Goal: Information Seeking & Learning: Learn about a topic

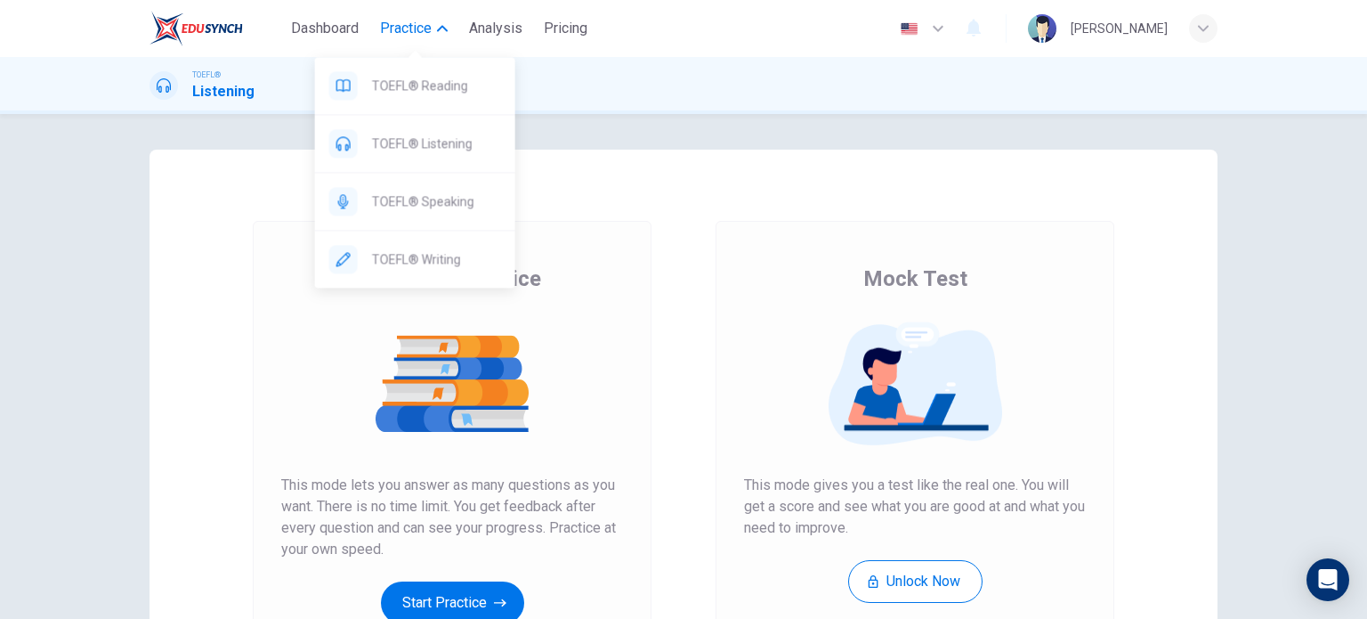
click at [432, 30] on span "Practice" at bounding box center [406, 28] width 52 height 21
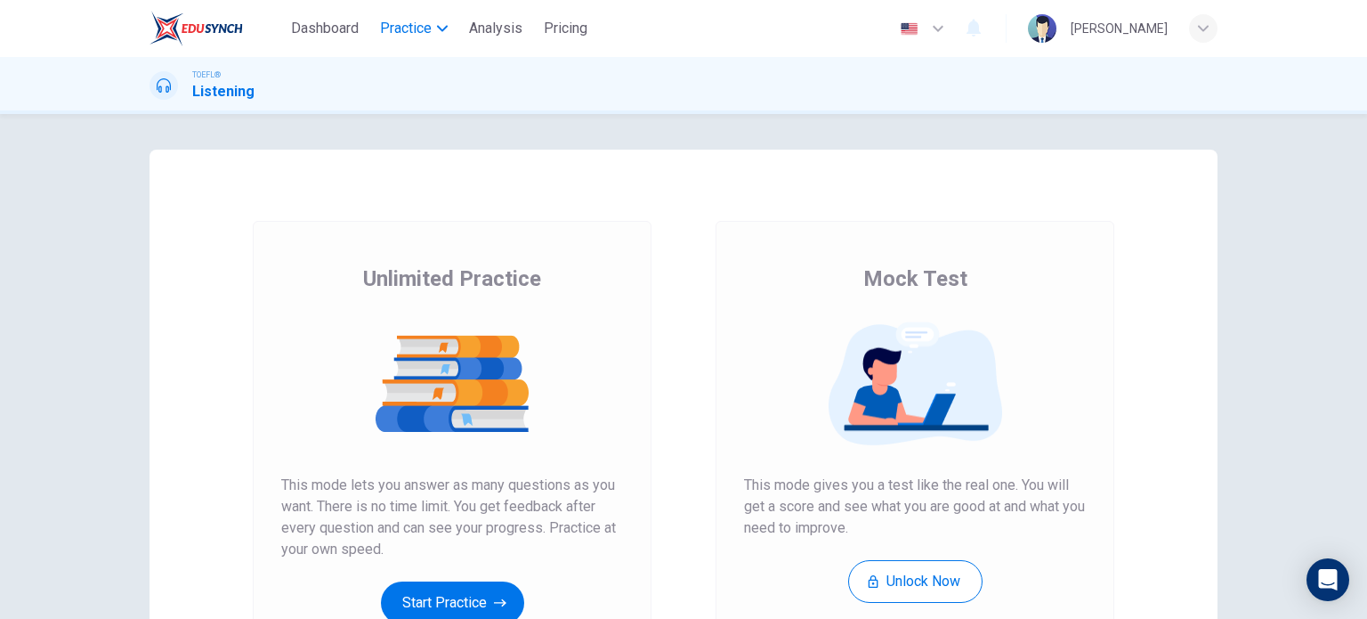
click at [432, 30] on span "Practice" at bounding box center [406, 28] width 52 height 21
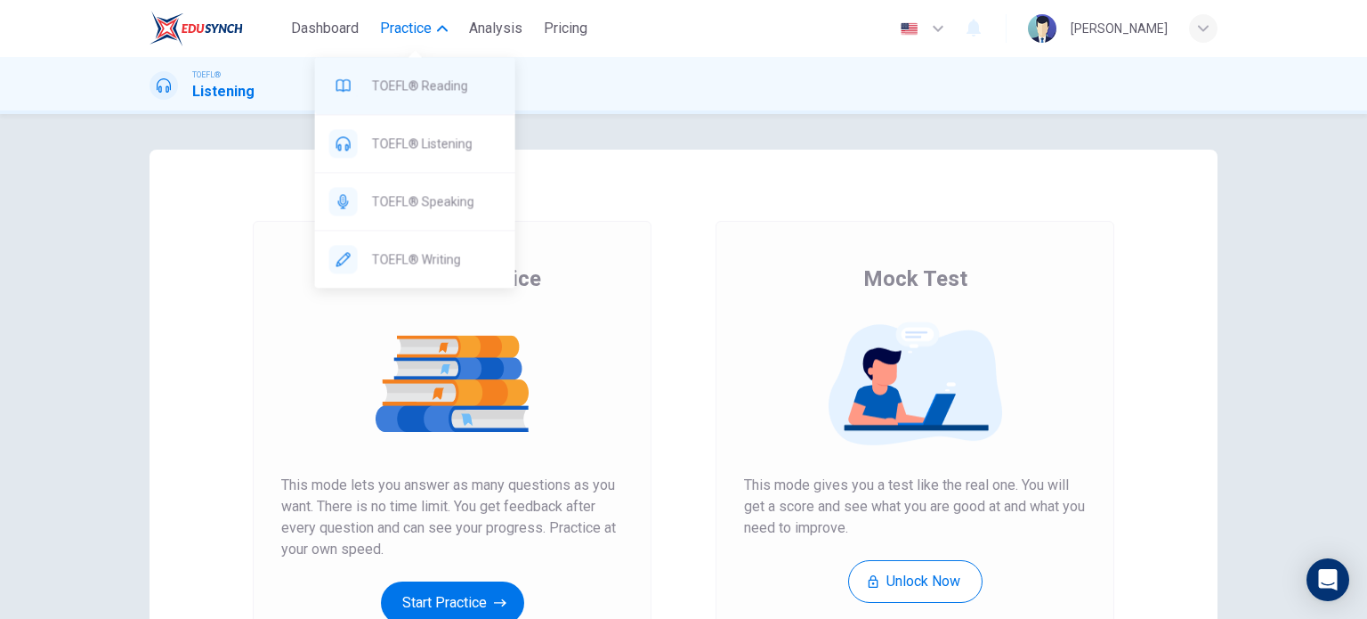
click at [434, 94] on span "TOEFL® Reading" at bounding box center [436, 85] width 129 height 21
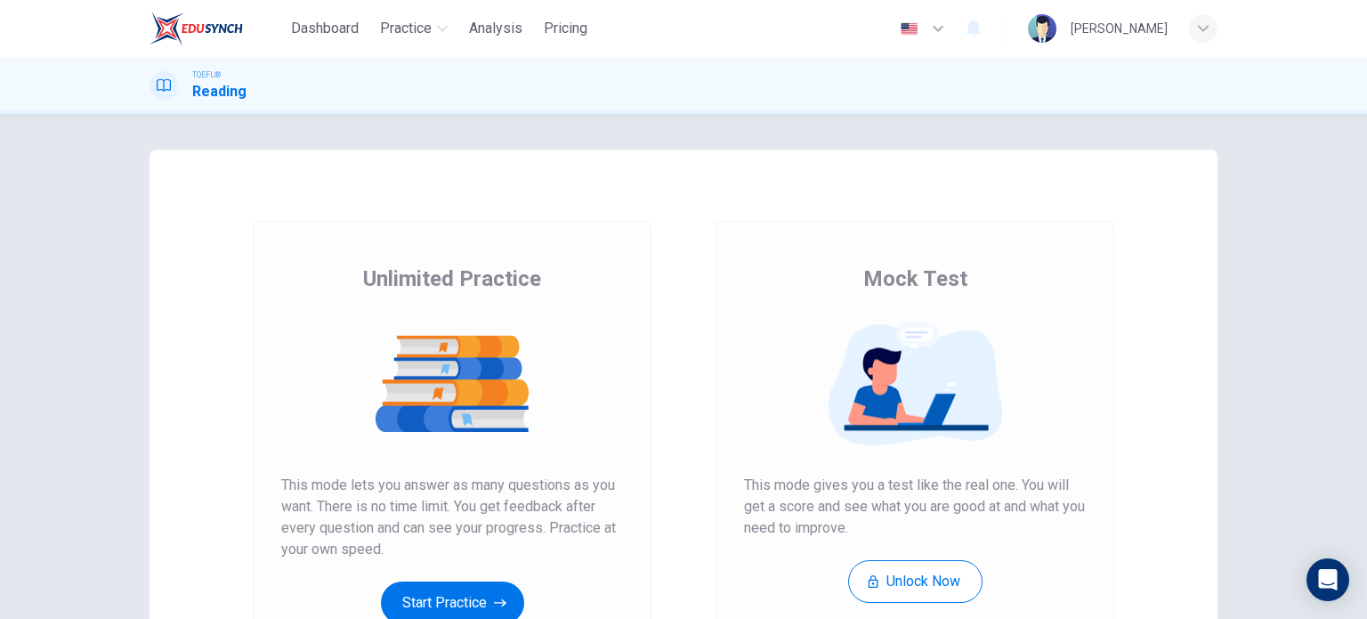
scroll to position [242, 0]
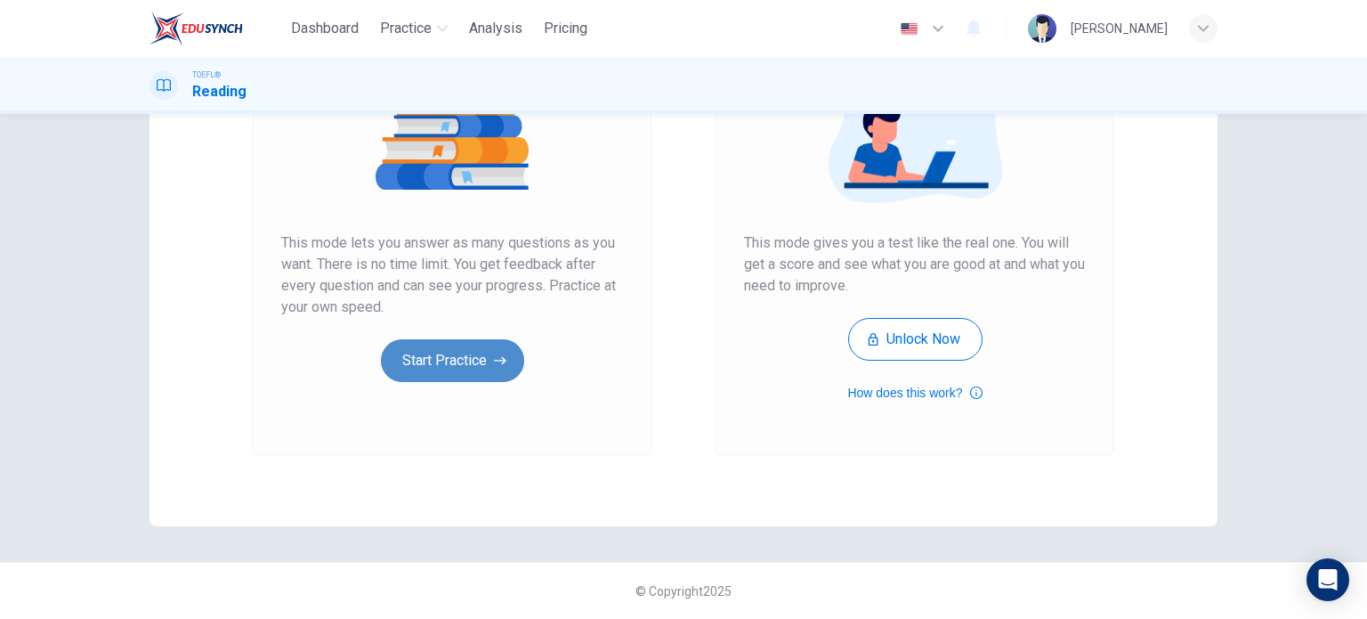
click at [449, 359] on button "Start Practice" at bounding box center [452, 360] width 143 height 43
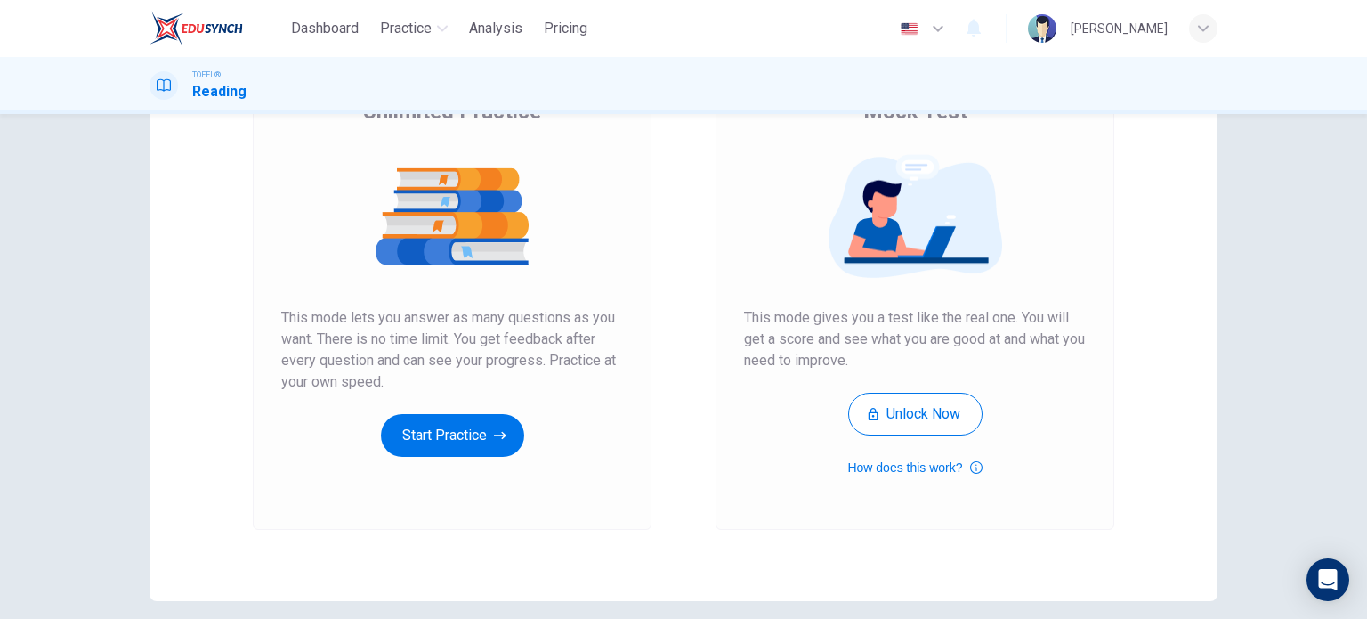
scroll to position [190, 0]
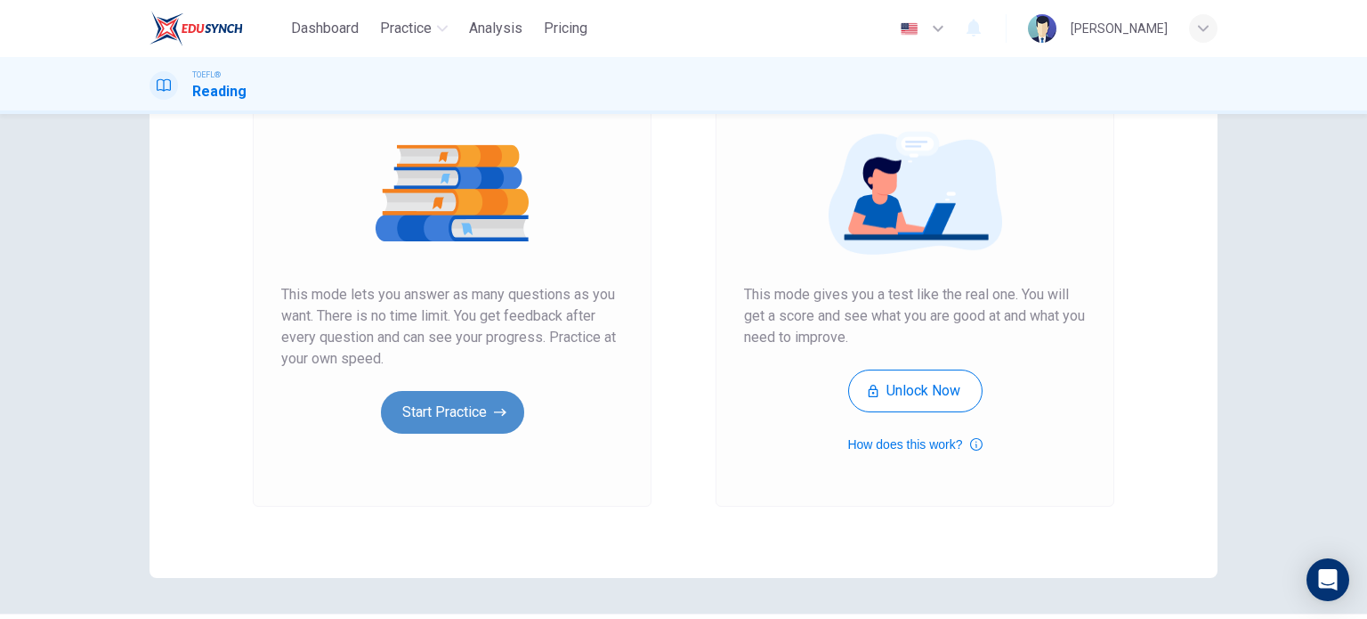
click at [445, 409] on button "Start Practice" at bounding box center [452, 412] width 143 height 43
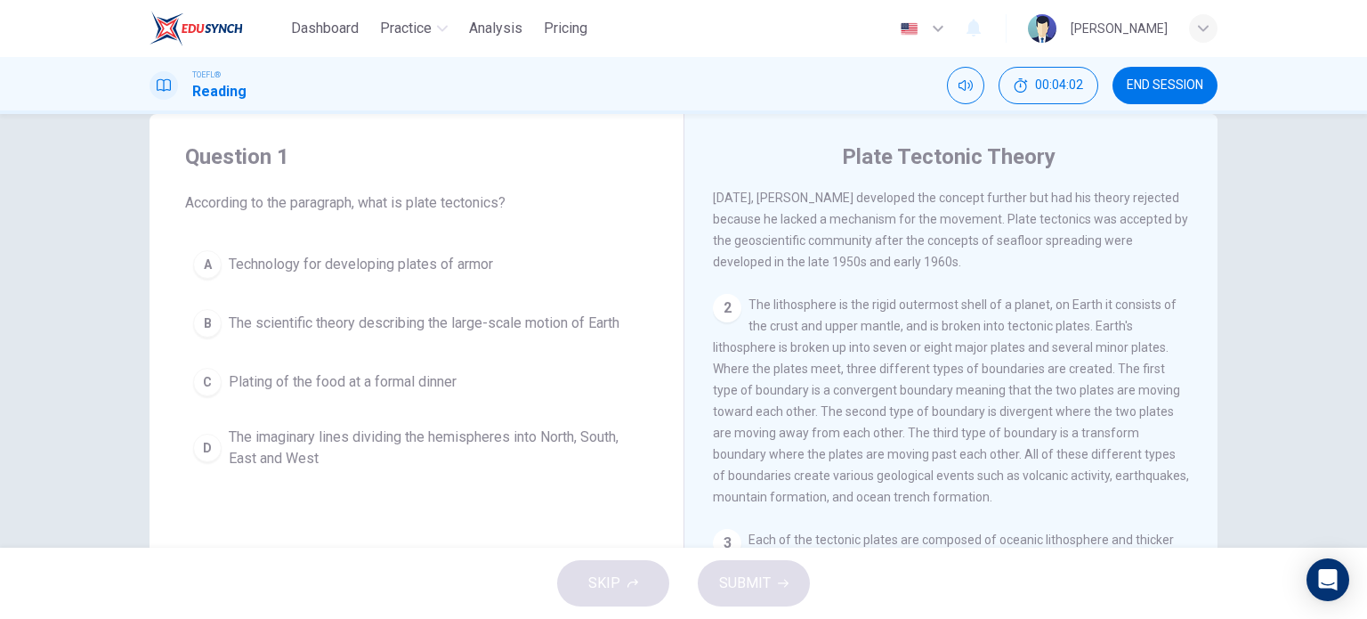
scroll to position [37, 0]
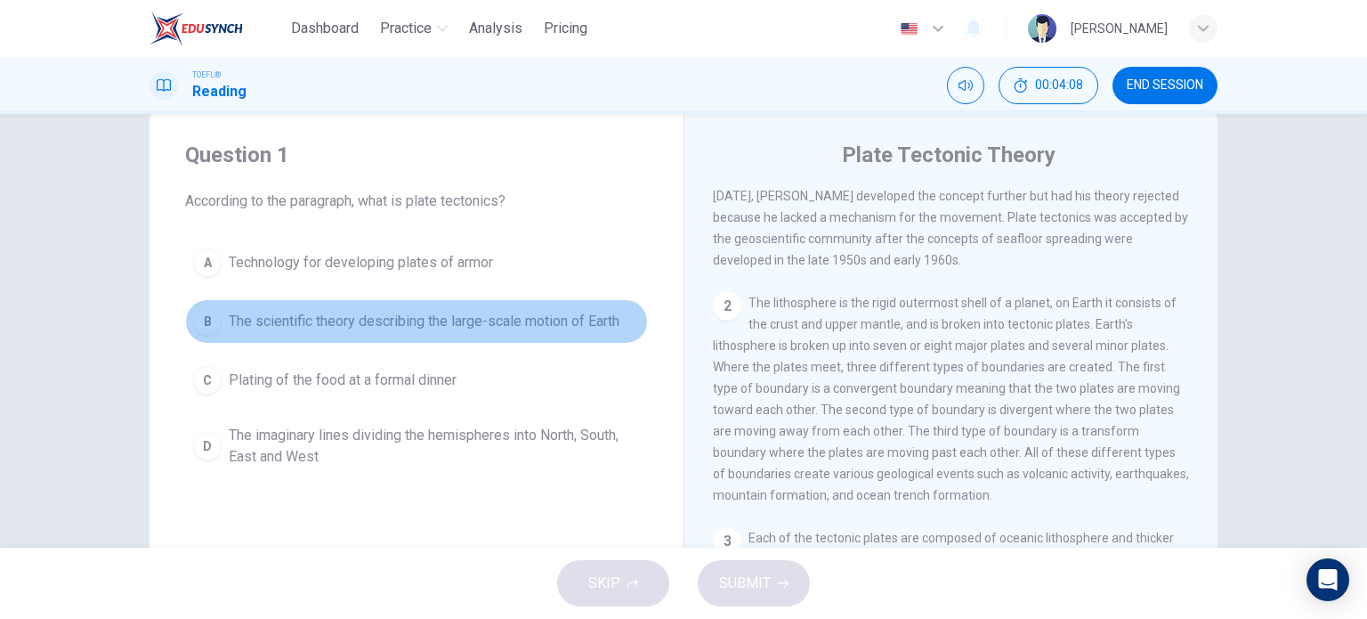
click at [316, 314] on span "The scientific theory describing the large-scale motion of Earth" at bounding box center [424, 321] width 391 height 21
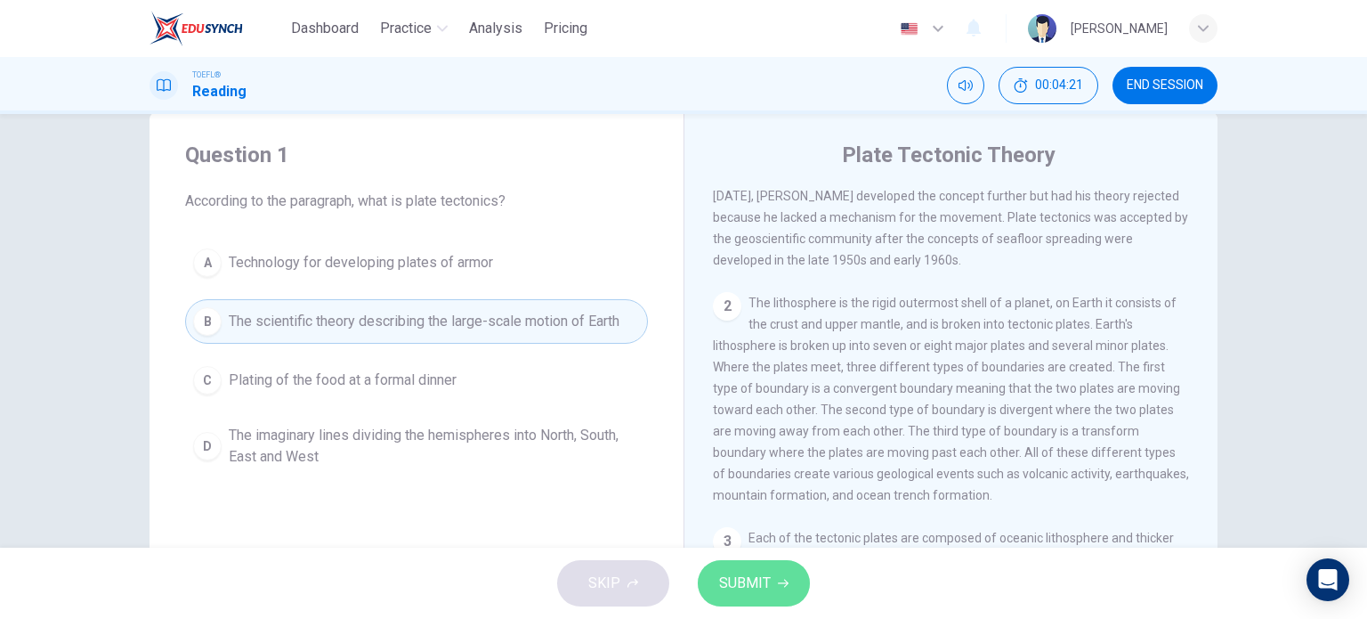
click at [750, 572] on span "SUBMIT" at bounding box center [745, 583] width 52 height 25
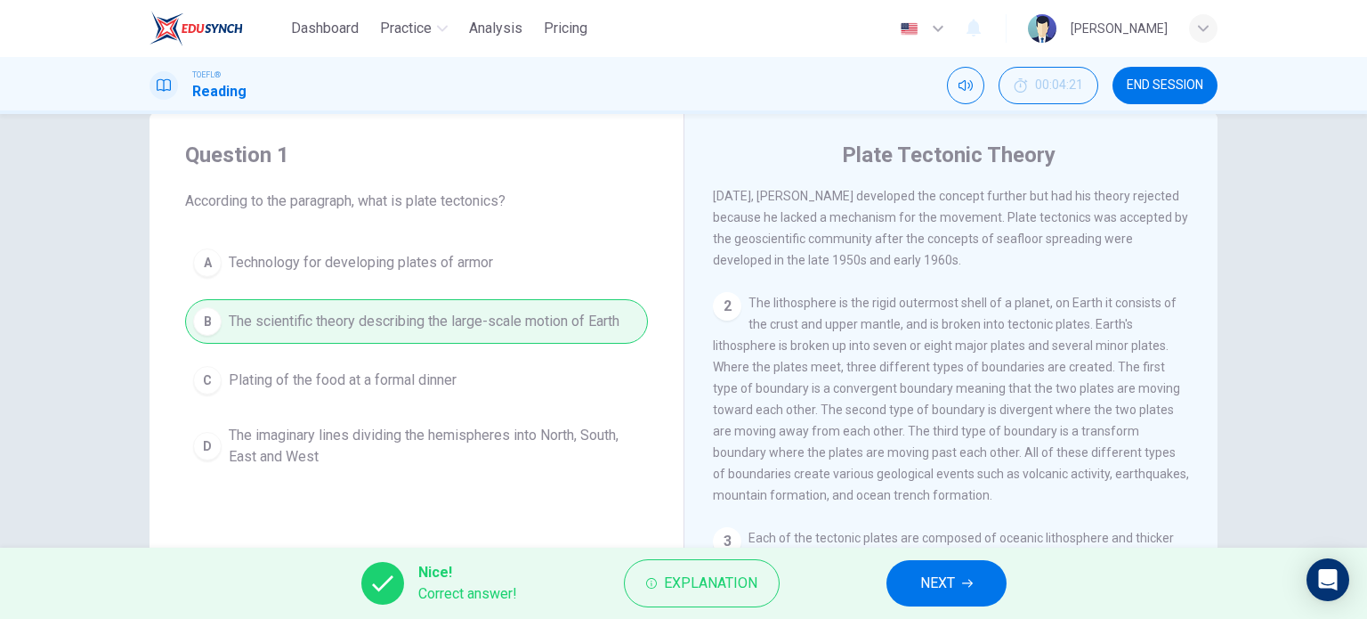
click at [957, 579] on button "NEXT" at bounding box center [947, 583] width 120 height 46
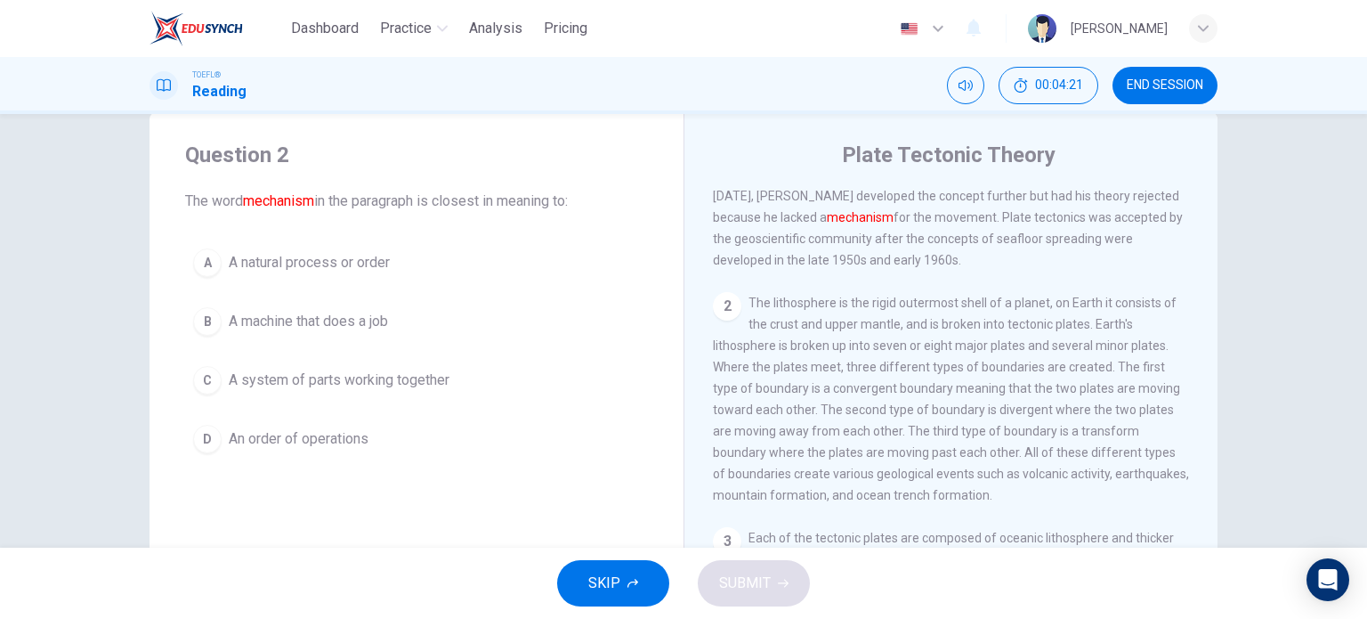
scroll to position [0, 0]
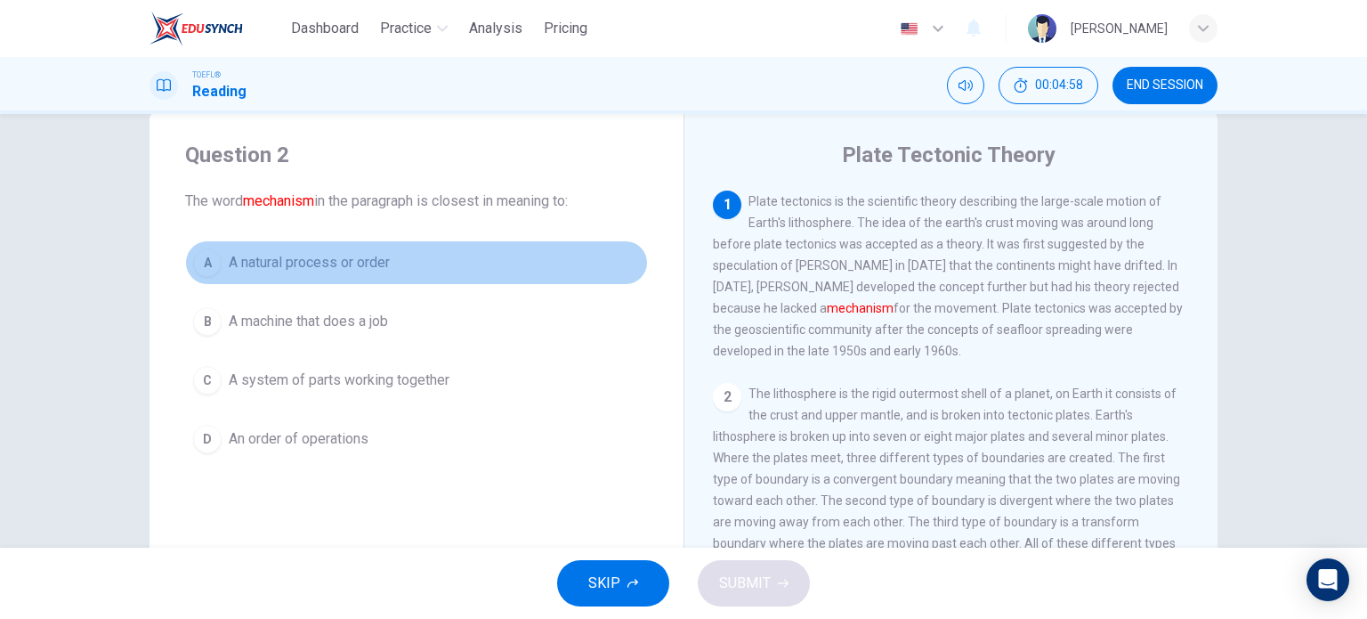
click at [273, 255] on span "A natural process or order" at bounding box center [309, 262] width 161 height 21
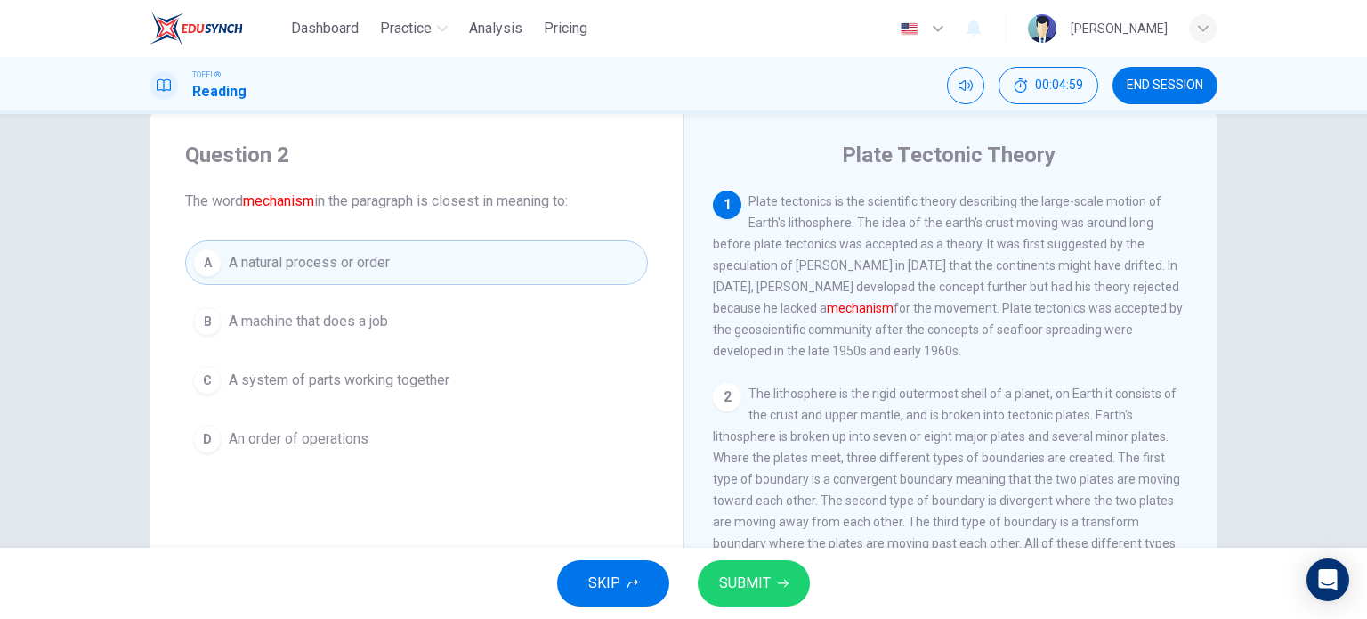
click at [752, 593] on span "SUBMIT" at bounding box center [745, 583] width 52 height 25
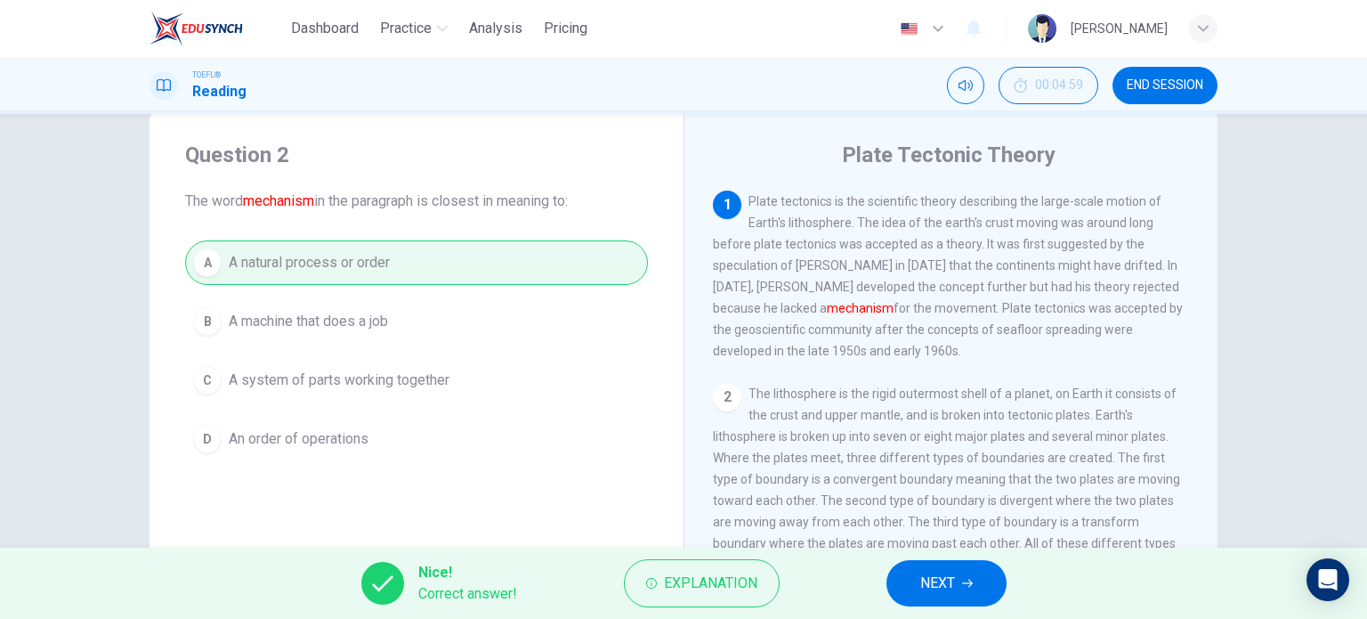
click at [949, 576] on span "NEXT" at bounding box center [937, 583] width 35 height 25
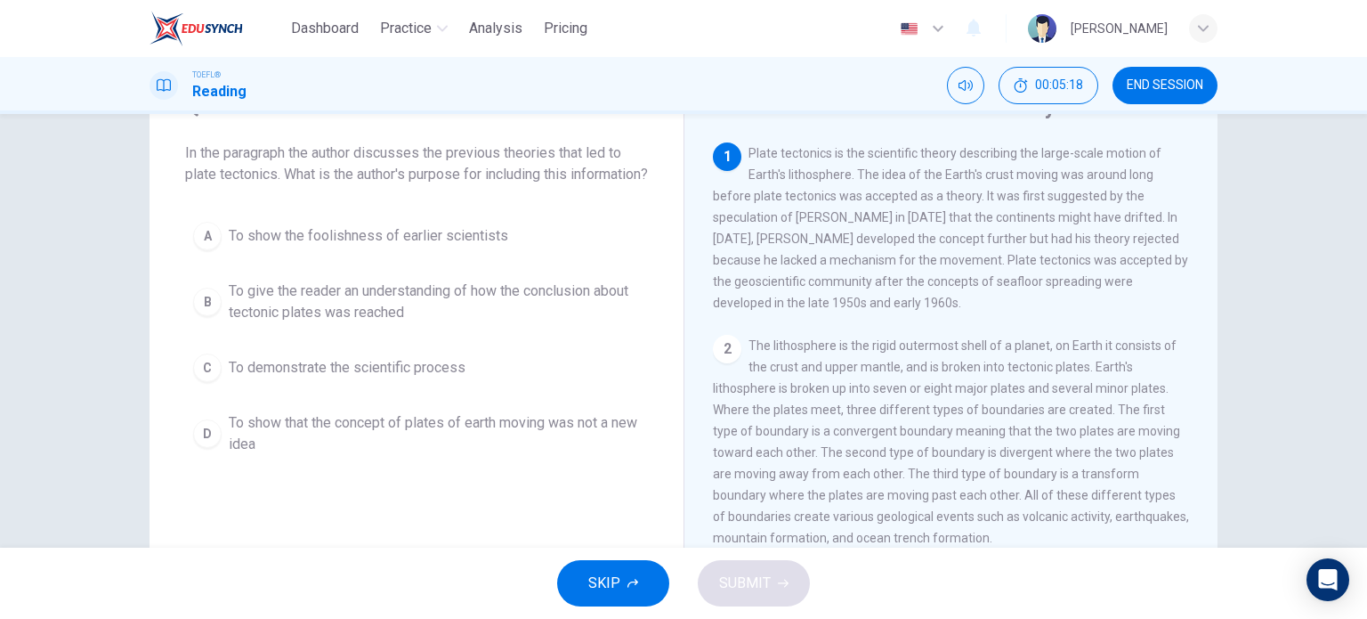
scroll to position [87, 0]
click at [310, 317] on span "To give the reader an understanding of how the conclusion about tectonic plates…" at bounding box center [434, 300] width 411 height 43
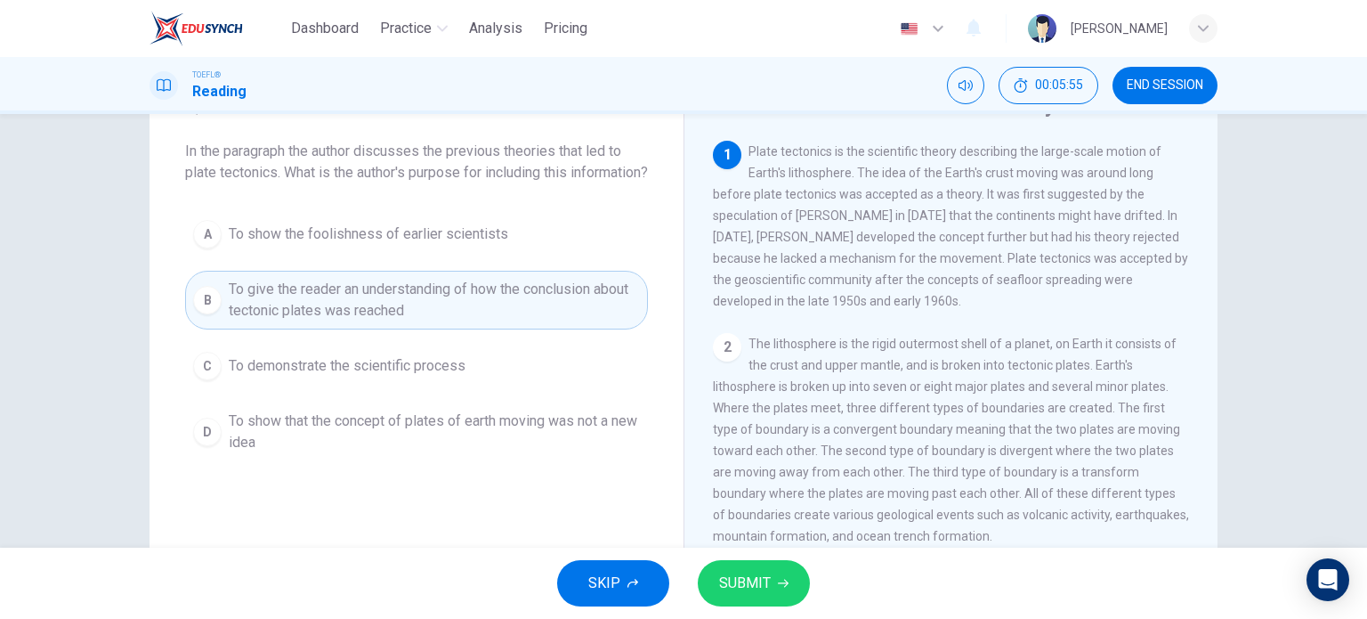
click at [193, 446] on div "D" at bounding box center [207, 431] width 28 height 28
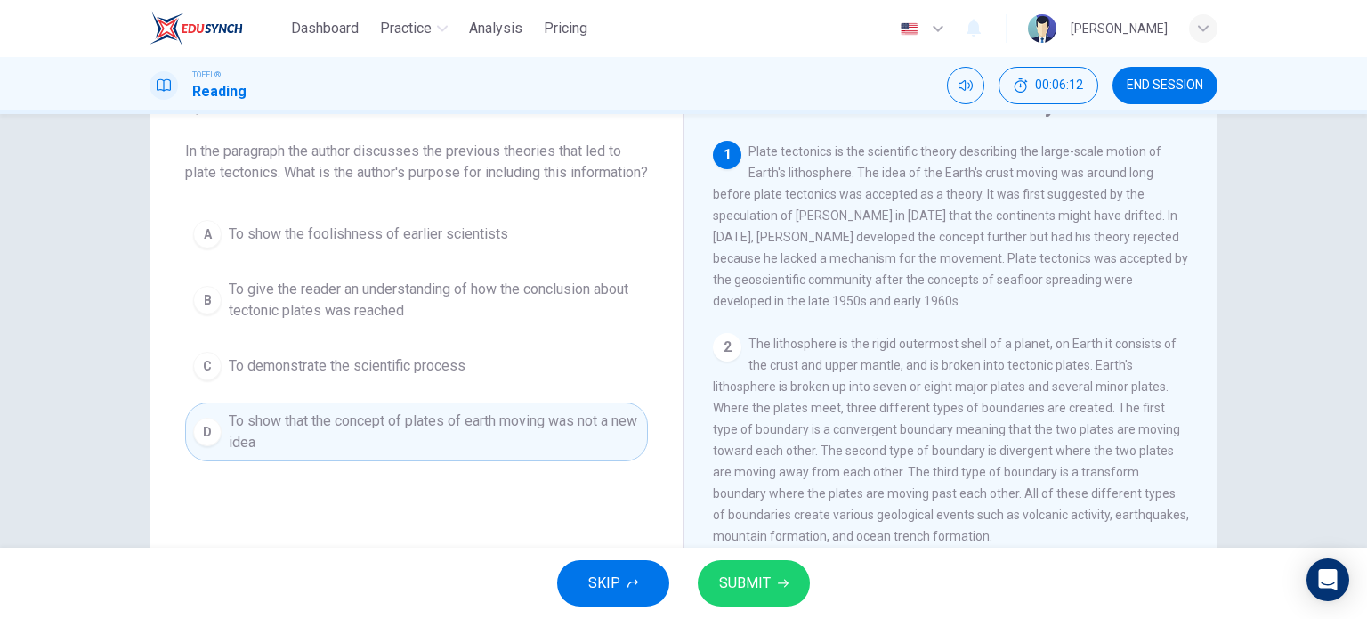
click at [360, 372] on button "C To demonstrate the scientific process" at bounding box center [416, 366] width 463 height 45
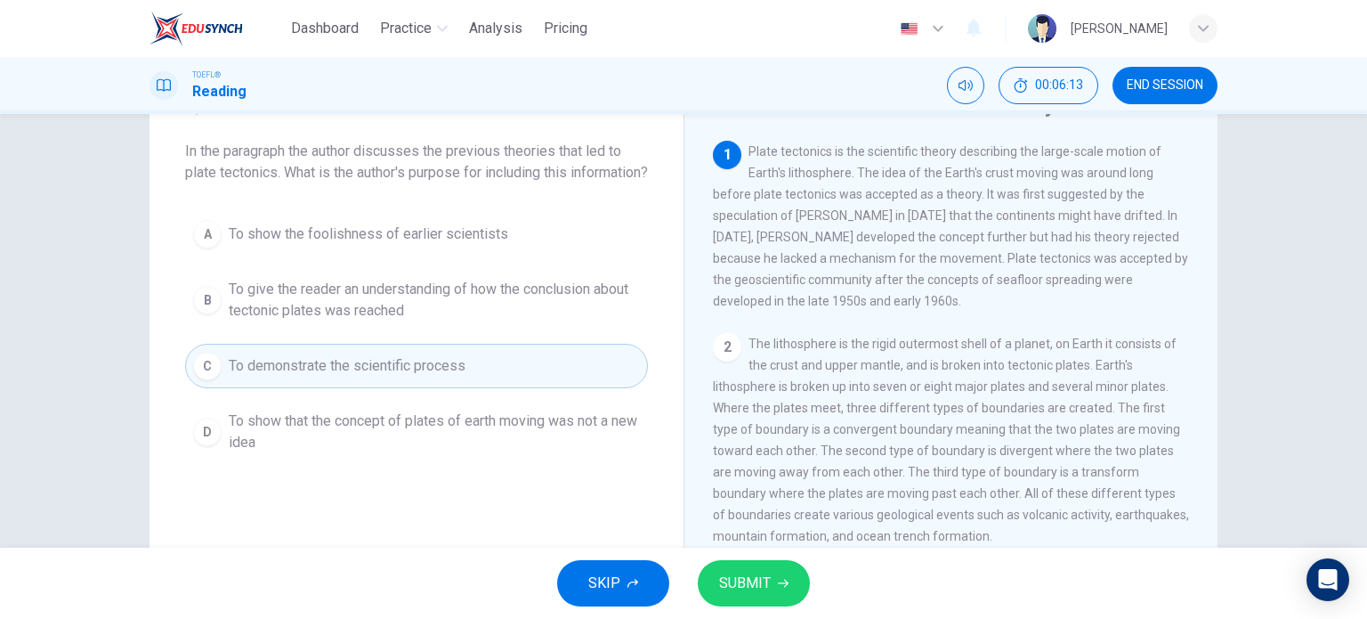
click at [381, 320] on span "To give the reader an understanding of how the conclusion about tectonic plates…" at bounding box center [434, 300] width 411 height 43
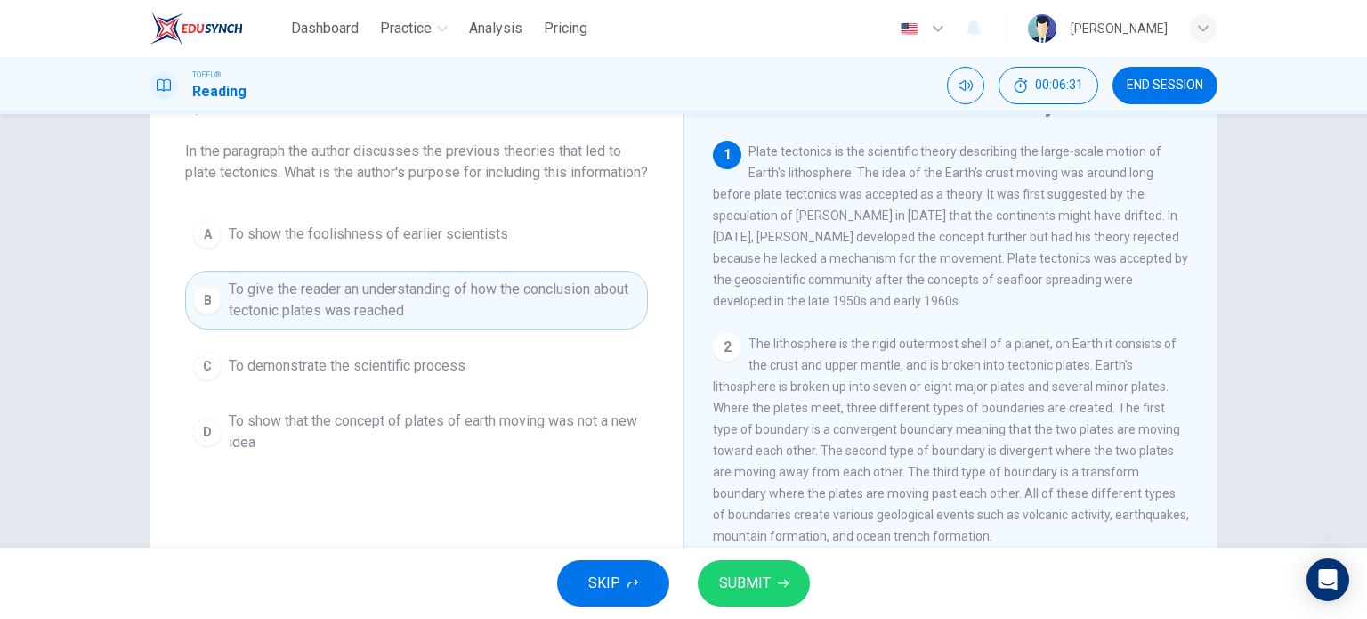
click at [751, 579] on span "SUBMIT" at bounding box center [745, 583] width 52 height 25
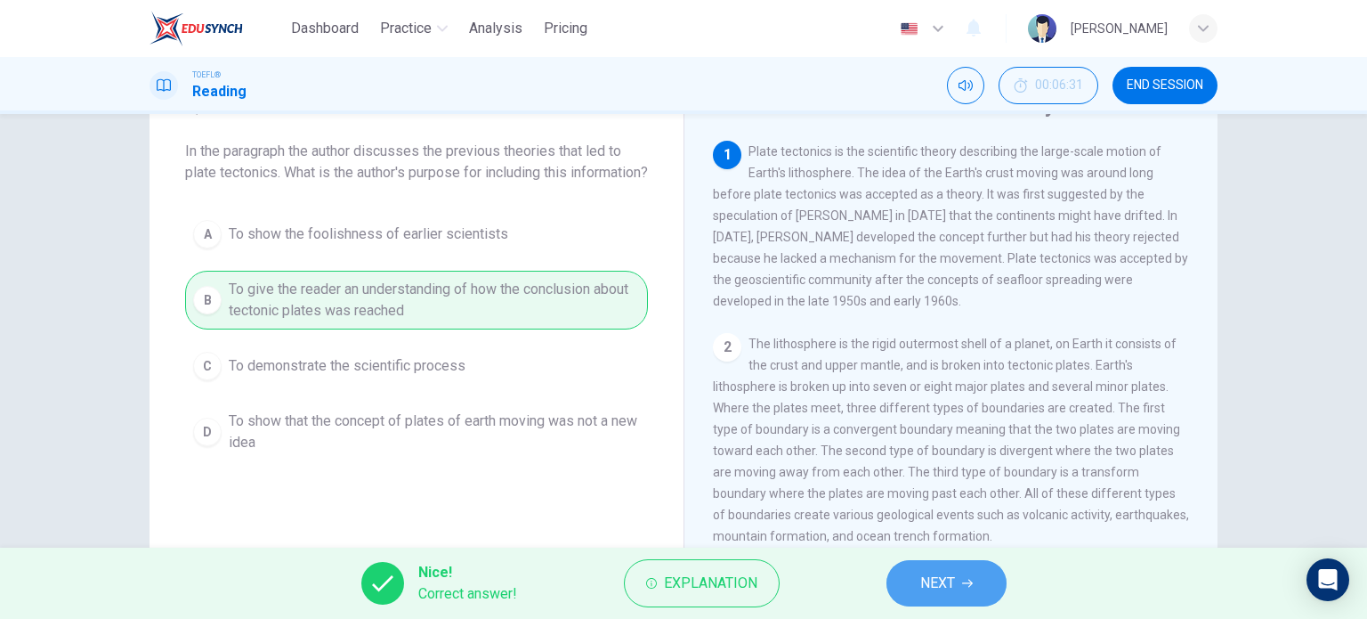
click at [951, 576] on span "NEXT" at bounding box center [937, 583] width 35 height 25
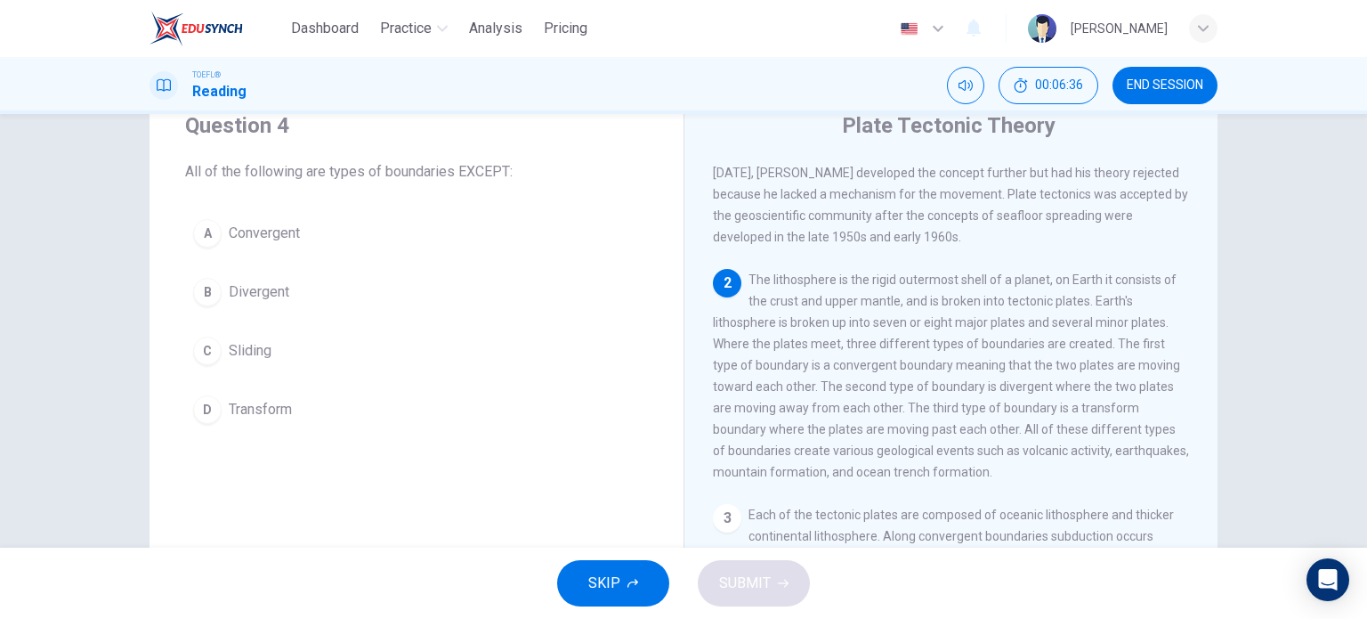
scroll to position [64, 0]
click at [242, 354] on span "Sliding" at bounding box center [250, 353] width 43 height 21
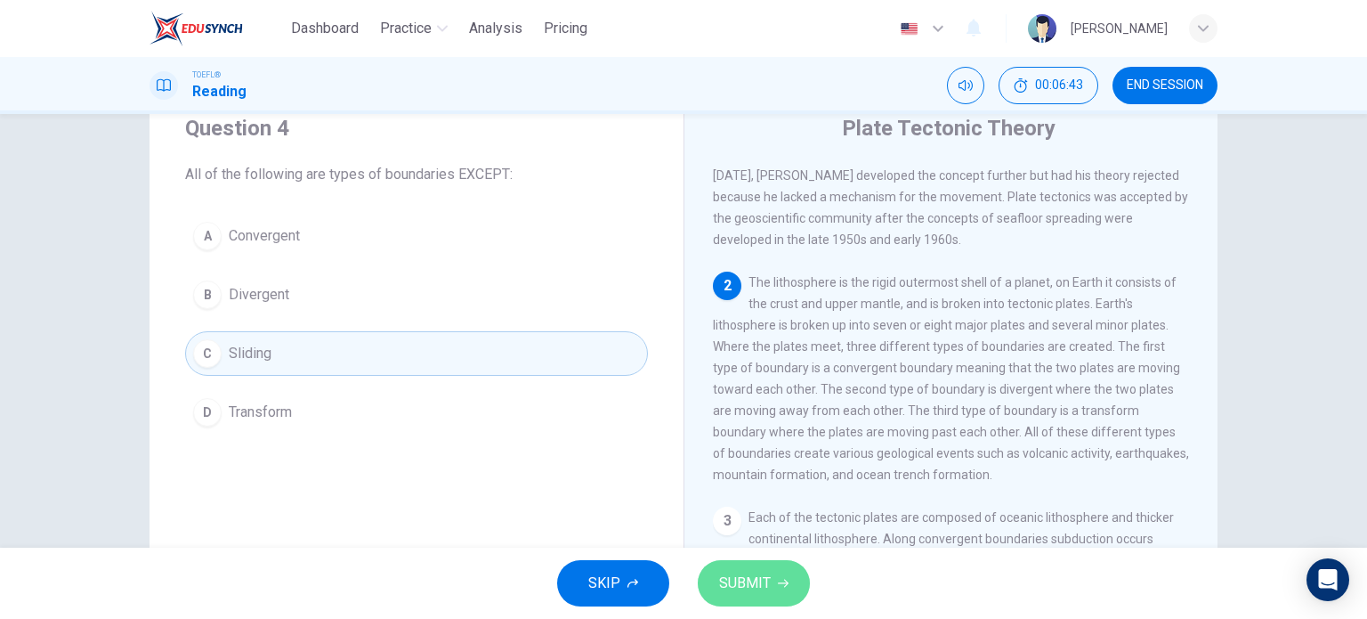
click at [784, 572] on button "SUBMIT" at bounding box center [754, 583] width 112 height 46
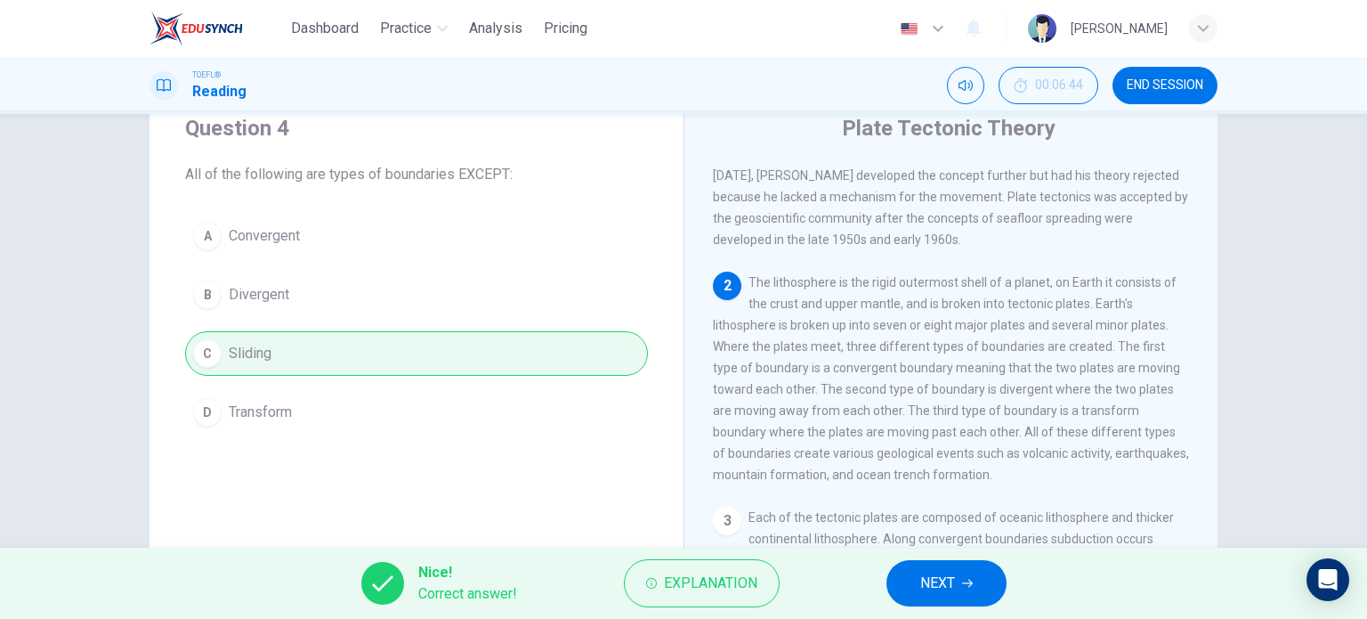
click at [962, 584] on icon "button" at bounding box center [967, 583] width 11 height 11
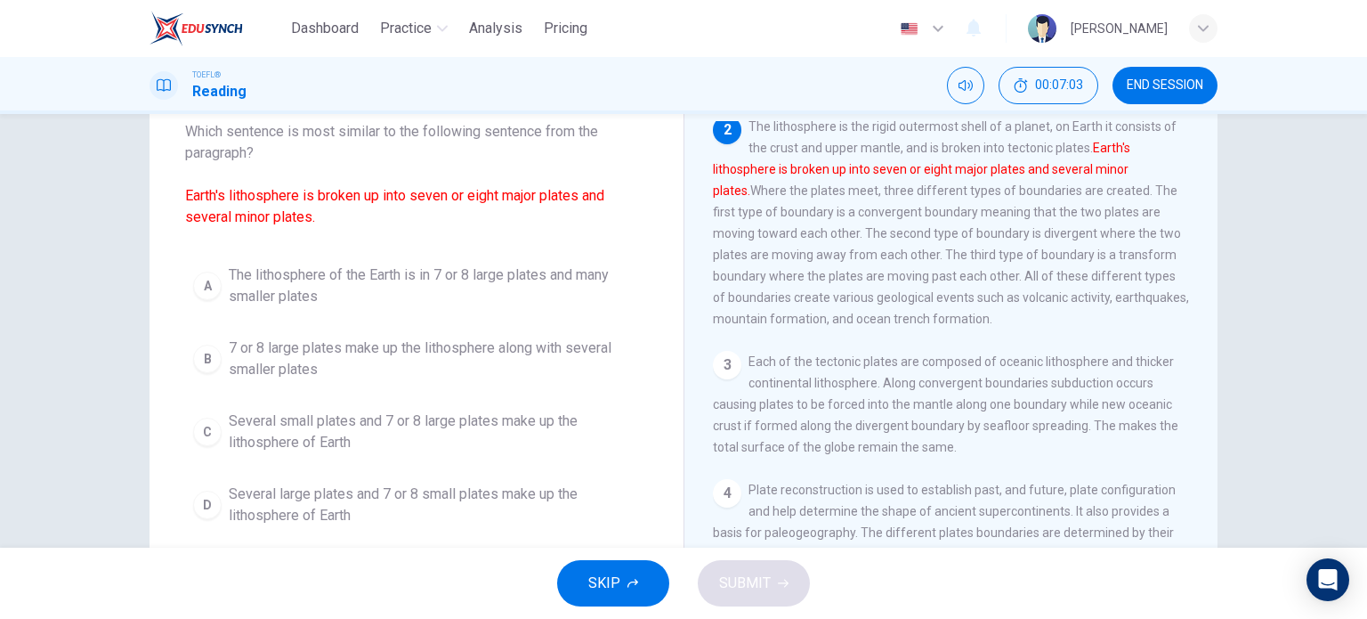
scroll to position [109, 0]
click at [310, 348] on span "7 or 8 large plates make up the lithosphere along with several smaller plates" at bounding box center [434, 357] width 411 height 43
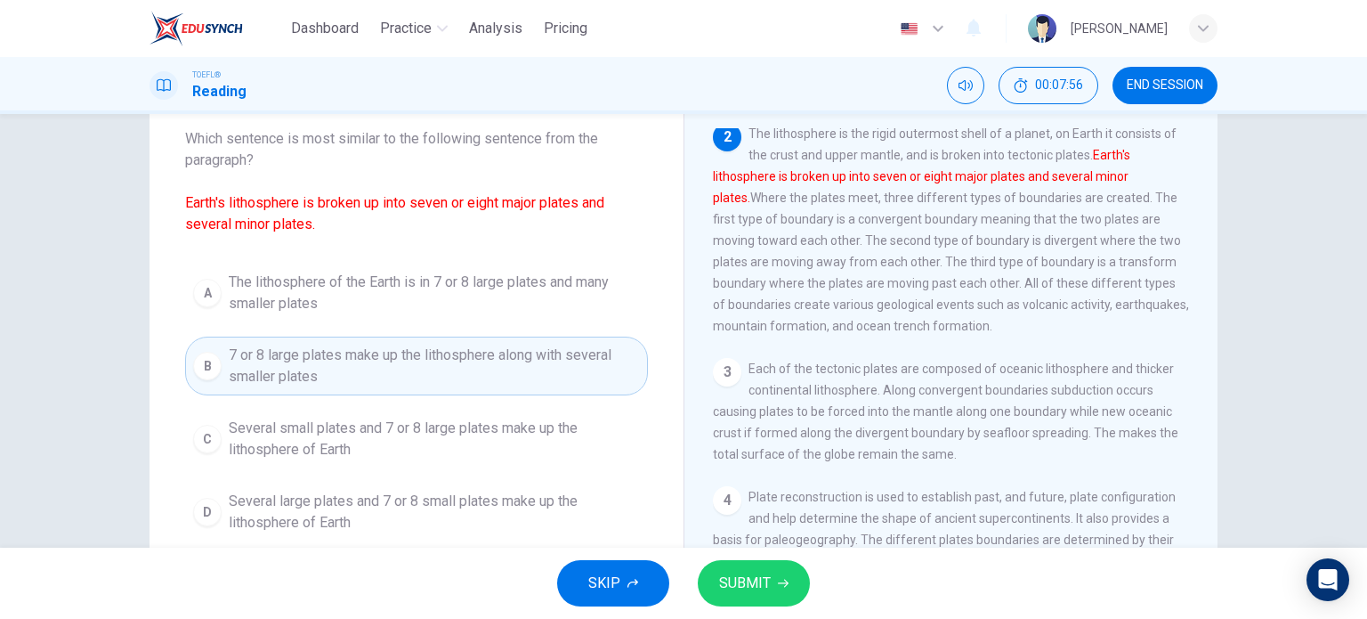
scroll to position [93, 0]
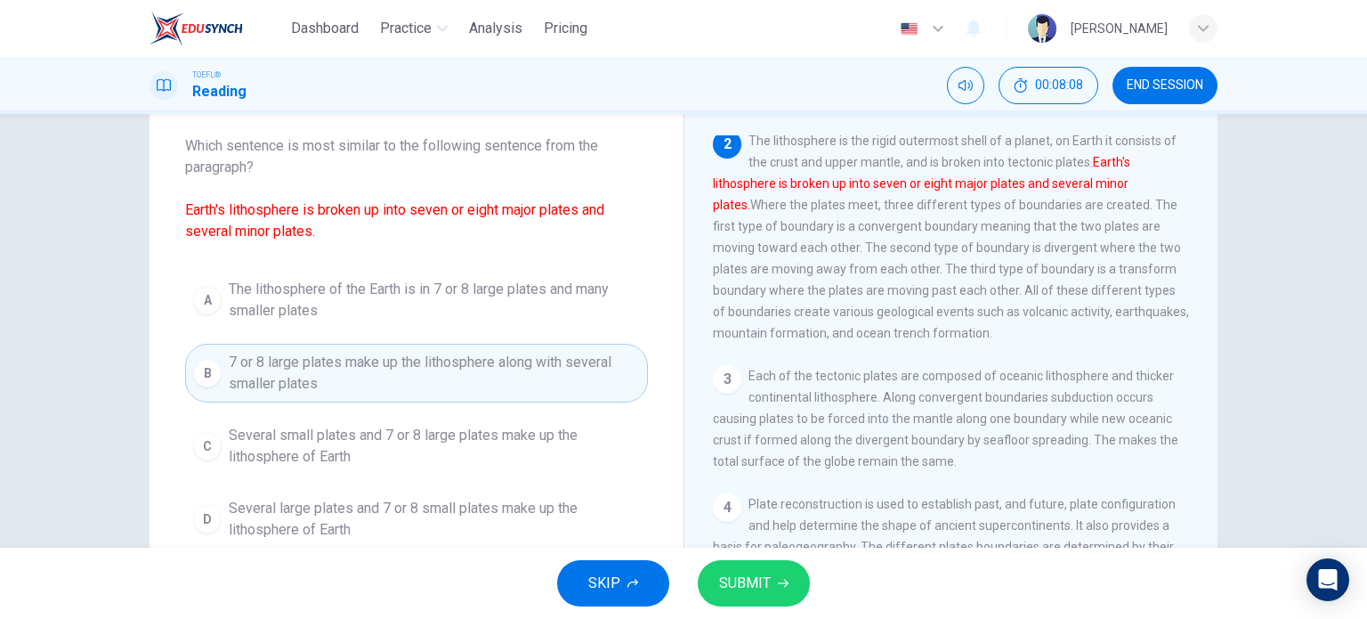
click at [466, 295] on span "The lithosphere of the Earth is in 7 or 8 large plates and many smaller plates" at bounding box center [434, 300] width 411 height 43
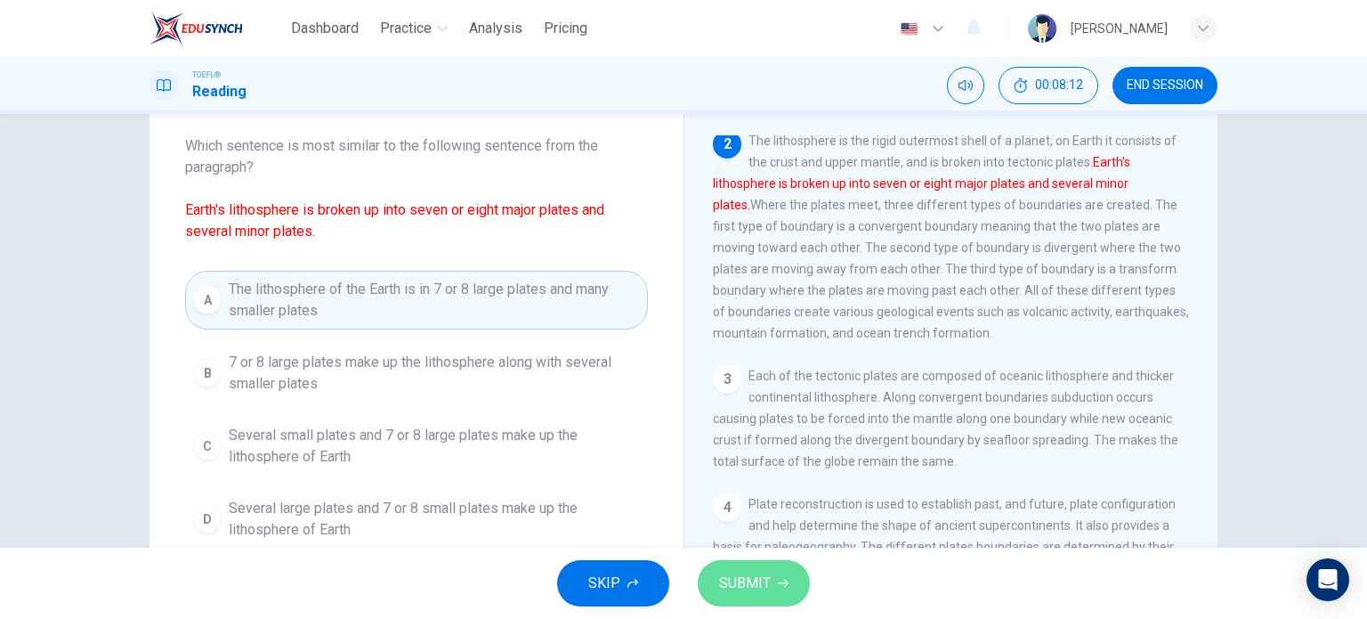
click at [744, 574] on span "SUBMIT" at bounding box center [745, 583] width 52 height 25
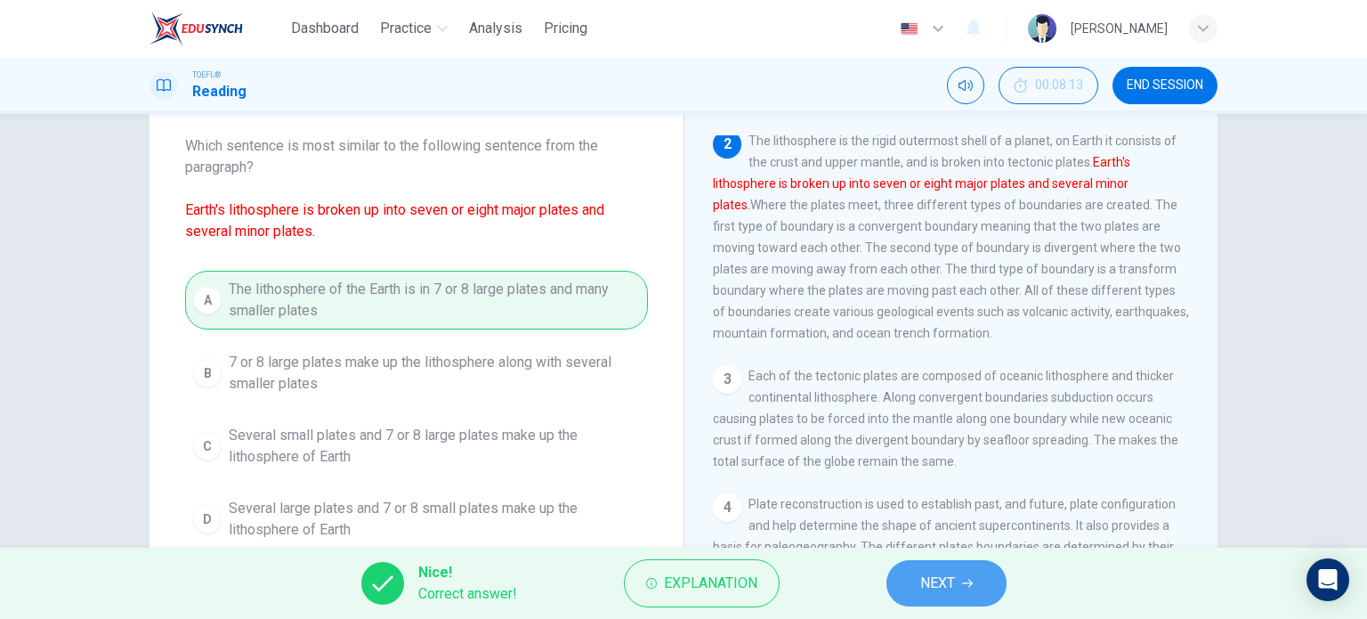
click at [961, 581] on button "NEXT" at bounding box center [947, 583] width 120 height 46
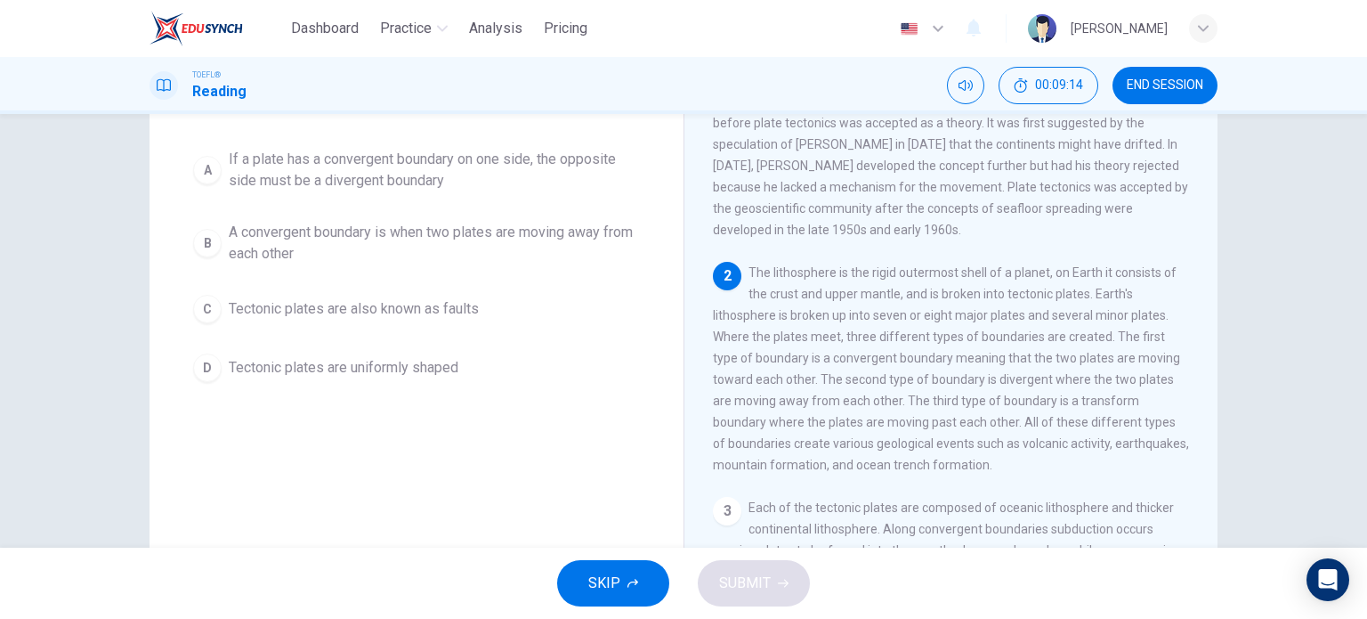
scroll to position [176, 0]
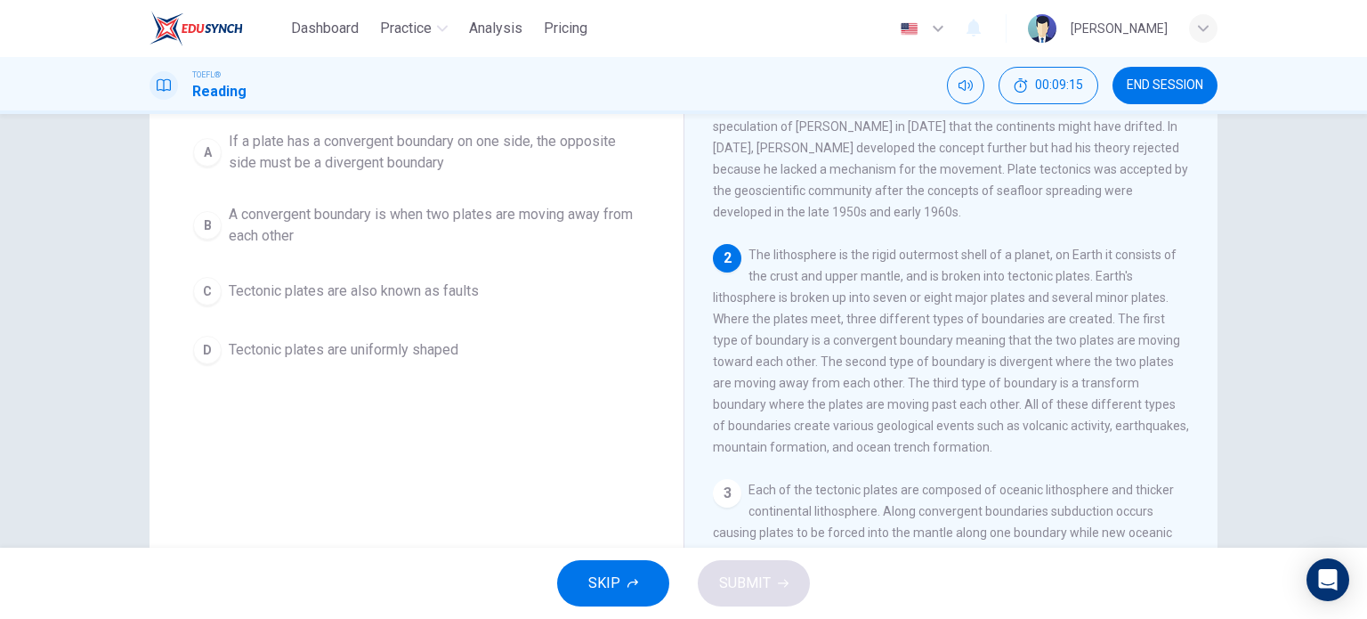
click at [651, 348] on div "Question 6 In the paragraph, what can be inferred about tectonic plates and bou…" at bounding box center [417, 186] width 534 height 427
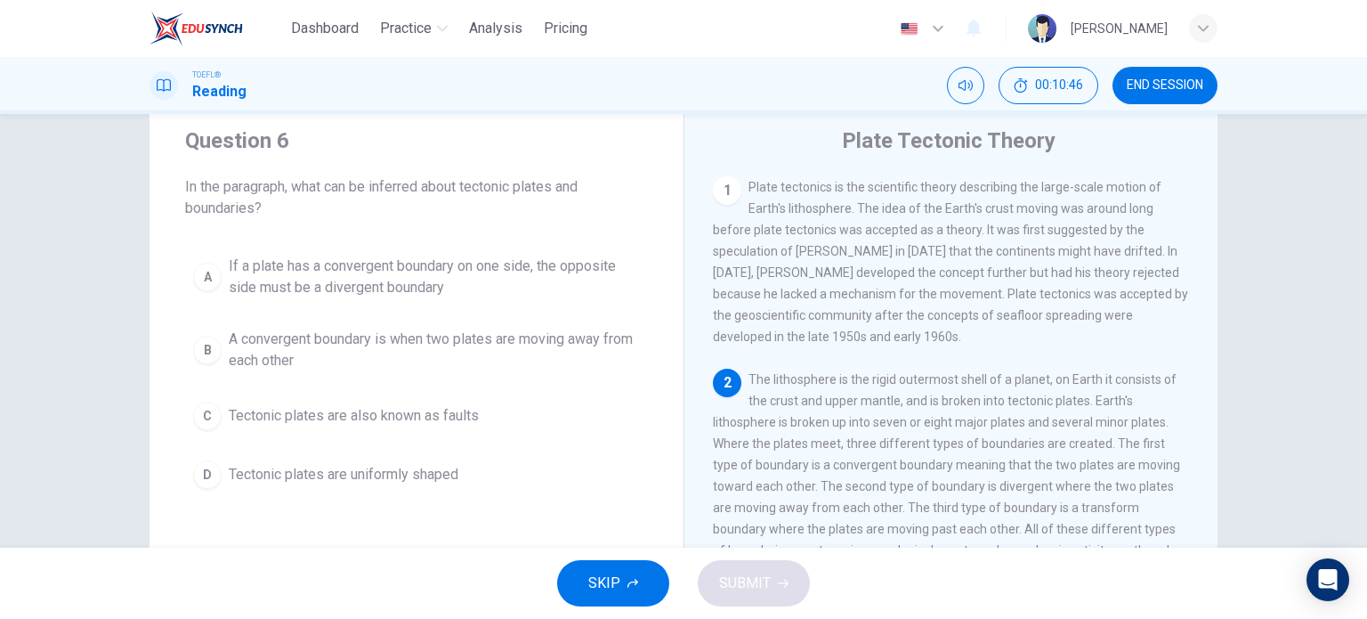
scroll to position [45, 0]
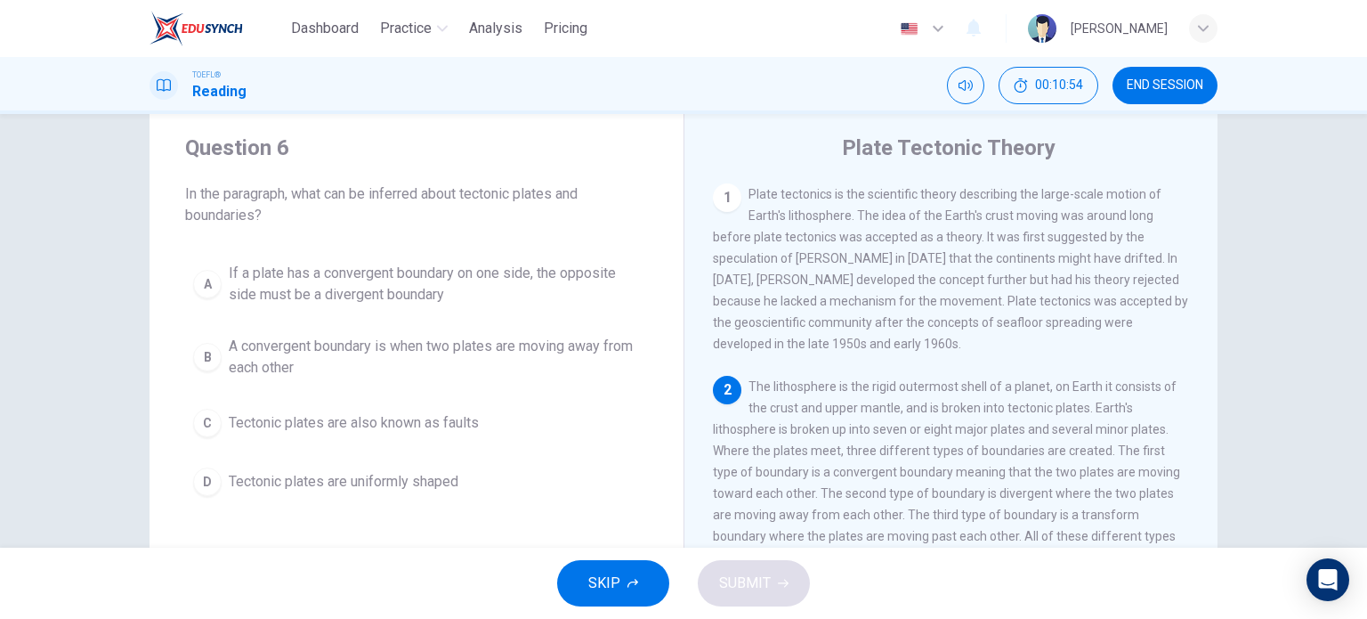
click at [361, 277] on span "If a plate has a convergent boundary on one side, the opposite side must be a d…" at bounding box center [434, 284] width 411 height 43
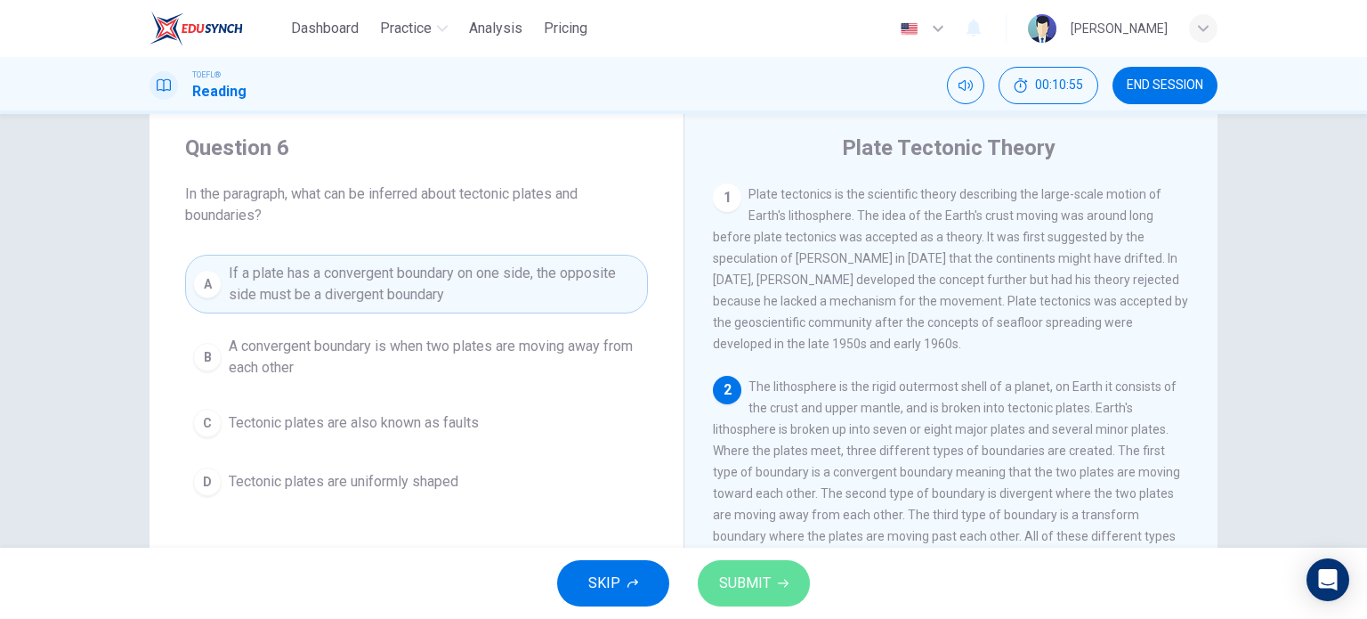
click at [741, 583] on span "SUBMIT" at bounding box center [745, 583] width 52 height 25
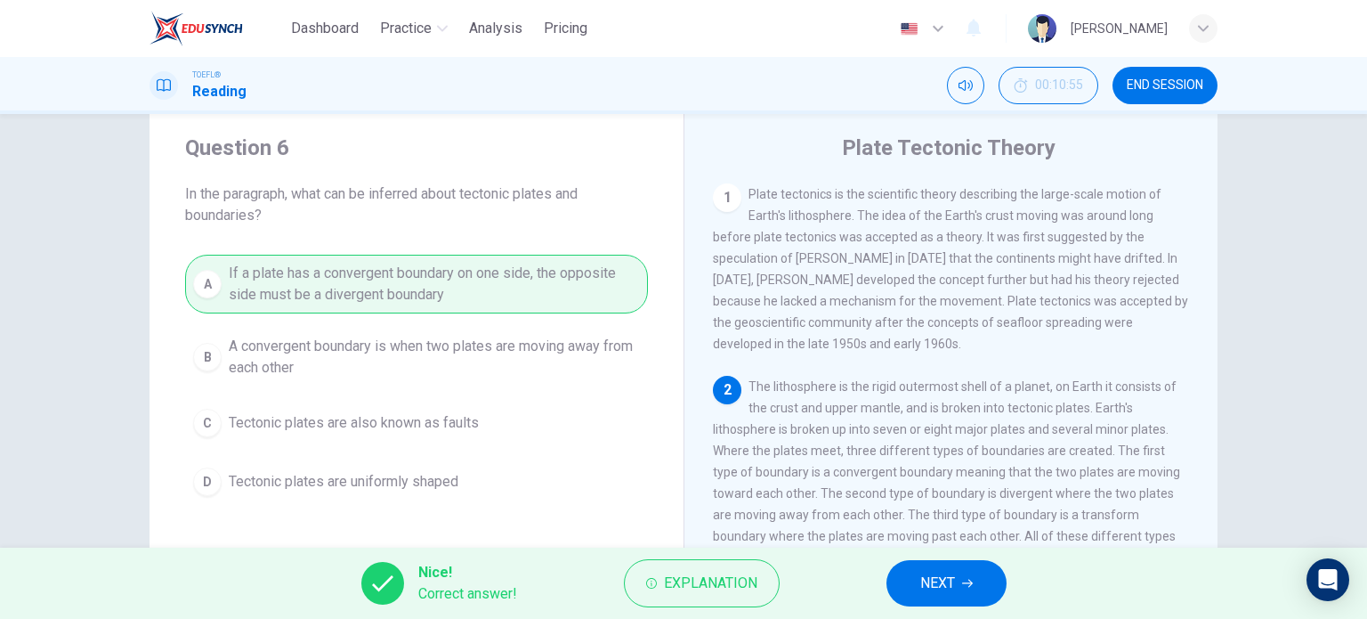
click at [943, 577] on span "NEXT" at bounding box center [937, 583] width 35 height 25
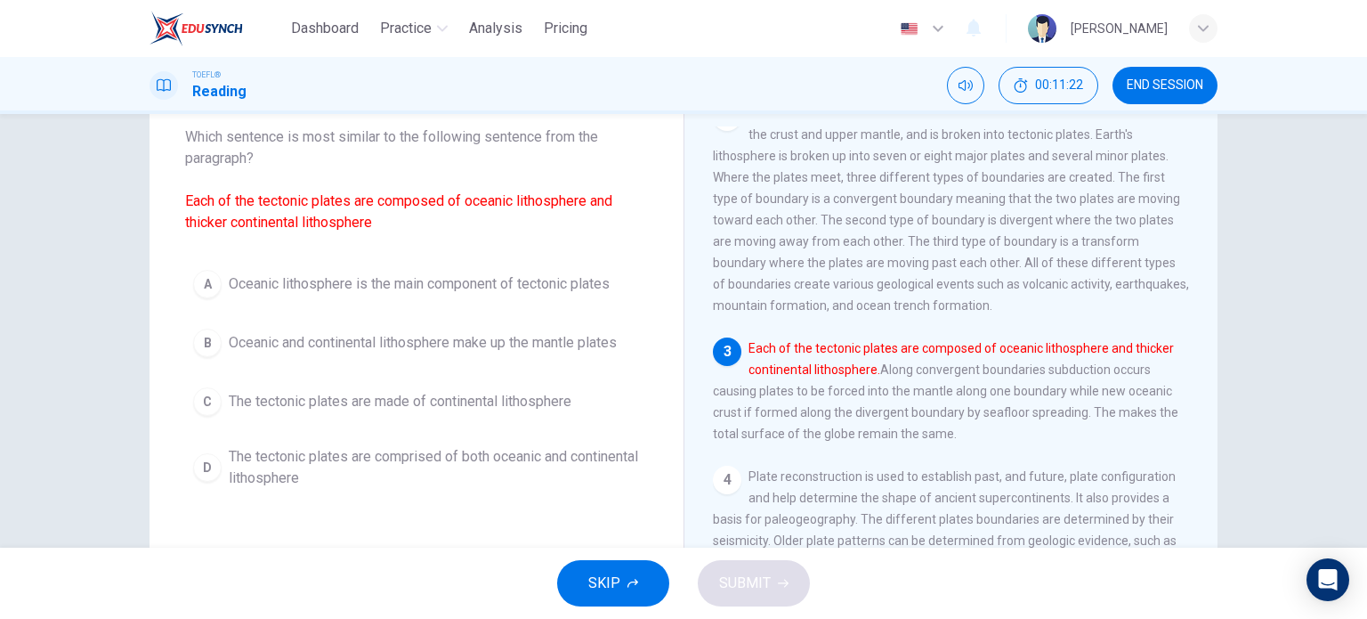
scroll to position [101, 0]
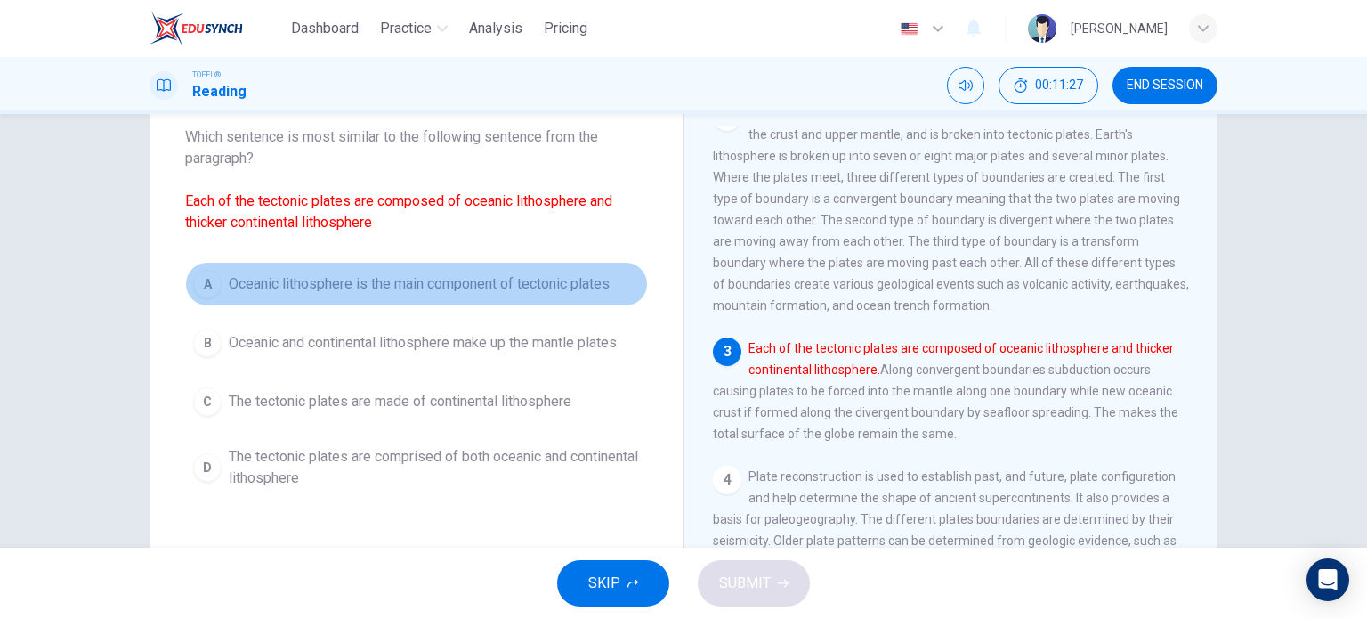
click at [416, 286] on span "Oceanic lithosphere is the main component of tectonic plates" at bounding box center [419, 283] width 381 height 21
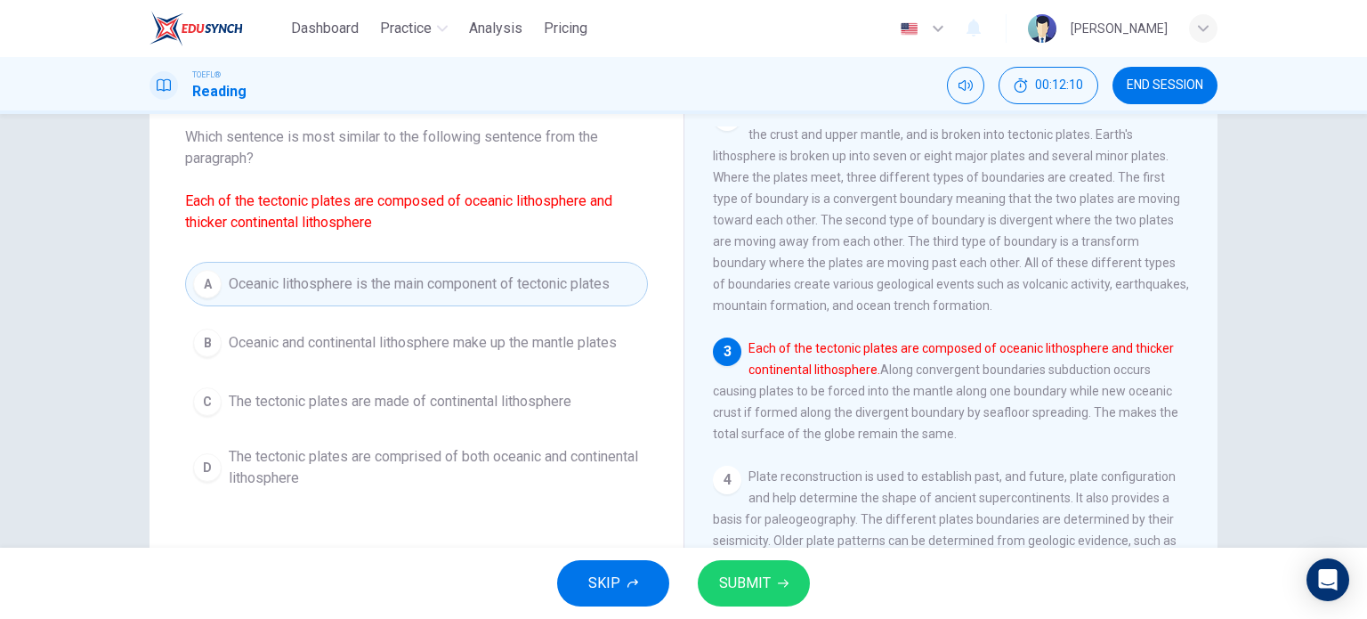
click at [342, 469] on span "The tectonic plates are comprised of both oceanic and continental lithosphere" at bounding box center [434, 467] width 411 height 43
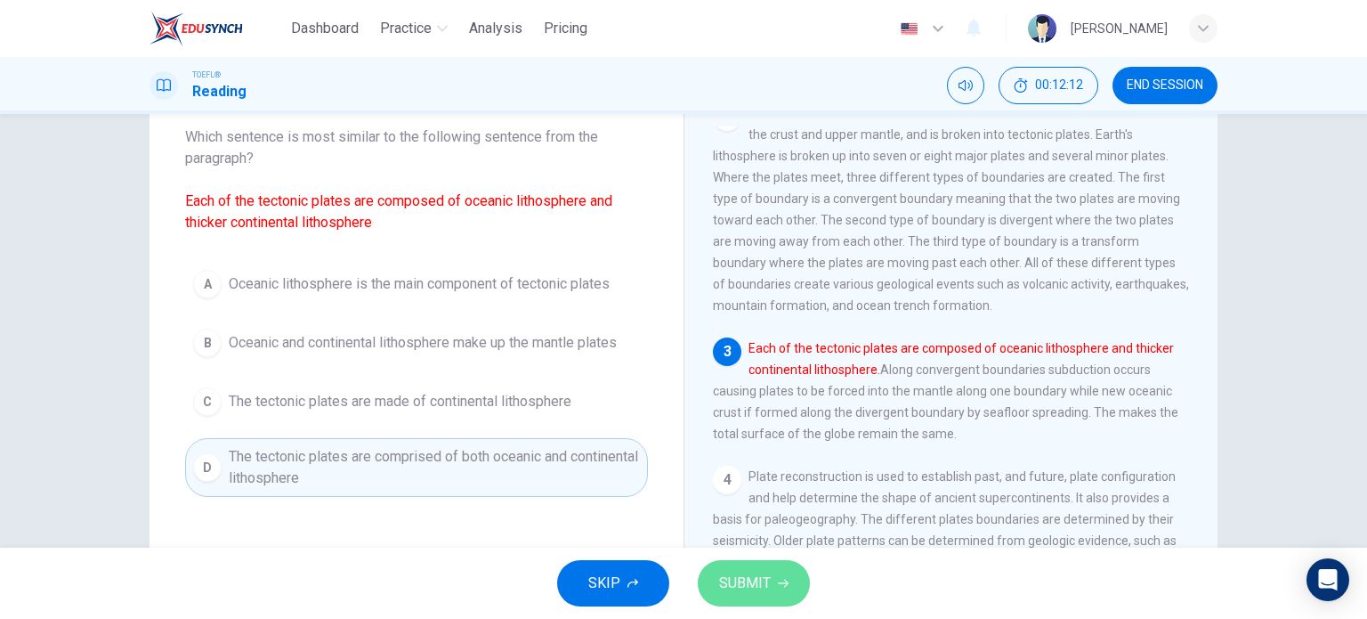
click at [756, 579] on span "SUBMIT" at bounding box center [745, 583] width 52 height 25
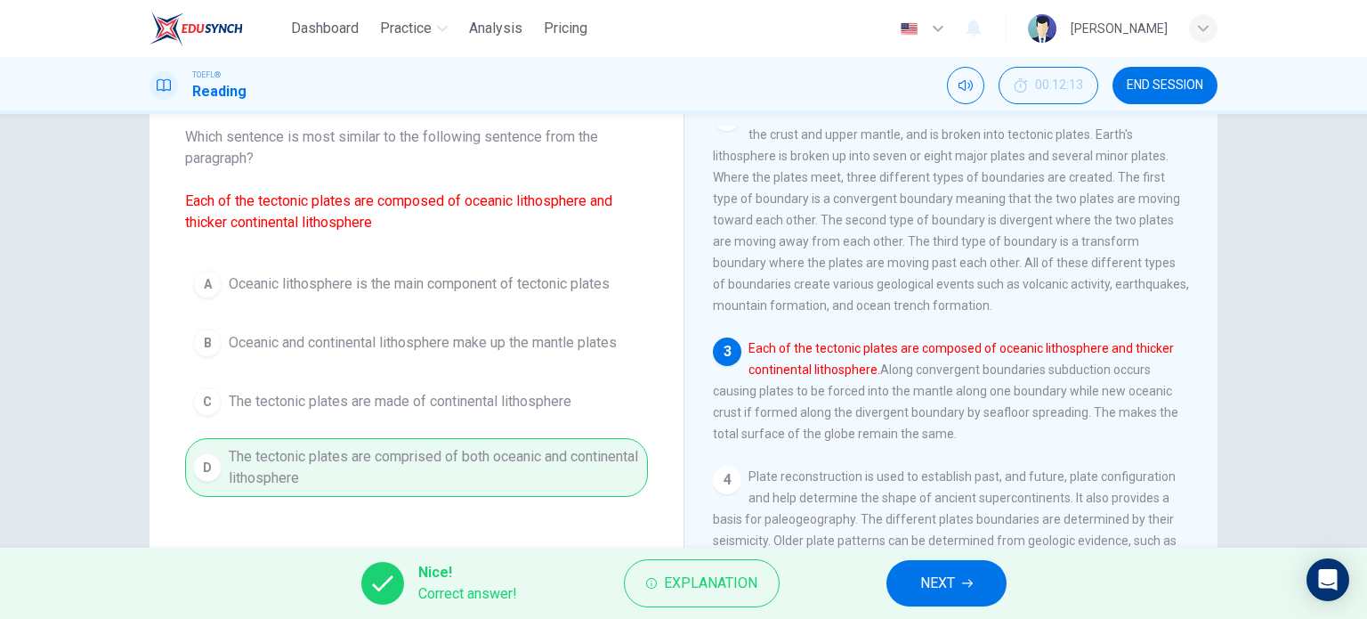
click at [942, 579] on span "NEXT" at bounding box center [937, 583] width 35 height 25
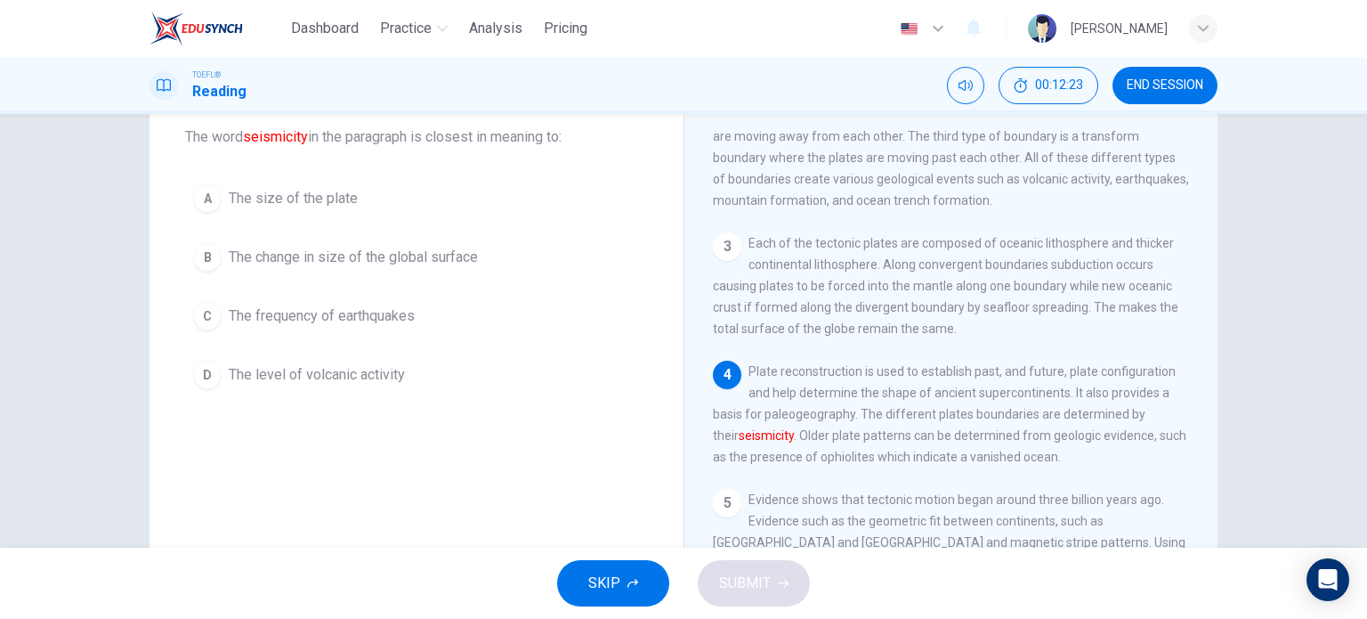
click at [272, 316] on span "The frequency of earthquakes" at bounding box center [322, 315] width 186 height 21
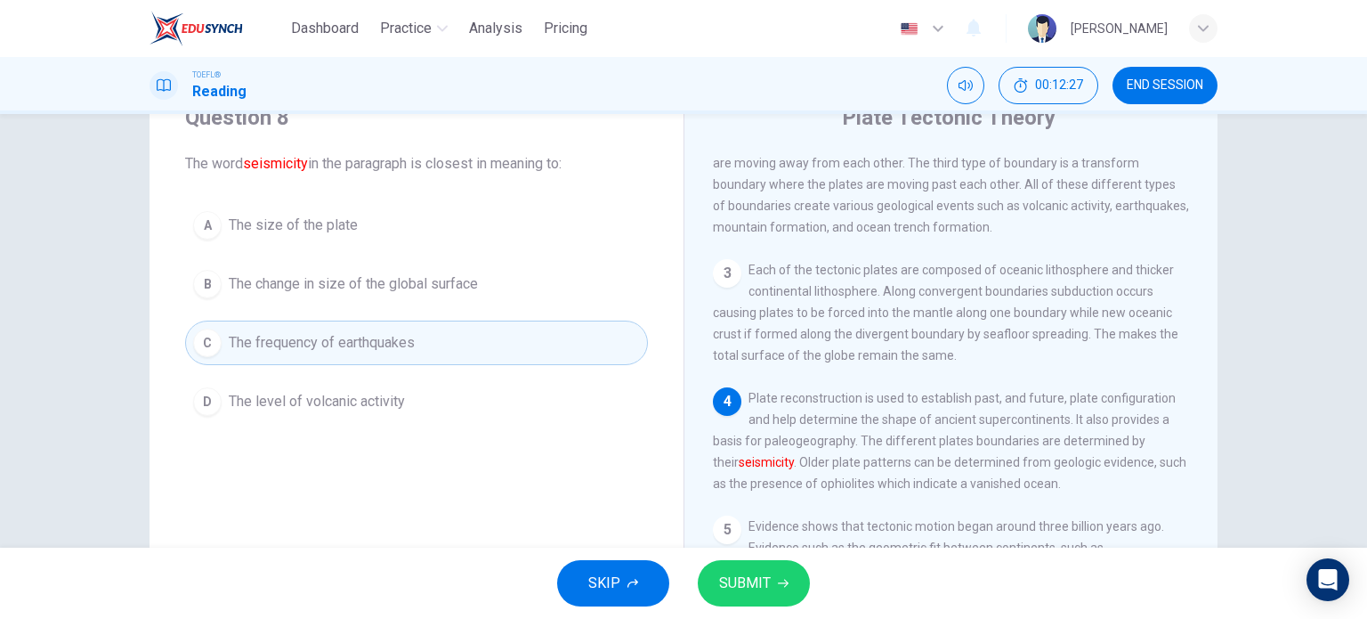
scroll to position [71, 0]
click at [748, 575] on span "SUBMIT" at bounding box center [745, 583] width 52 height 25
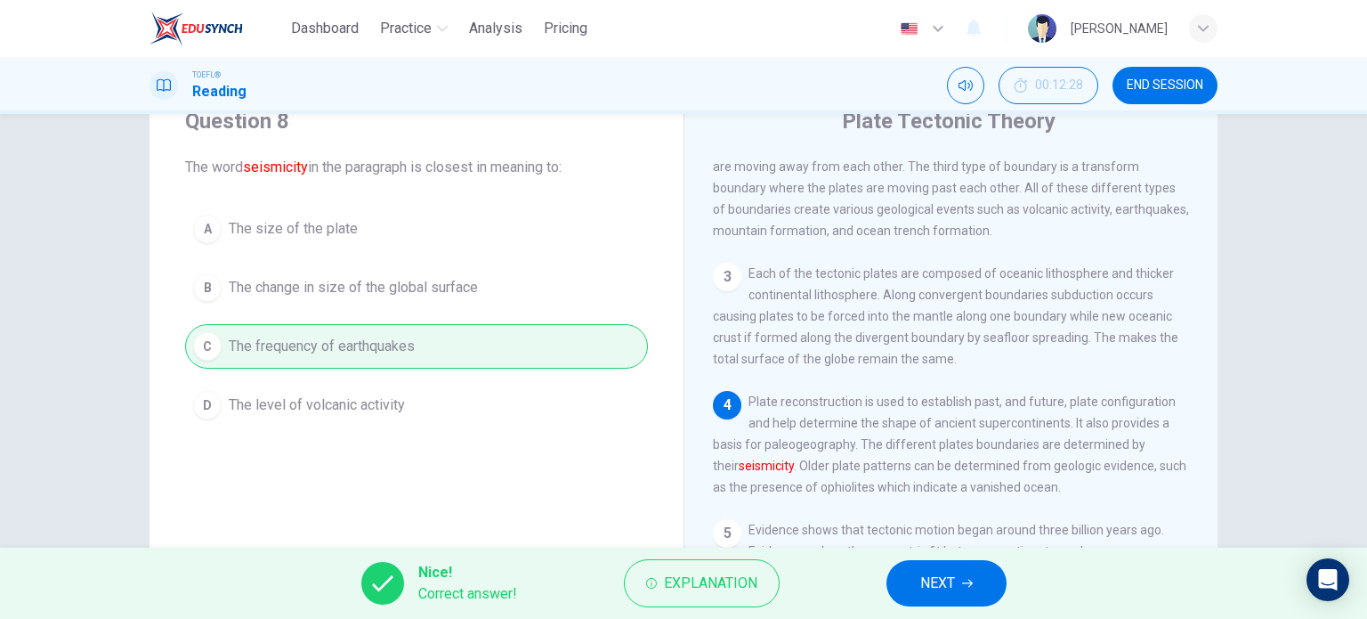
click at [955, 576] on span "NEXT" at bounding box center [937, 583] width 35 height 25
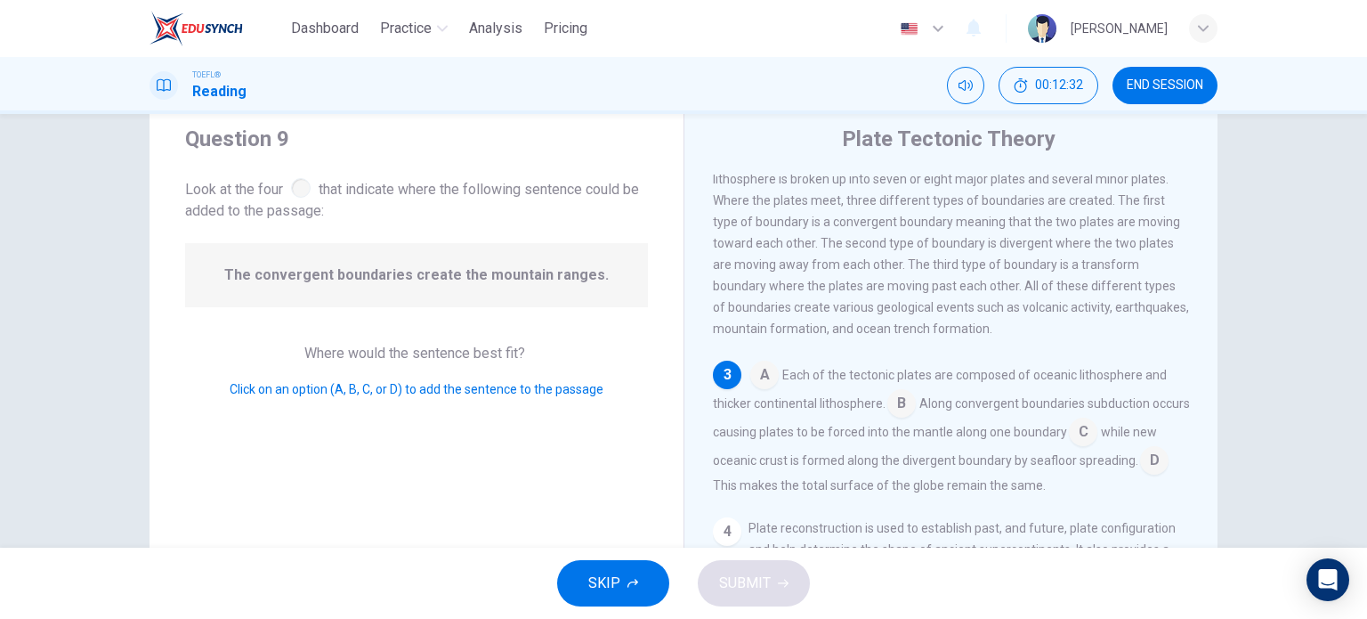
scroll to position [53, 0]
click at [660, 346] on div "Question 9 Look at the four that indicate where the following sentence could be…" at bounding box center [417, 405] width 534 height 619
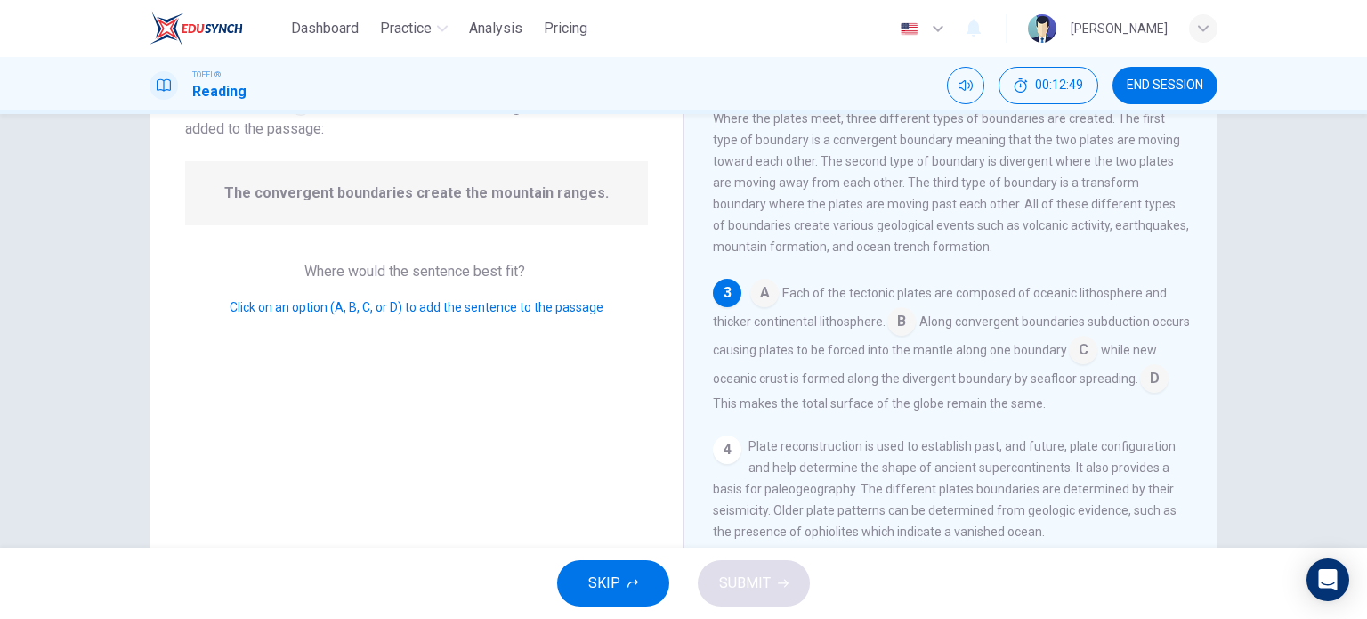
scroll to position [137, 0]
drag, startPoint x: 660, startPoint y: 346, endPoint x: 838, endPoint y: 296, distance: 185.1
click at [838, 296] on div "Question 9 Look at the four that indicate where the following sentence could be…" at bounding box center [684, 321] width 1068 height 619
click at [1097, 357] on input at bounding box center [1083, 350] width 28 height 28
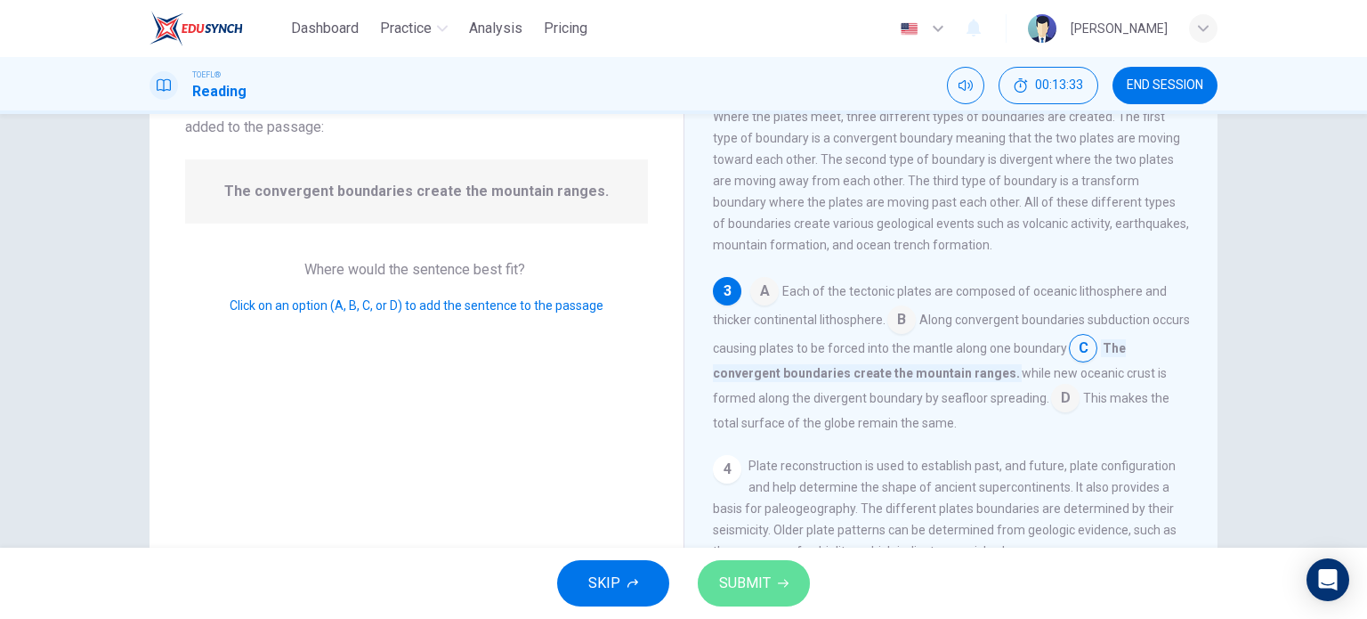
click at [744, 572] on span "SUBMIT" at bounding box center [745, 583] width 52 height 25
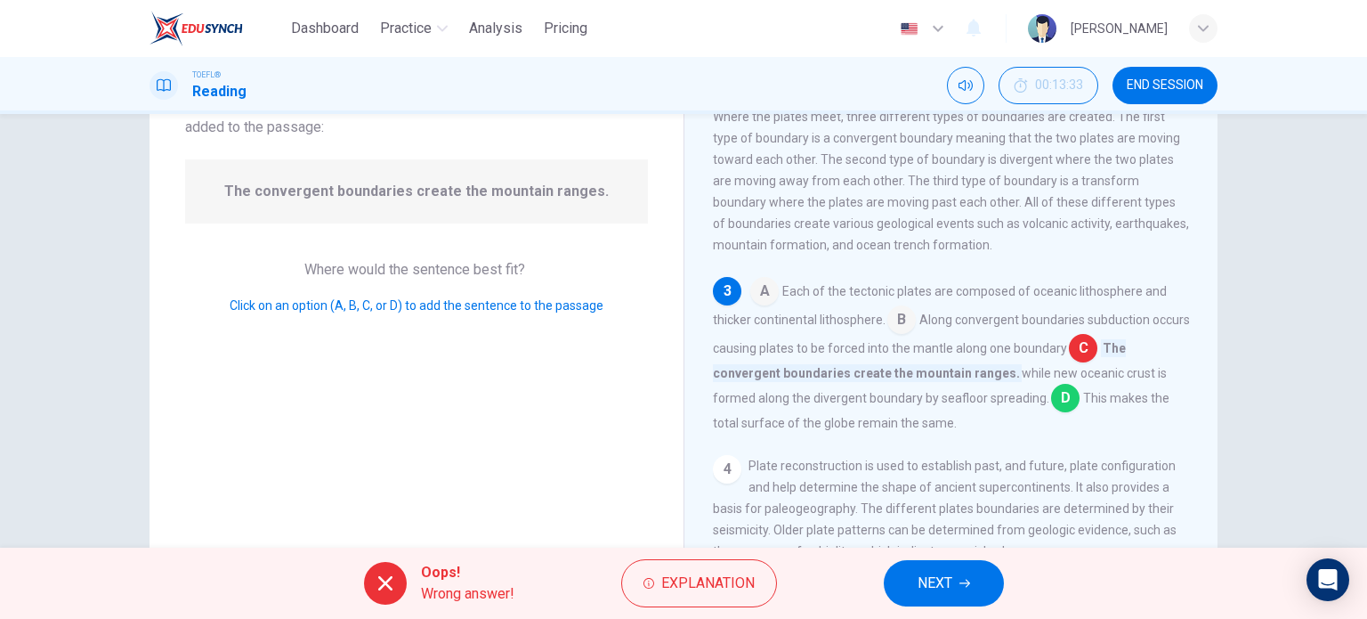
click at [943, 587] on span "NEXT" at bounding box center [935, 583] width 35 height 25
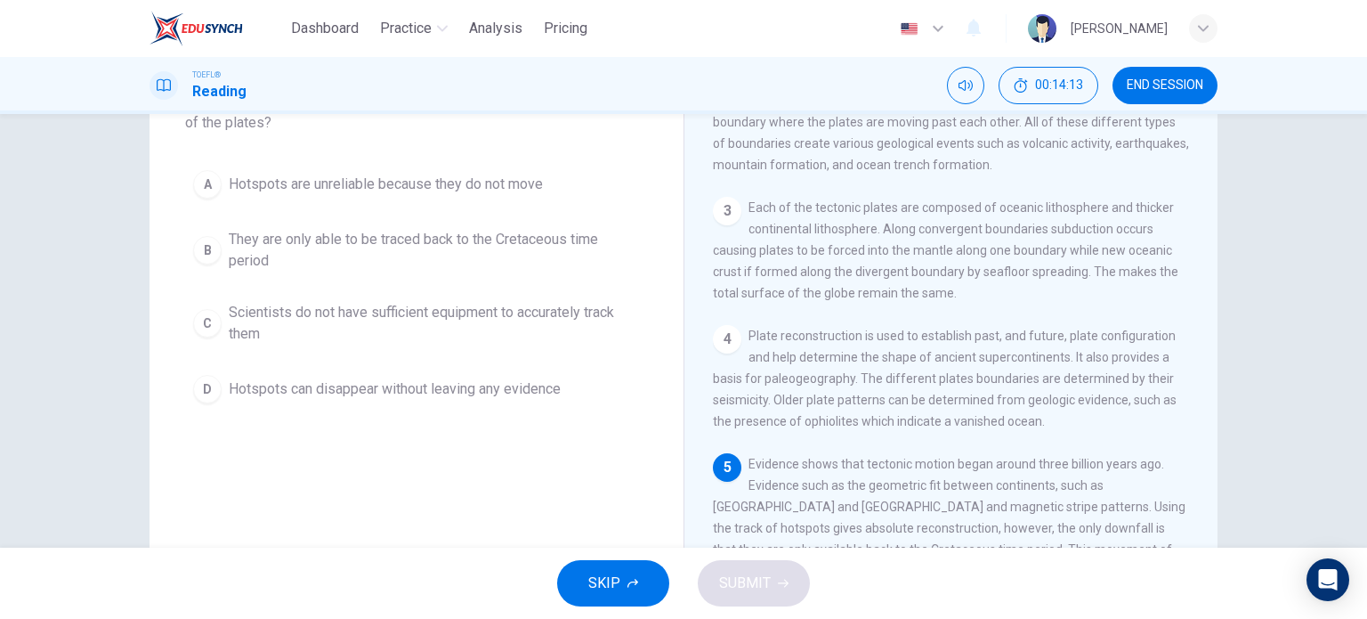
scroll to position [138, 0]
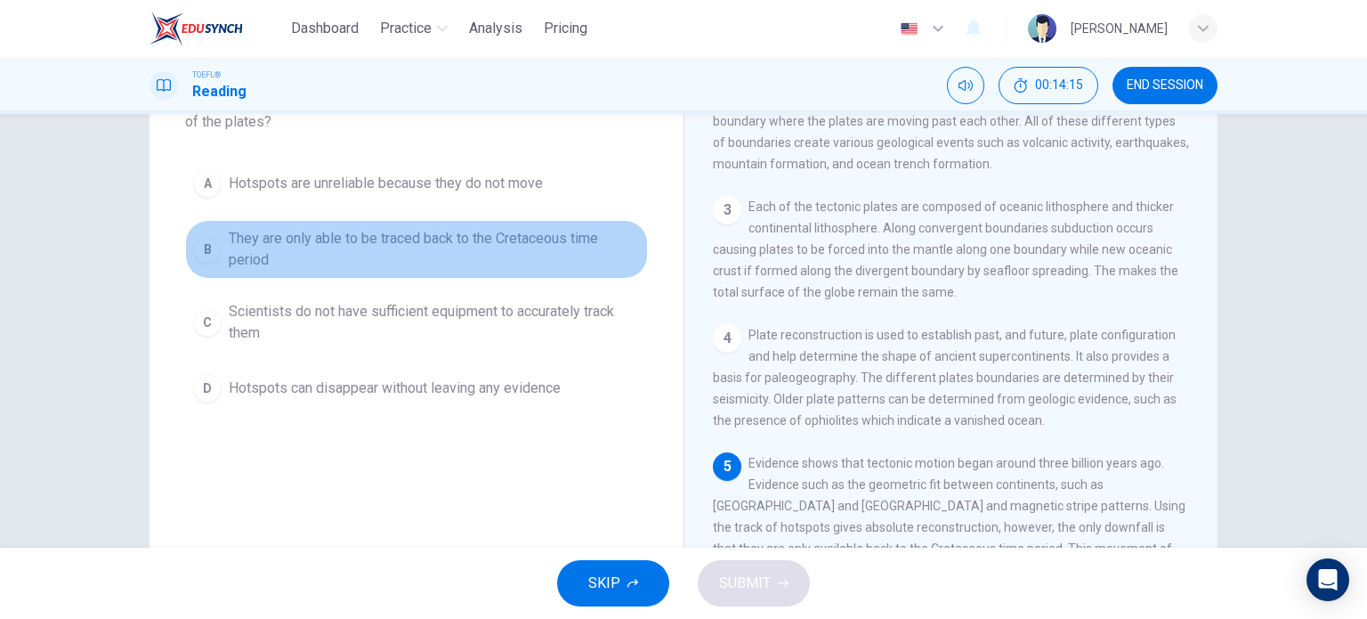
click at [443, 233] on span "They are only able to be traced back to the Cretaceous time period" at bounding box center [434, 249] width 411 height 43
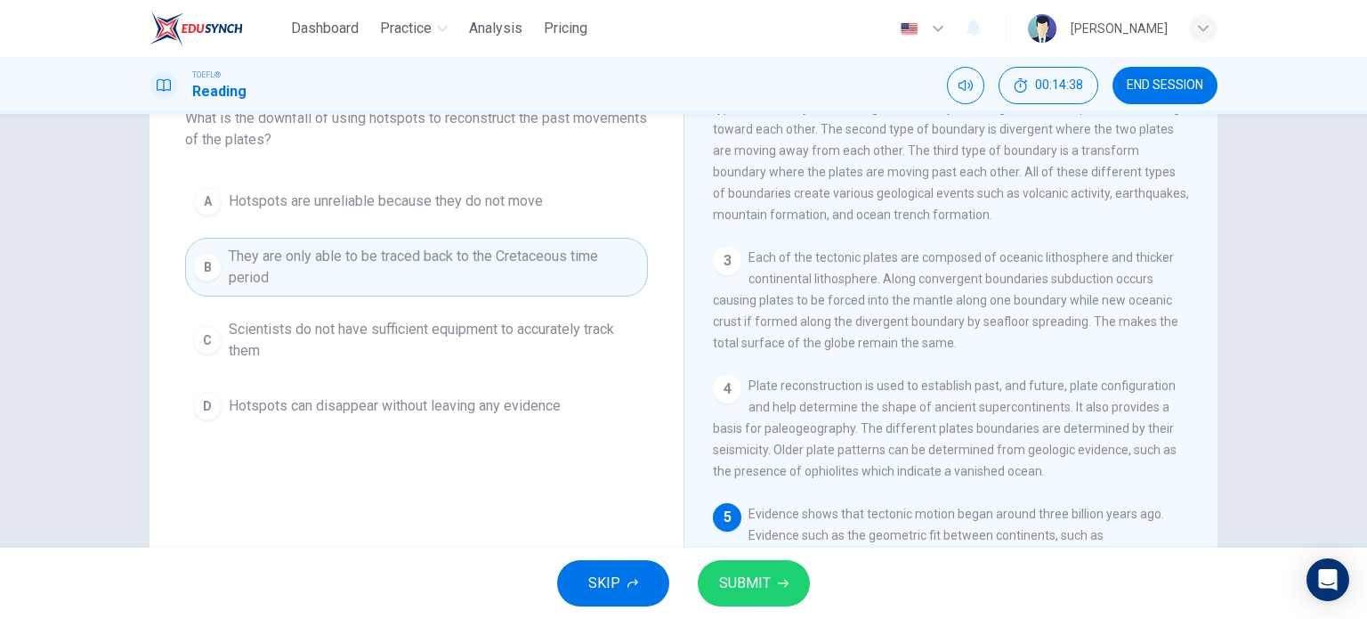
scroll to position [110, 0]
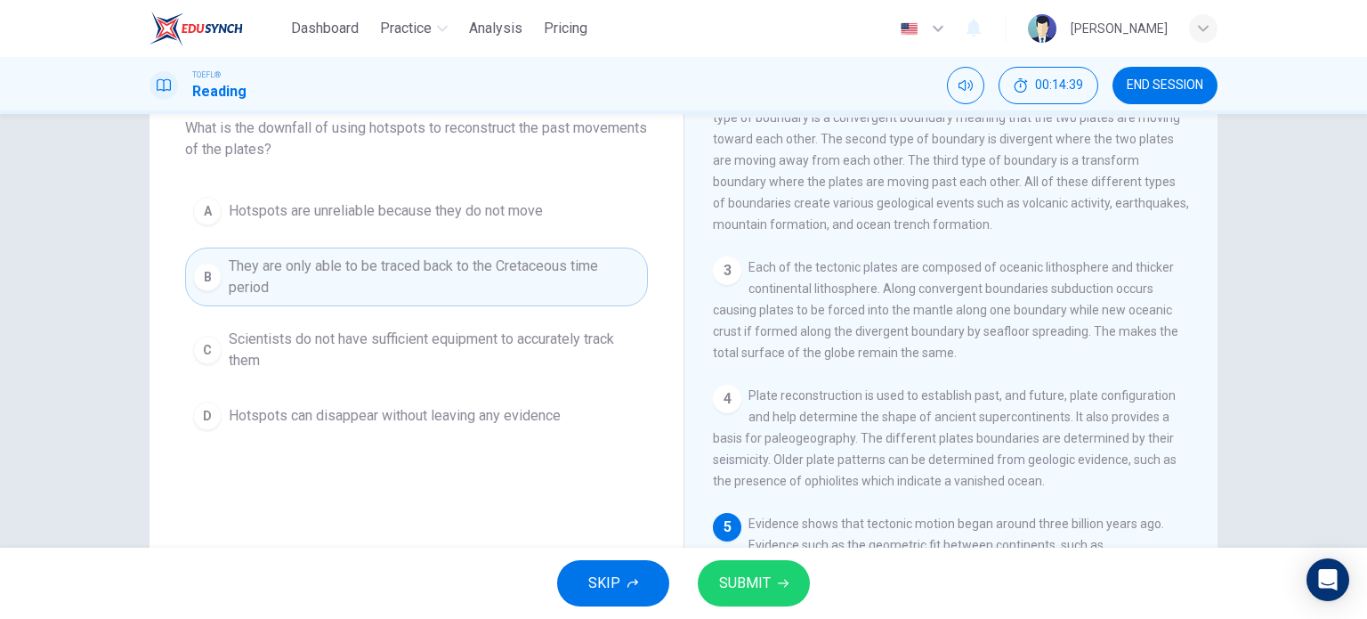
click at [740, 583] on span "SUBMIT" at bounding box center [745, 583] width 52 height 25
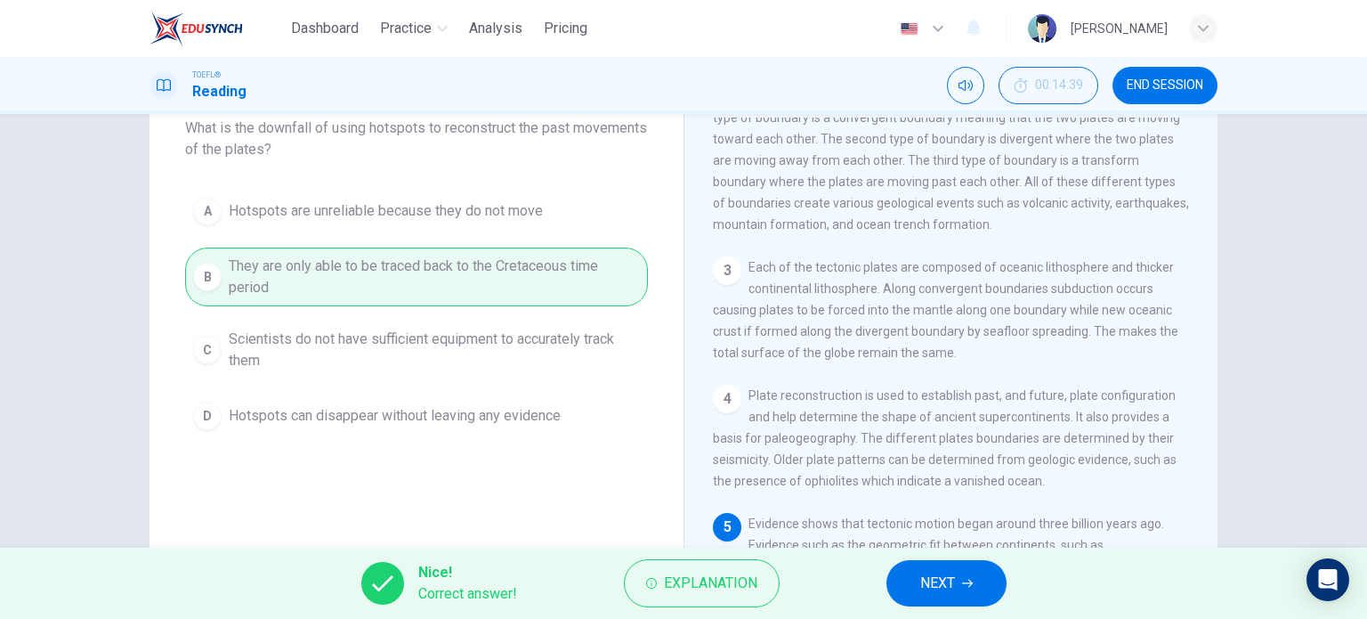
click at [947, 587] on span "NEXT" at bounding box center [937, 583] width 35 height 25
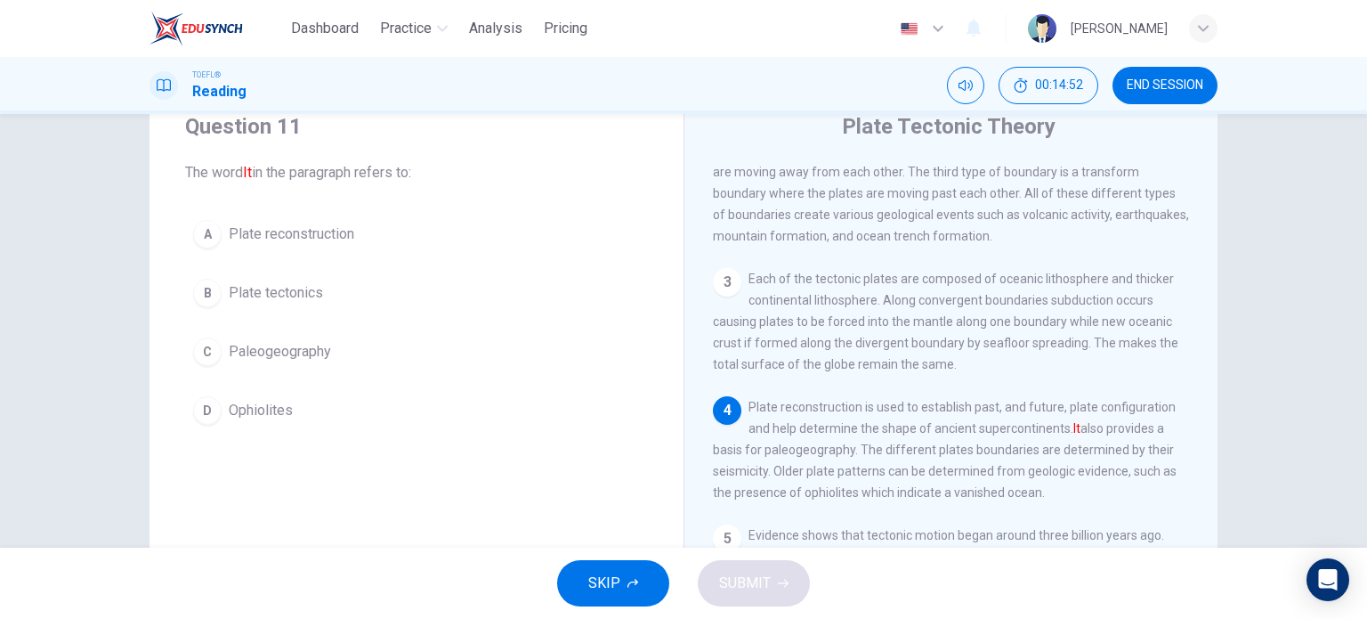
scroll to position [64, 0]
click at [306, 239] on span "Plate reconstruction" at bounding box center [292, 235] width 126 height 21
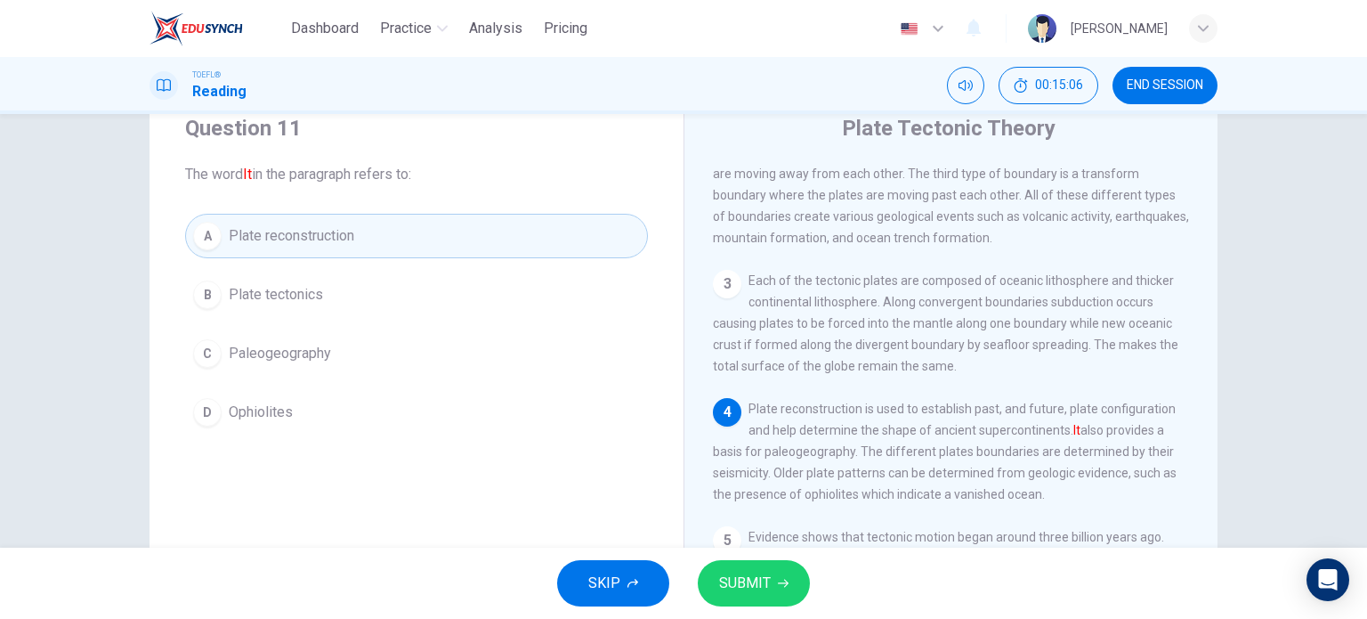
click at [749, 579] on span "SUBMIT" at bounding box center [745, 583] width 52 height 25
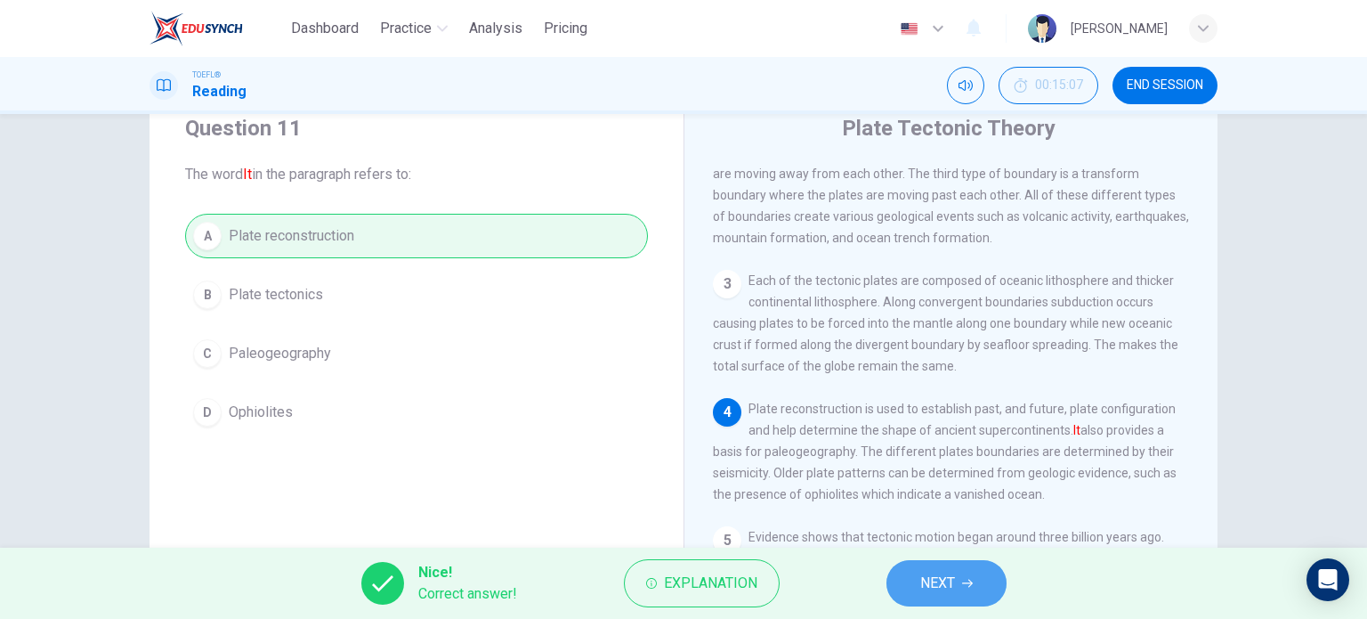
click at [954, 579] on span "NEXT" at bounding box center [937, 583] width 35 height 25
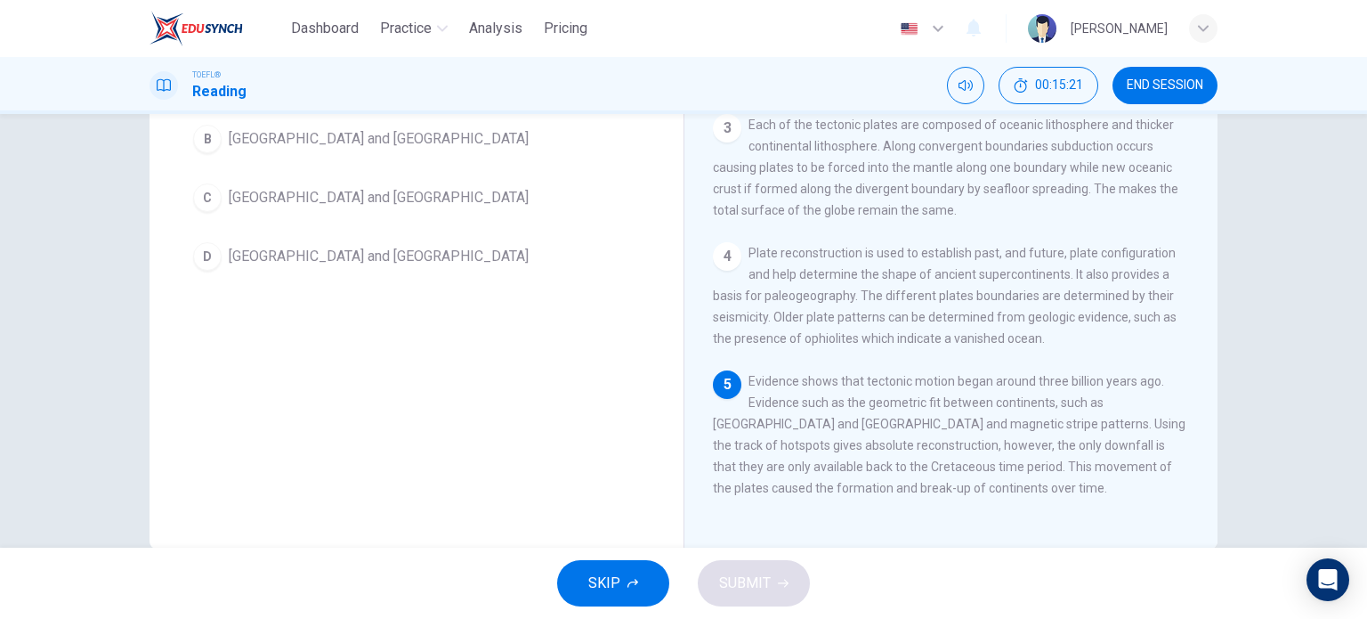
scroll to position [221, 0]
click at [250, 249] on span "Africa and South America" at bounding box center [379, 255] width 300 height 21
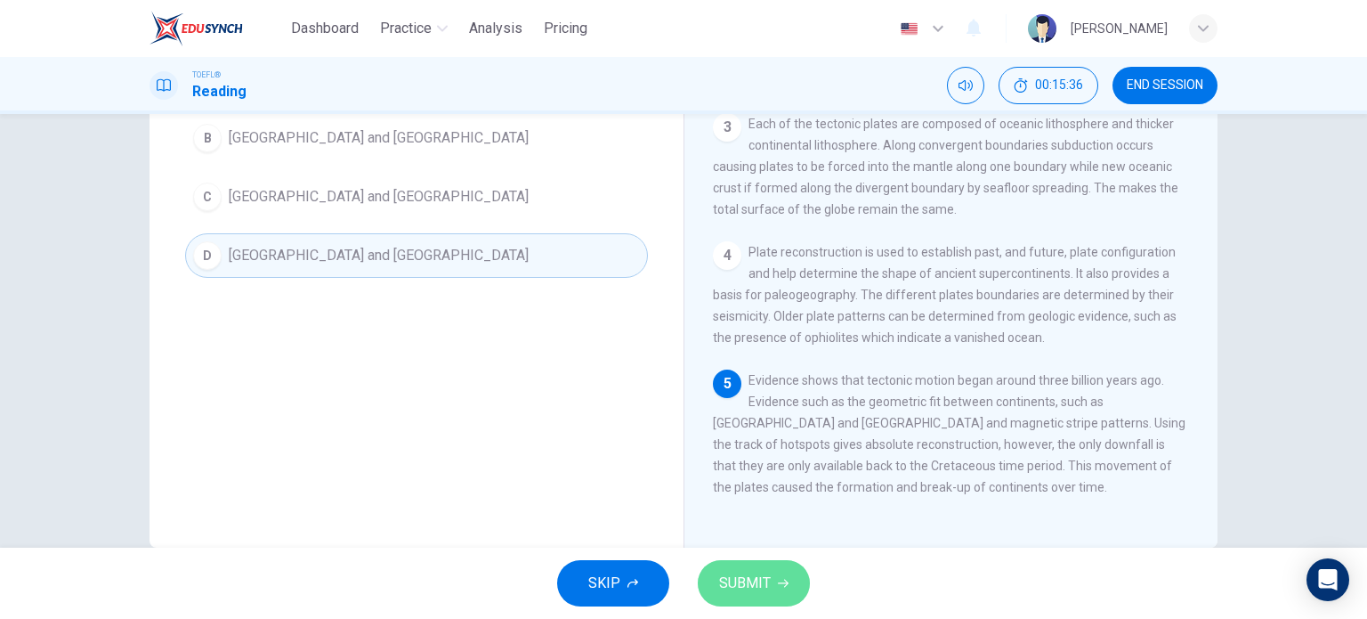
click at [752, 587] on span "SUBMIT" at bounding box center [745, 583] width 52 height 25
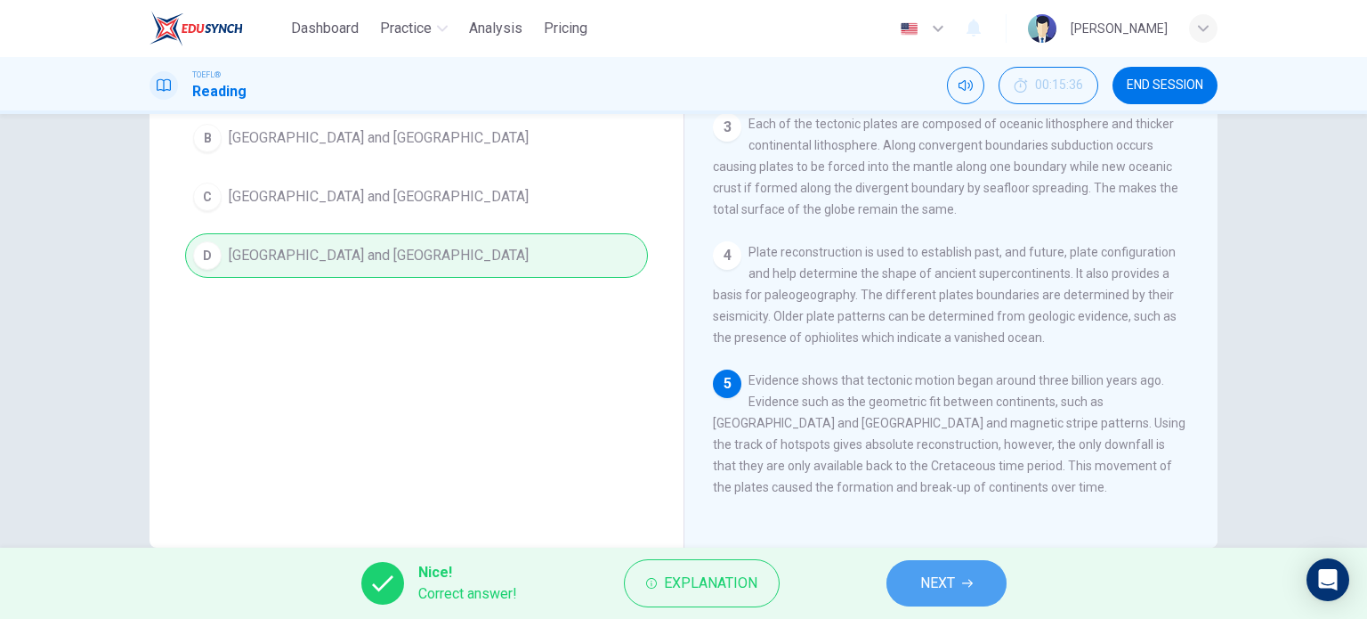
click at [955, 592] on span "NEXT" at bounding box center [937, 583] width 35 height 25
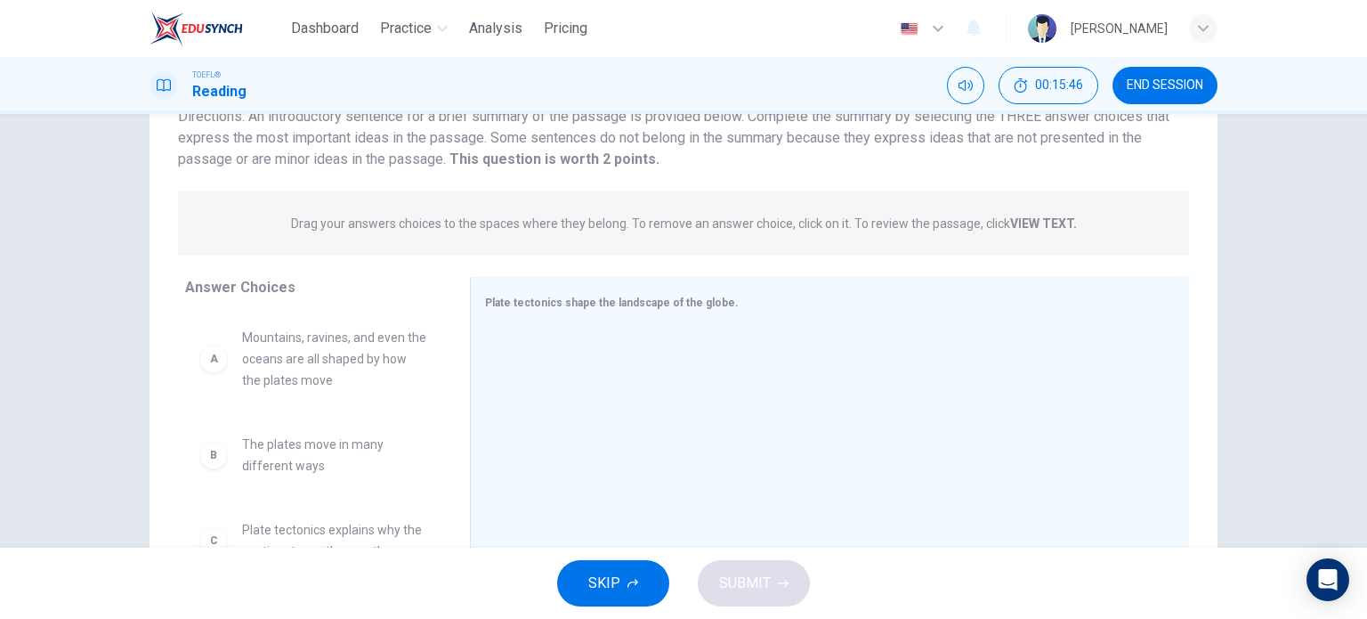
scroll to position [256, 0]
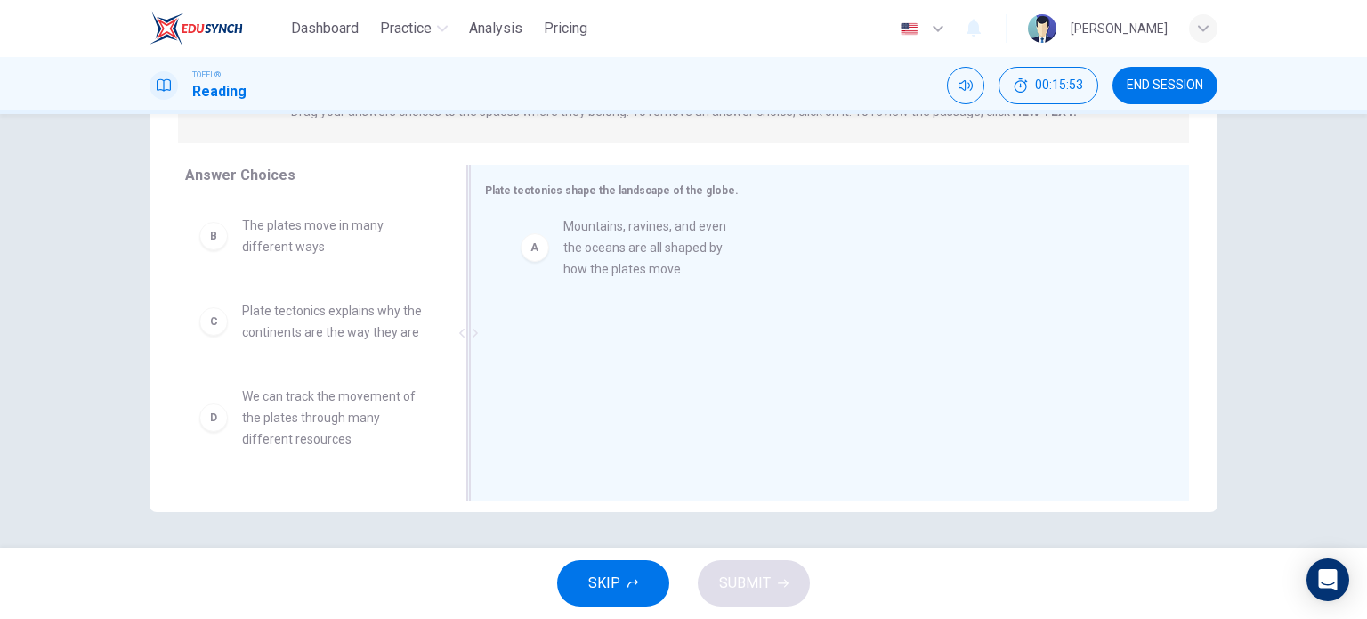
drag, startPoint x: 264, startPoint y: 261, endPoint x: 614, endPoint y: 262, distance: 349.8
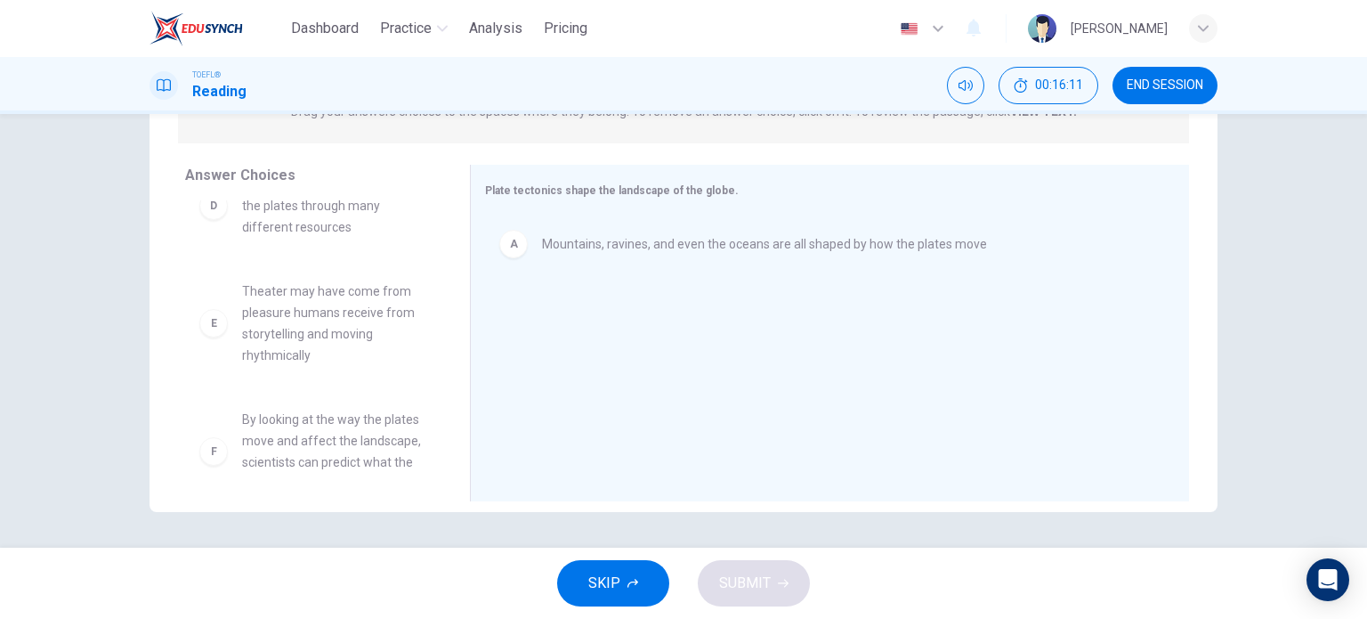
scroll to position [267, 0]
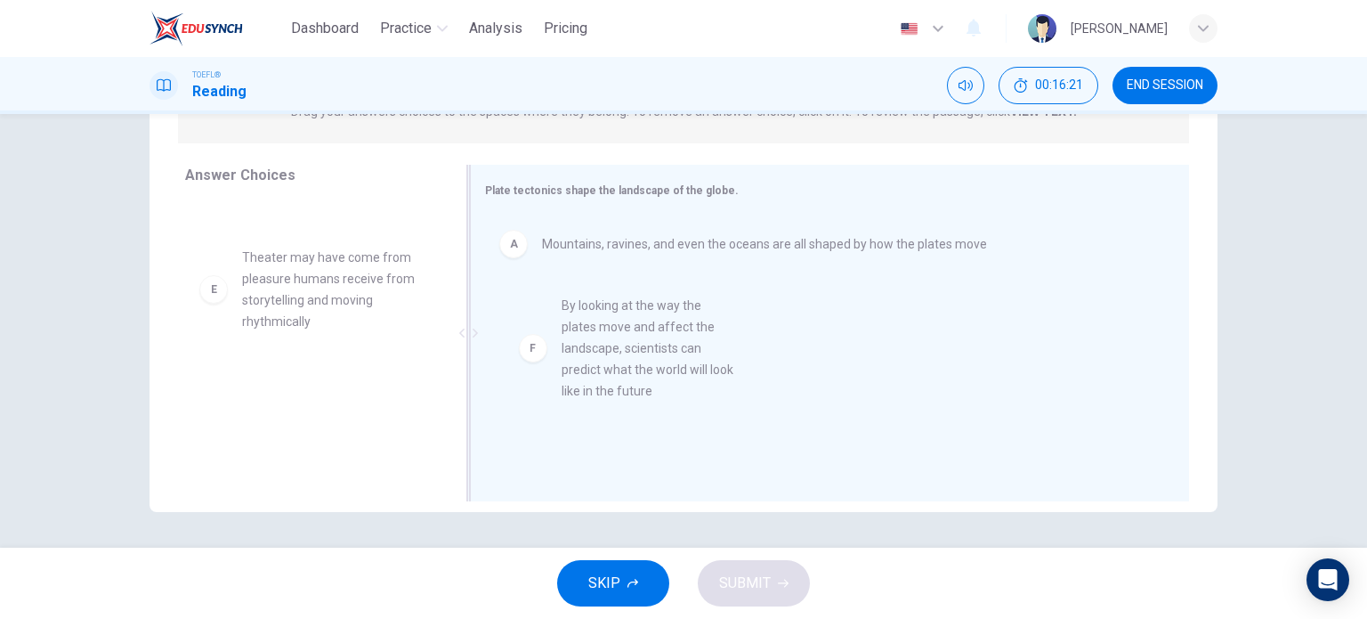
drag, startPoint x: 321, startPoint y: 429, endPoint x: 903, endPoint y: 280, distance: 600.8
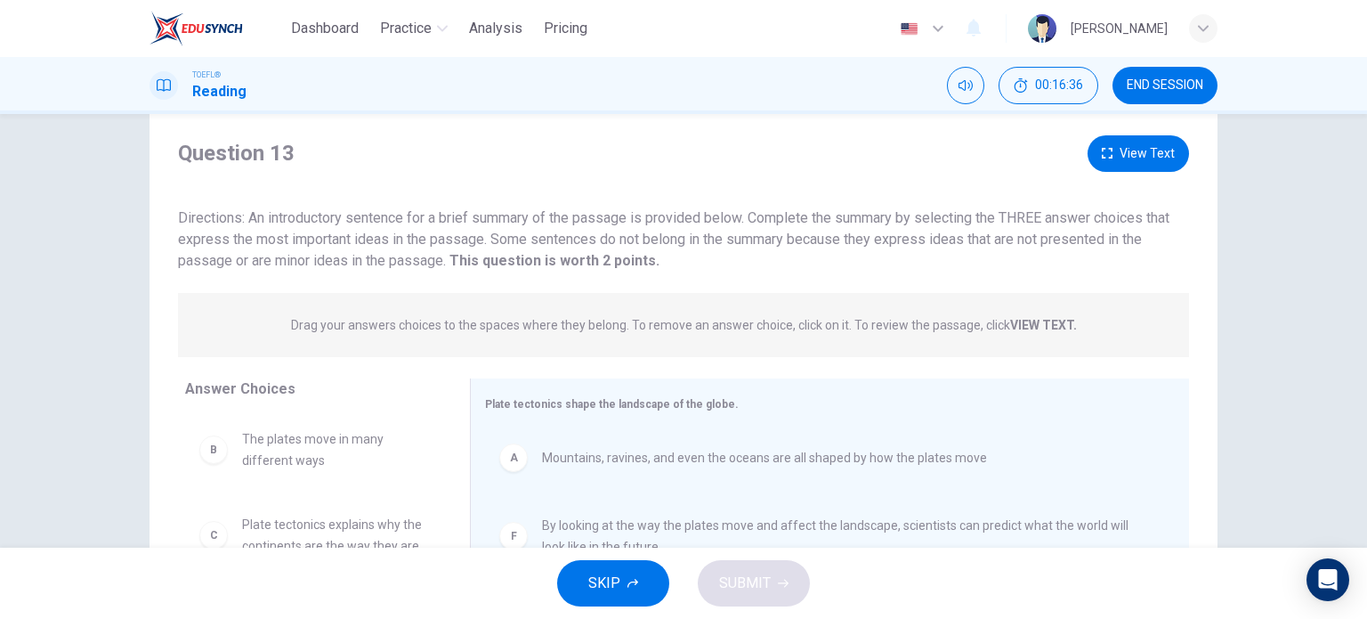
scroll to position [45, 0]
click at [1143, 141] on button "View Text" at bounding box center [1138, 152] width 101 height 36
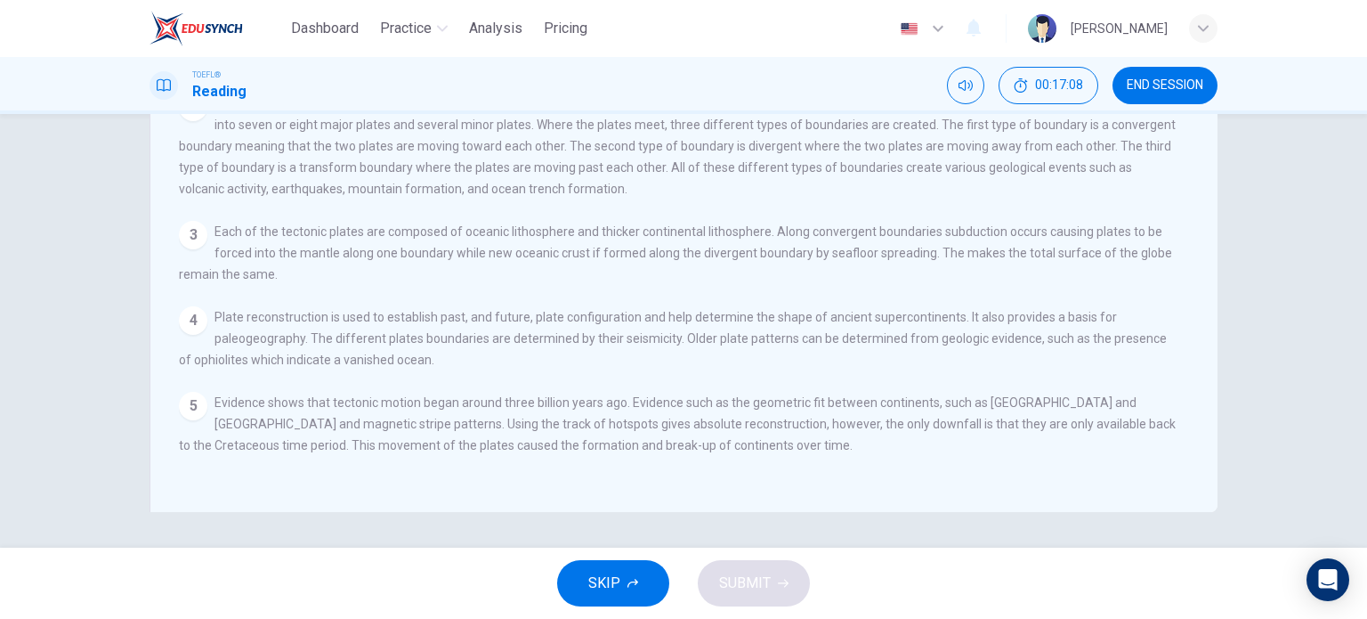
scroll to position [0, 0]
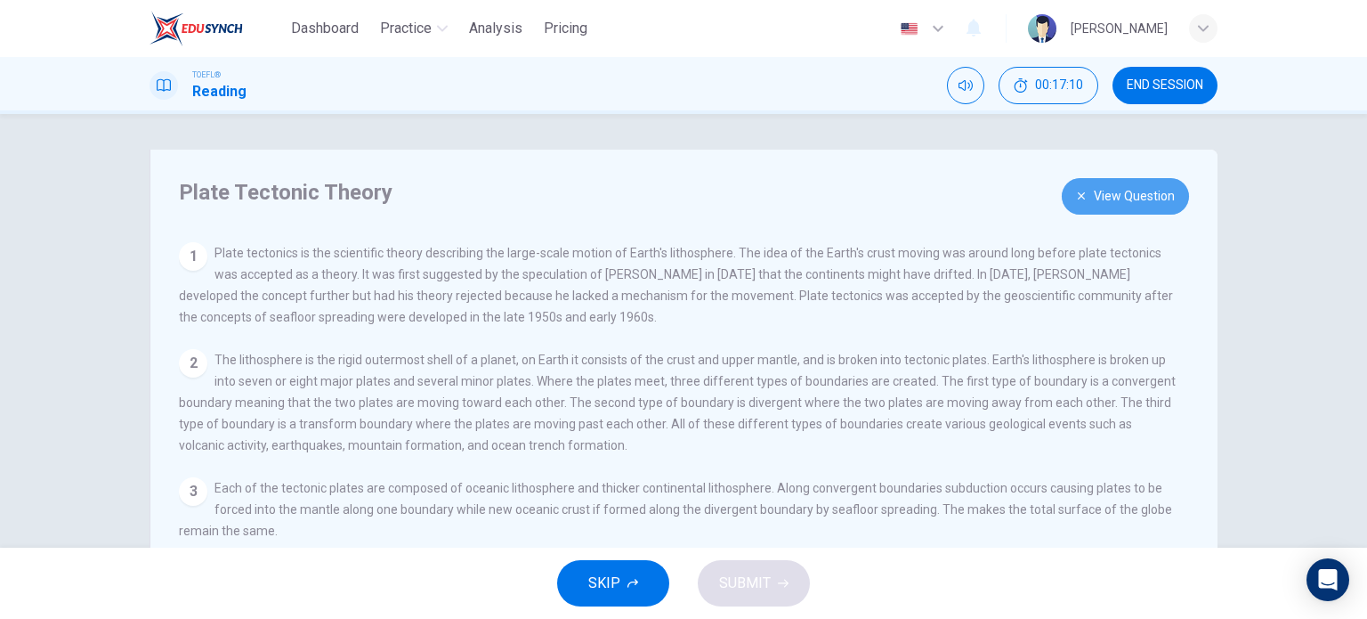
click at [1107, 206] on button "View Question" at bounding box center [1125, 196] width 127 height 36
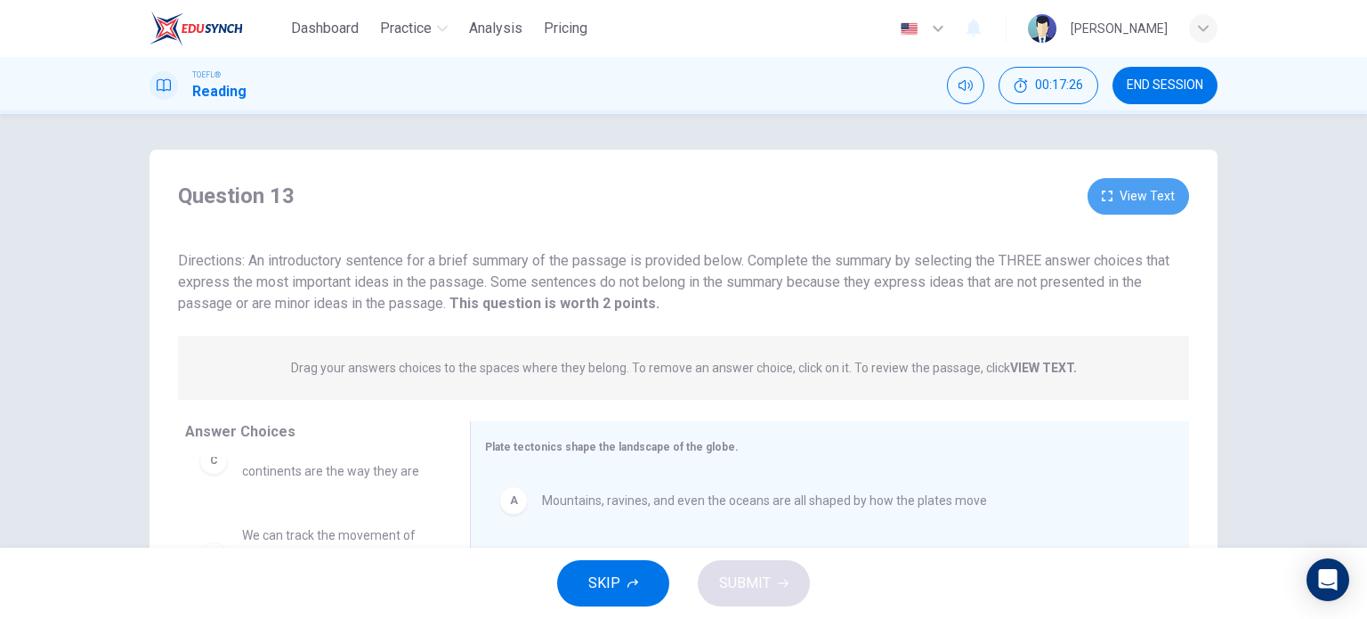
click at [1149, 195] on button "View Text" at bounding box center [1138, 196] width 101 height 36
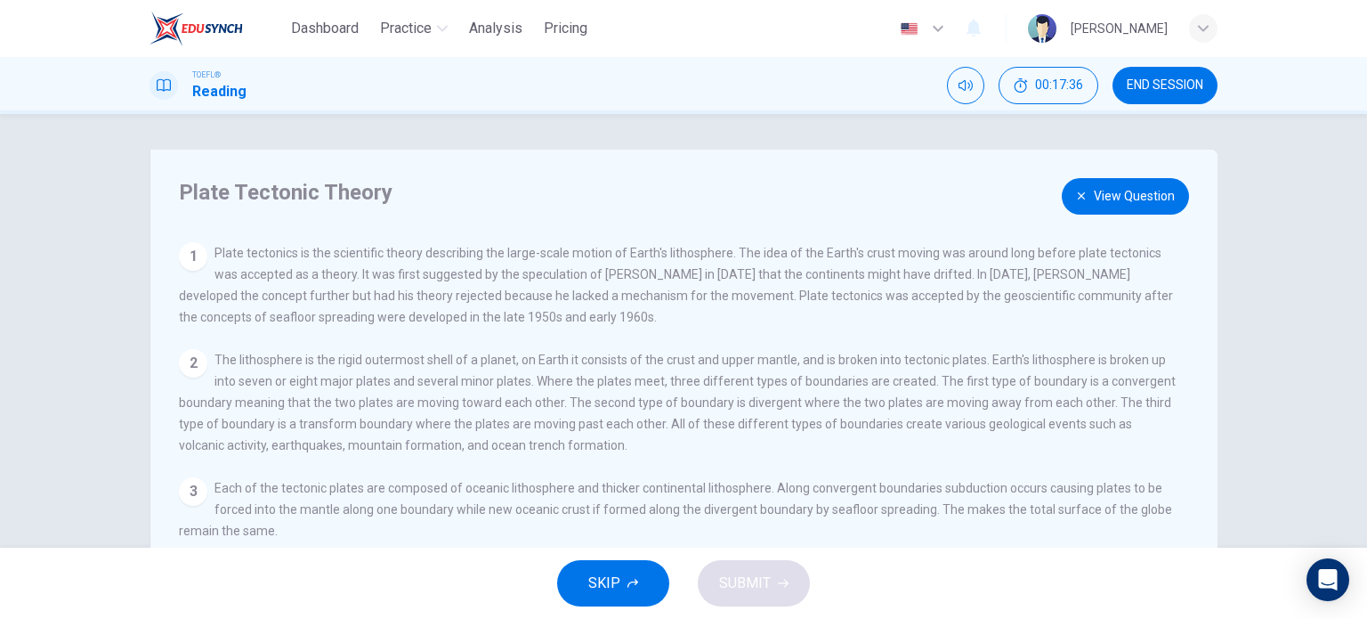
click at [1104, 198] on button "View Question" at bounding box center [1125, 196] width 127 height 36
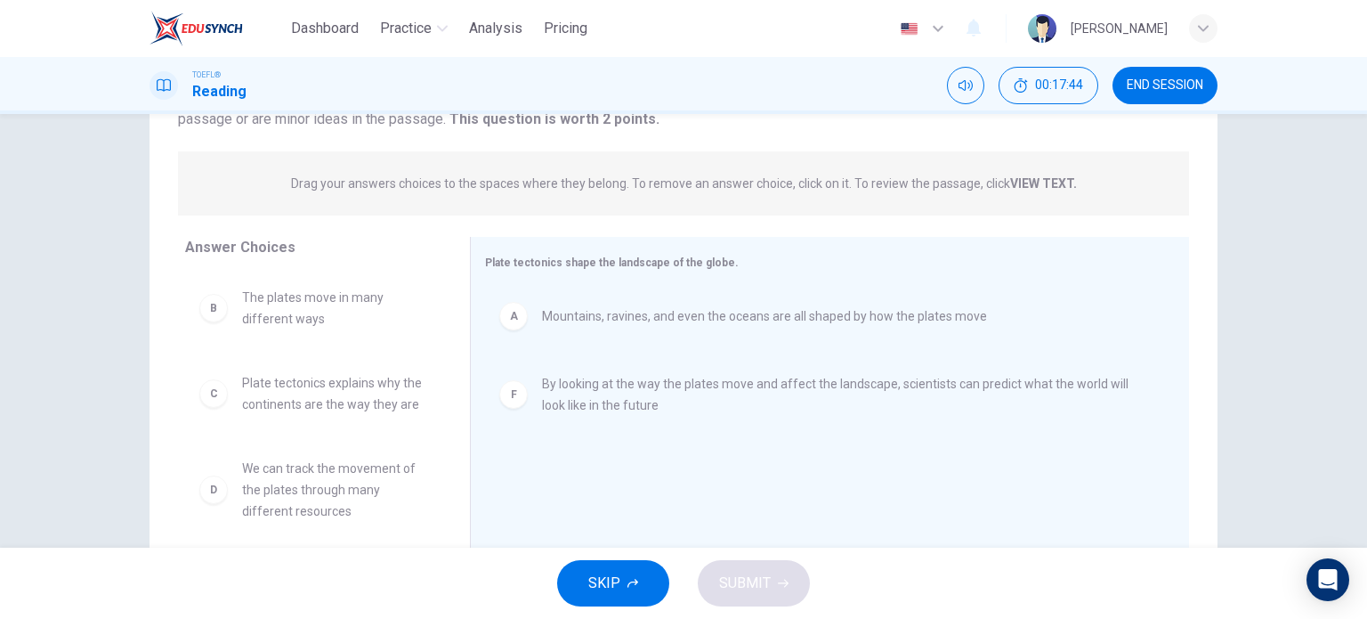
scroll to position [185, 0]
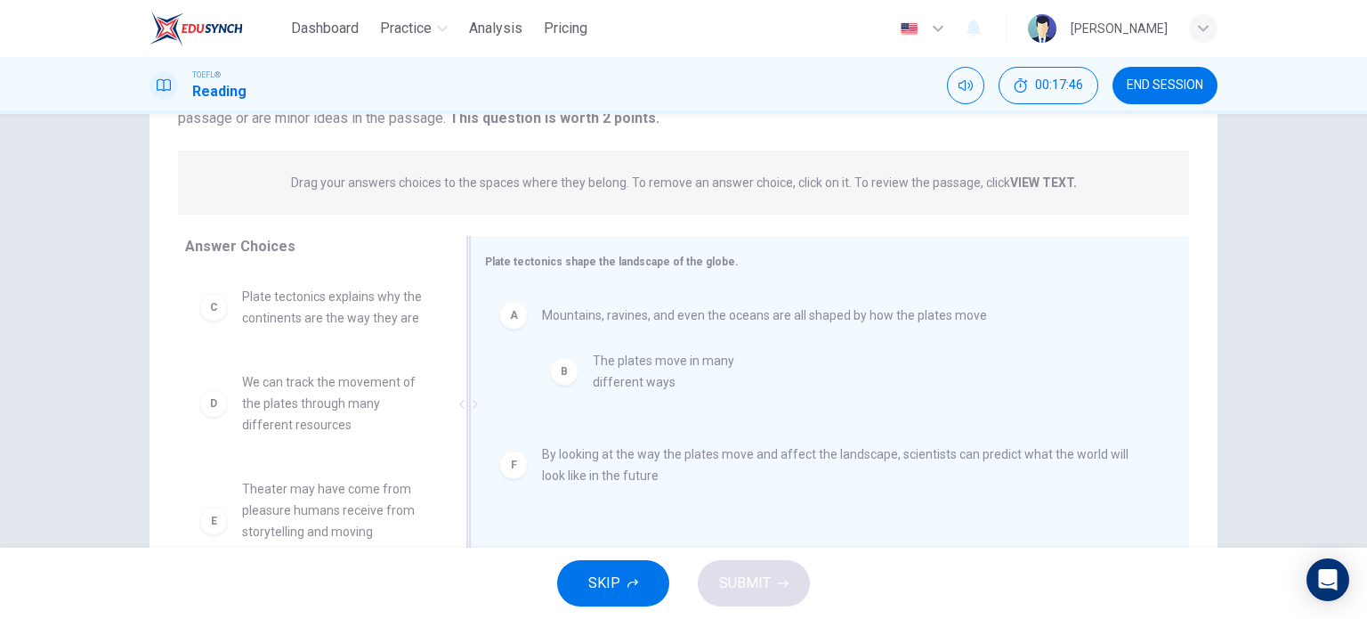
drag, startPoint x: 265, startPoint y: 317, endPoint x: 725, endPoint y: 398, distance: 466.4
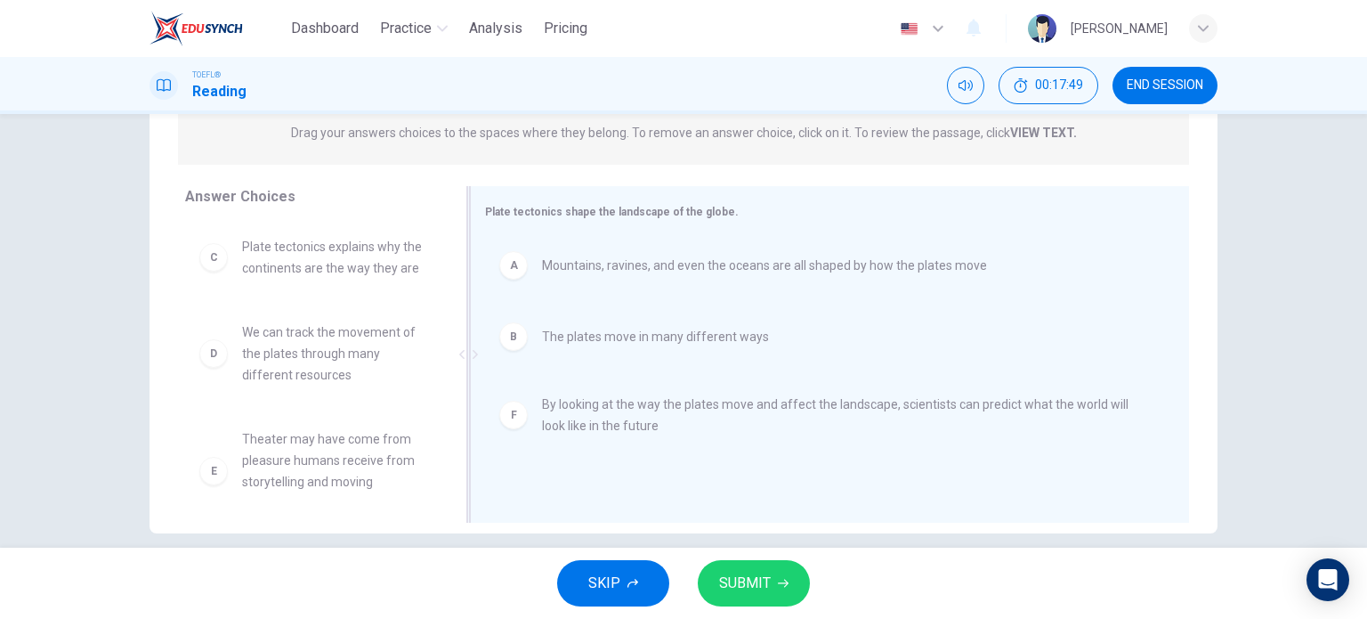
scroll to position [256, 0]
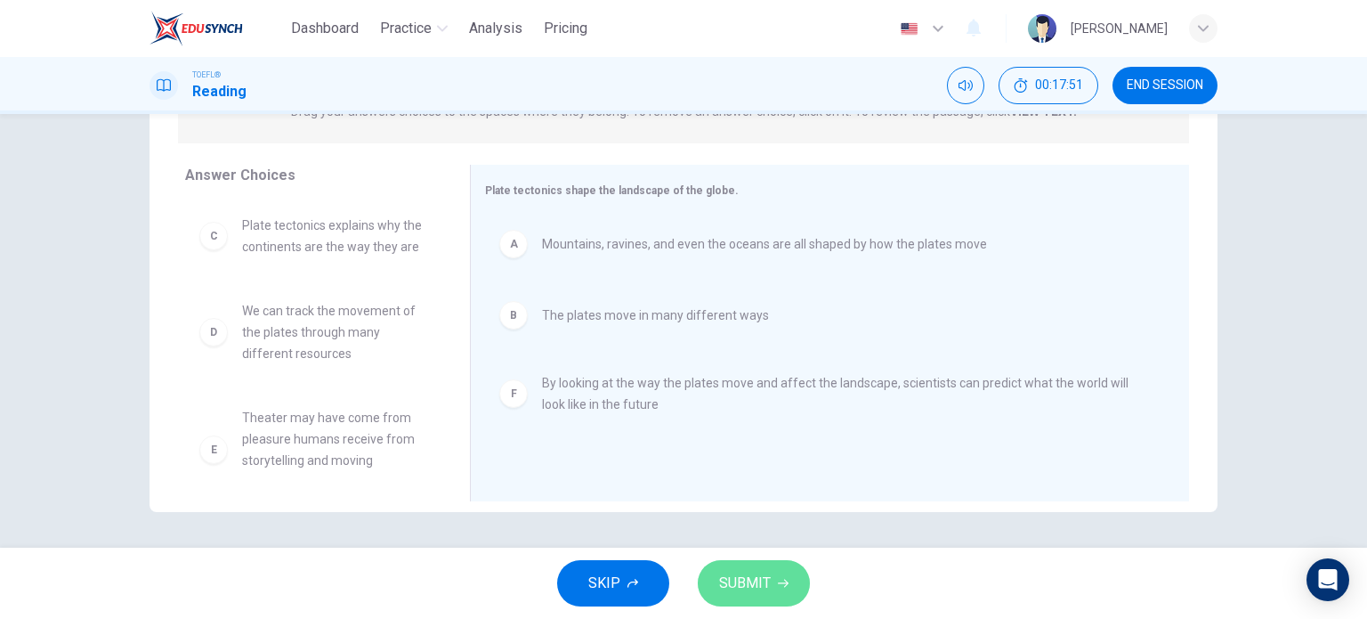
click at [758, 579] on span "SUBMIT" at bounding box center [745, 583] width 52 height 25
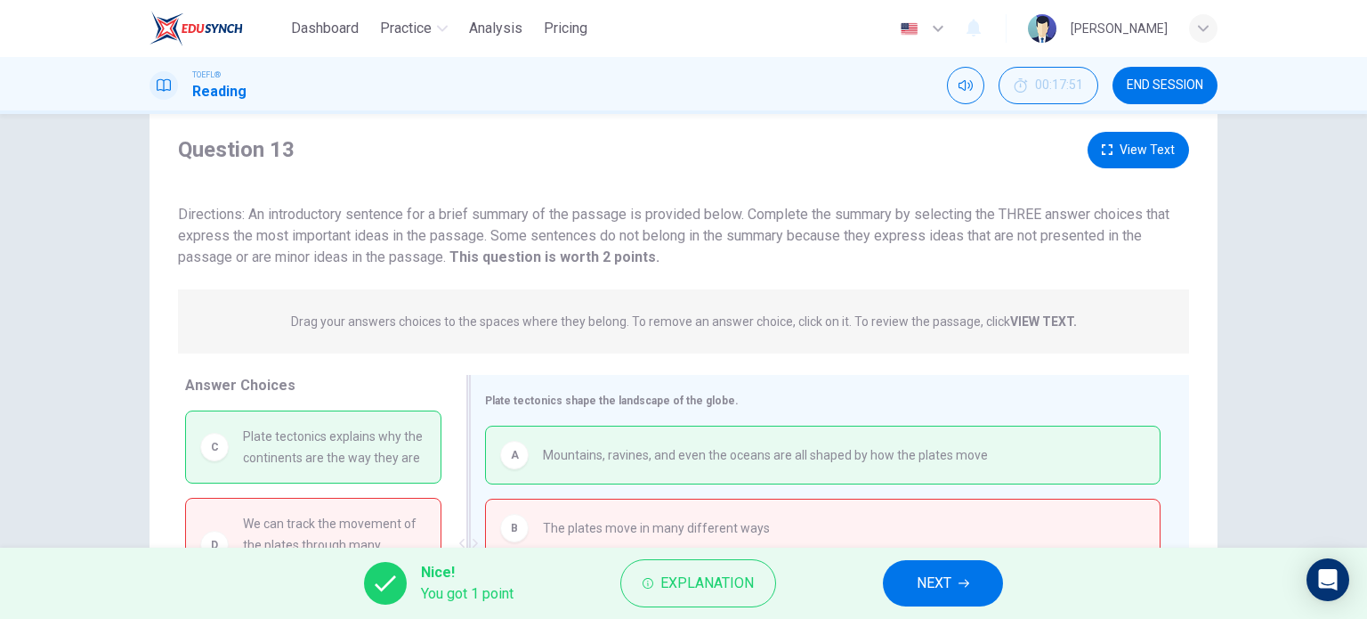
scroll to position [45, 0]
click at [931, 587] on span "NEXT" at bounding box center [934, 583] width 35 height 25
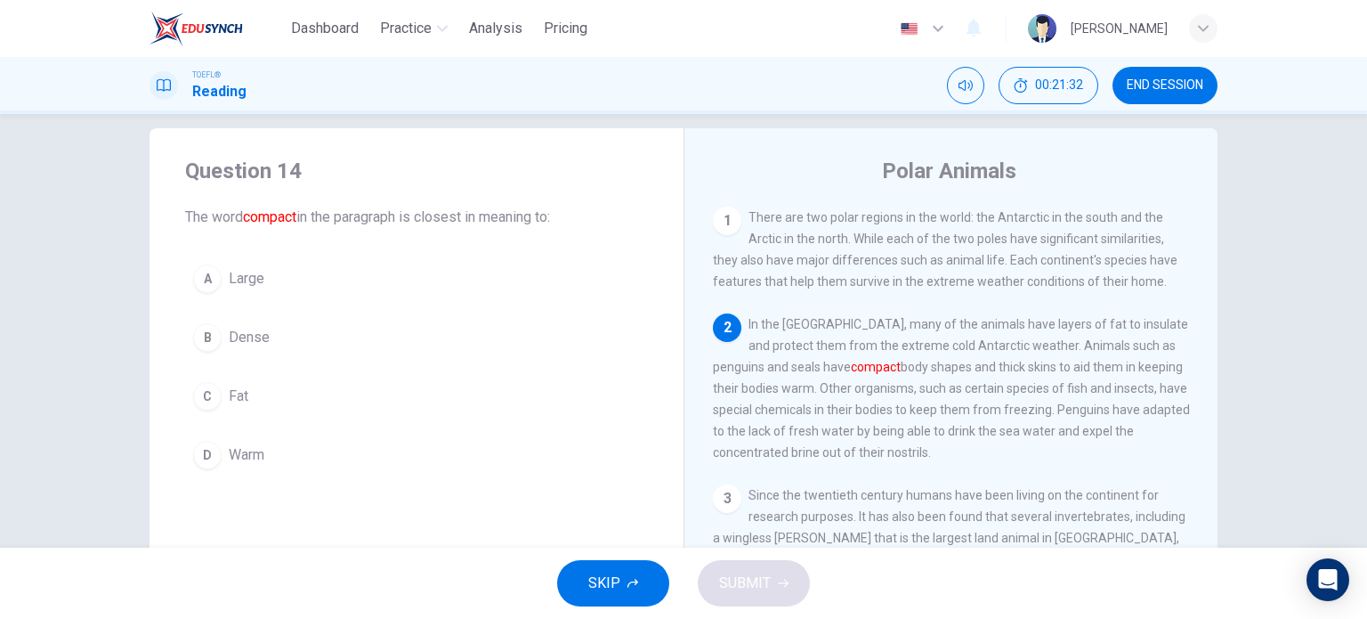
scroll to position [24, 0]
click at [213, 331] on div "B" at bounding box center [207, 334] width 28 height 28
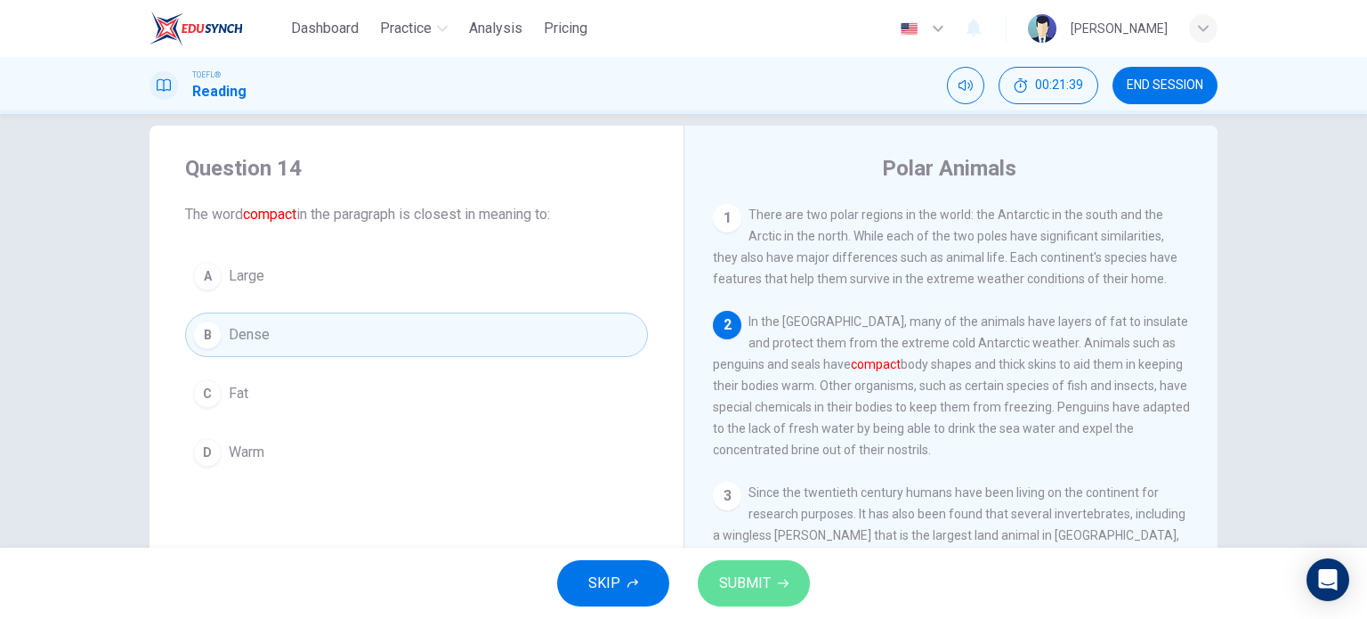
click at [745, 571] on span "SUBMIT" at bounding box center [745, 583] width 52 height 25
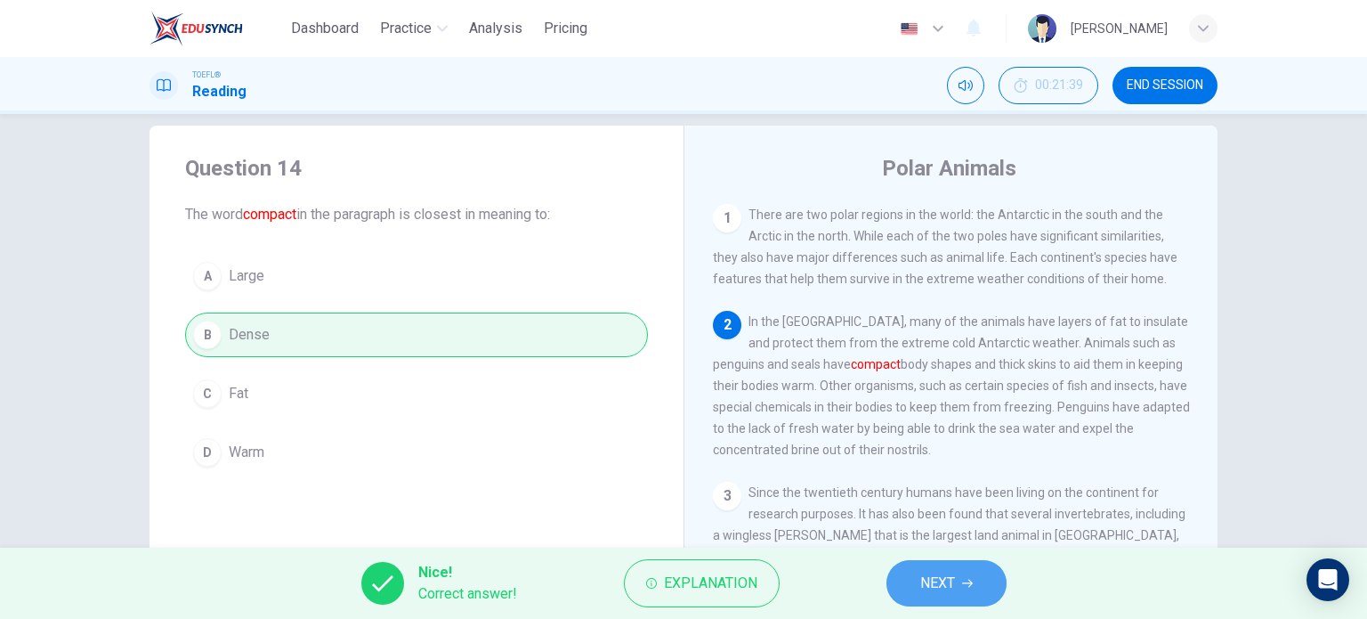
click at [954, 588] on span "NEXT" at bounding box center [937, 583] width 35 height 25
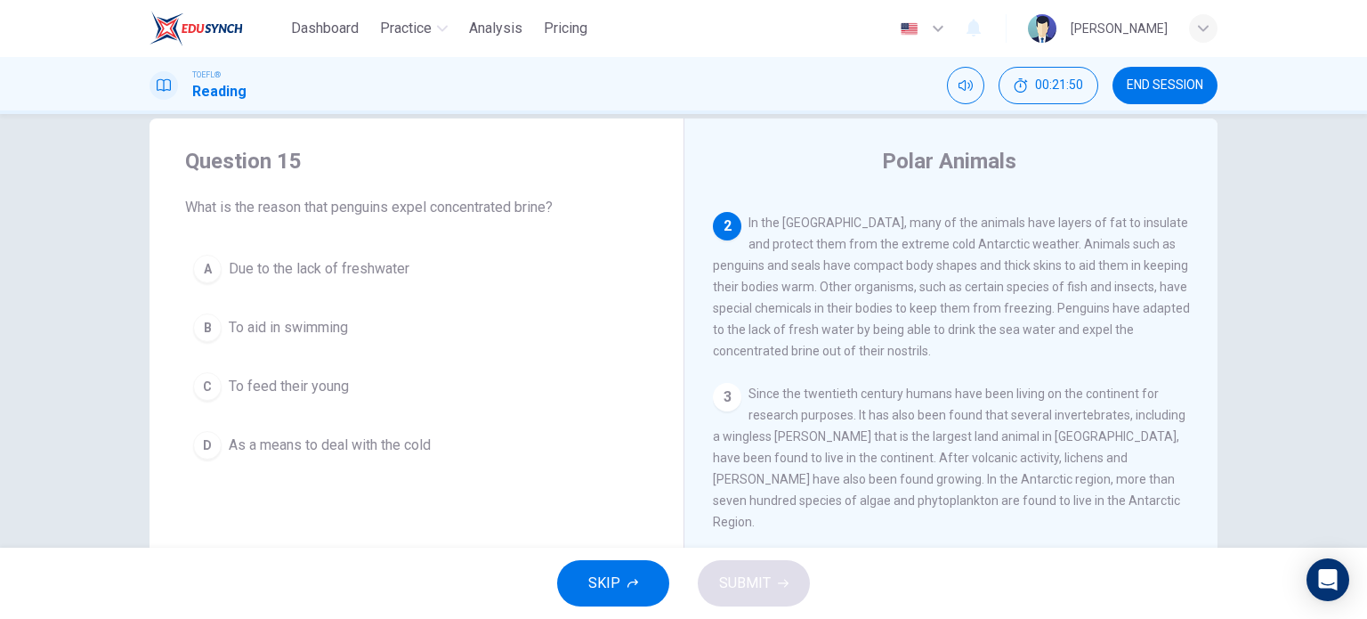
scroll to position [93, 0]
click at [205, 270] on div "A" at bounding box center [207, 269] width 28 height 28
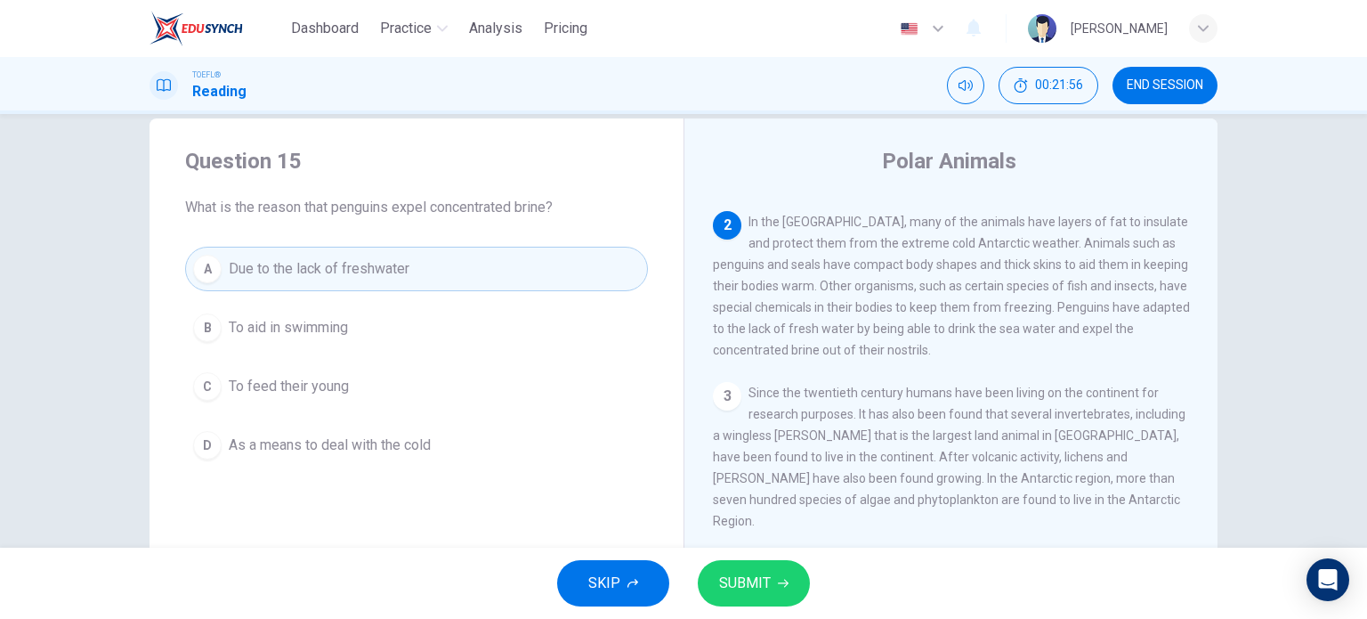
click at [742, 569] on button "SUBMIT" at bounding box center [754, 583] width 112 height 46
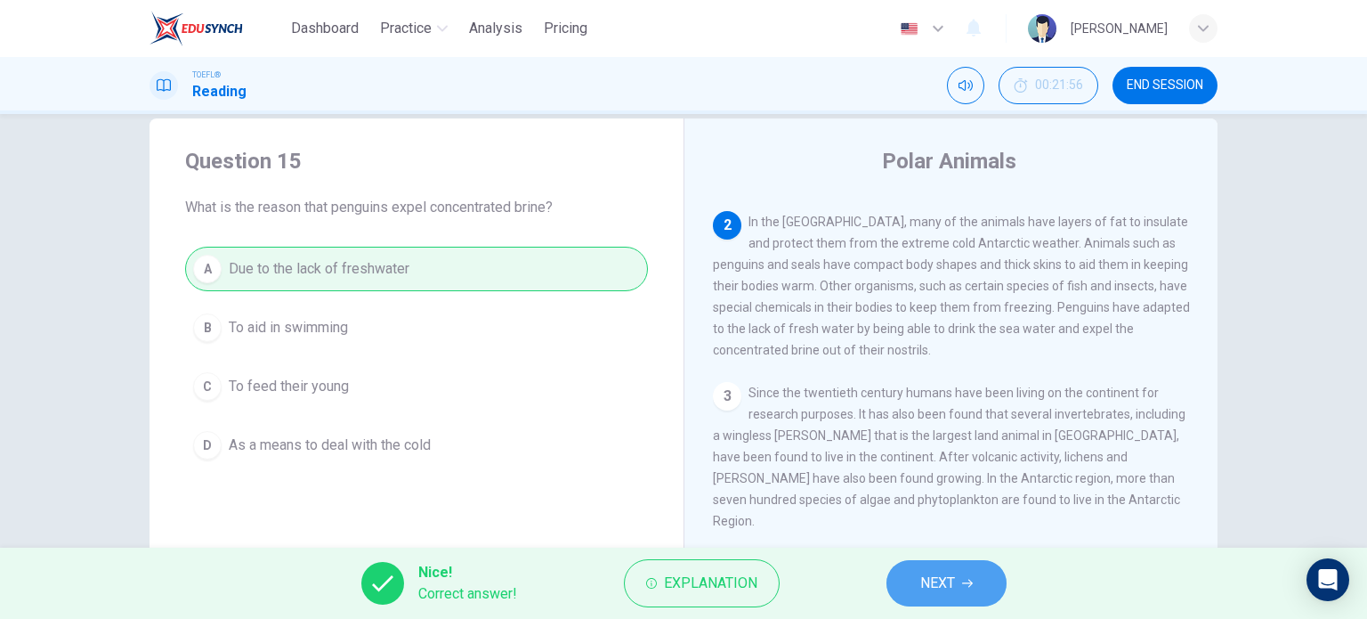
click at [941, 587] on span "NEXT" at bounding box center [937, 583] width 35 height 25
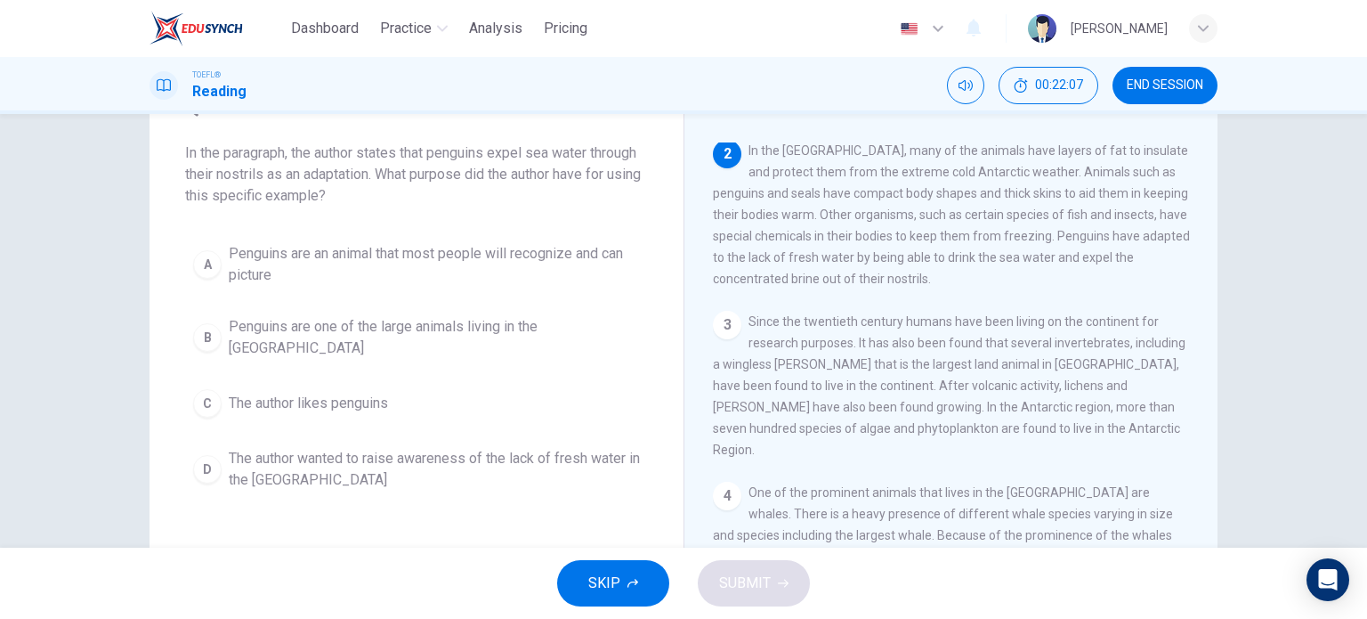
scroll to position [87, 0]
click at [390, 323] on span "Penguins are one of the large animals living in the Antarctic" at bounding box center [434, 335] width 411 height 43
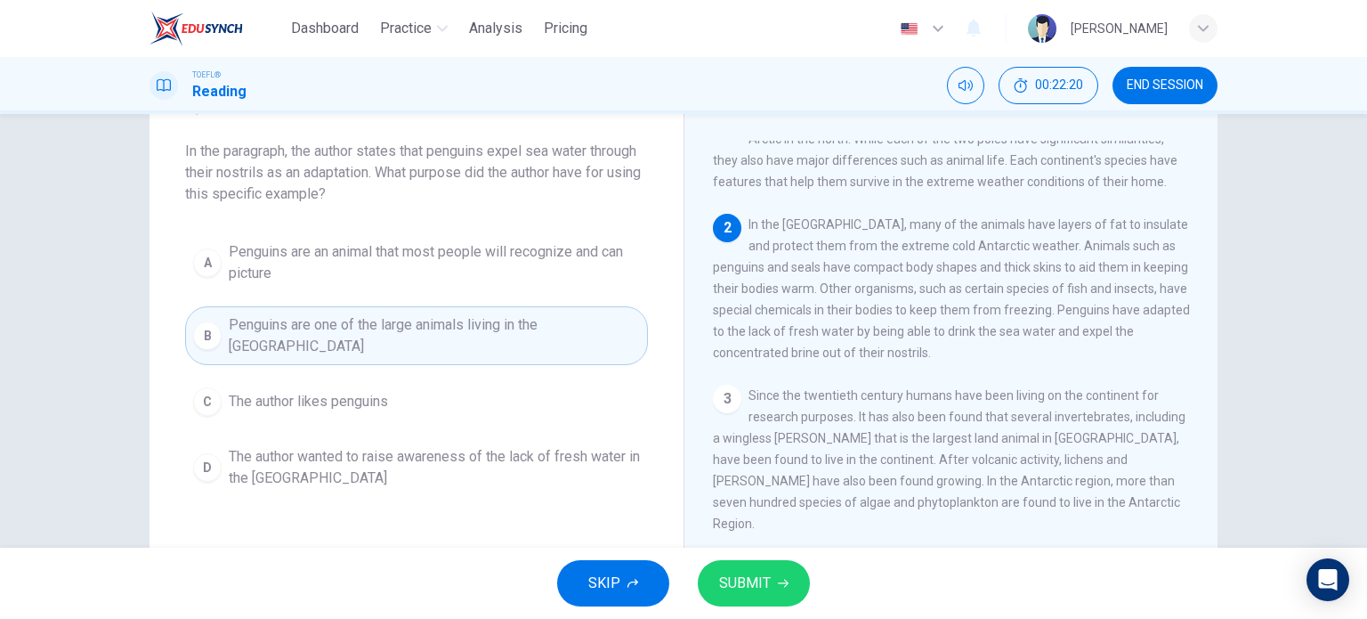
scroll to position [33, 0]
click at [407, 251] on span "Penguins are an animal that most people will recognize and can picture" at bounding box center [434, 262] width 411 height 43
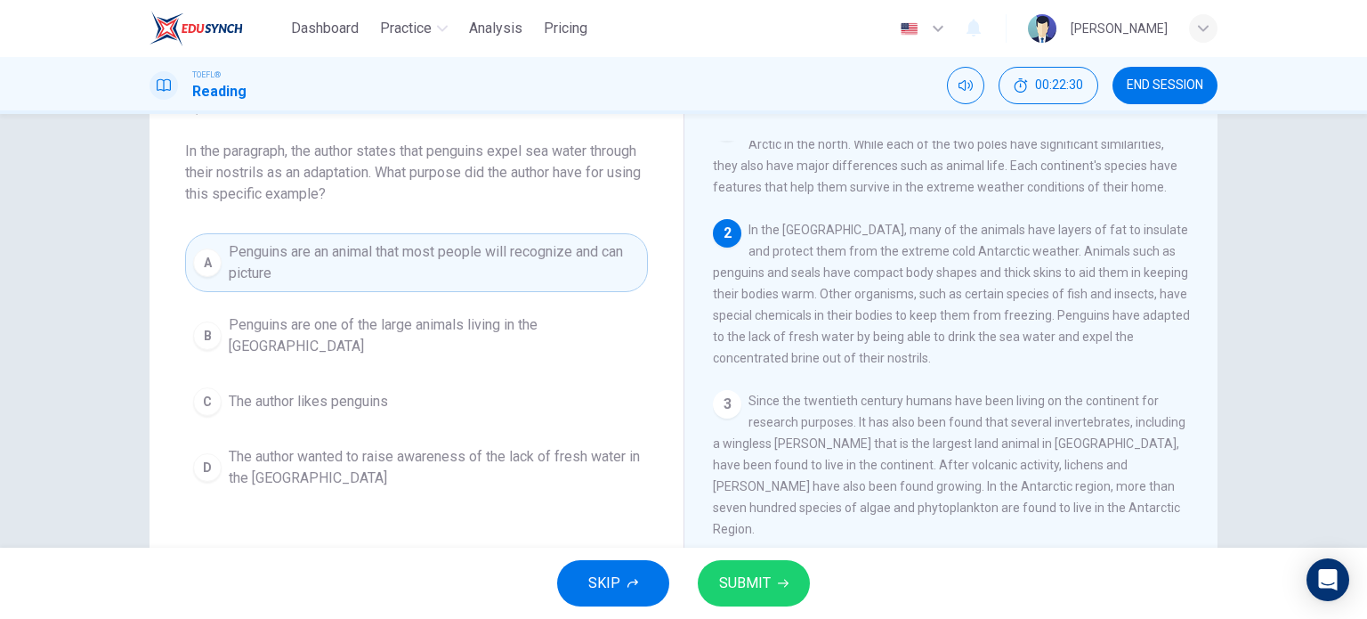
scroll to position [28, 0]
click at [917, 360] on div "2 In the Antarctic, many of the animals have layers of fat to insulate and prot…" at bounding box center [951, 294] width 477 height 150
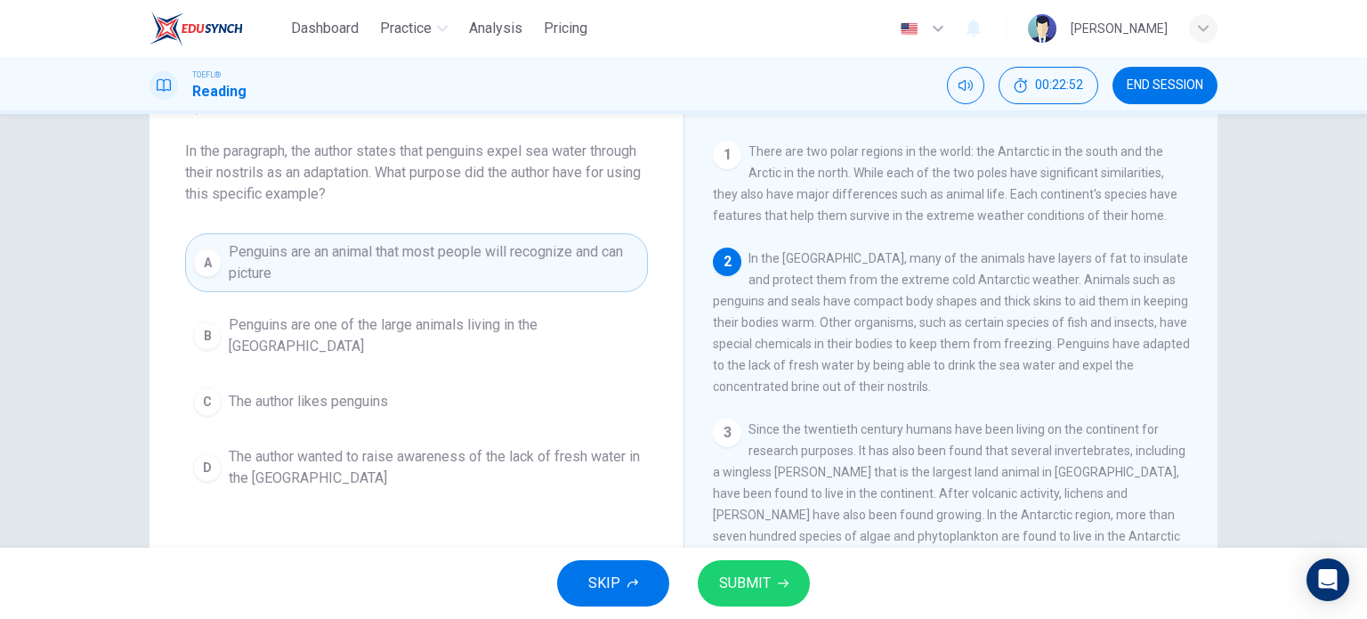
scroll to position [0, 0]
click at [746, 574] on span "SUBMIT" at bounding box center [745, 583] width 52 height 25
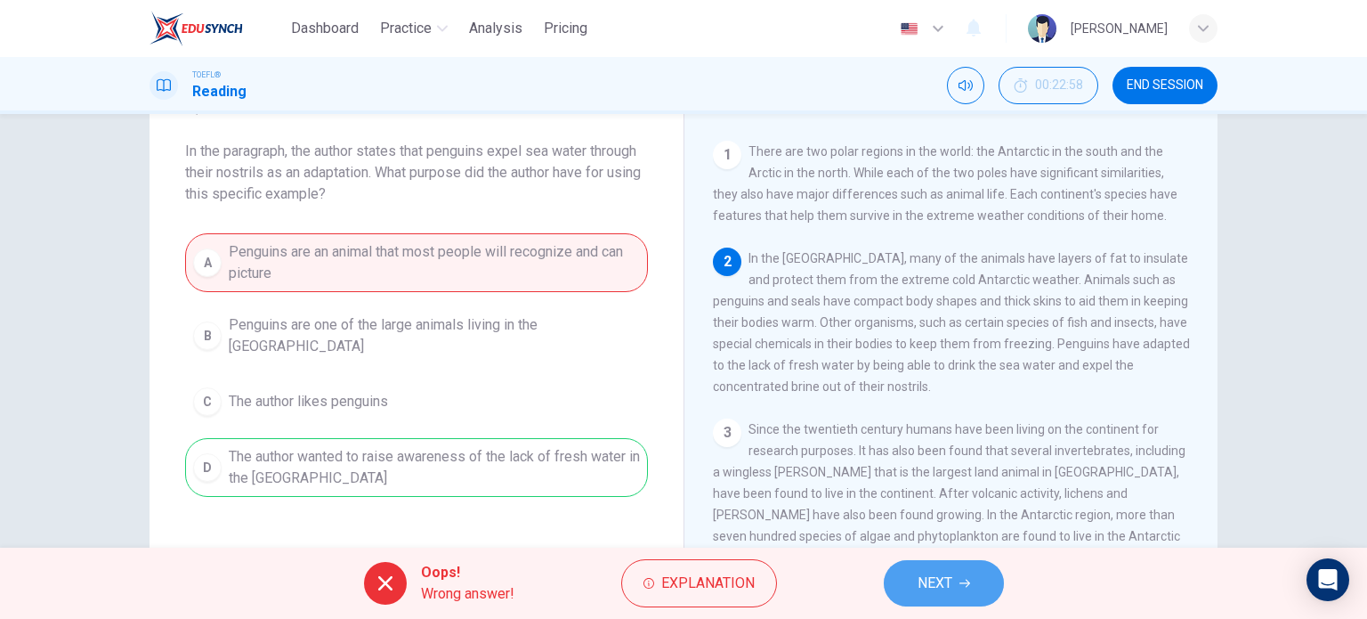
click at [937, 580] on span "NEXT" at bounding box center [935, 583] width 35 height 25
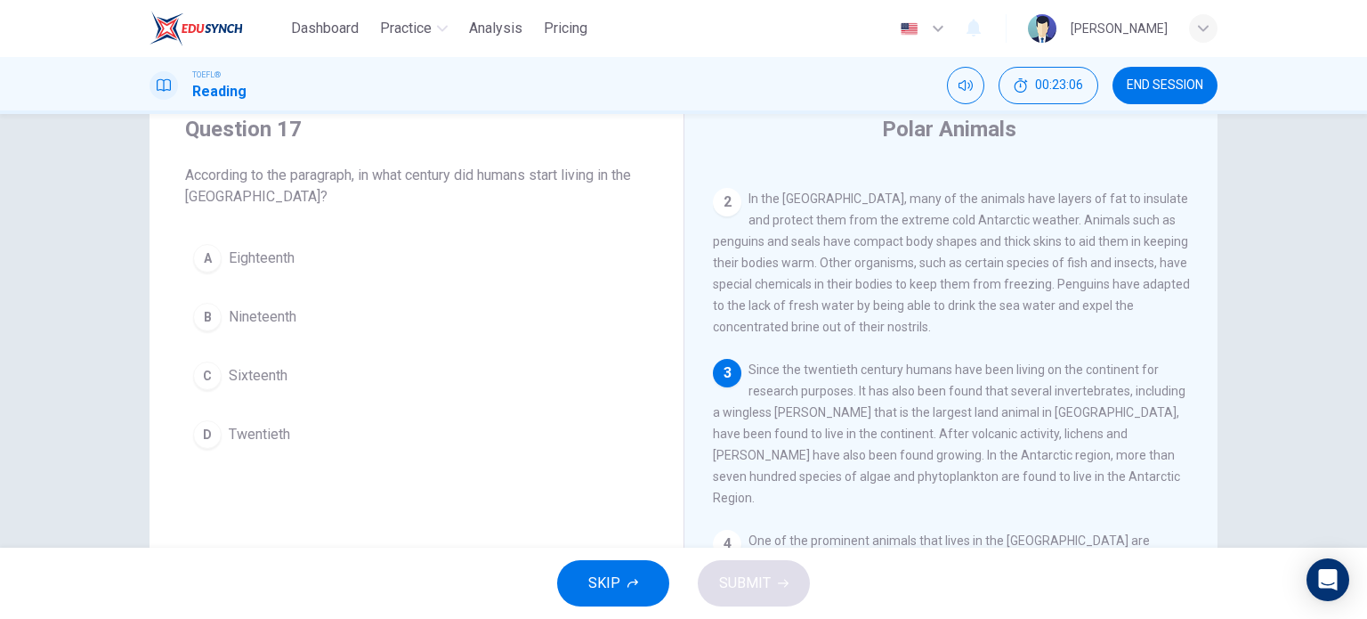
scroll to position [56, 0]
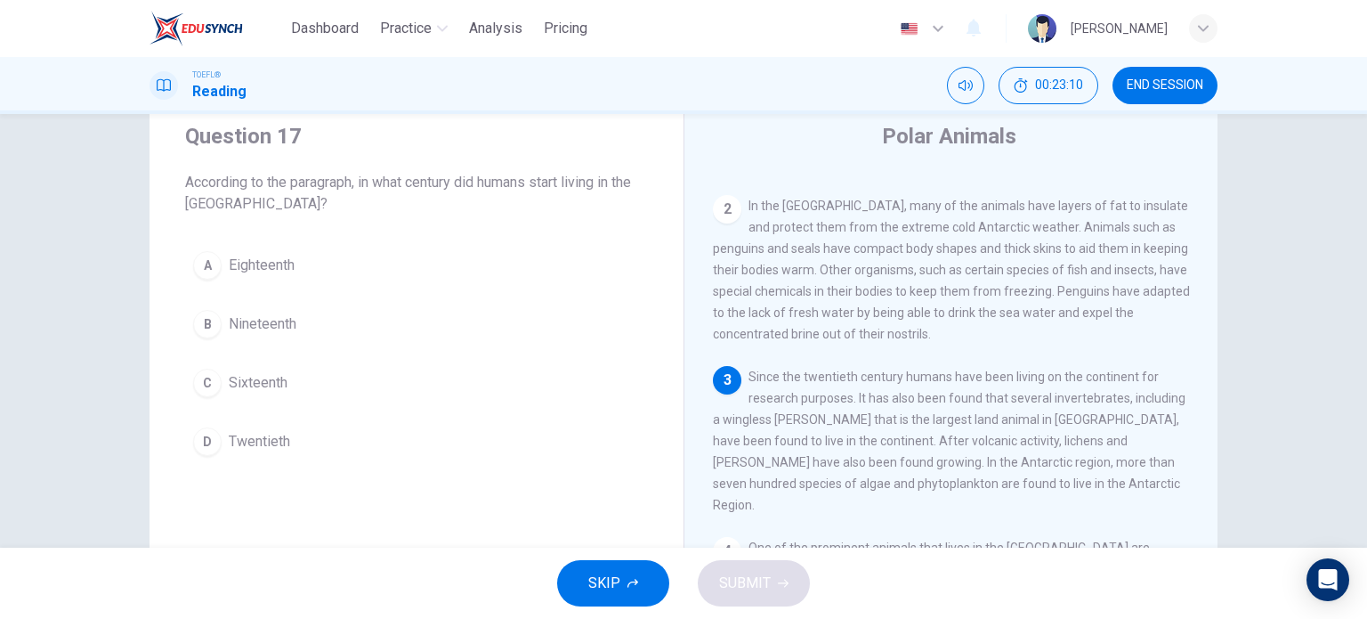
click at [256, 439] on span "Twentieth" at bounding box center [259, 441] width 61 height 21
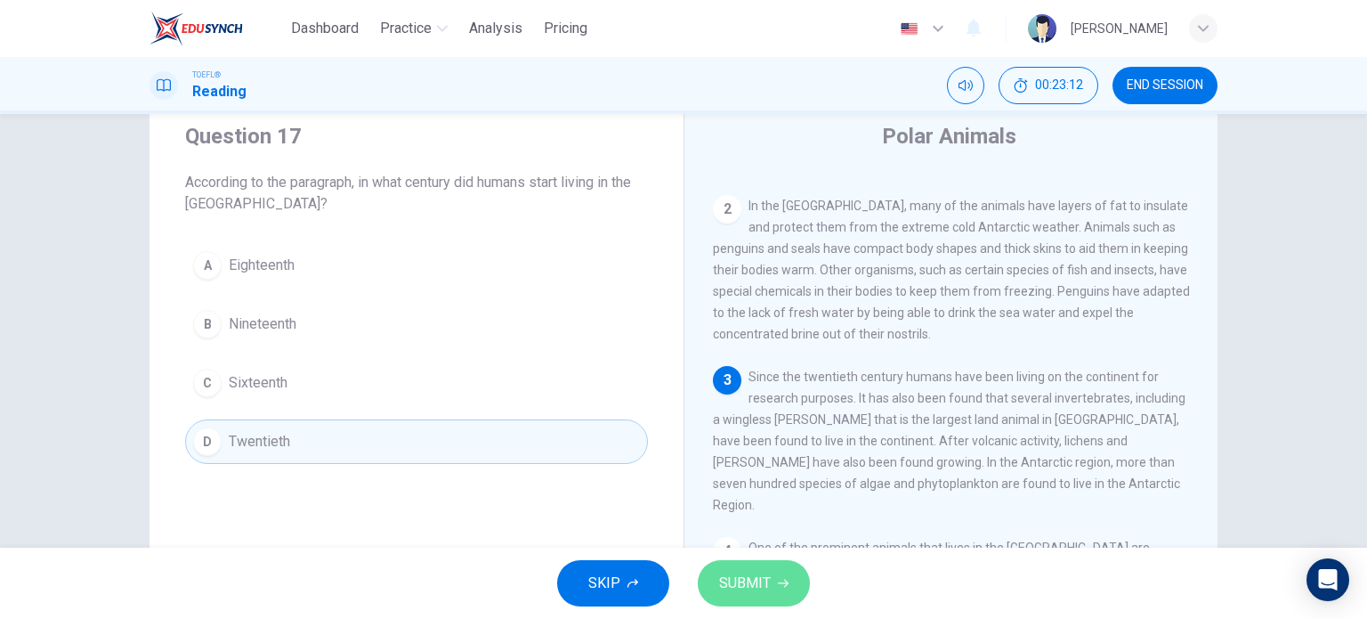
click at [765, 589] on span "SUBMIT" at bounding box center [745, 583] width 52 height 25
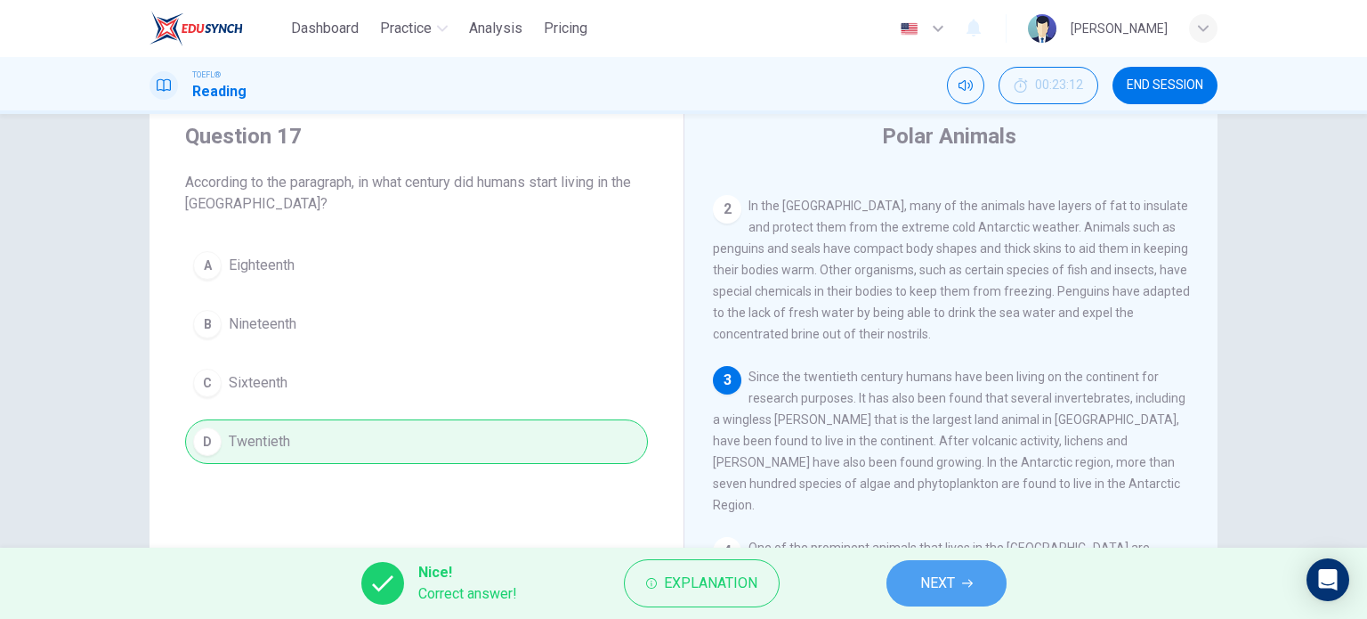
click at [947, 588] on span "NEXT" at bounding box center [937, 583] width 35 height 25
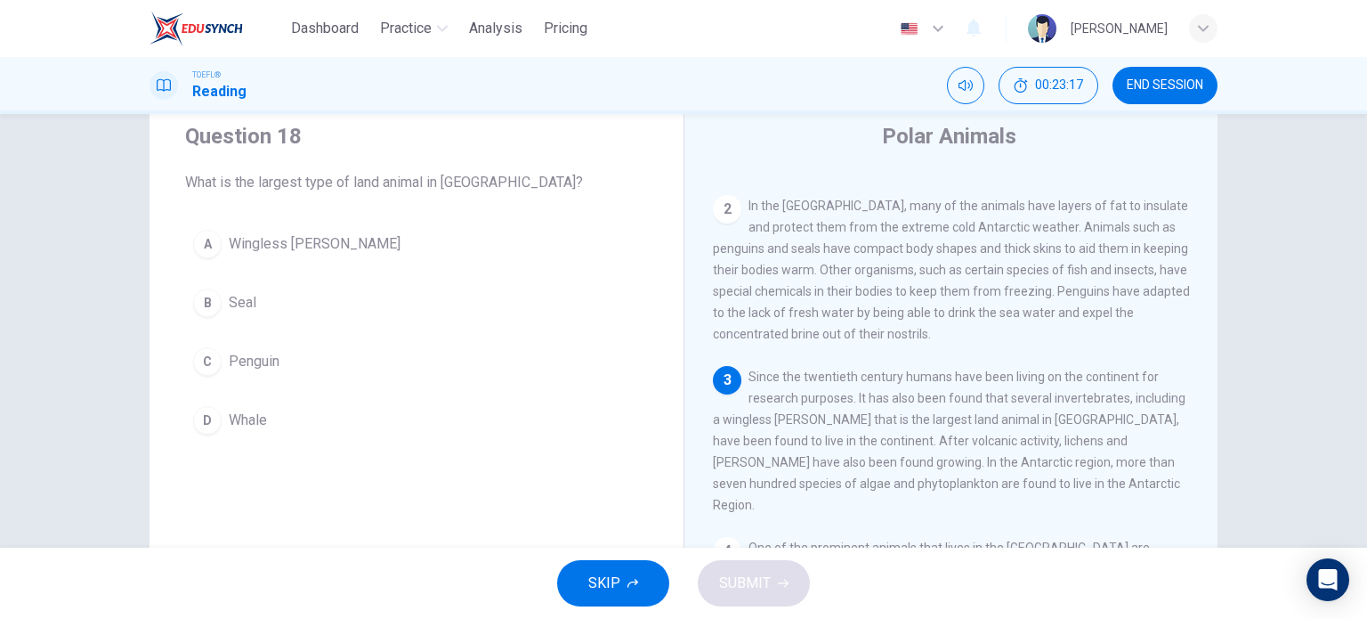
click at [232, 411] on span "Whale" at bounding box center [248, 419] width 38 height 21
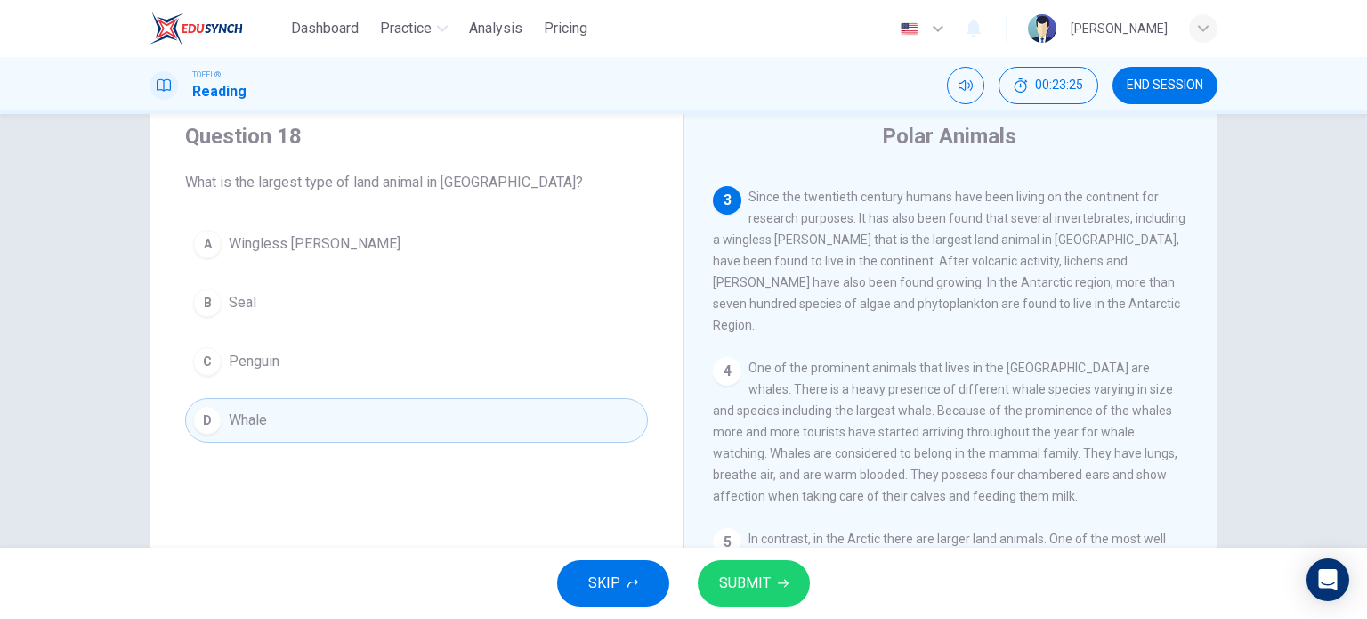
scroll to position [265, 0]
click at [755, 579] on span "SUBMIT" at bounding box center [745, 583] width 52 height 25
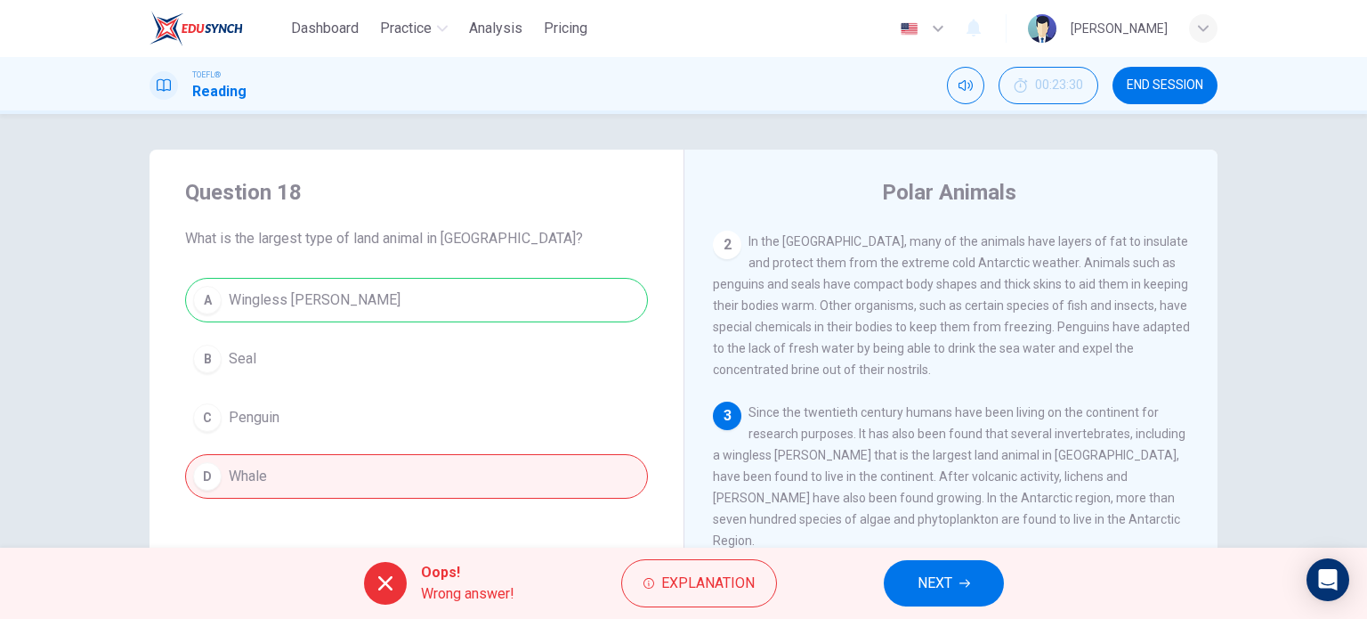
scroll to position [107, 0]
click at [913, 330] on span "In the Antarctic, many of the animals have layers of fat to insulate and protec…" at bounding box center [951, 302] width 477 height 142
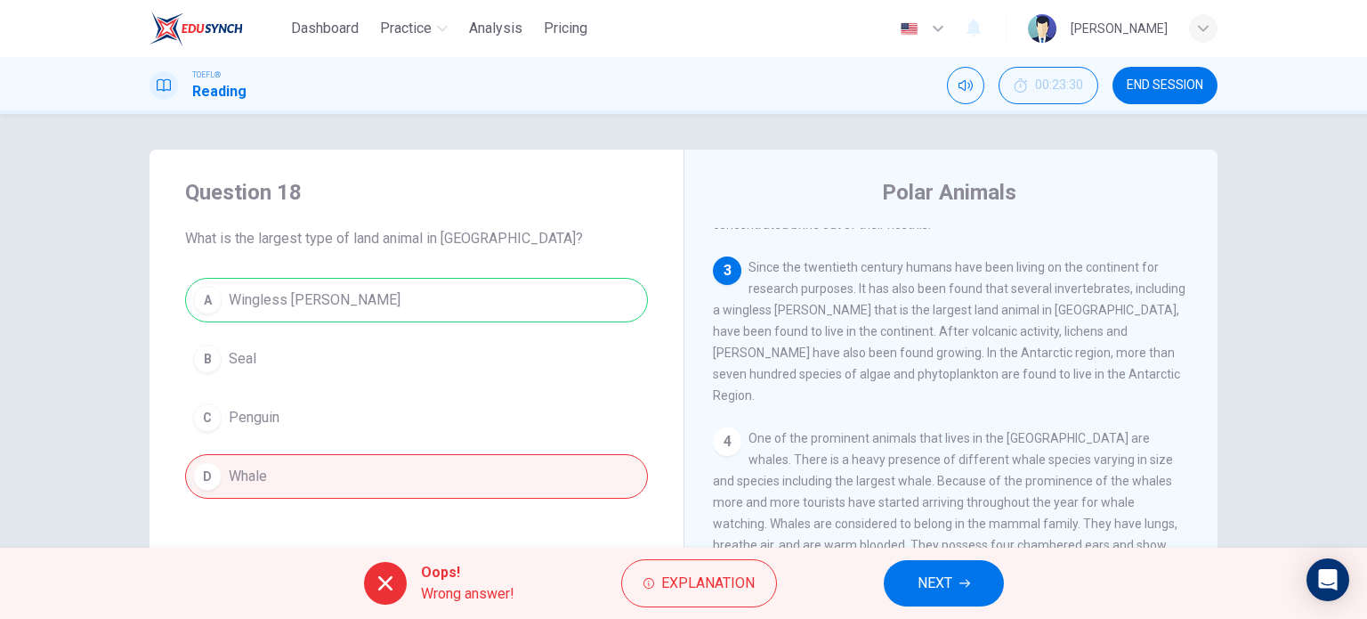
scroll to position [253, 0]
click at [939, 579] on span "NEXT" at bounding box center [935, 583] width 35 height 25
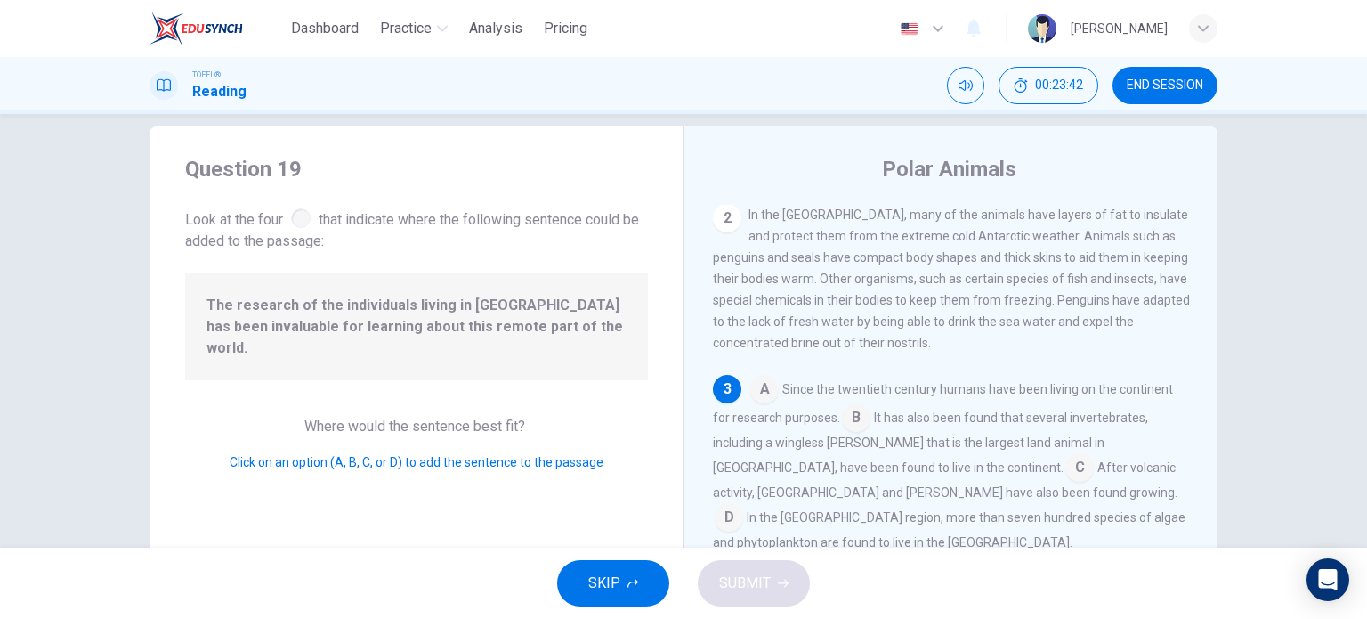
scroll to position [21, 0]
click at [666, 302] on div "Question 19 Look at the four that indicate where the following sentence could b…" at bounding box center [417, 437] width 534 height 619
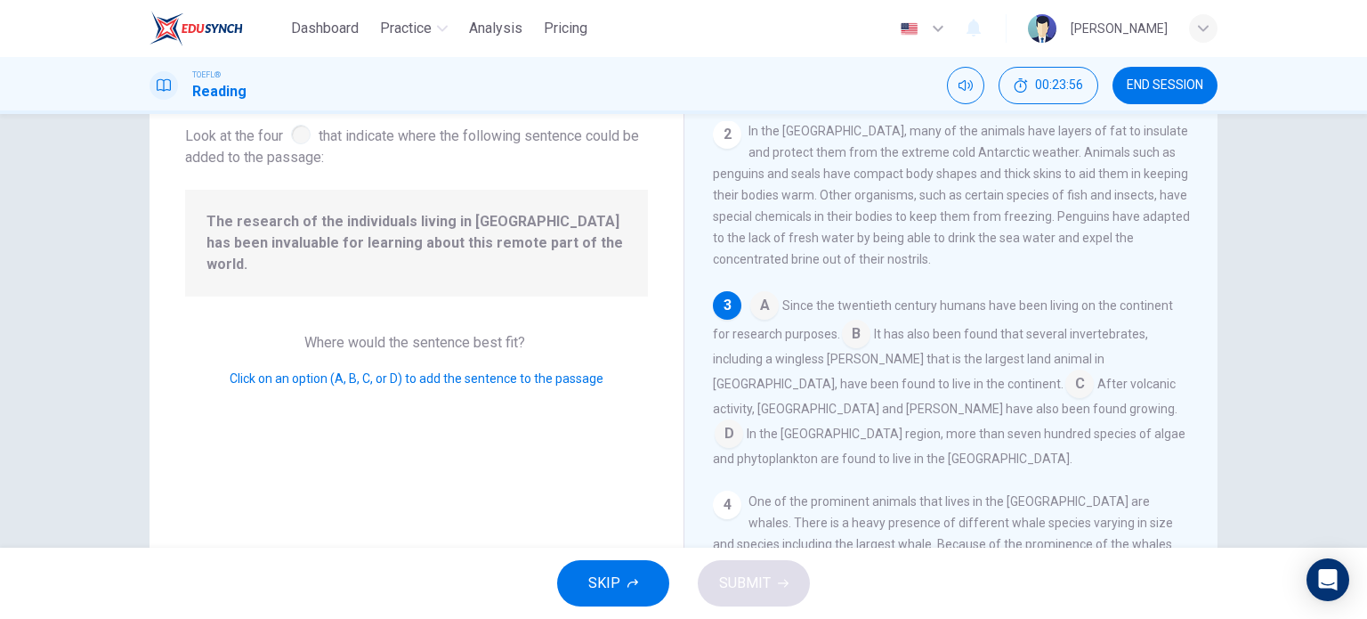
scroll to position [113, 0]
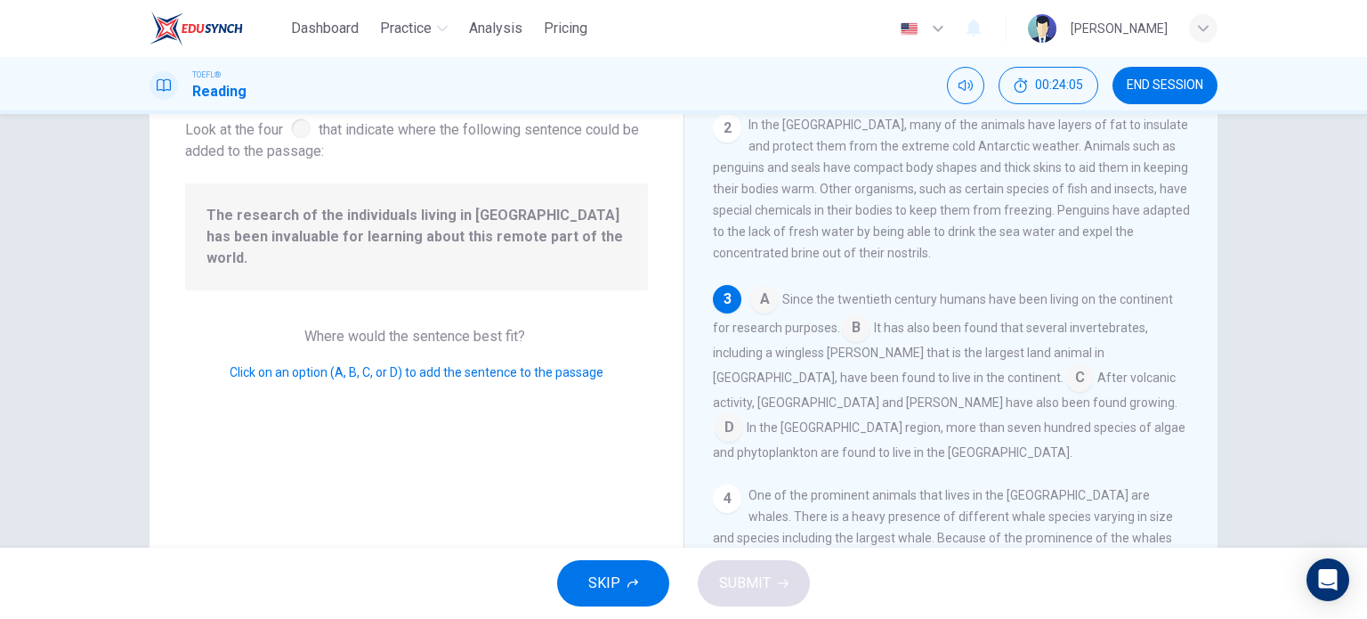
click at [844, 334] on input at bounding box center [856, 329] width 28 height 28
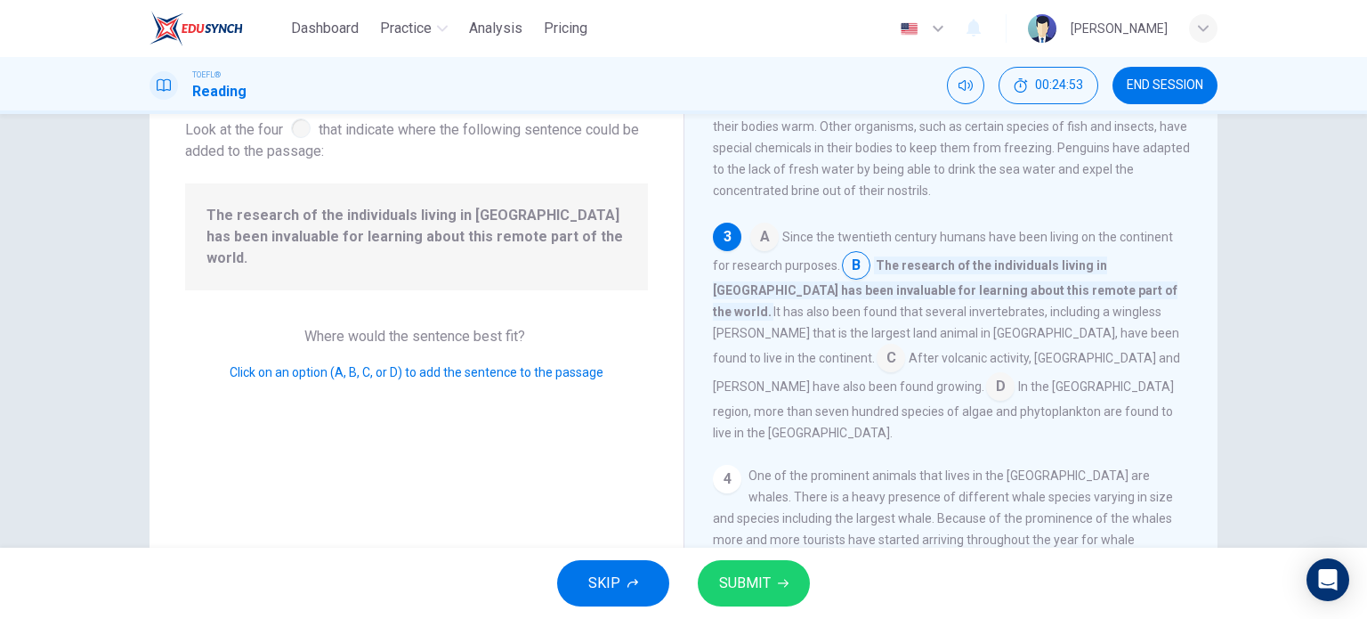
scroll to position [168, 0]
click at [750, 582] on span "SUBMIT" at bounding box center [745, 583] width 52 height 25
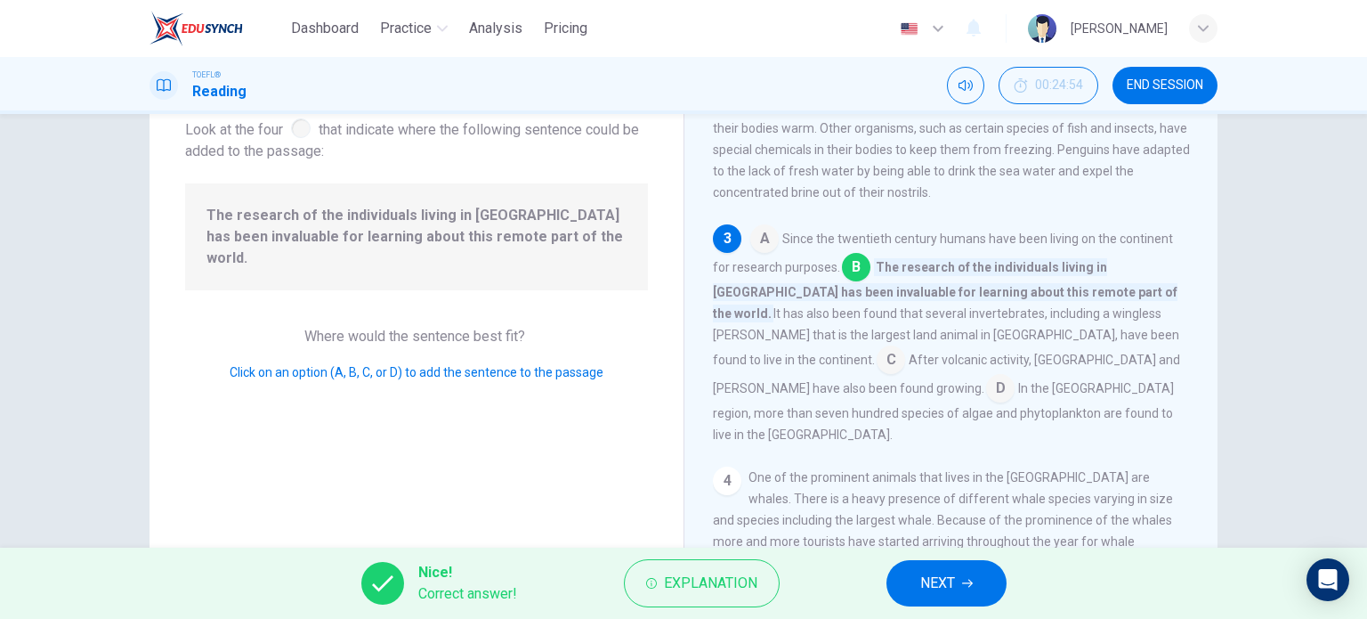
click at [940, 579] on span "NEXT" at bounding box center [937, 583] width 35 height 25
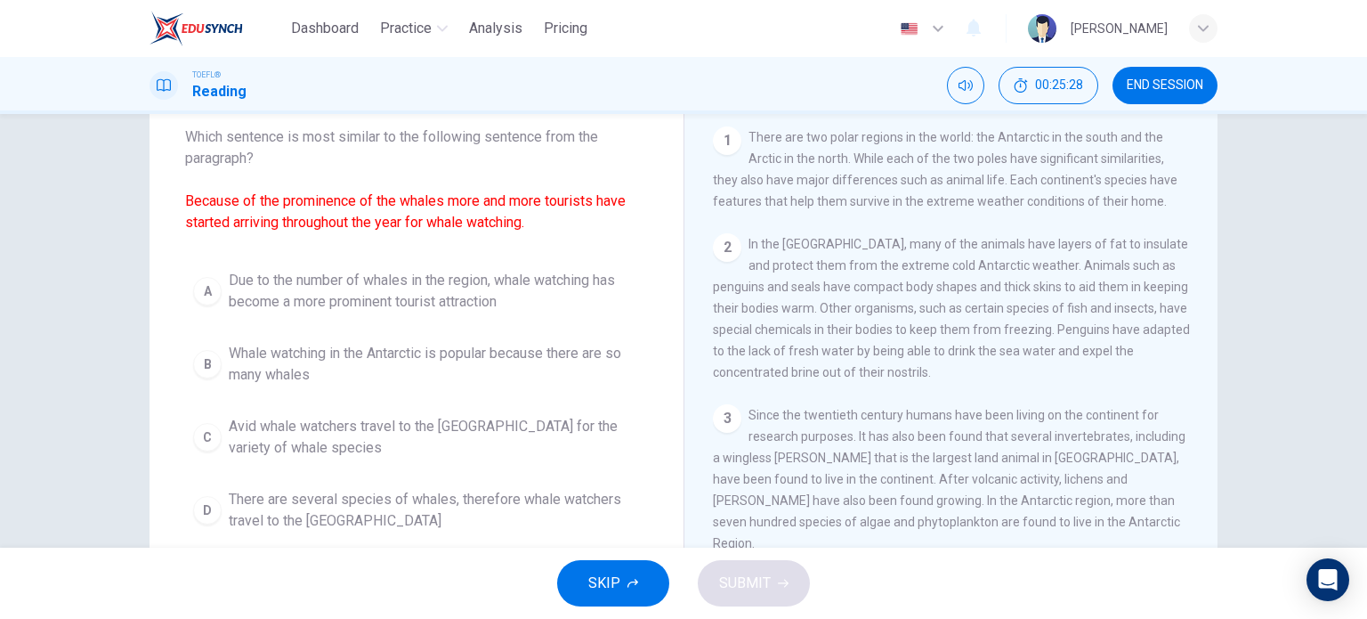
scroll to position [94, 0]
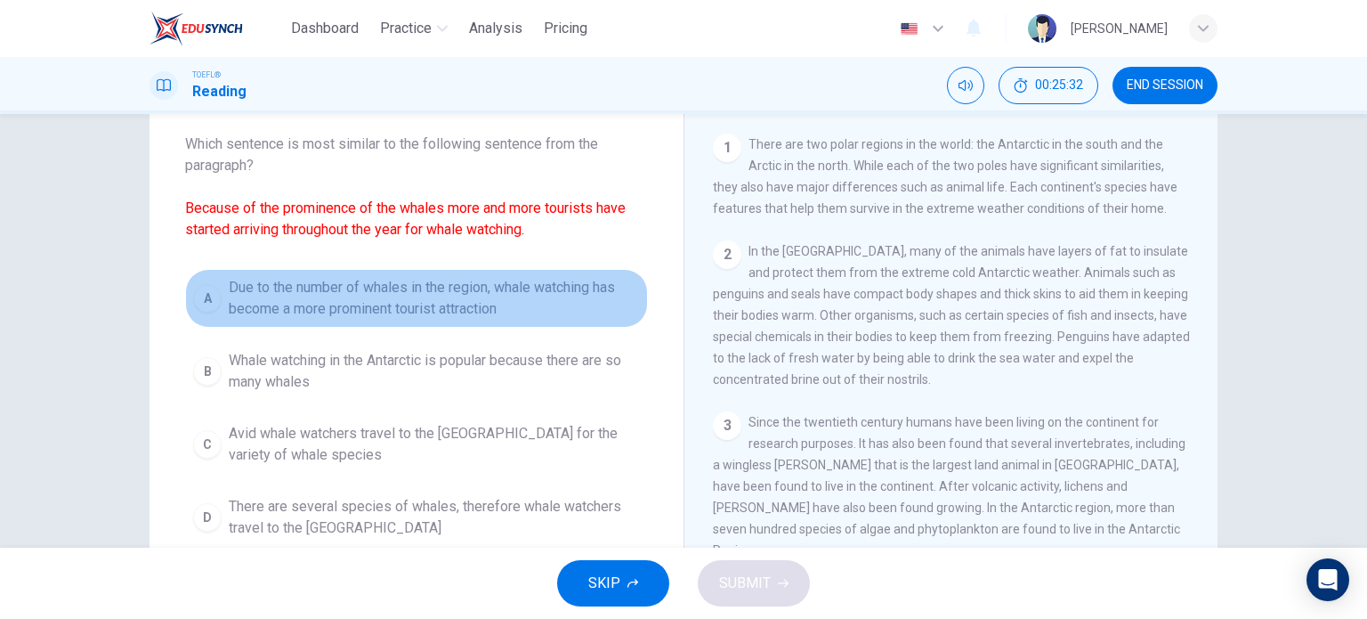
click at [210, 294] on div "A" at bounding box center [207, 298] width 28 height 28
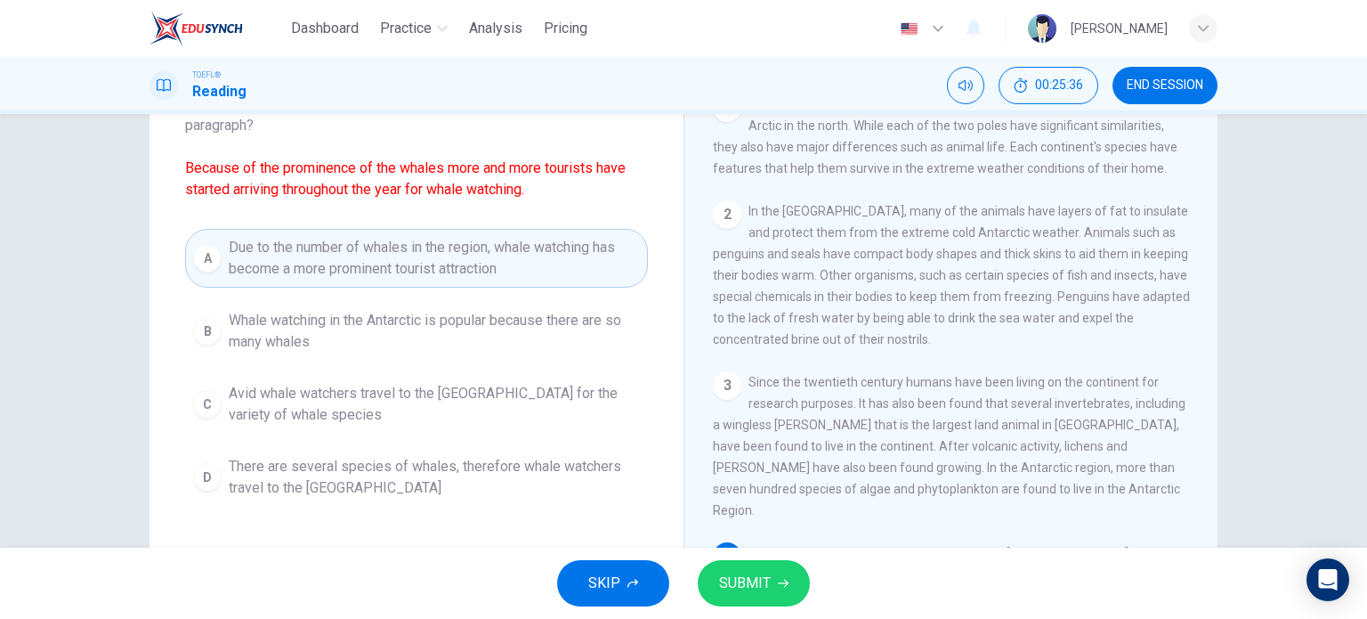
scroll to position [135, 0]
click at [741, 578] on span "SUBMIT" at bounding box center [745, 583] width 52 height 25
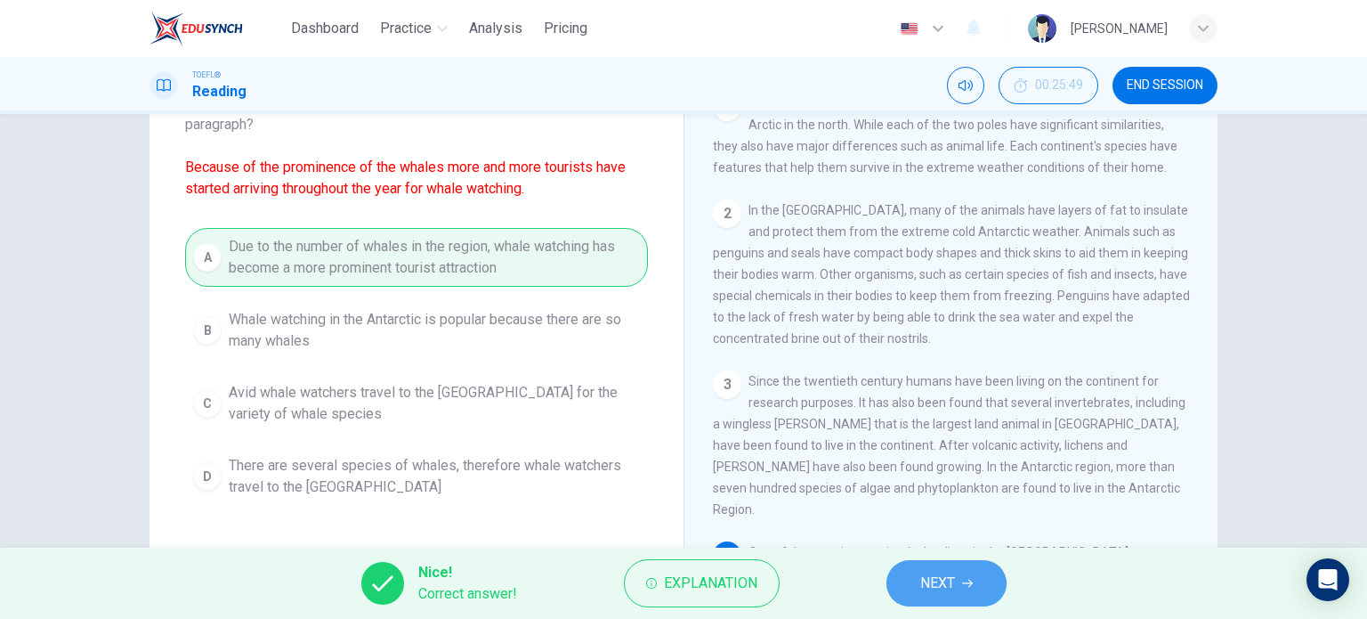
click at [941, 583] on span "NEXT" at bounding box center [937, 583] width 35 height 25
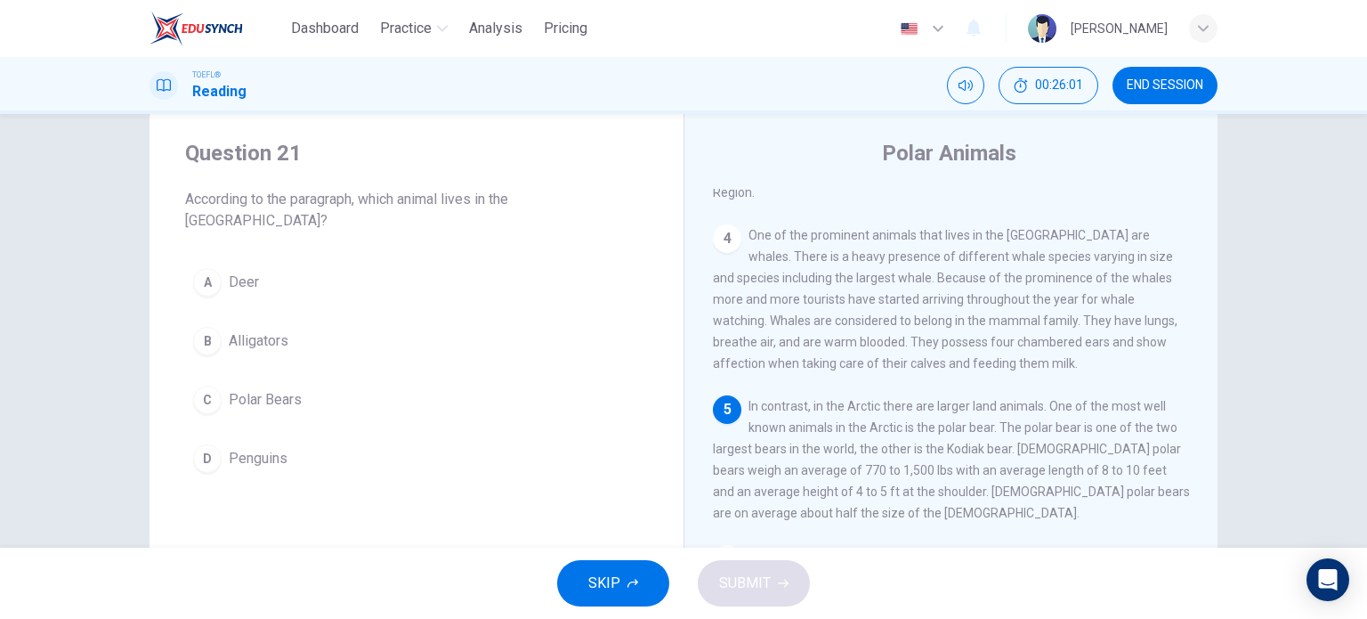
scroll to position [53, 0]
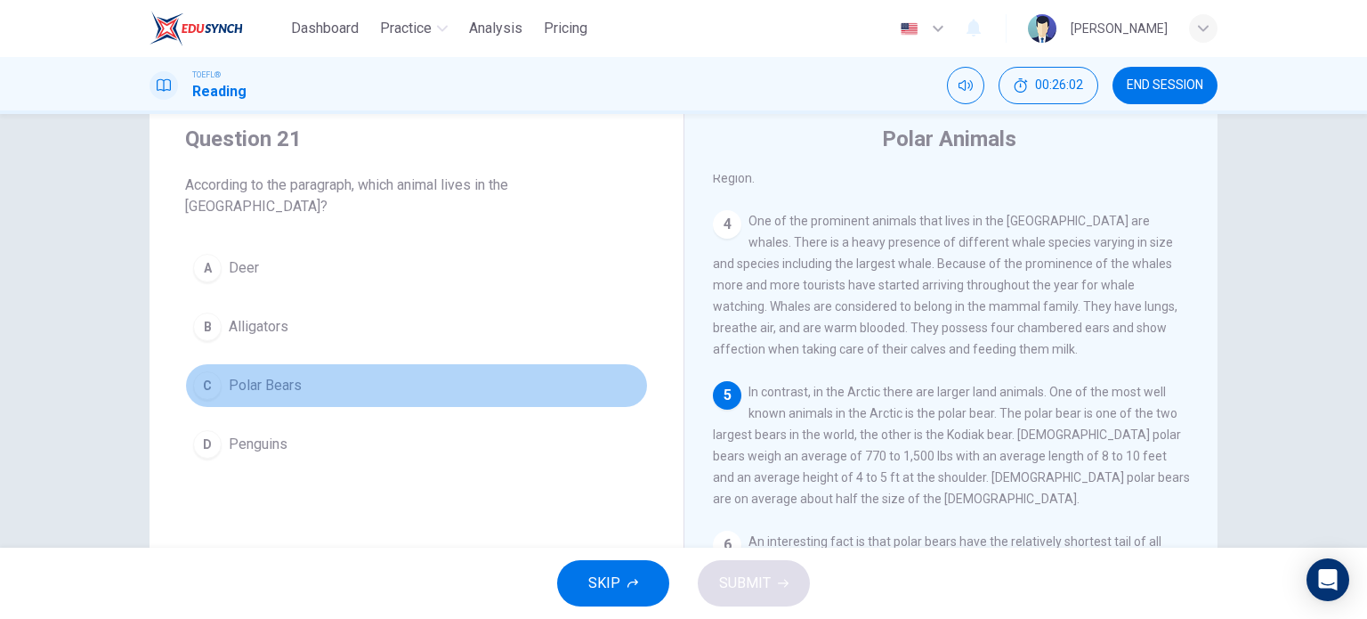
click at [201, 371] on div "C" at bounding box center [207, 385] width 28 height 28
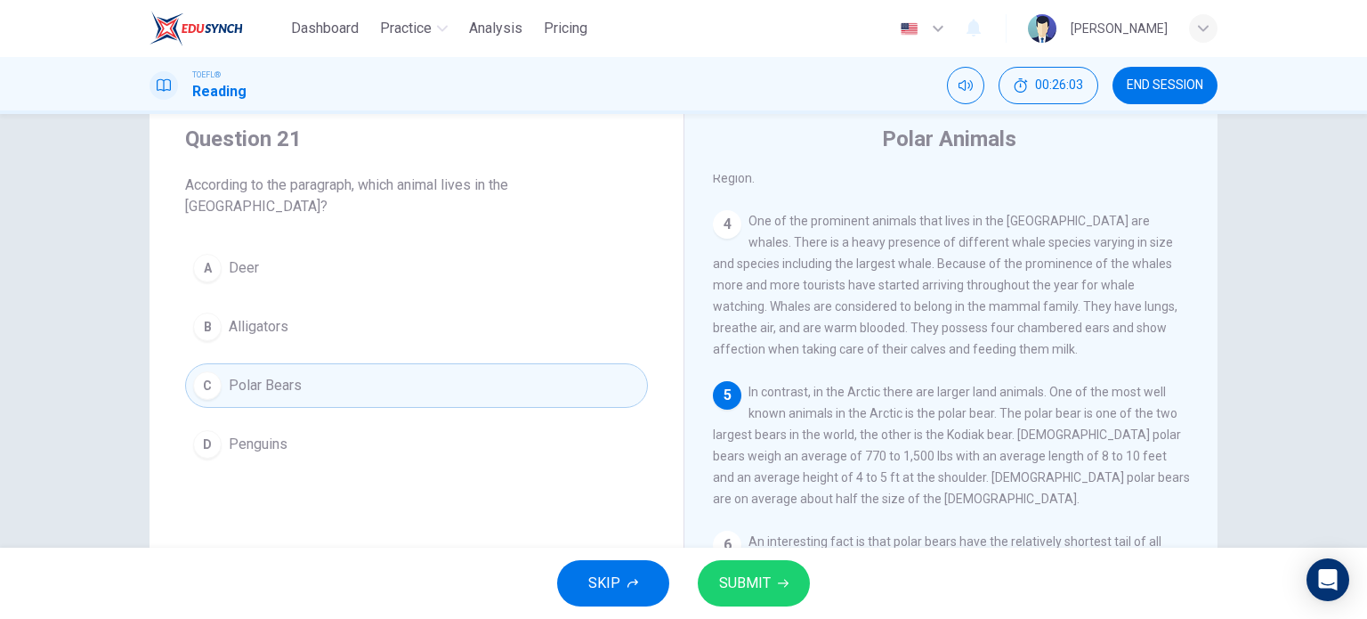
scroll to position [89, 0]
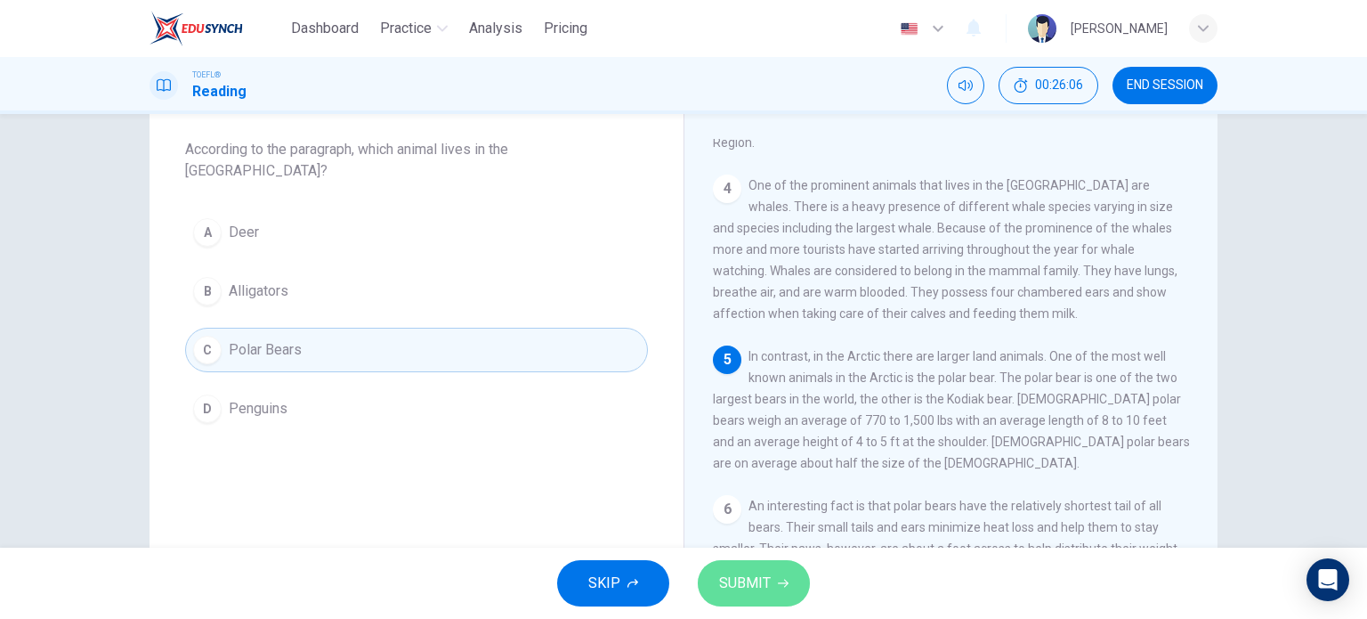
click at [751, 576] on span "SUBMIT" at bounding box center [745, 583] width 52 height 25
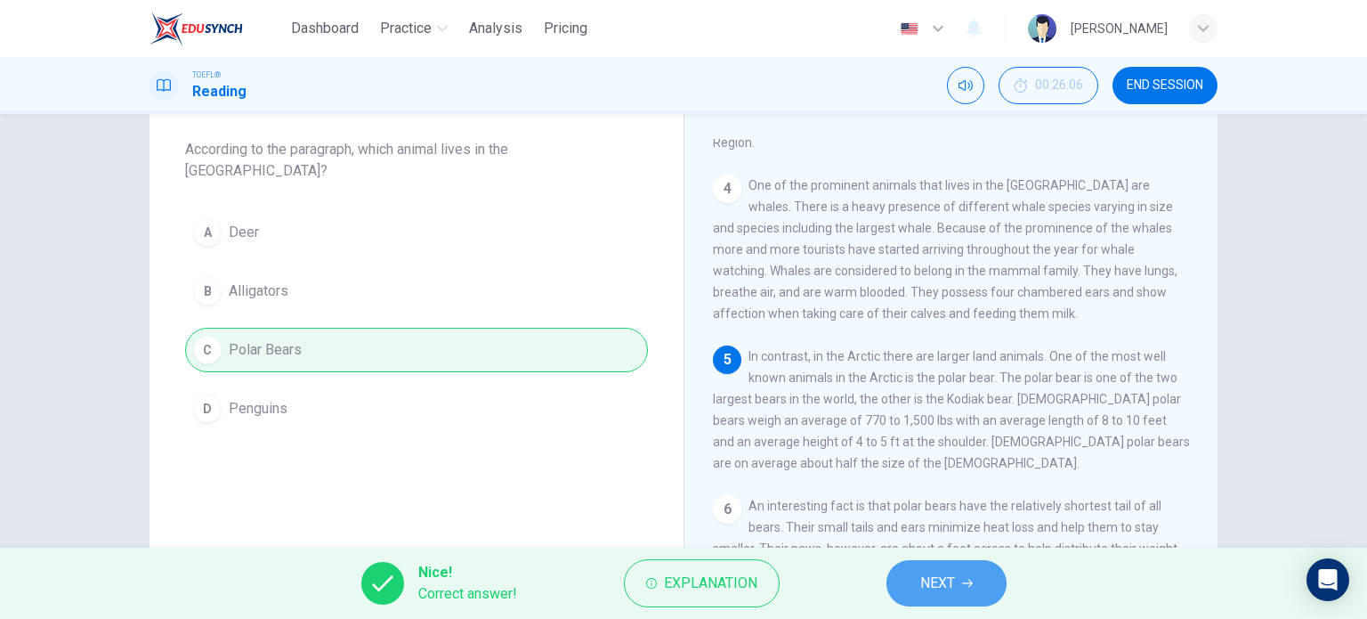
click at [942, 574] on span "NEXT" at bounding box center [937, 583] width 35 height 25
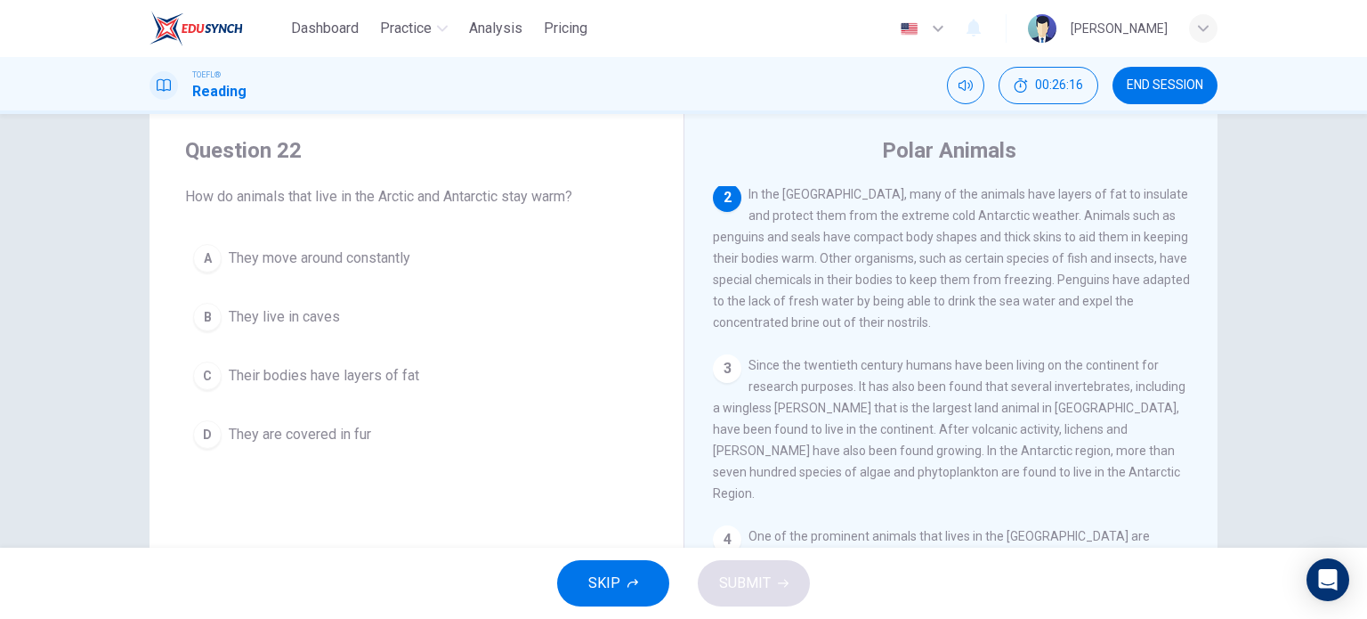
scroll to position [43, 0]
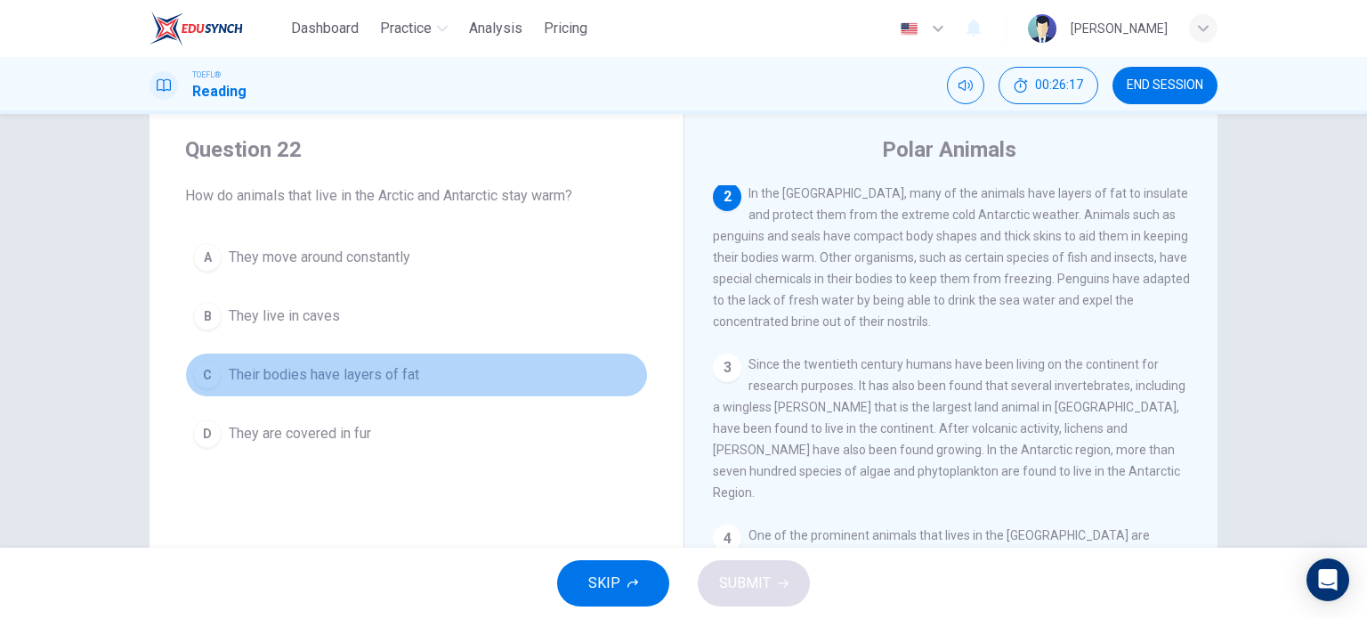
click at [342, 369] on span "Their bodies have layers of fat" at bounding box center [324, 374] width 190 height 21
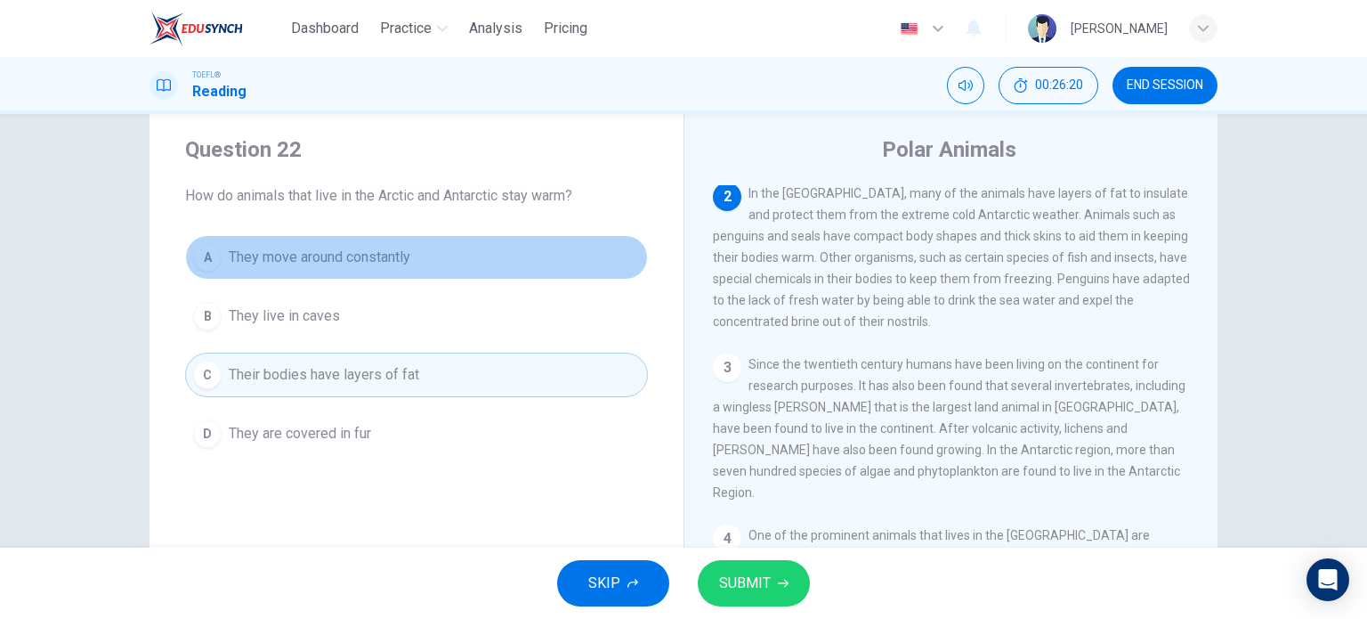
click at [604, 266] on button "A They move around constantly" at bounding box center [416, 257] width 463 height 45
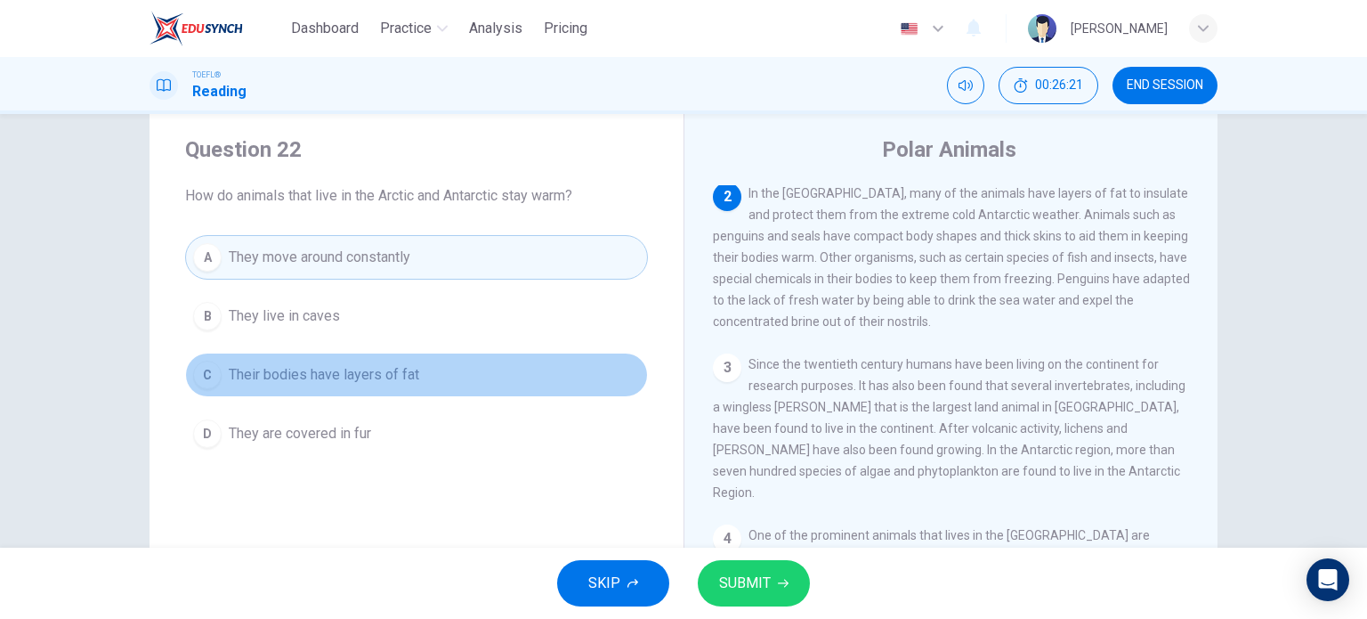
click at [395, 359] on button "C Their bodies have layers of fat" at bounding box center [416, 374] width 463 height 45
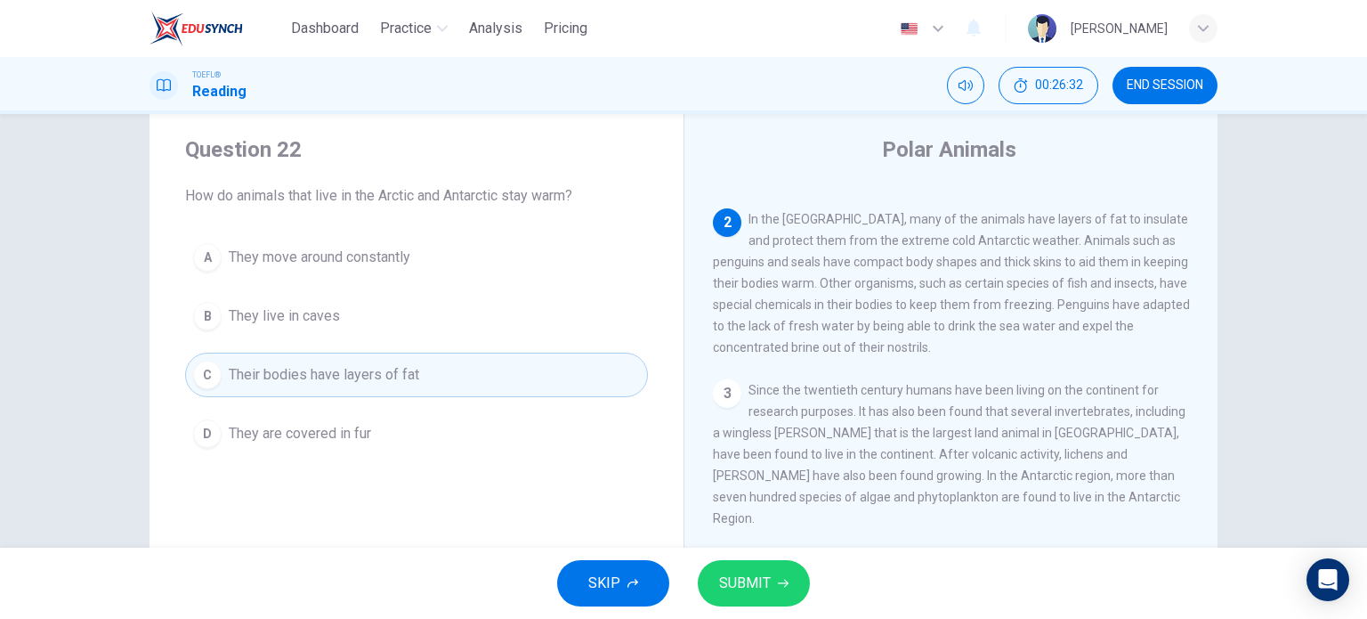
scroll to position [85, 0]
click at [763, 579] on span "SUBMIT" at bounding box center [745, 583] width 52 height 25
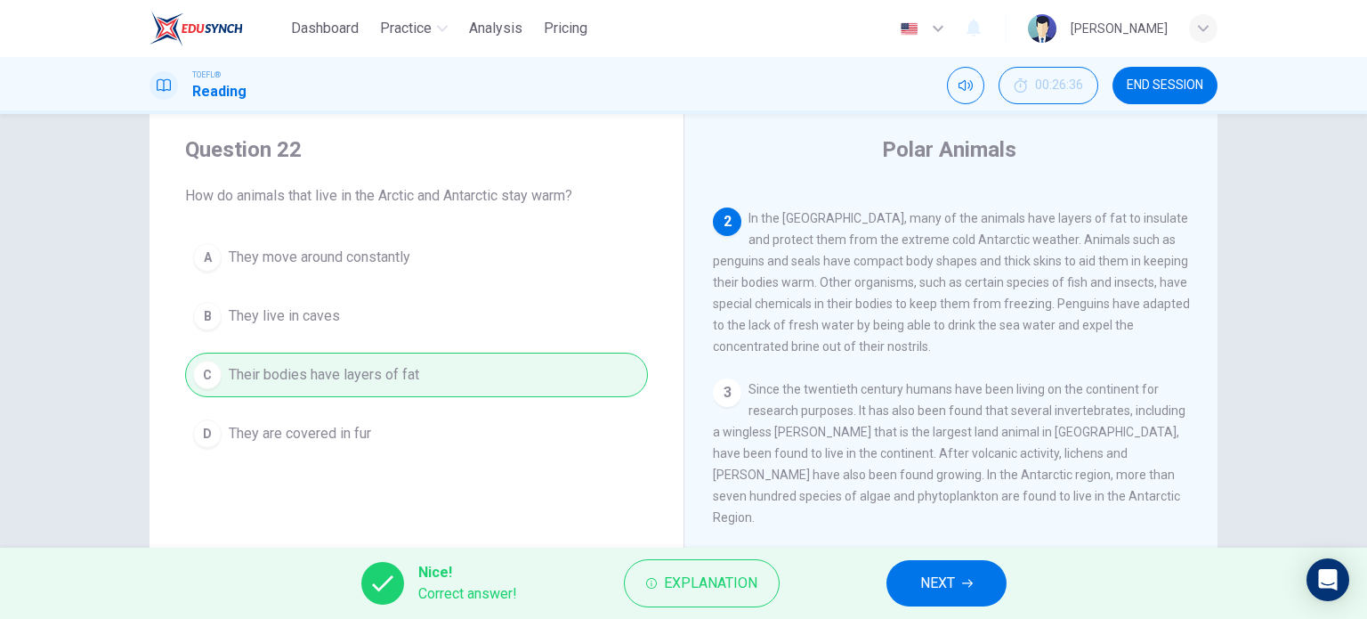
click at [959, 579] on button "NEXT" at bounding box center [947, 583] width 120 height 46
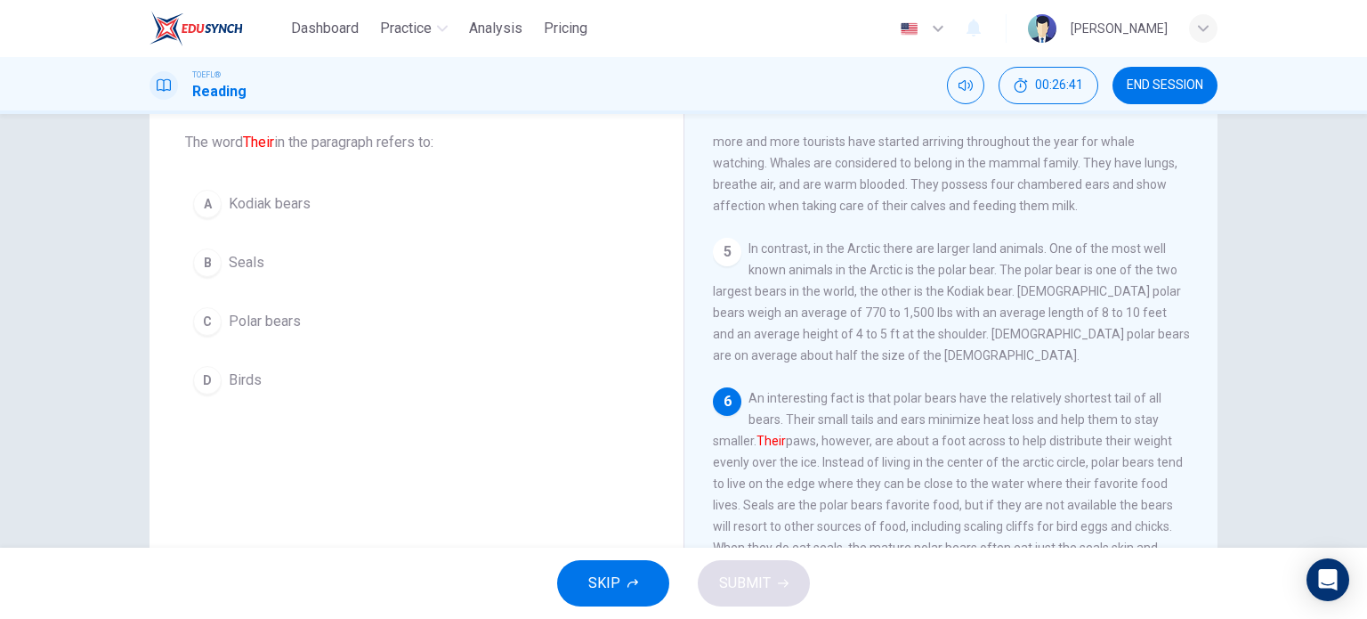
scroll to position [96, 0]
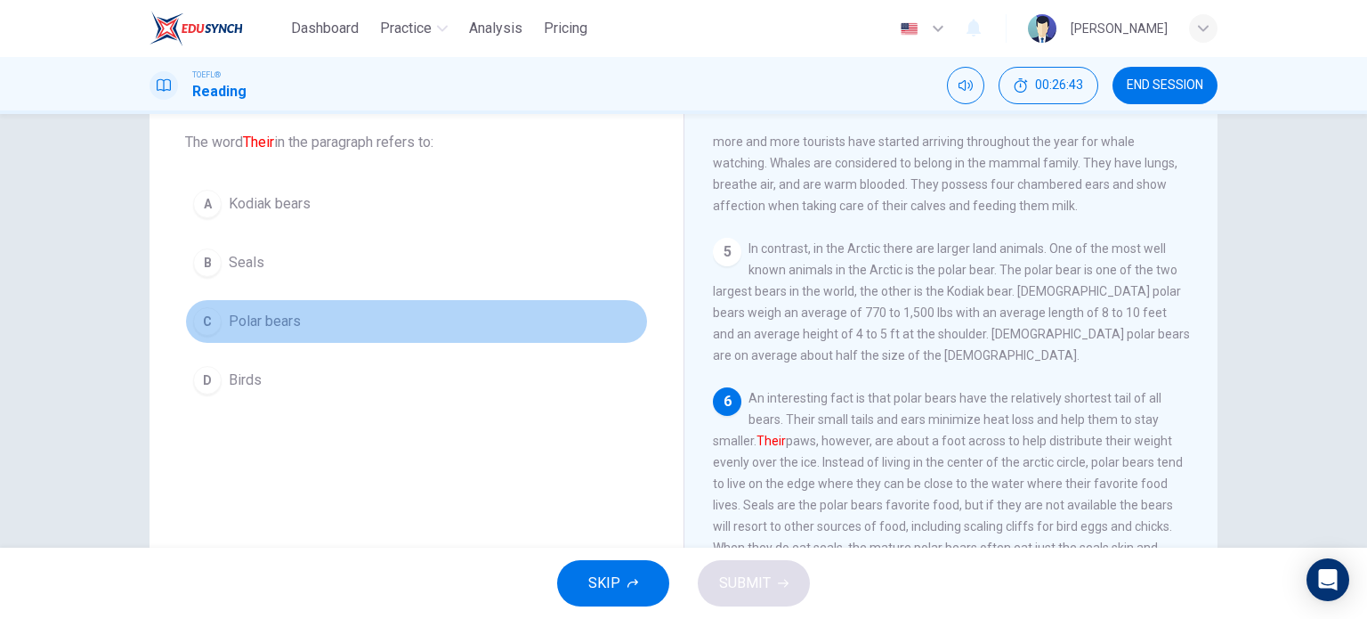
click at [263, 320] on span "Polar bears" at bounding box center [265, 321] width 72 height 21
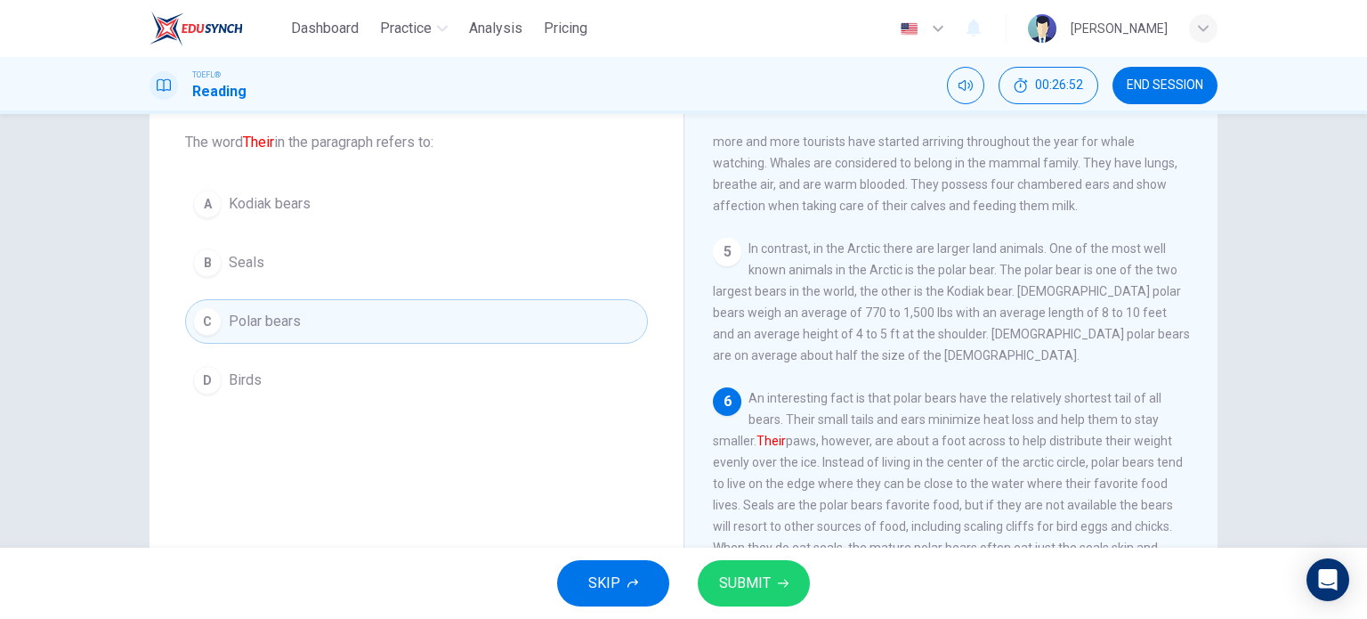
click at [744, 579] on span "SUBMIT" at bounding box center [745, 583] width 52 height 25
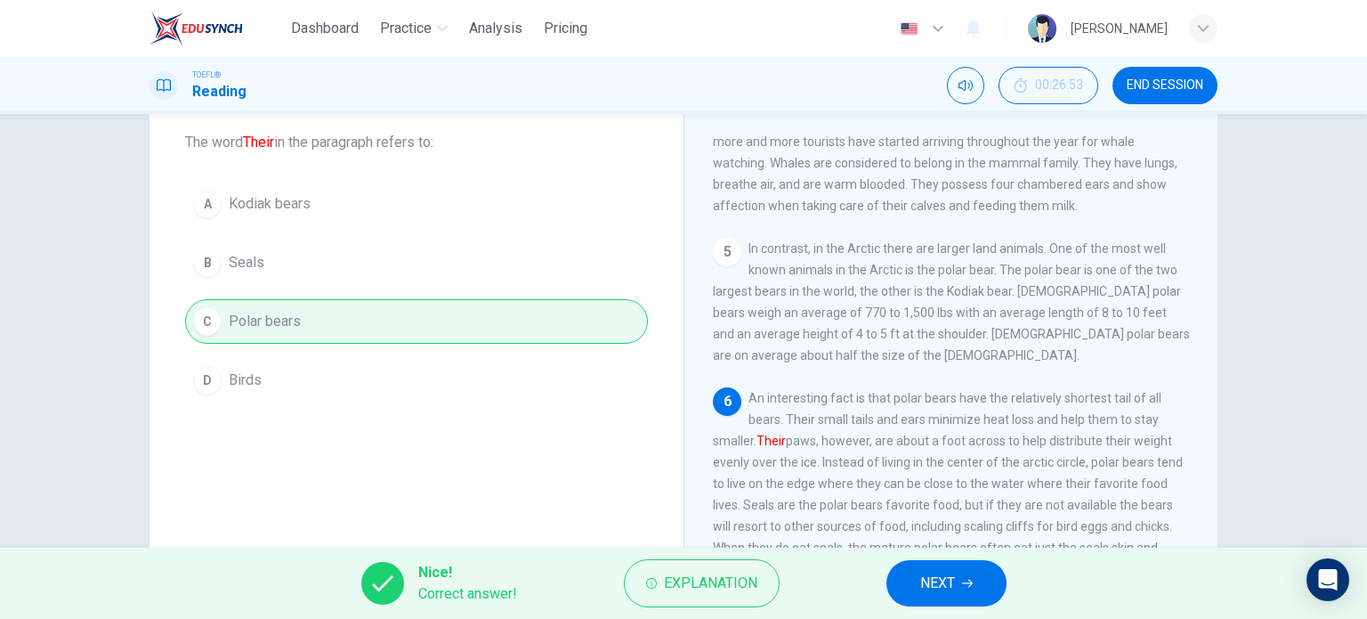
click at [942, 579] on span "NEXT" at bounding box center [937, 583] width 35 height 25
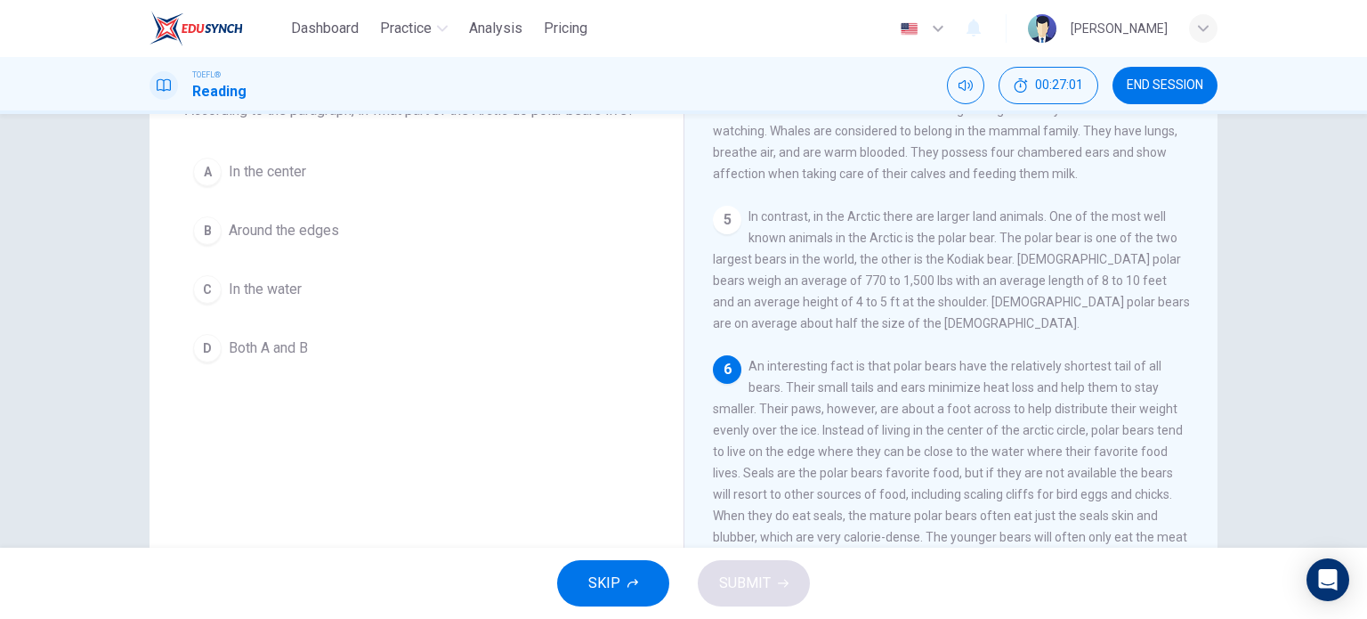
scroll to position [182, 0]
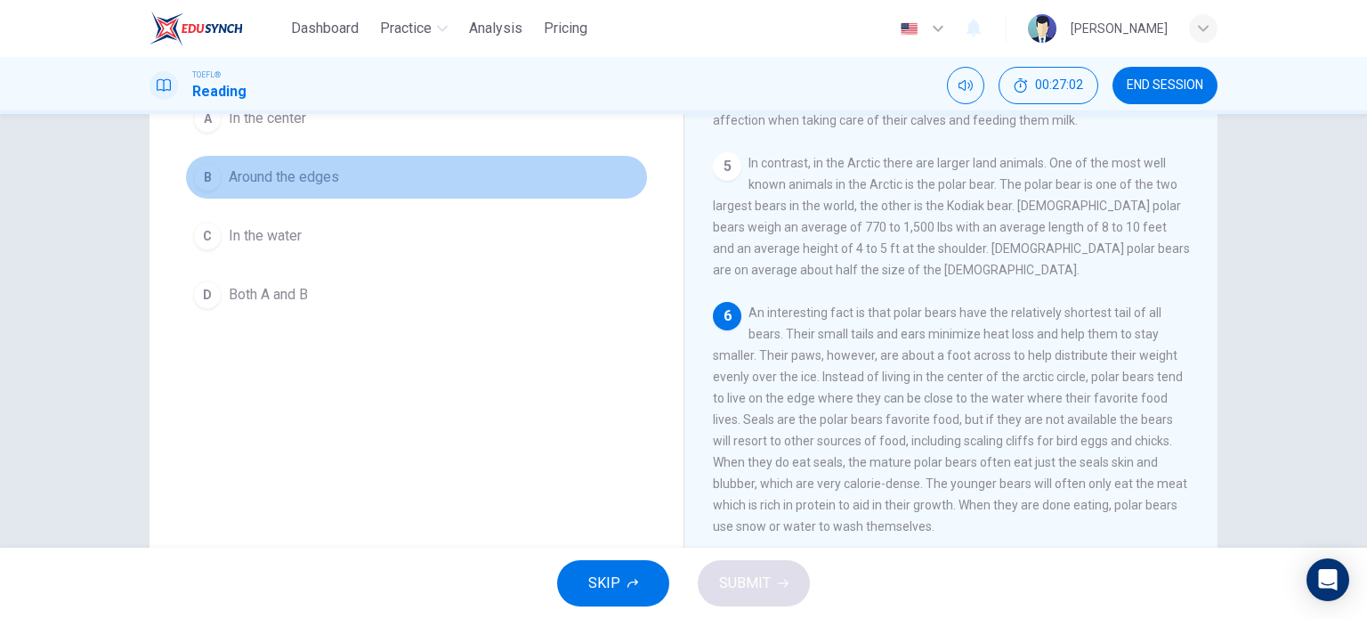
click at [310, 182] on span "Around the edges" at bounding box center [284, 176] width 110 height 21
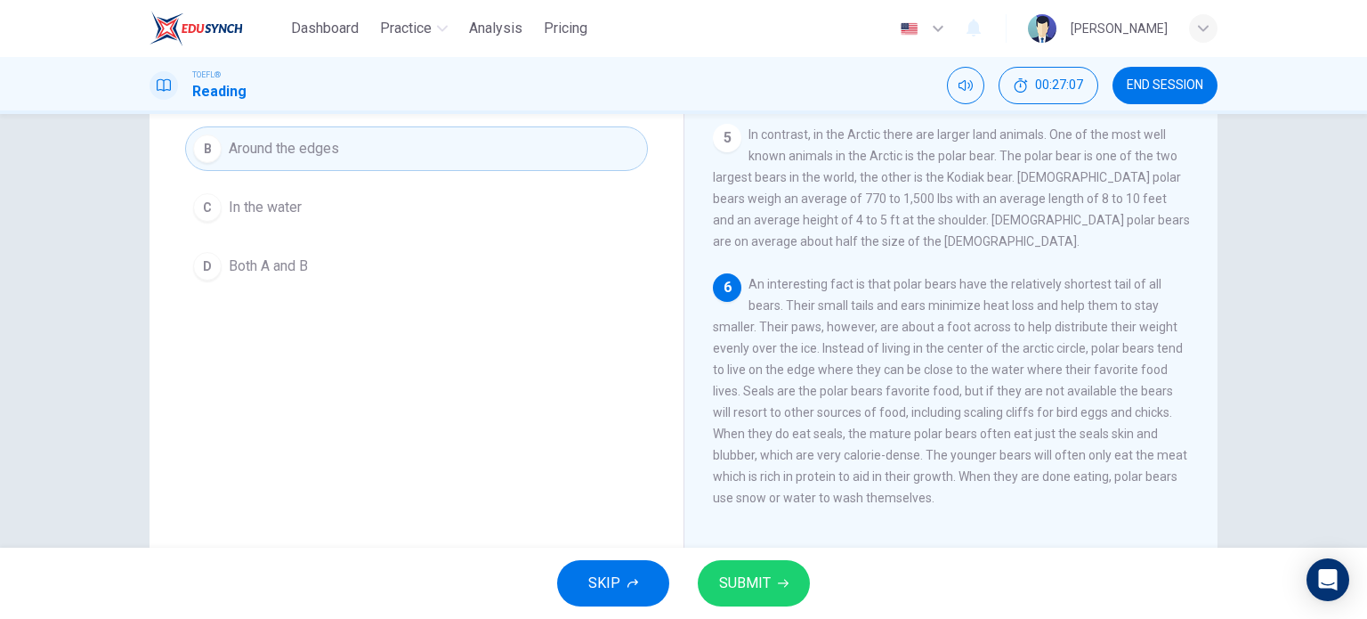
scroll to position [212, 0]
click at [760, 585] on span "SUBMIT" at bounding box center [745, 583] width 52 height 25
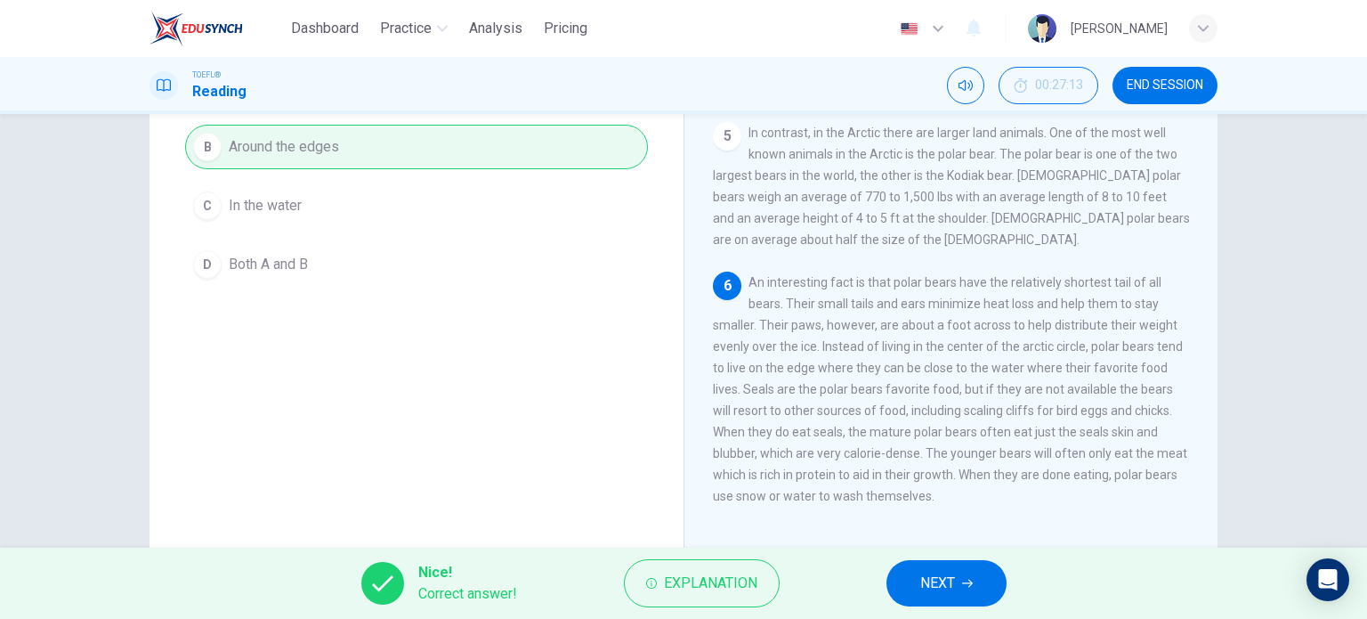
click at [941, 585] on span "NEXT" at bounding box center [937, 583] width 35 height 25
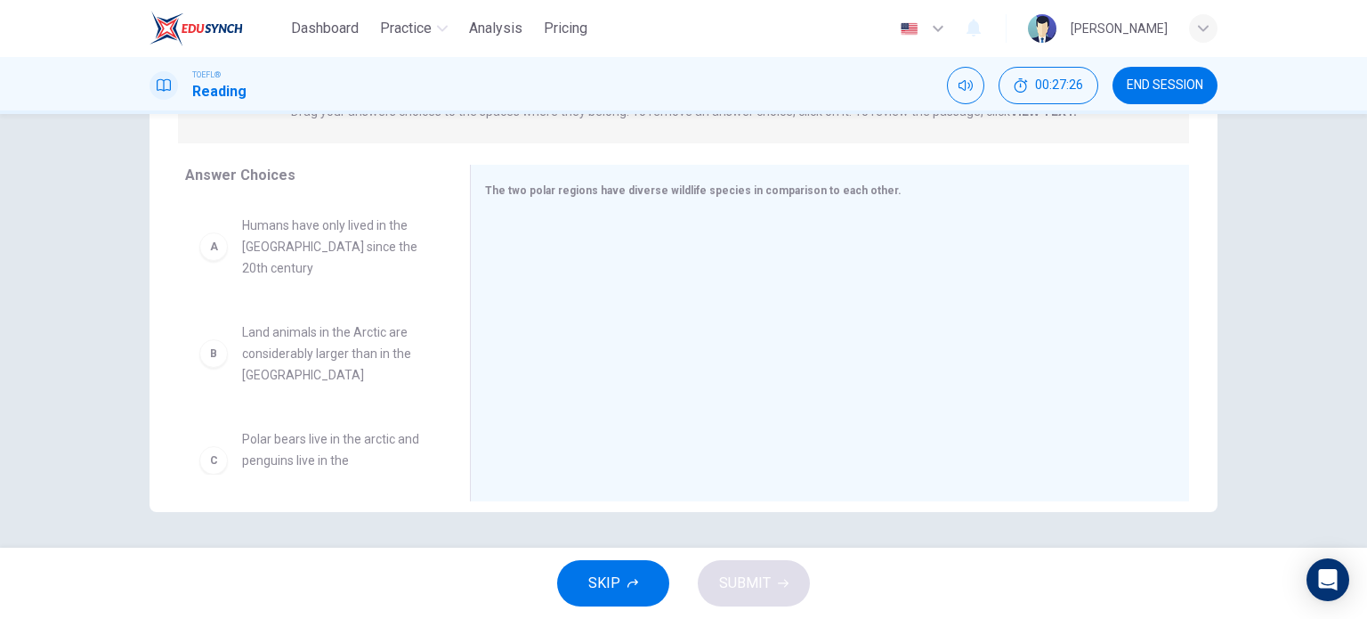
scroll to position [255, 0]
drag, startPoint x: 306, startPoint y: 236, endPoint x: 767, endPoint y: 253, distance: 461.4
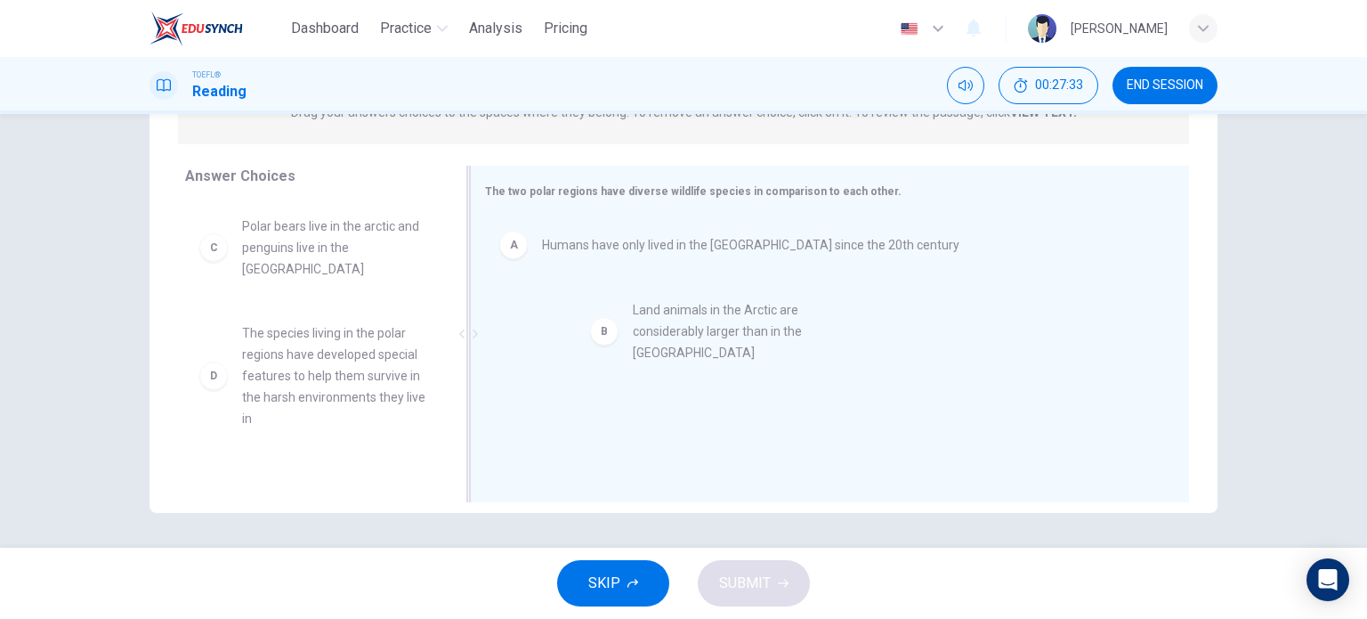
drag, startPoint x: 305, startPoint y: 239, endPoint x: 723, endPoint y: 326, distance: 426.5
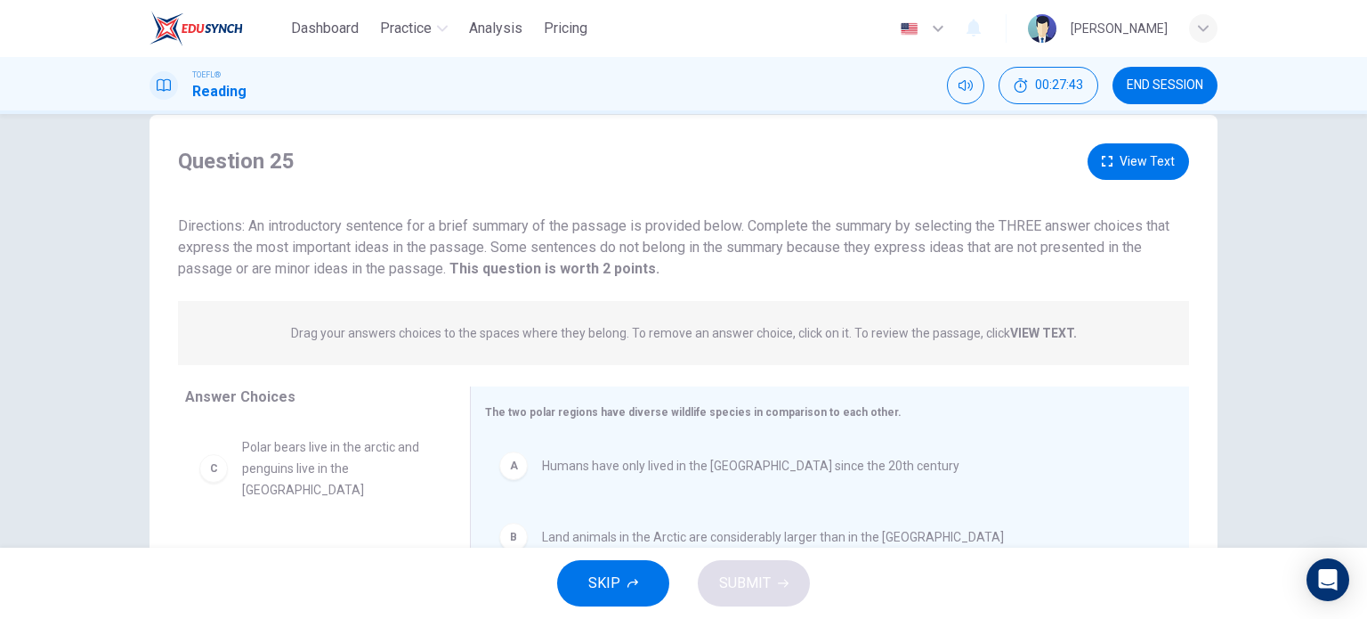
scroll to position [28, 0]
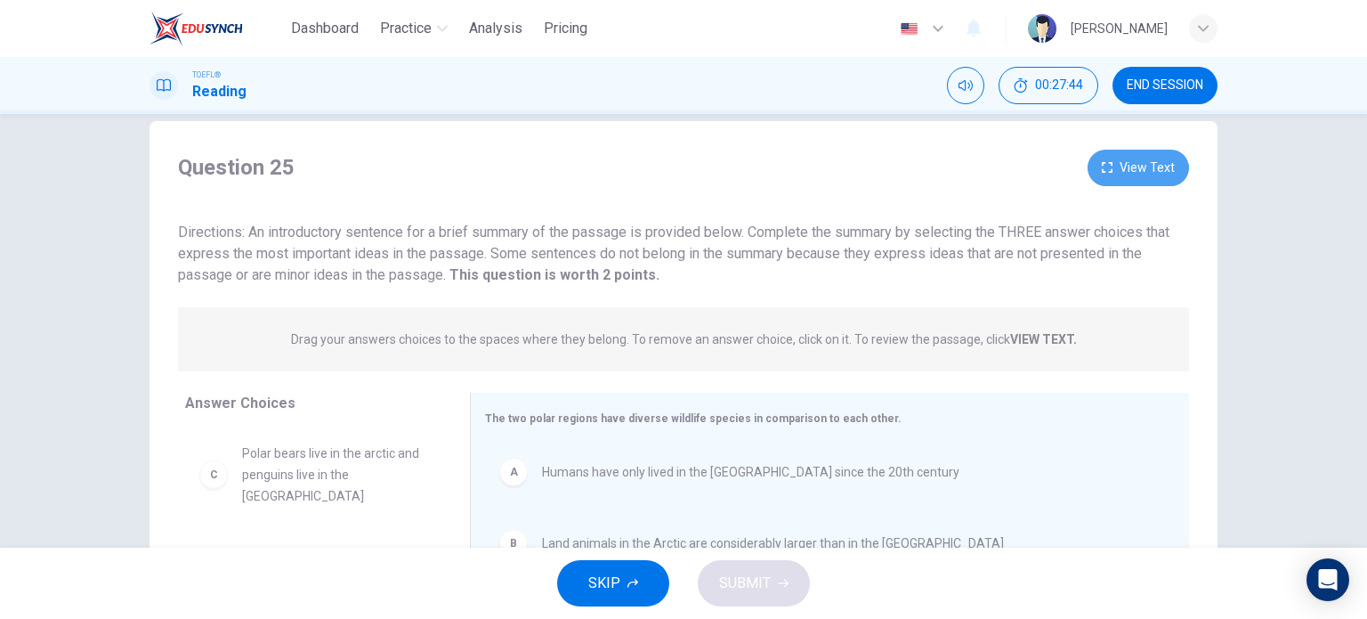
click at [1119, 184] on button "View Text" at bounding box center [1138, 168] width 101 height 36
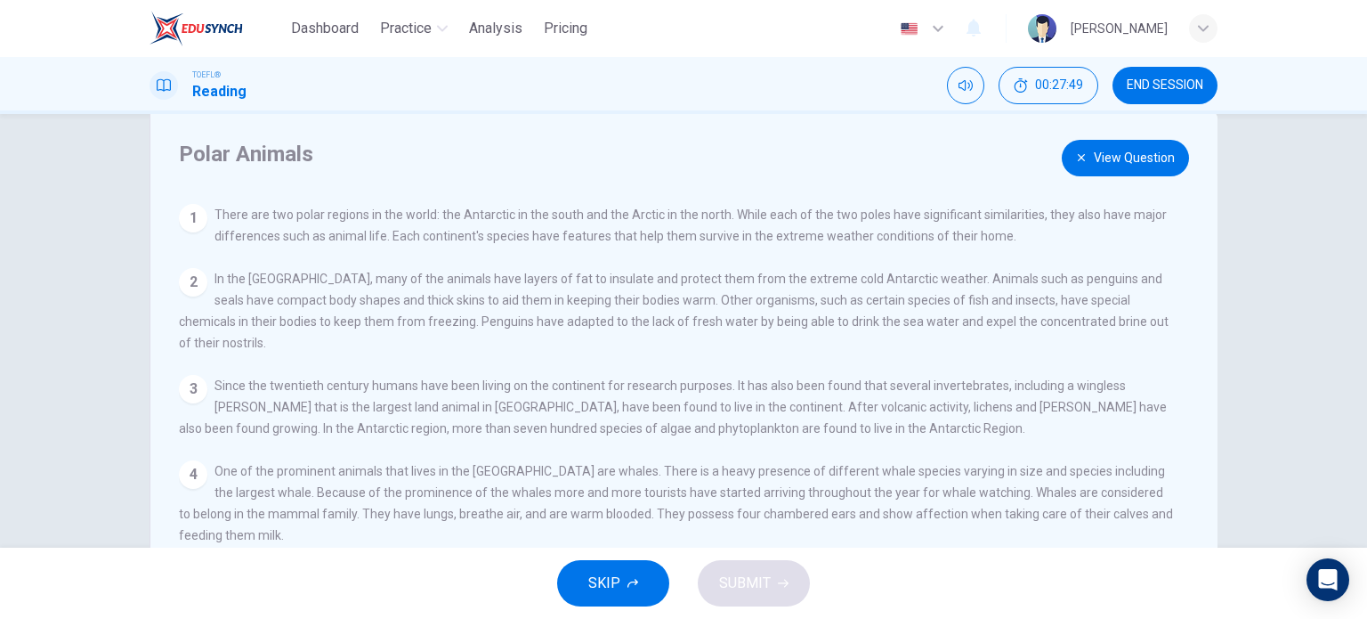
scroll to position [0, 0]
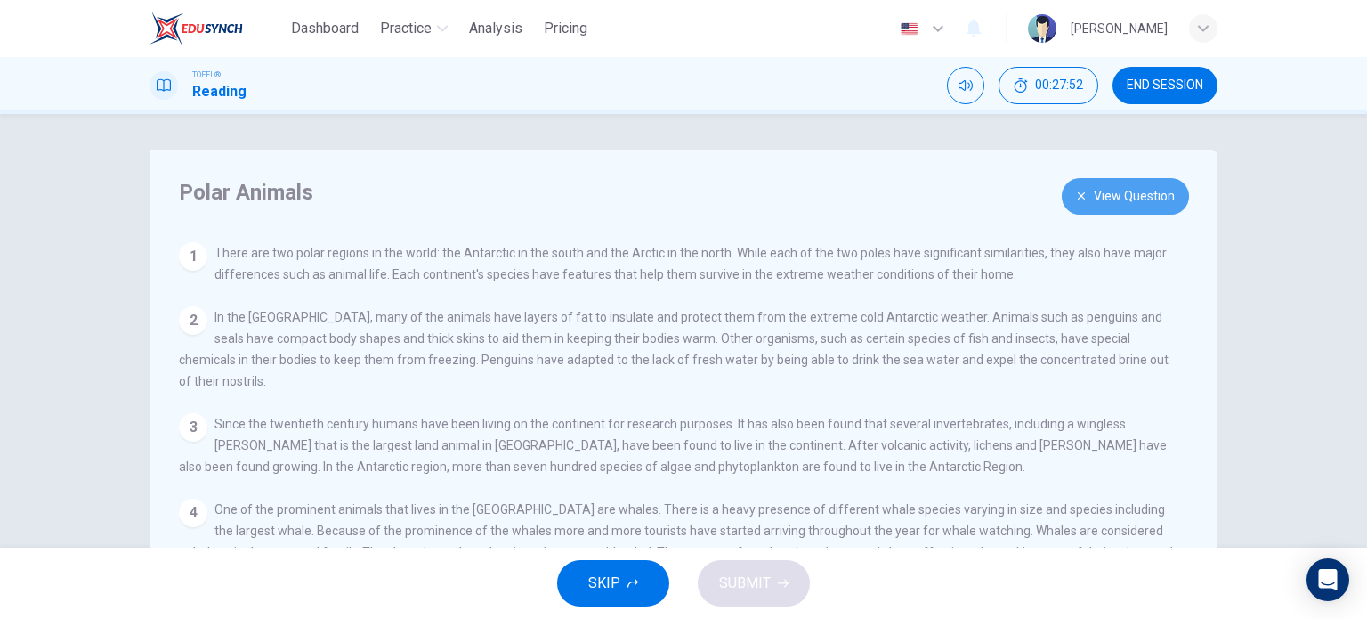
click at [1113, 189] on button "View Question" at bounding box center [1125, 196] width 127 height 36
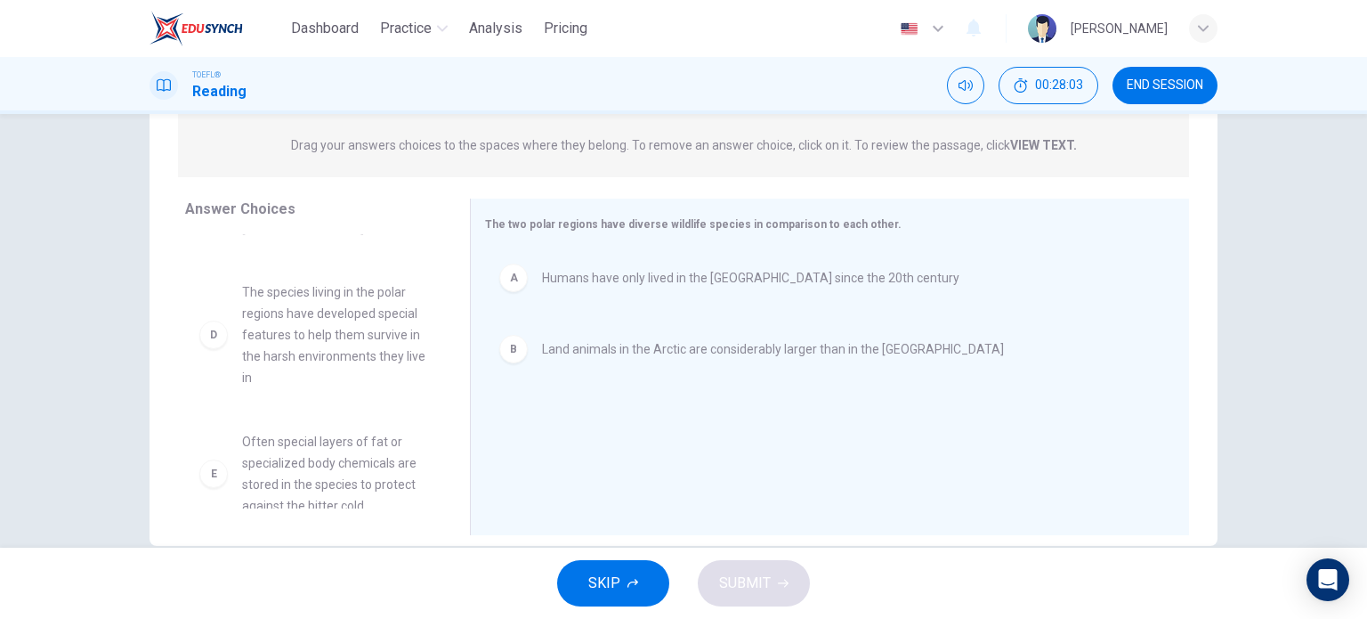
scroll to position [106, 0]
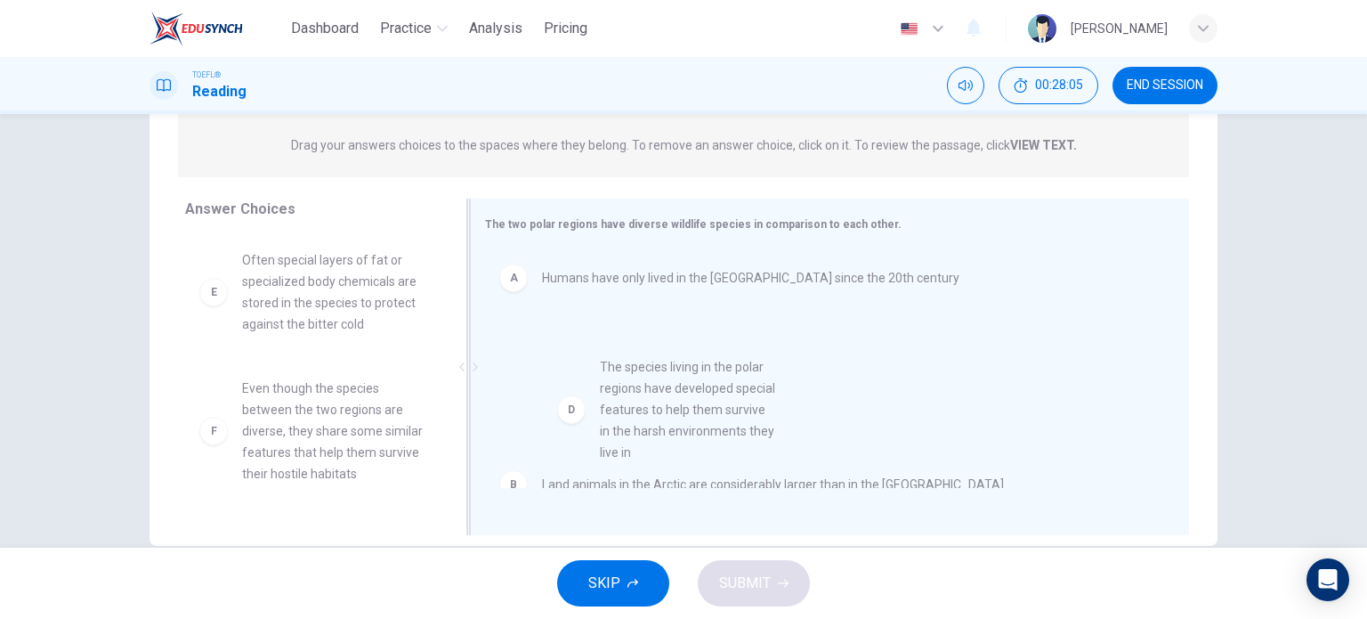
drag, startPoint x: 317, startPoint y: 303, endPoint x: 773, endPoint y: 453, distance: 480.7
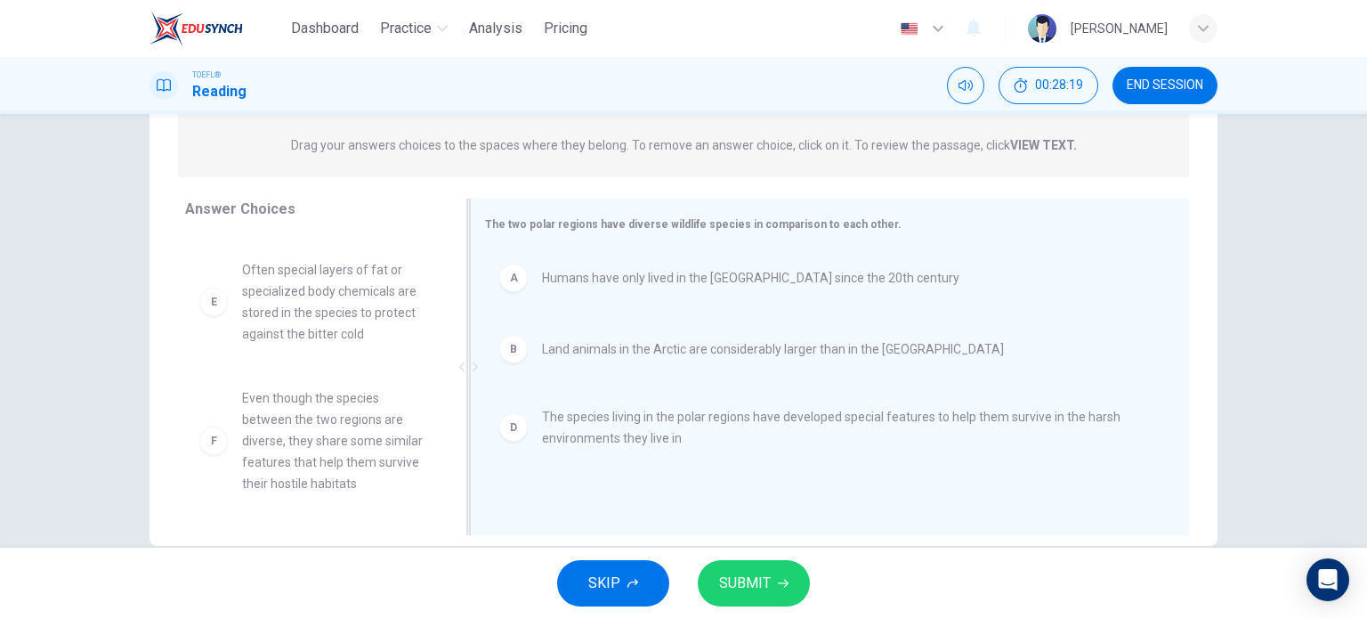
scroll to position [0, 0]
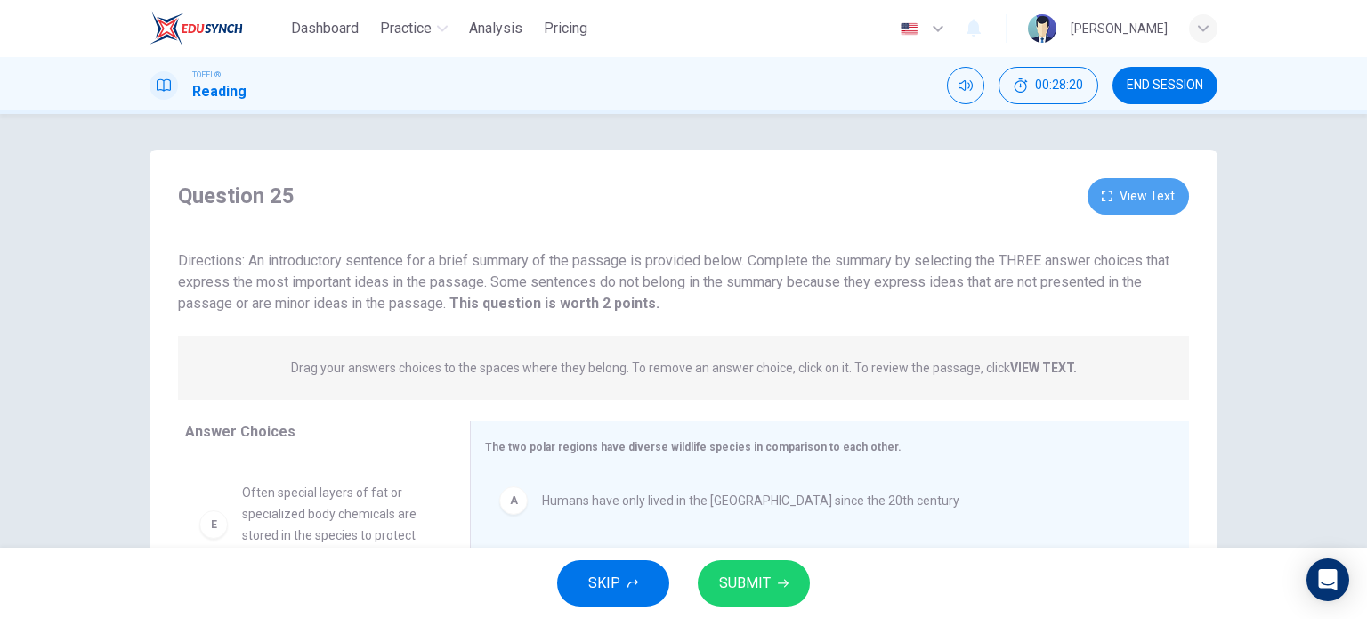
click at [1131, 200] on button "View Text" at bounding box center [1138, 196] width 101 height 36
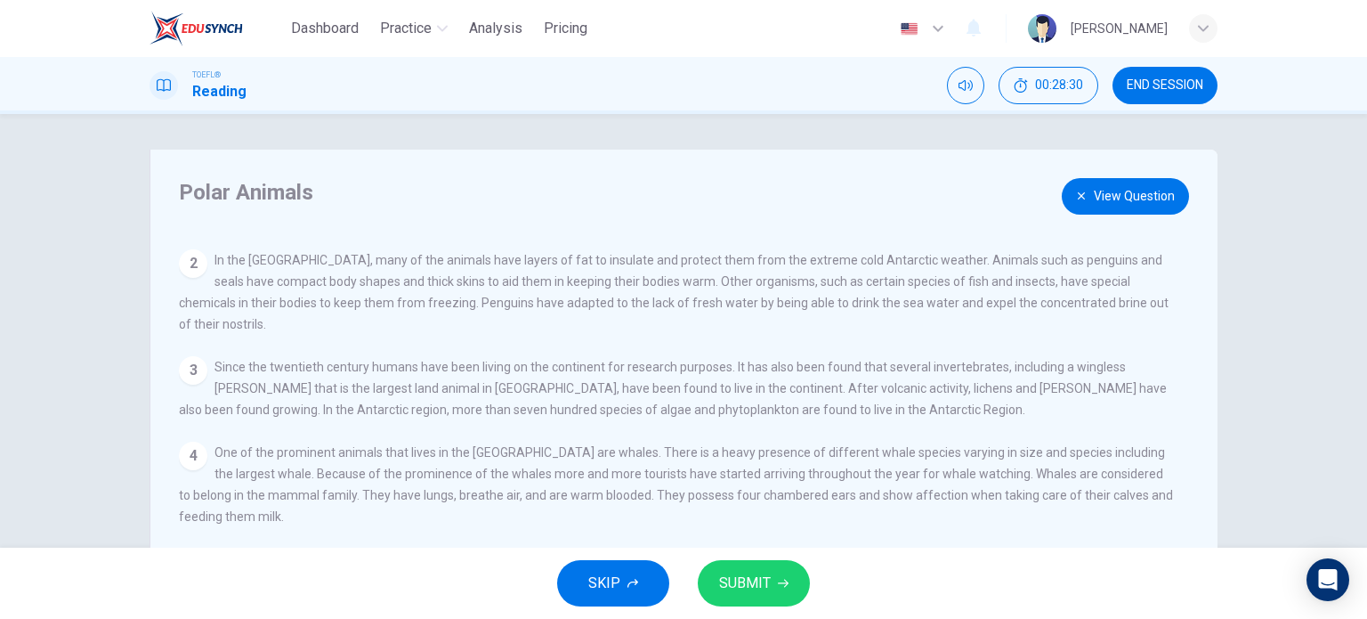
click at [1131, 181] on button "View Question" at bounding box center [1125, 196] width 127 height 36
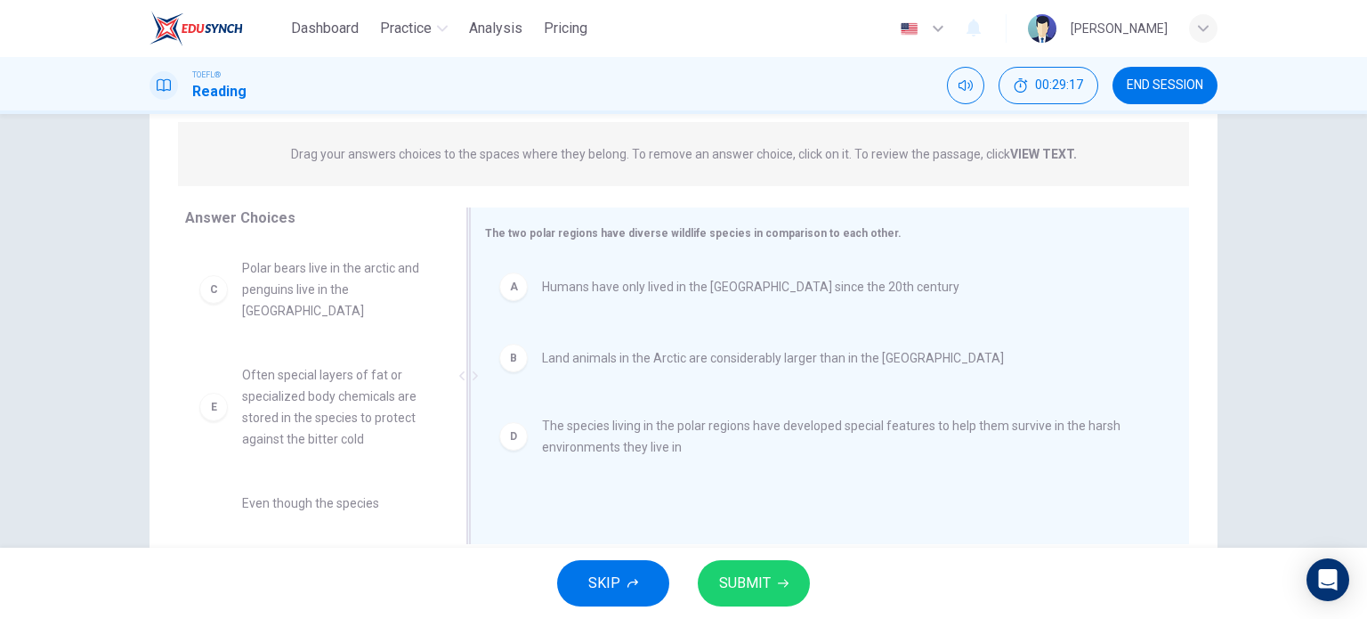
scroll to position [214, 0]
click at [738, 595] on span "SUBMIT" at bounding box center [745, 583] width 52 height 25
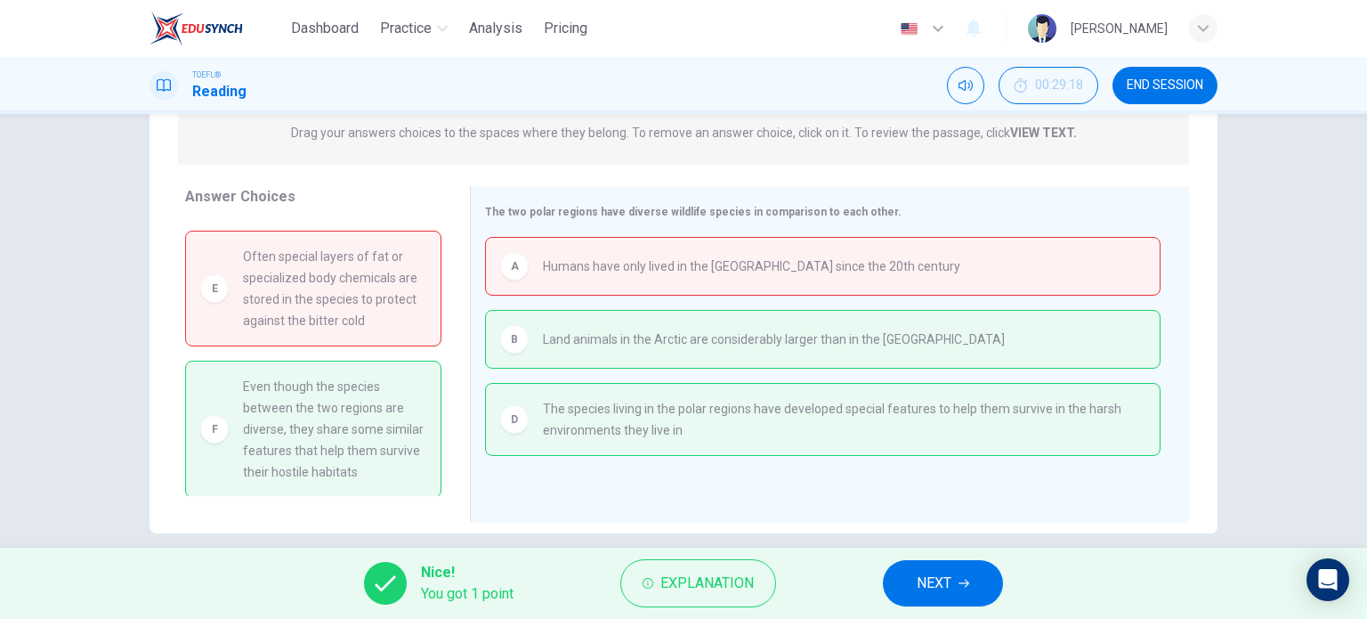
scroll to position [235, 0]
click at [299, 418] on span "Even though the species between the two regions are diverse, they share some si…" at bounding box center [334, 429] width 183 height 107
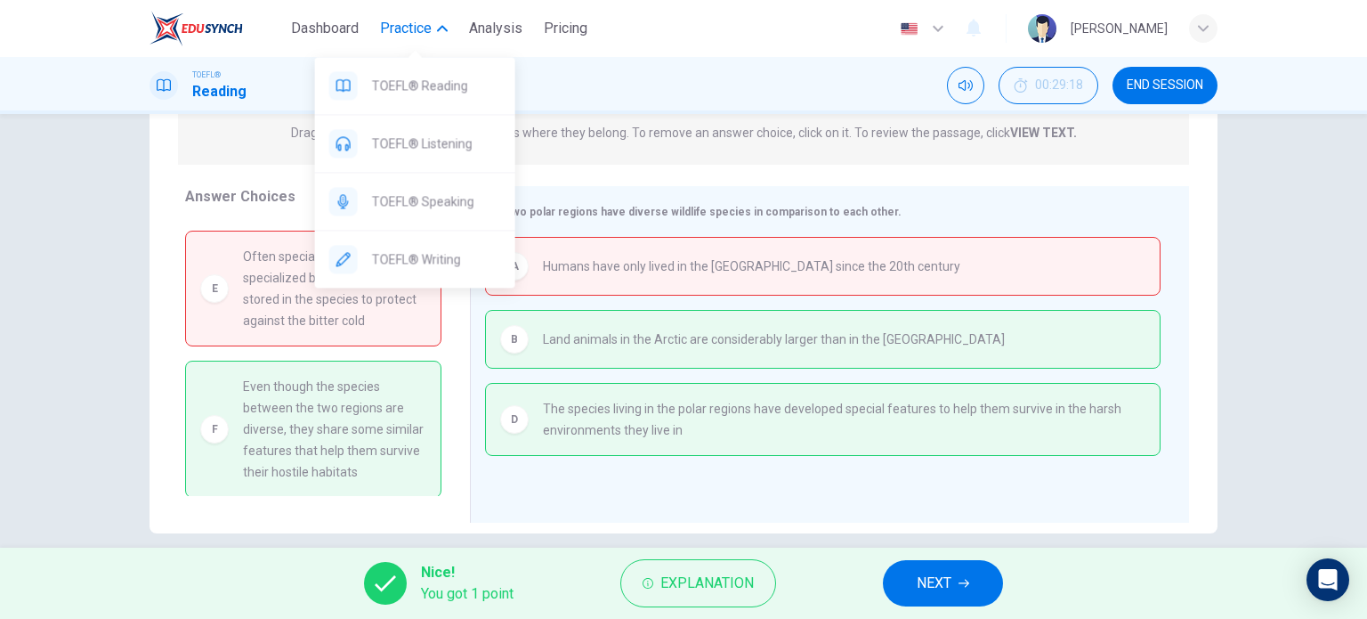
click at [421, 38] on span "Practice" at bounding box center [406, 28] width 52 height 21
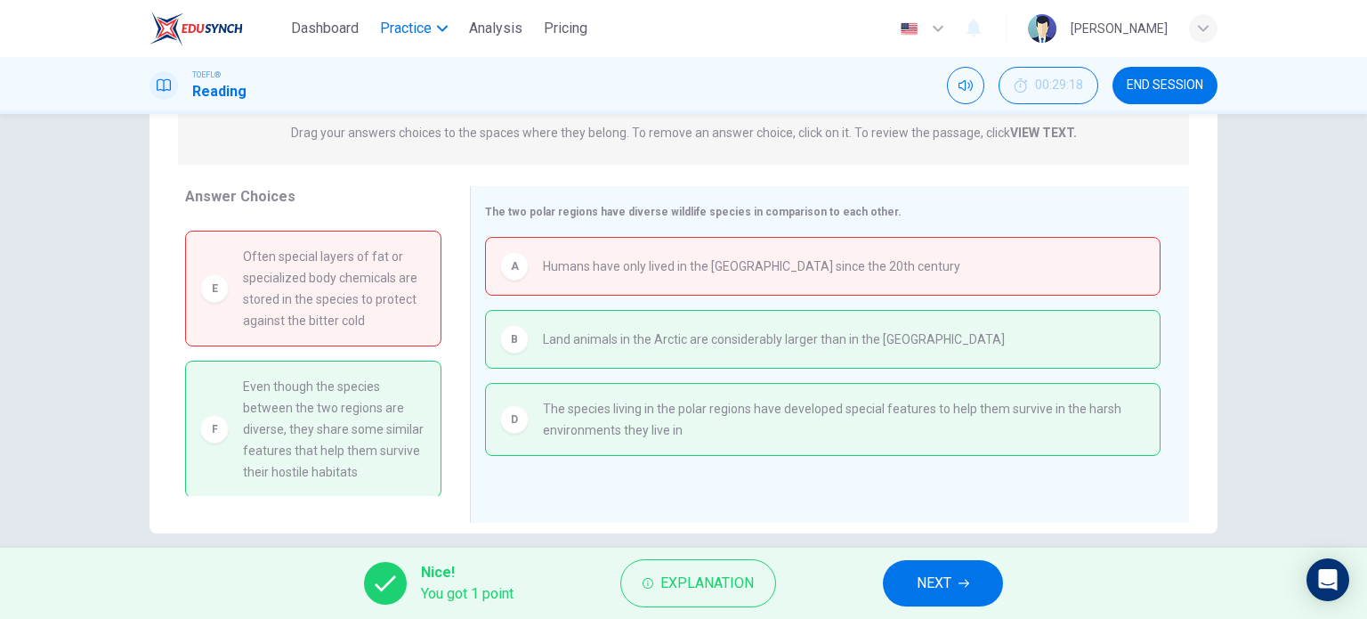
click at [421, 38] on span "Practice" at bounding box center [406, 28] width 52 height 21
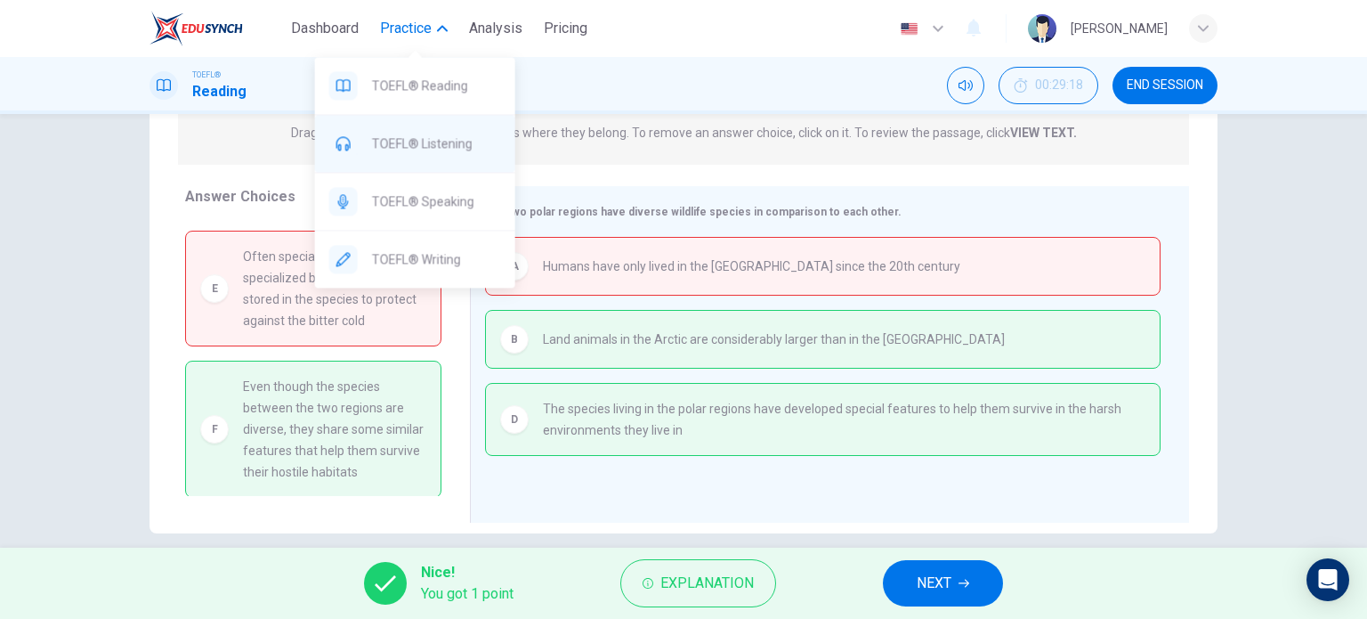
click at [466, 138] on span "TOEFL® Listening" at bounding box center [436, 143] width 129 height 21
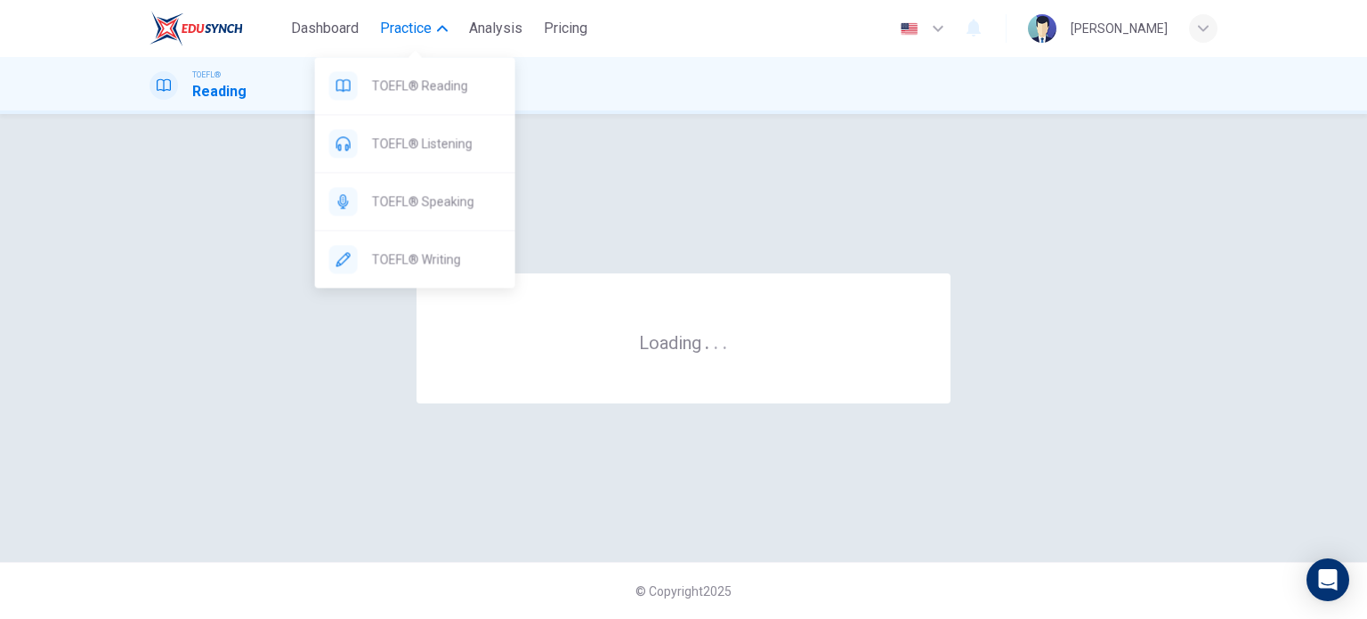
scroll to position [0, 0]
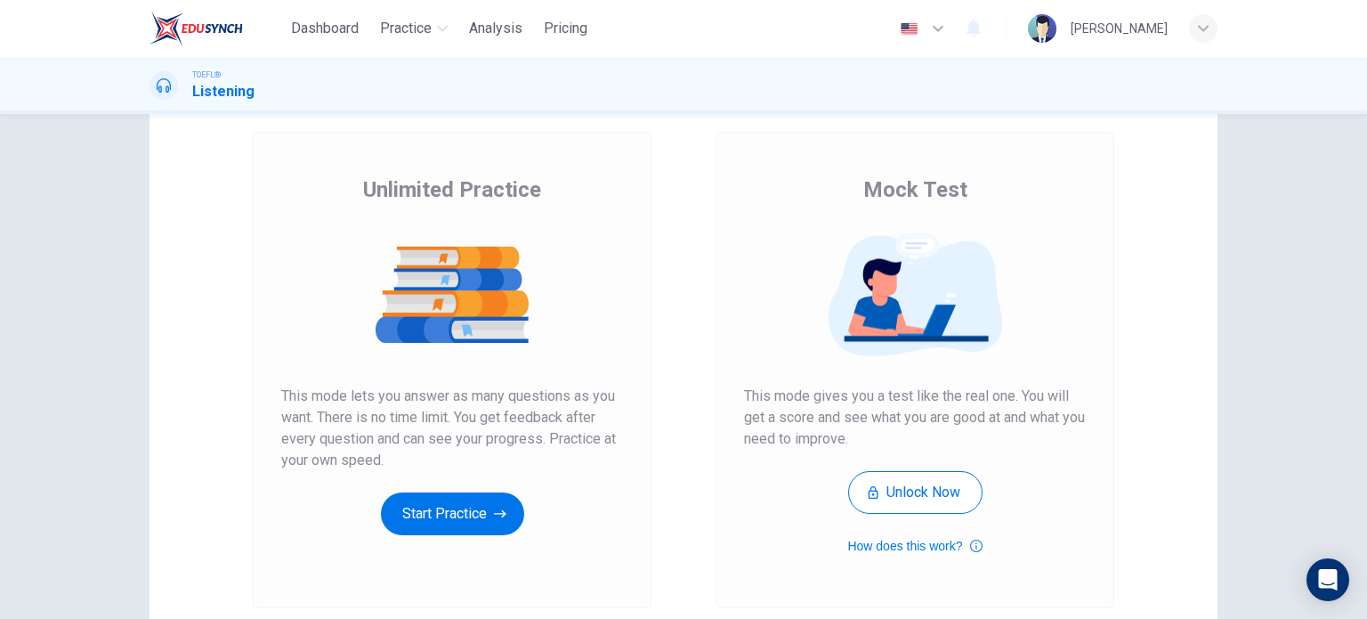
scroll to position [92, 0]
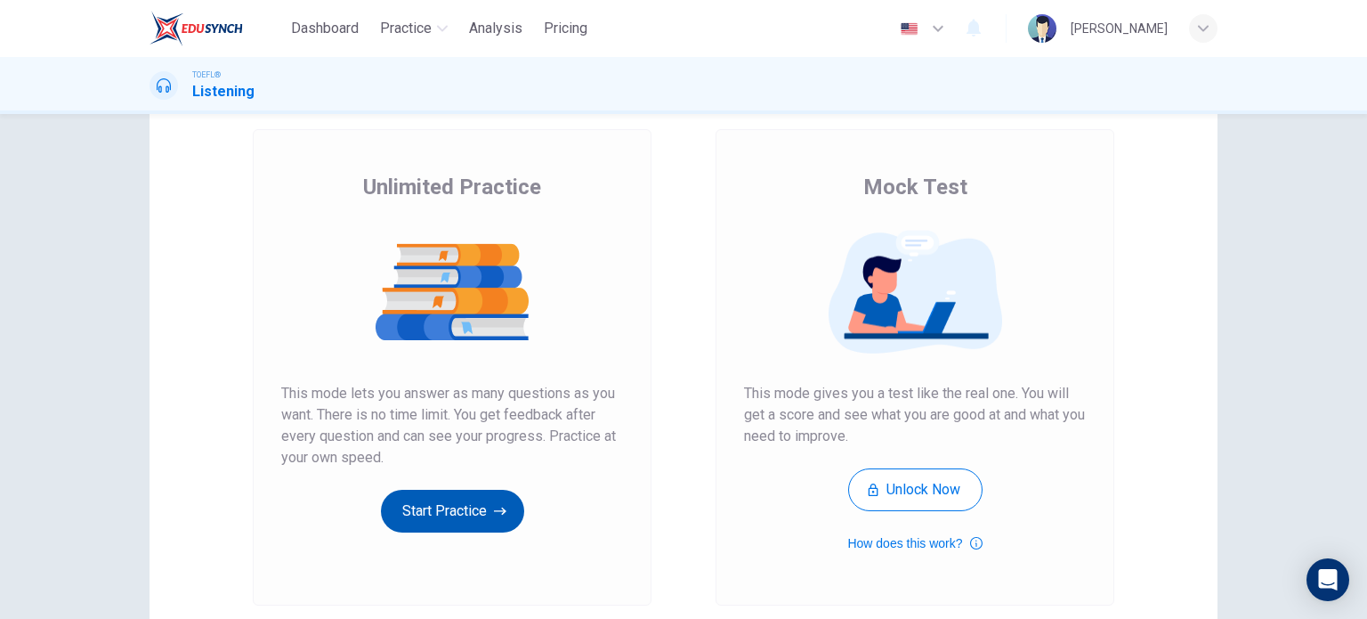
click at [456, 503] on button "Start Practice" at bounding box center [452, 511] width 143 height 43
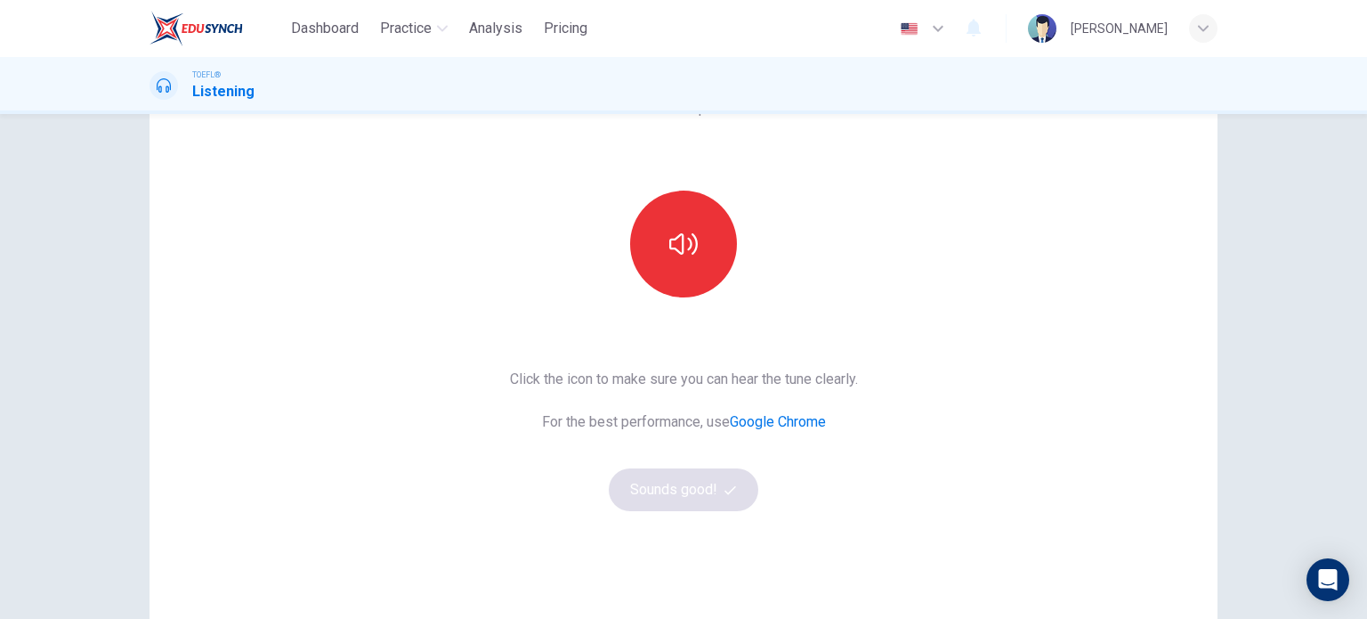
scroll to position [131, 0]
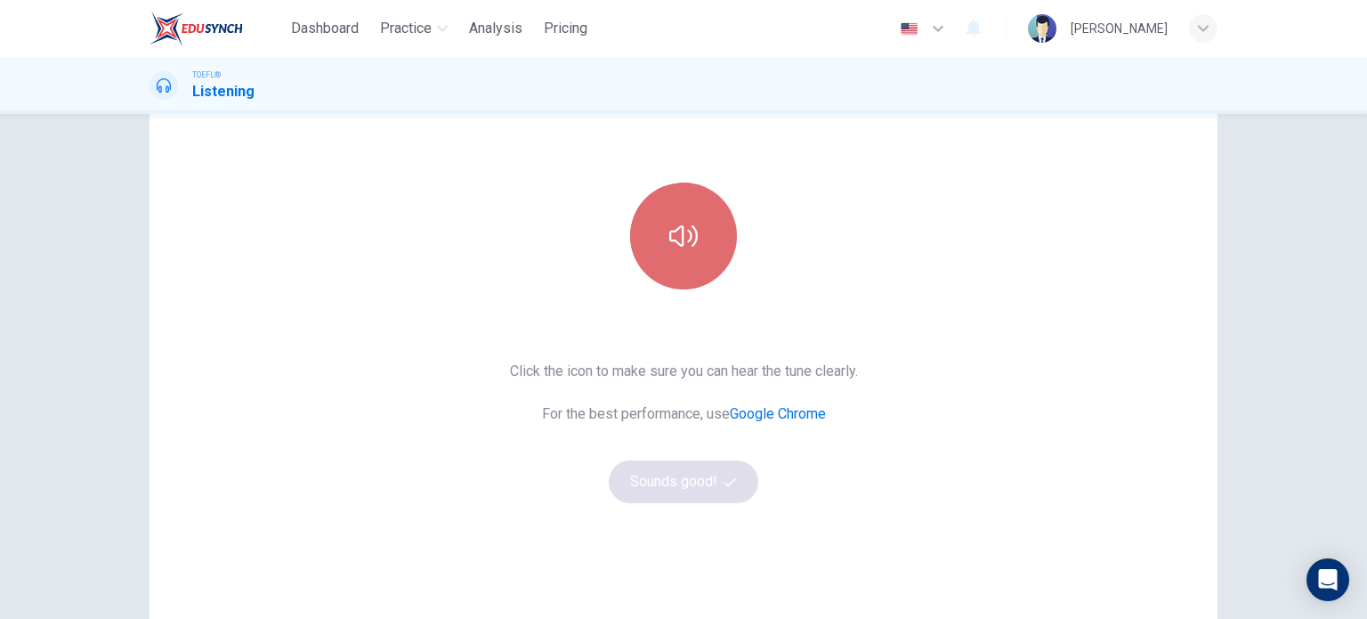
click at [672, 216] on button "button" at bounding box center [683, 235] width 107 height 107
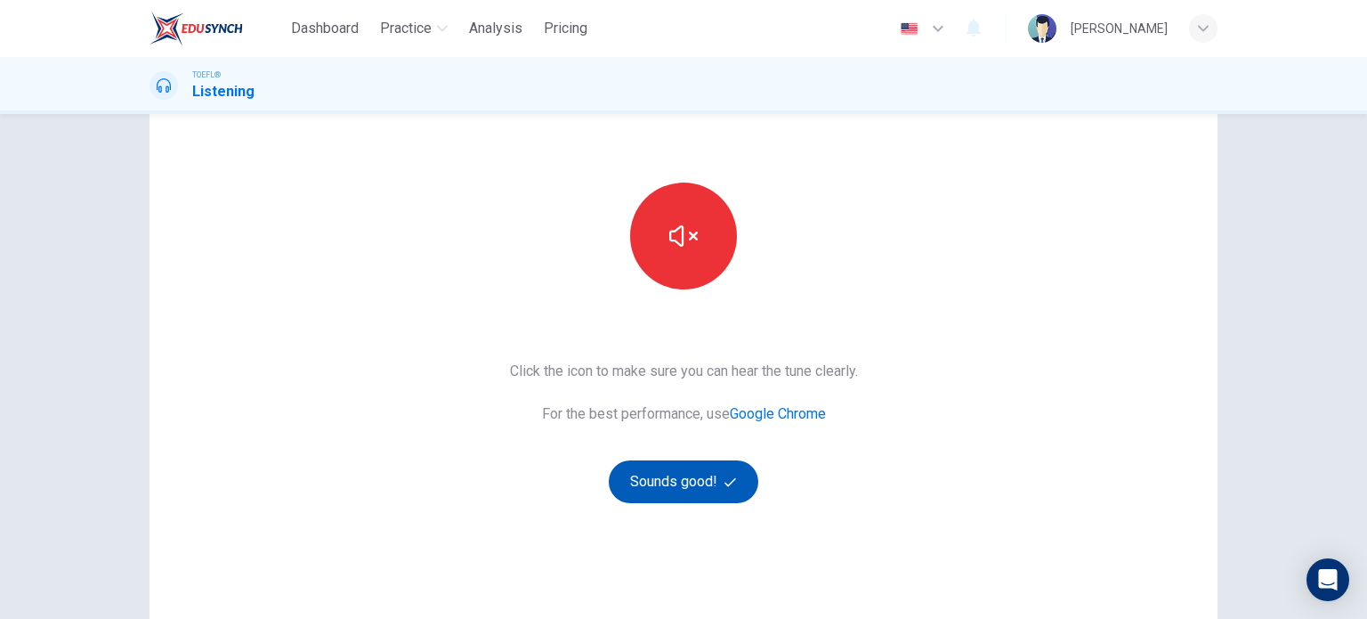
click at [684, 476] on button "Sounds good!" at bounding box center [684, 481] width 150 height 43
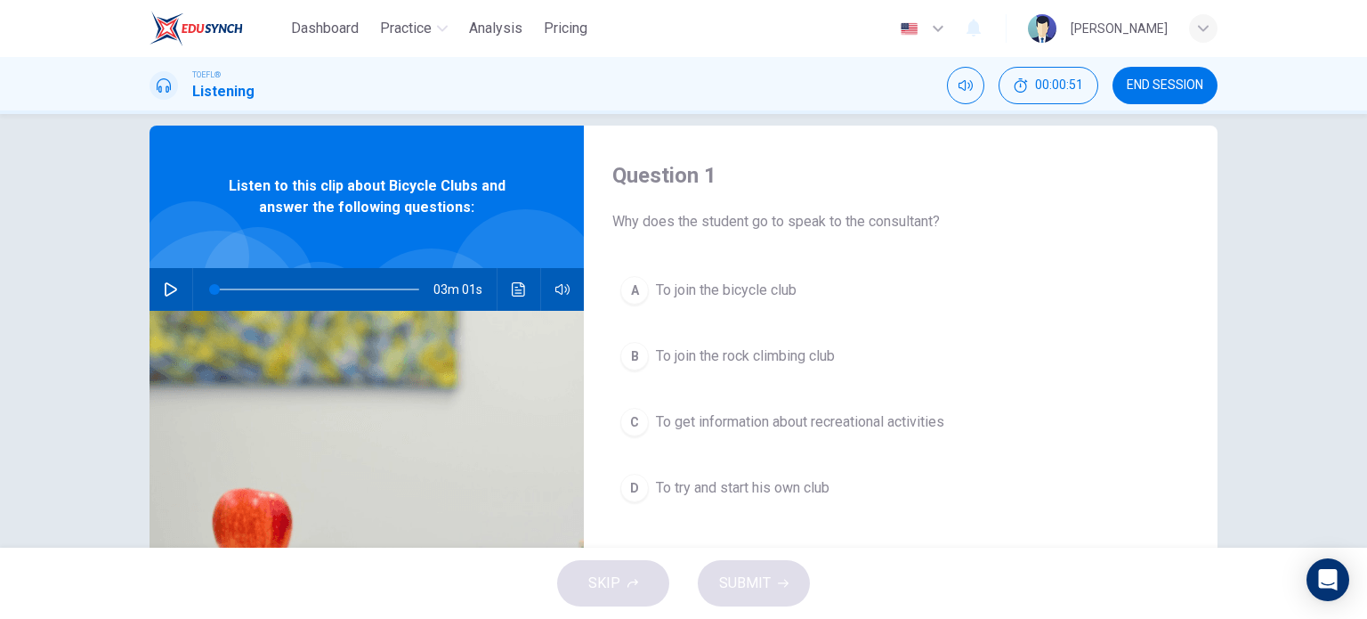
scroll to position [25, 0]
click at [164, 287] on icon "button" at bounding box center [171, 288] width 14 height 14
type input "0"
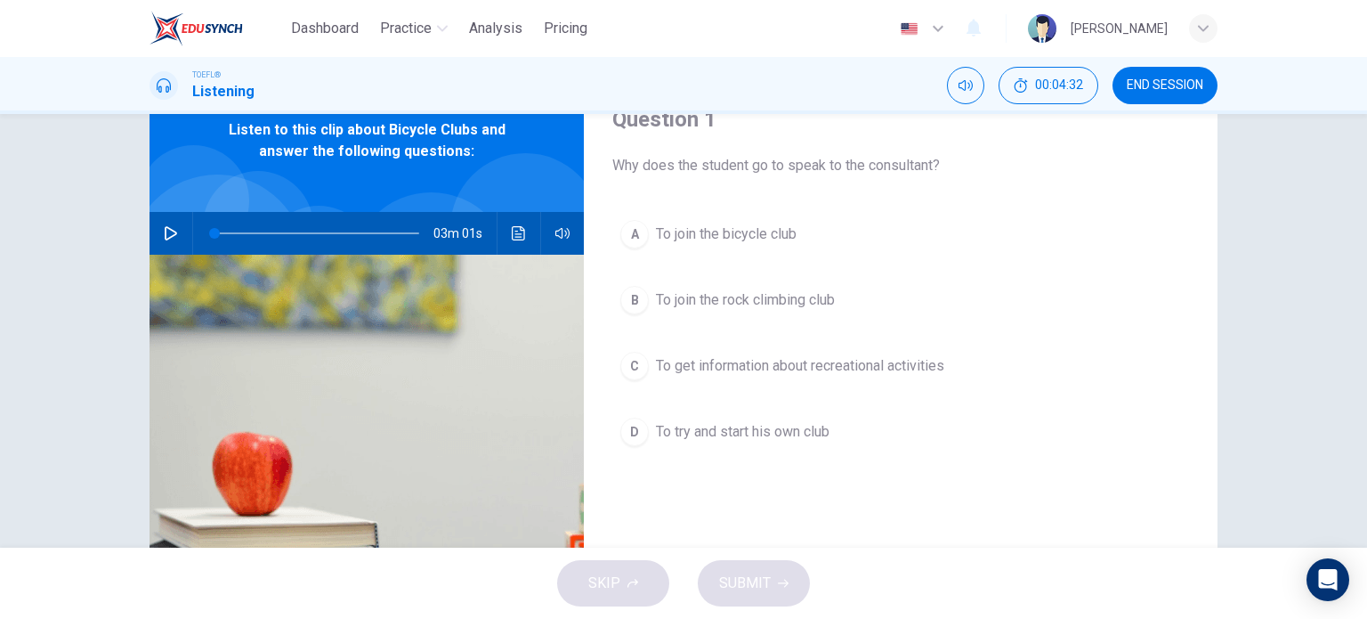
scroll to position [78, 0]
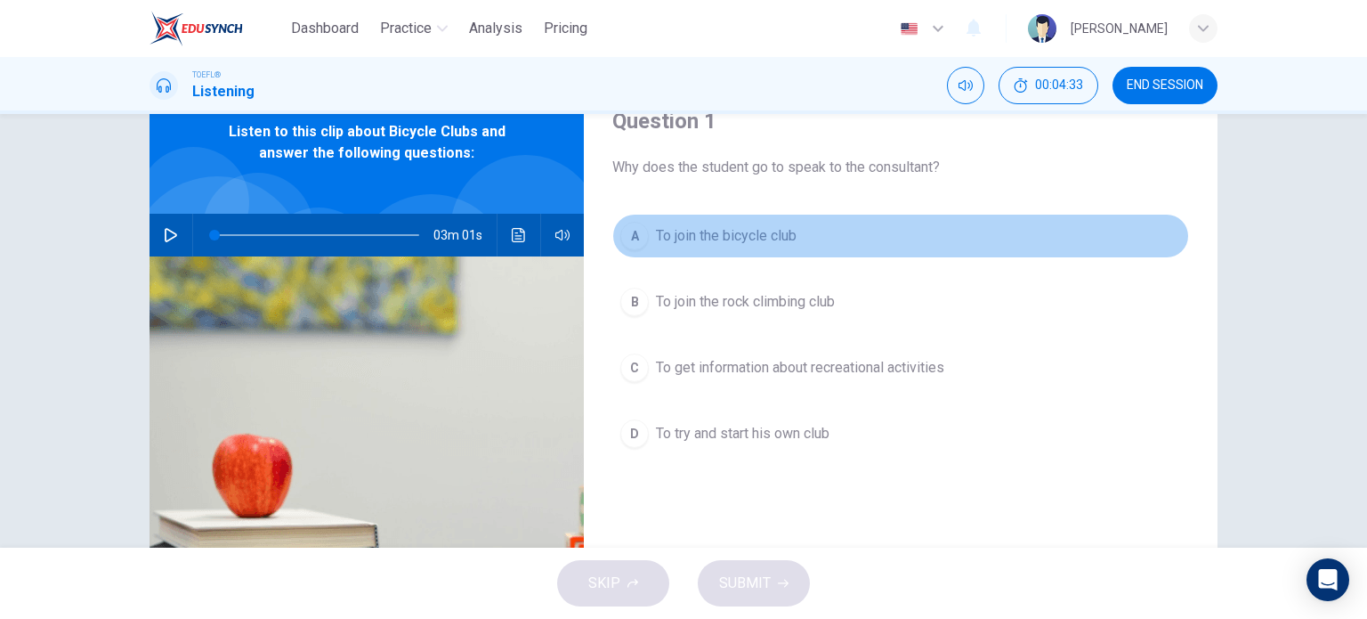
click at [678, 230] on span "To join the bicycle club" at bounding box center [726, 235] width 141 height 21
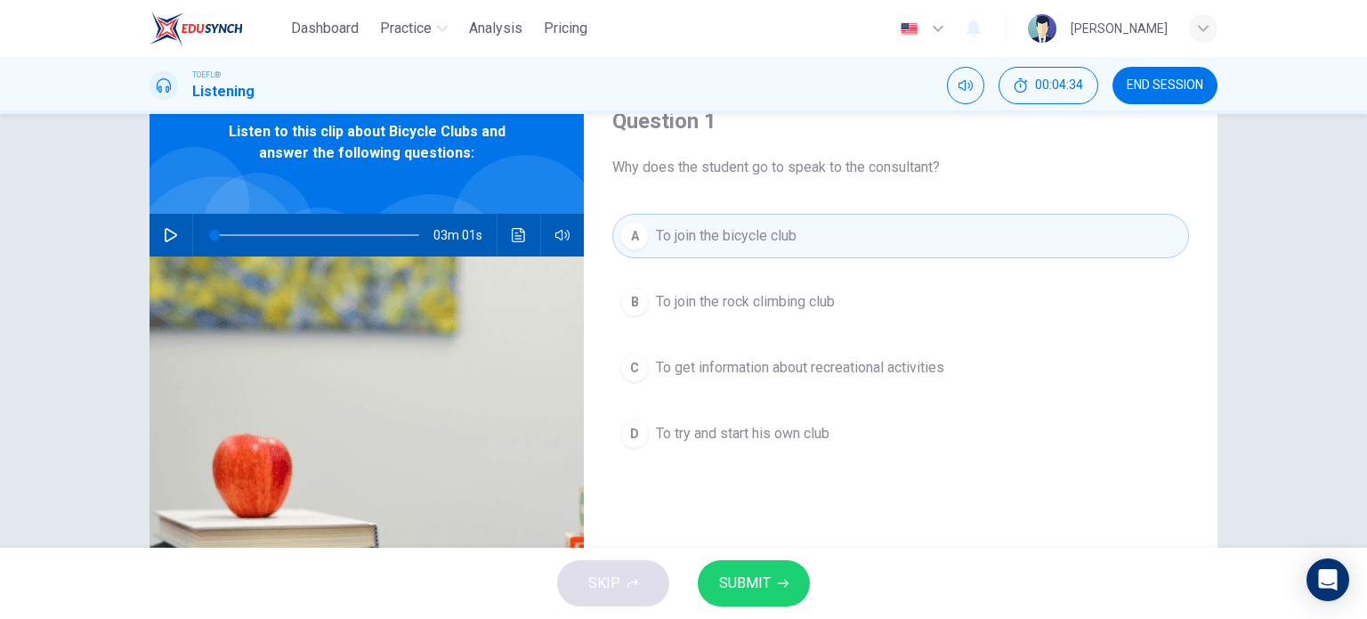
scroll to position [107, 0]
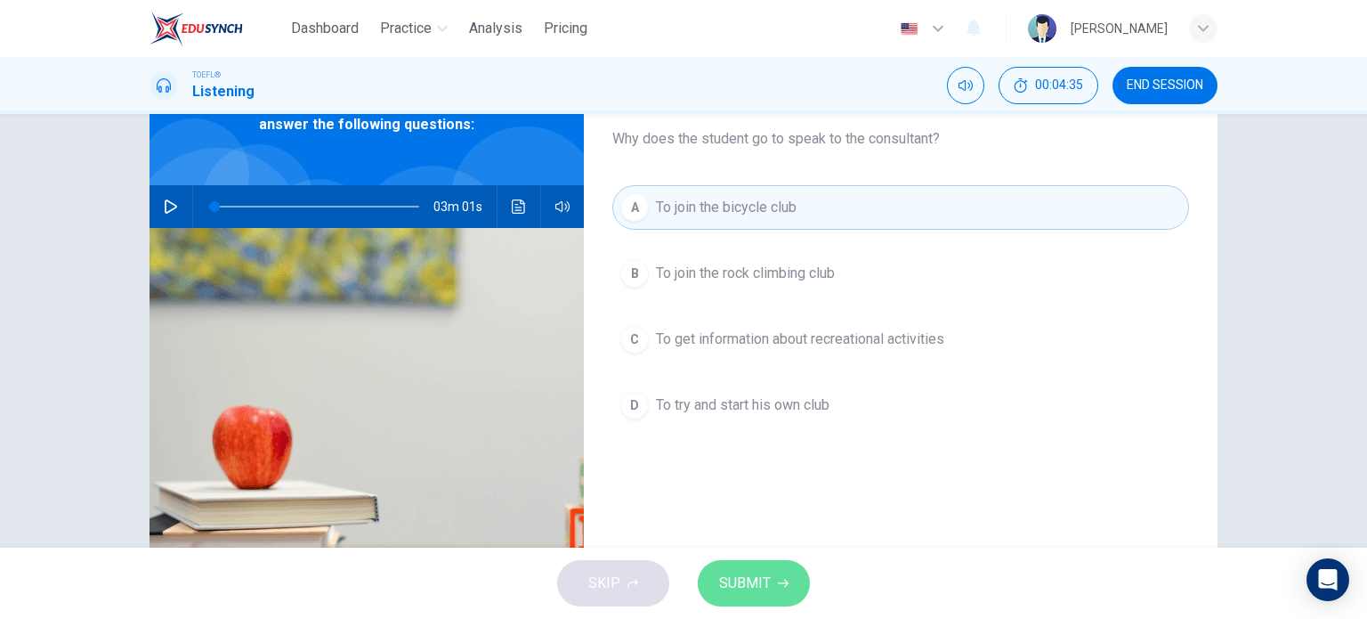
click at [765, 572] on span "SUBMIT" at bounding box center [745, 583] width 52 height 25
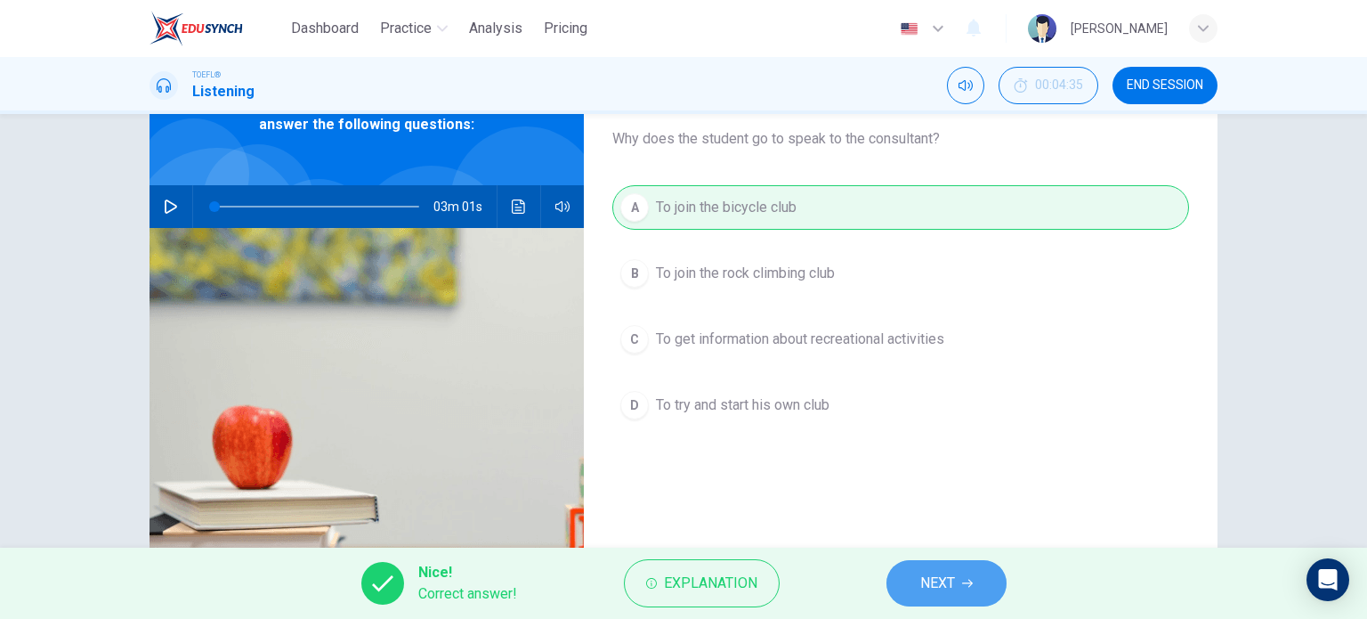
click at [969, 562] on button "NEXT" at bounding box center [947, 583] width 120 height 46
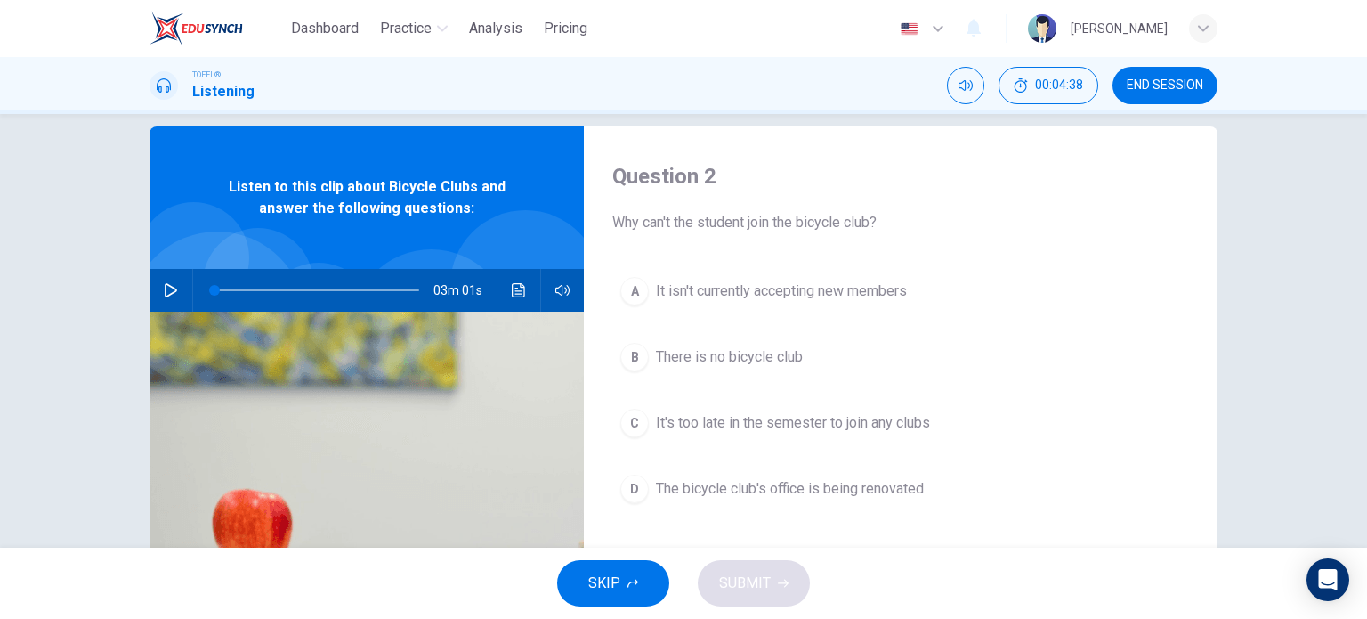
scroll to position [55, 0]
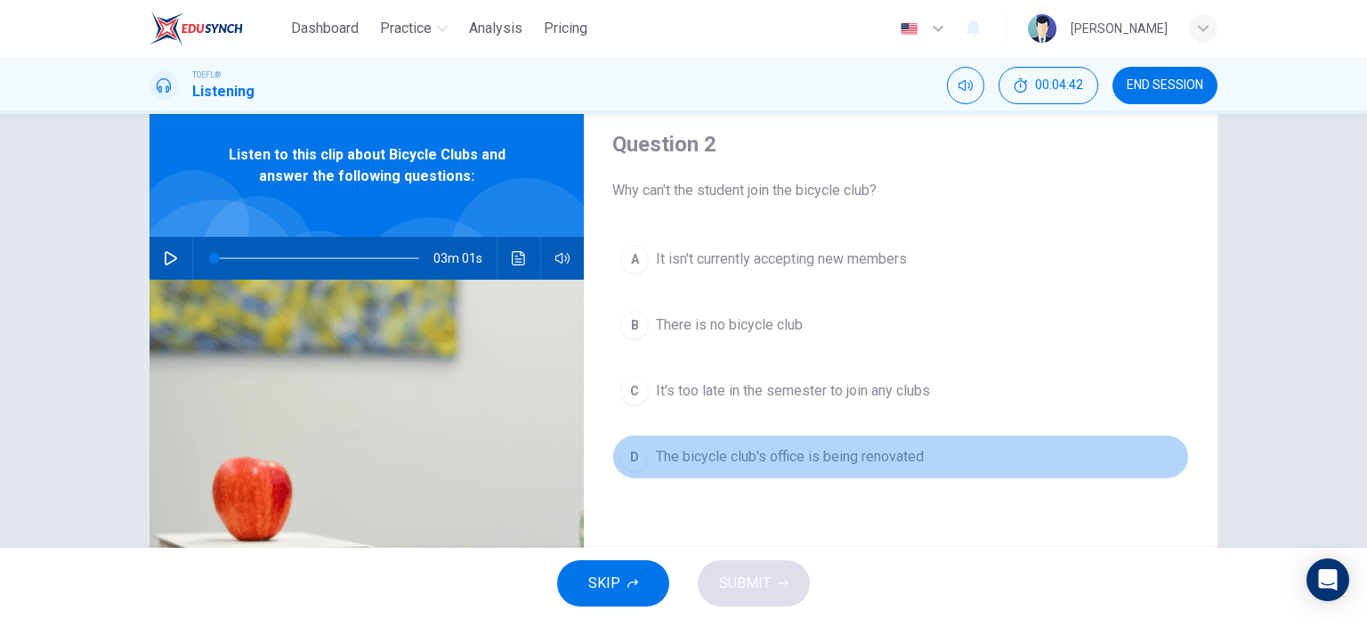
click at [775, 455] on span "The bicycle club's office is being renovated" at bounding box center [790, 456] width 268 height 21
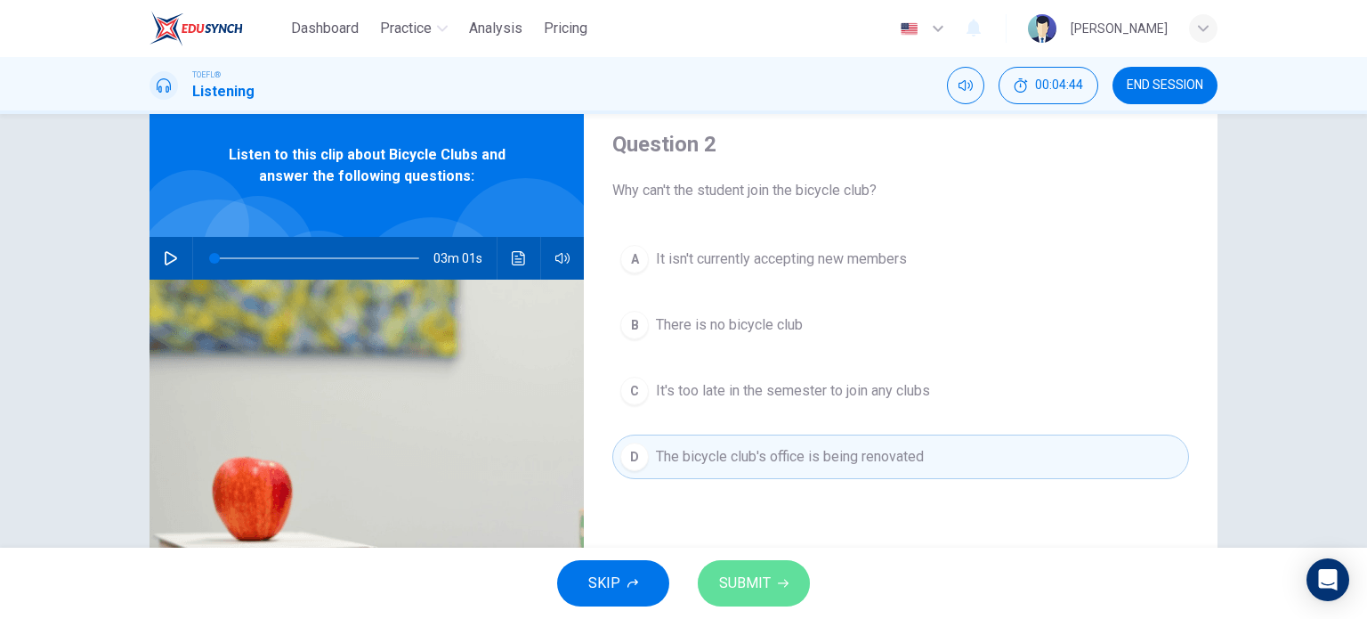
click at [749, 579] on span "SUBMIT" at bounding box center [745, 583] width 52 height 25
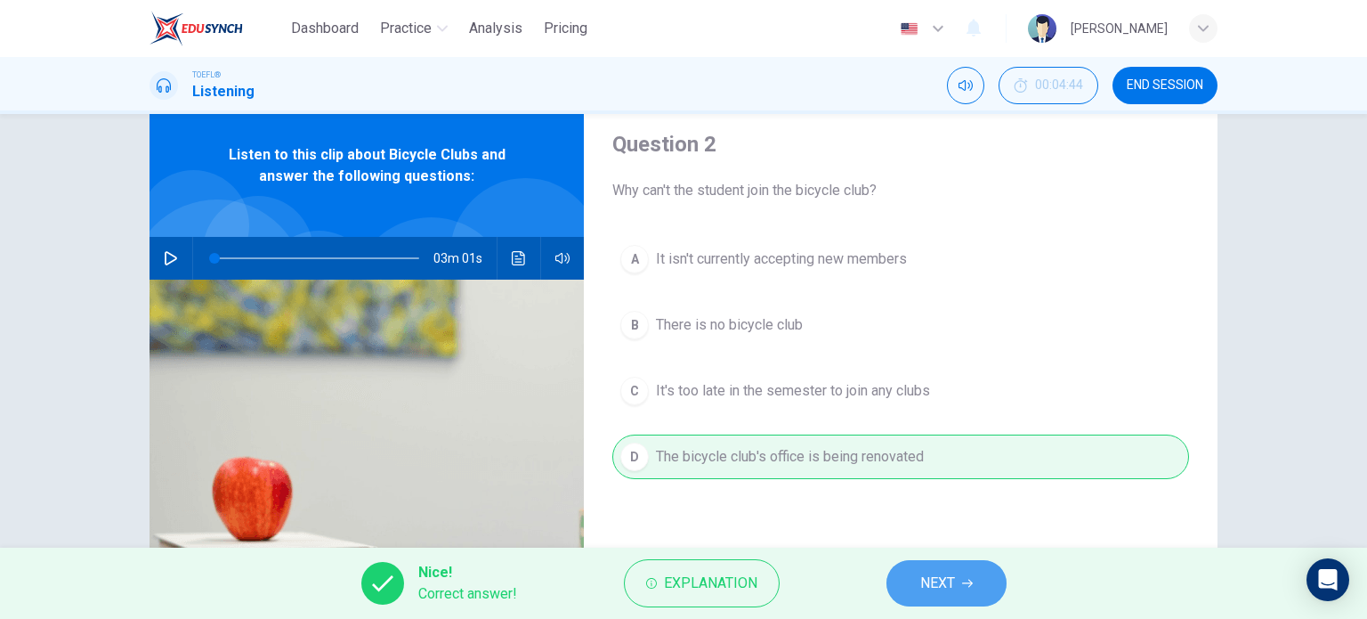
click at [943, 579] on span "NEXT" at bounding box center [937, 583] width 35 height 25
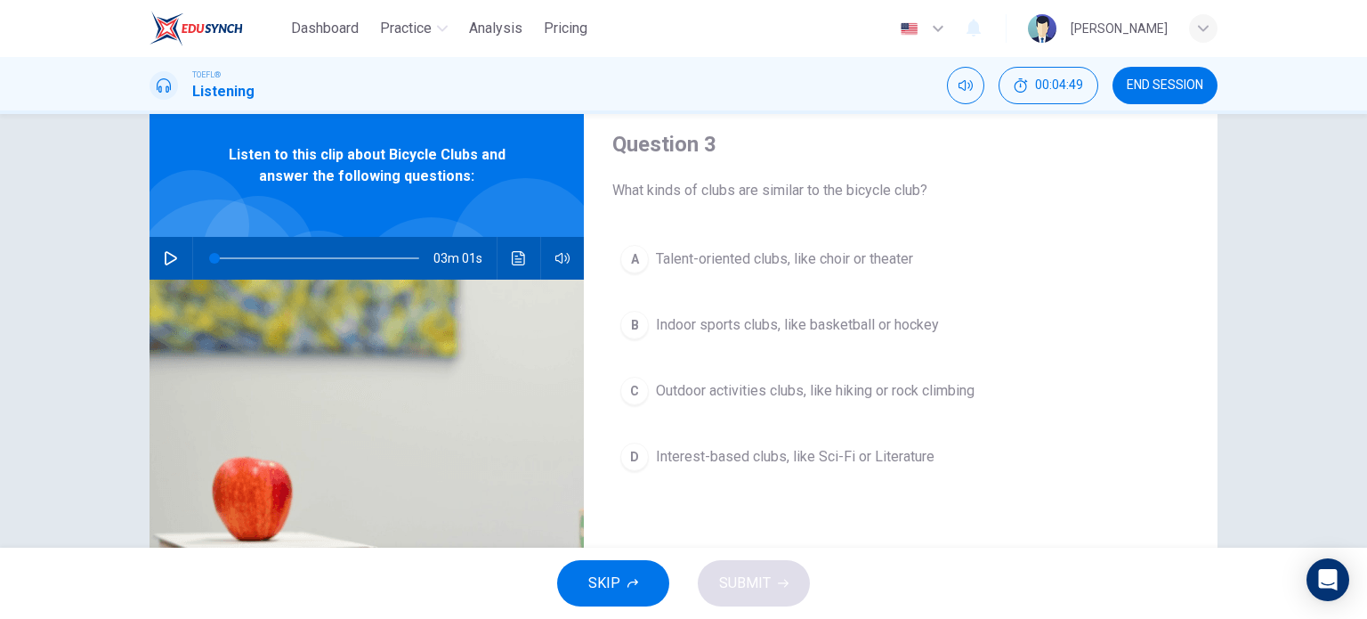
click at [637, 392] on div "C" at bounding box center [634, 391] width 28 height 28
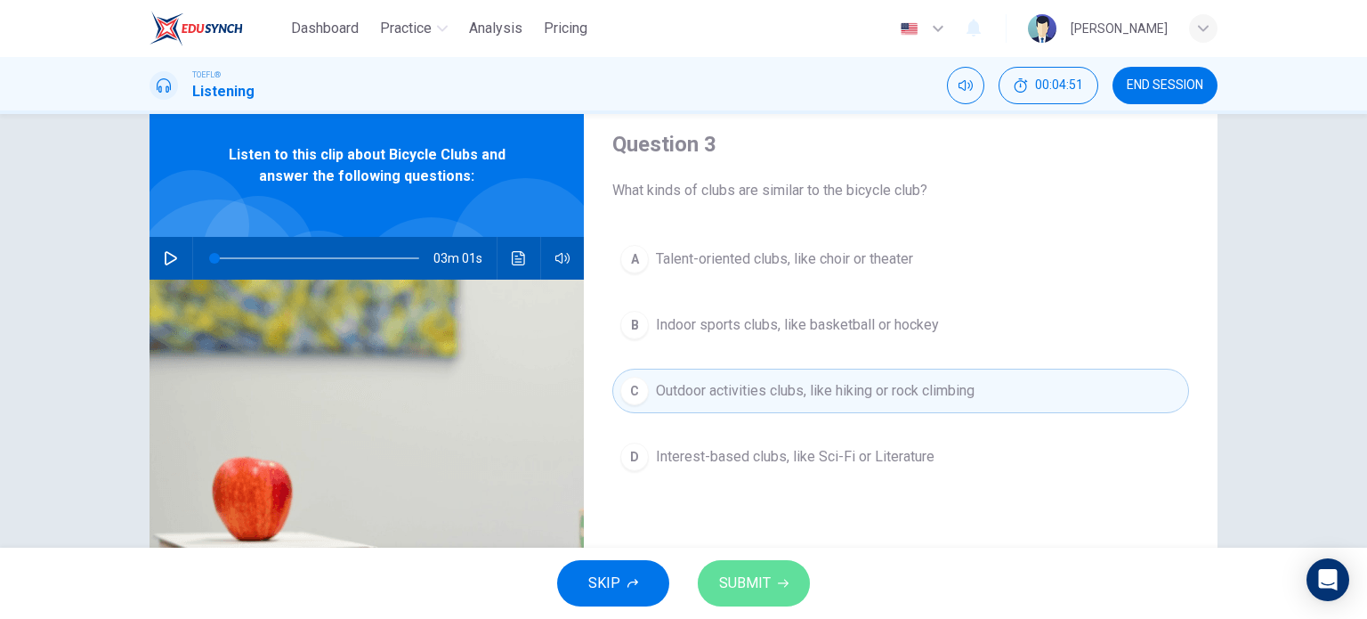
click at [748, 583] on span "SUBMIT" at bounding box center [745, 583] width 52 height 25
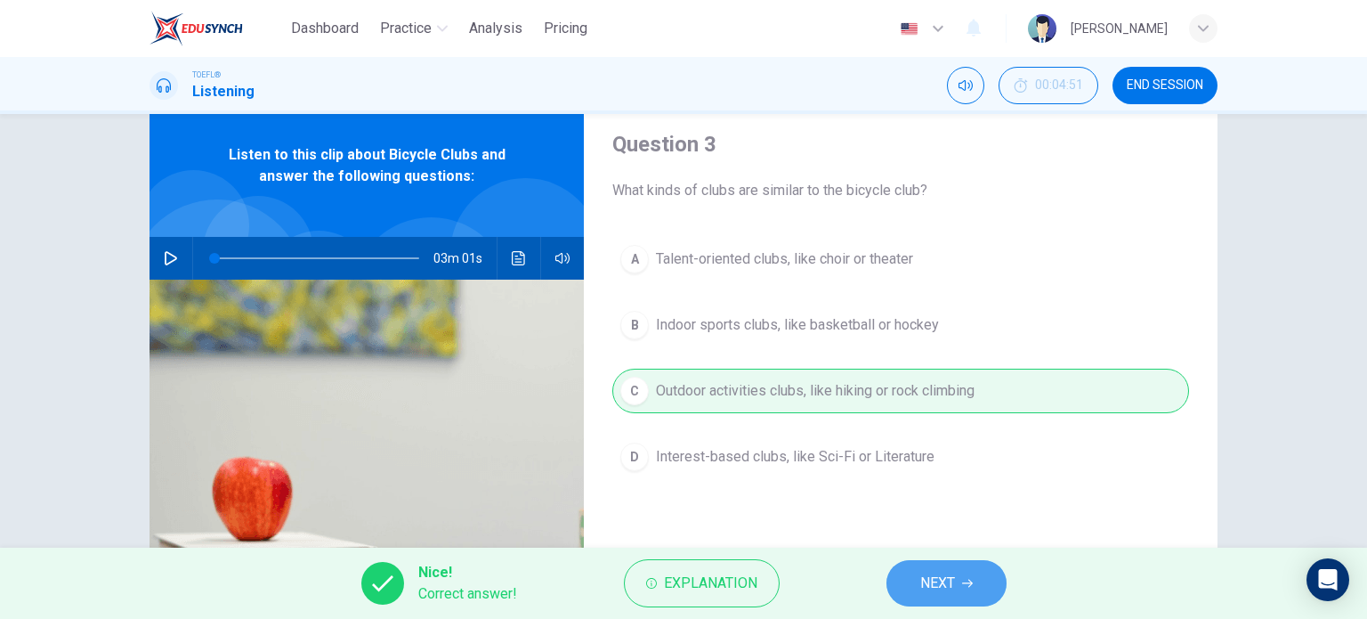
click at [990, 583] on button "NEXT" at bounding box center [947, 583] width 120 height 46
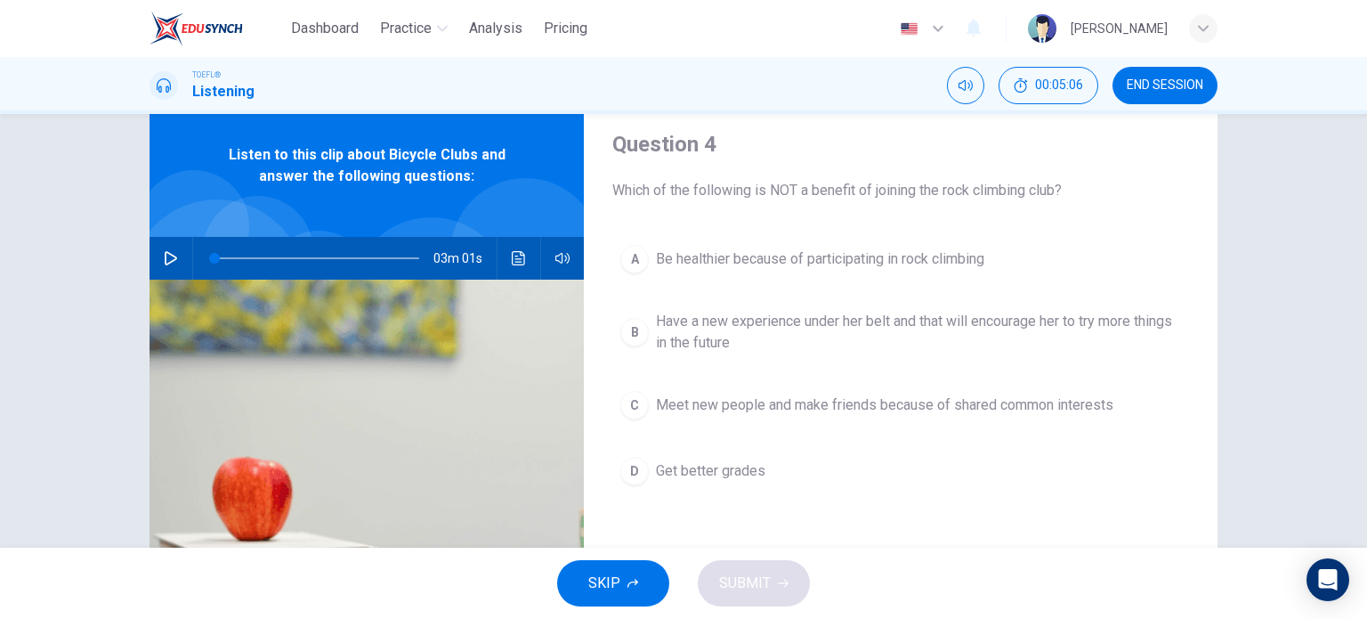
click at [698, 464] on span "Get better grades" at bounding box center [710, 470] width 109 height 21
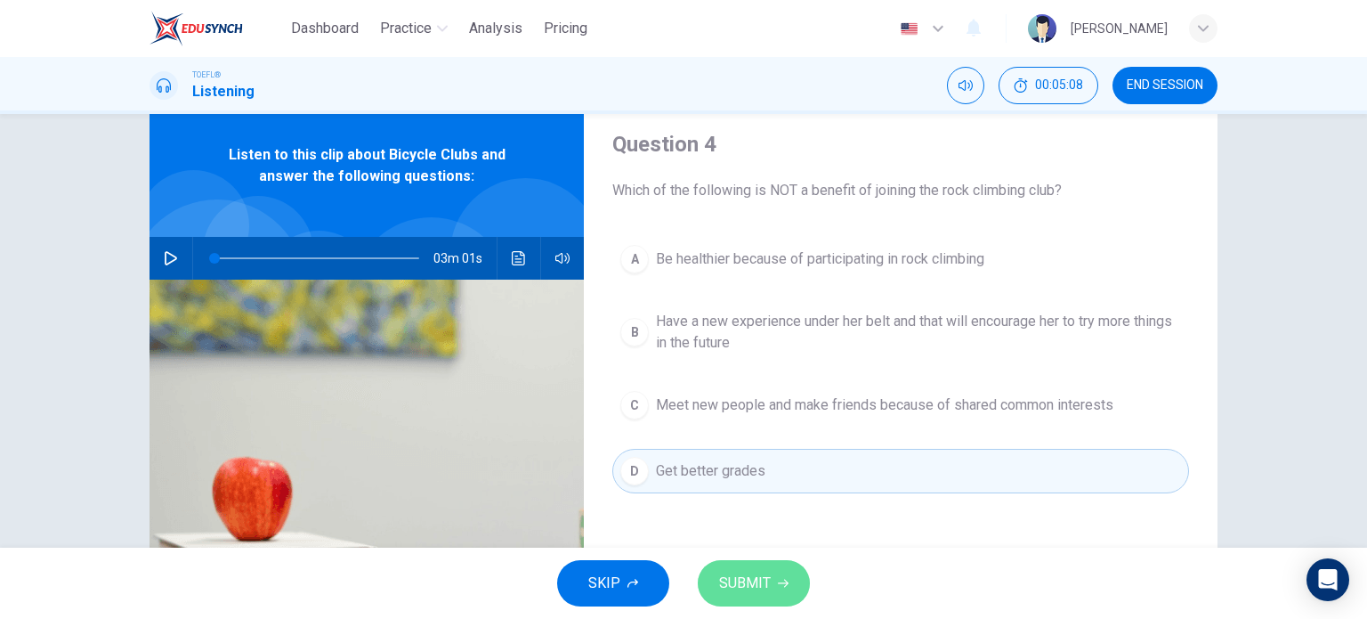
click at [758, 573] on span "SUBMIT" at bounding box center [745, 583] width 52 height 25
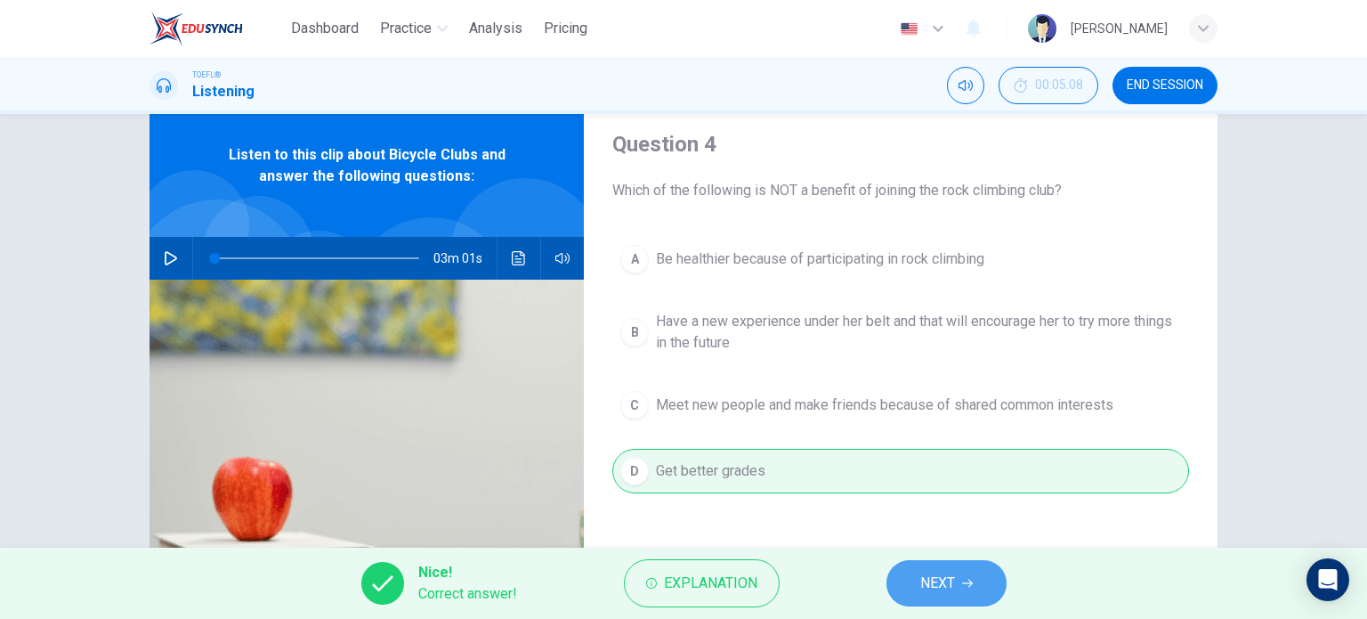
click at [943, 589] on span "NEXT" at bounding box center [937, 583] width 35 height 25
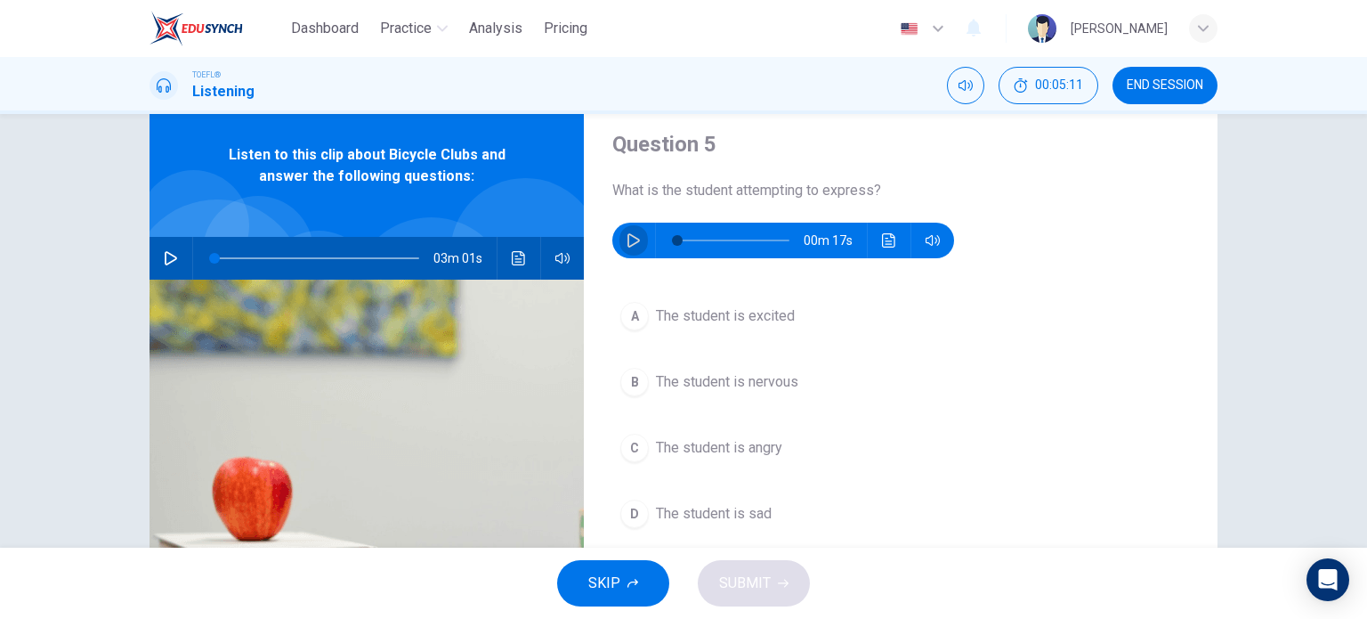
click at [636, 235] on icon "button" at bounding box center [634, 240] width 14 height 14
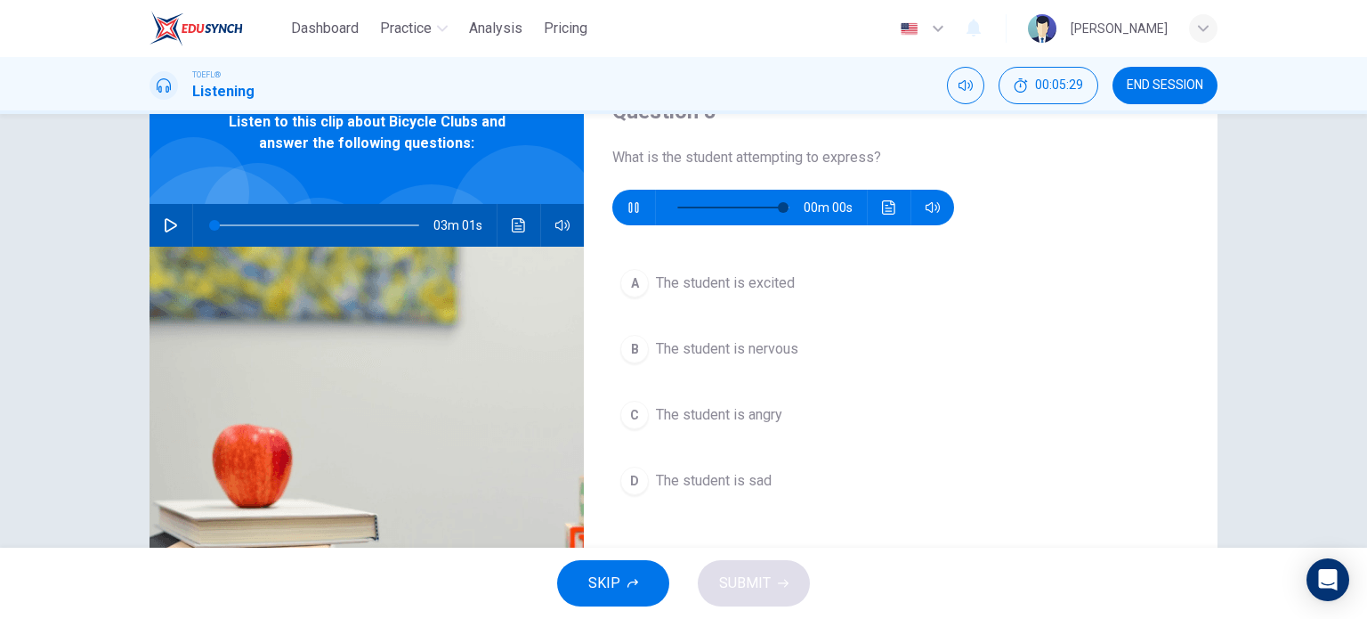
type input "0"
click at [675, 362] on button "B The student is nervous" at bounding box center [900, 349] width 577 height 45
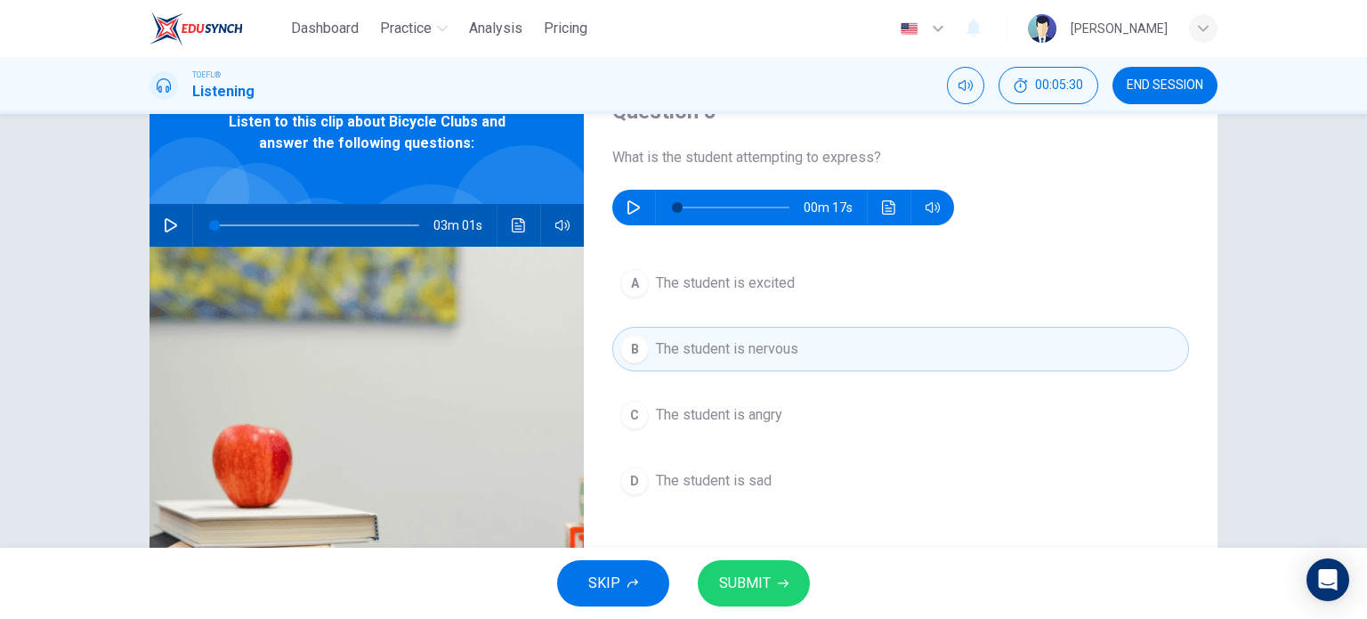
click at [748, 575] on span "SUBMIT" at bounding box center [745, 583] width 52 height 25
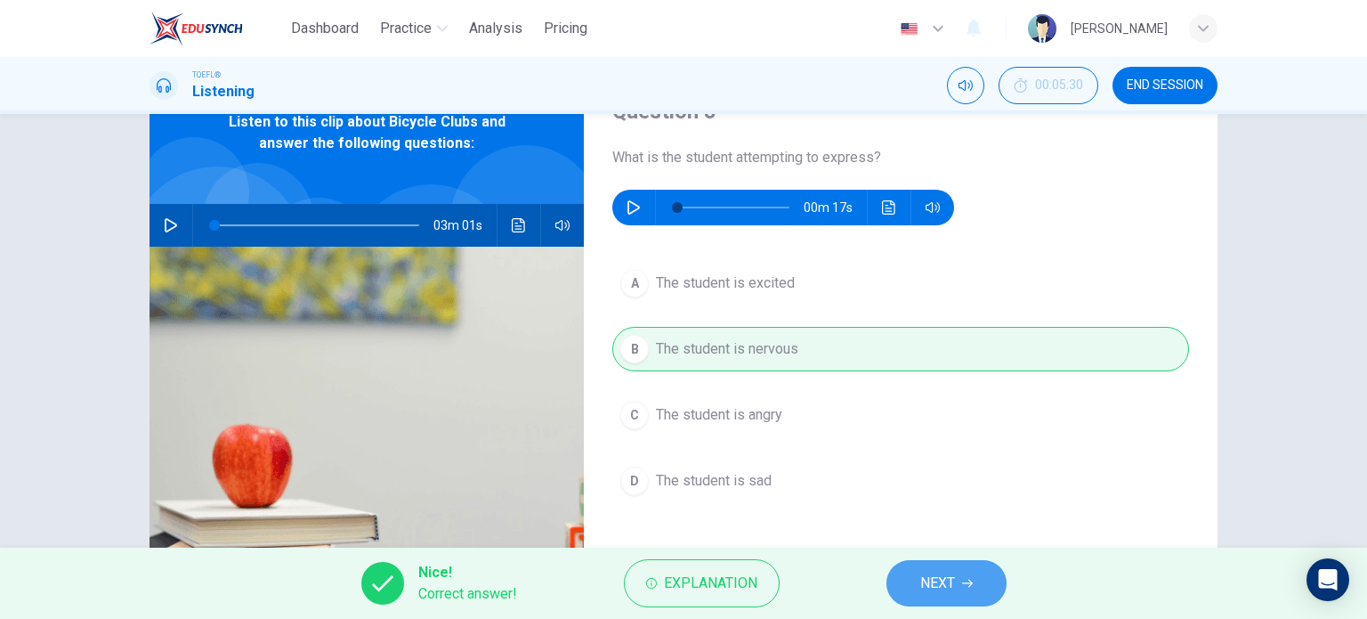
click at [925, 579] on span "NEXT" at bounding box center [937, 583] width 35 height 25
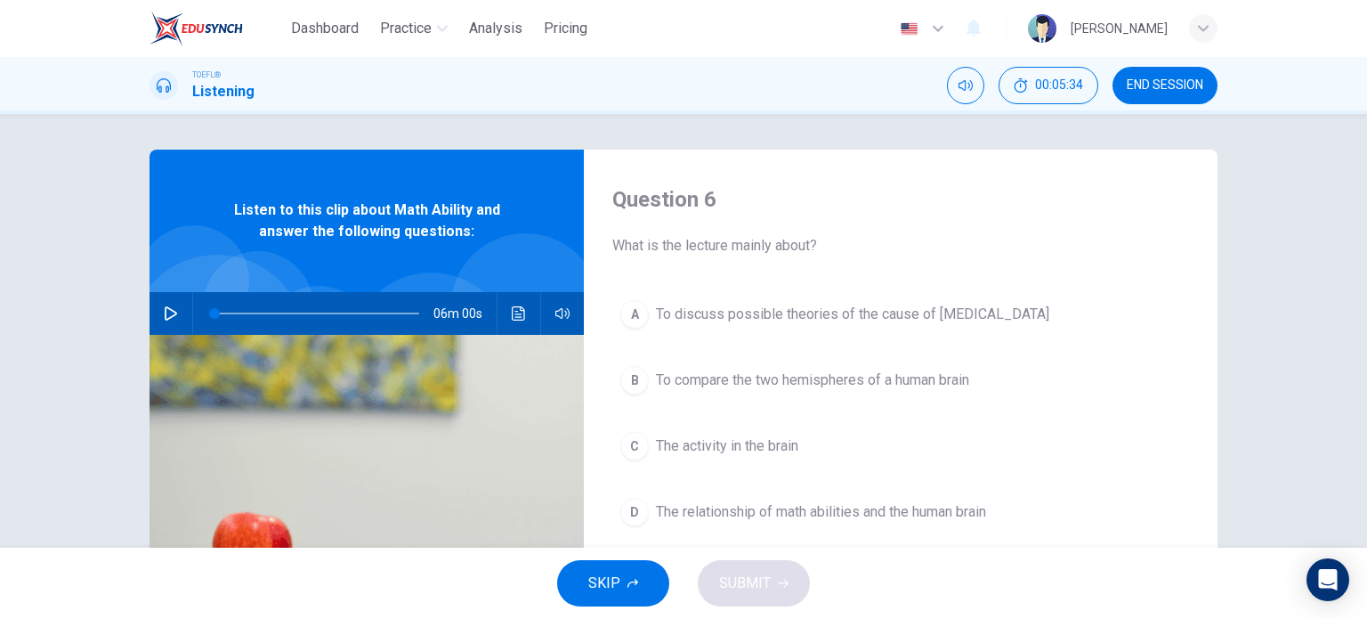
scroll to position [0, 0]
click at [180, 315] on button "button" at bounding box center [171, 313] width 28 height 43
click at [874, 170] on div "Question 6 What is the lecture mainly about? A To discuss possible theories of …" at bounding box center [901, 459] width 634 height 619
type input "0"
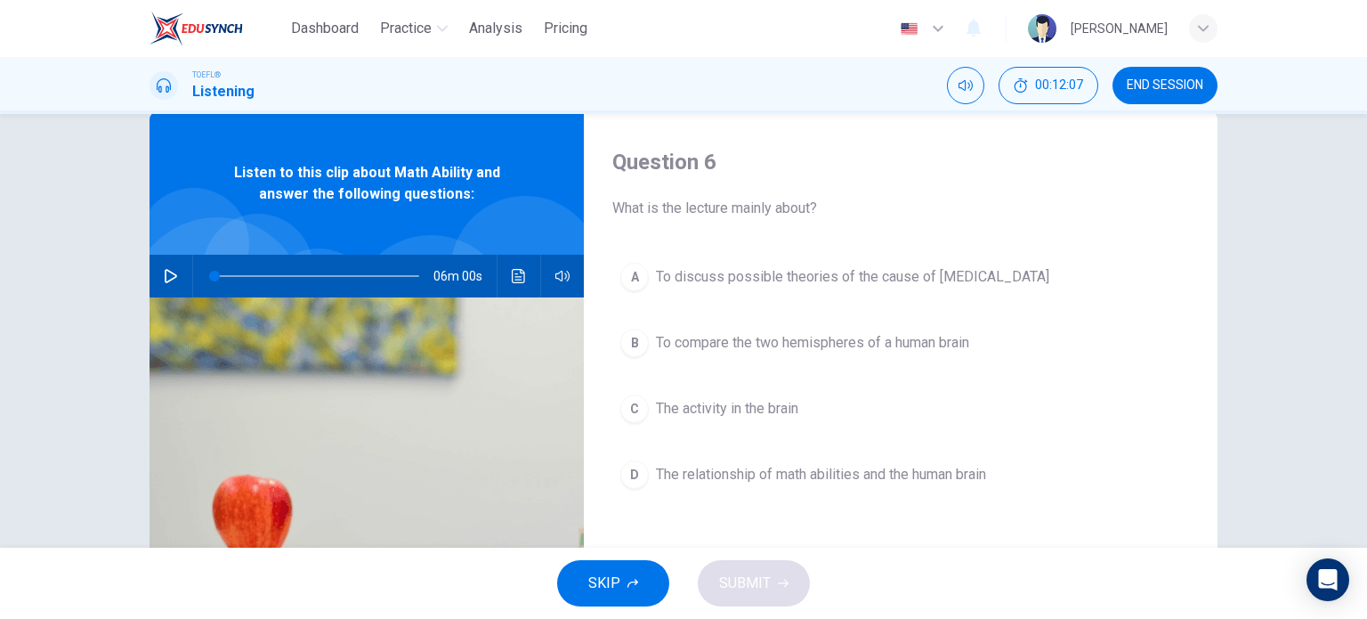
scroll to position [45, 0]
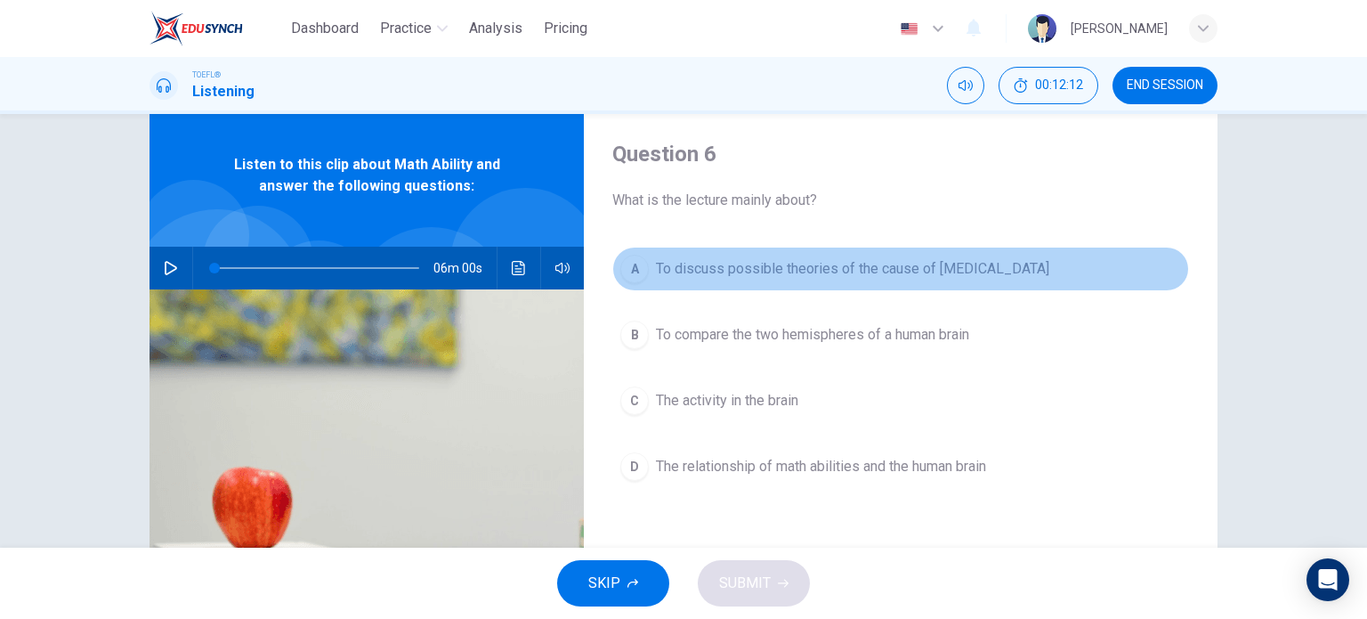
click at [890, 264] on span "To discuss possible theories of the cause of dyscalculia" at bounding box center [852, 268] width 393 height 21
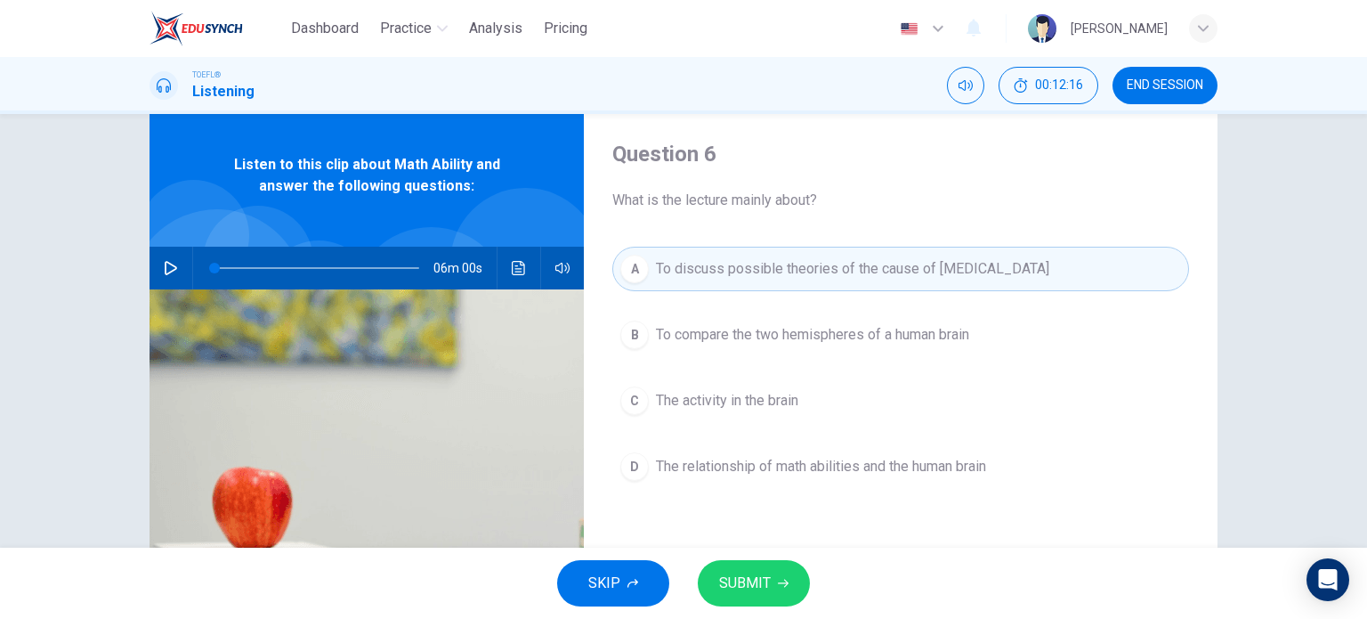
click at [769, 469] on span "The relationship of math abilities and the human brain" at bounding box center [821, 466] width 330 height 21
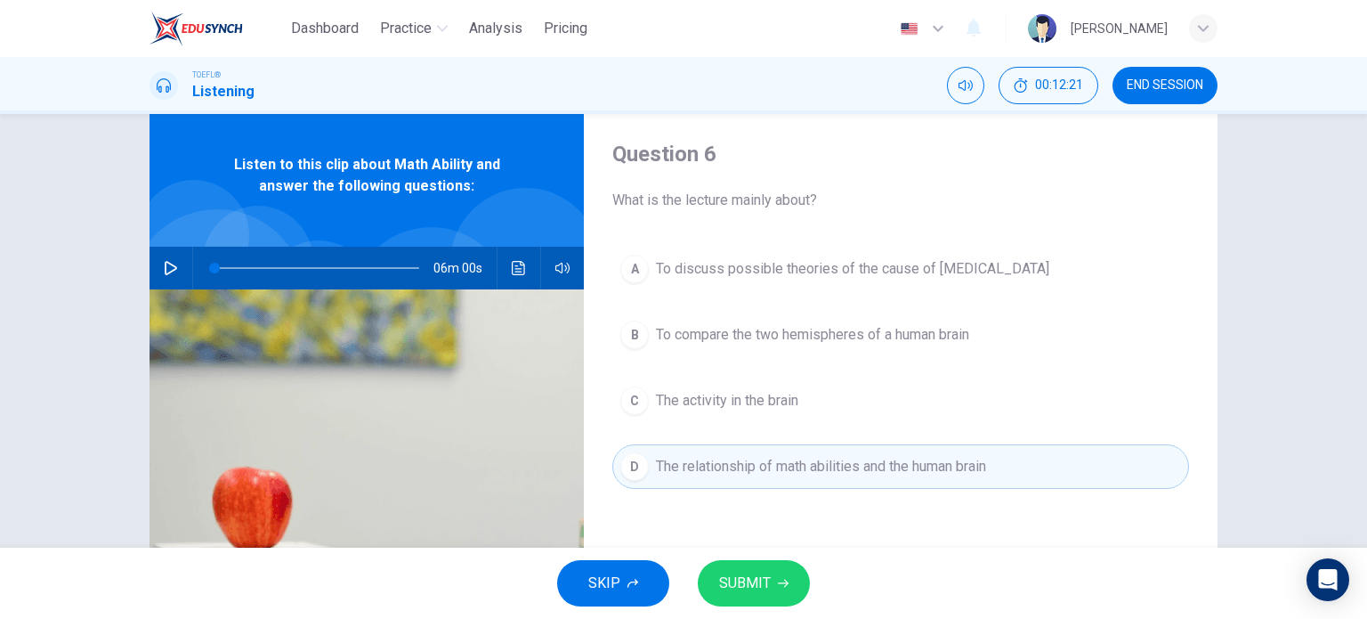
click at [751, 583] on span "SUBMIT" at bounding box center [745, 583] width 52 height 25
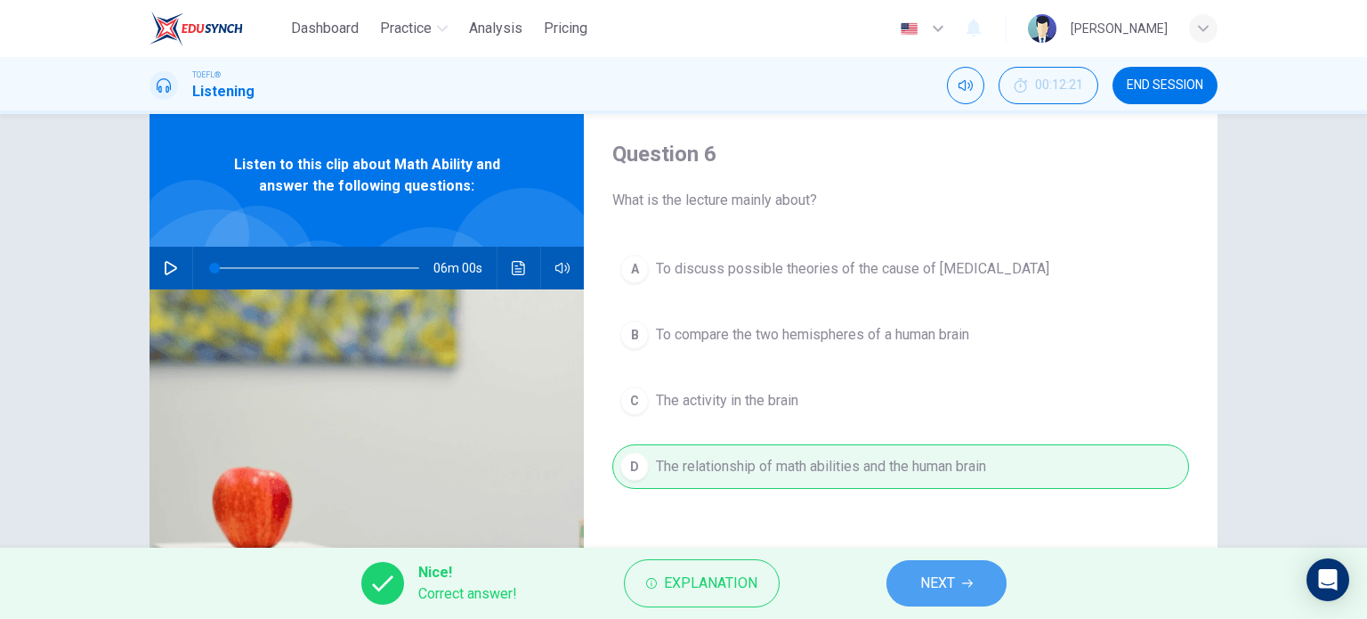
click at [951, 572] on span "NEXT" at bounding box center [937, 583] width 35 height 25
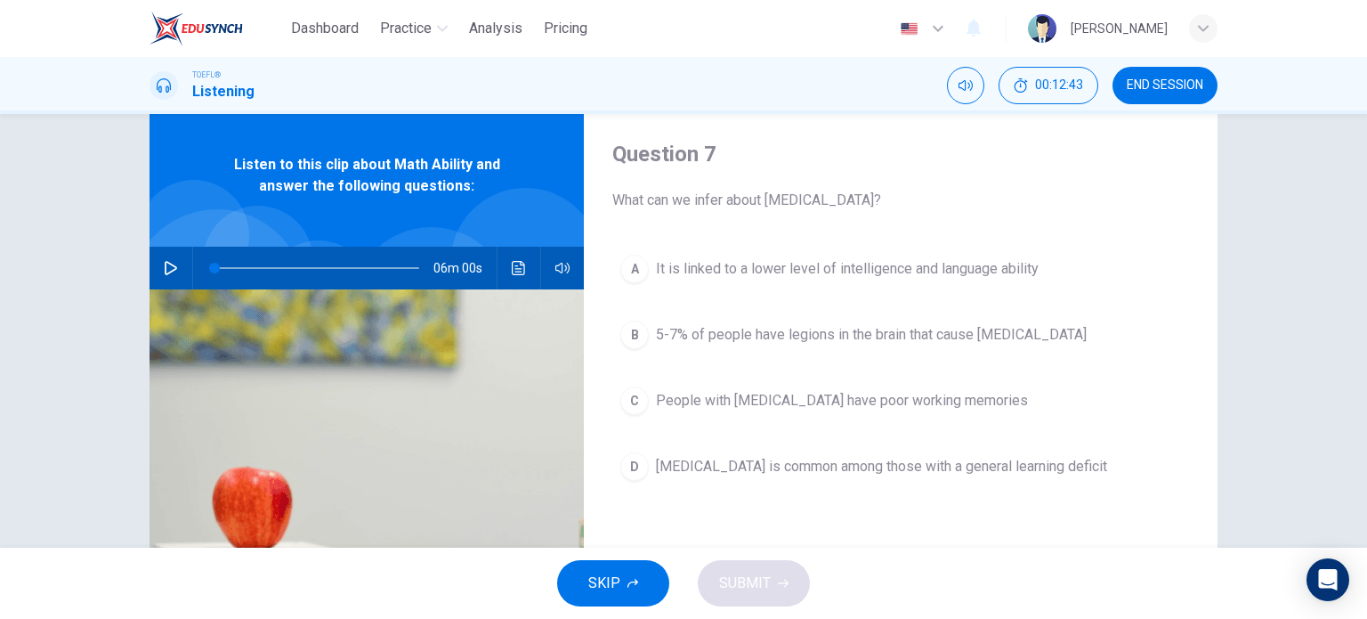
click at [744, 395] on span "People with dyscalculia have poor working memories" at bounding box center [842, 400] width 372 height 21
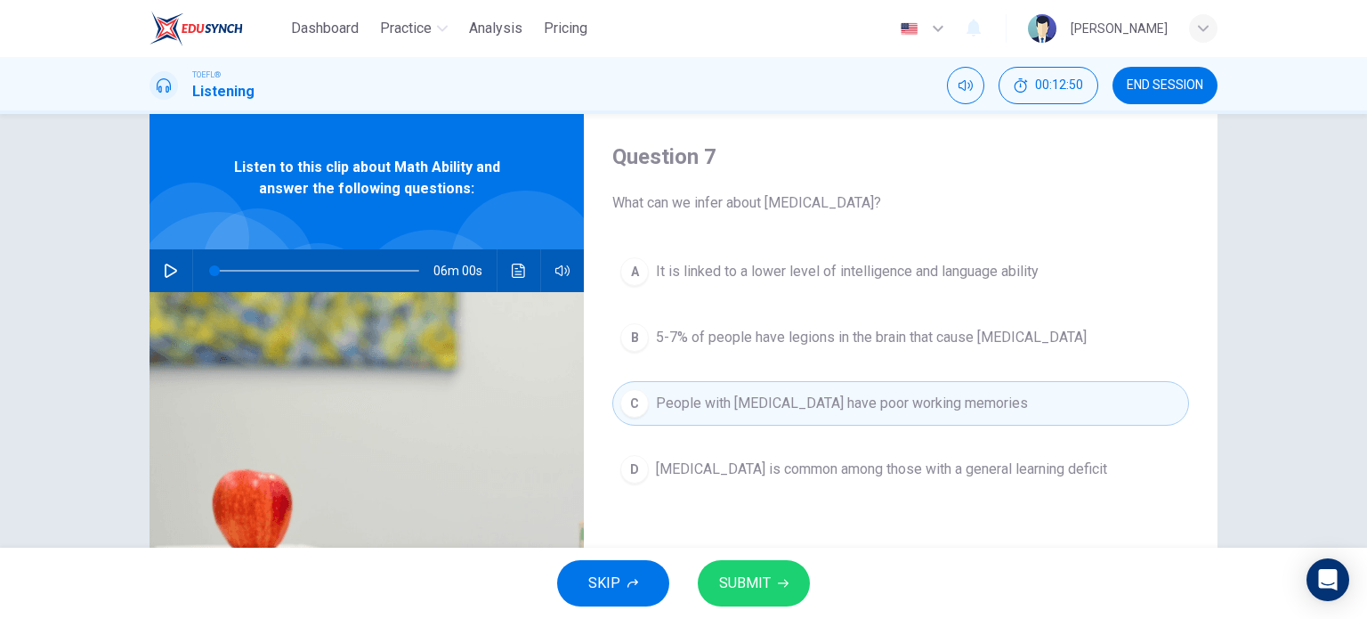
scroll to position [43, 0]
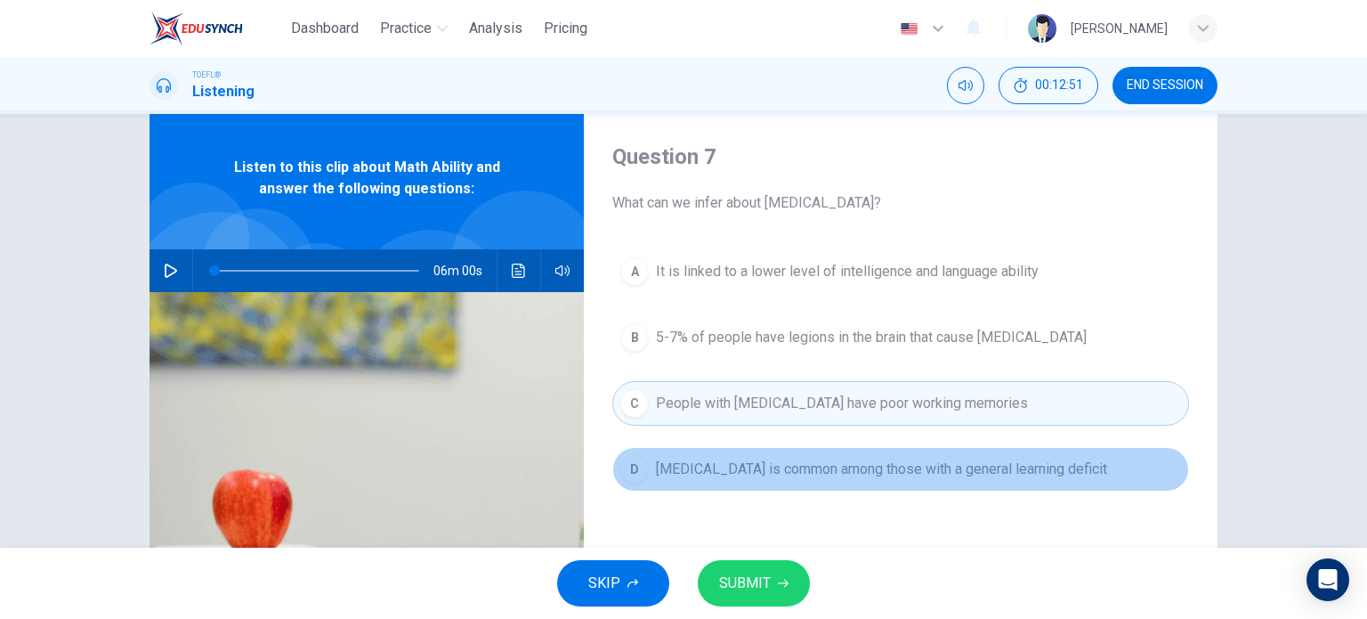
click at [807, 471] on span "Dyscalculia is common among those with a general learning deficit" at bounding box center [881, 468] width 451 height 21
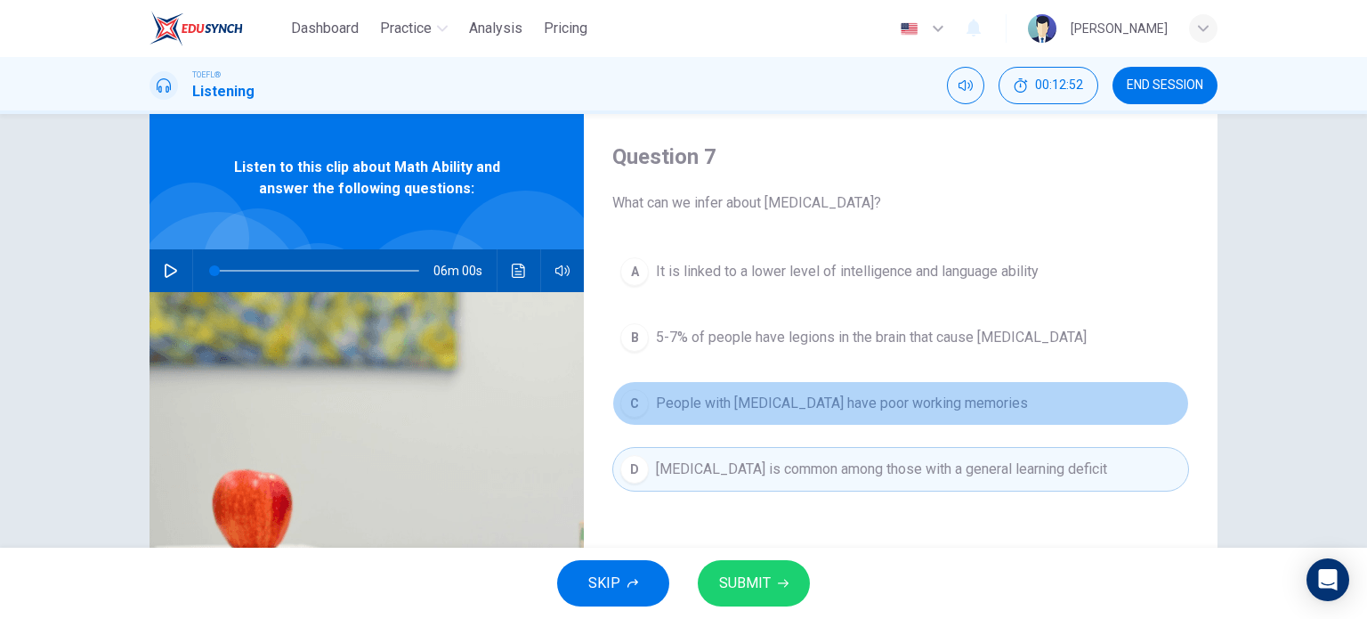
click at [807, 396] on span "People with dyscalculia have poor working memories" at bounding box center [842, 403] width 372 height 21
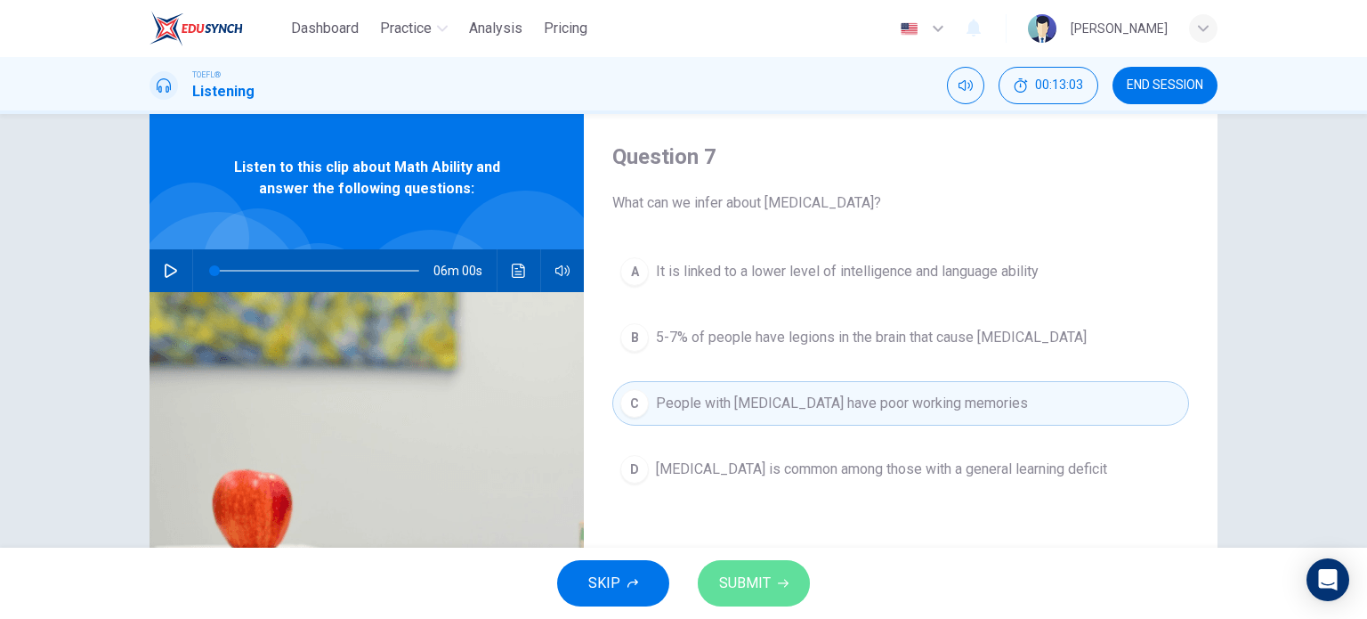
click at [744, 582] on span "SUBMIT" at bounding box center [745, 583] width 52 height 25
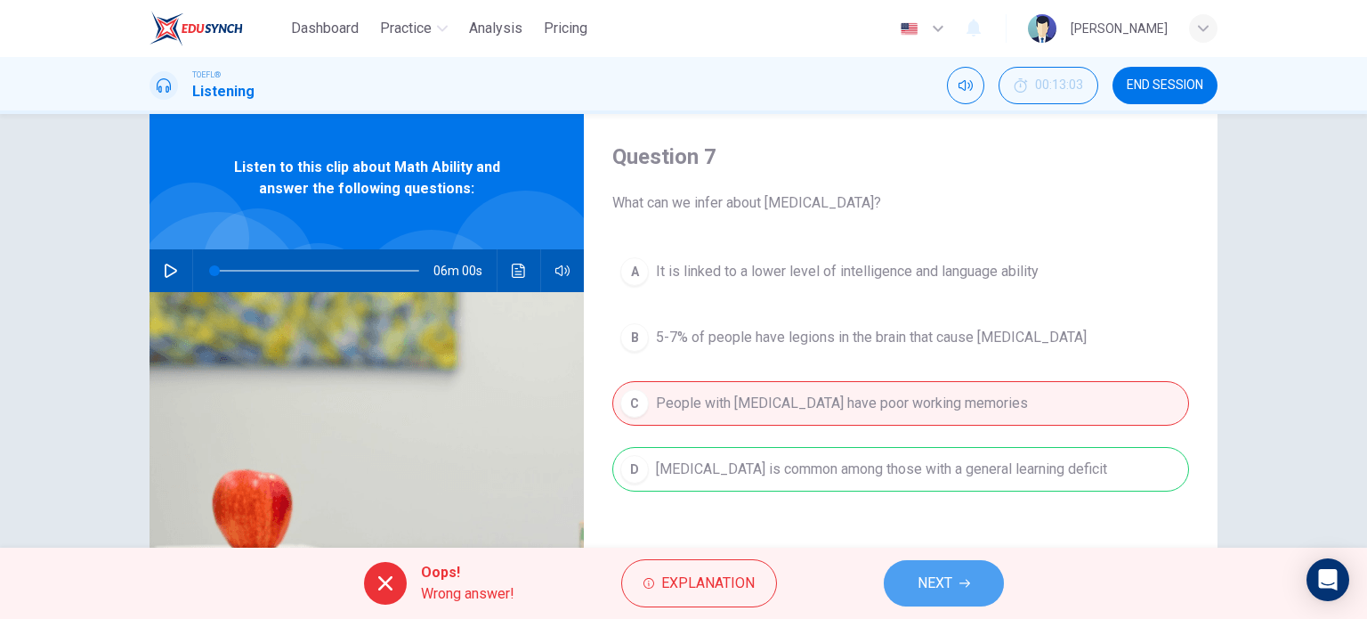
click at [949, 582] on span "NEXT" at bounding box center [935, 583] width 35 height 25
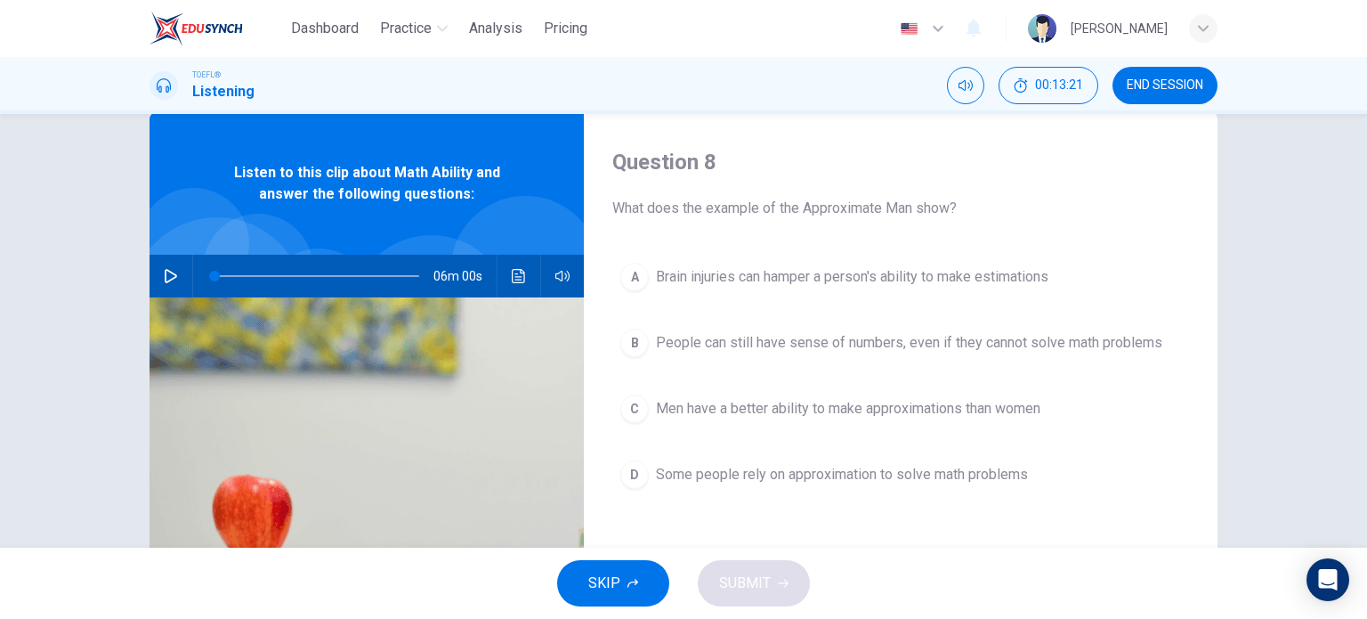
scroll to position [38, 0]
click at [758, 339] on span "People can still have sense of numbers, even if they cannot solve math problems" at bounding box center [909, 341] width 506 height 21
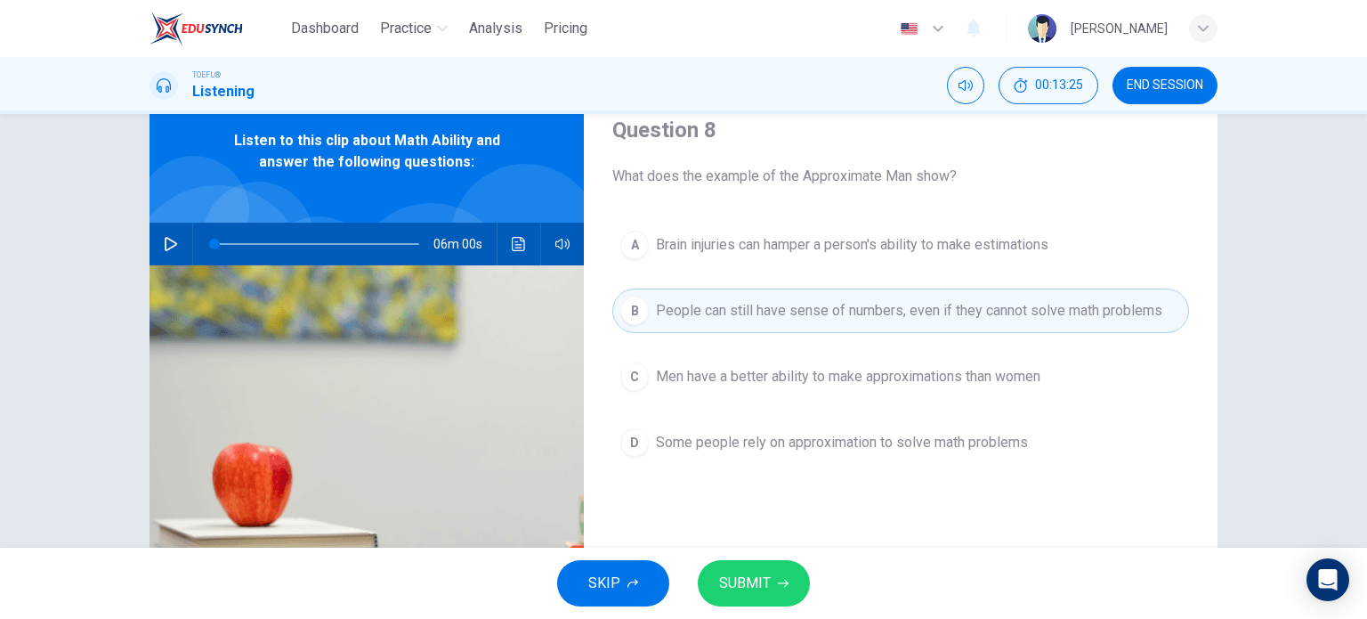
scroll to position [70, 0]
click at [758, 585] on span "SUBMIT" at bounding box center [745, 583] width 52 height 25
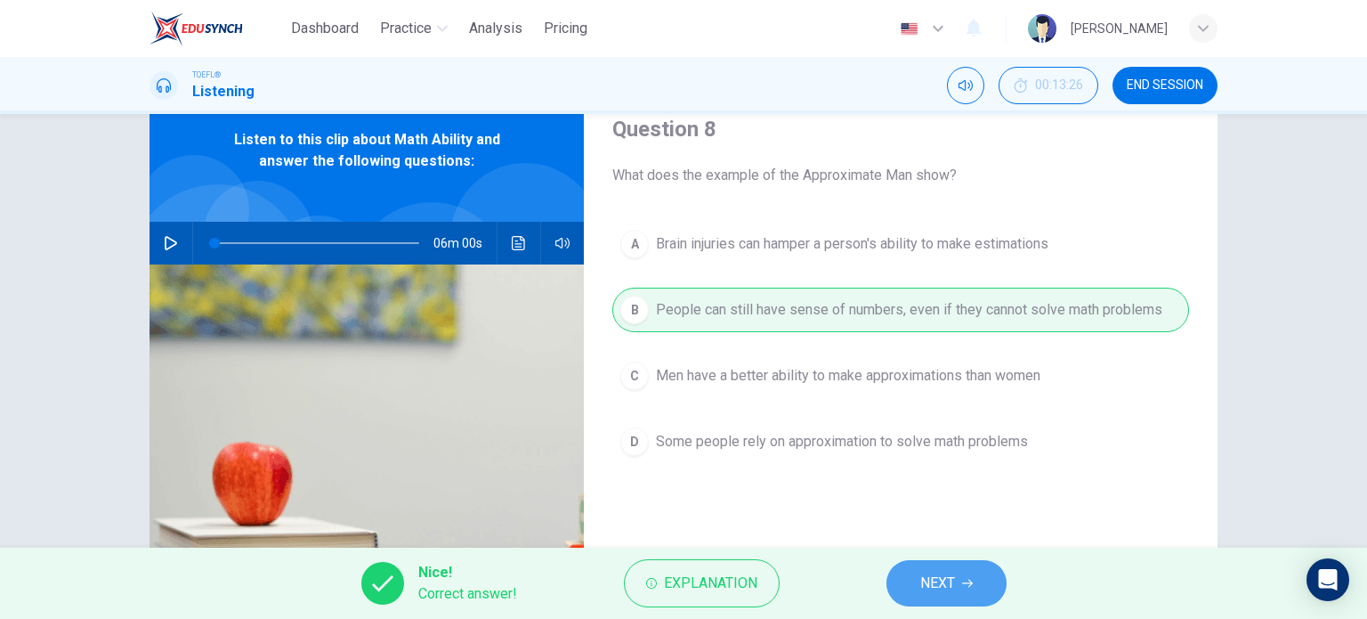
click at [936, 582] on span "NEXT" at bounding box center [937, 583] width 35 height 25
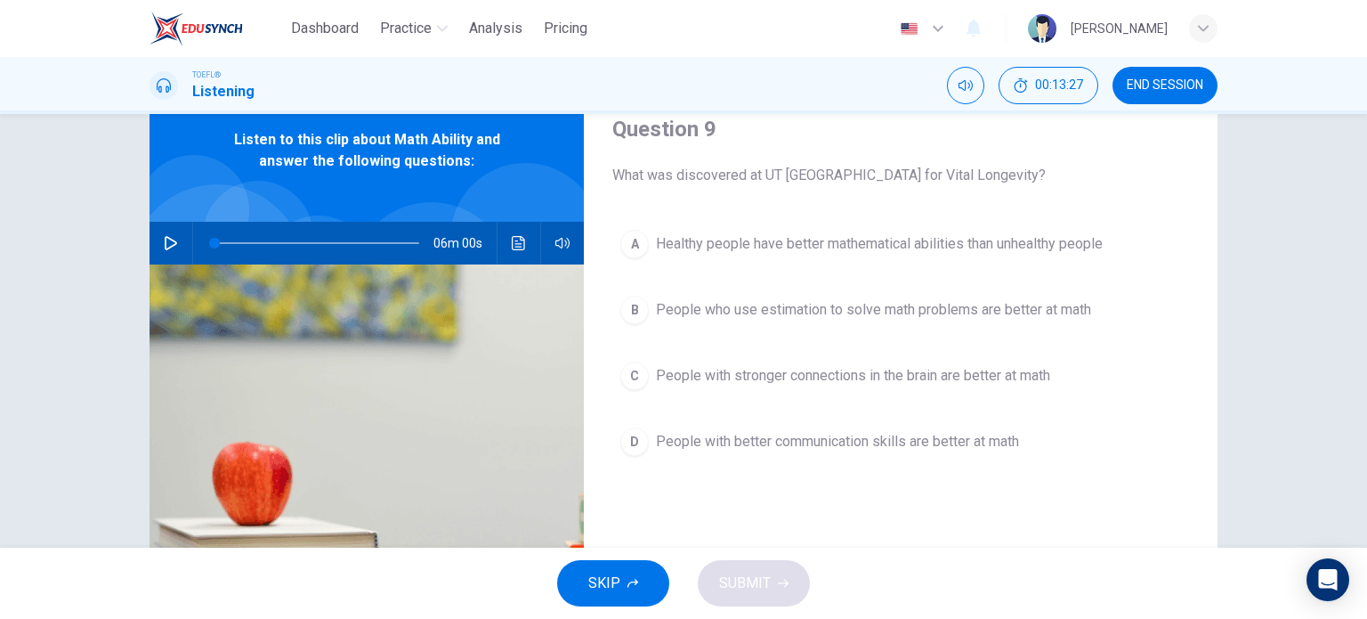
scroll to position [39, 0]
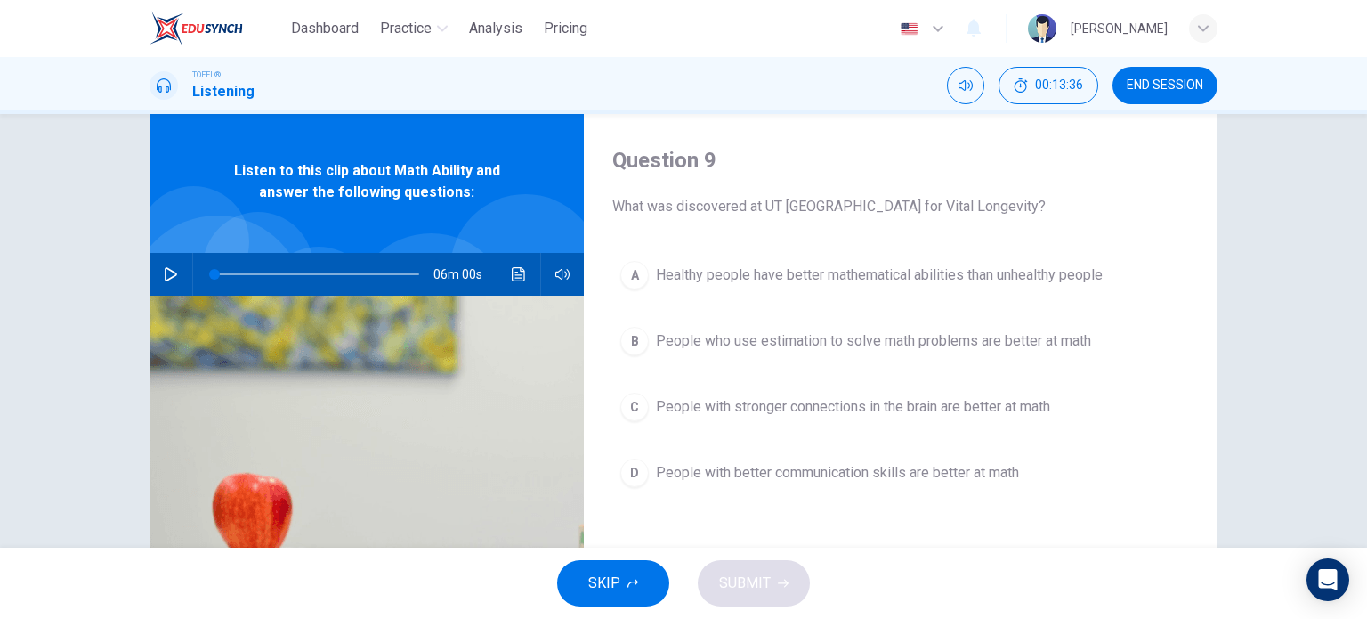
click at [770, 502] on div "A Healthy people have better mathematical abilities than unhealthy people B Peo…" at bounding box center [900, 392] width 577 height 278
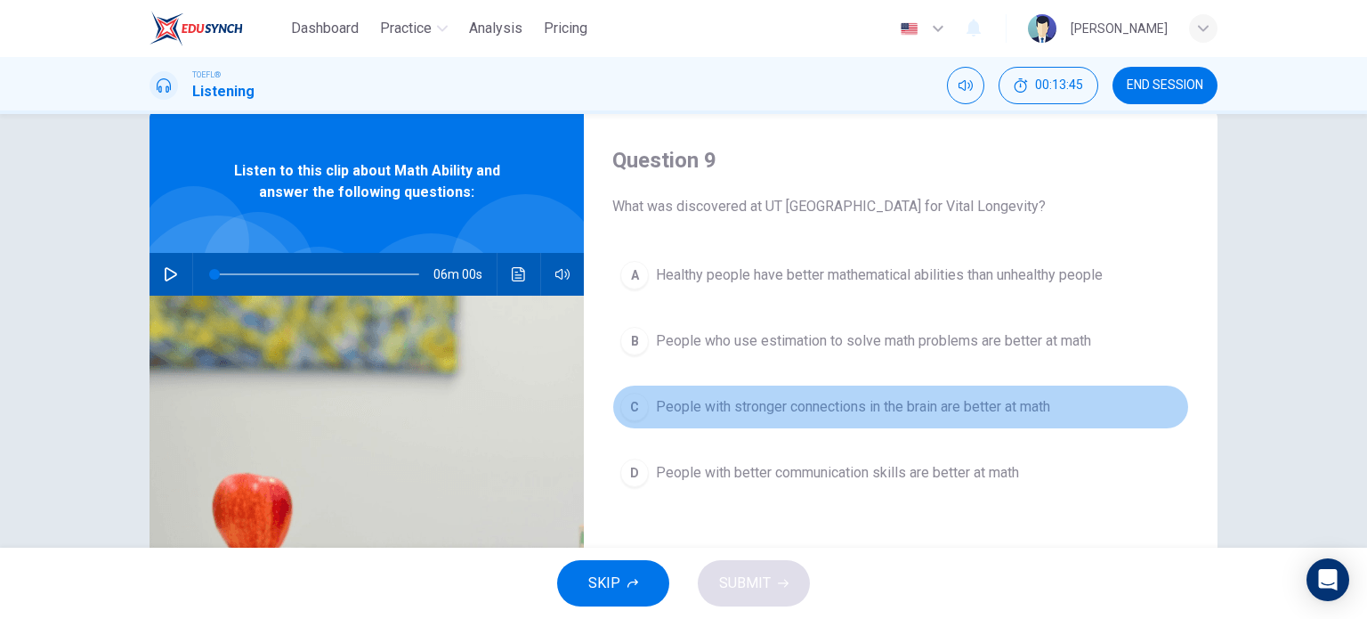
click at [635, 400] on div "C" at bounding box center [634, 407] width 28 height 28
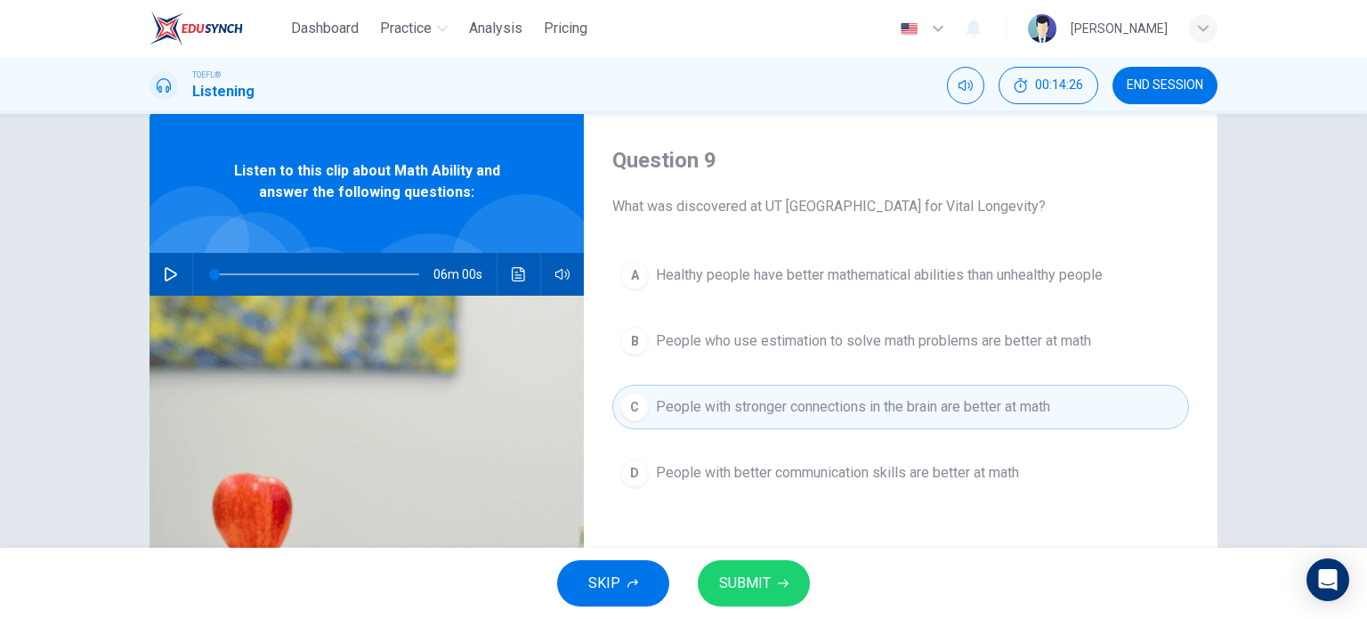
click at [762, 578] on span "SUBMIT" at bounding box center [745, 583] width 52 height 25
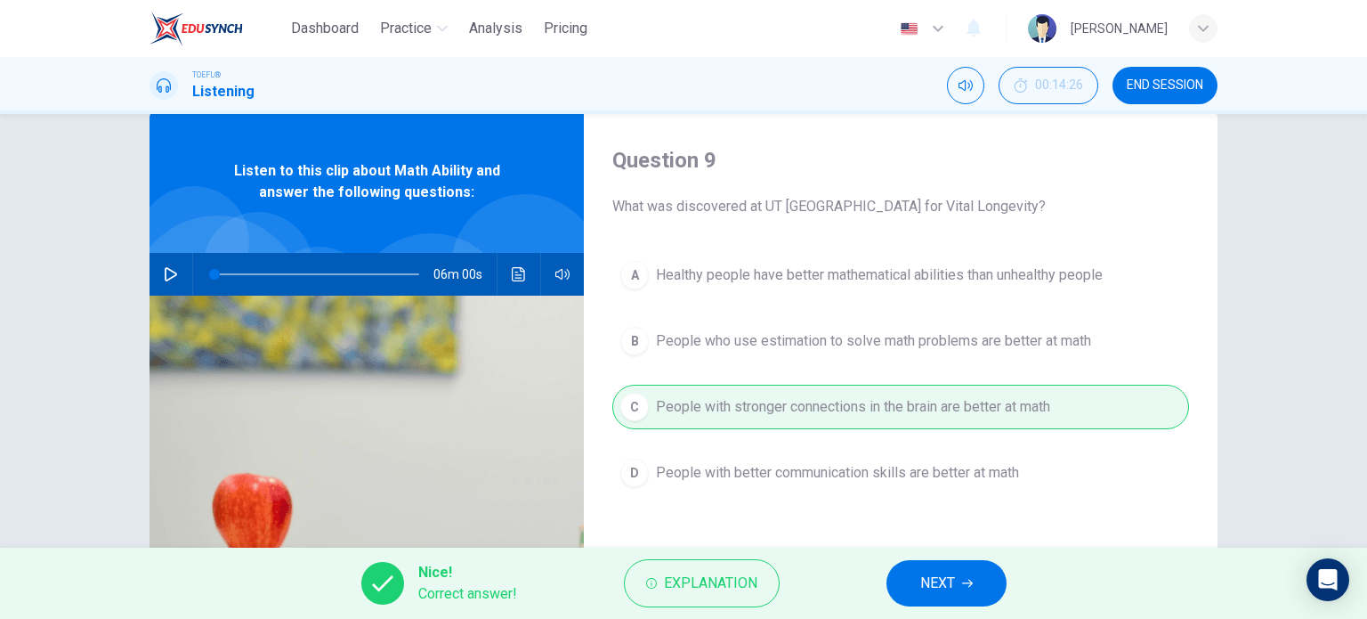
click at [926, 576] on span "NEXT" at bounding box center [937, 583] width 35 height 25
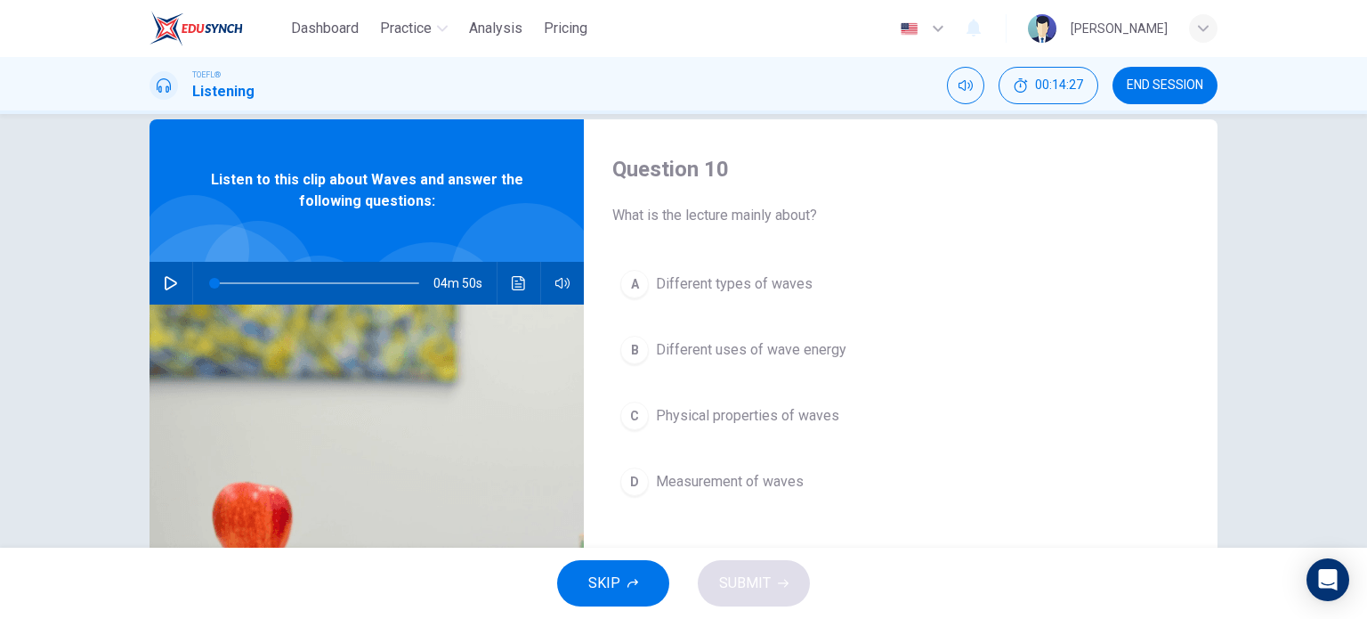
scroll to position [32, 0]
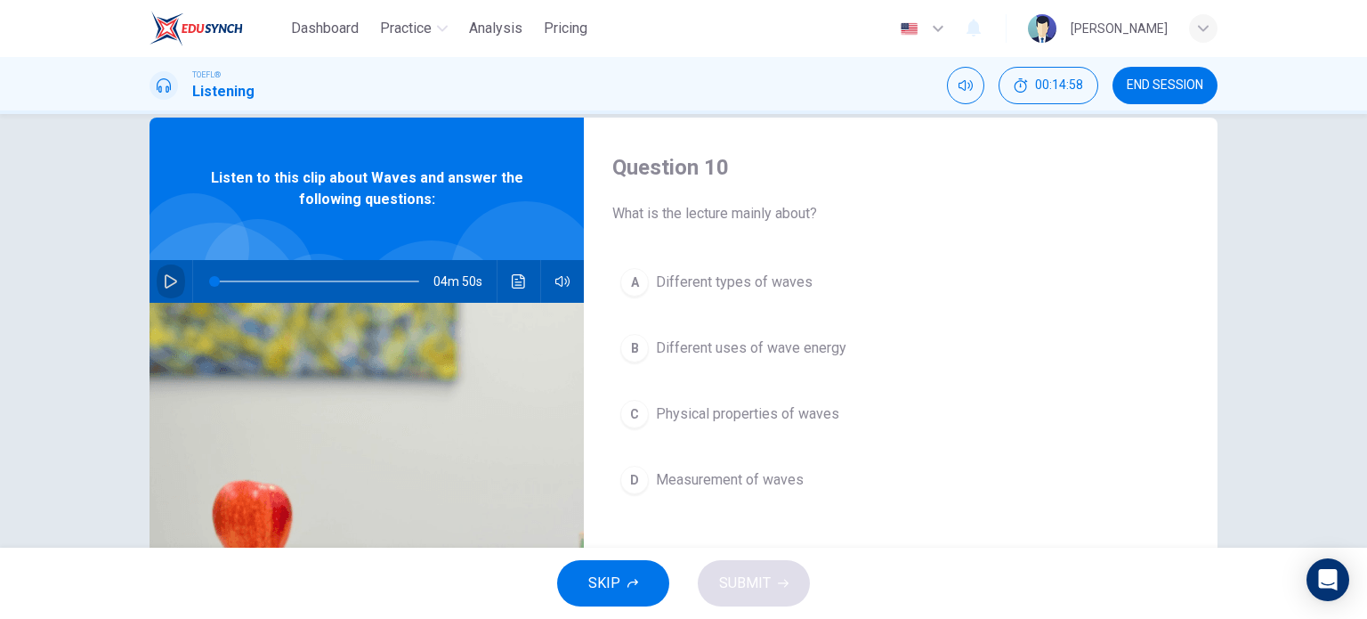
click at [166, 285] on icon "button" at bounding box center [171, 281] width 12 height 14
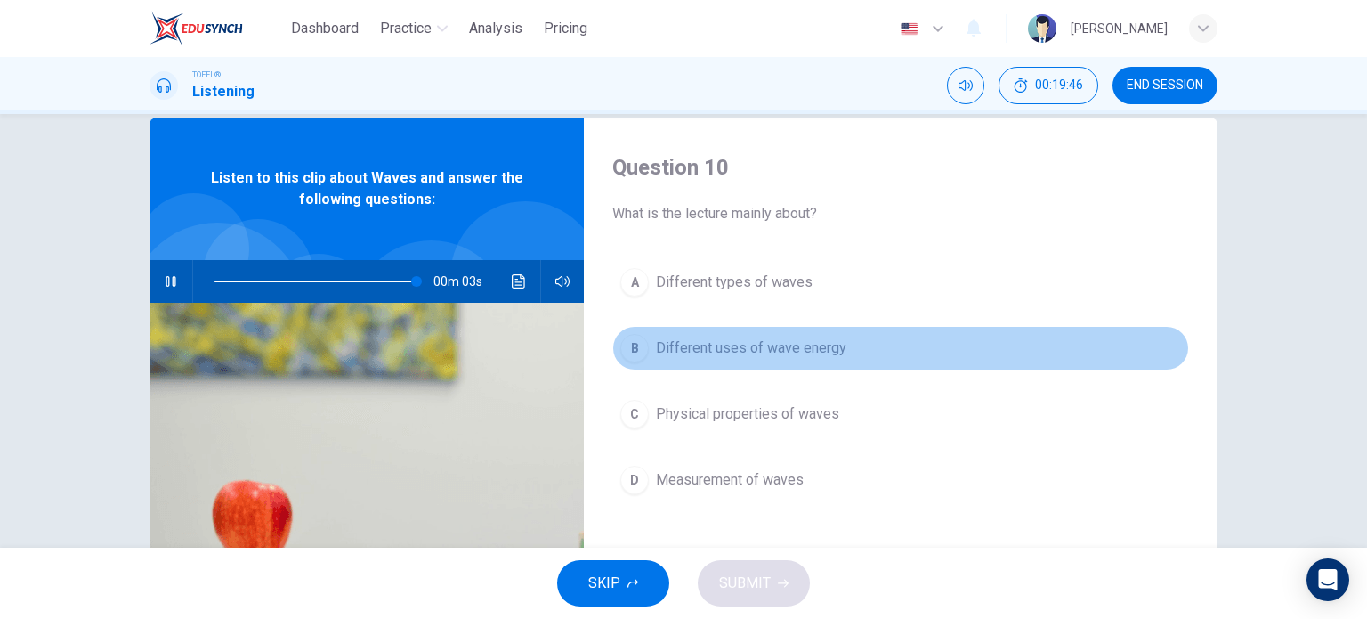
click at [1018, 359] on button "B Different uses of wave energy" at bounding box center [900, 348] width 577 height 45
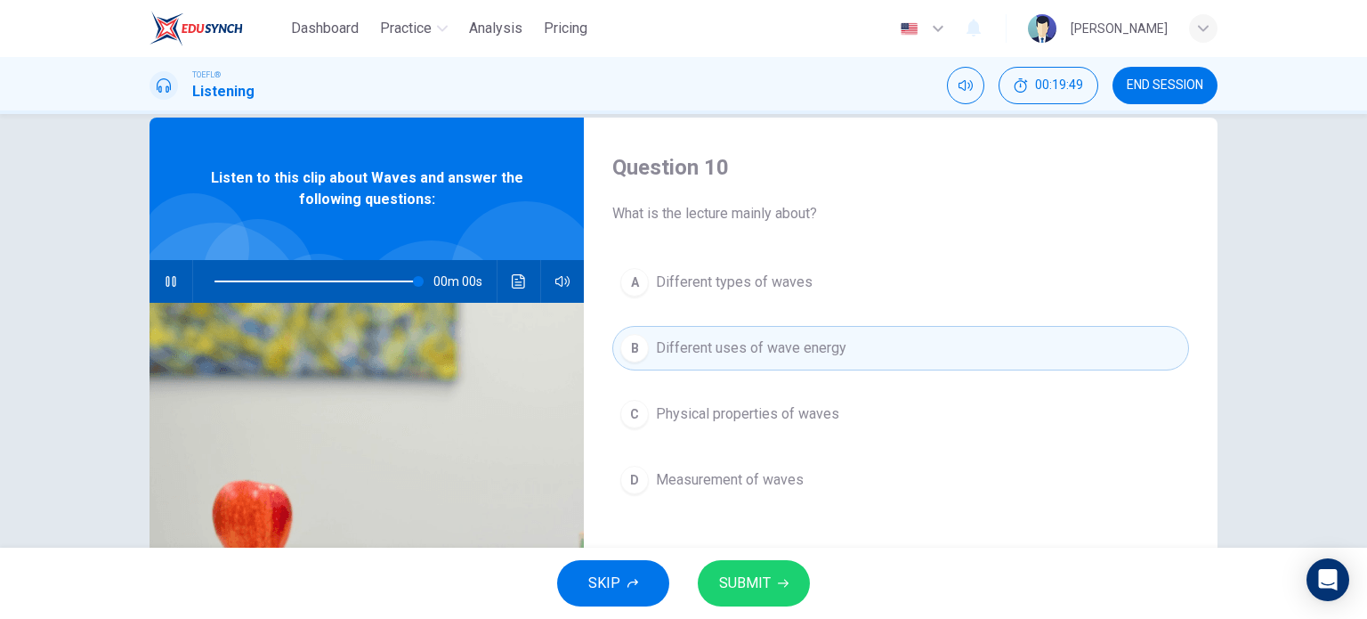
type input "0"
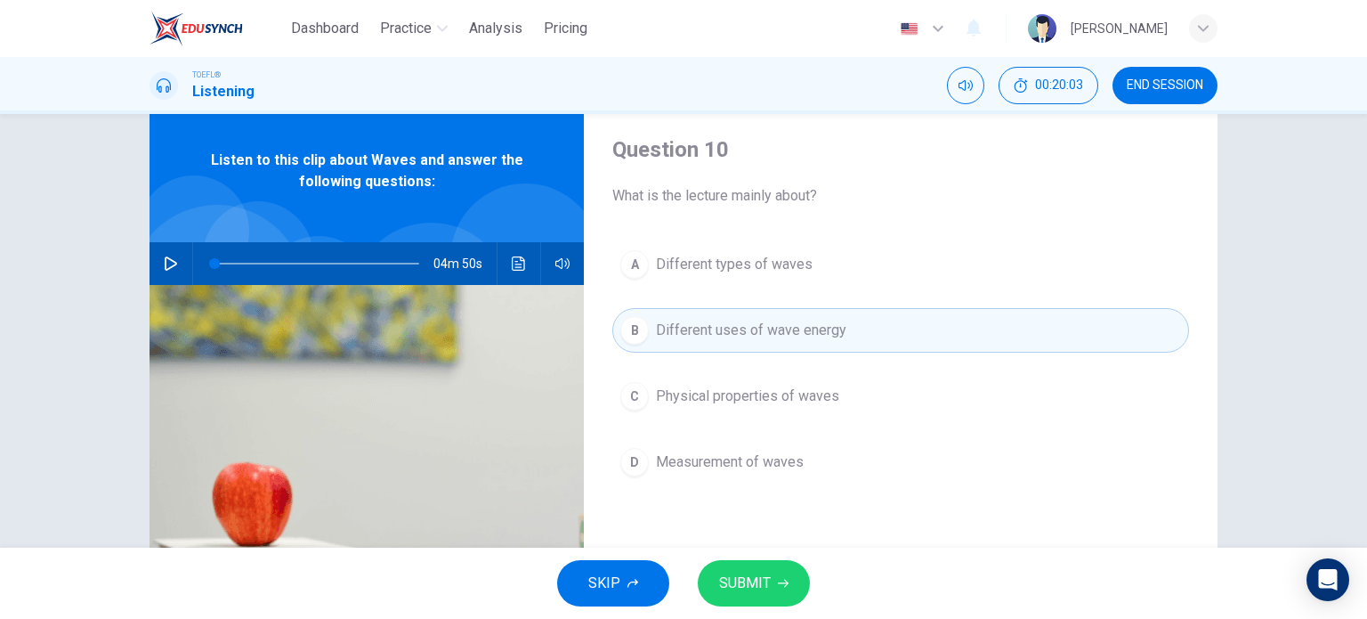
scroll to position [50, 0]
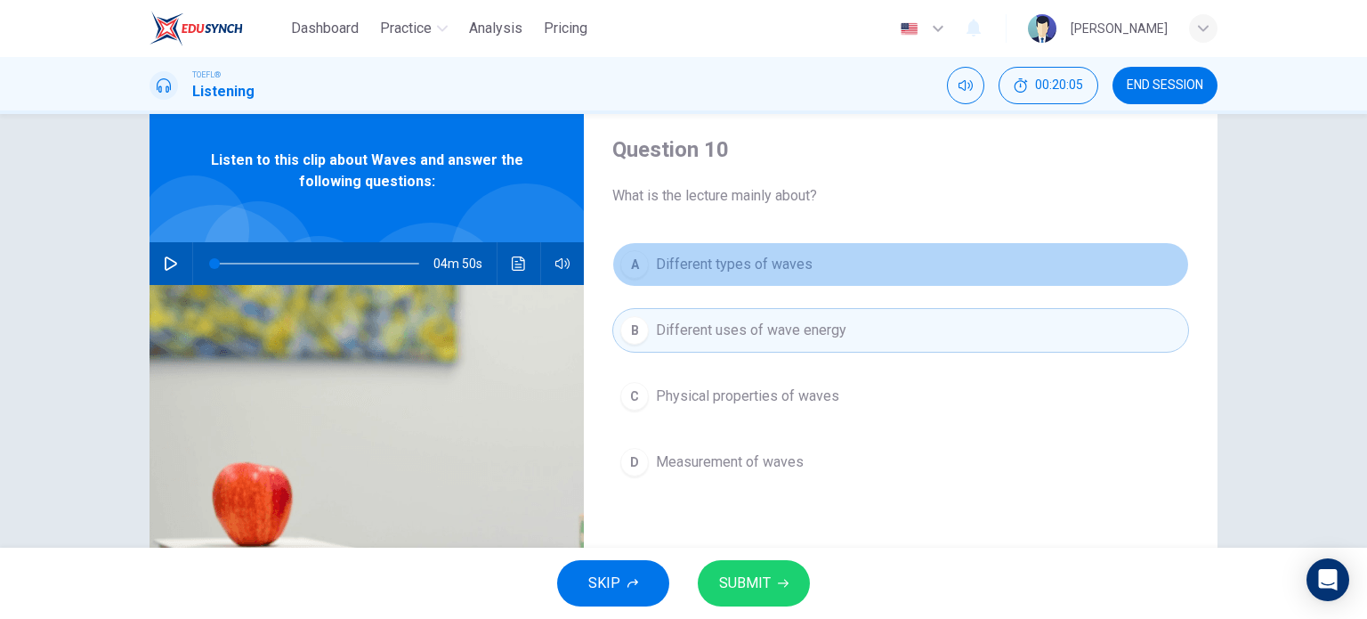
click at [783, 259] on span "Different types of waves" at bounding box center [734, 264] width 157 height 21
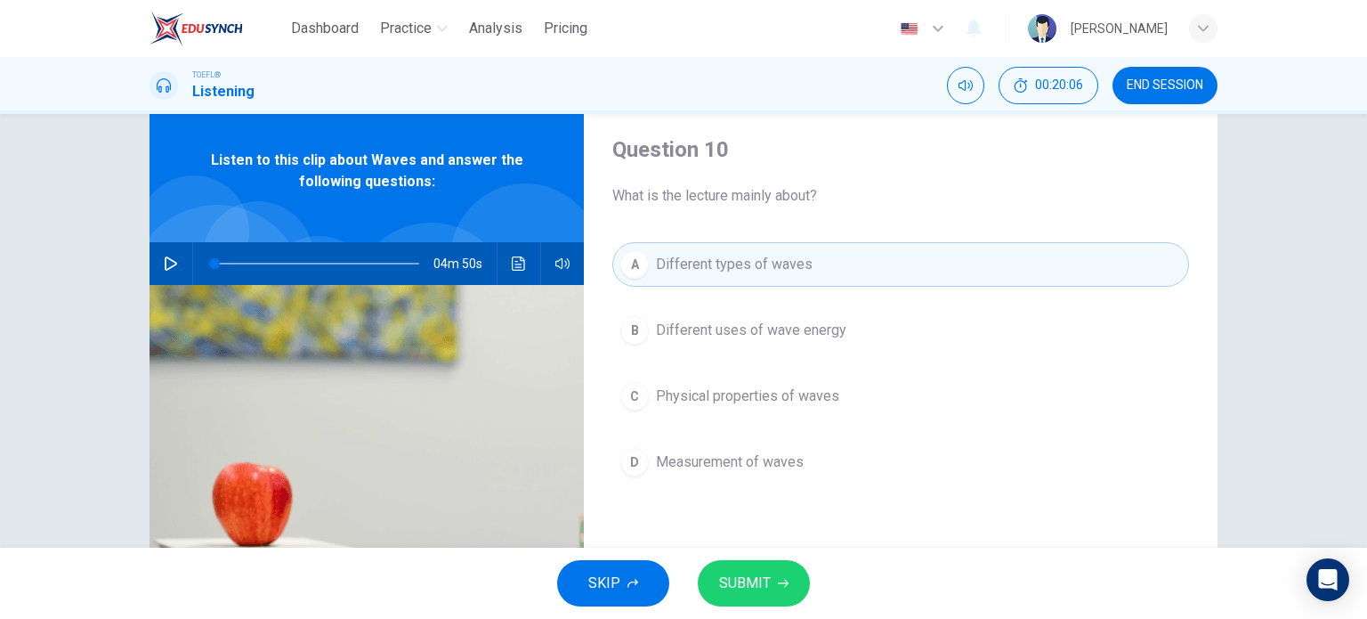
scroll to position [71, 0]
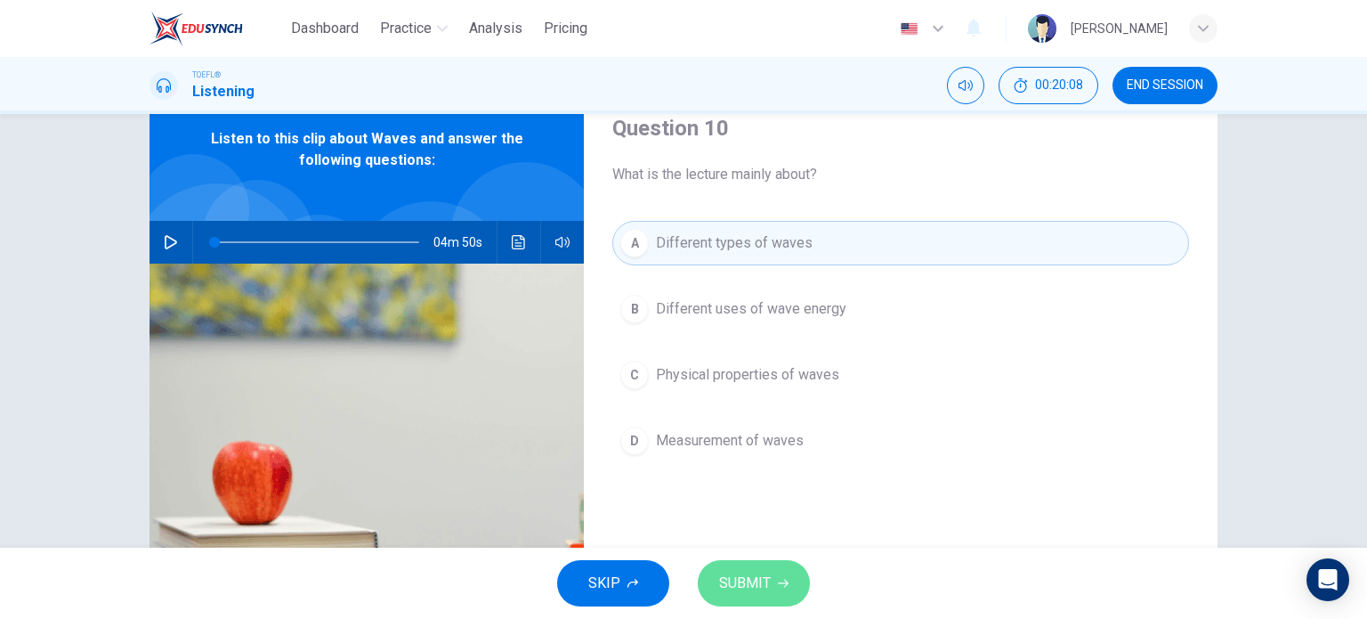
click at [748, 581] on span "SUBMIT" at bounding box center [745, 583] width 52 height 25
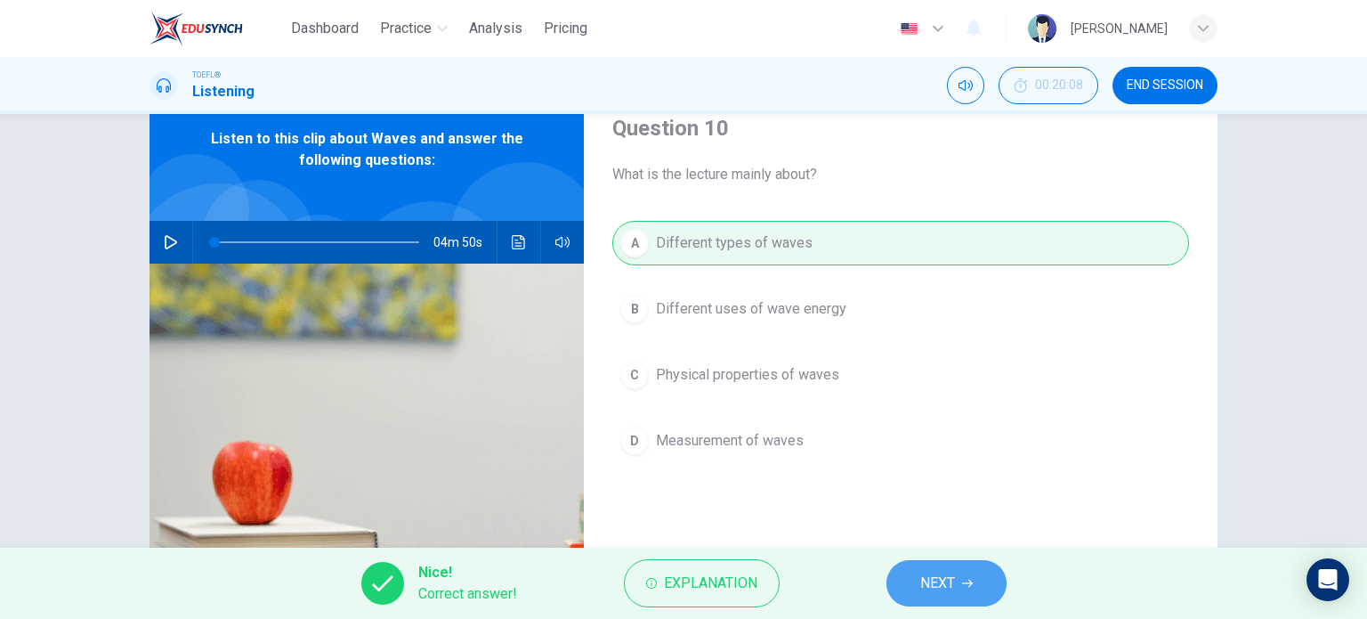
click at [944, 579] on span "NEXT" at bounding box center [937, 583] width 35 height 25
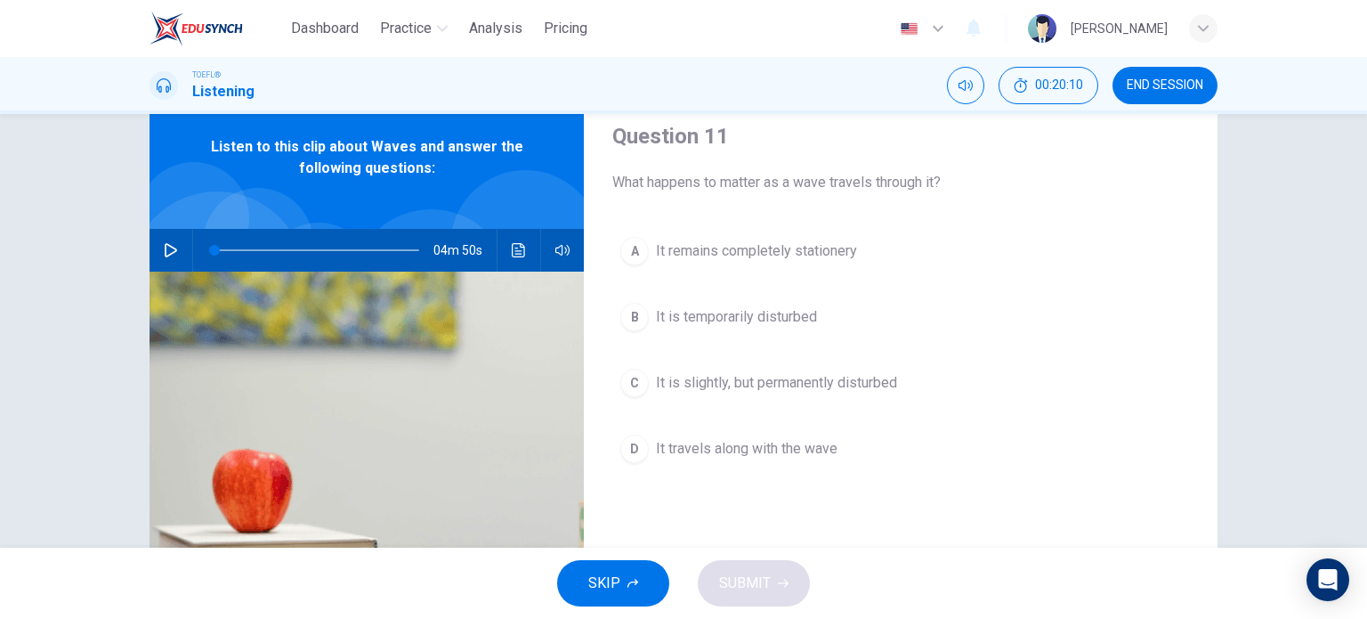
scroll to position [64, 0]
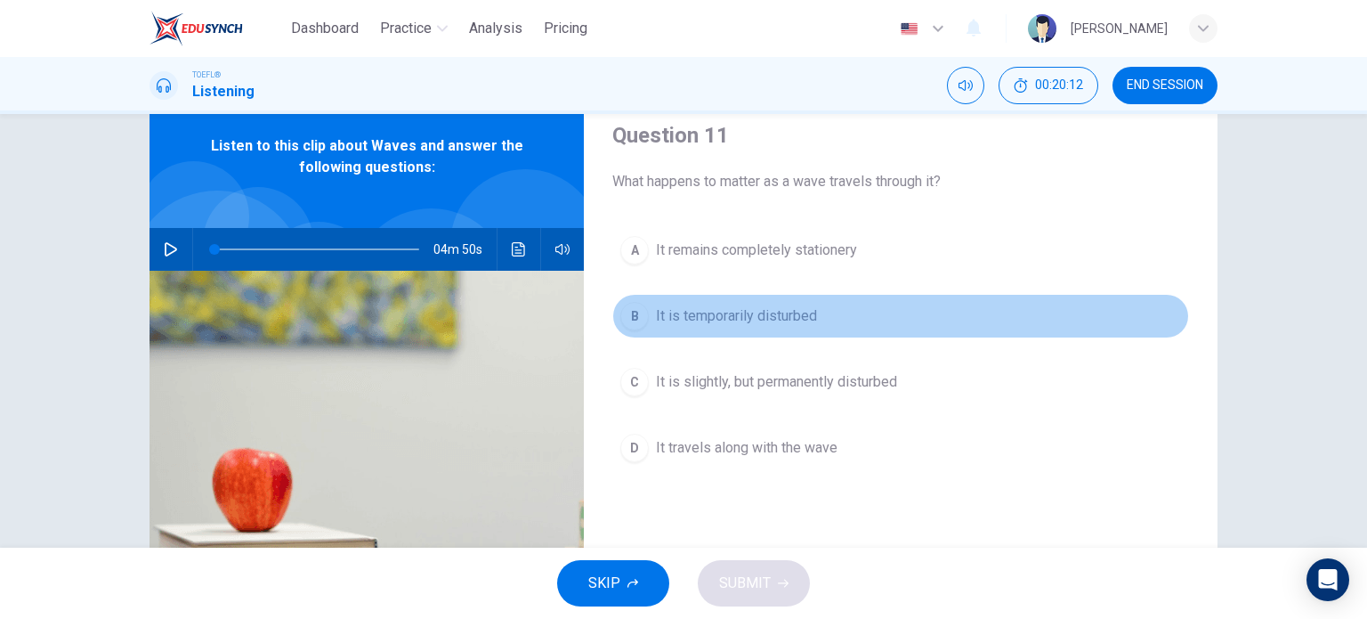
click at [721, 316] on span "It is temporarily disturbed" at bounding box center [736, 315] width 161 height 21
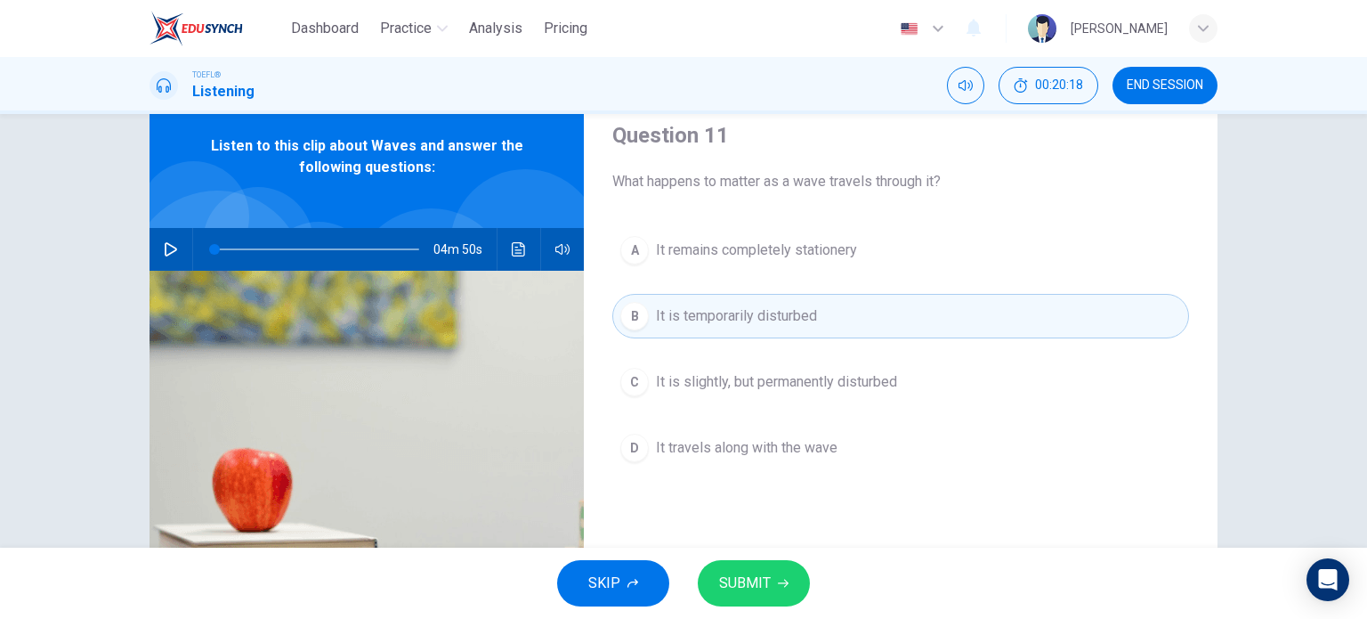
click at [758, 574] on span "SUBMIT" at bounding box center [745, 583] width 52 height 25
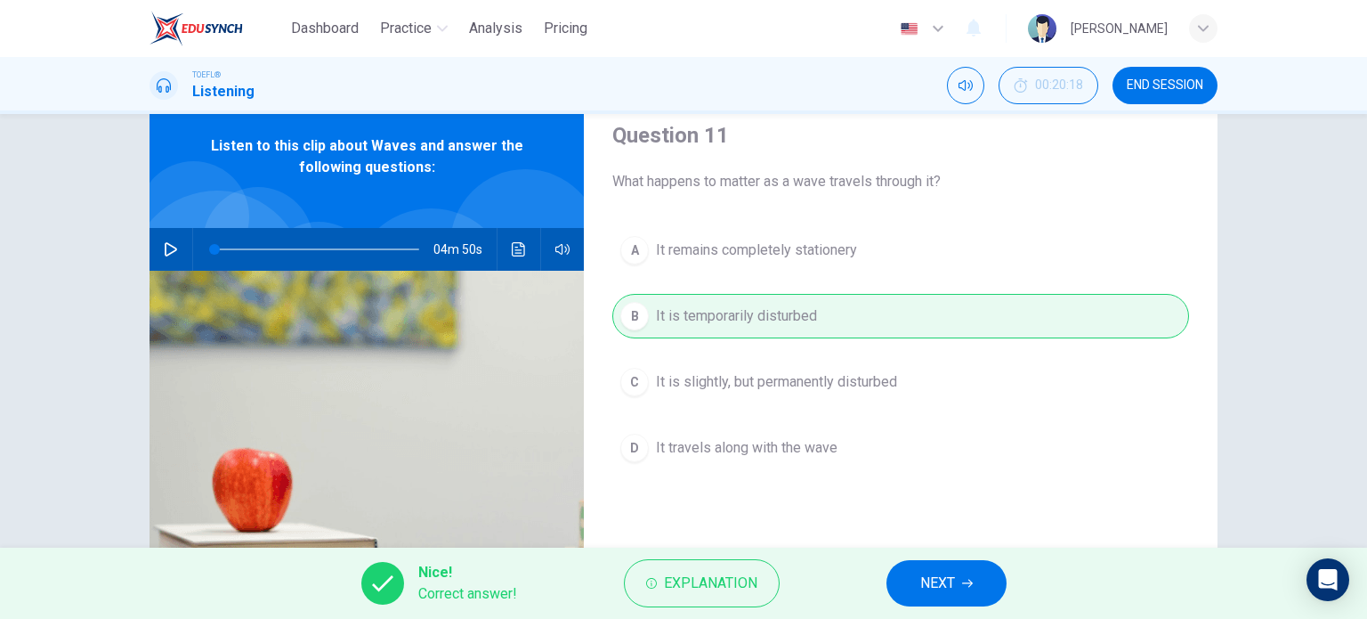
click at [926, 583] on span "NEXT" at bounding box center [937, 583] width 35 height 25
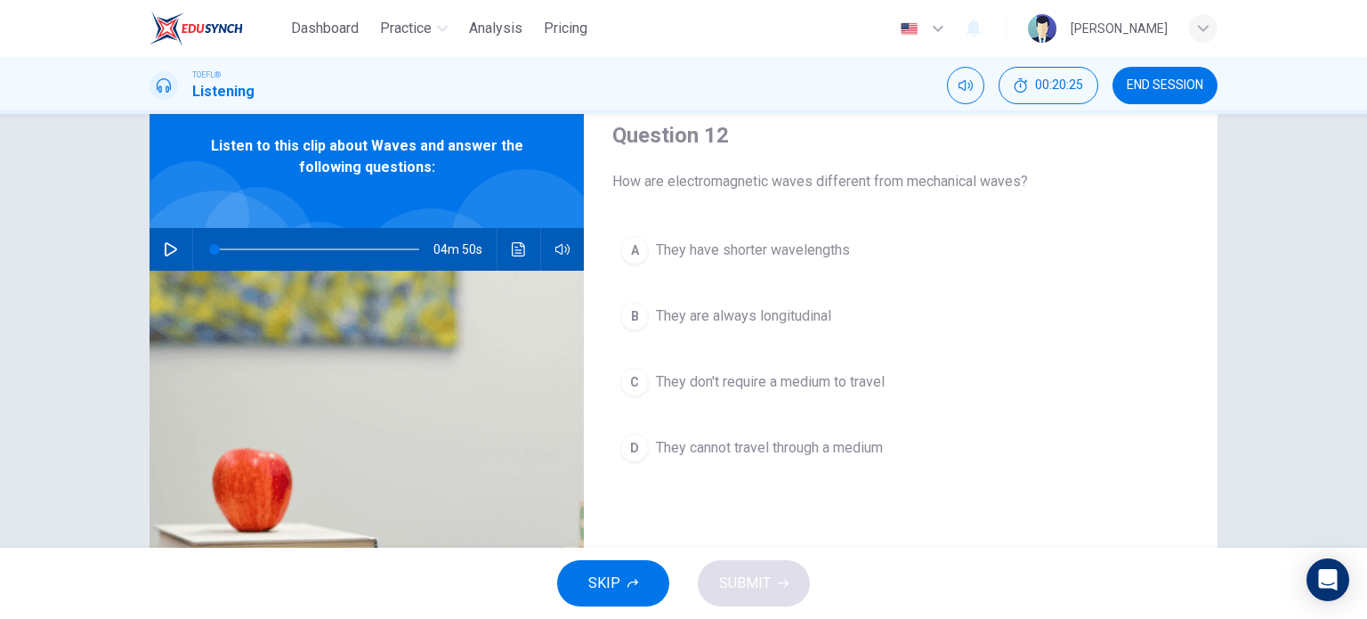
click at [805, 384] on span "They don't require a medium to travel" at bounding box center [770, 381] width 229 height 21
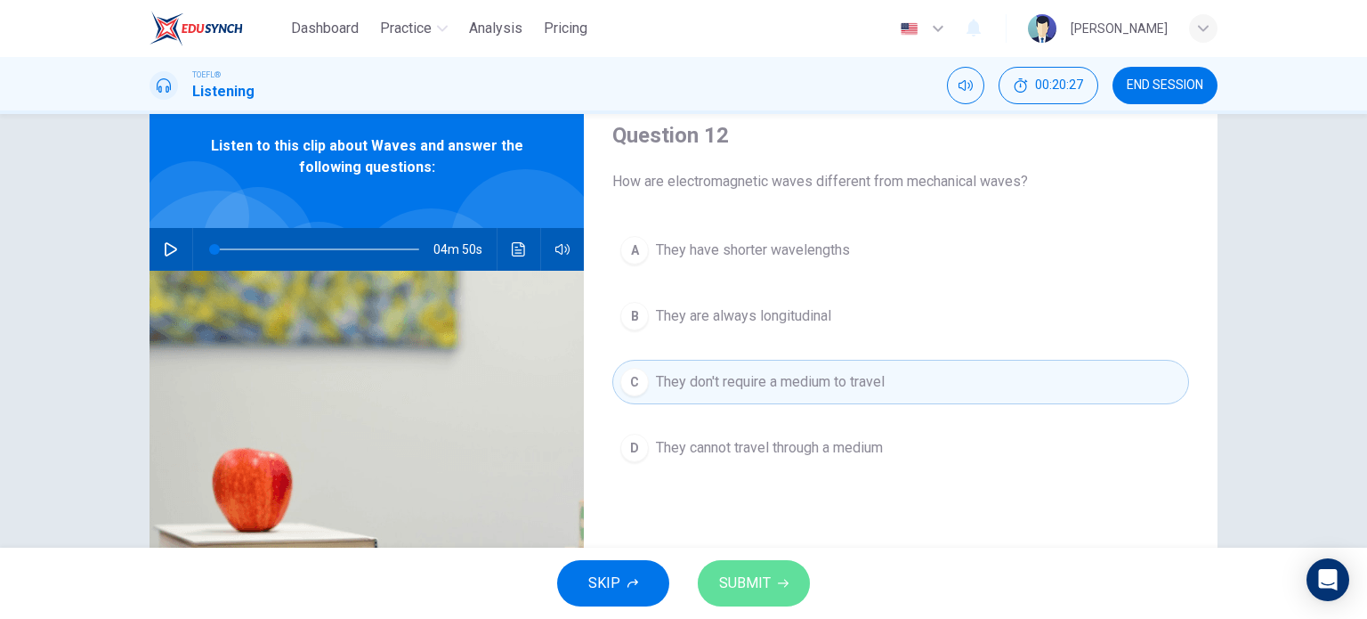
click at [753, 577] on span "SUBMIT" at bounding box center [745, 583] width 52 height 25
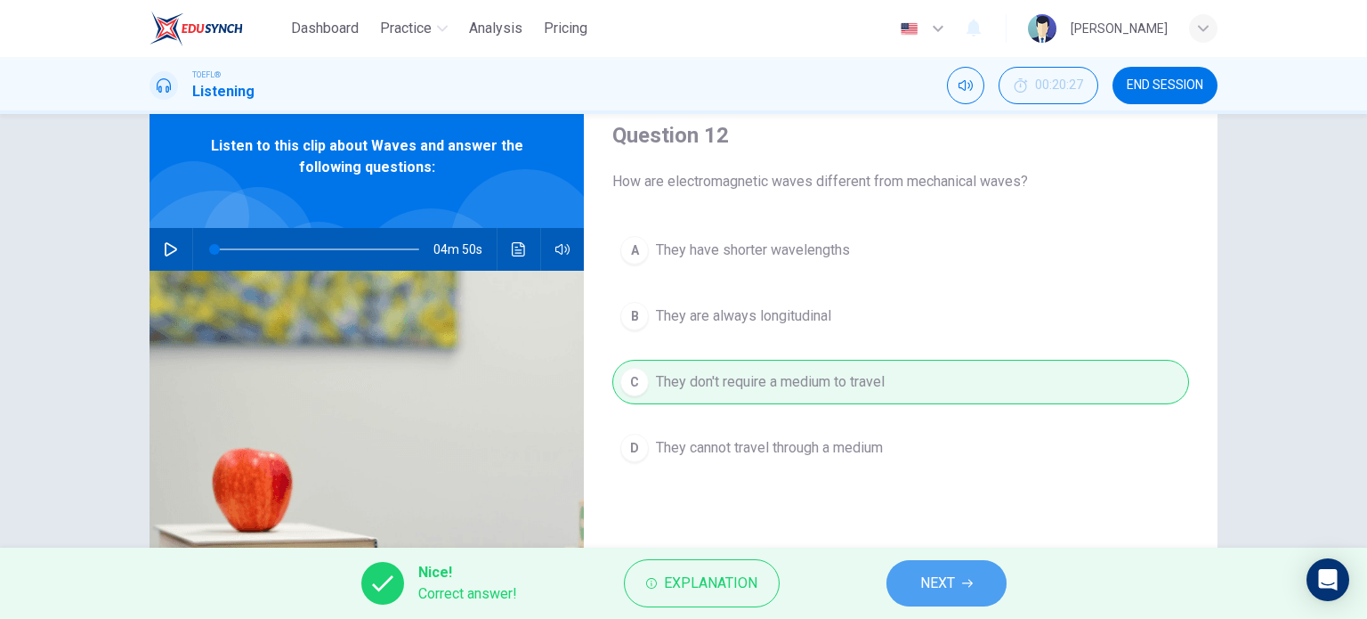
click at [961, 578] on button "NEXT" at bounding box center [947, 583] width 120 height 46
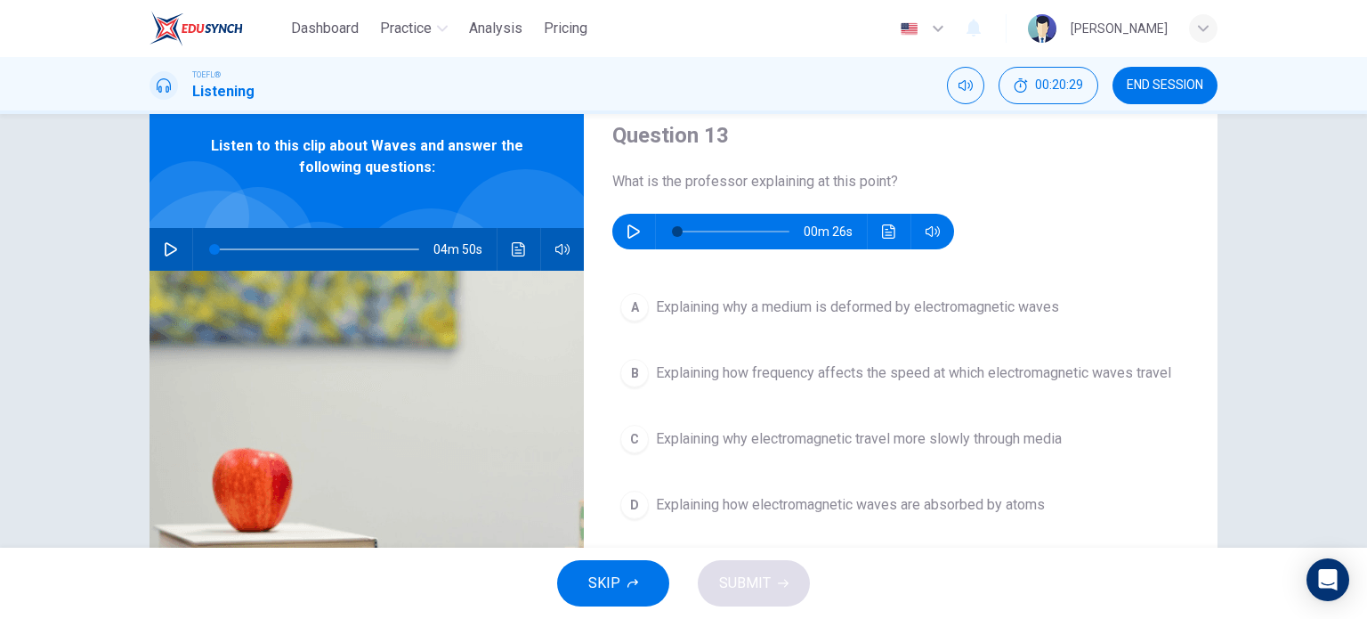
click at [620, 227] on button "button" at bounding box center [633, 232] width 28 height 36
type input "0"
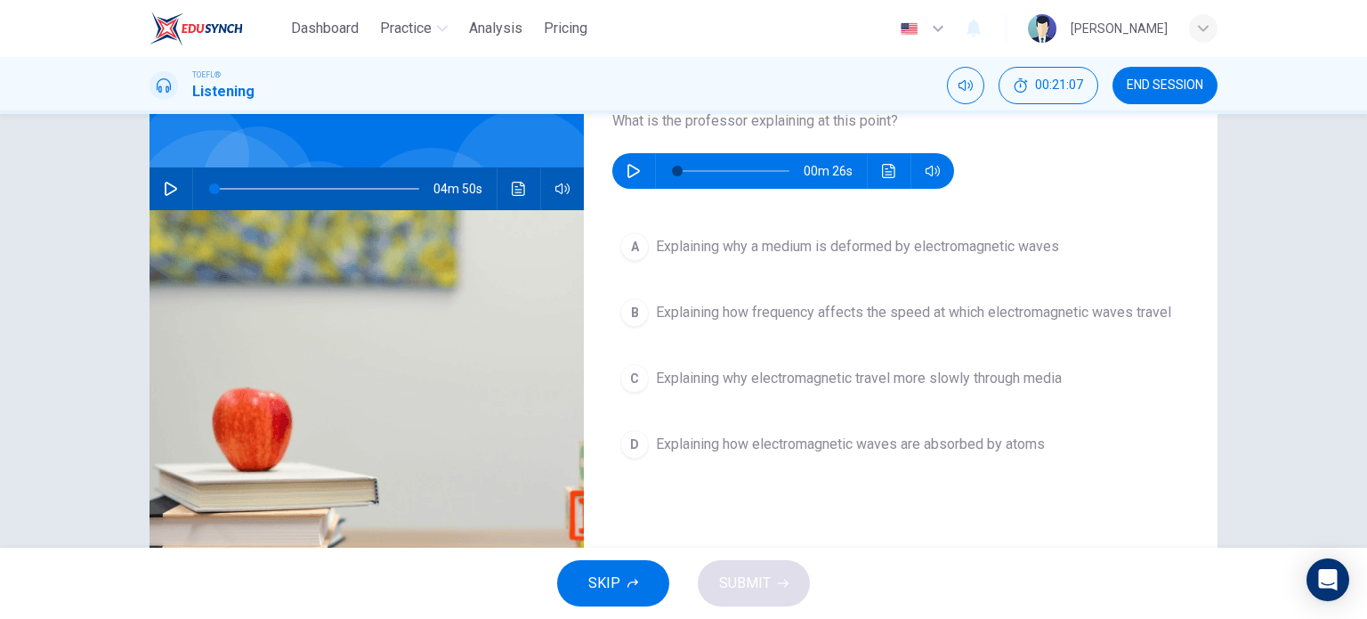
scroll to position [150, 0]
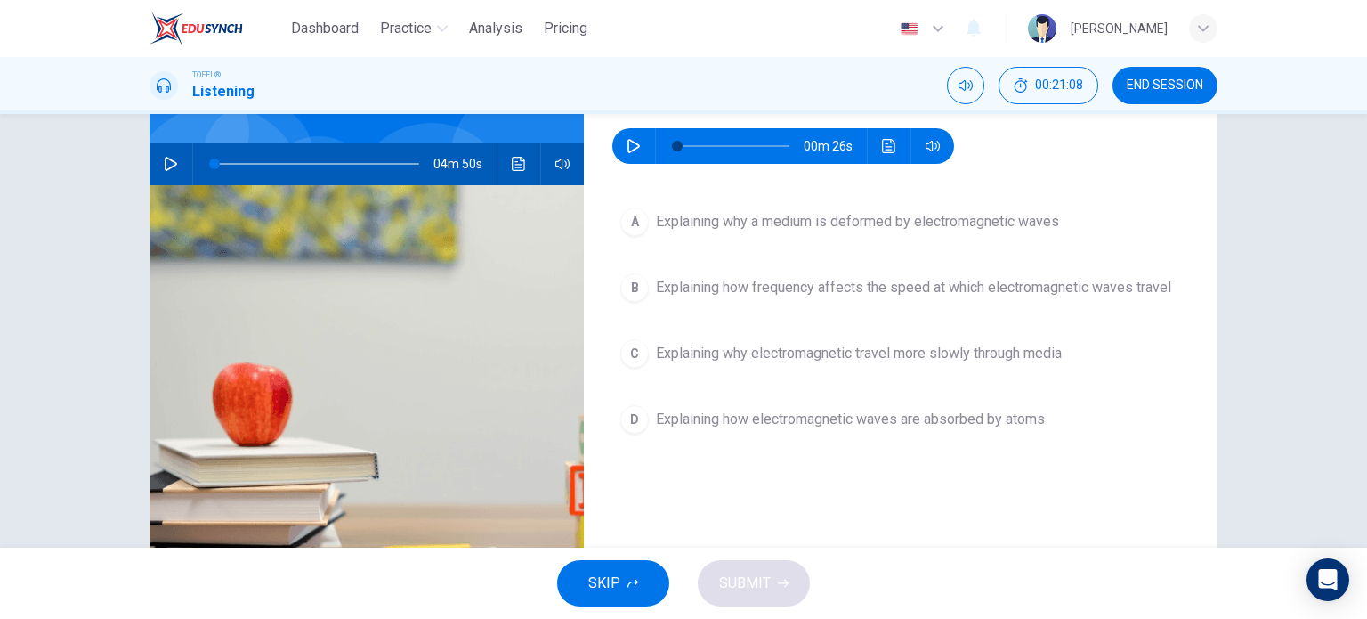
click at [758, 353] on span "Explaining why electromagnetic travel more slowly through media" at bounding box center [859, 353] width 406 height 21
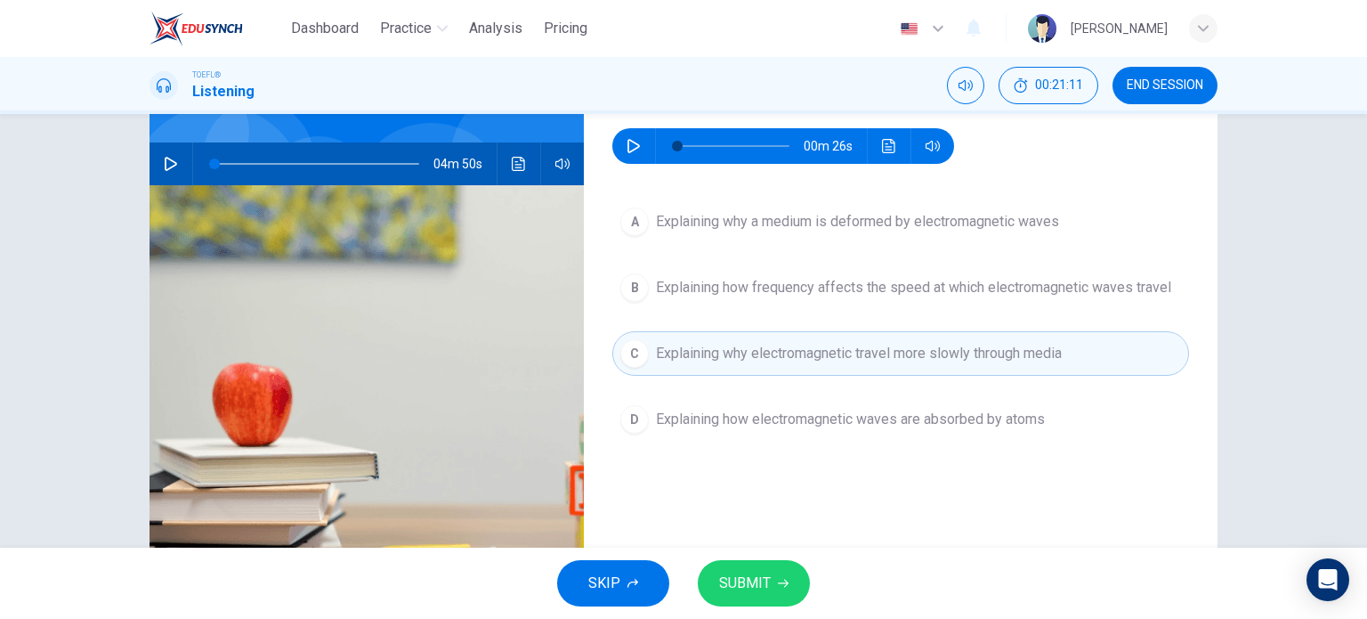
click at [736, 579] on span "SUBMIT" at bounding box center [745, 583] width 52 height 25
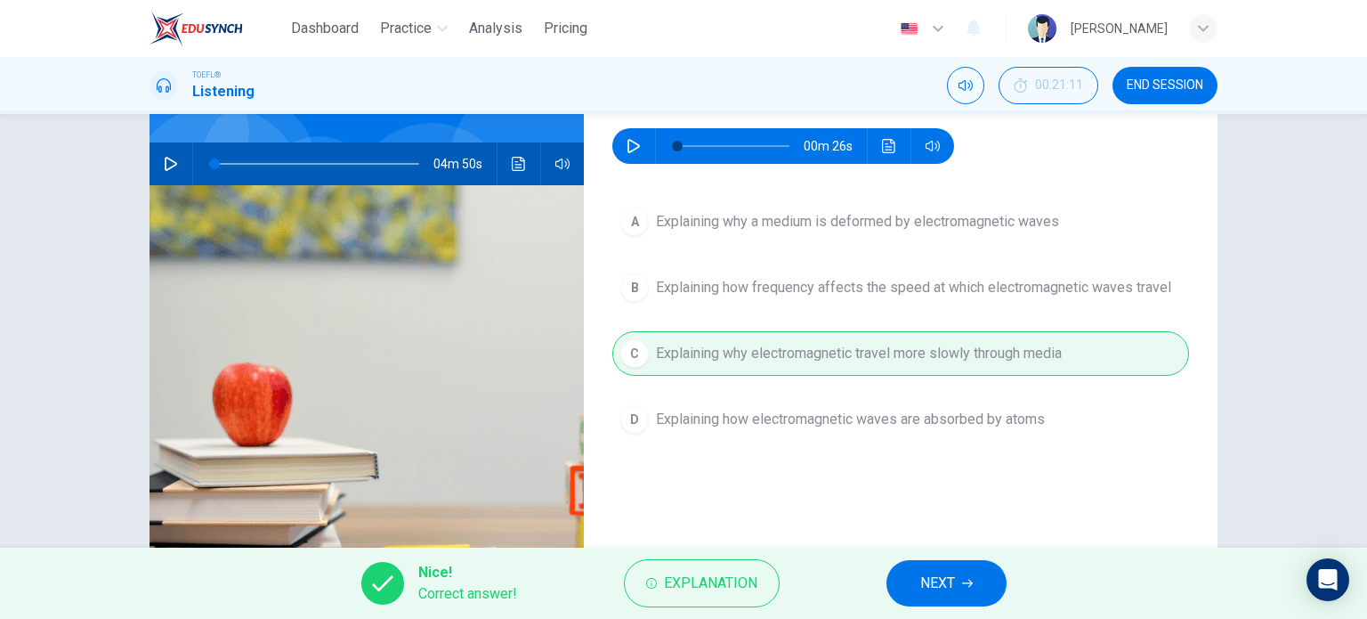
click at [945, 574] on span "NEXT" at bounding box center [937, 583] width 35 height 25
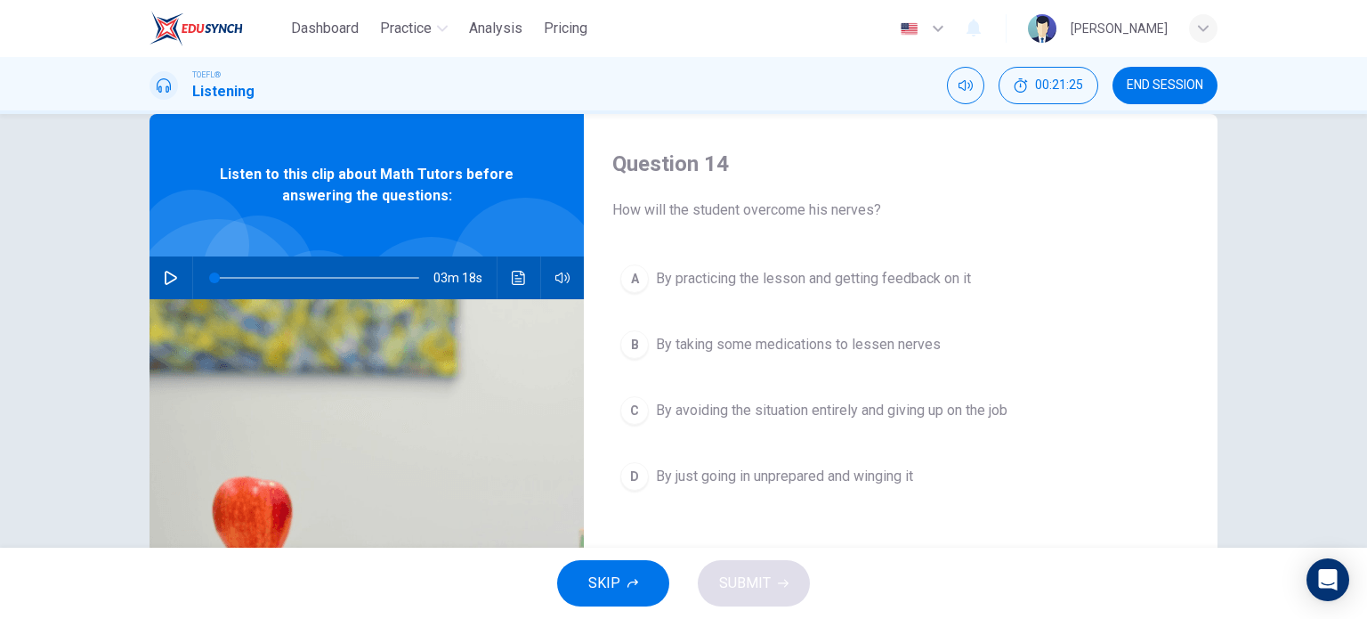
scroll to position [38, 0]
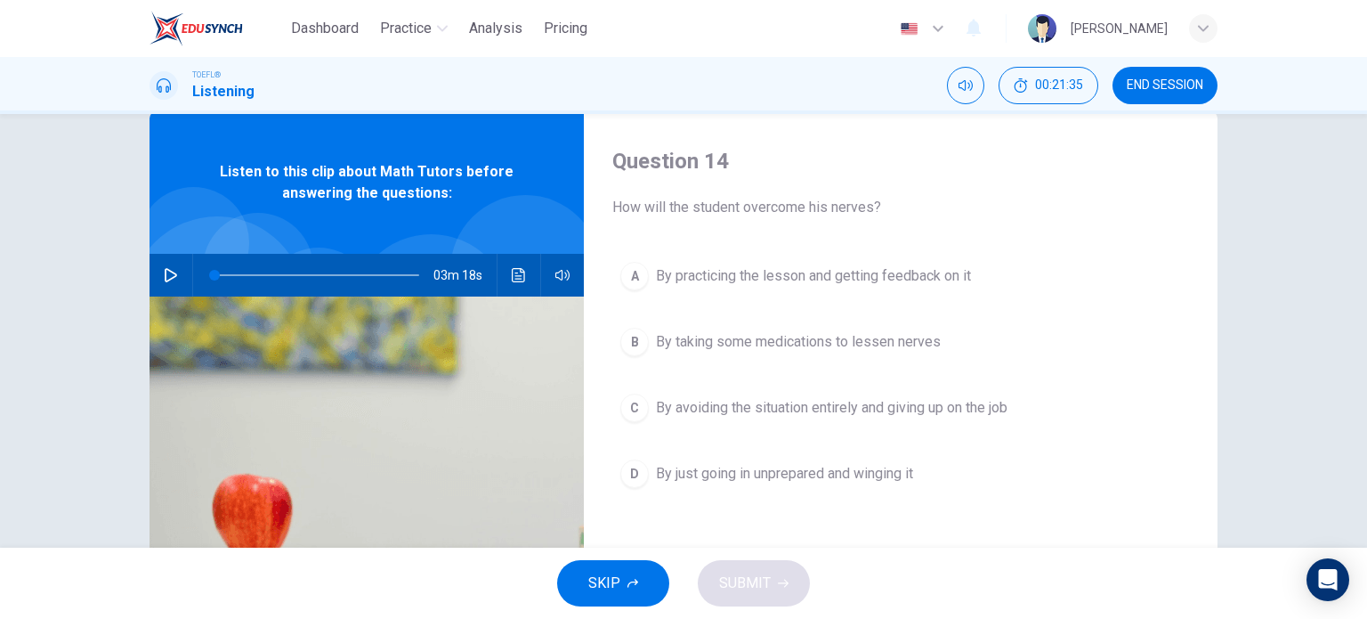
click at [167, 271] on icon "button" at bounding box center [171, 275] width 12 height 14
type input "0"
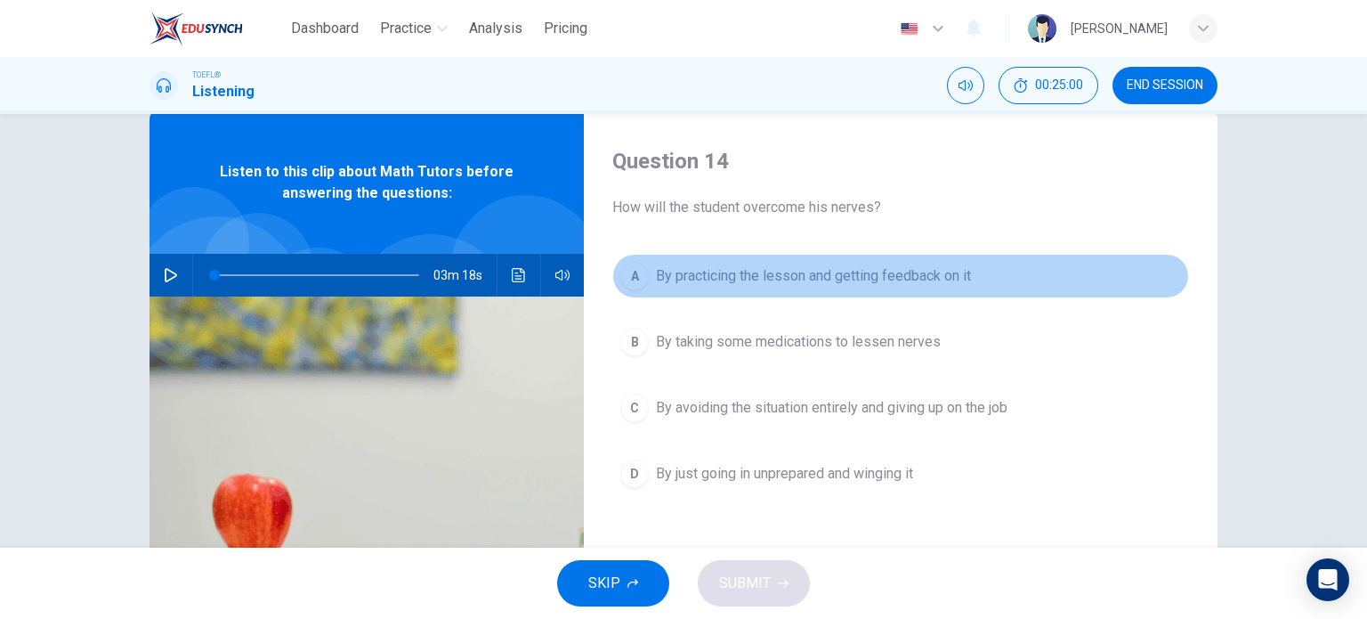
click at [805, 285] on span "By practicing the lesson and getting feedback on it" at bounding box center [813, 275] width 315 height 21
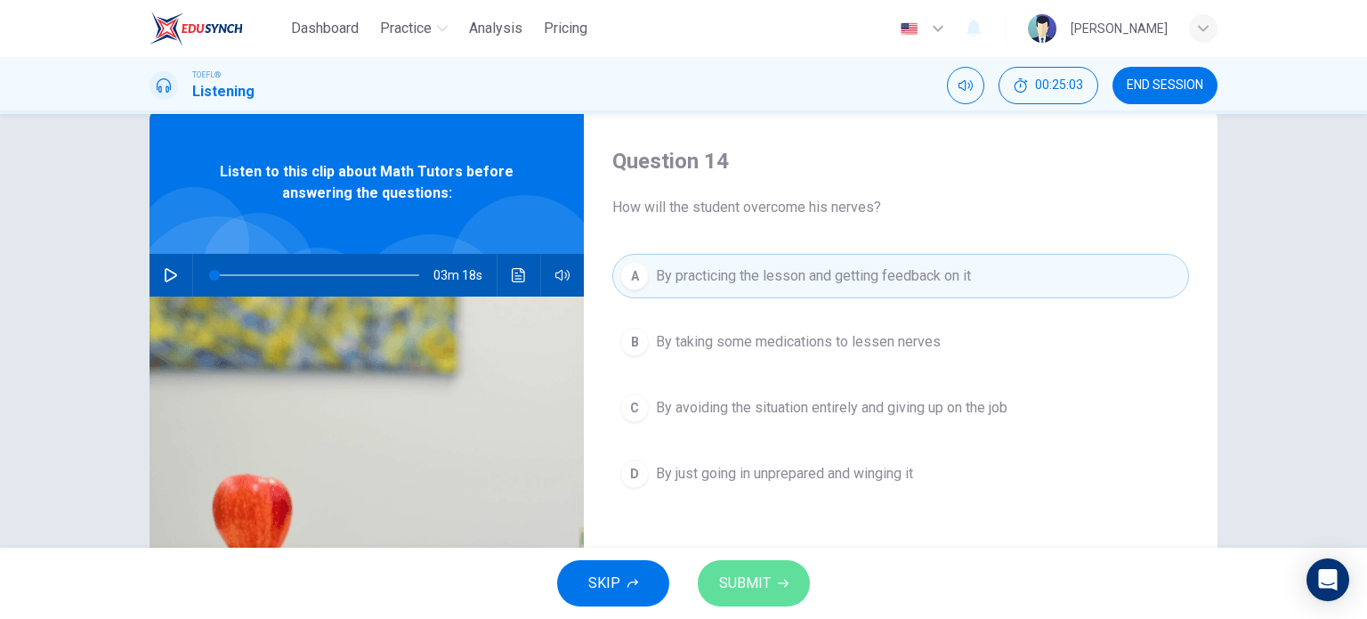
click at [738, 582] on span "SUBMIT" at bounding box center [745, 583] width 52 height 25
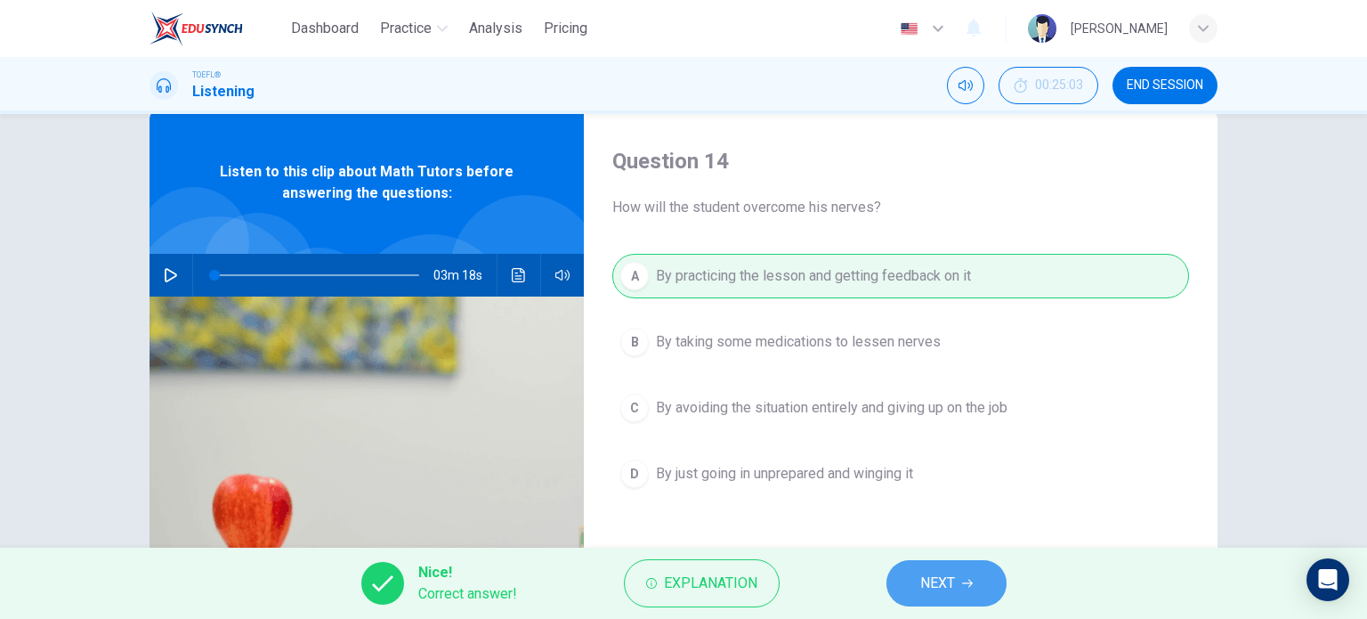
click at [944, 576] on span "NEXT" at bounding box center [937, 583] width 35 height 25
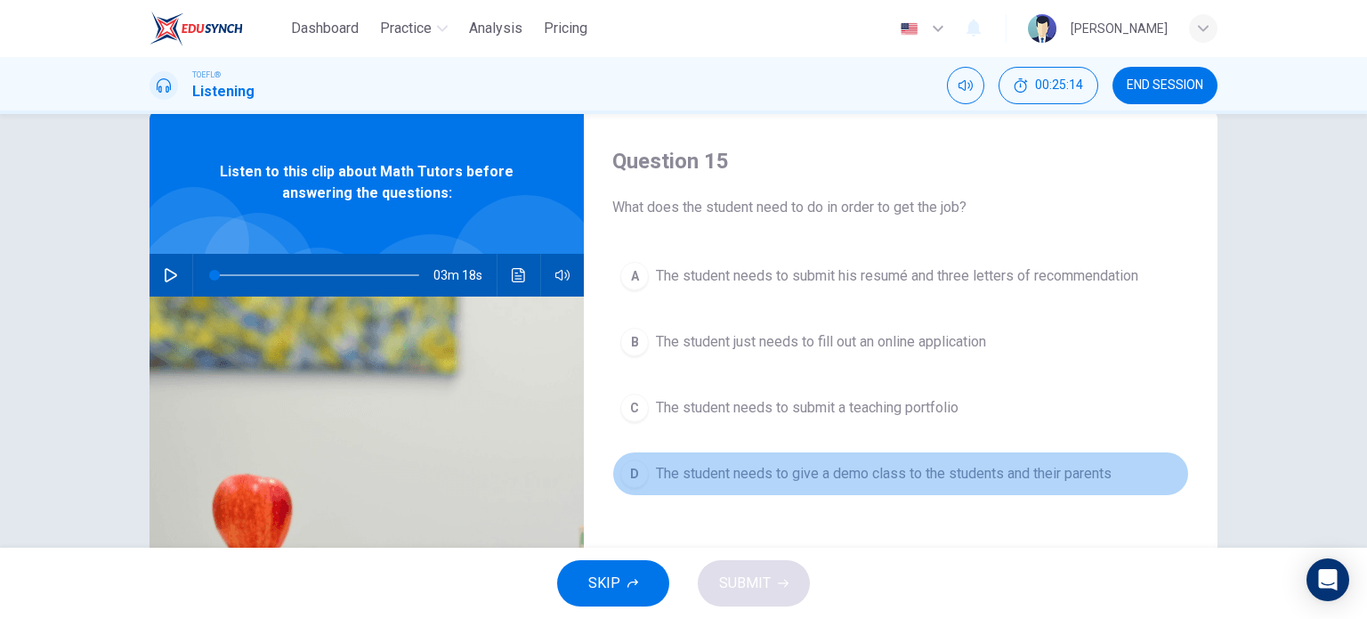
click at [903, 473] on span "The student needs to give a demo class to the students and their parents" at bounding box center [884, 473] width 456 height 21
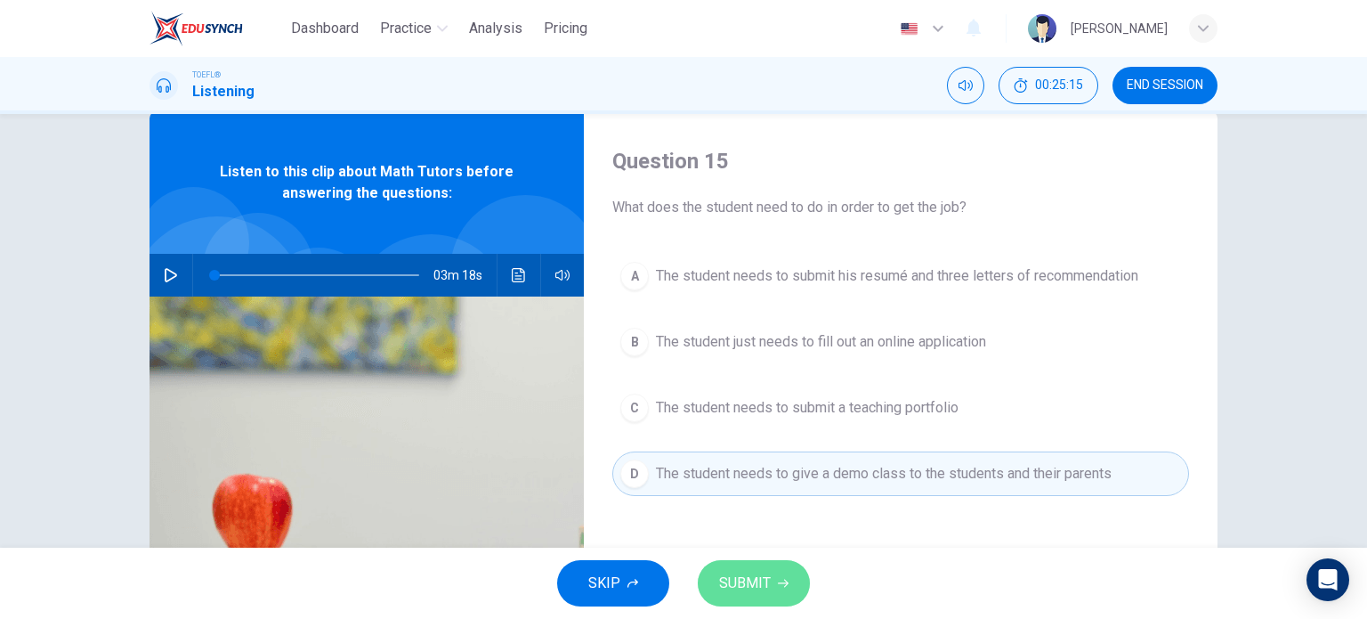
click at [741, 587] on span "SUBMIT" at bounding box center [745, 583] width 52 height 25
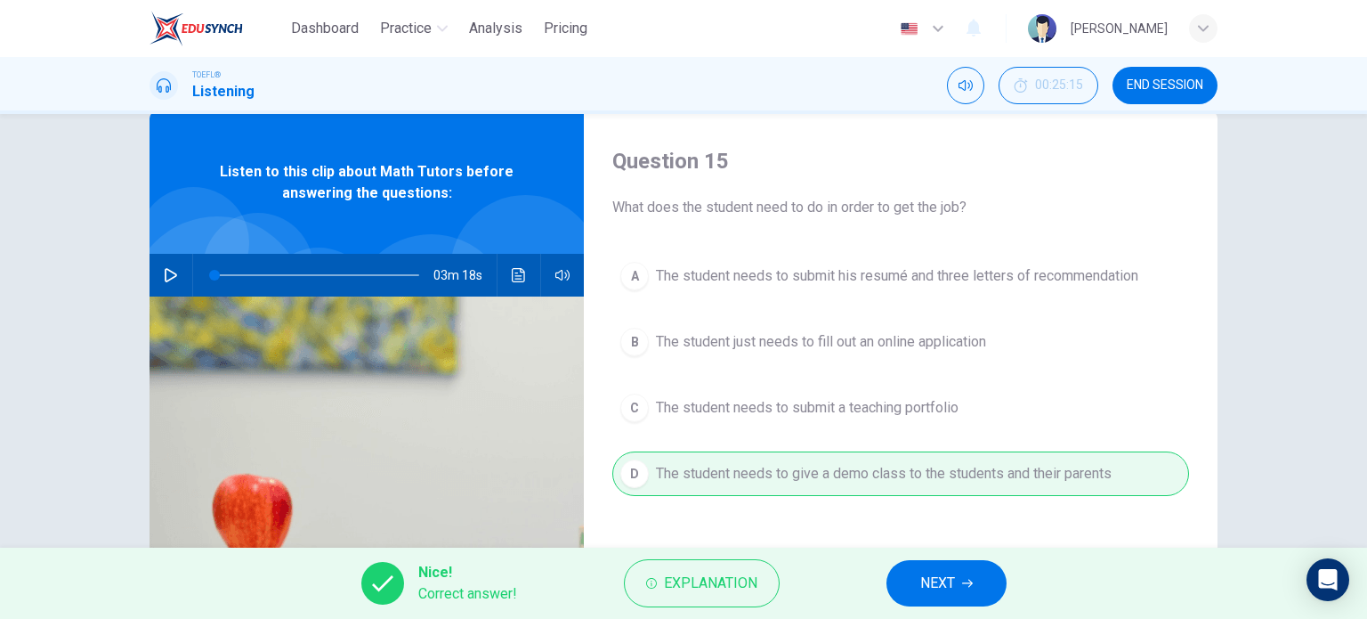
click at [963, 578] on icon "button" at bounding box center [967, 583] width 11 height 11
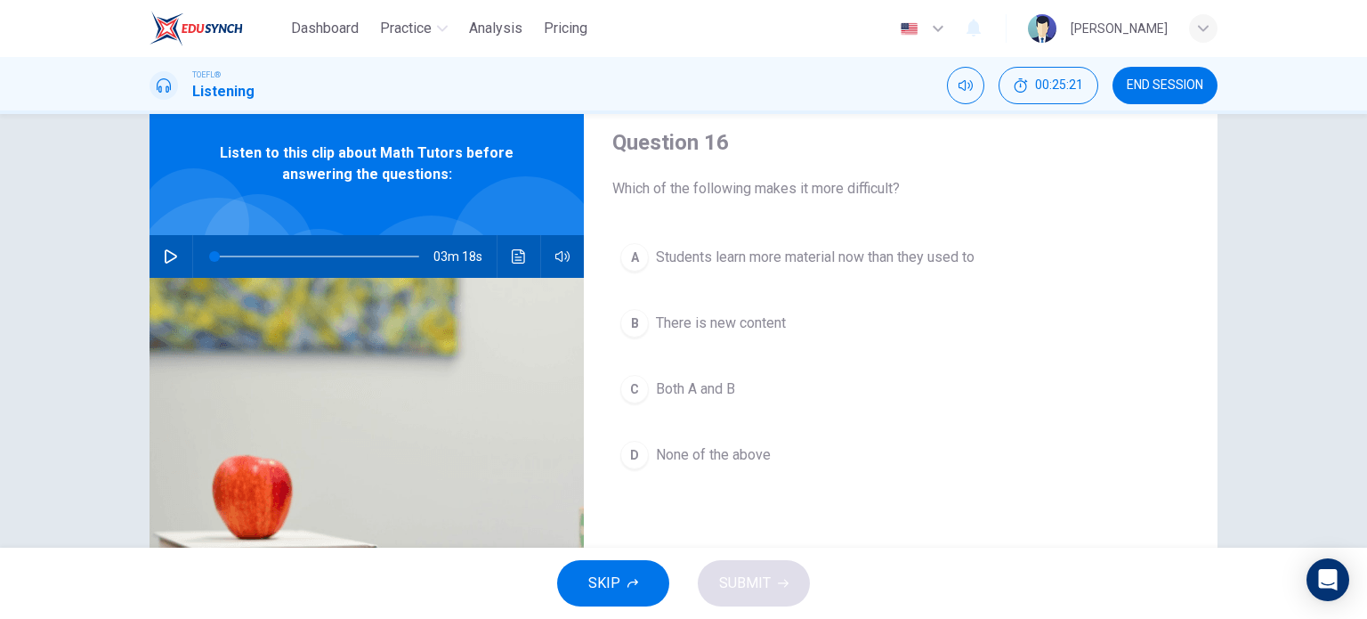
scroll to position [60, 0]
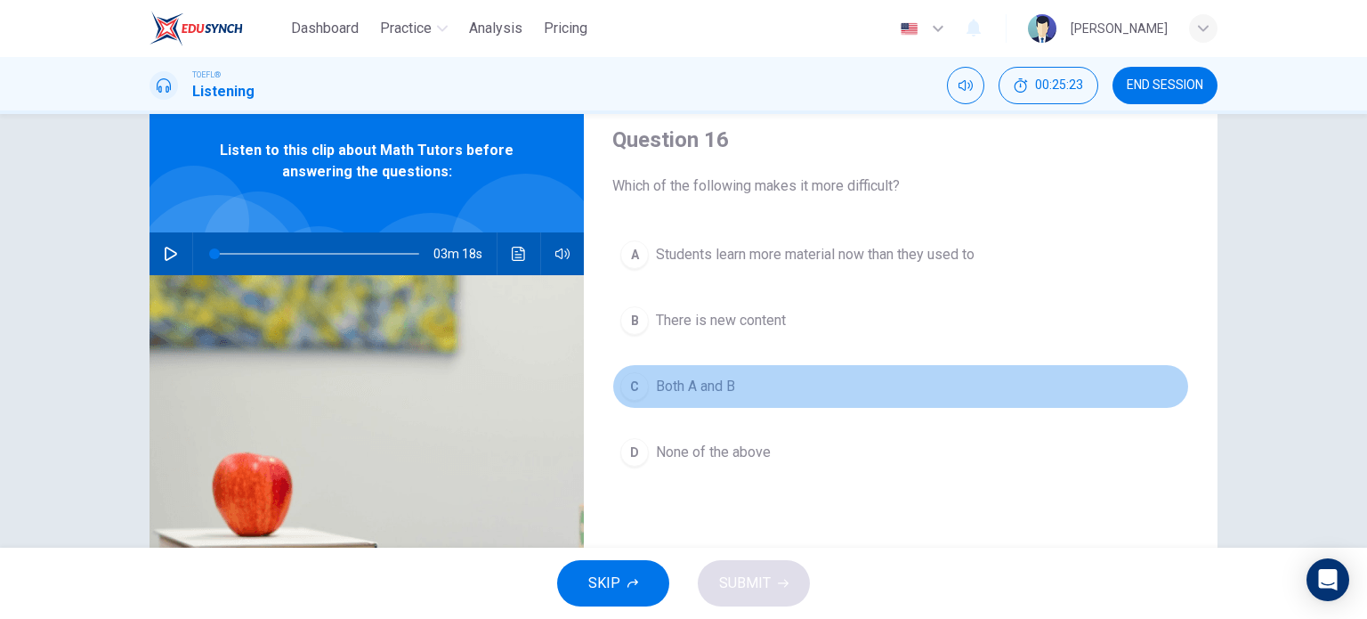
click at [665, 373] on button "C Both A and B" at bounding box center [900, 386] width 577 height 45
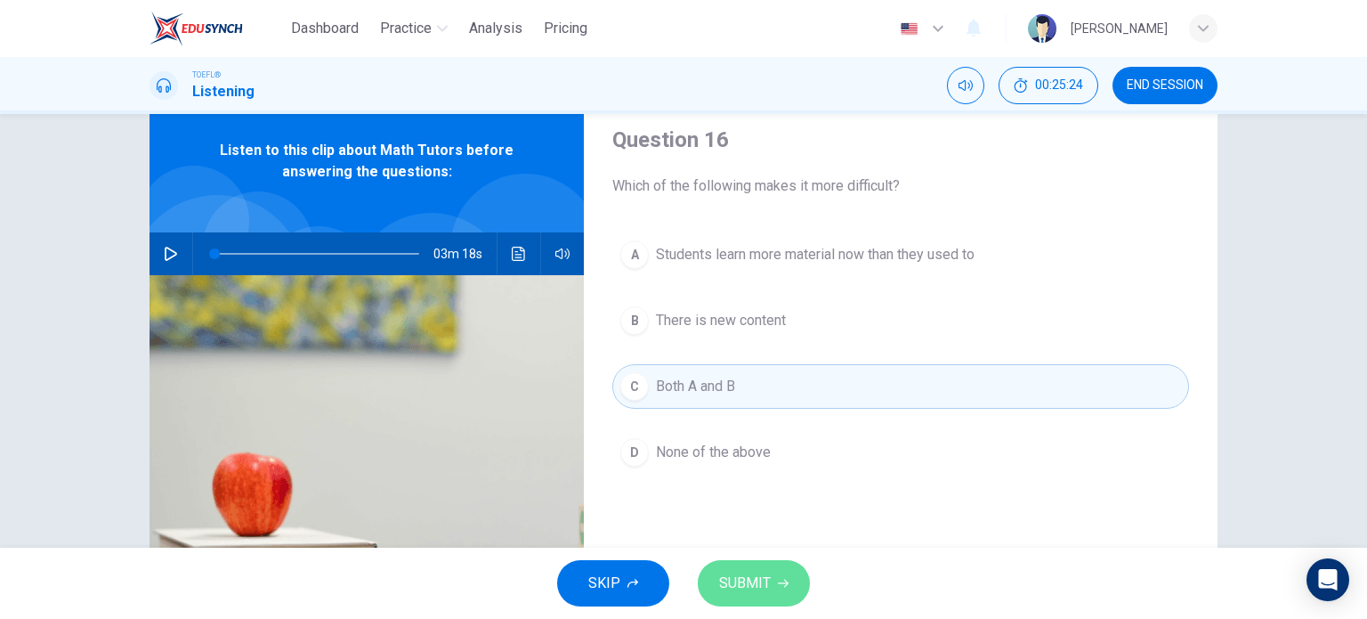
click at [758, 587] on span "SUBMIT" at bounding box center [745, 583] width 52 height 25
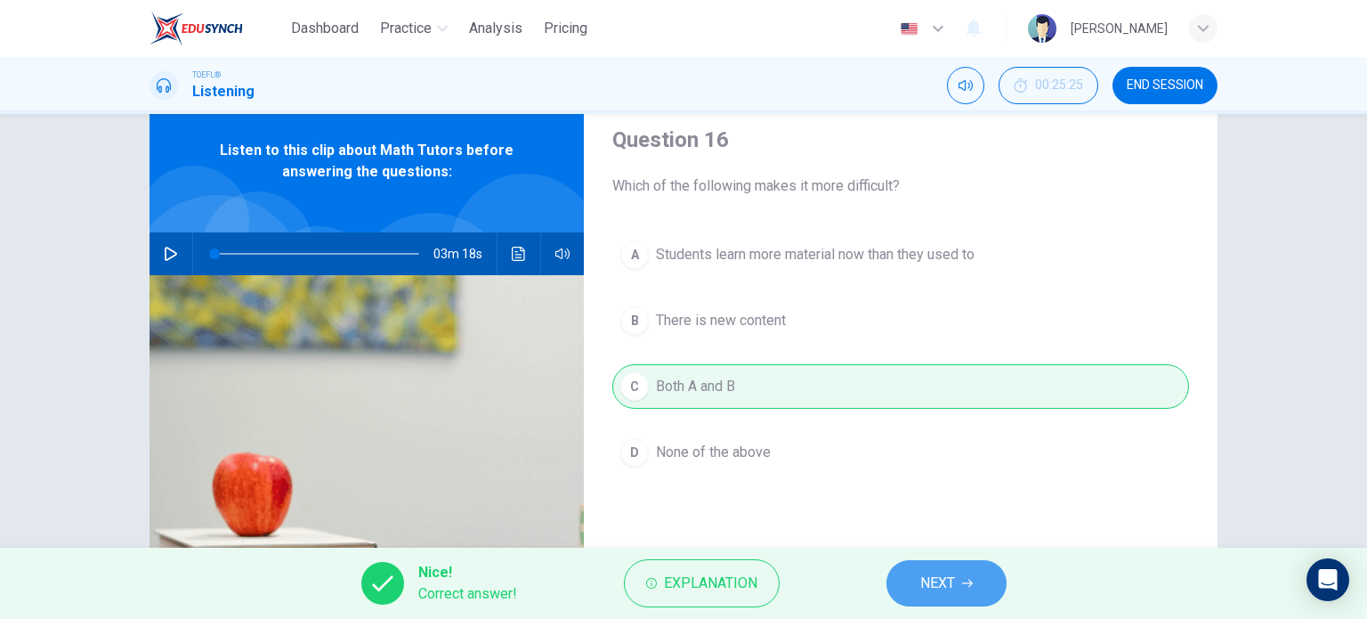
click at [950, 585] on span "NEXT" at bounding box center [937, 583] width 35 height 25
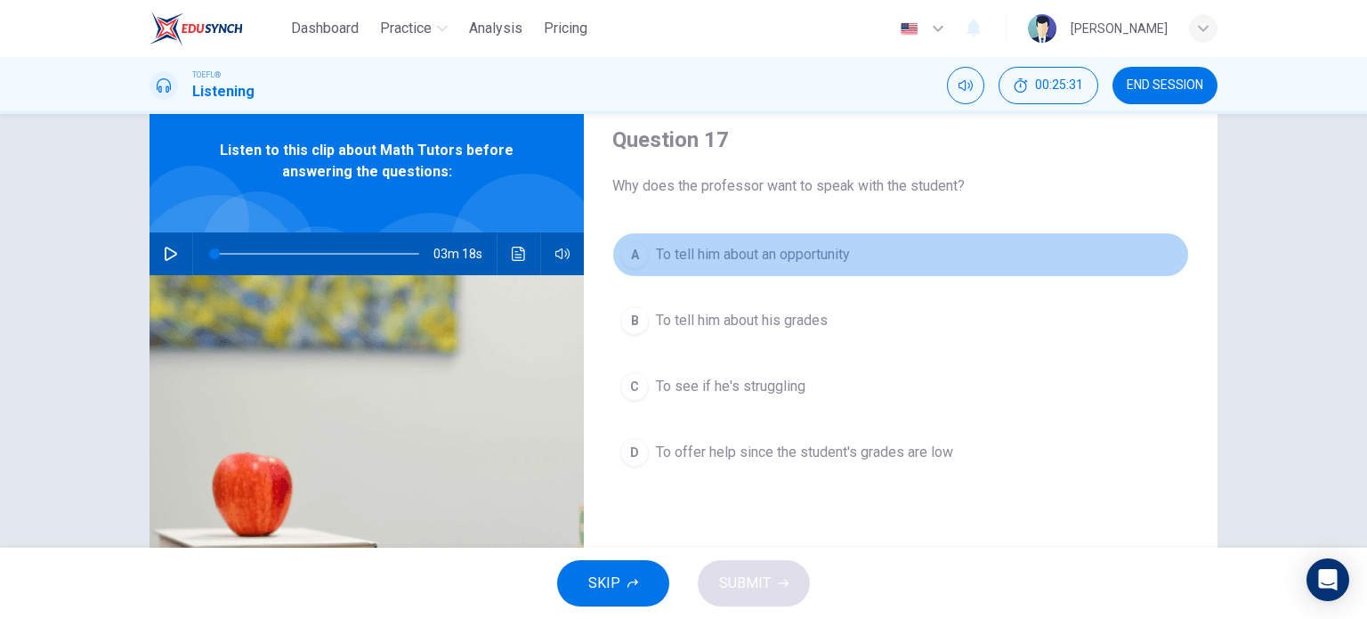
click at [764, 263] on span "To tell him about an opportunity" at bounding box center [753, 254] width 194 height 21
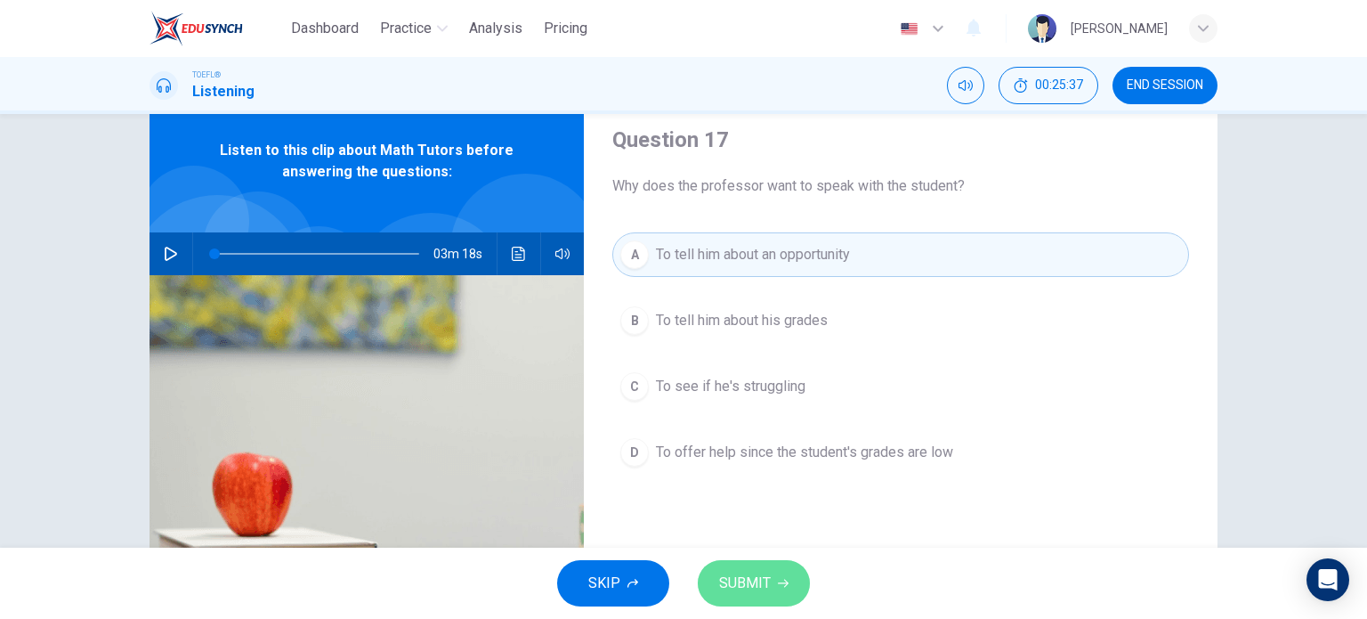
click at [752, 580] on span "SUBMIT" at bounding box center [745, 583] width 52 height 25
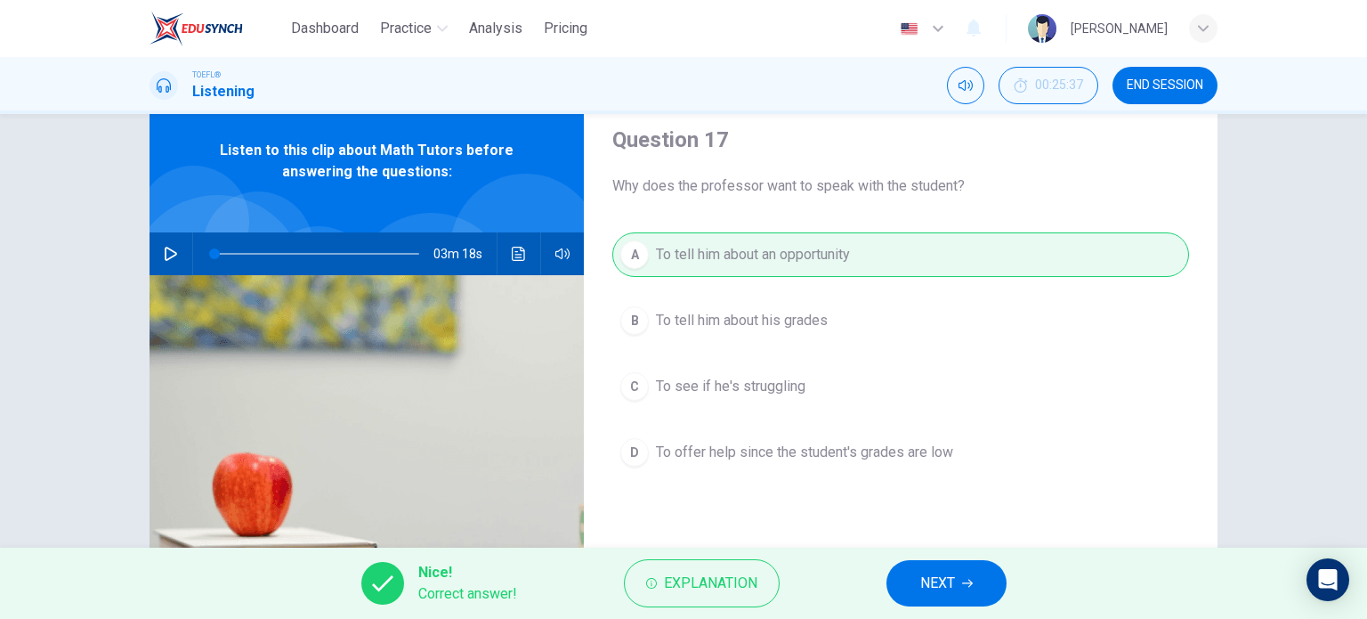
click at [938, 582] on span "NEXT" at bounding box center [937, 583] width 35 height 25
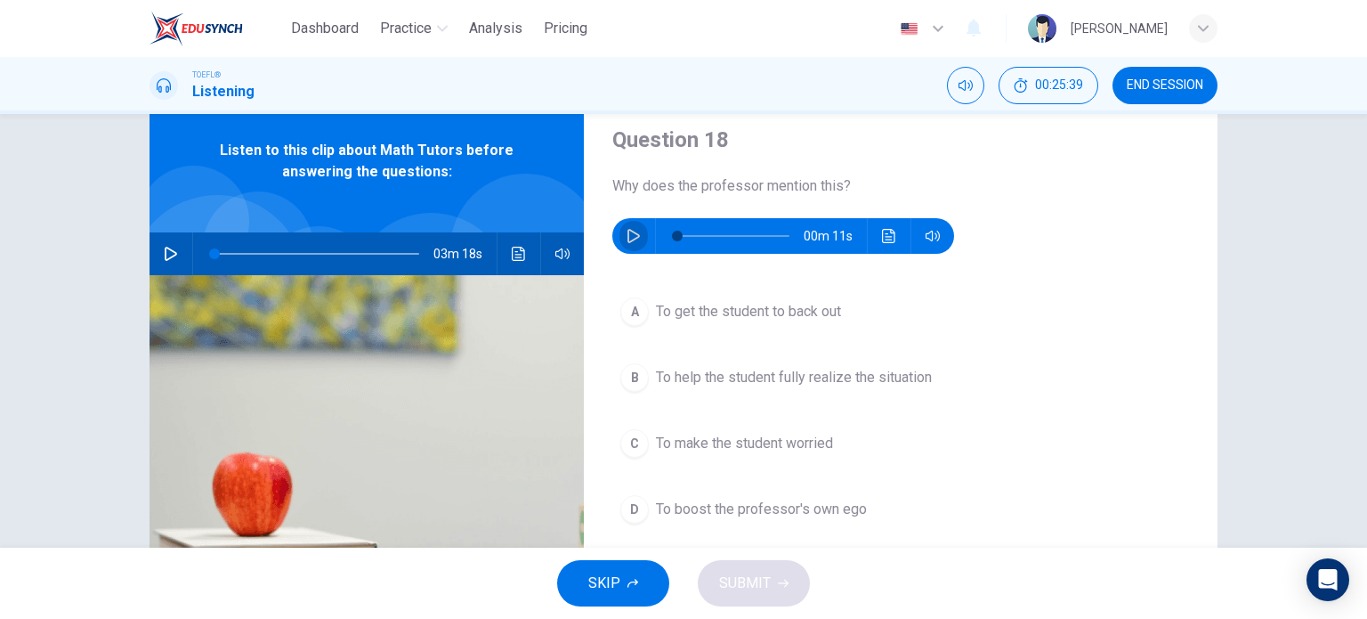
click at [634, 239] on icon "button" at bounding box center [634, 236] width 14 height 14
type input "0"
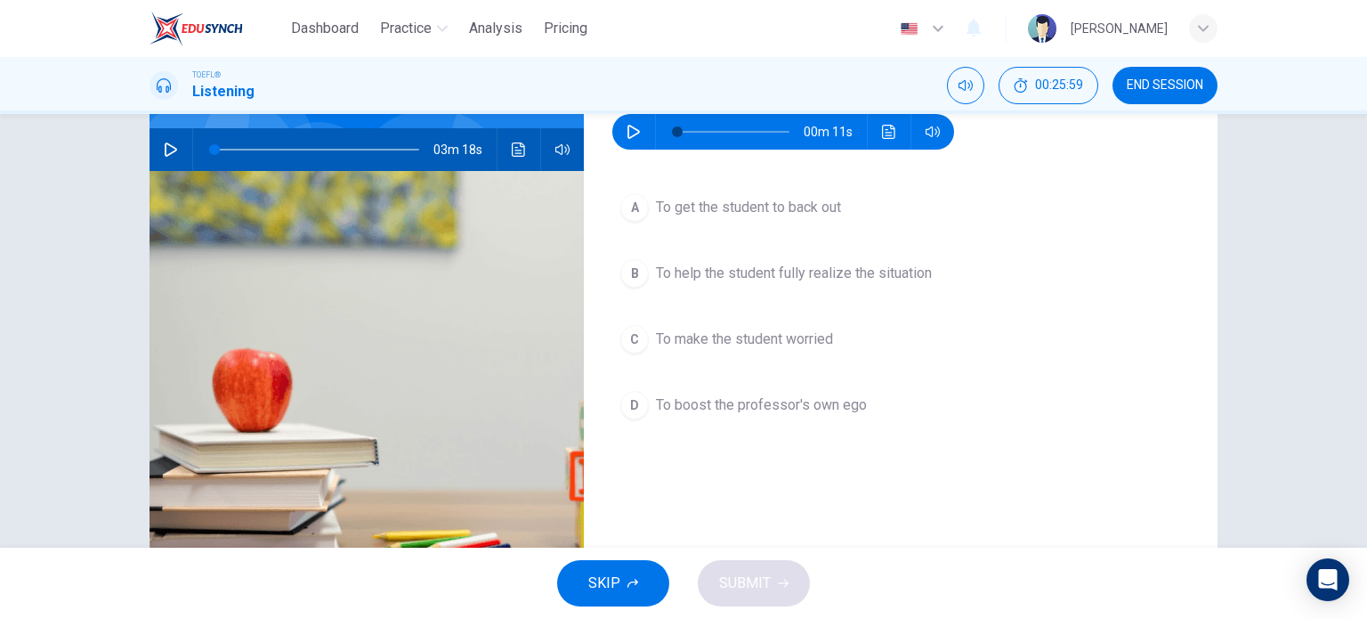
scroll to position [166, 0]
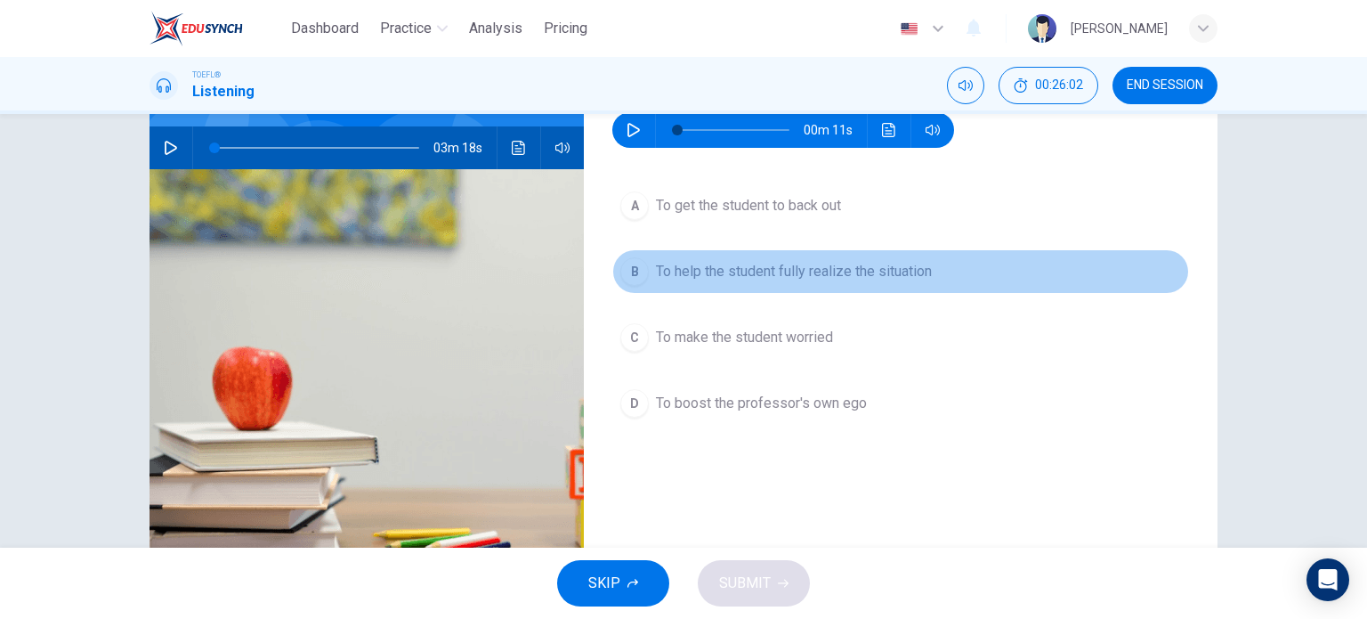
click at [688, 270] on span "To help the student fully realize the situation" at bounding box center [794, 271] width 276 height 21
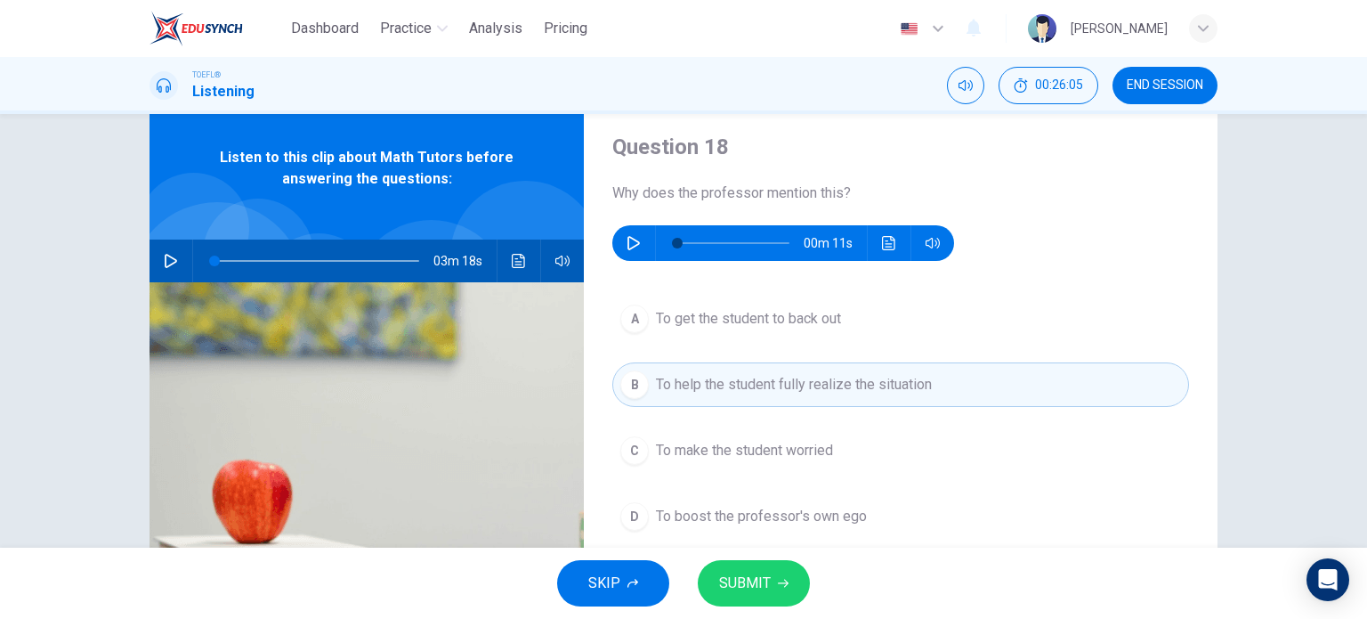
scroll to position [49, 0]
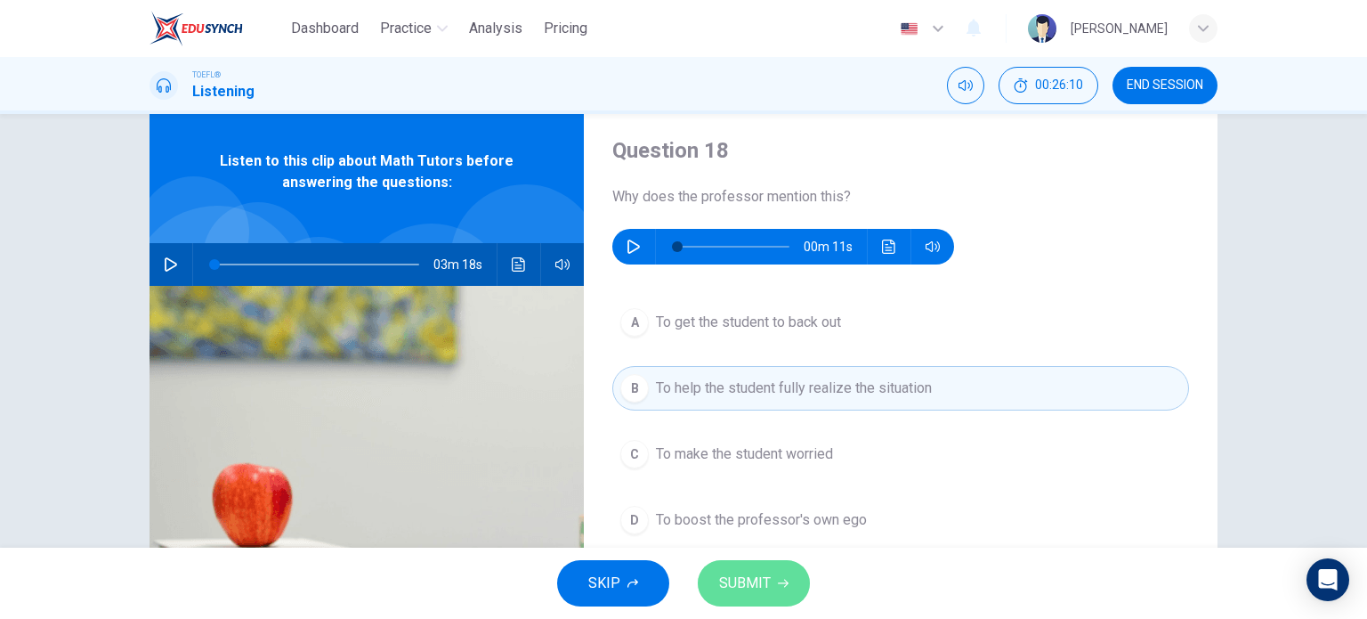
click at [749, 576] on span "SUBMIT" at bounding box center [745, 583] width 52 height 25
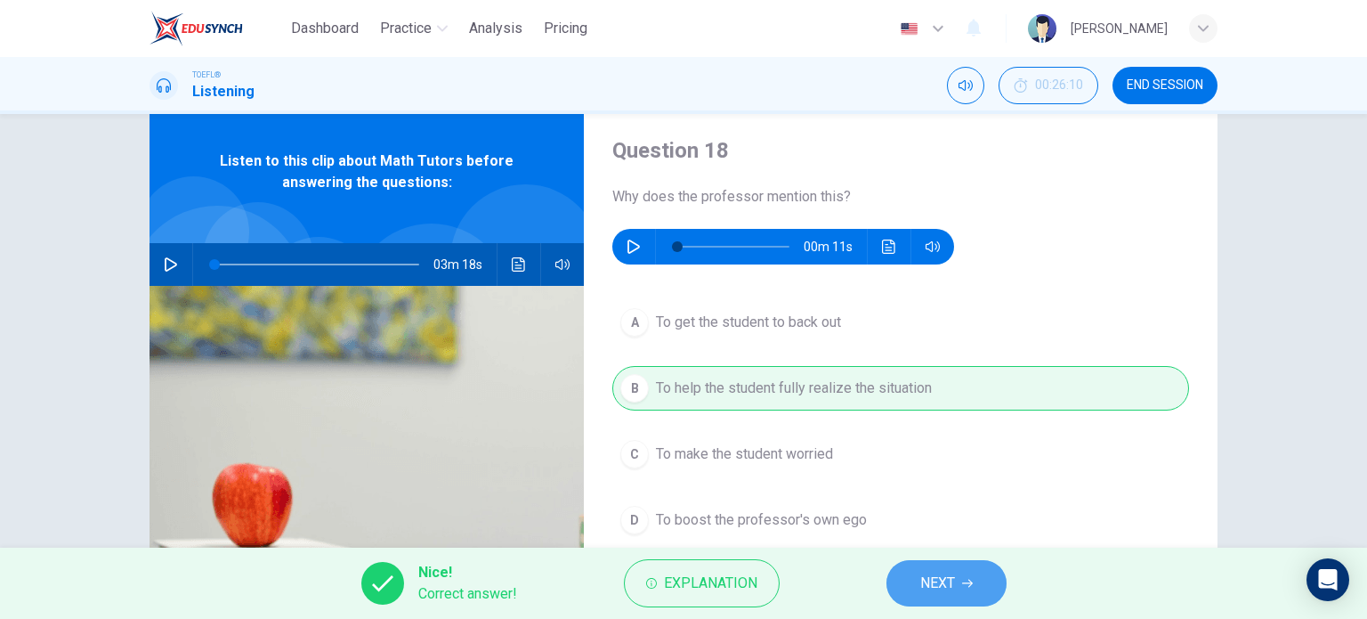
click at [951, 578] on span "NEXT" at bounding box center [937, 583] width 35 height 25
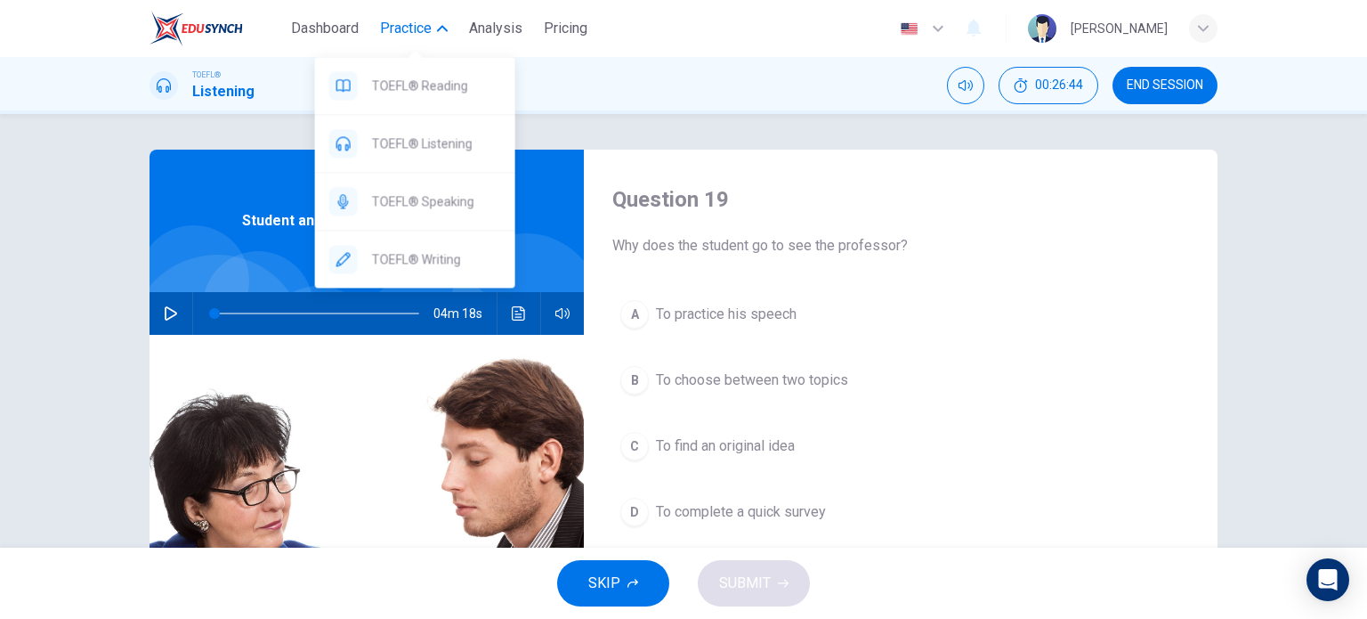
click at [409, 39] on button "Practice" at bounding box center [414, 28] width 82 height 32
click at [409, 201] on span "TOEFL® Speaking" at bounding box center [436, 200] width 129 height 21
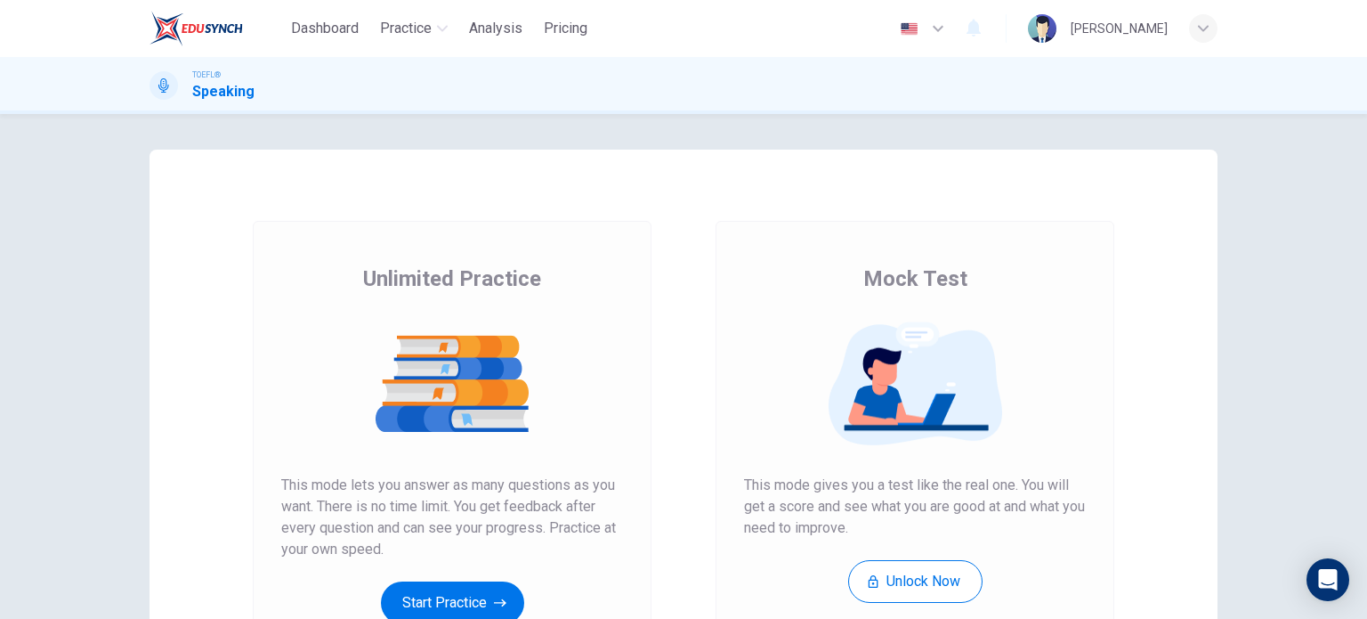
scroll to position [242, 0]
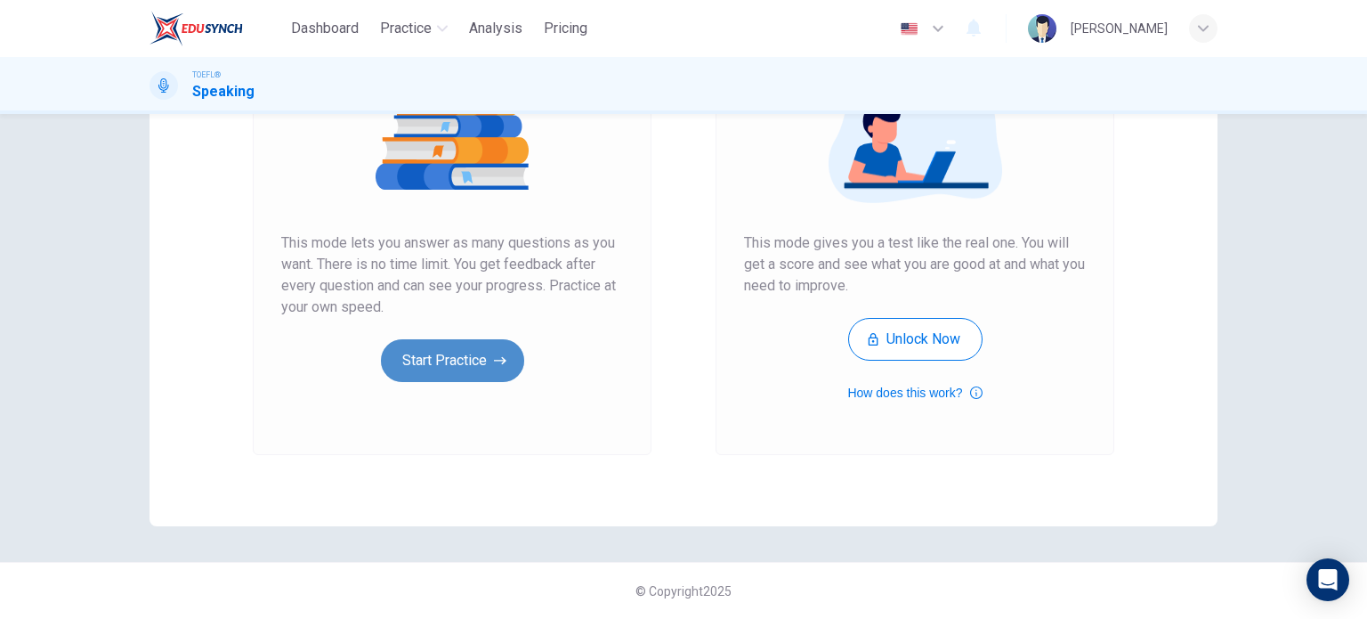
click at [439, 358] on button "Start Practice" at bounding box center [452, 360] width 143 height 43
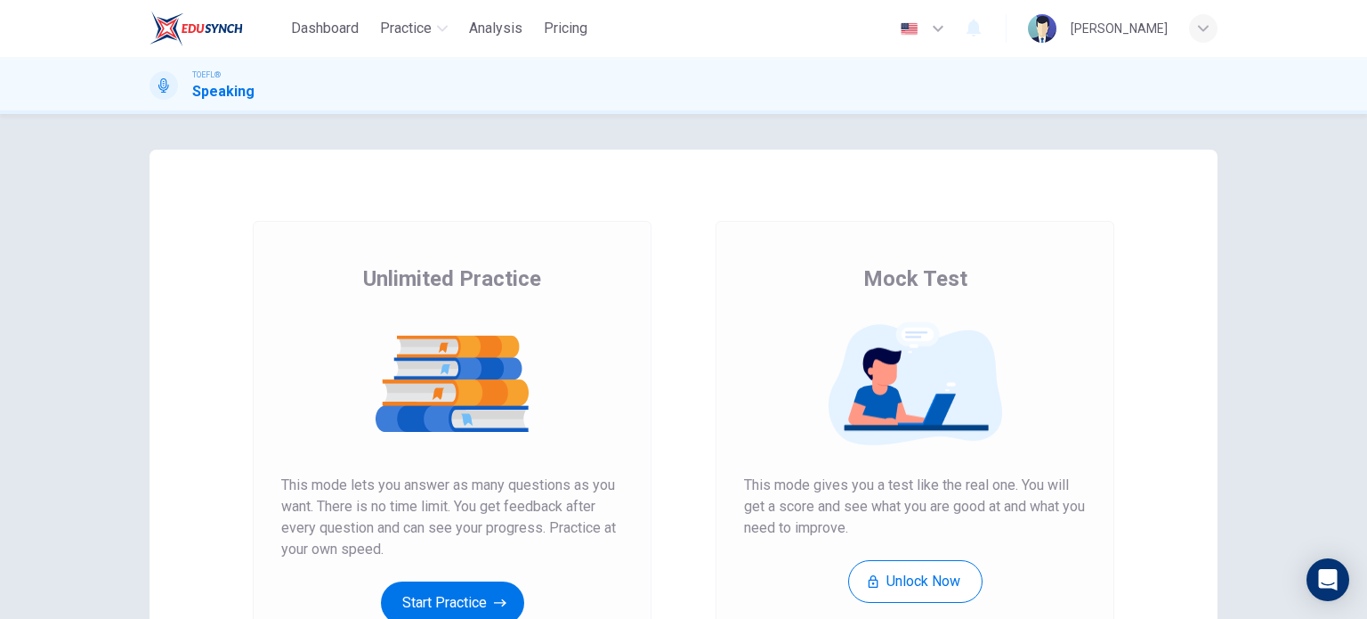
scroll to position [119, 0]
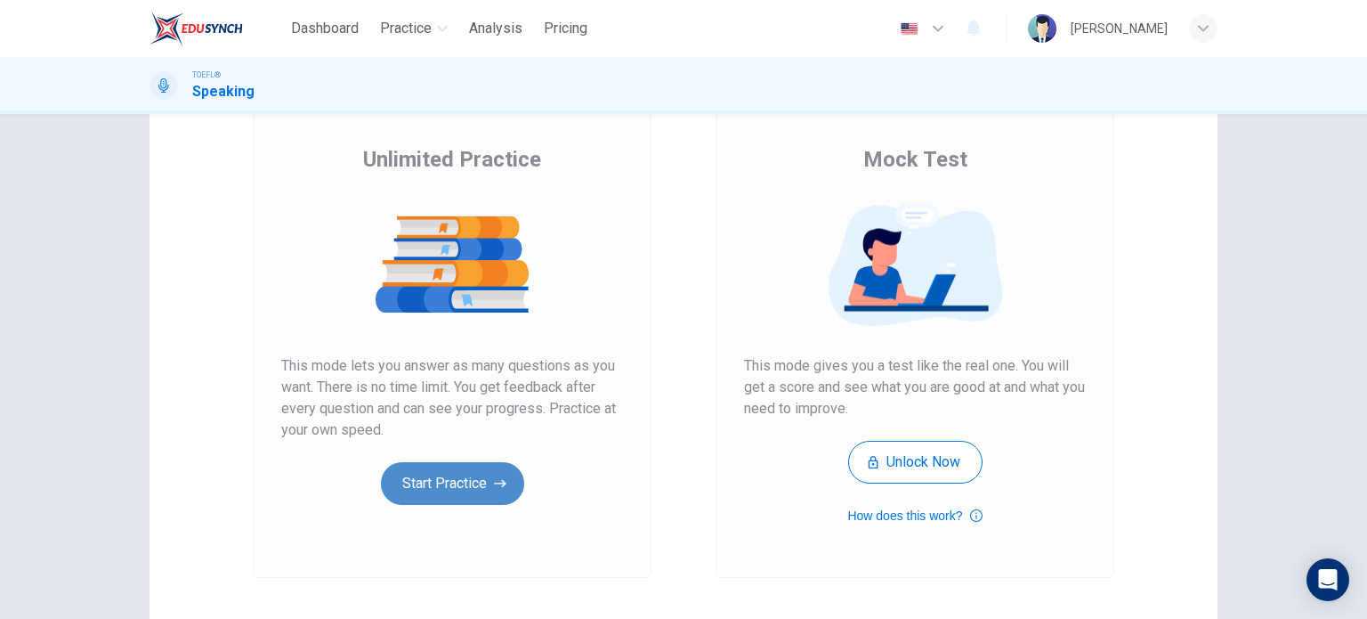
click at [439, 478] on button "Start Practice" at bounding box center [452, 483] width 143 height 43
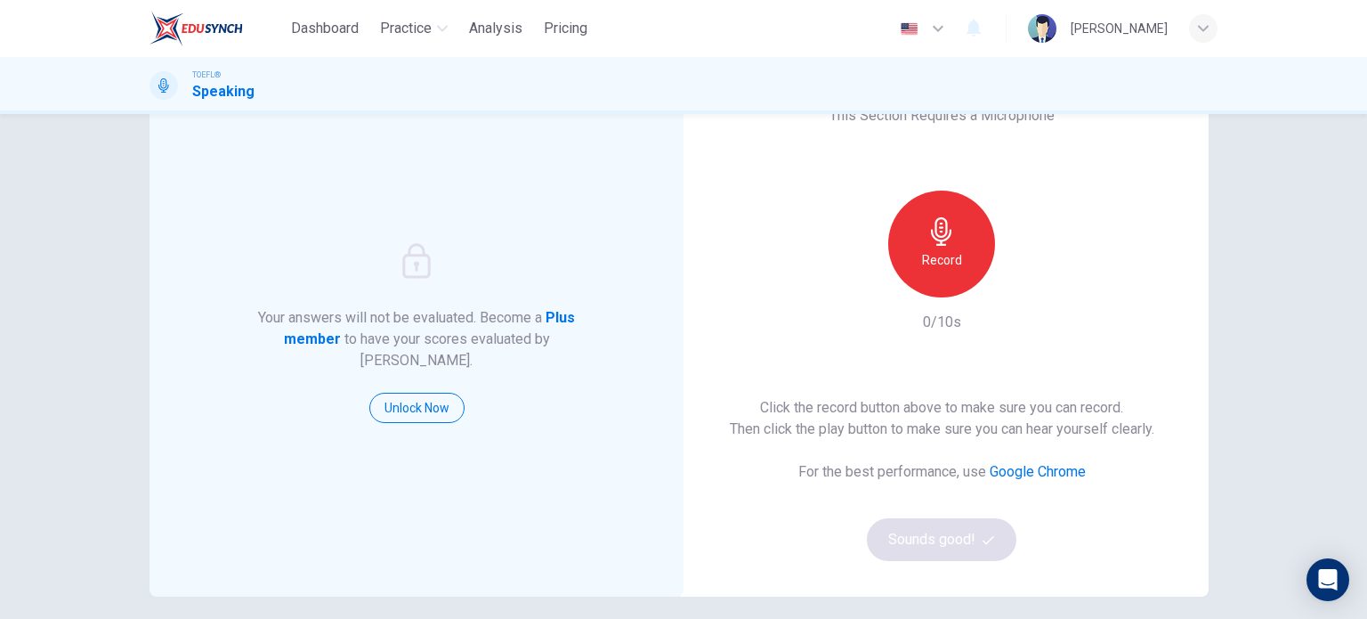
scroll to position [81, 0]
click at [948, 250] on h6 "Record" at bounding box center [942, 258] width 40 height 21
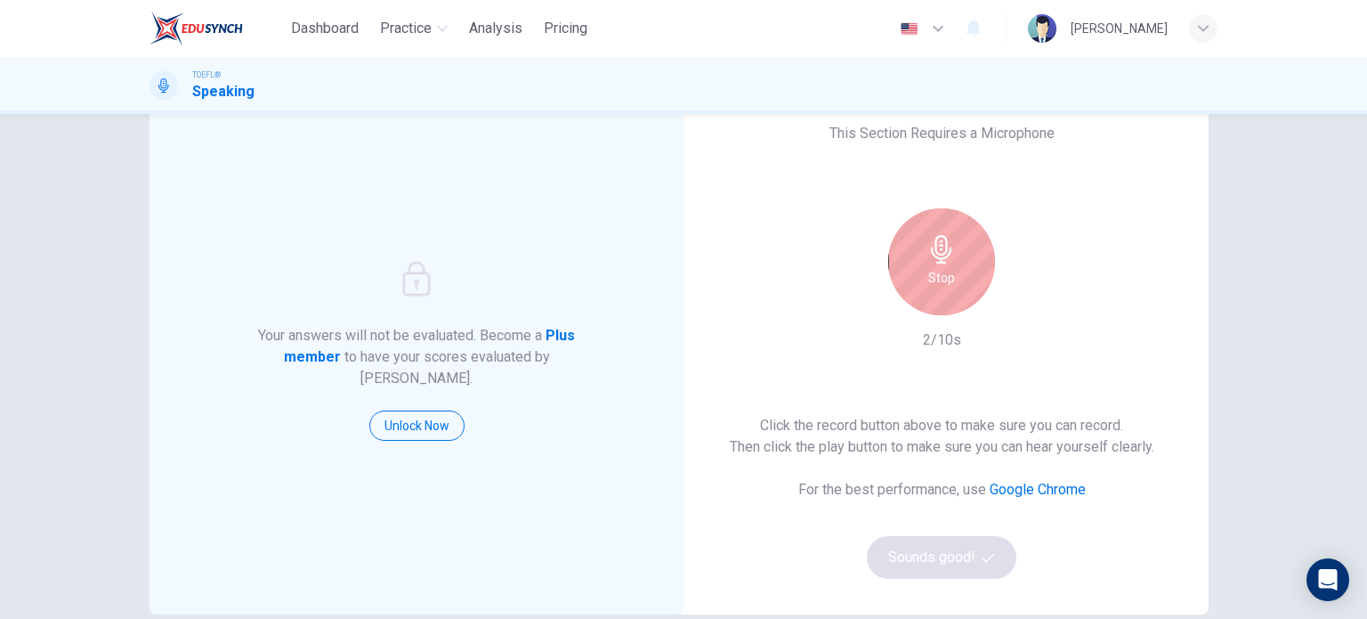
scroll to position [70, 0]
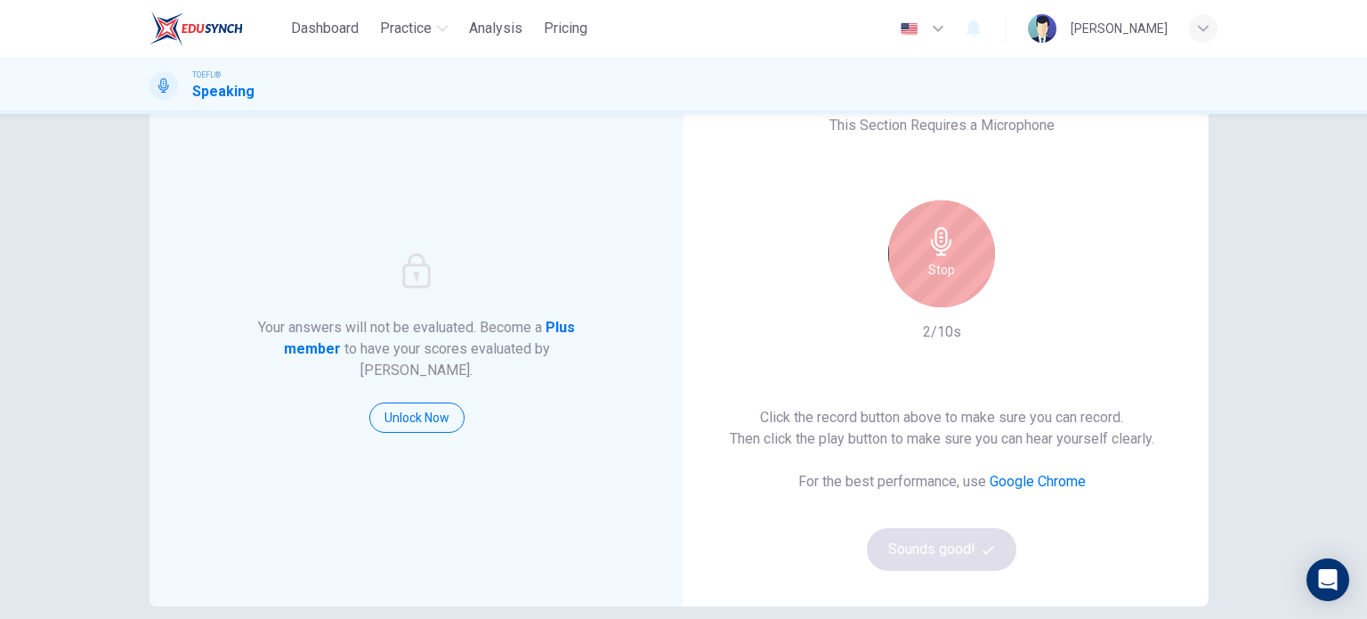
click at [938, 229] on icon "button" at bounding box center [941, 241] width 20 height 28
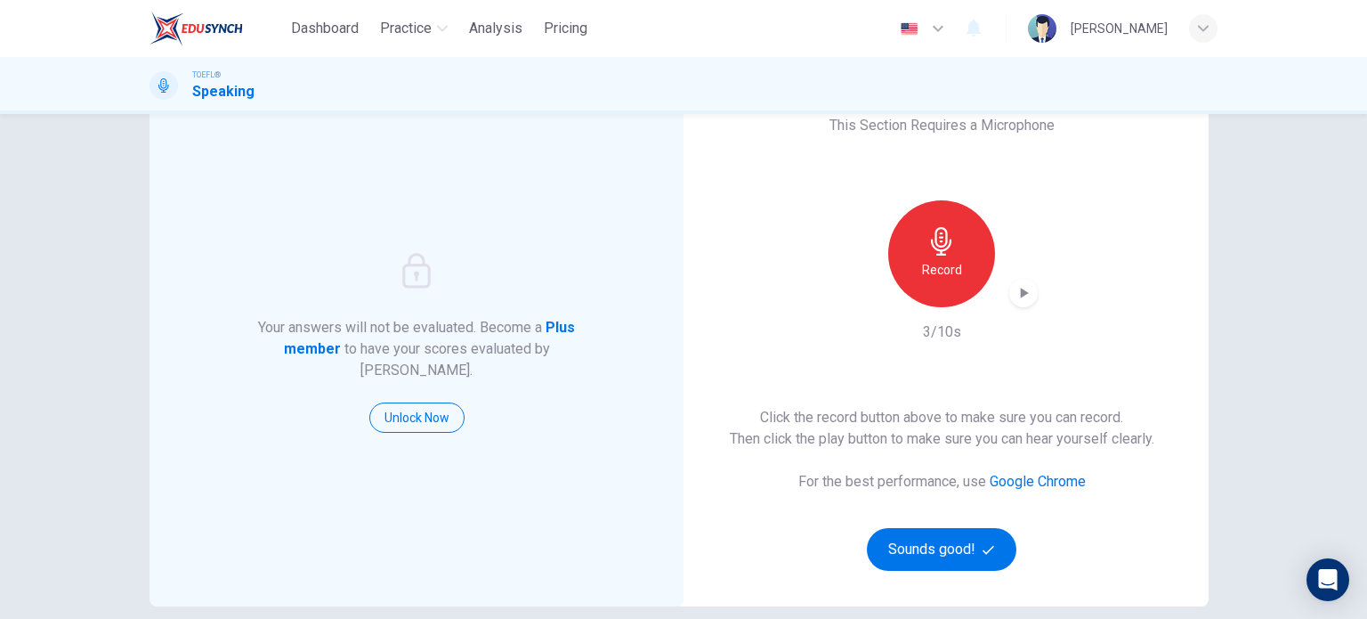
click at [1021, 291] on icon "button" at bounding box center [1025, 292] width 8 height 11
click at [933, 540] on button "Sounds good!" at bounding box center [942, 549] width 150 height 43
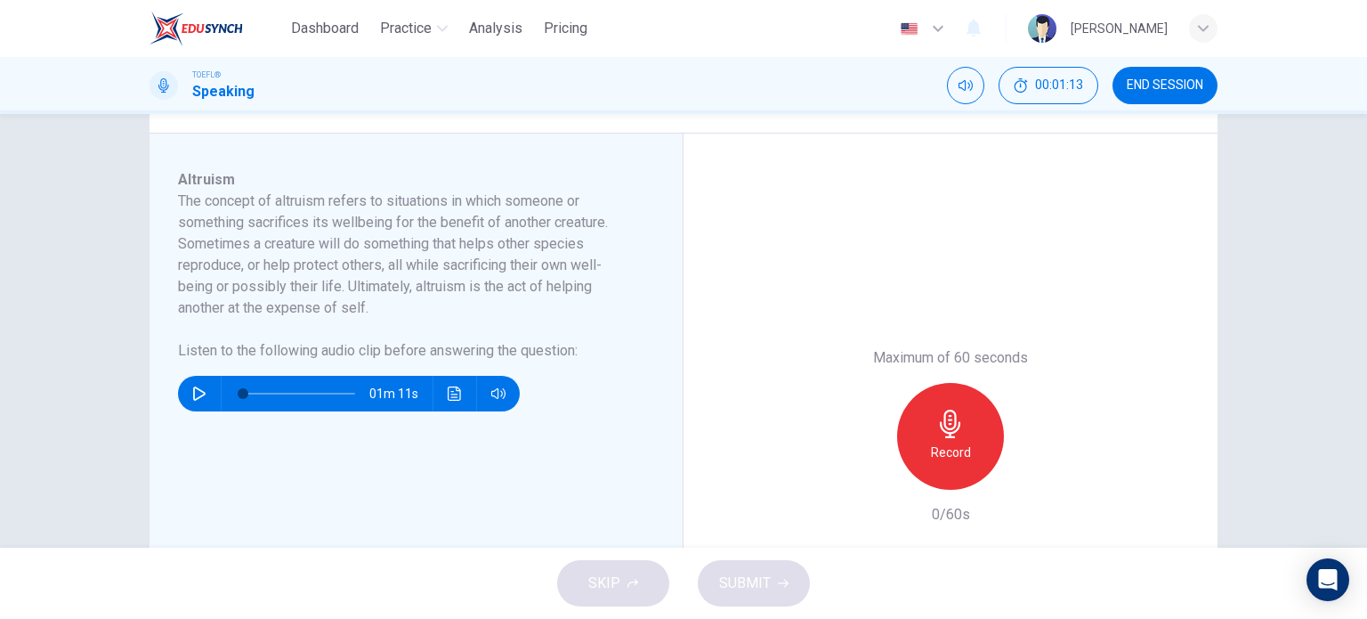
scroll to position [249, 0]
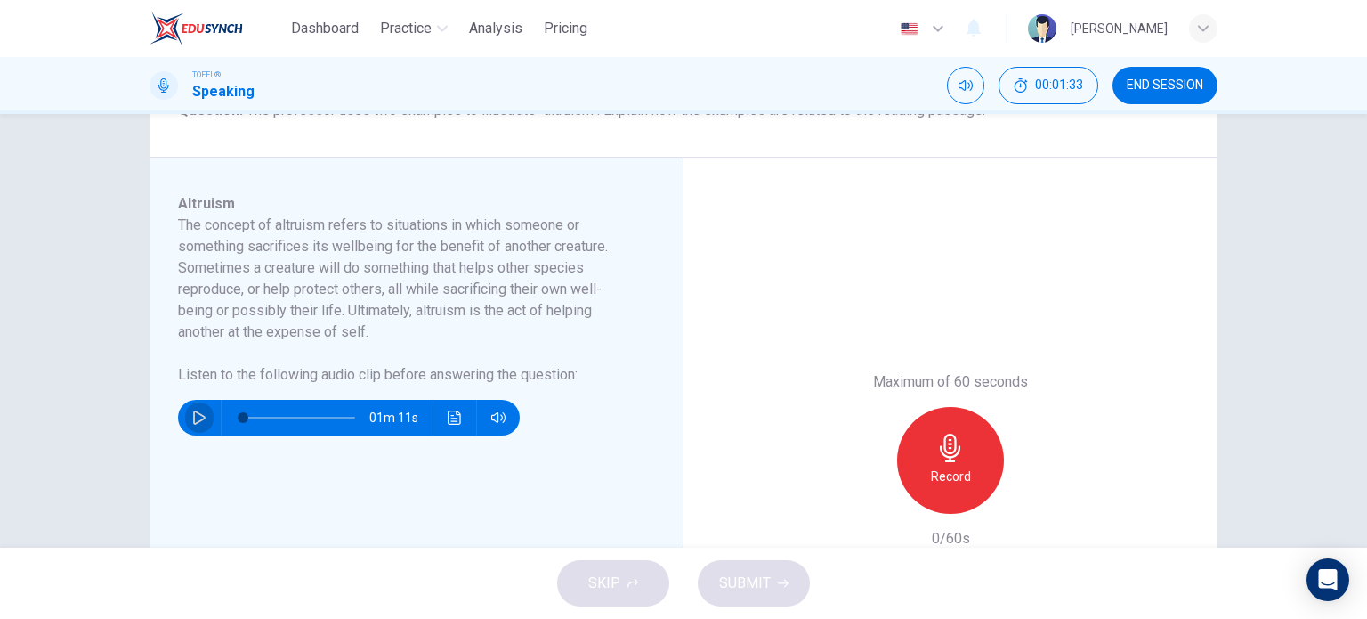
click at [203, 423] on button "button" at bounding box center [199, 418] width 28 height 36
type input "0"
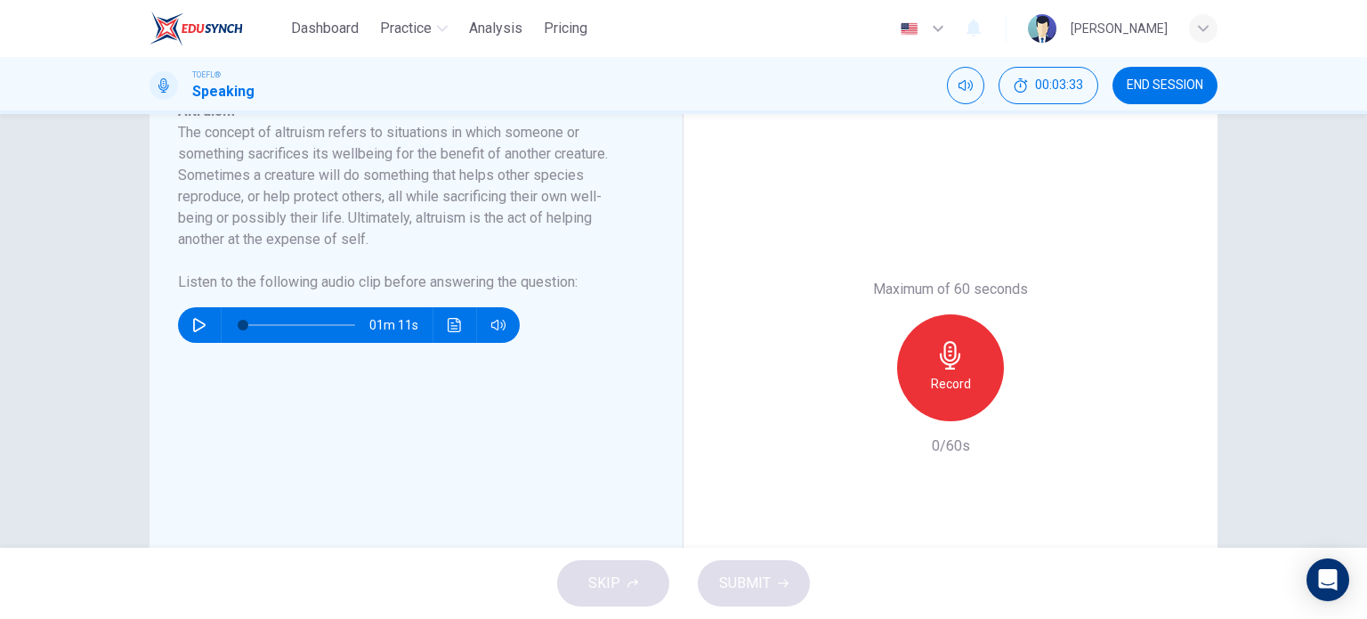
scroll to position [348, 0]
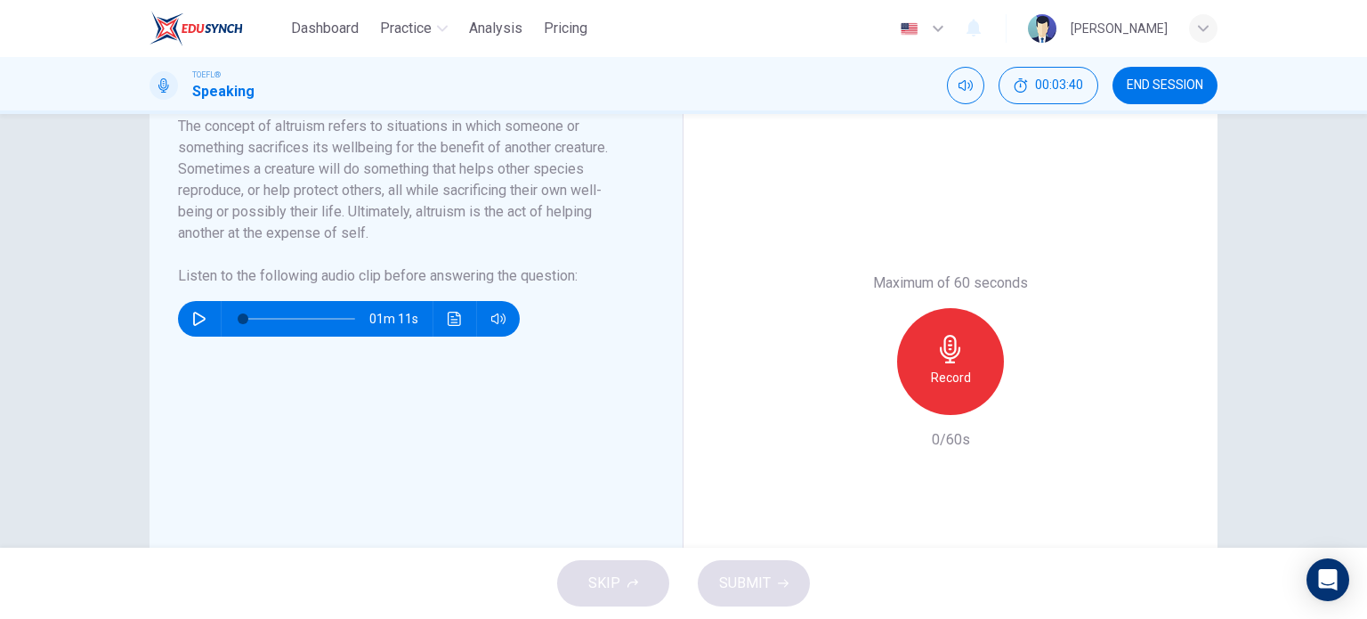
click at [607, 220] on h6 "The concept of altruism refers to situations in which someone or something sacr…" at bounding box center [405, 180] width 455 height 128
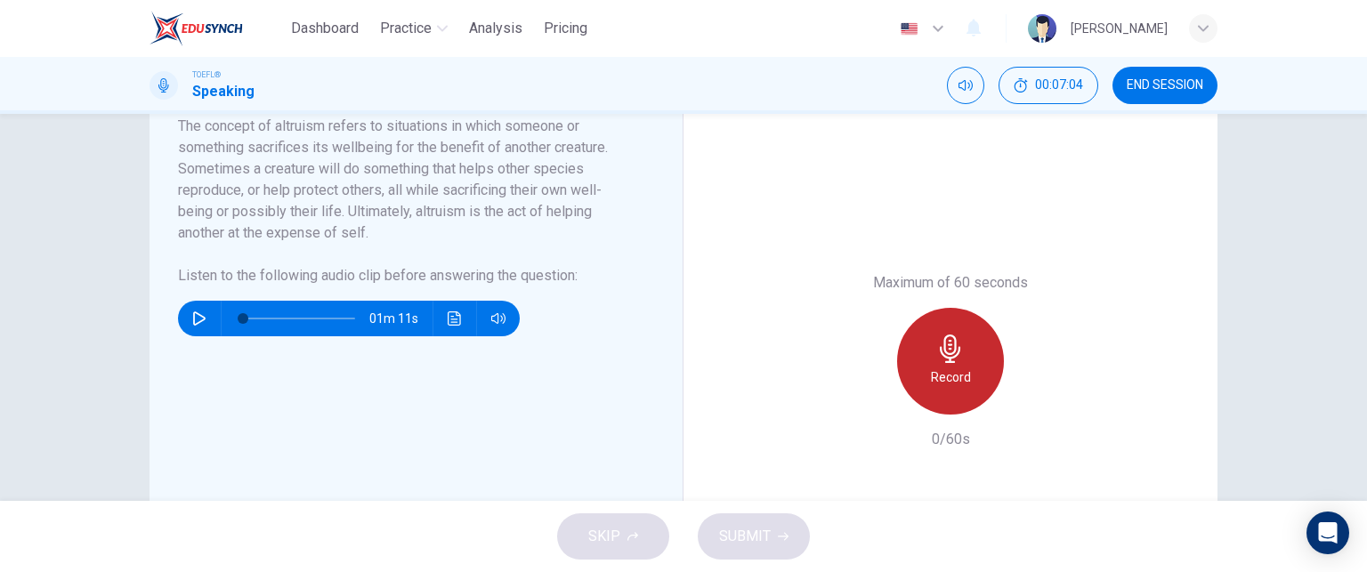
click at [953, 385] on h6 "Record" at bounding box center [951, 377] width 40 height 21
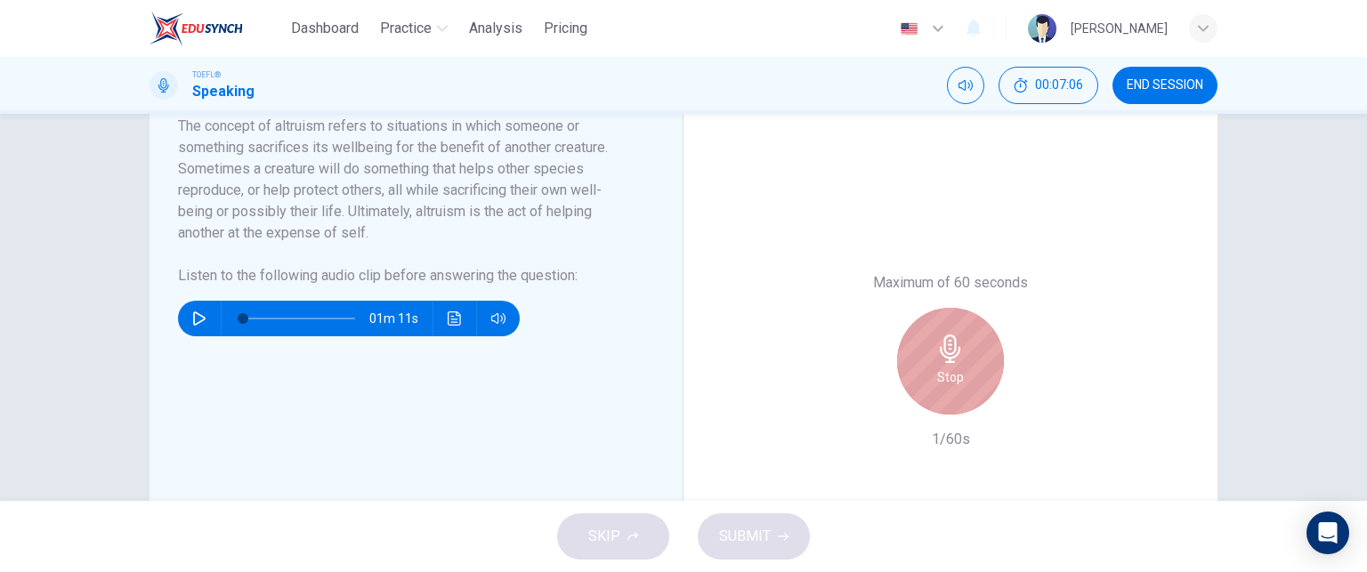
click at [960, 352] on div "Stop" at bounding box center [950, 361] width 107 height 107
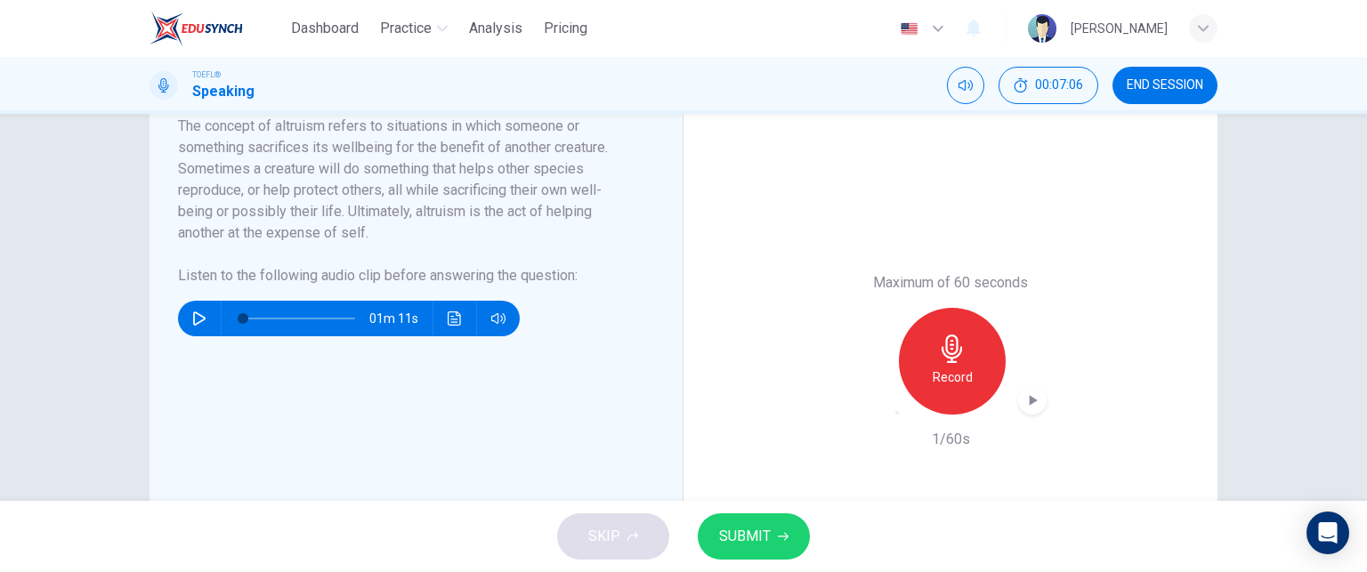
click at [760, 547] on span "SUBMIT" at bounding box center [745, 536] width 52 height 25
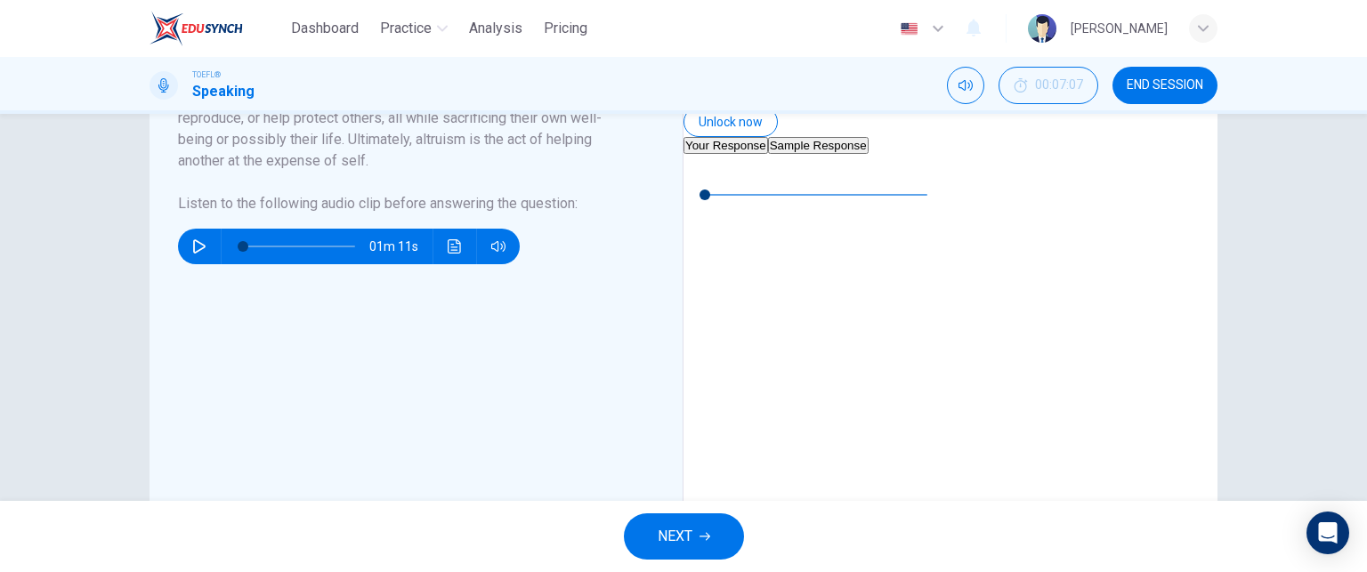
click at [704, 175] on icon "button" at bounding box center [698, 168] width 12 height 14
click at [705, 175] on icon "button" at bounding box center [698, 168] width 14 height 14
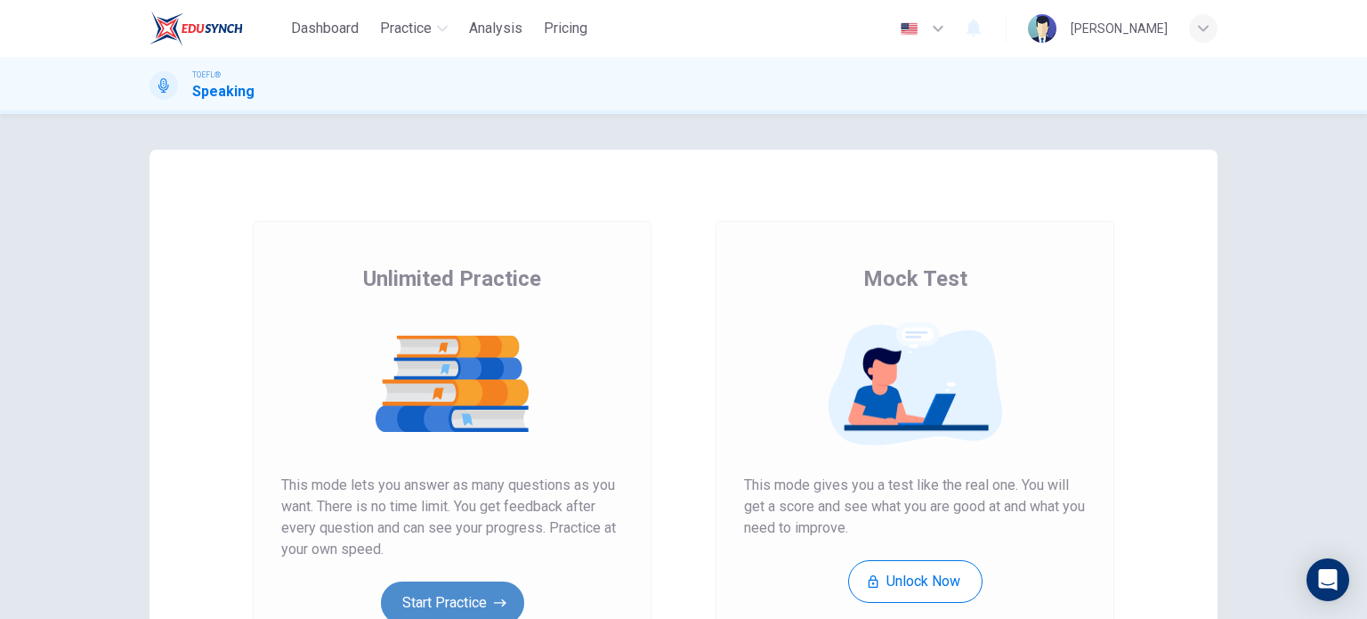
click at [454, 591] on button "Start Practice" at bounding box center [452, 602] width 143 height 43
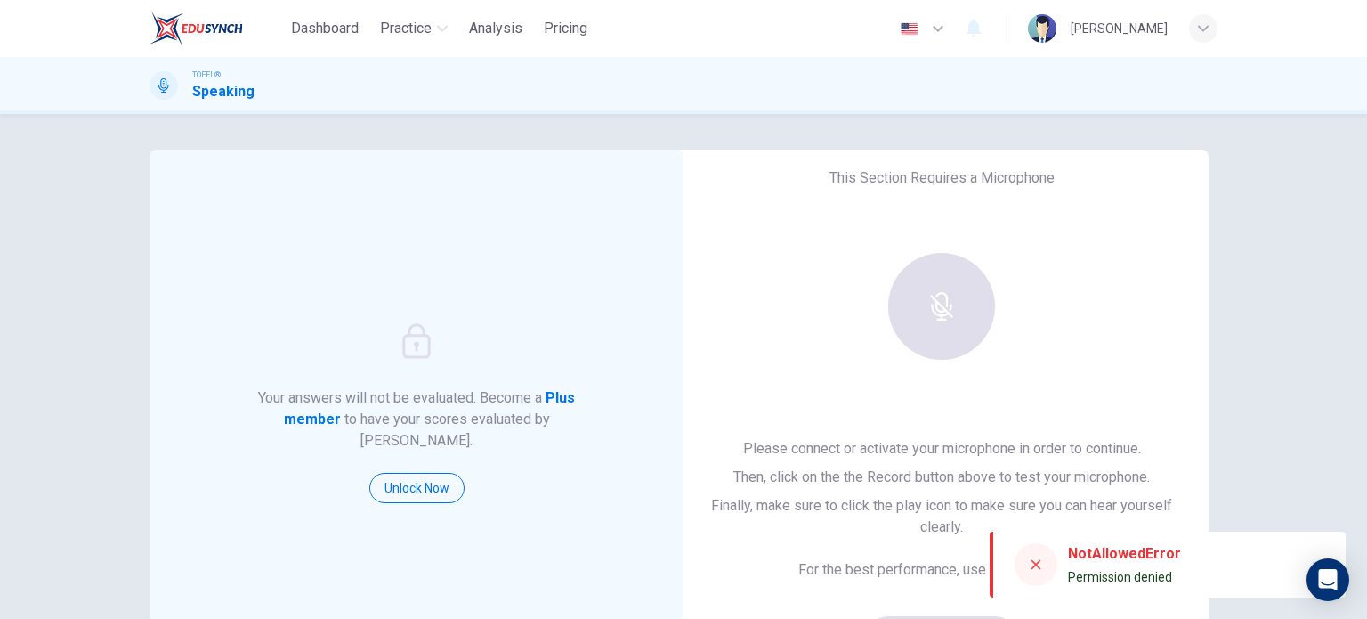
scroll to position [171, 0]
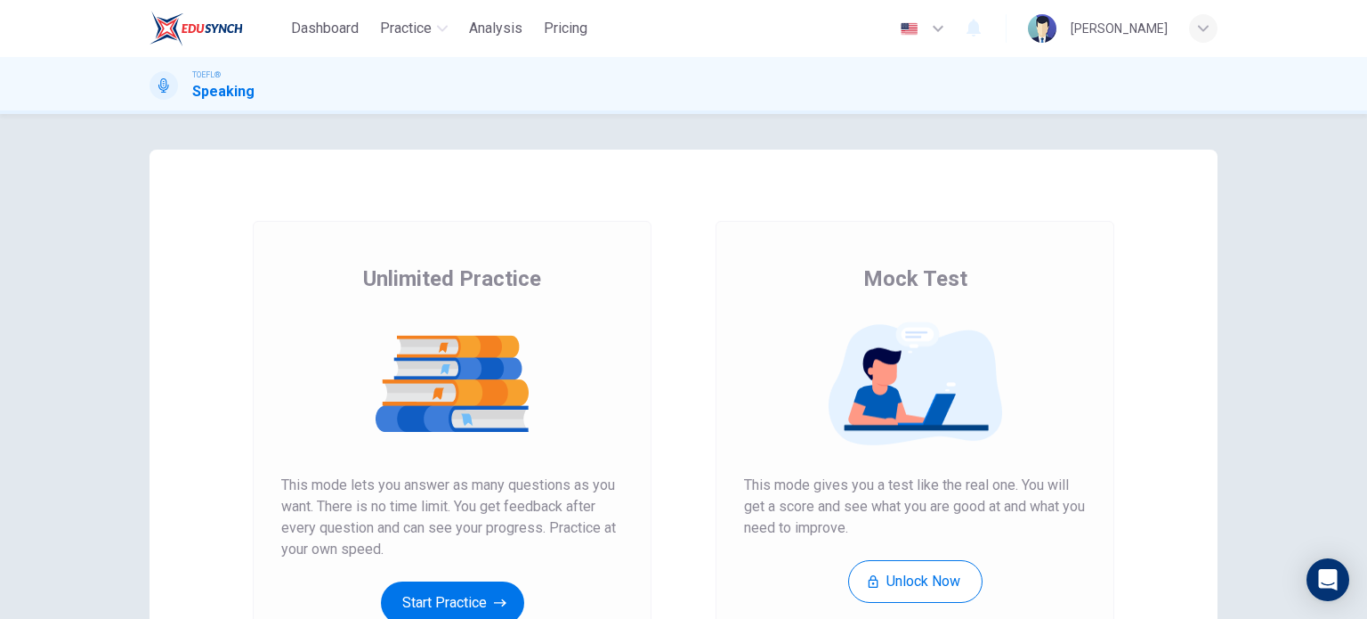
scroll to position [87, 0]
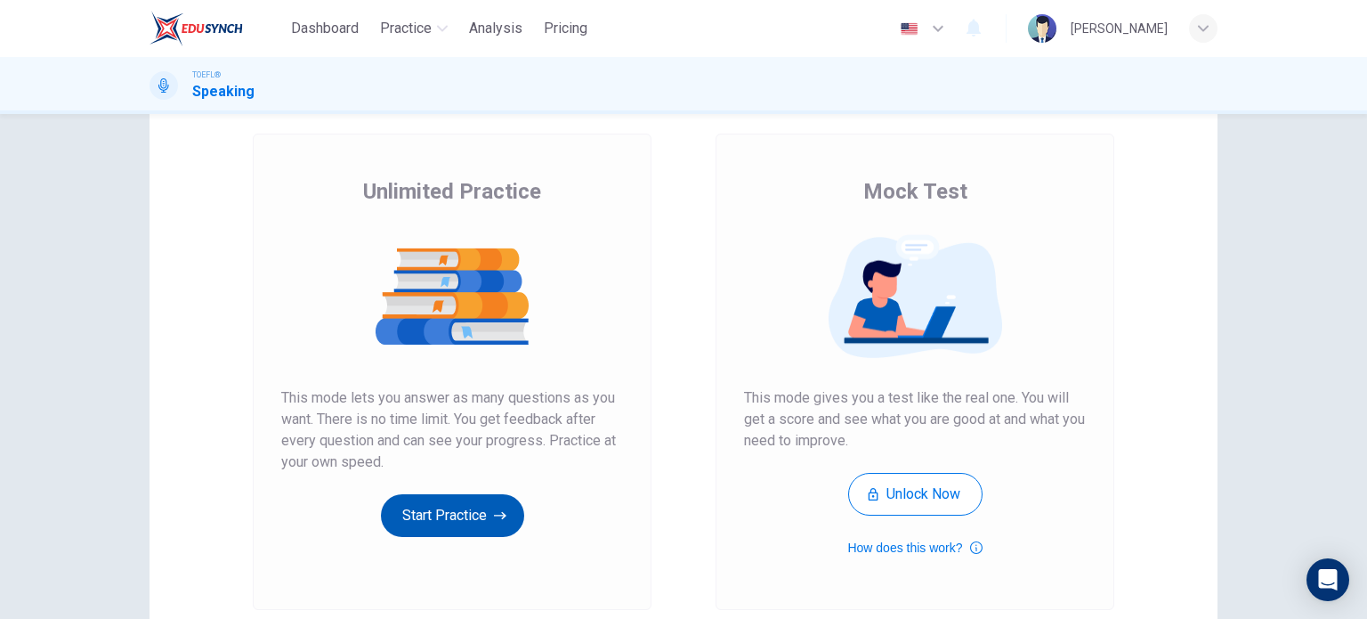
click at [428, 526] on button "Start Practice" at bounding box center [452, 515] width 143 height 43
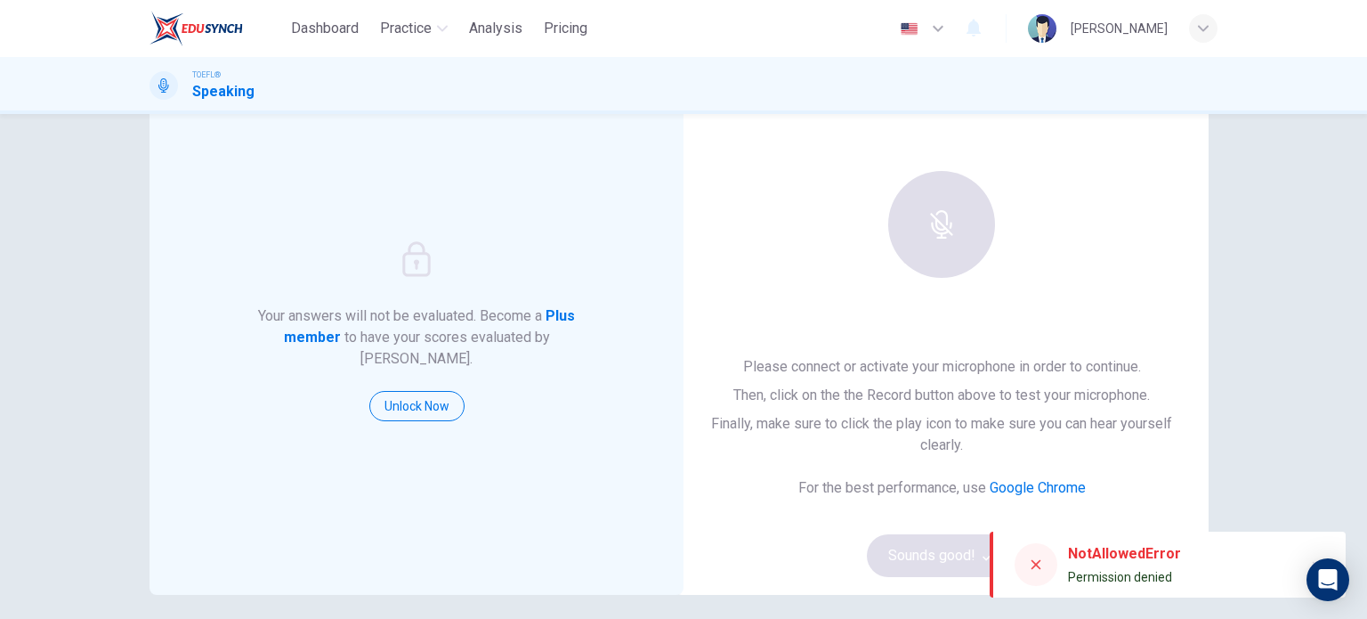
scroll to position [85, 0]
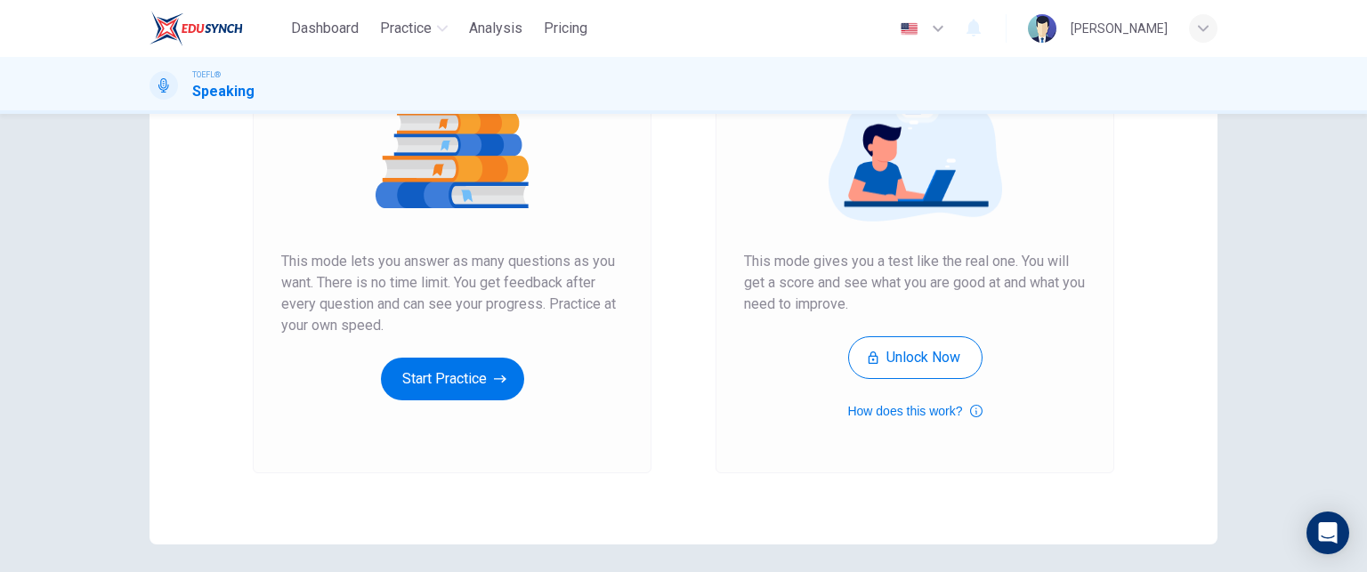
scroll to position [228, 0]
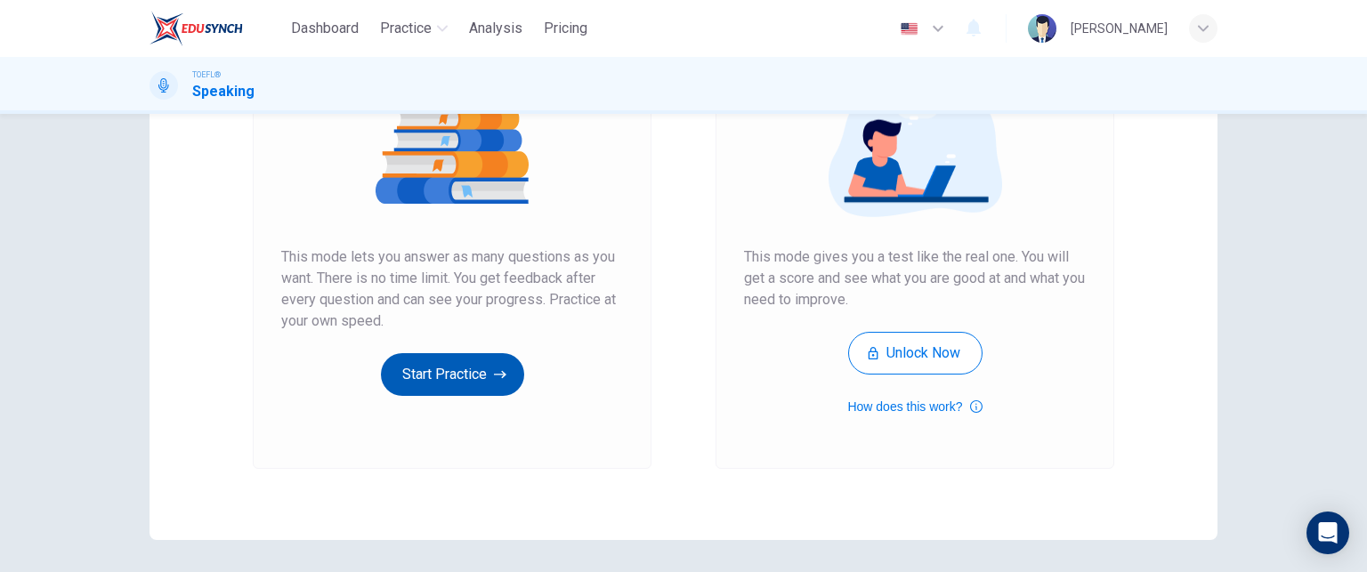
click at [424, 359] on button "Start Practice" at bounding box center [452, 374] width 143 height 43
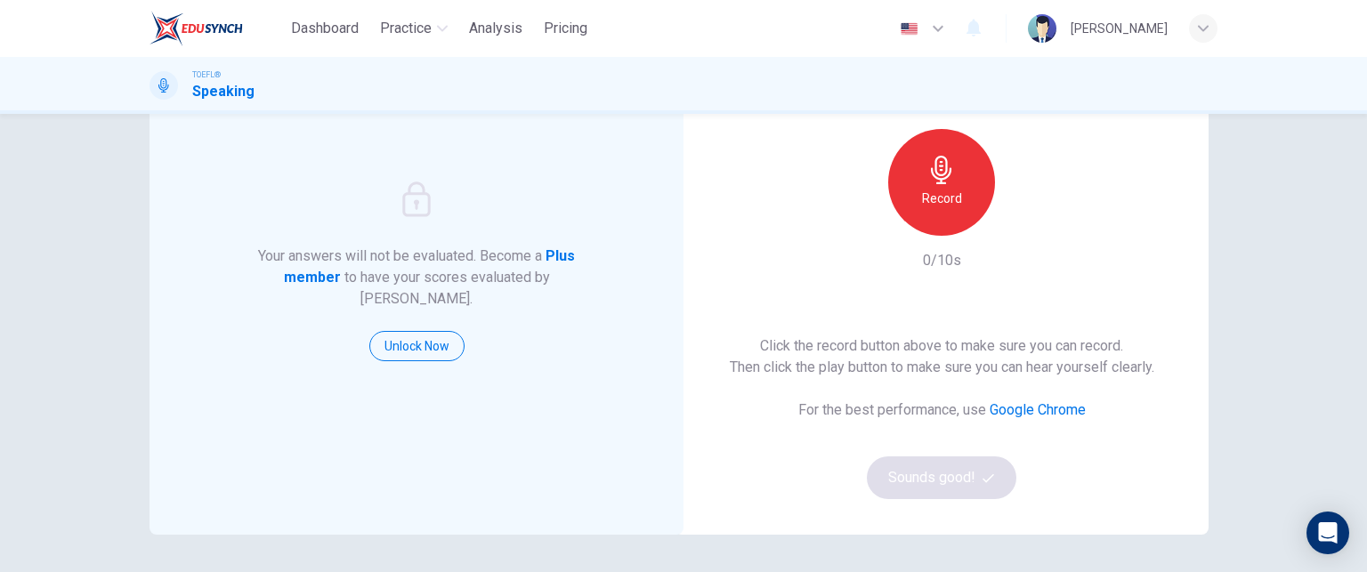
scroll to position [142, 0]
click at [935, 174] on icon "button" at bounding box center [941, 169] width 20 height 28
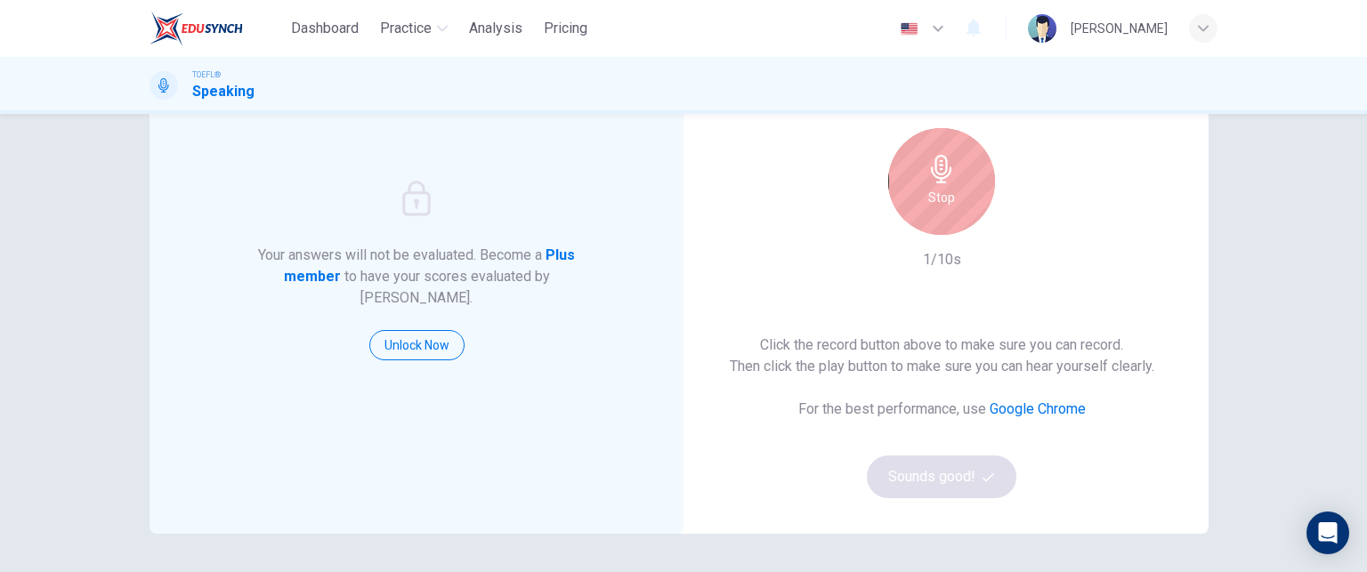
click at [935, 174] on icon "button" at bounding box center [941, 169] width 20 height 28
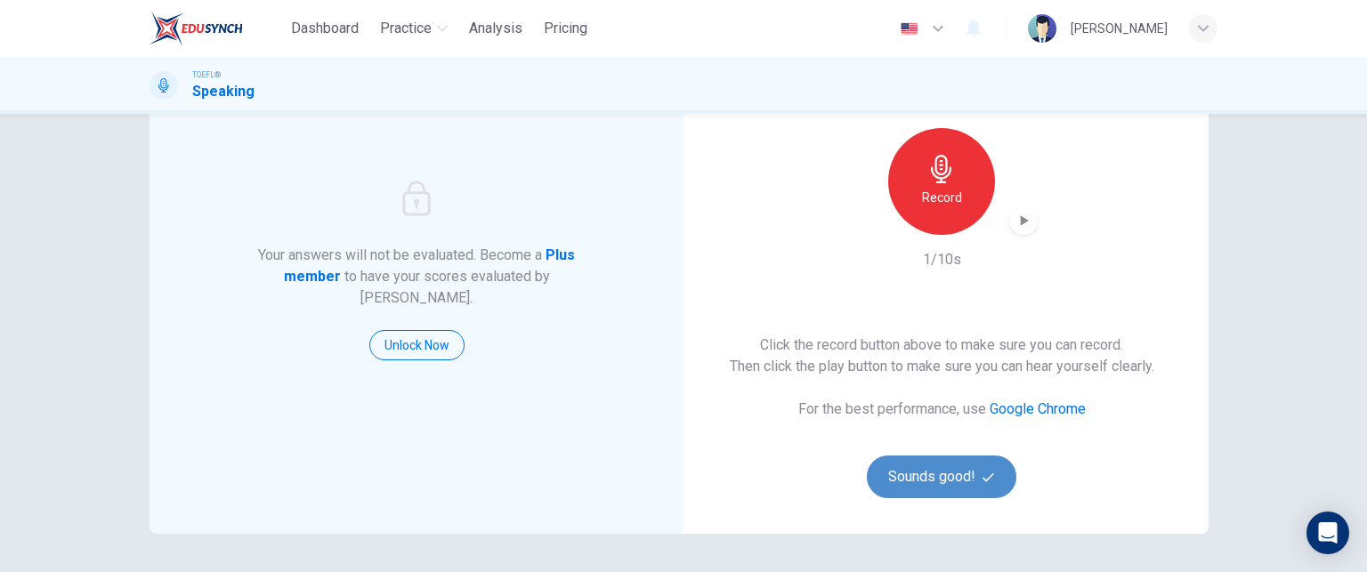
click at [946, 464] on button "Sounds good!" at bounding box center [942, 477] width 150 height 43
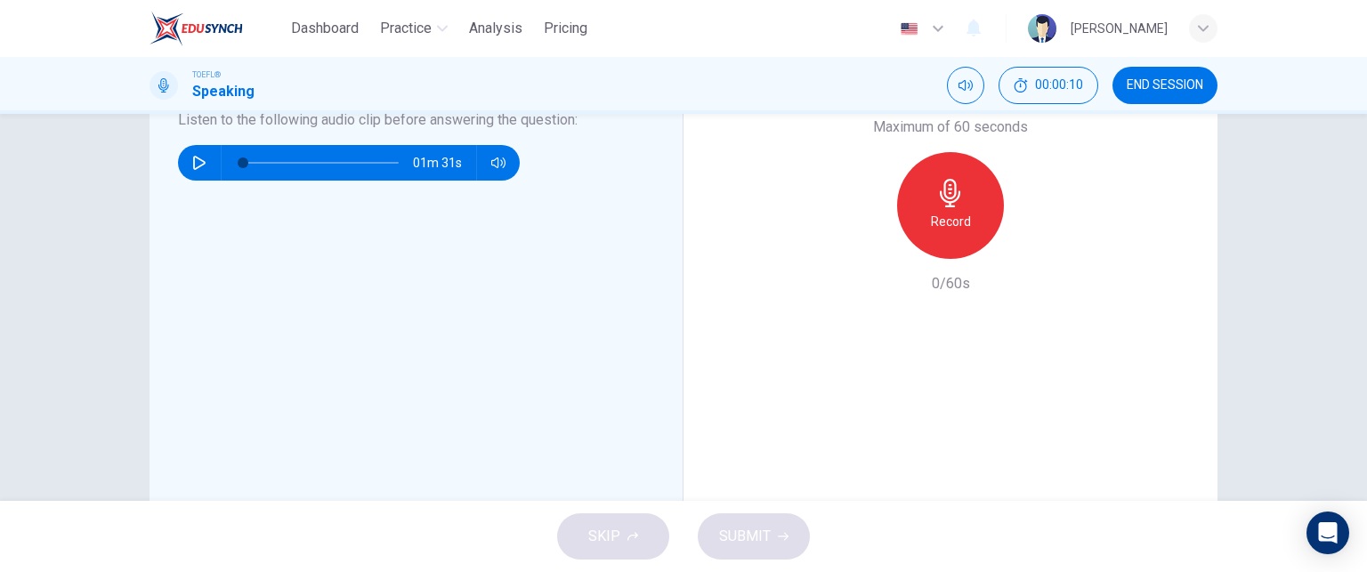
scroll to position [509, 0]
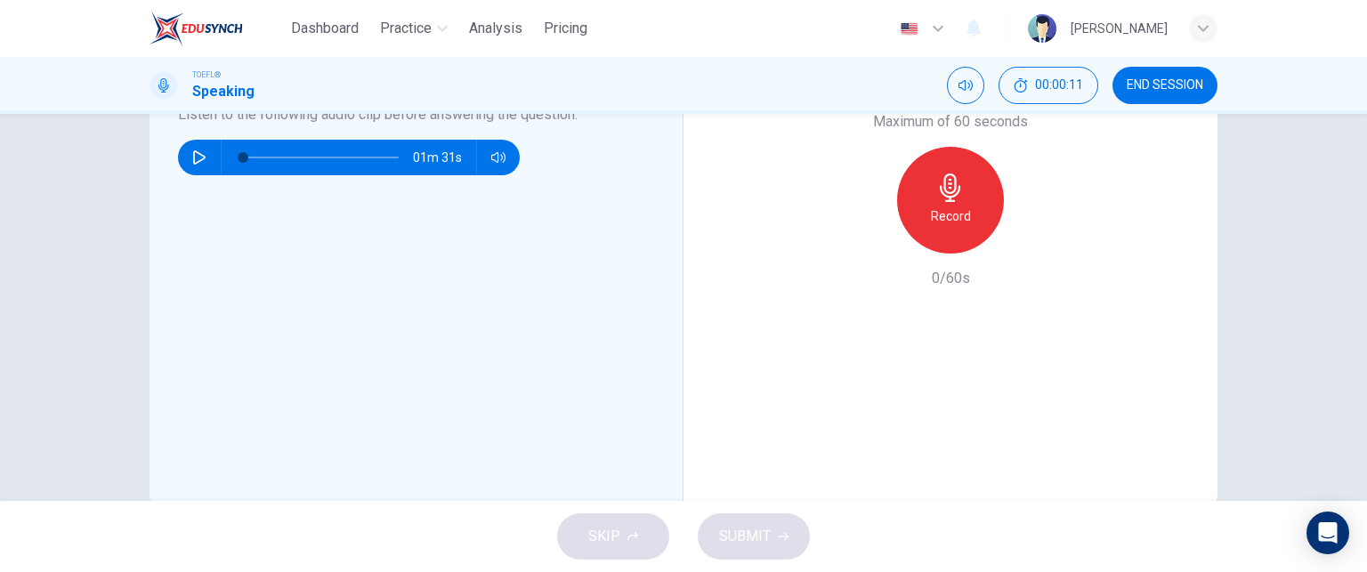
click at [652, 508] on div "SKIP SUBMIT" at bounding box center [683, 536] width 1367 height 71
click at [976, 216] on div "Record" at bounding box center [950, 200] width 107 height 107
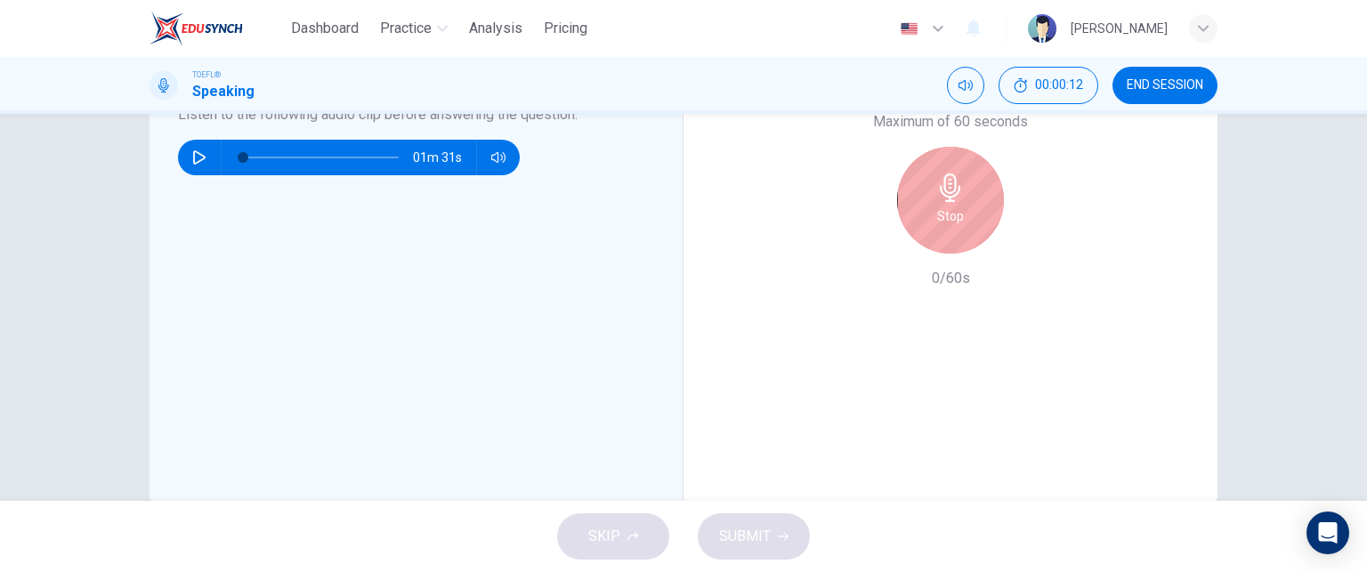
click at [958, 206] on h6 "Stop" at bounding box center [950, 216] width 27 height 21
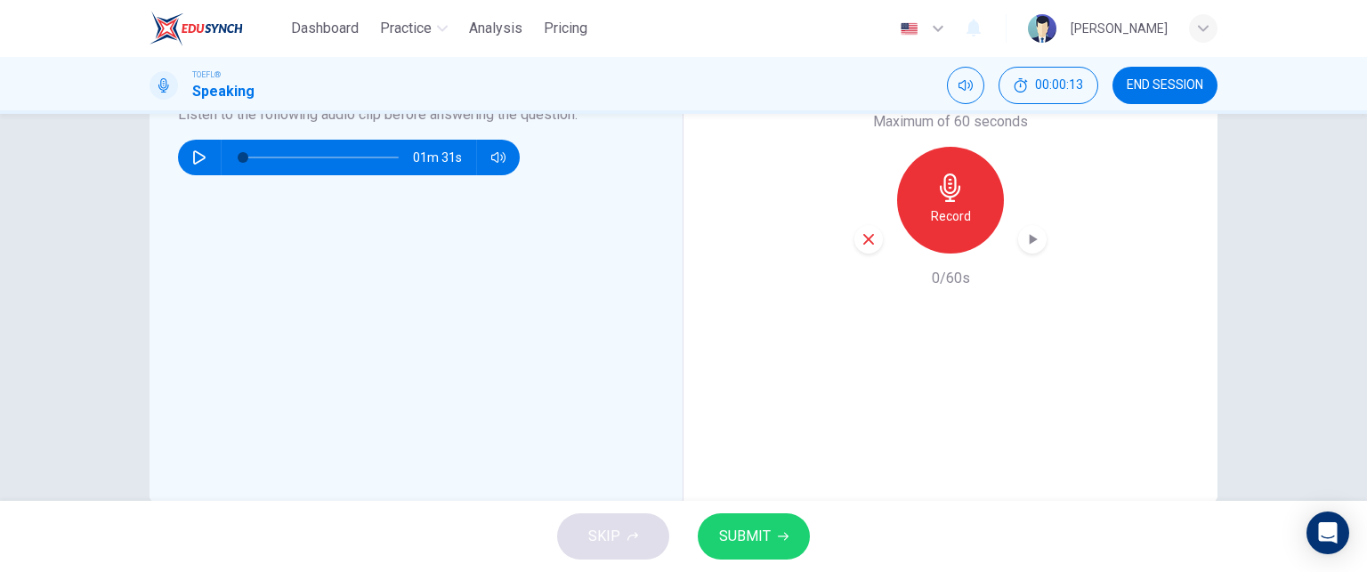
click at [611, 549] on div "SKIP SUBMIT" at bounding box center [683, 536] width 1367 height 71
click at [776, 519] on button "SUBMIT" at bounding box center [754, 537] width 112 height 46
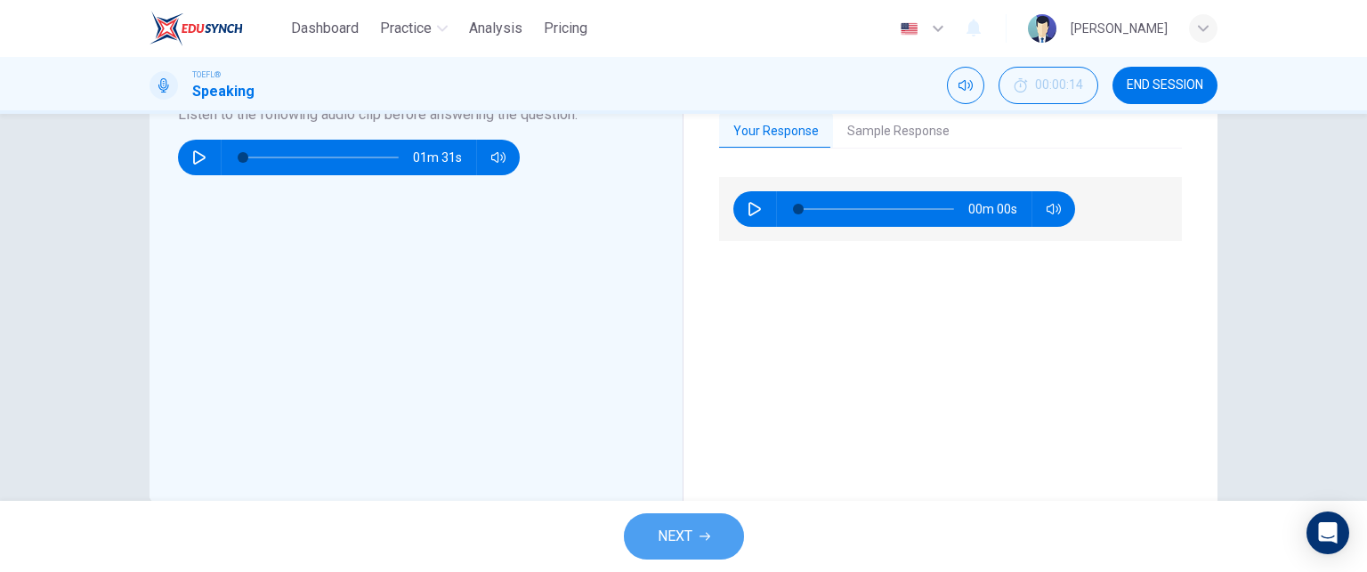
click at [675, 530] on span "NEXT" at bounding box center [675, 536] width 35 height 25
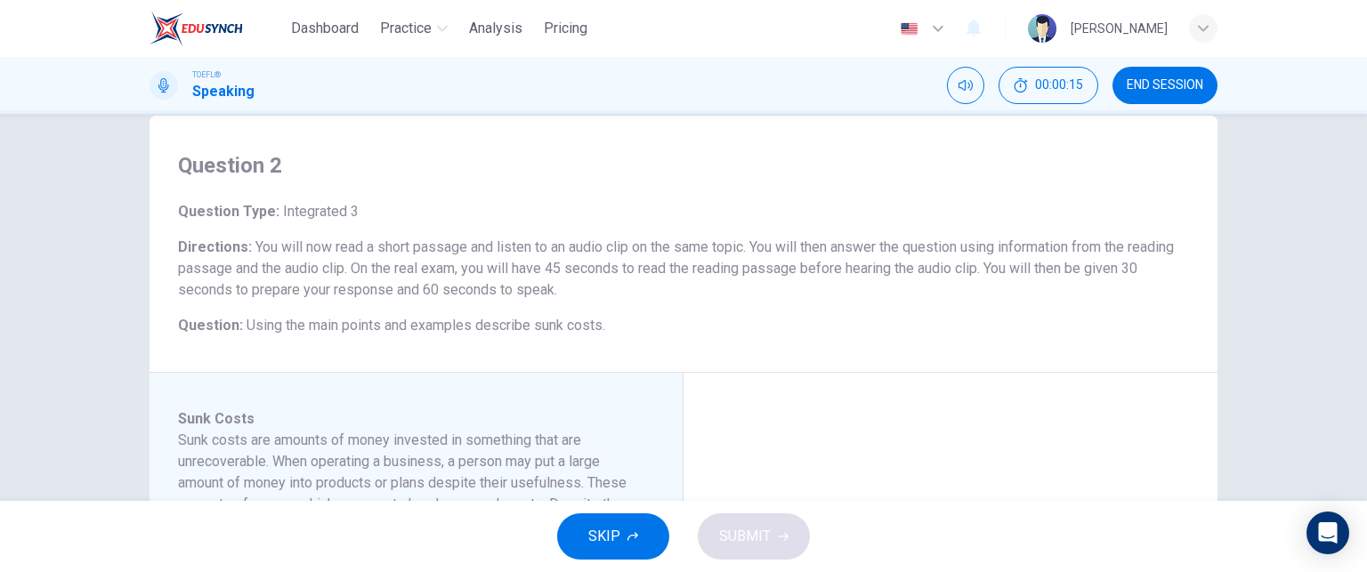
scroll to position [43, 0]
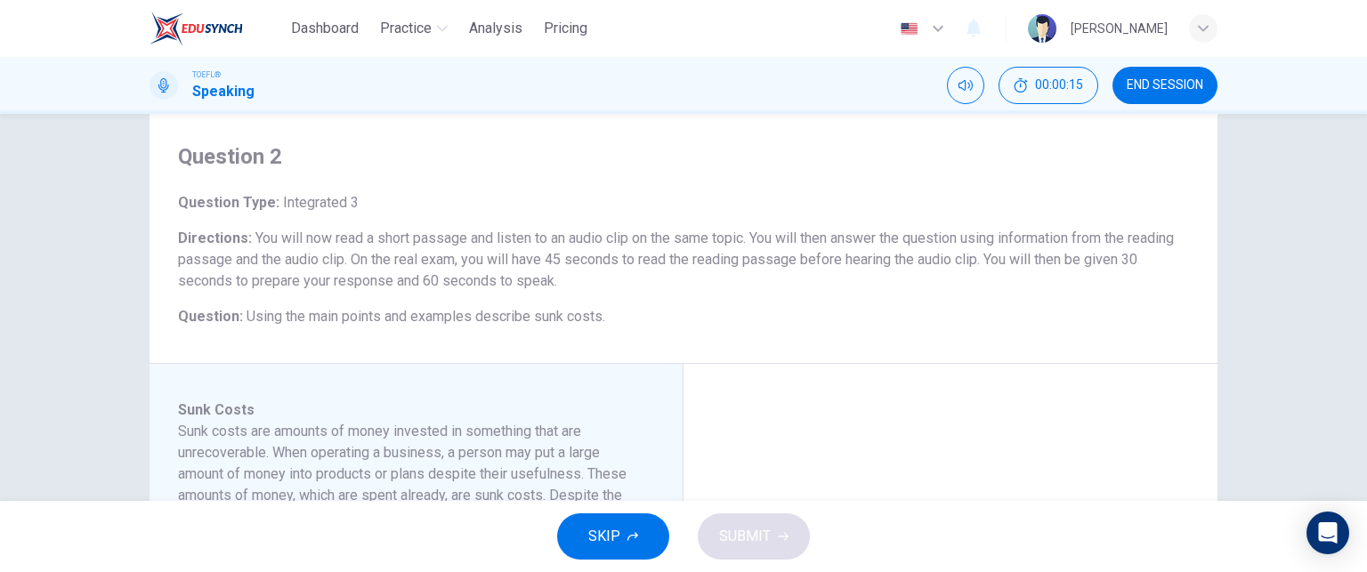
click at [595, 542] on span "SKIP" at bounding box center [604, 536] width 32 height 25
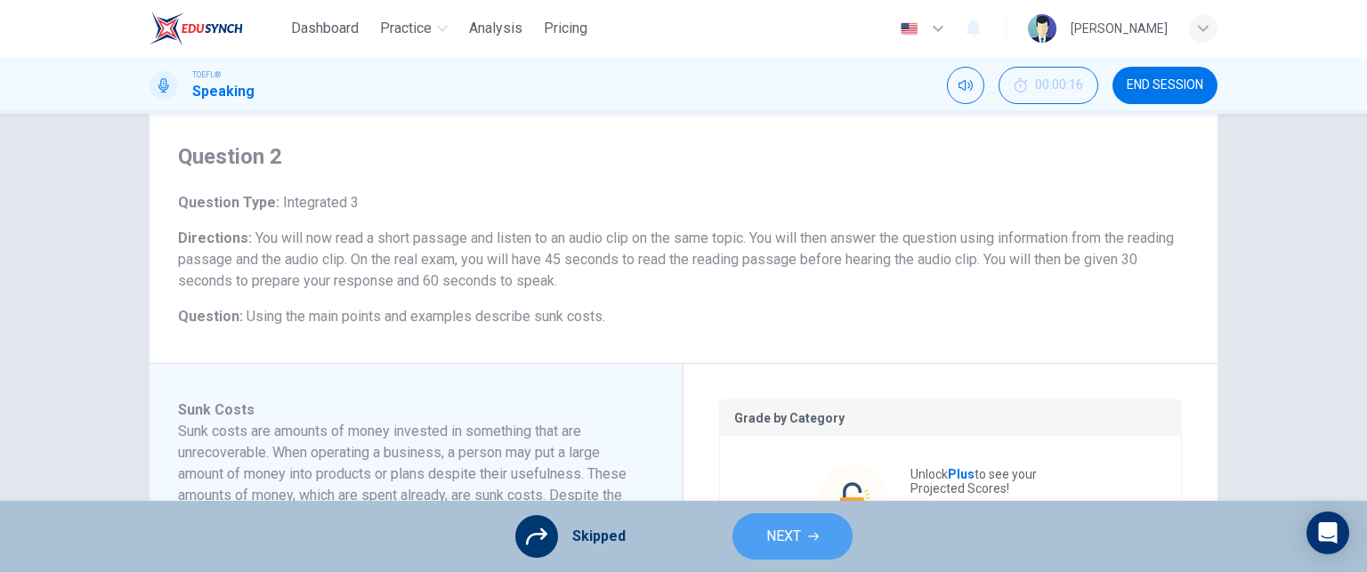
click at [798, 532] on span "NEXT" at bounding box center [783, 536] width 35 height 25
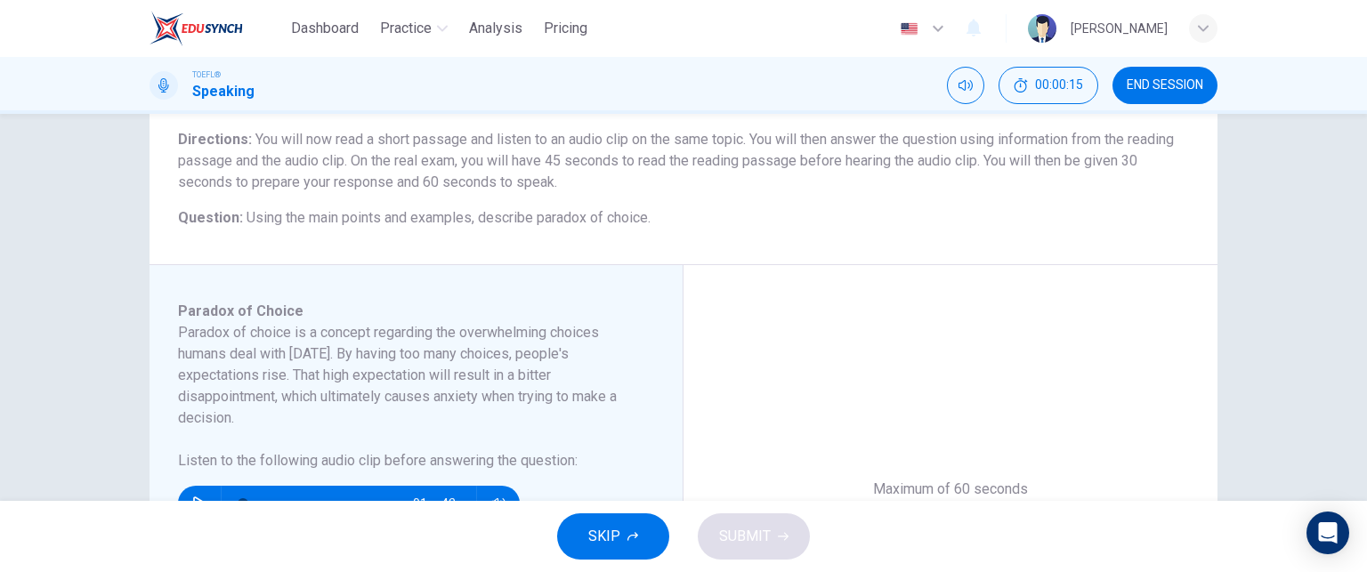
scroll to position [142, 0]
click at [599, 543] on span "SKIP" at bounding box center [604, 536] width 32 height 25
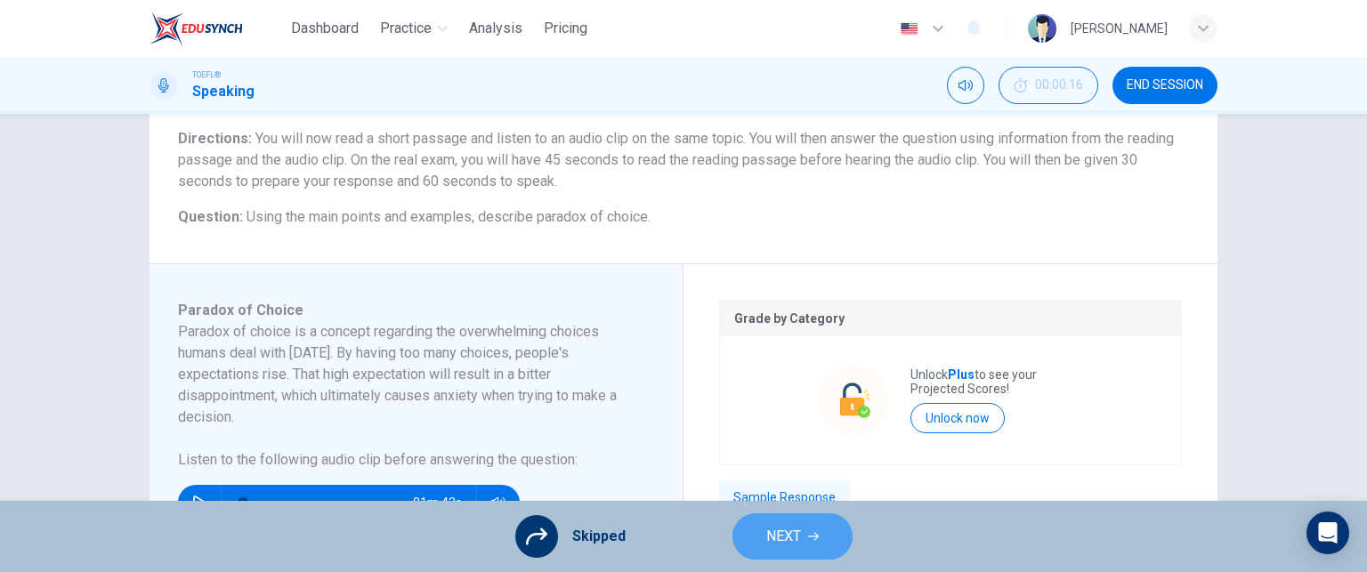
click at [786, 544] on span "NEXT" at bounding box center [783, 536] width 35 height 25
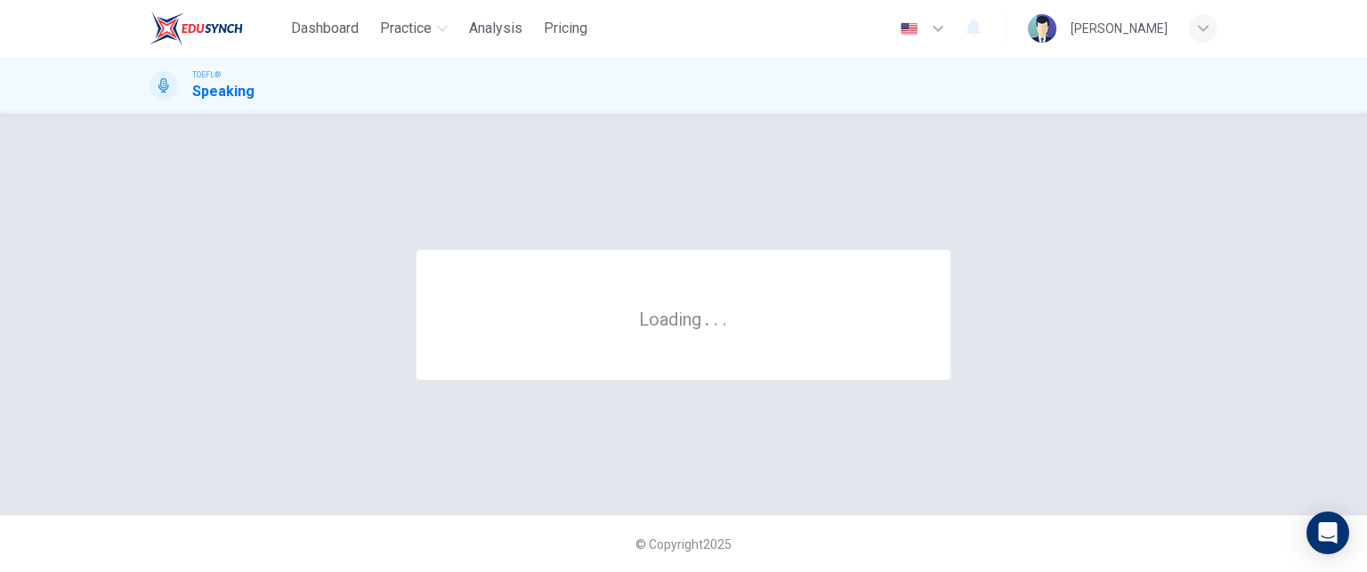
scroll to position [0, 0]
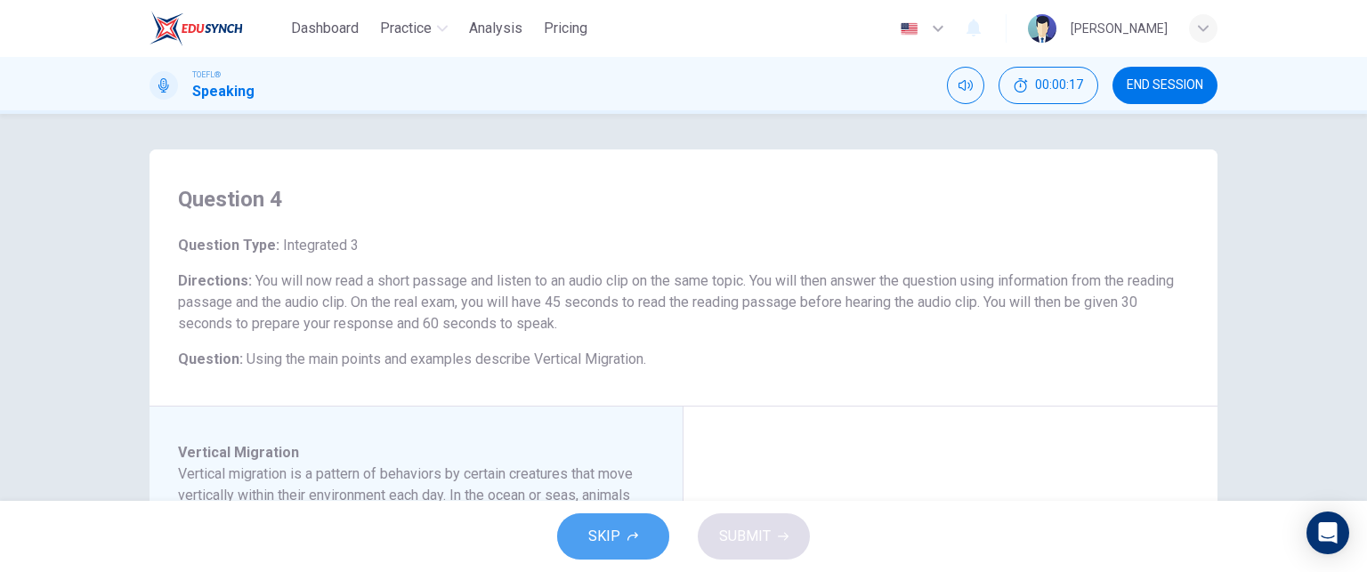
click at [590, 554] on button "SKIP" at bounding box center [613, 537] width 112 height 46
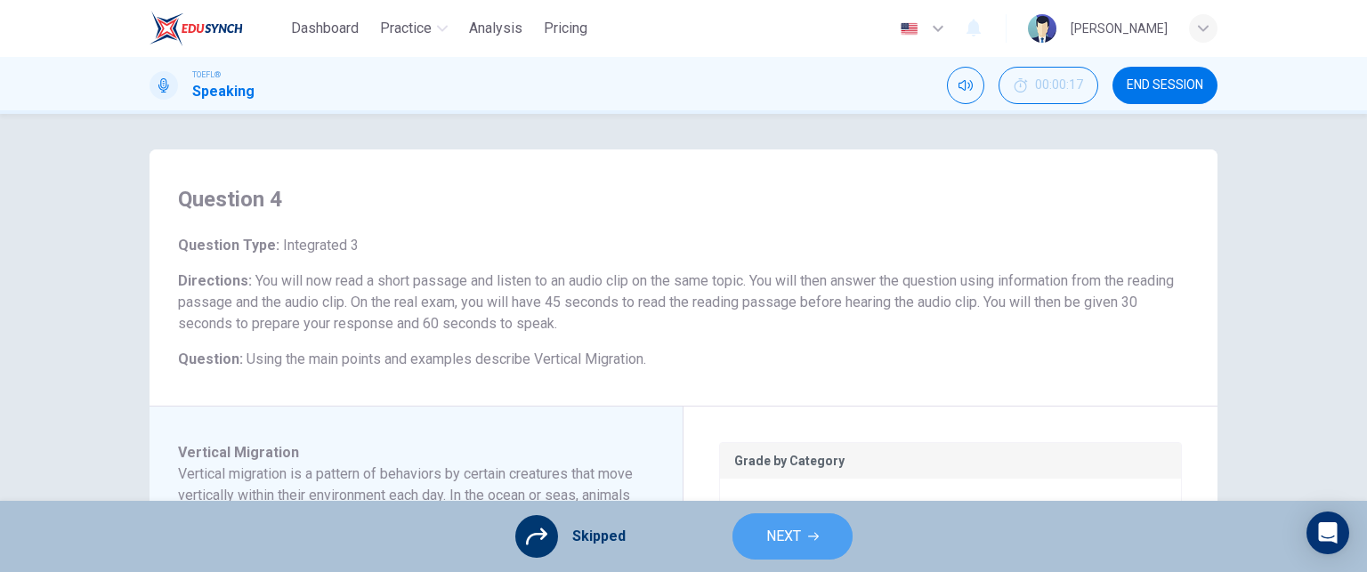
click at [778, 538] on span "NEXT" at bounding box center [783, 536] width 35 height 25
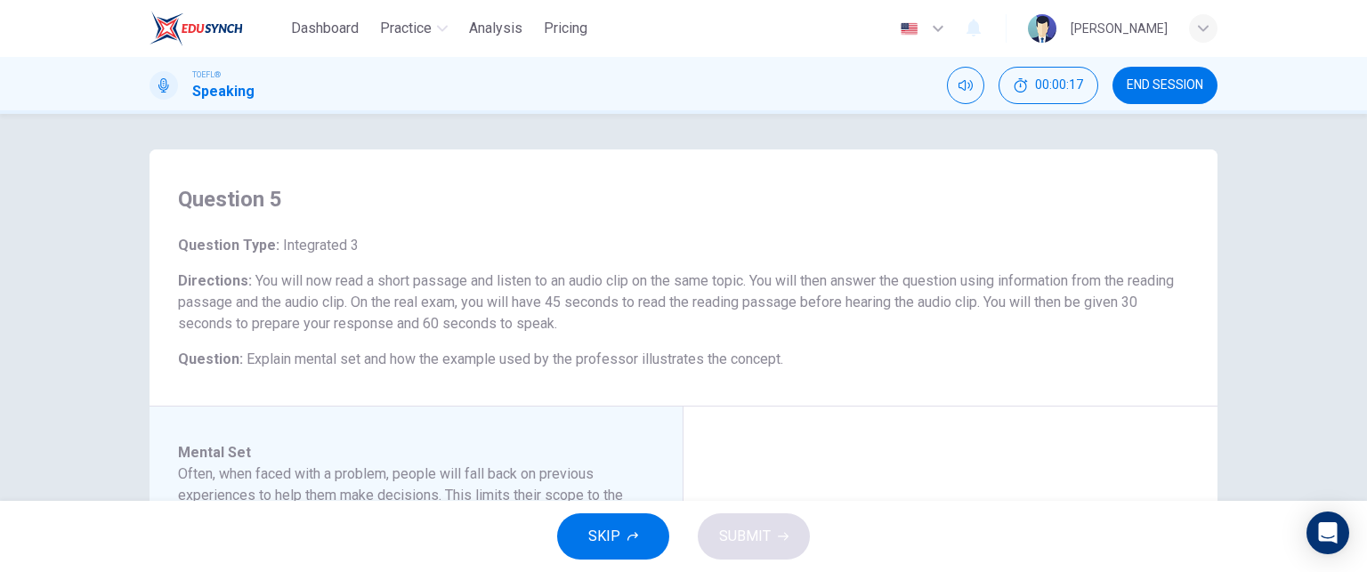
click at [611, 531] on span "SKIP" at bounding box center [604, 536] width 32 height 25
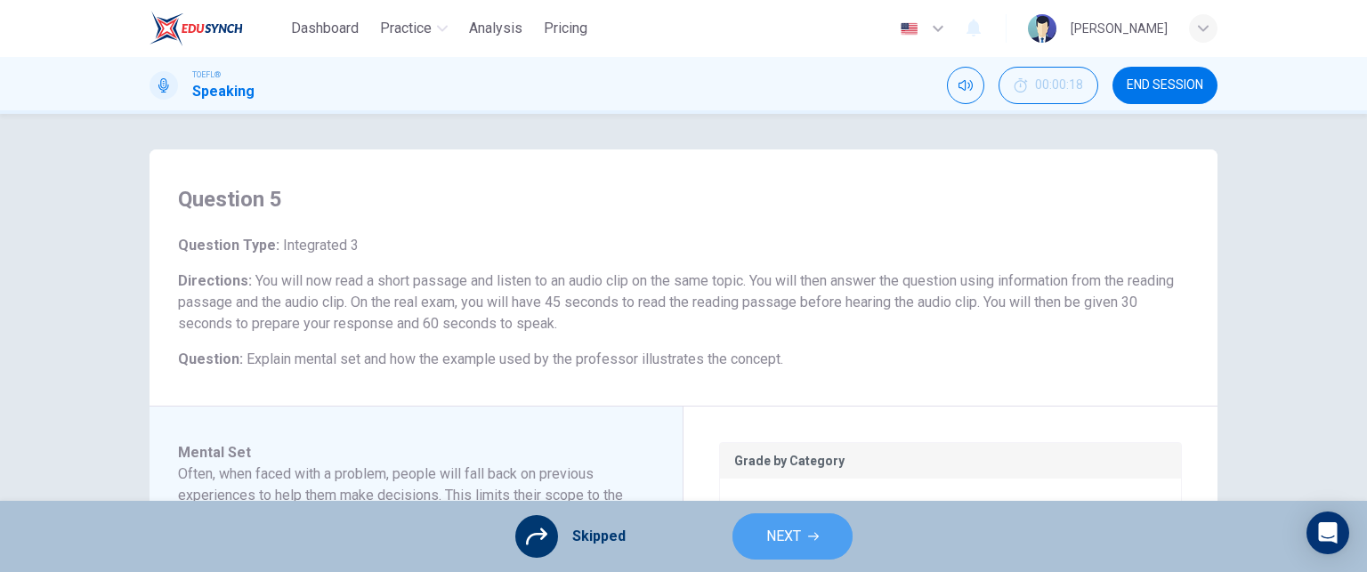
click at [795, 531] on span "NEXT" at bounding box center [783, 536] width 35 height 25
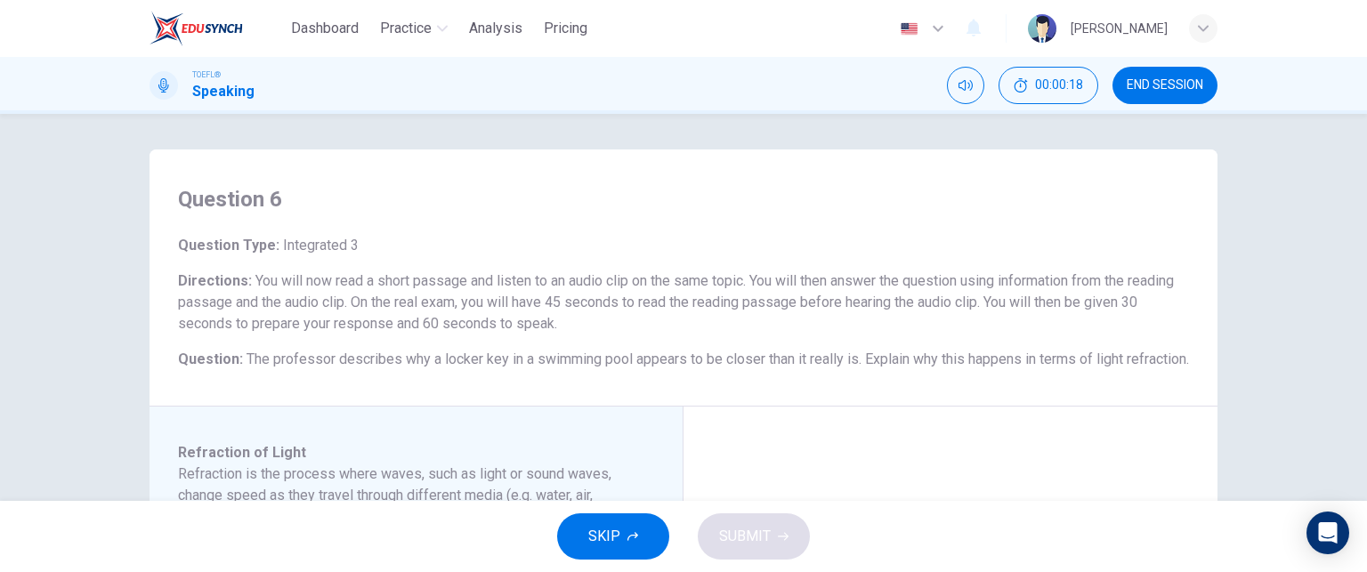
click at [595, 535] on span "SKIP" at bounding box center [604, 536] width 32 height 25
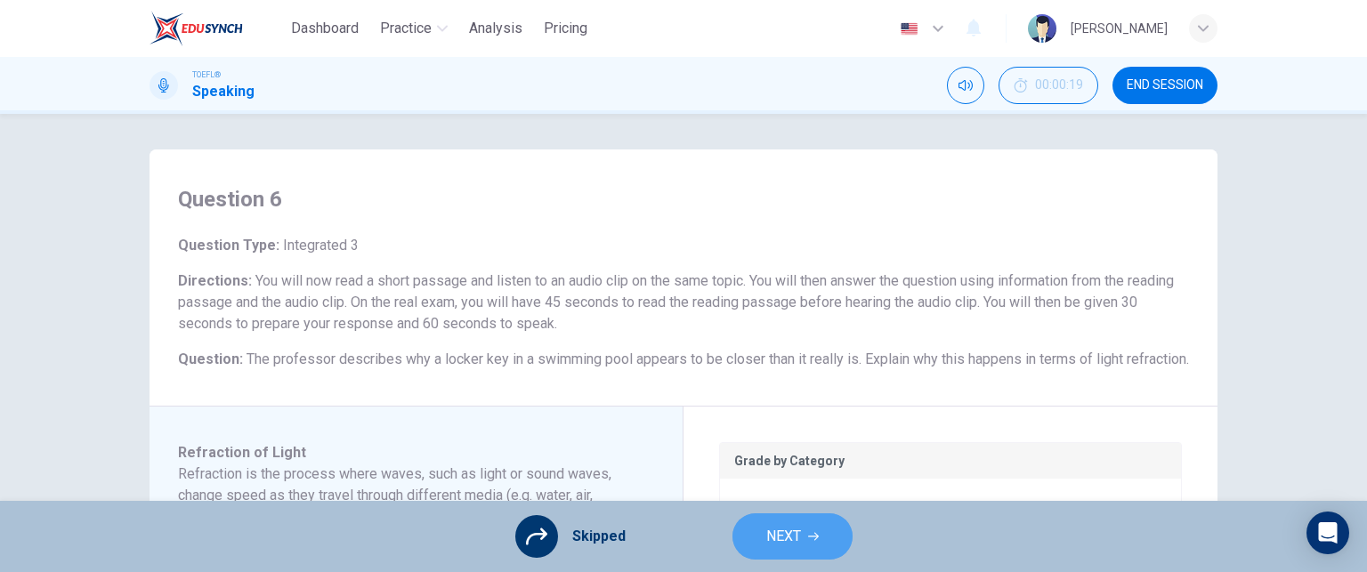
click at [806, 522] on button "NEXT" at bounding box center [793, 537] width 120 height 46
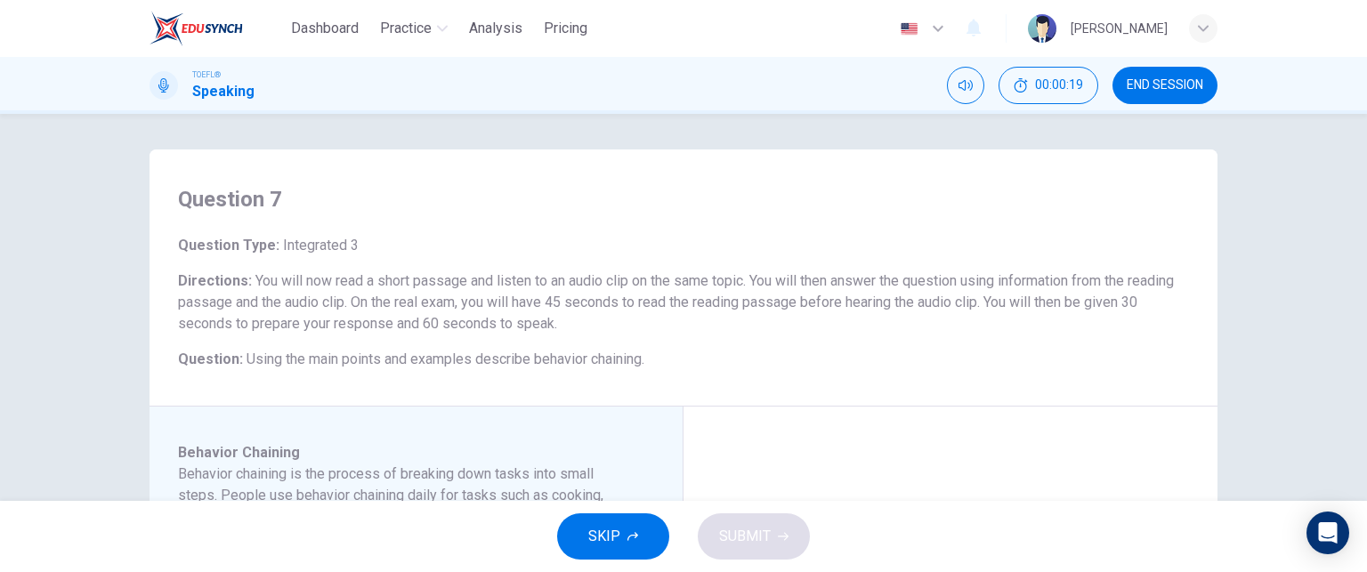
scroll to position [12, 0]
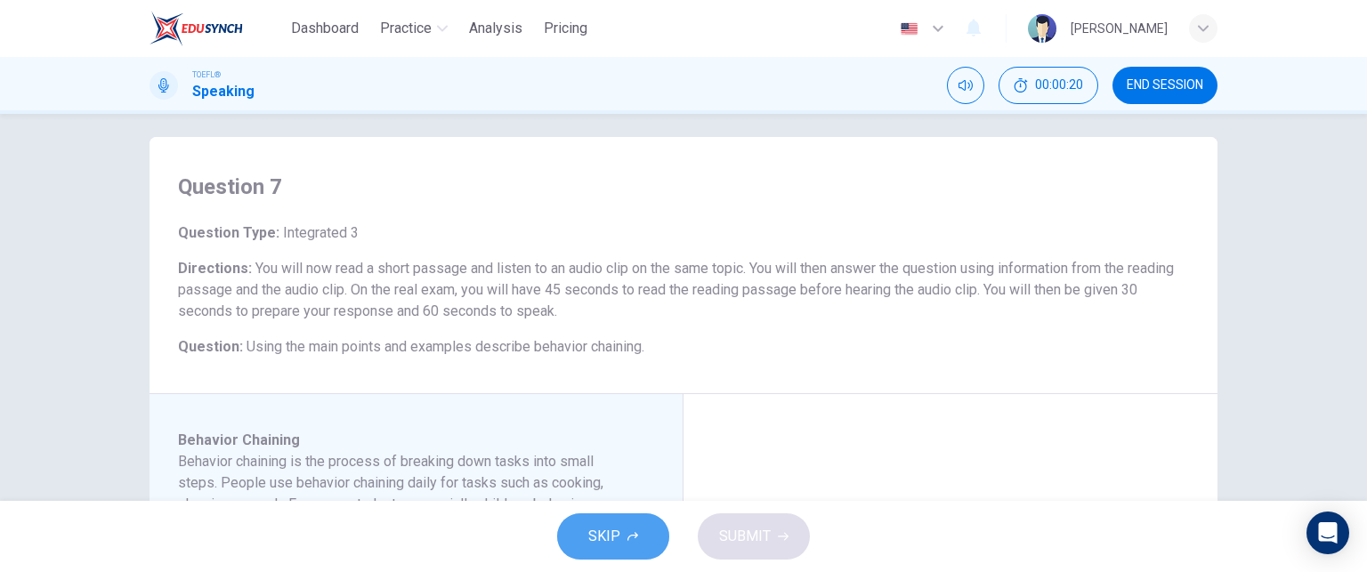
click at [602, 526] on span "SKIP" at bounding box center [604, 536] width 32 height 25
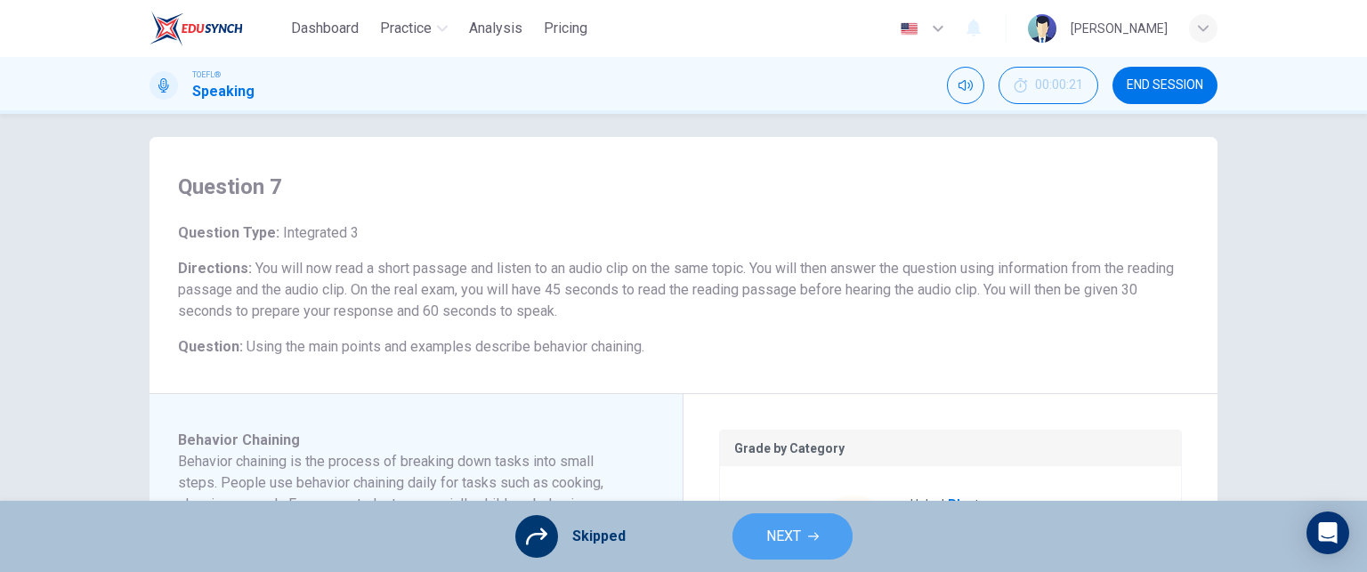
click at [787, 539] on span "NEXT" at bounding box center [783, 536] width 35 height 25
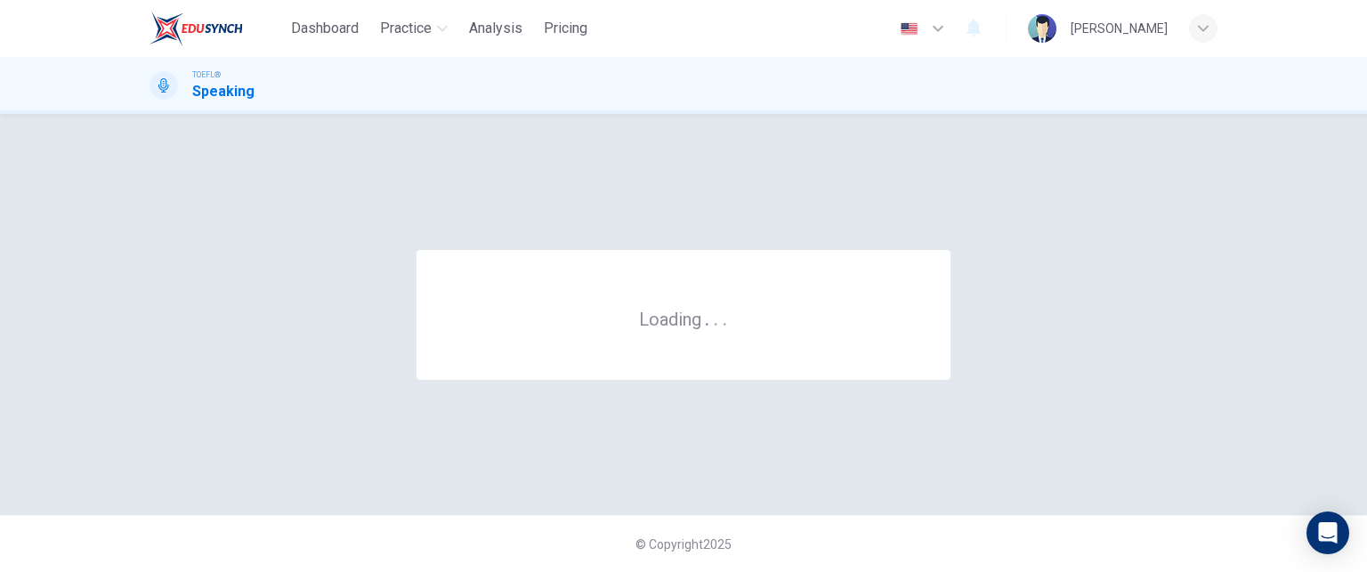
scroll to position [0, 0]
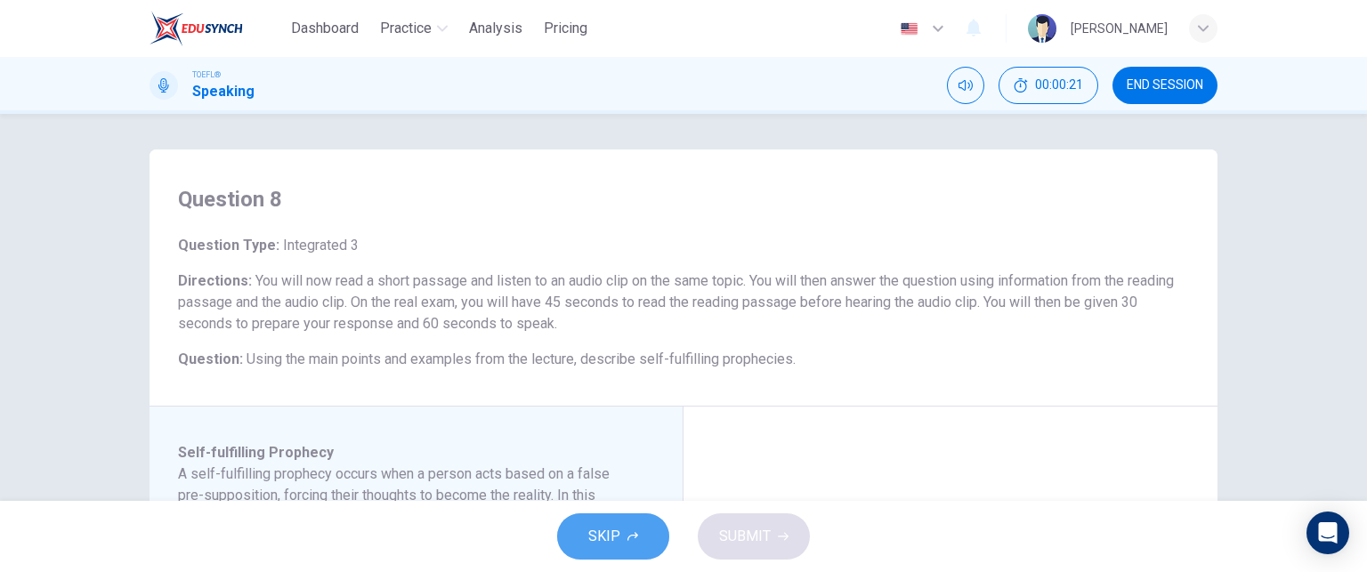
click at [600, 530] on span "SKIP" at bounding box center [604, 536] width 32 height 25
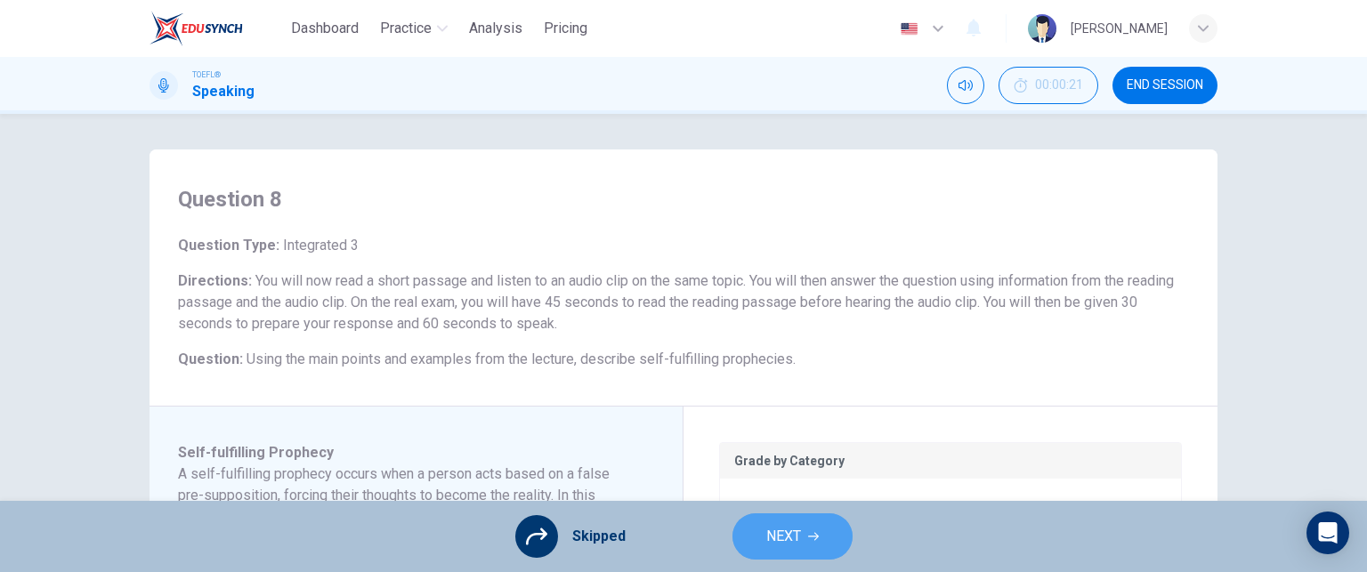
click at [798, 537] on span "NEXT" at bounding box center [783, 536] width 35 height 25
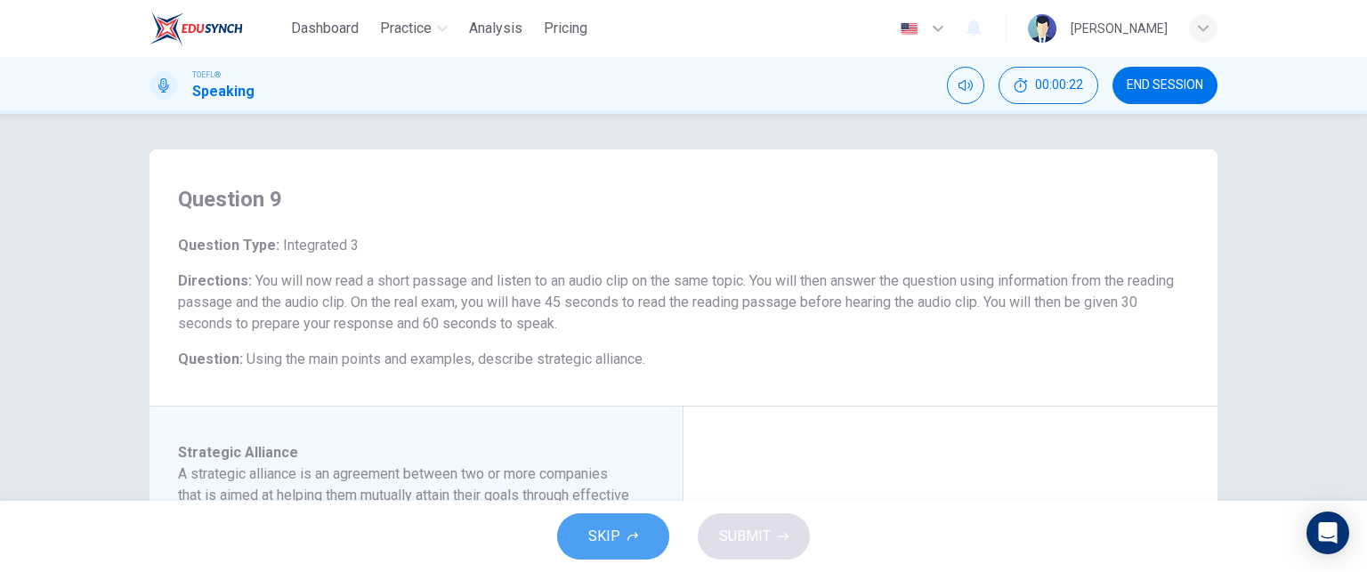
click at [624, 555] on button "SKIP" at bounding box center [613, 537] width 112 height 46
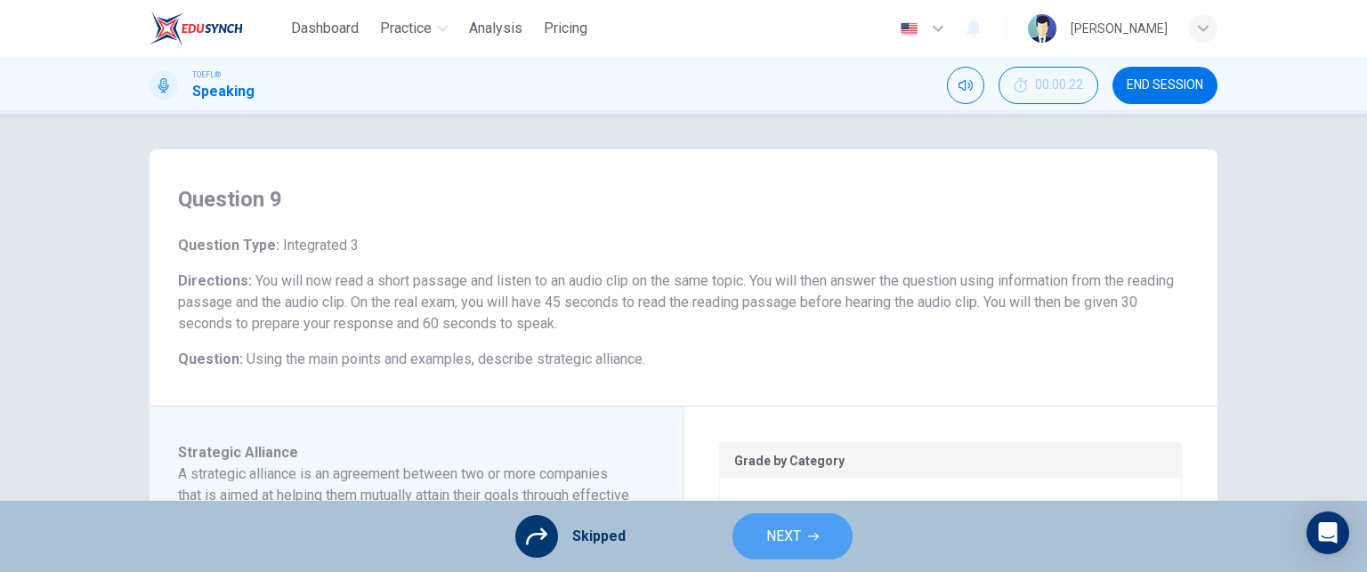
click at [805, 532] on button "NEXT" at bounding box center [793, 537] width 120 height 46
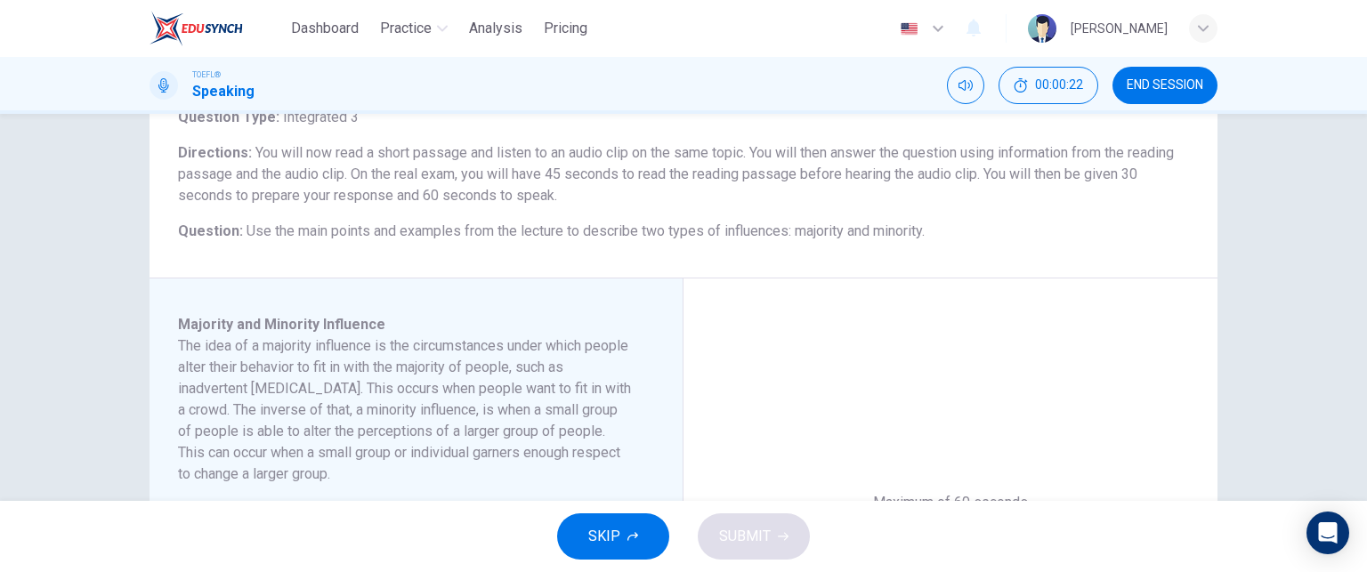
scroll to position [132, 0]
click at [618, 531] on span "SKIP" at bounding box center [604, 536] width 32 height 25
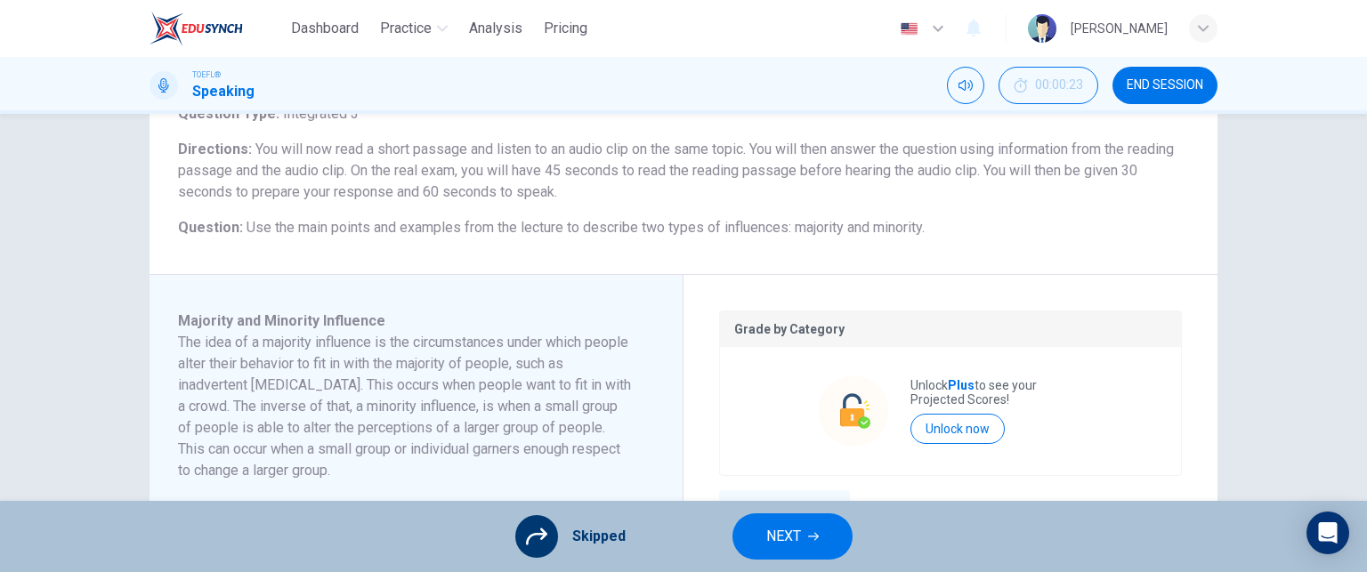
click at [776, 542] on span "NEXT" at bounding box center [783, 536] width 35 height 25
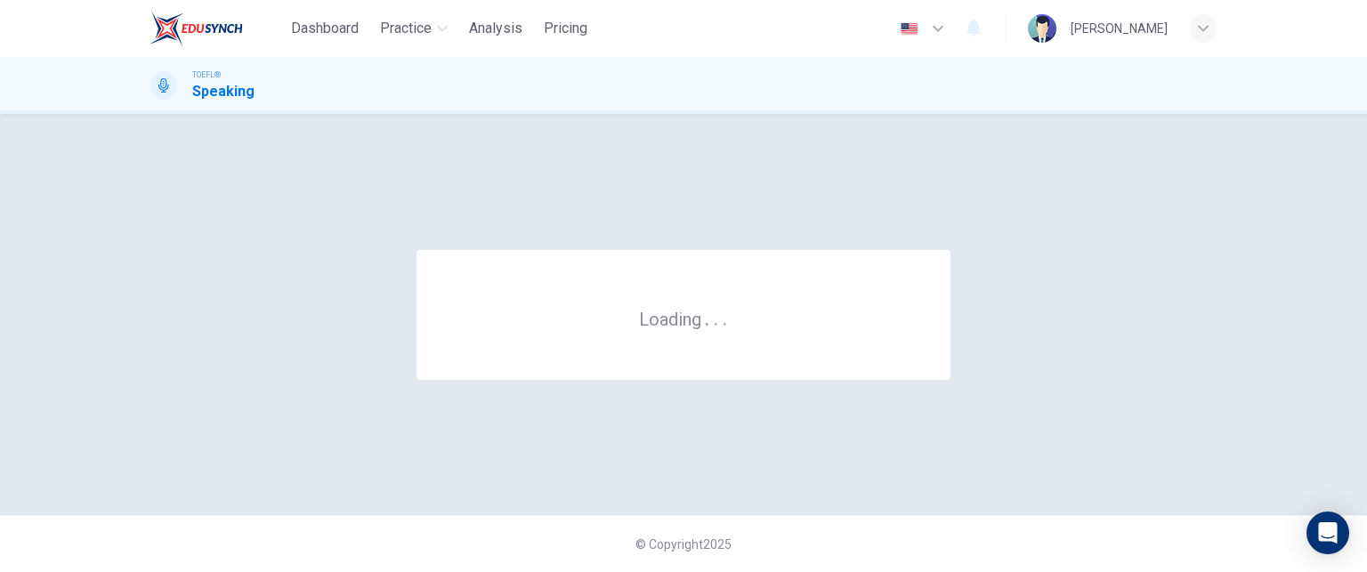
scroll to position [0, 0]
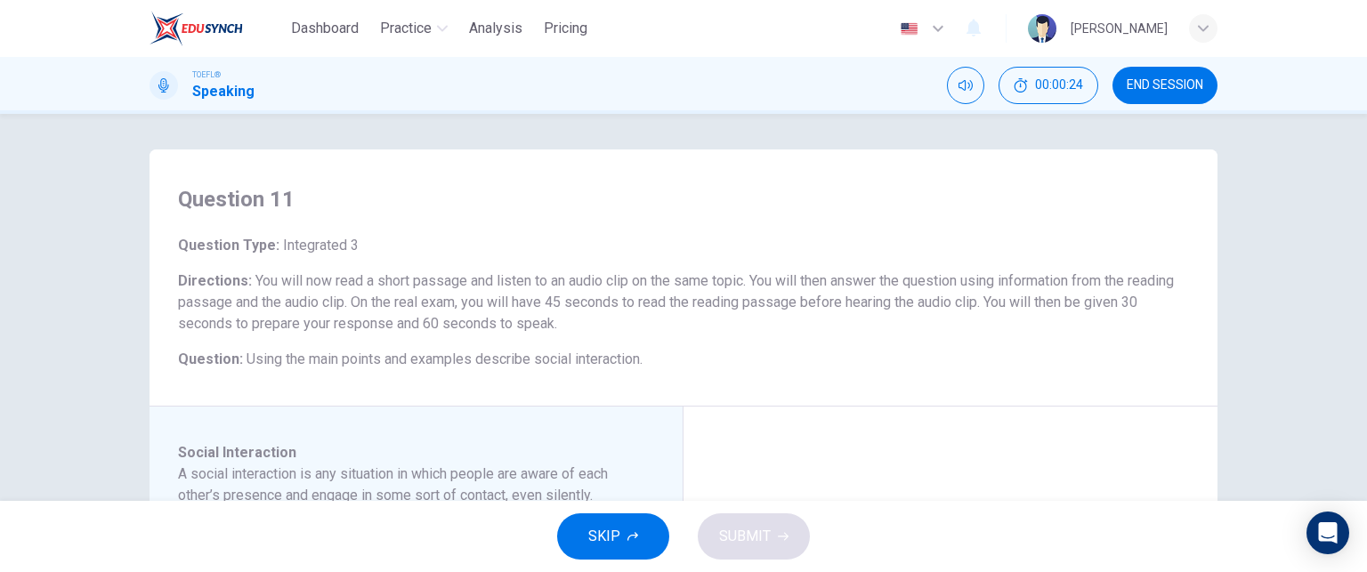
click at [638, 537] on button "SKIP" at bounding box center [613, 537] width 112 height 46
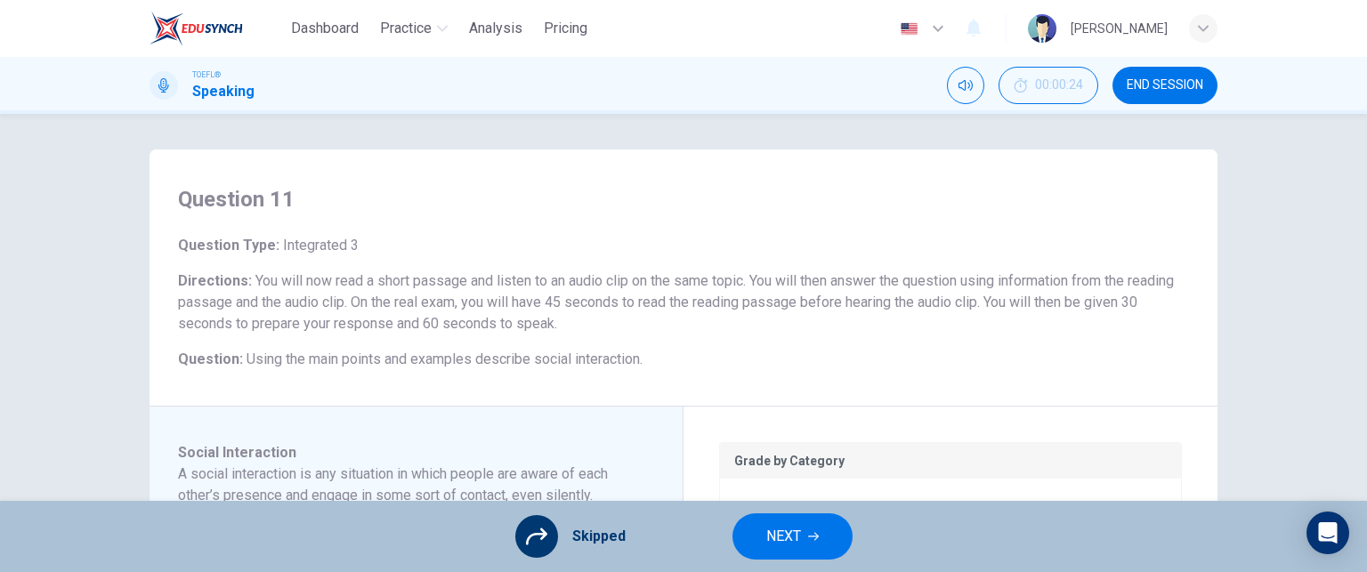
click at [805, 544] on button "NEXT" at bounding box center [793, 537] width 120 height 46
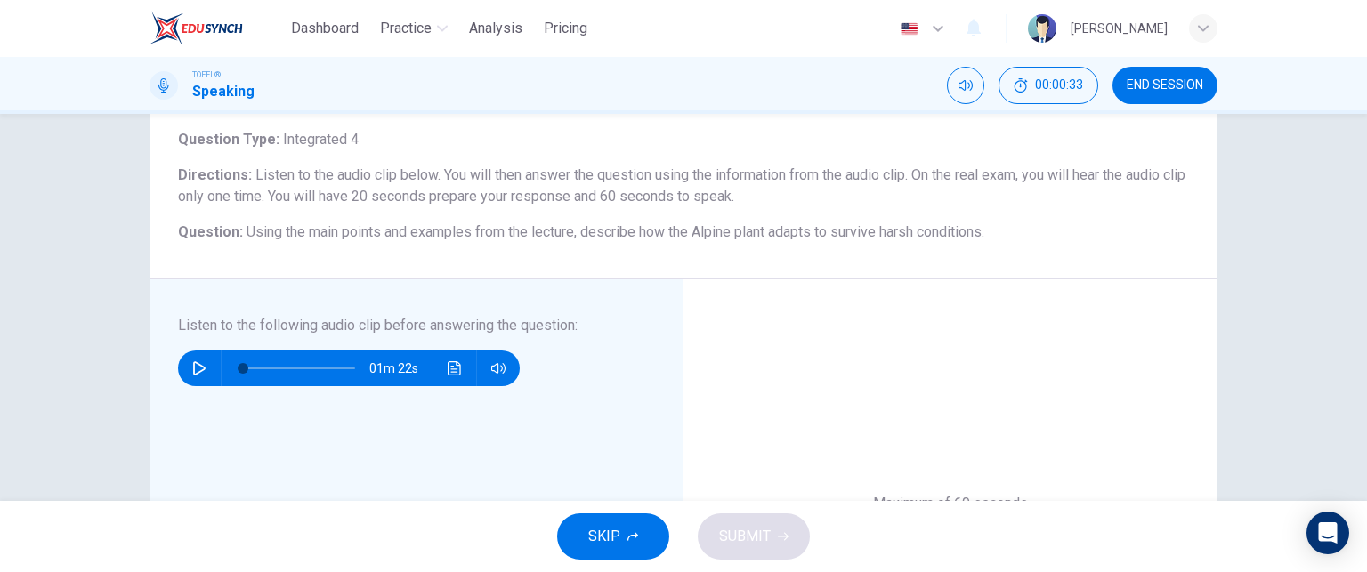
scroll to position [109, 0]
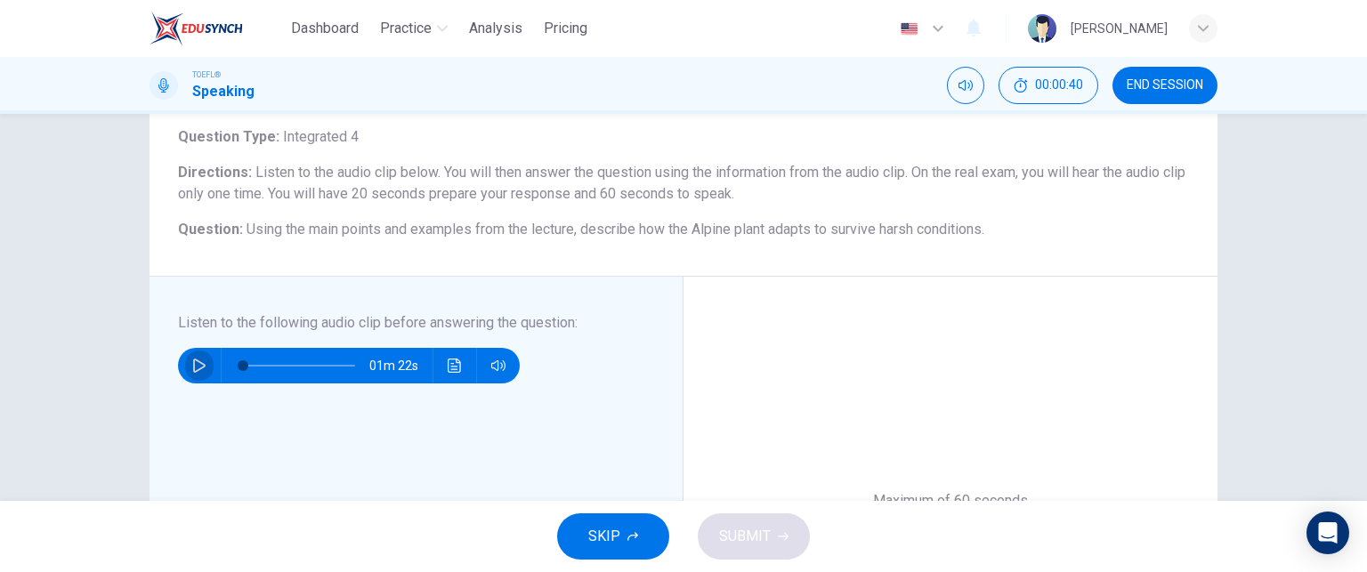
click at [197, 357] on button "button" at bounding box center [199, 366] width 28 height 36
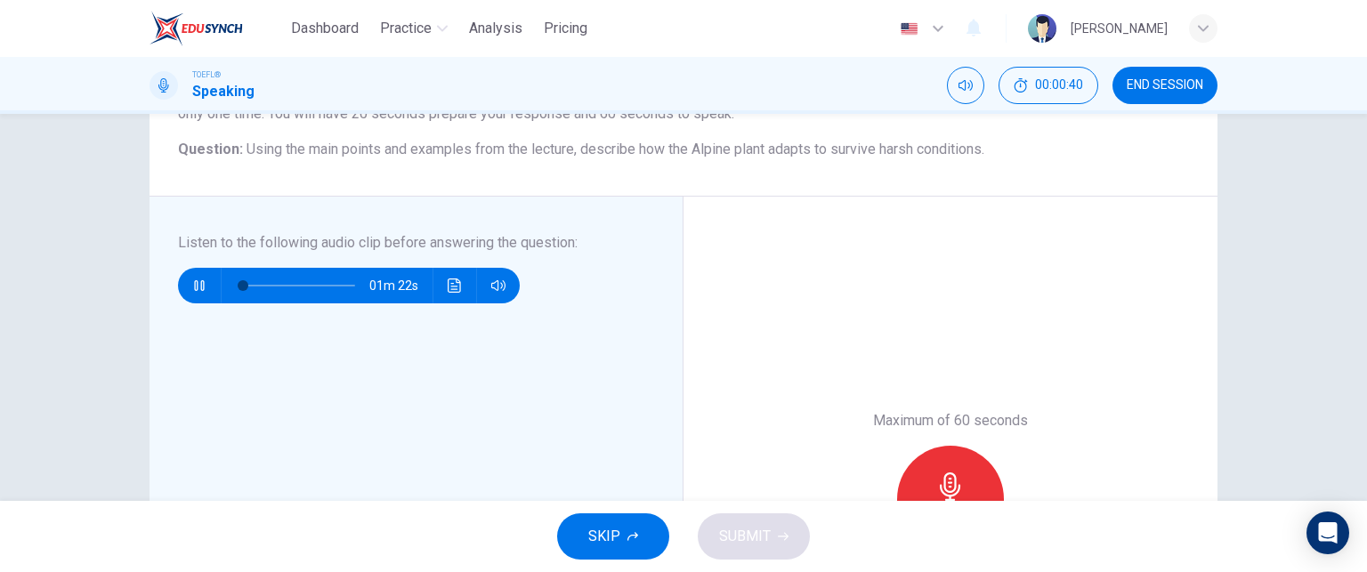
scroll to position [190, 0]
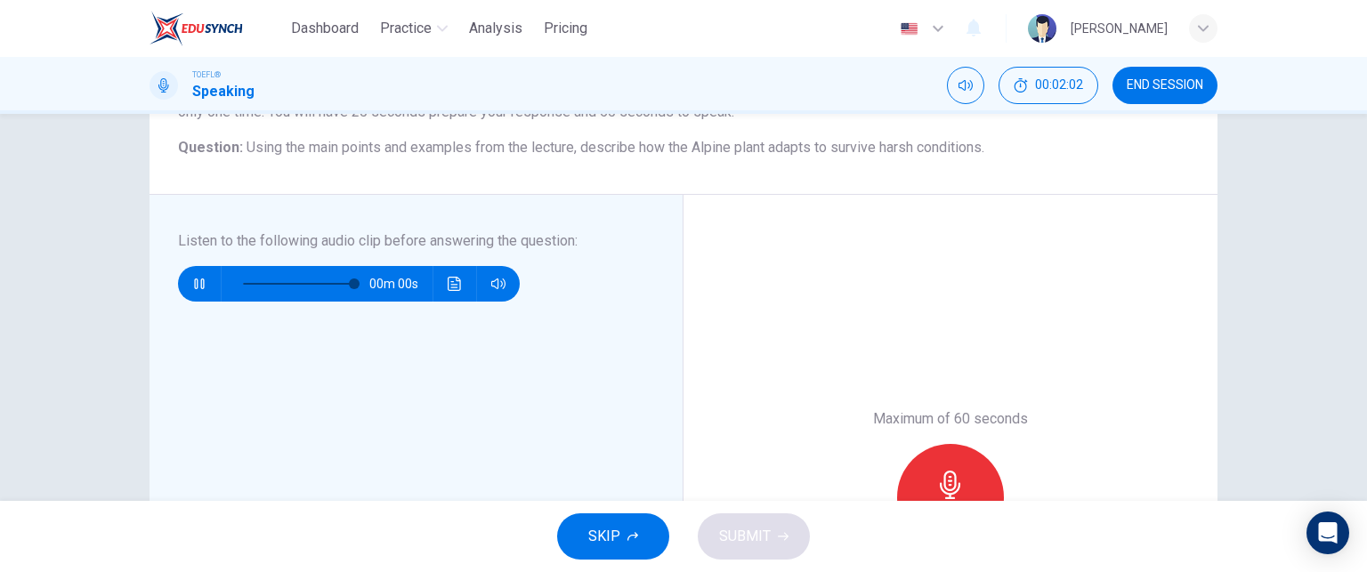
type input "0"
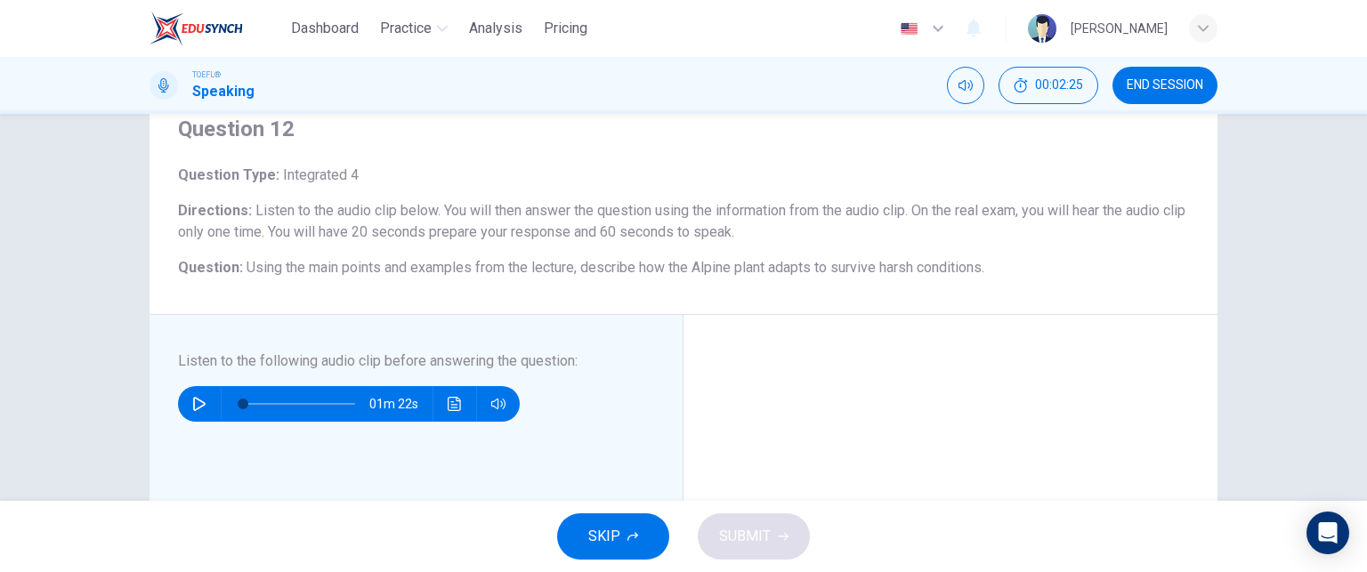
scroll to position [84, 0]
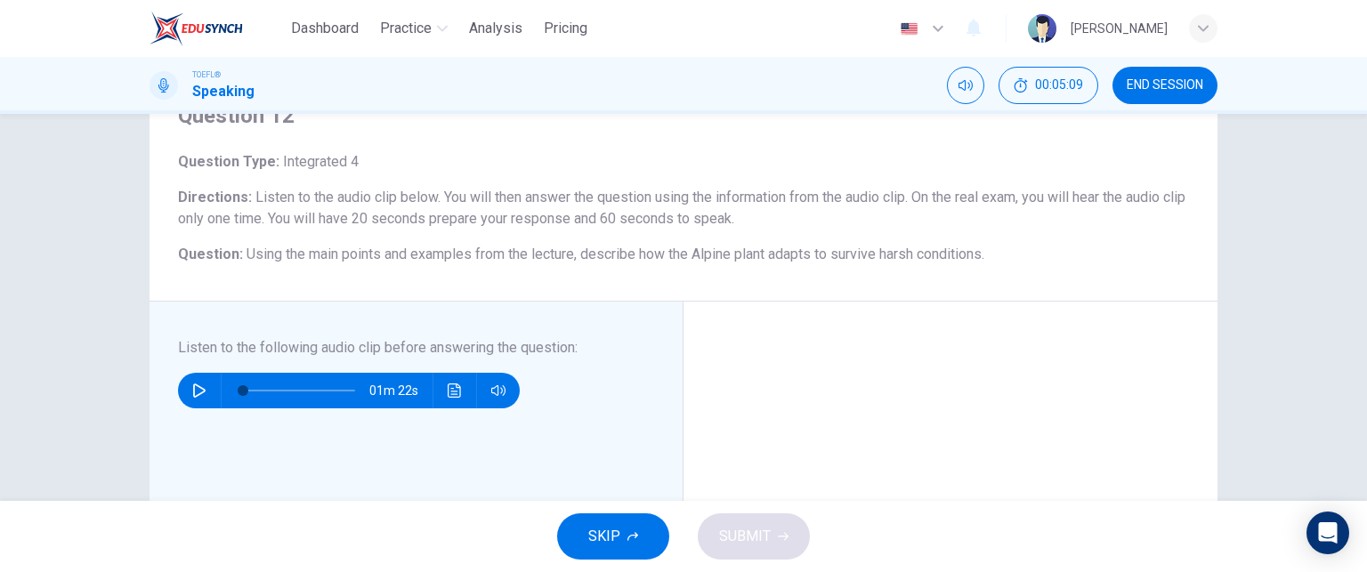
click at [199, 386] on icon "button" at bounding box center [199, 391] width 14 height 14
click at [185, 398] on button "button" at bounding box center [199, 391] width 28 height 36
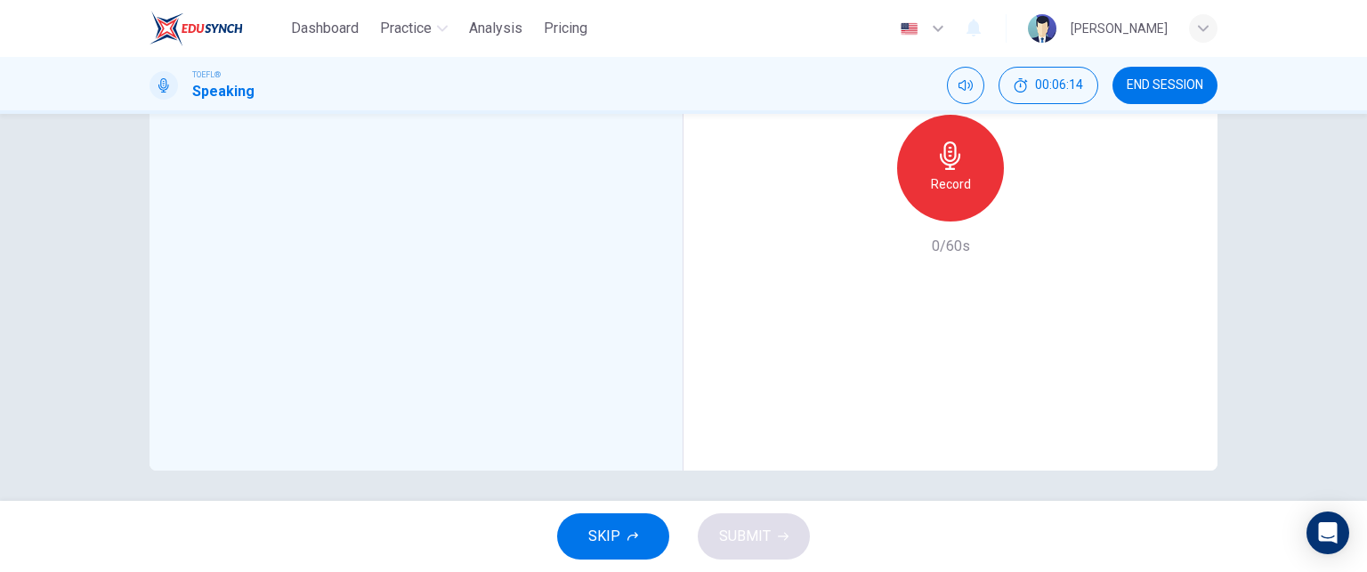
scroll to position [524, 0]
click at [936, 194] on div "Record" at bounding box center [950, 163] width 107 height 107
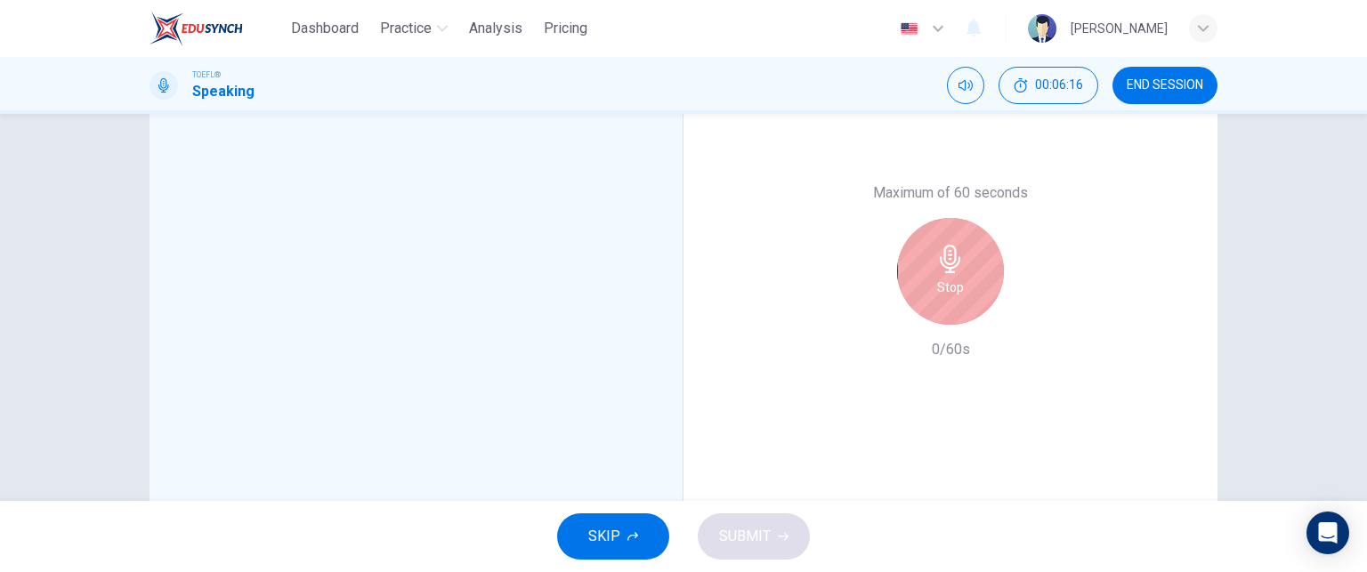
scroll to position [410, 0]
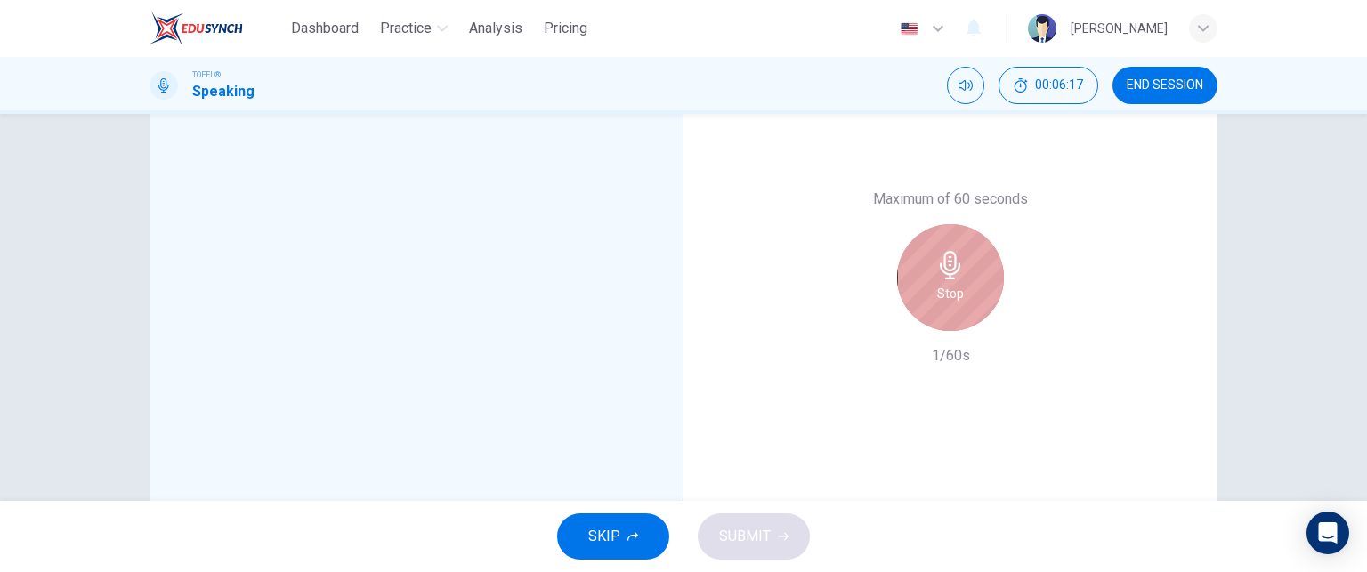
click at [936, 271] on icon "button" at bounding box center [950, 265] width 28 height 28
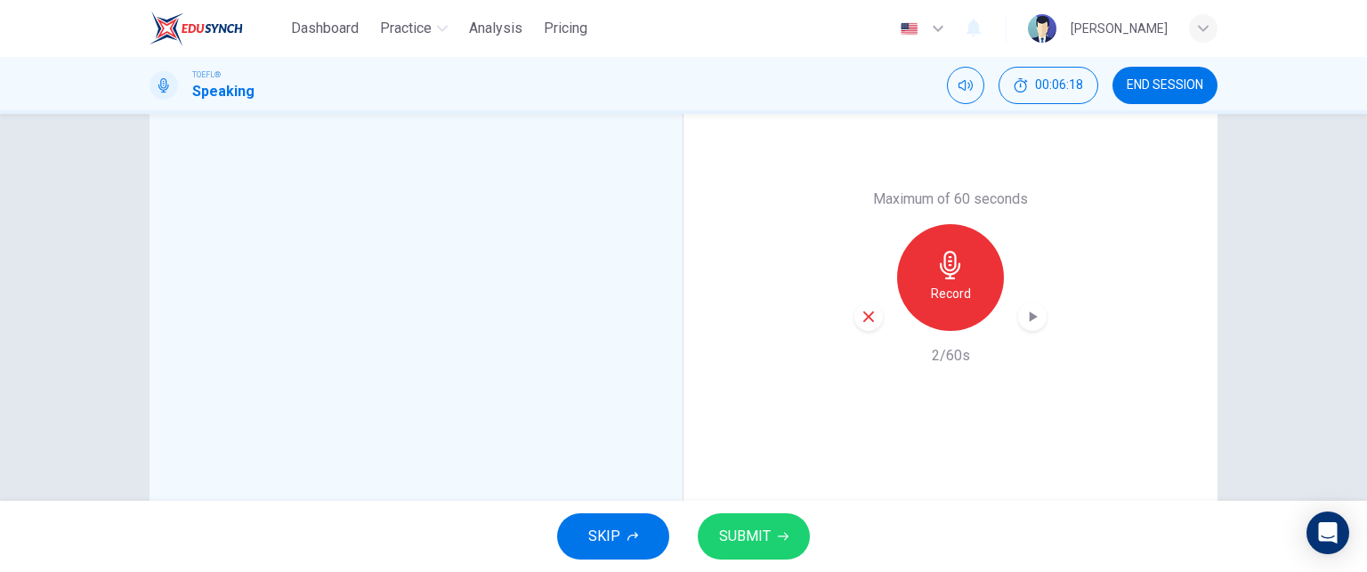
click at [755, 533] on span "SUBMIT" at bounding box center [745, 536] width 52 height 25
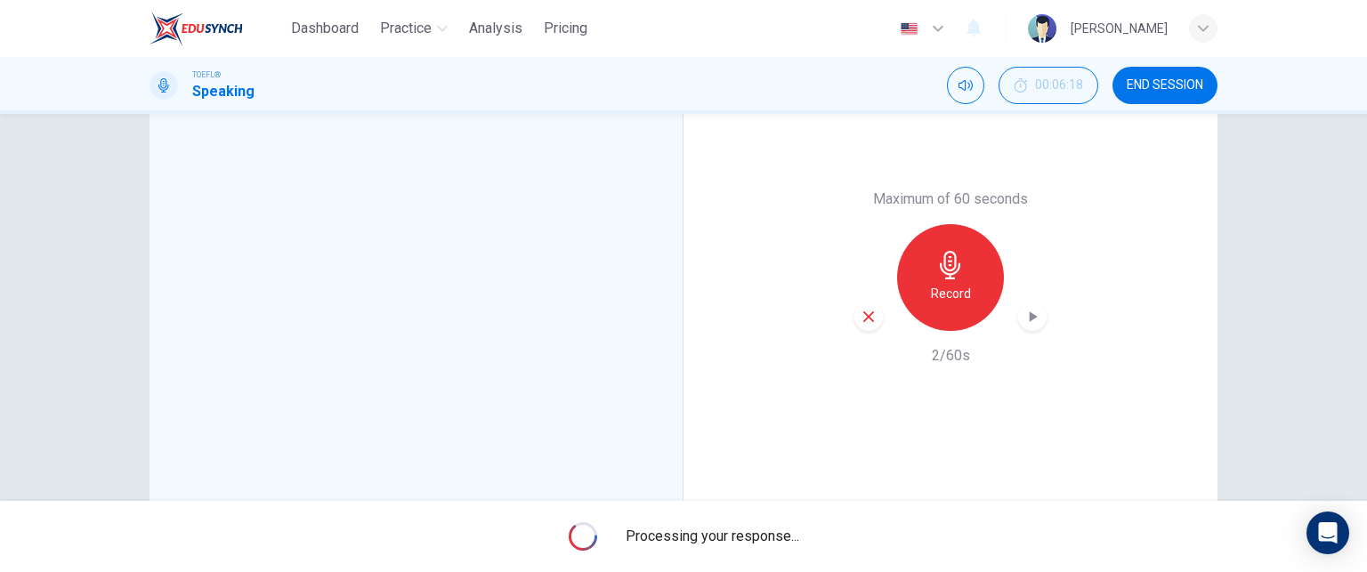
type input "0"
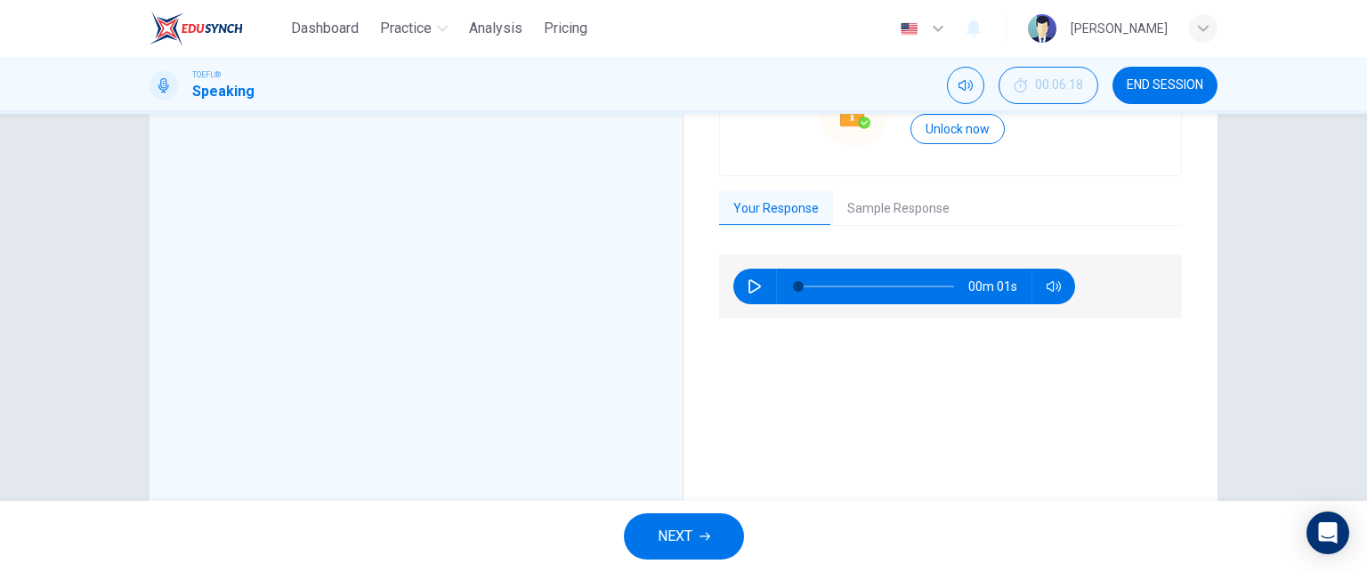
click at [751, 285] on icon "button" at bounding box center [755, 286] width 14 height 14
type input "0"
click at [891, 209] on button "Sample Response" at bounding box center [898, 208] width 131 height 37
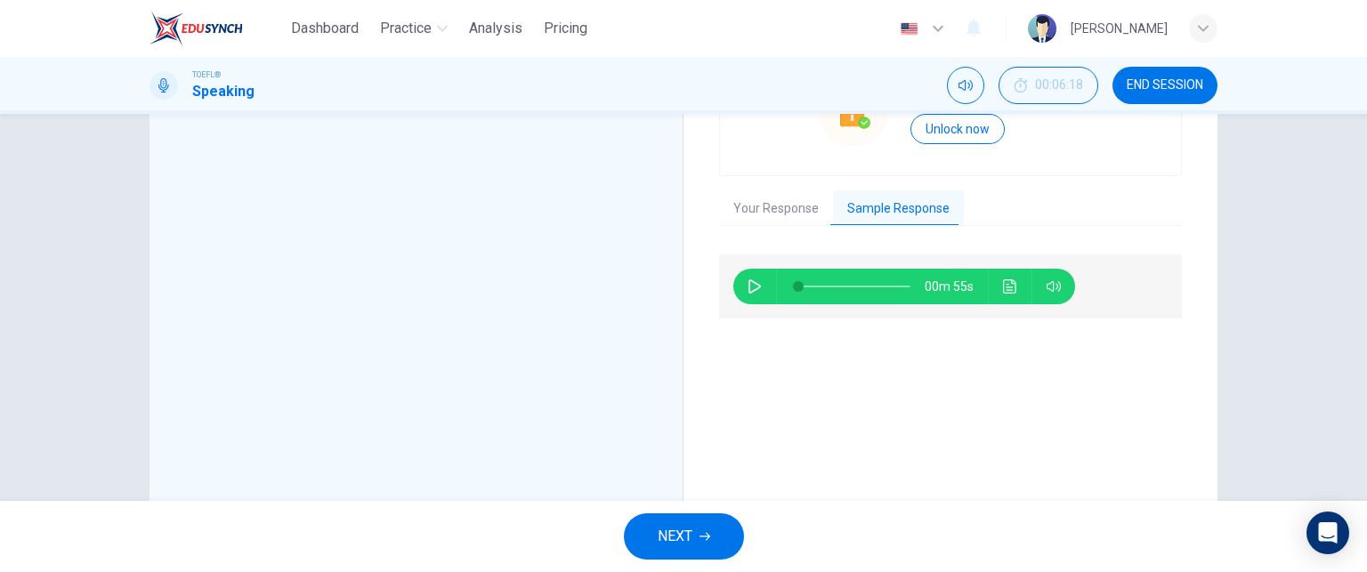
click at [711, 296] on div "Grade by Category Unlock Plus to see your Projected Scores! Unlock now Your Res…" at bounding box center [951, 277] width 534 height 605
click at [733, 296] on div "00m 55s" at bounding box center [904, 287] width 342 height 36
click at [749, 291] on icon "button" at bounding box center [755, 286] width 12 height 14
type input "0"
click at [681, 530] on span "NEXT" at bounding box center [675, 536] width 35 height 25
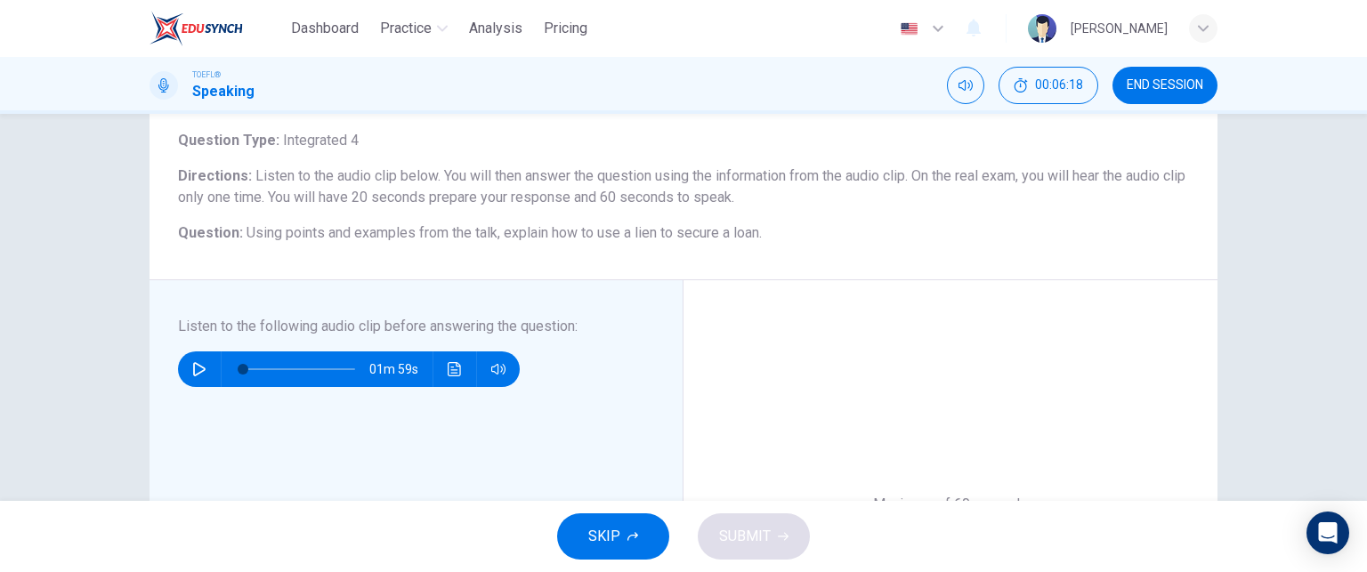
scroll to position [107, 0]
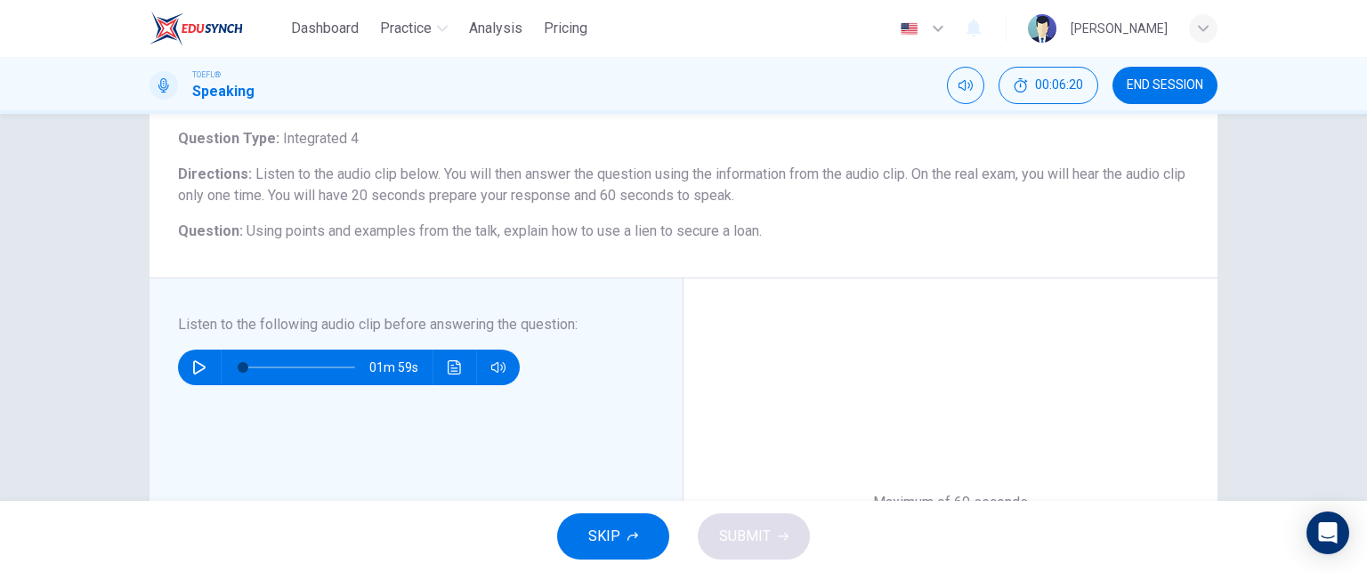
click at [613, 543] on span "SKIP" at bounding box center [604, 536] width 32 height 25
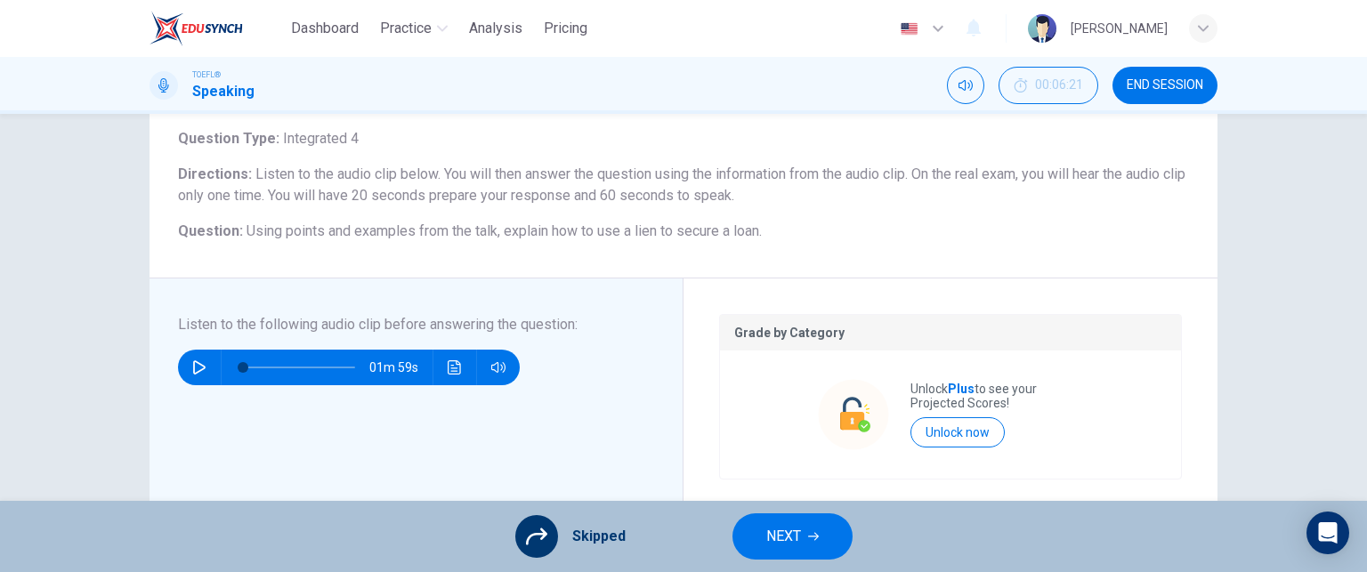
click at [789, 538] on span "NEXT" at bounding box center [783, 536] width 35 height 25
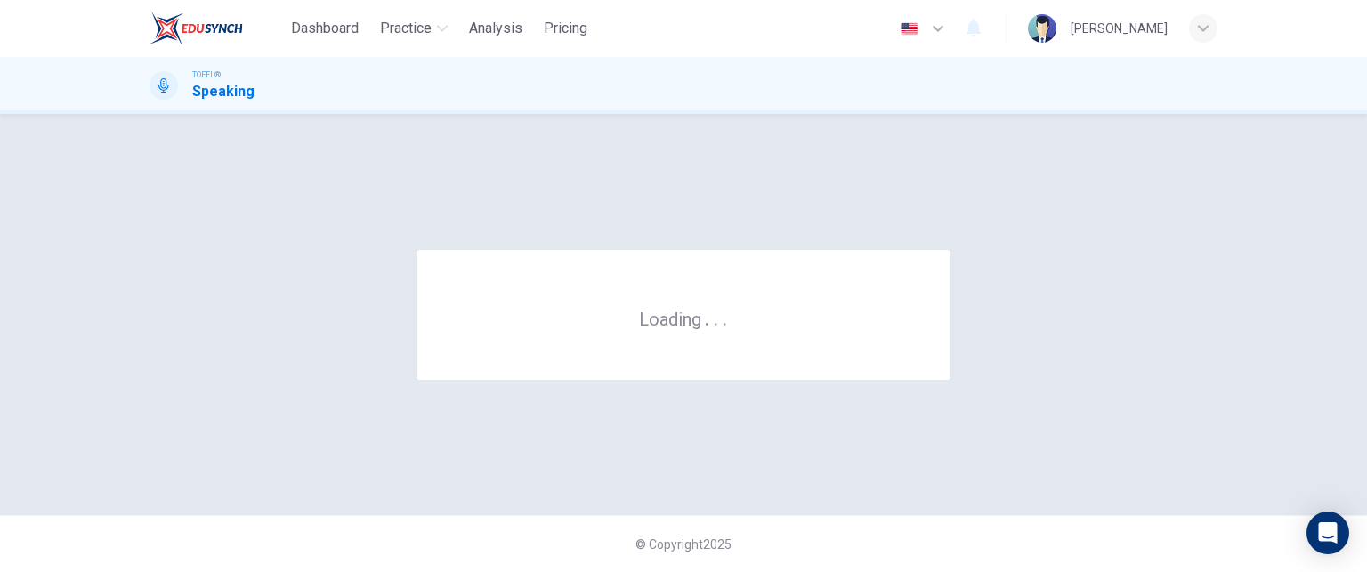
scroll to position [0, 0]
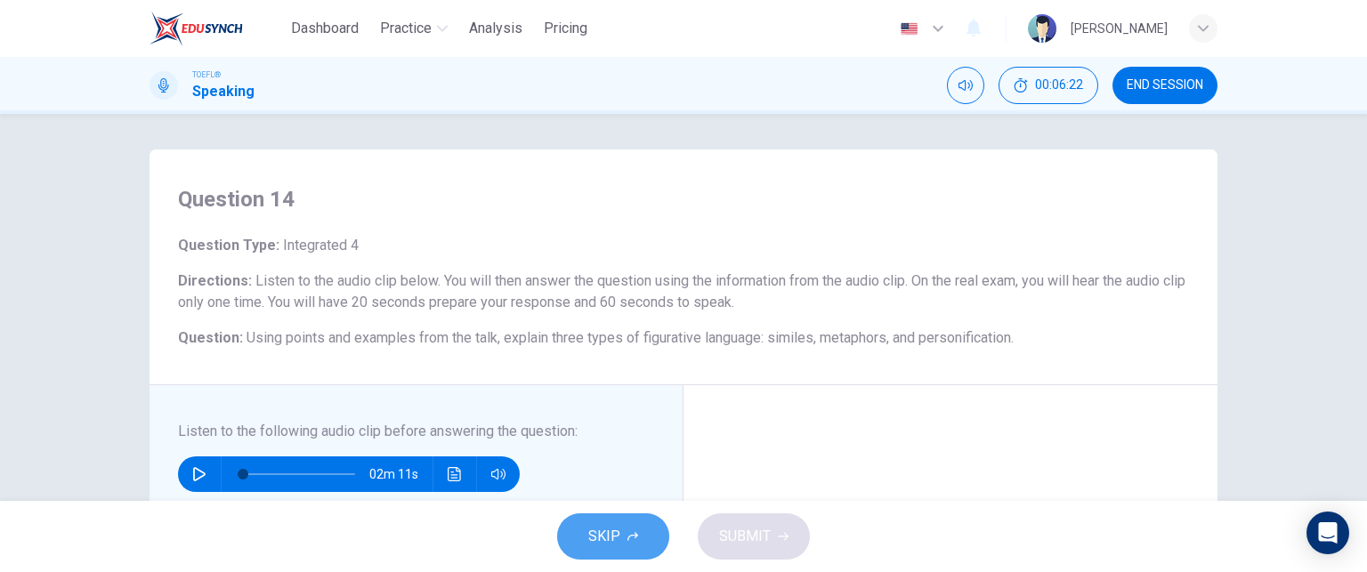
click at [637, 535] on button "SKIP" at bounding box center [613, 537] width 112 height 46
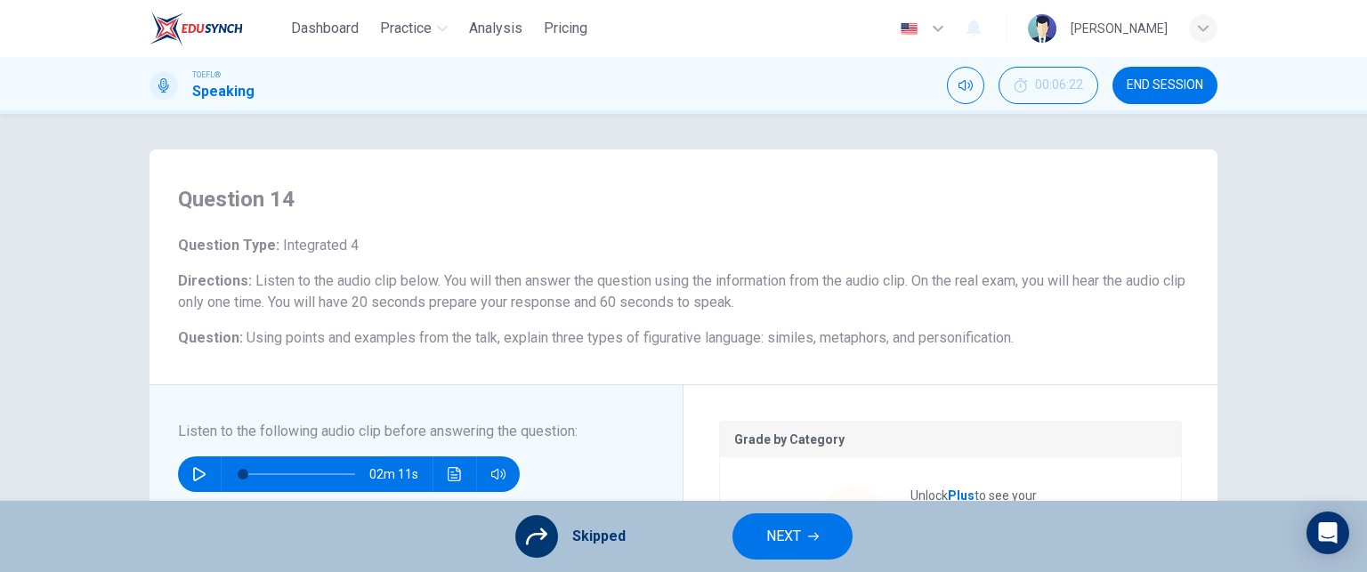
click at [776, 533] on span "NEXT" at bounding box center [783, 536] width 35 height 25
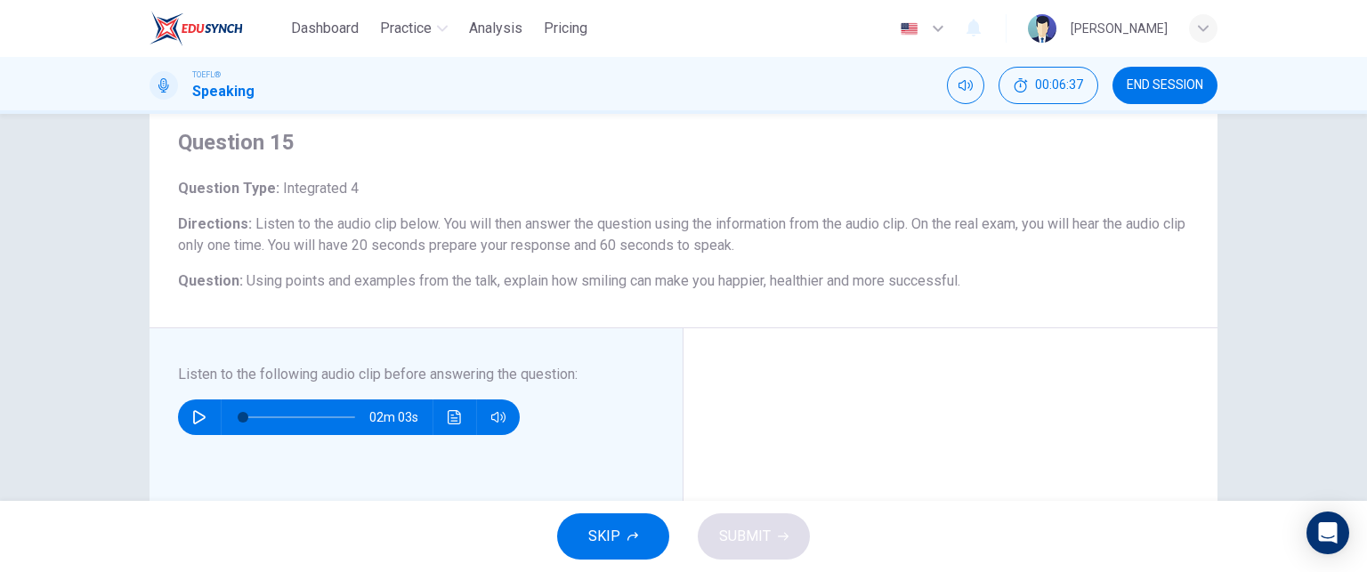
scroll to position [155, 0]
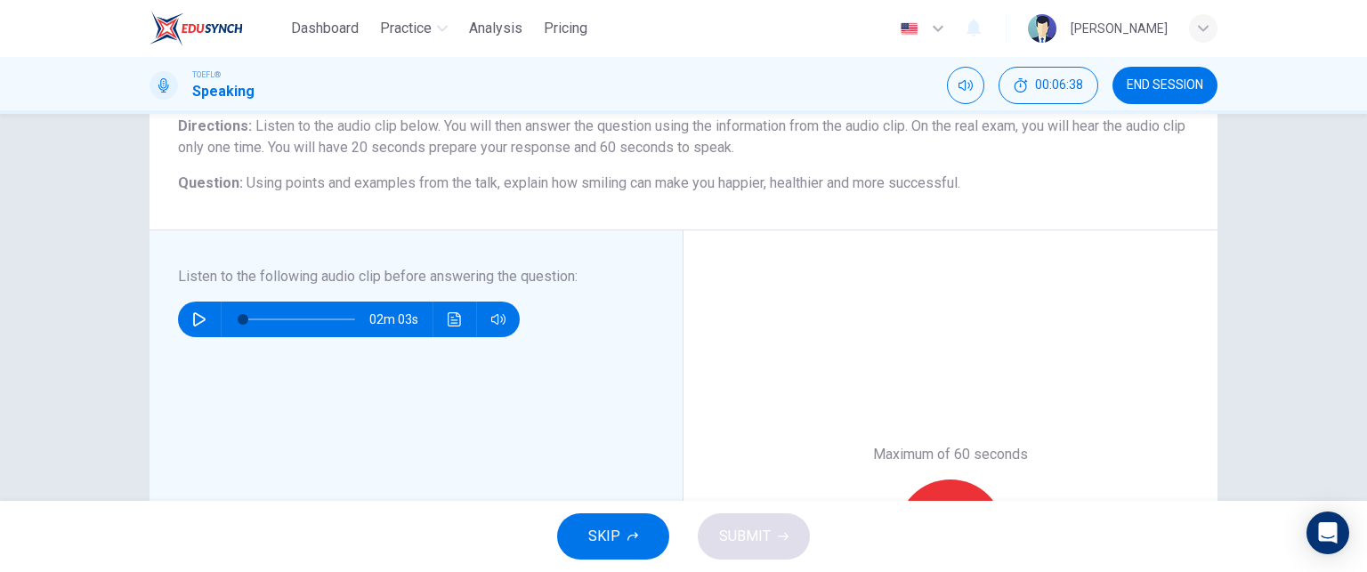
click at [192, 320] on icon "button" at bounding box center [199, 319] width 14 height 14
type input "0"
click at [632, 530] on button "SKIP" at bounding box center [613, 537] width 112 height 46
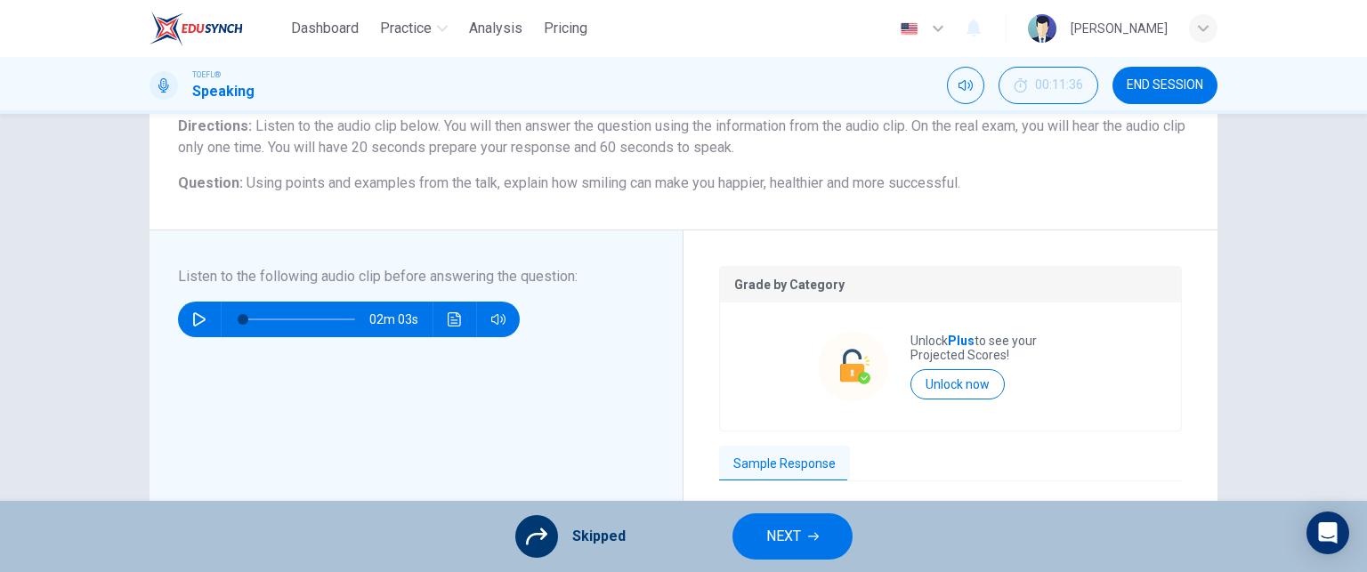
click at [814, 535] on icon "button" at bounding box center [813, 536] width 11 height 11
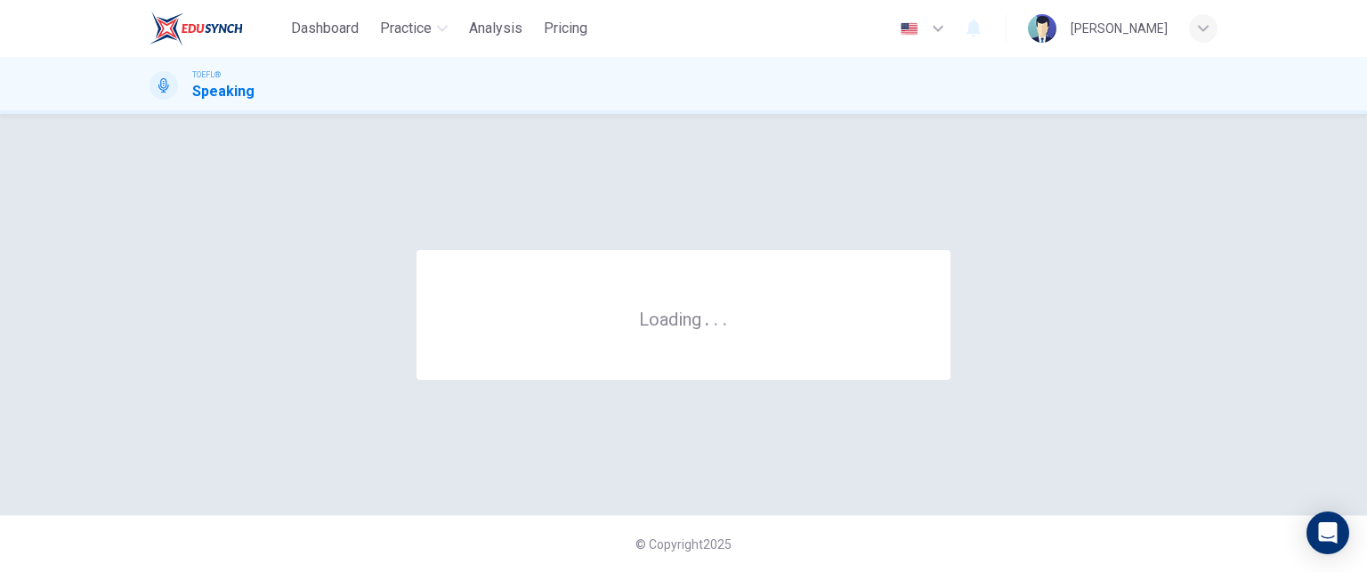
scroll to position [0, 0]
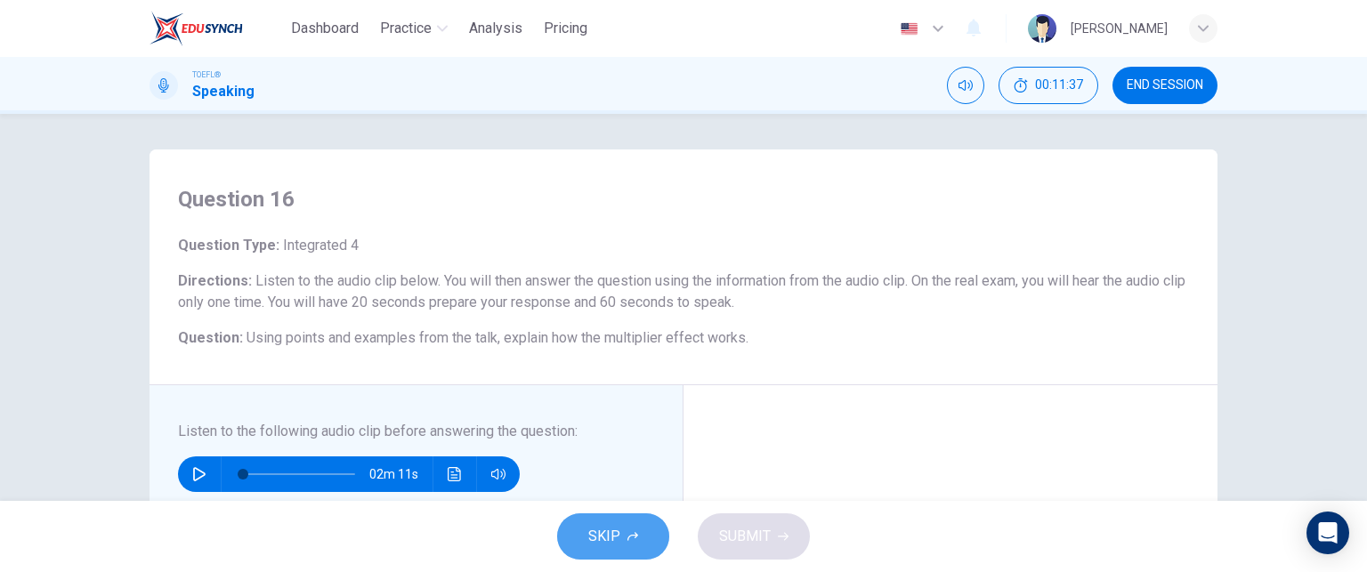
click at [594, 537] on span "SKIP" at bounding box center [604, 536] width 32 height 25
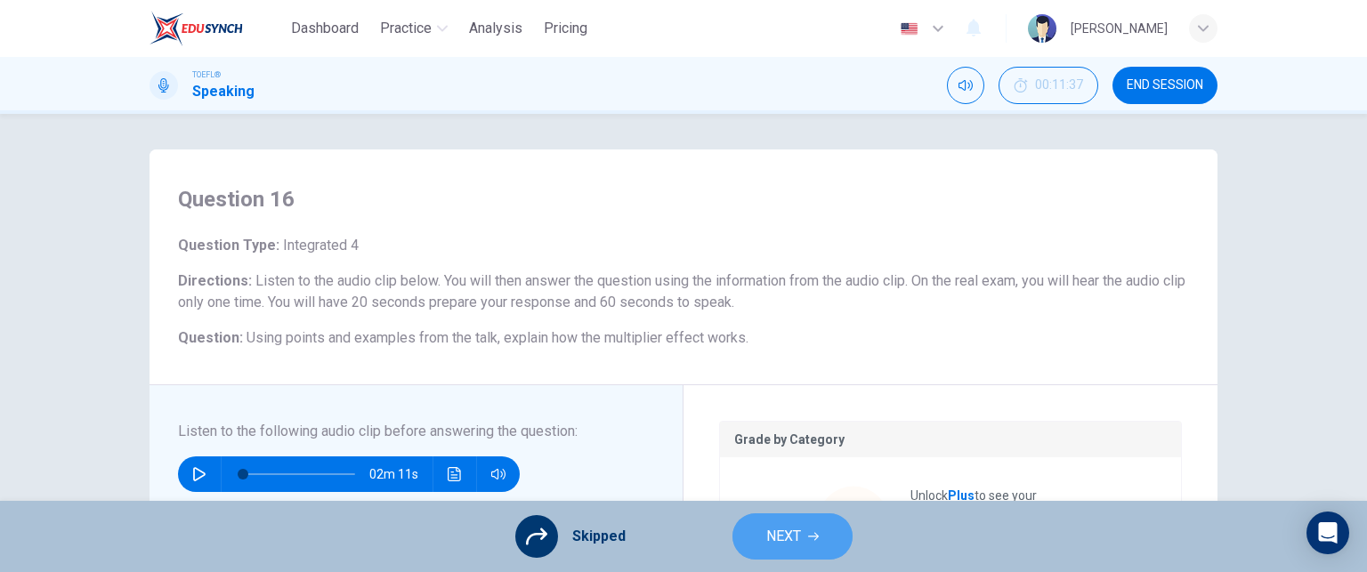
click at [805, 526] on button "NEXT" at bounding box center [793, 537] width 120 height 46
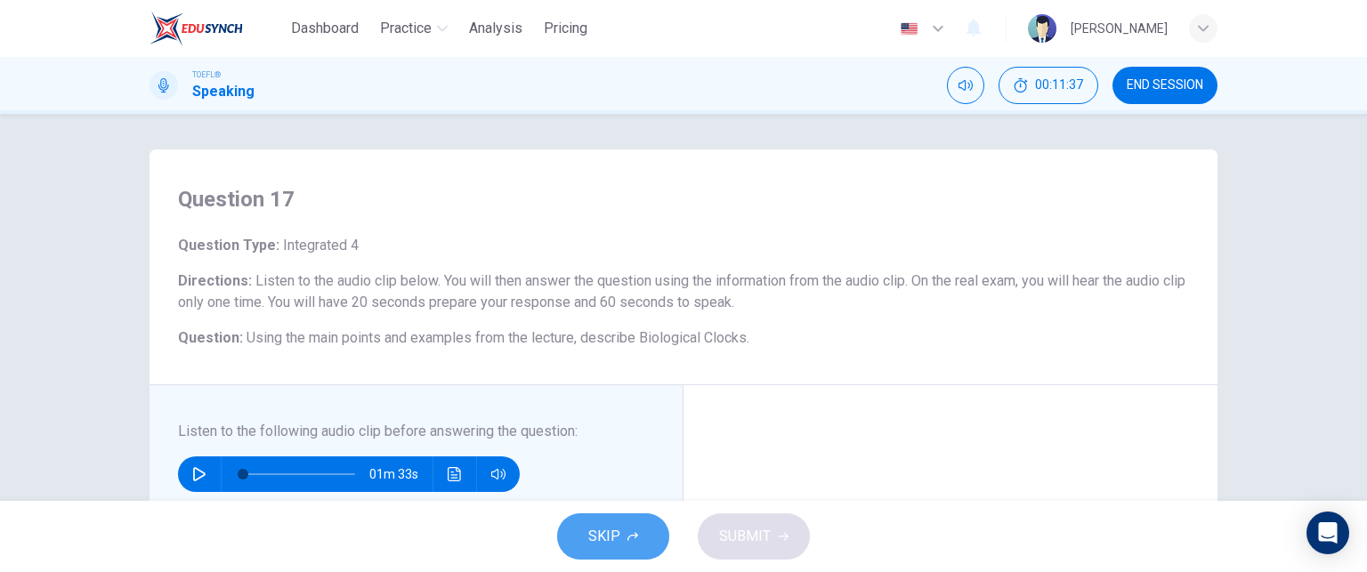
click at [627, 526] on button "SKIP" at bounding box center [613, 537] width 112 height 46
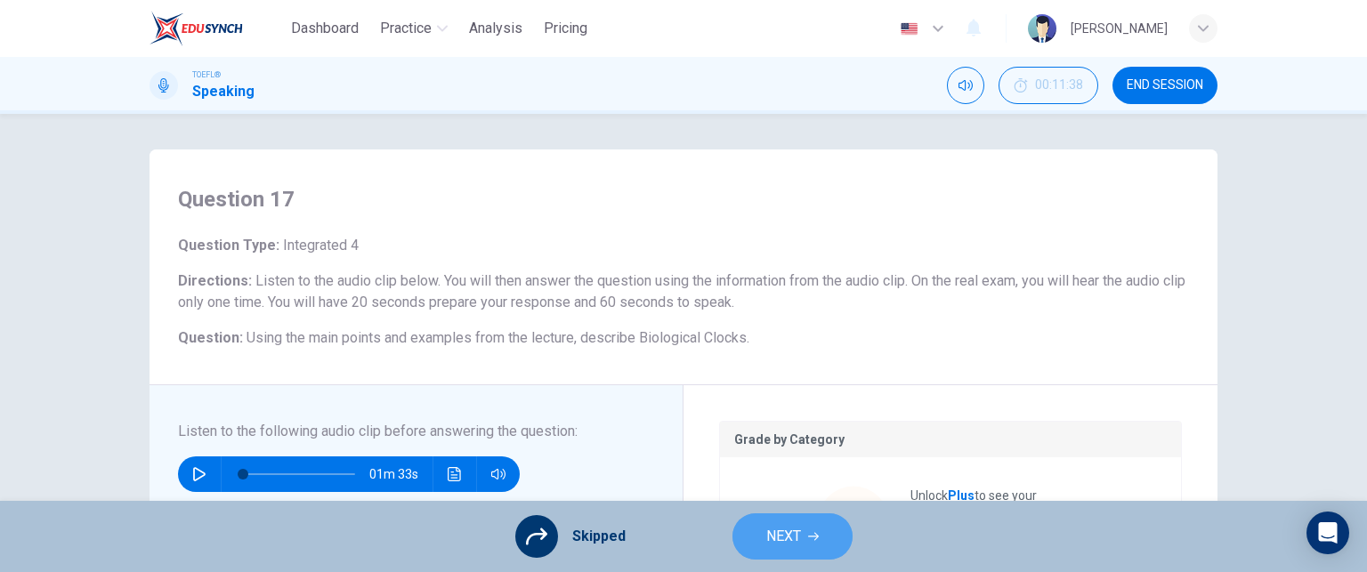
click at [766, 535] on span "NEXT" at bounding box center [783, 536] width 35 height 25
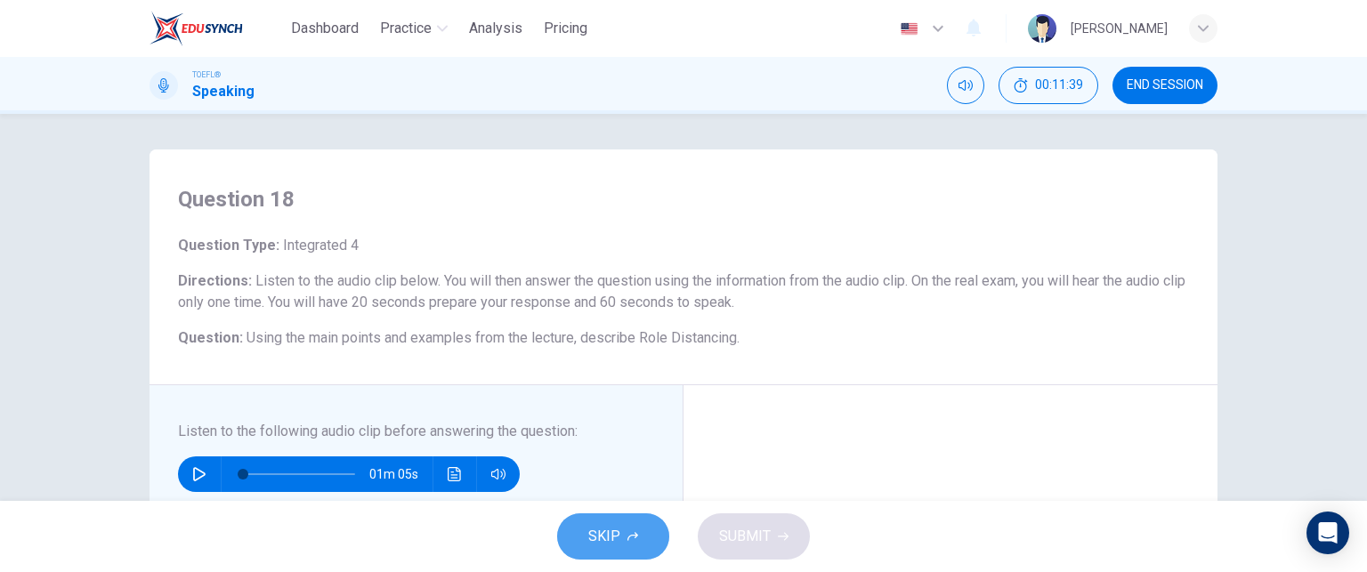
click at [626, 530] on button "SKIP" at bounding box center [613, 537] width 112 height 46
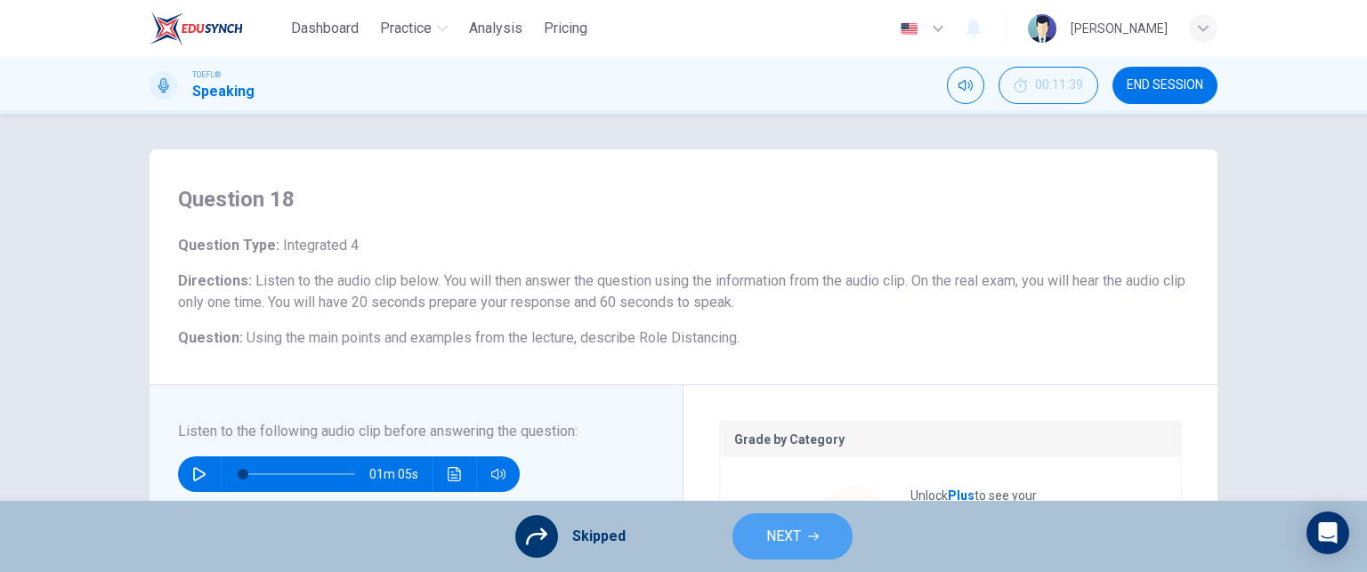
click at [787, 533] on span "NEXT" at bounding box center [783, 536] width 35 height 25
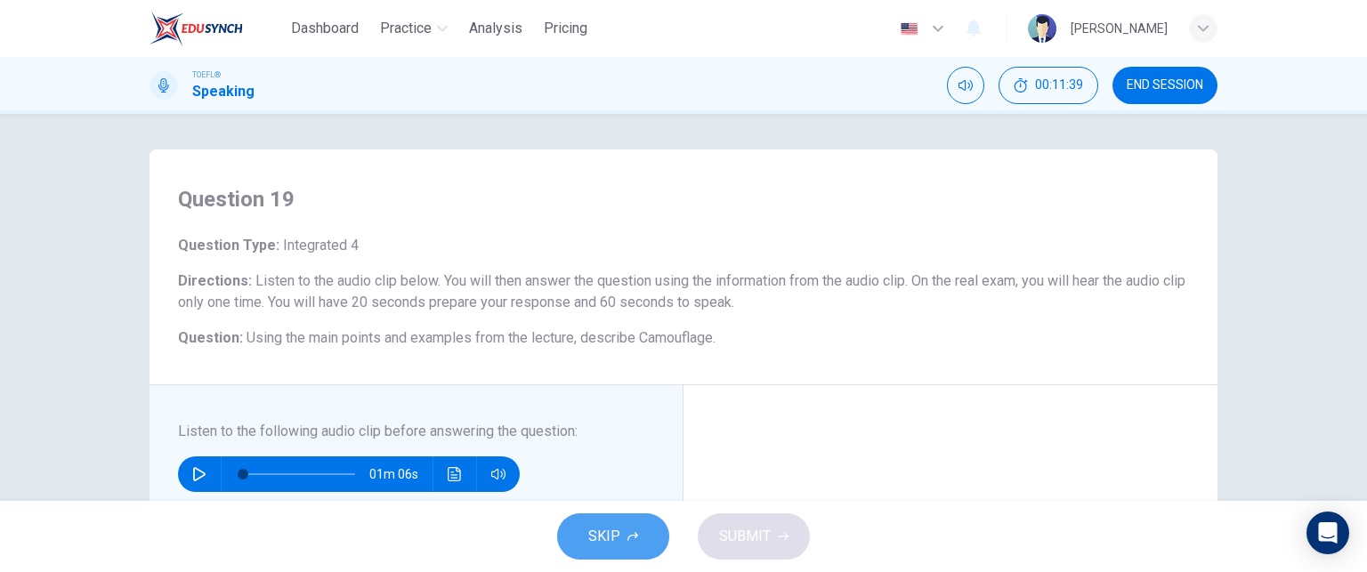
click at [605, 533] on span "SKIP" at bounding box center [604, 536] width 32 height 25
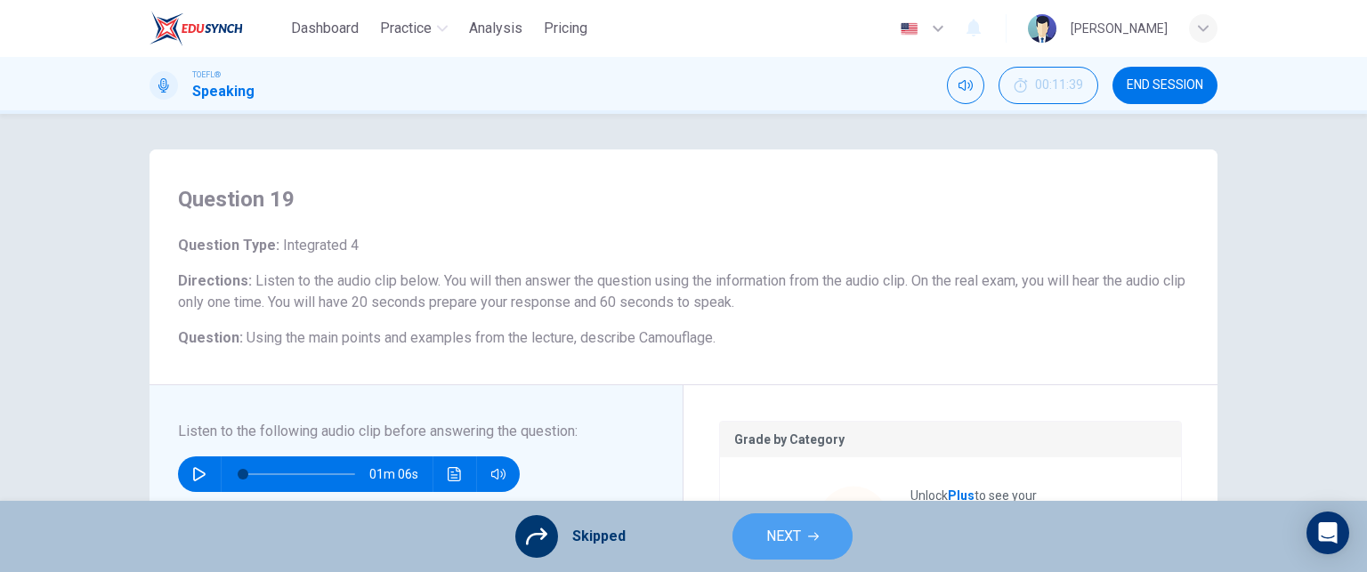
click at [796, 533] on span "NEXT" at bounding box center [783, 536] width 35 height 25
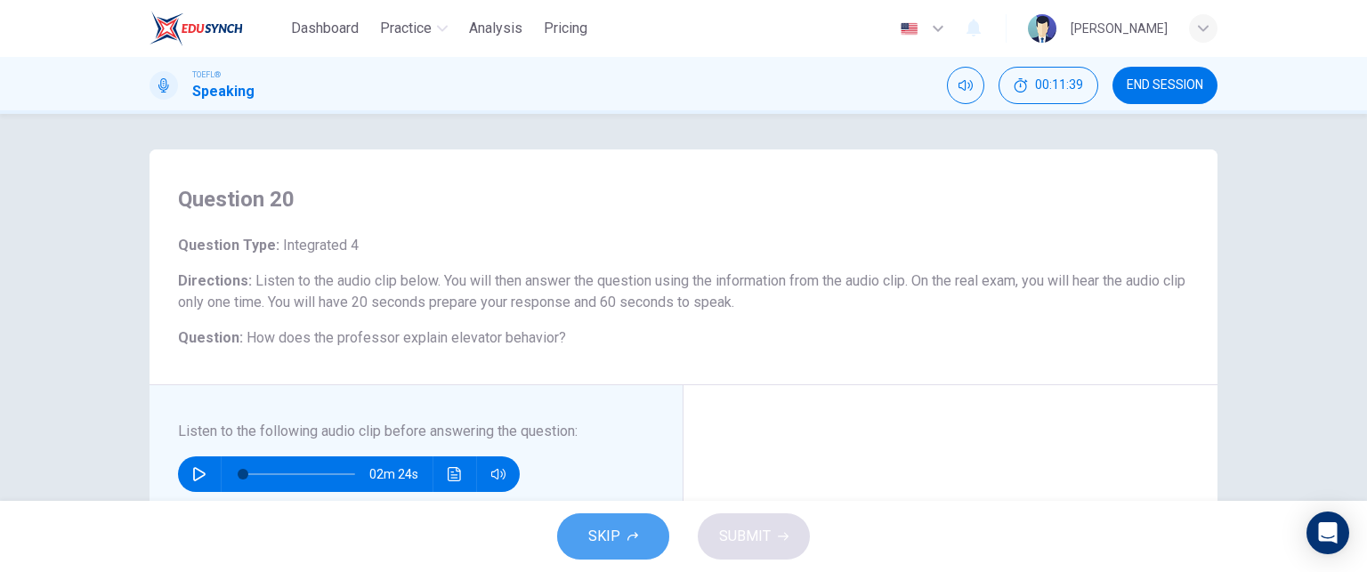
click at [611, 530] on span "SKIP" at bounding box center [604, 536] width 32 height 25
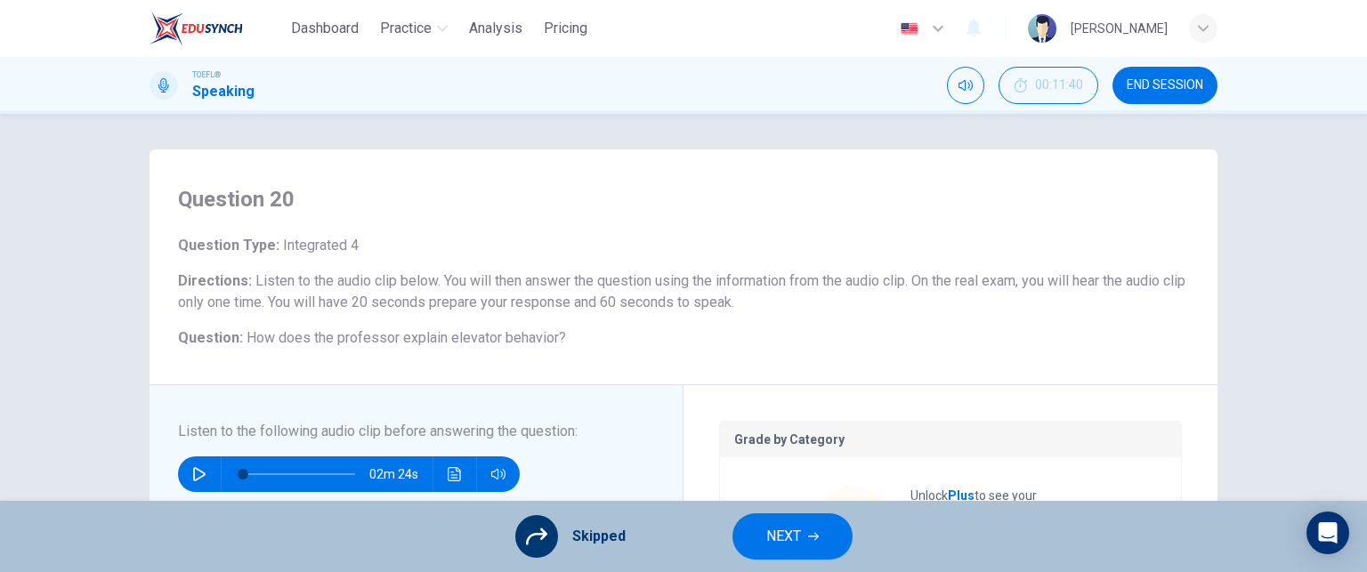
click at [780, 534] on span "NEXT" at bounding box center [783, 536] width 35 height 25
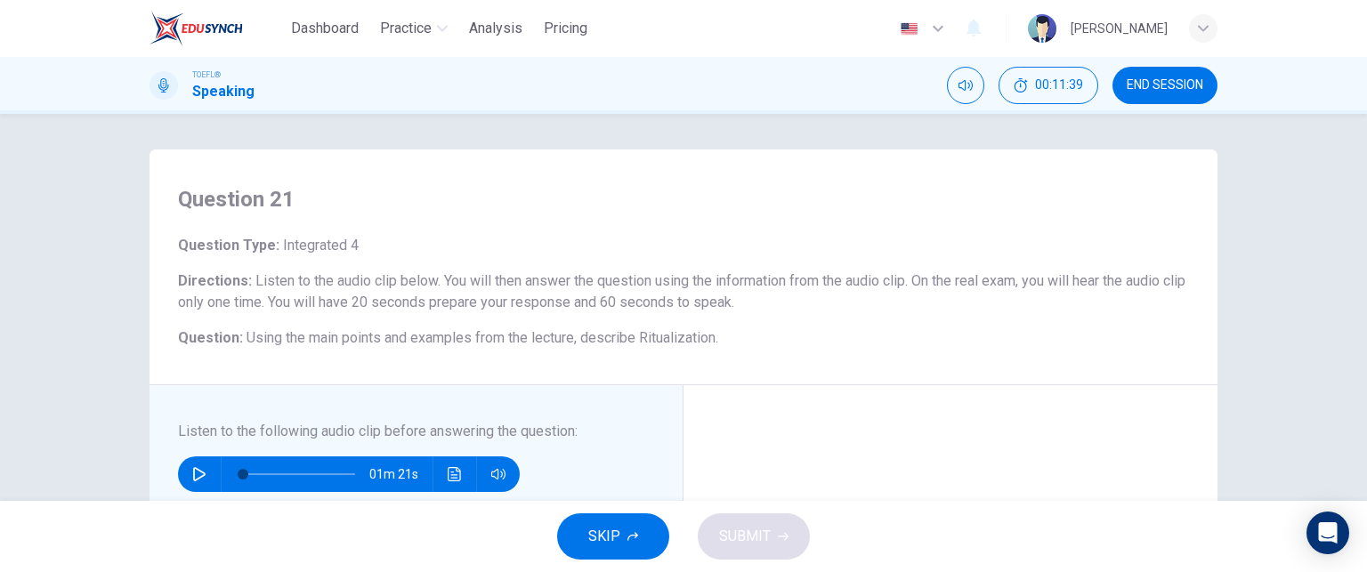
click at [609, 532] on span "SKIP" at bounding box center [604, 536] width 32 height 25
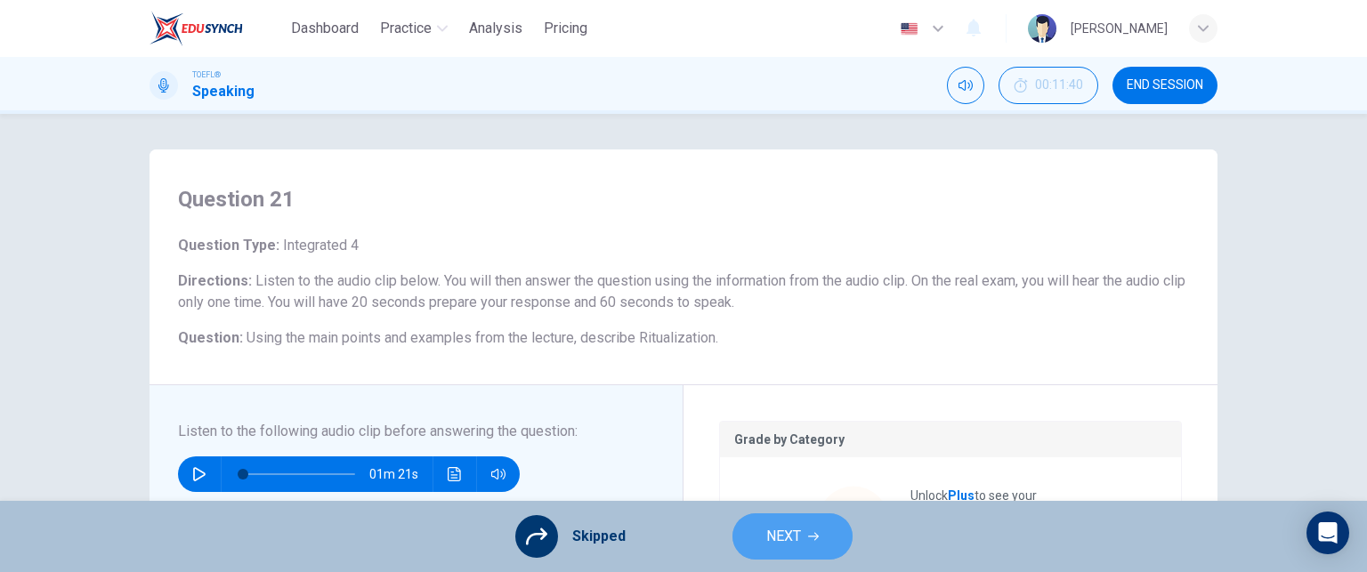
click at [790, 532] on span "NEXT" at bounding box center [783, 536] width 35 height 25
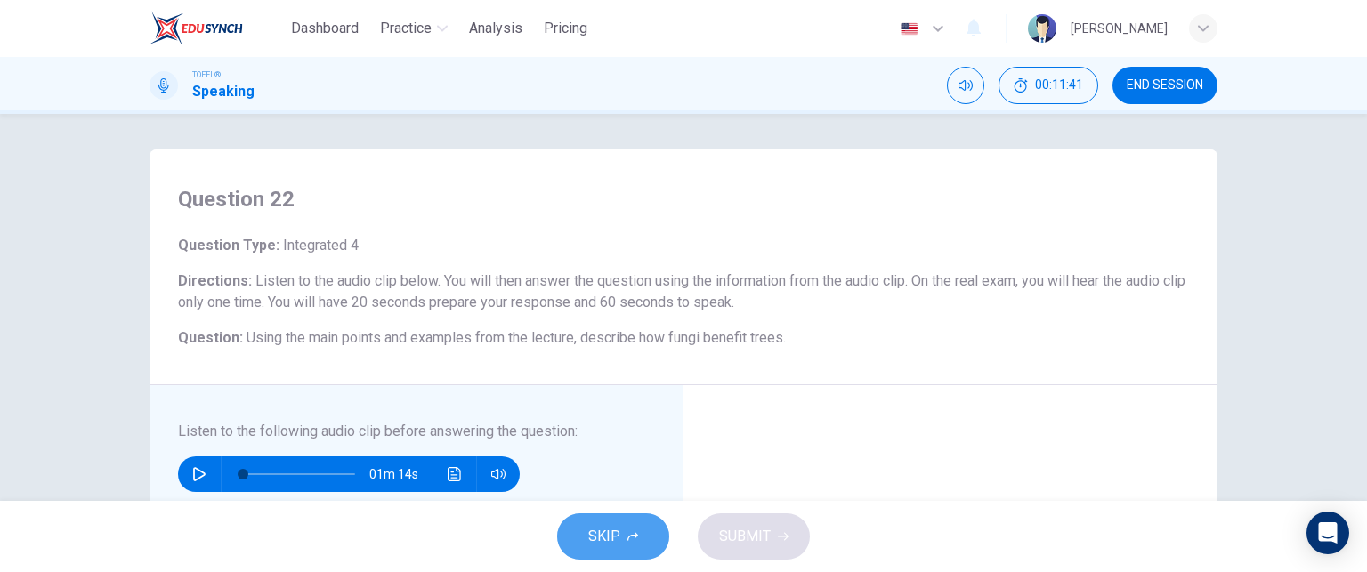
click at [604, 532] on span "SKIP" at bounding box center [604, 536] width 32 height 25
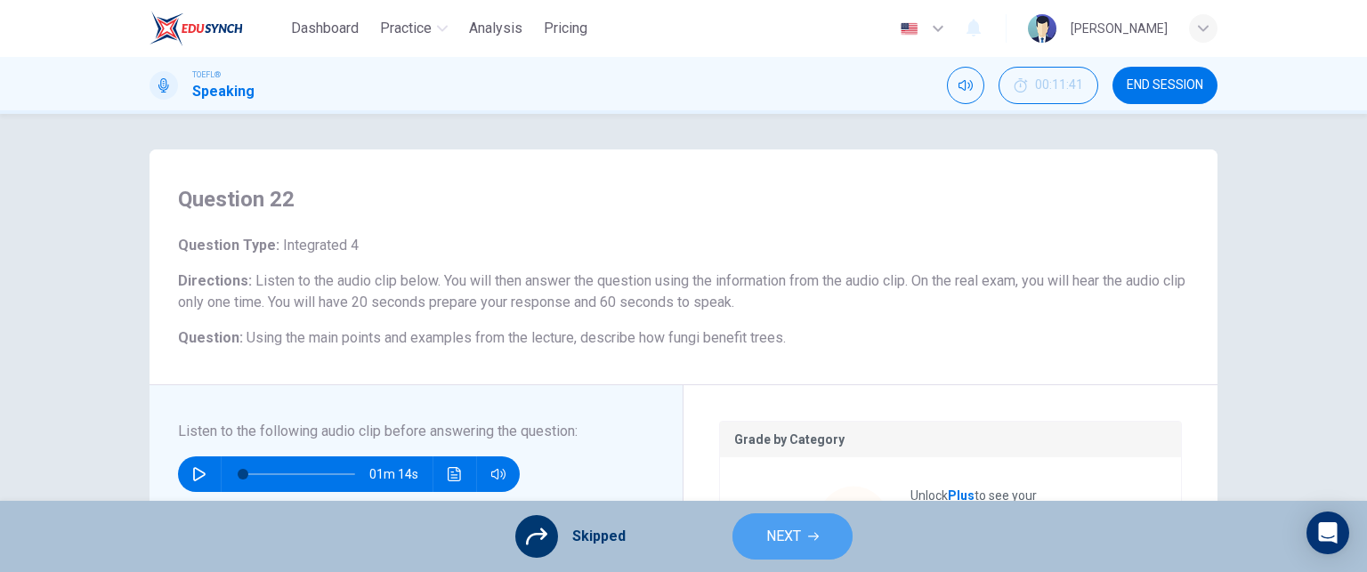
click at [789, 530] on span "NEXT" at bounding box center [783, 536] width 35 height 25
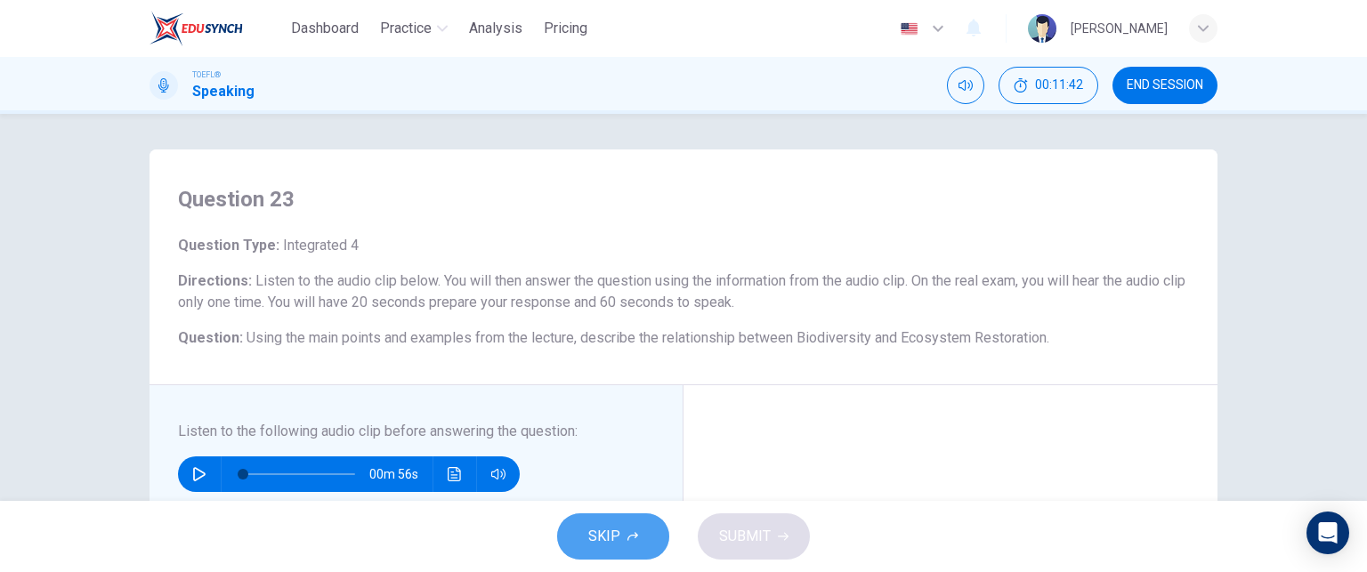
click at [610, 528] on span "SKIP" at bounding box center [604, 536] width 32 height 25
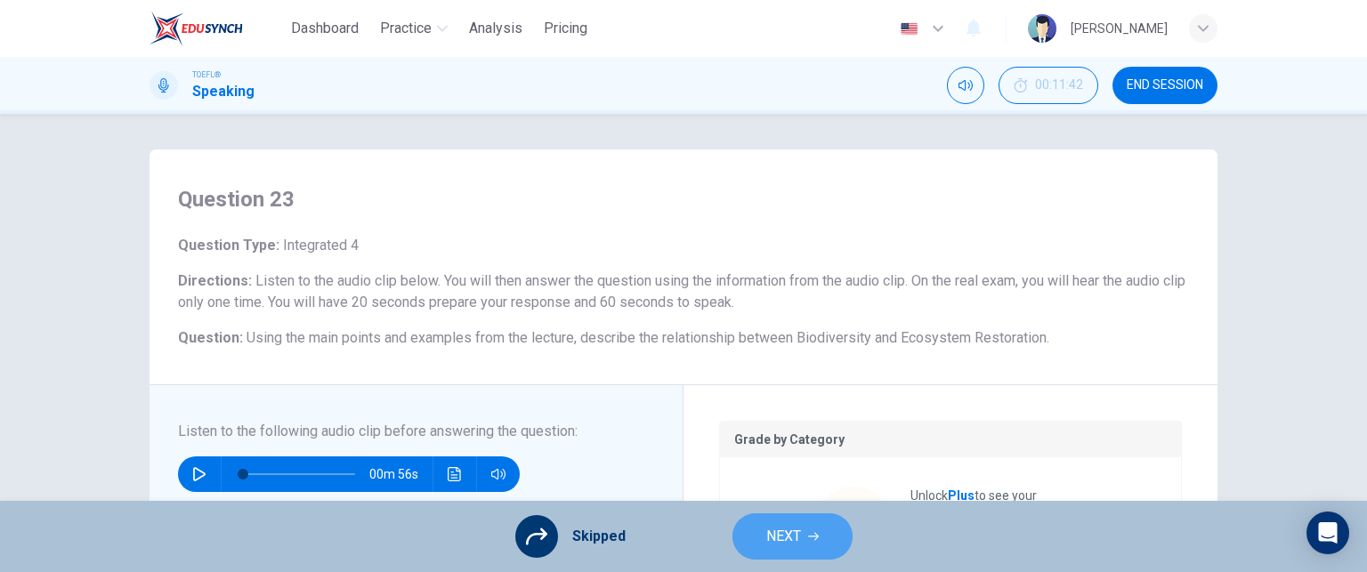
click at [809, 535] on icon "button" at bounding box center [813, 536] width 11 height 11
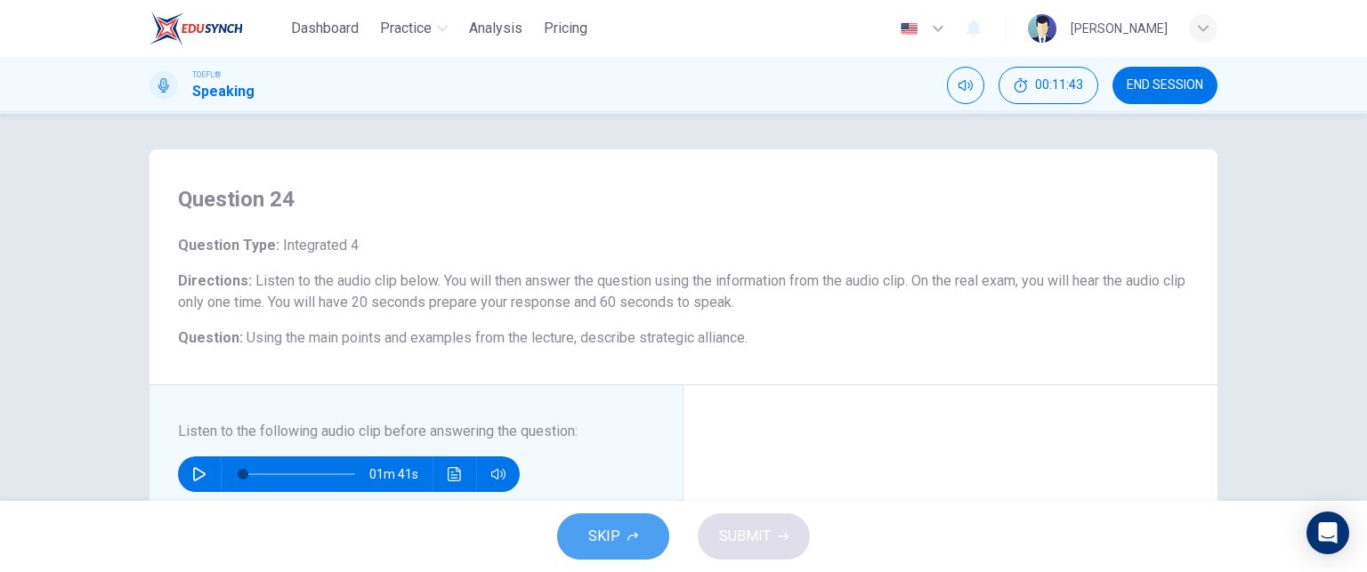
click at [595, 534] on span "SKIP" at bounding box center [604, 536] width 32 height 25
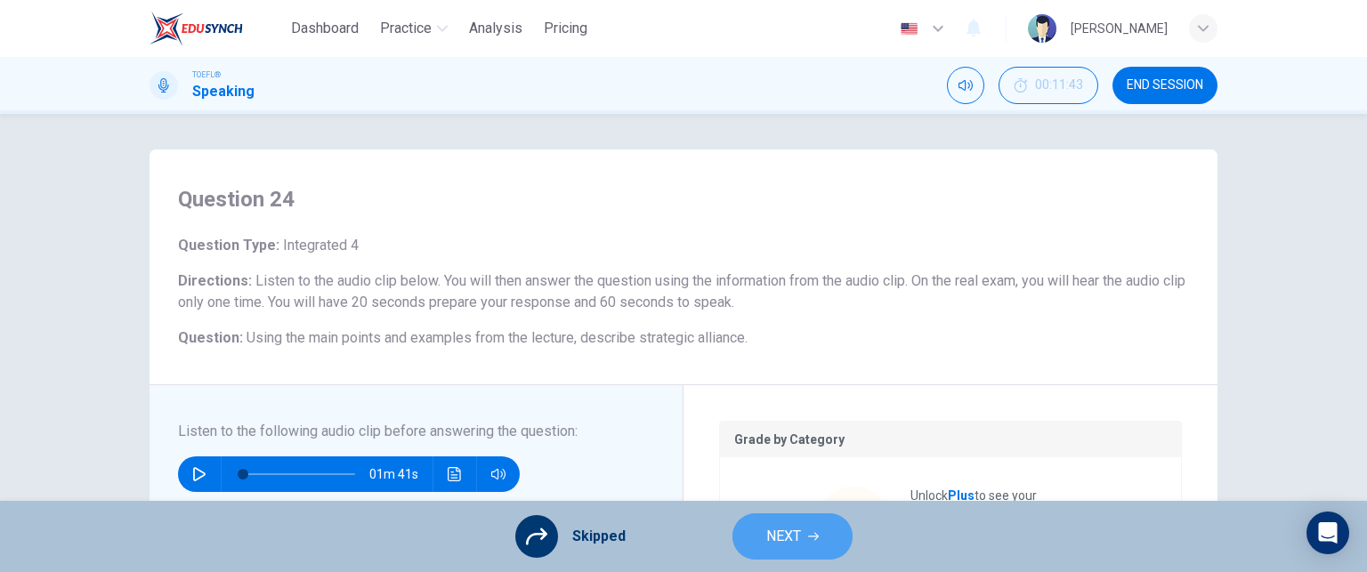
click at [773, 537] on span "NEXT" at bounding box center [783, 536] width 35 height 25
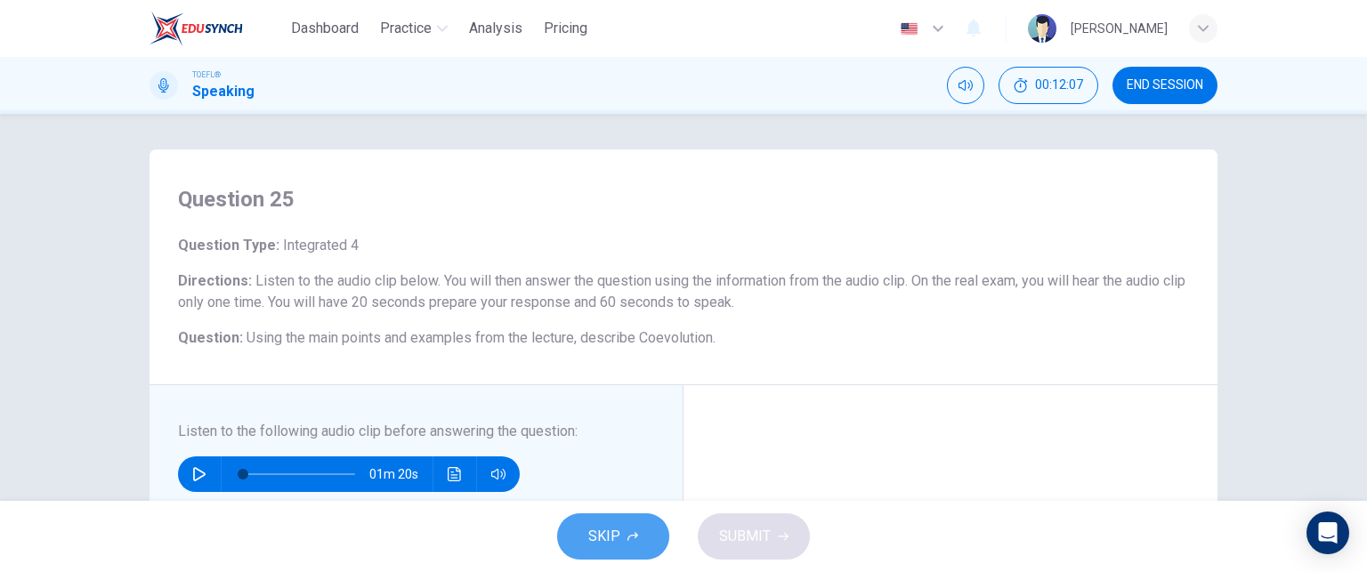
click at [625, 529] on button "SKIP" at bounding box center [613, 537] width 112 height 46
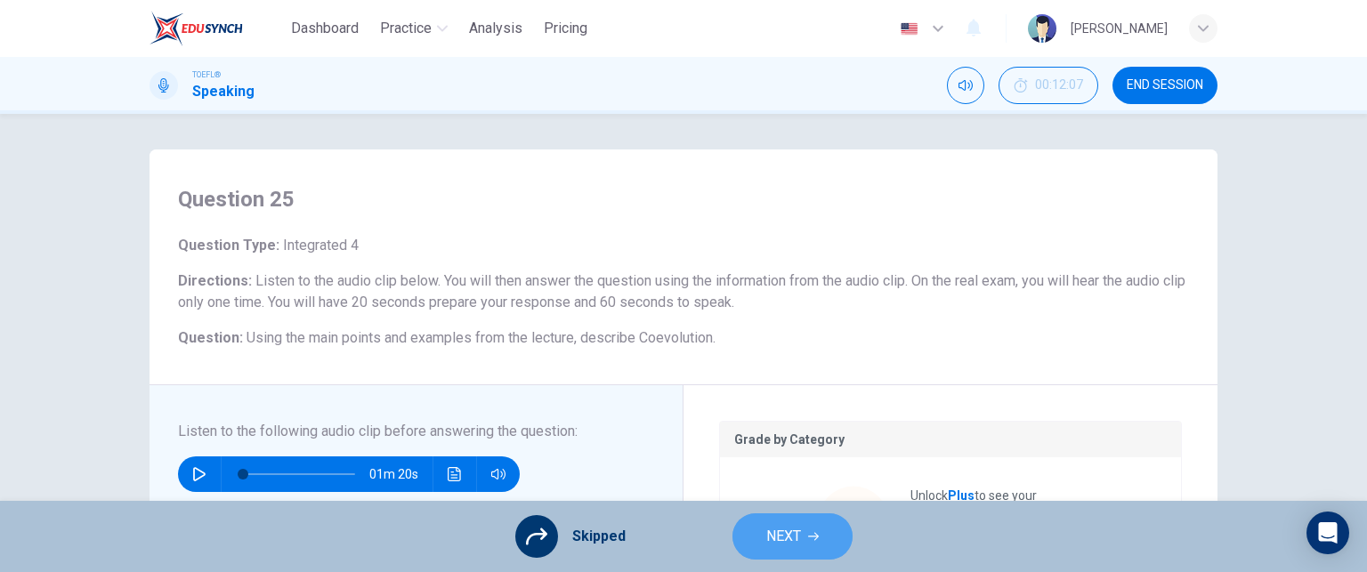
click at [797, 530] on span "NEXT" at bounding box center [783, 536] width 35 height 25
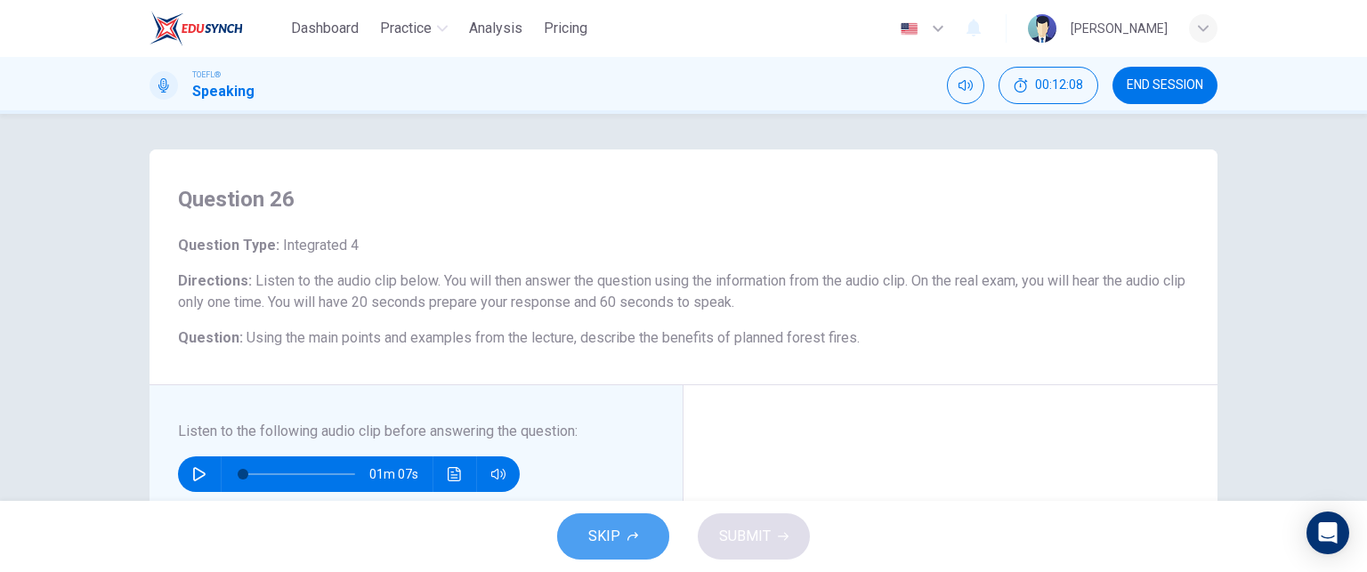
click at [615, 537] on span "SKIP" at bounding box center [604, 536] width 32 height 25
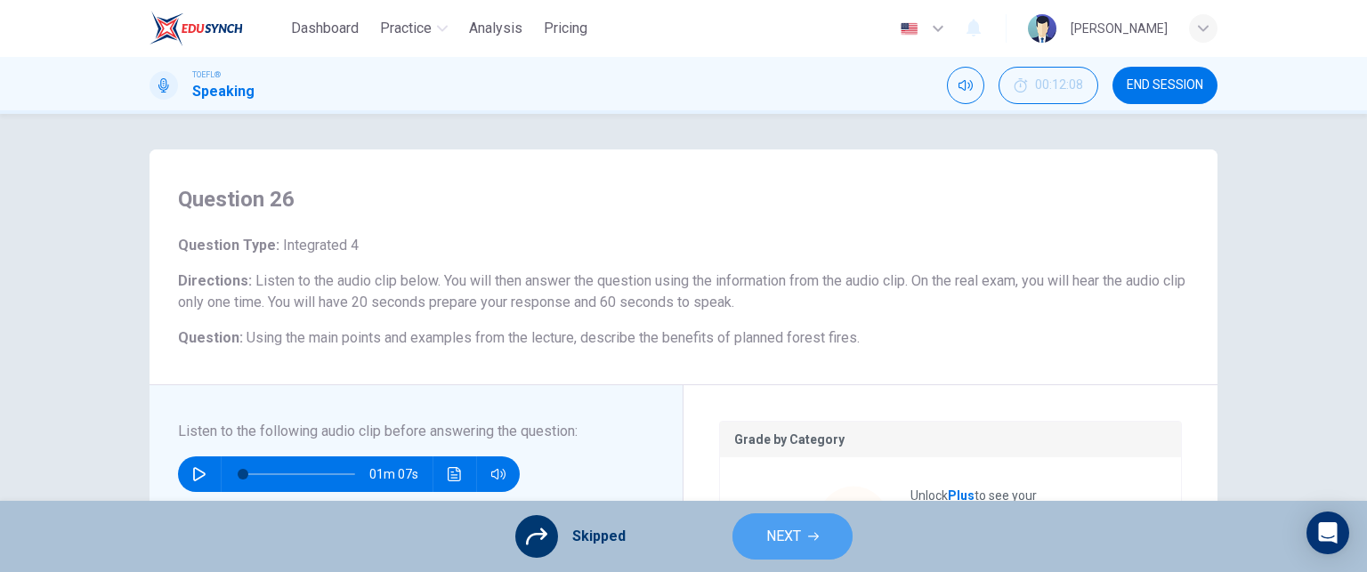
click at [788, 536] on span "NEXT" at bounding box center [783, 536] width 35 height 25
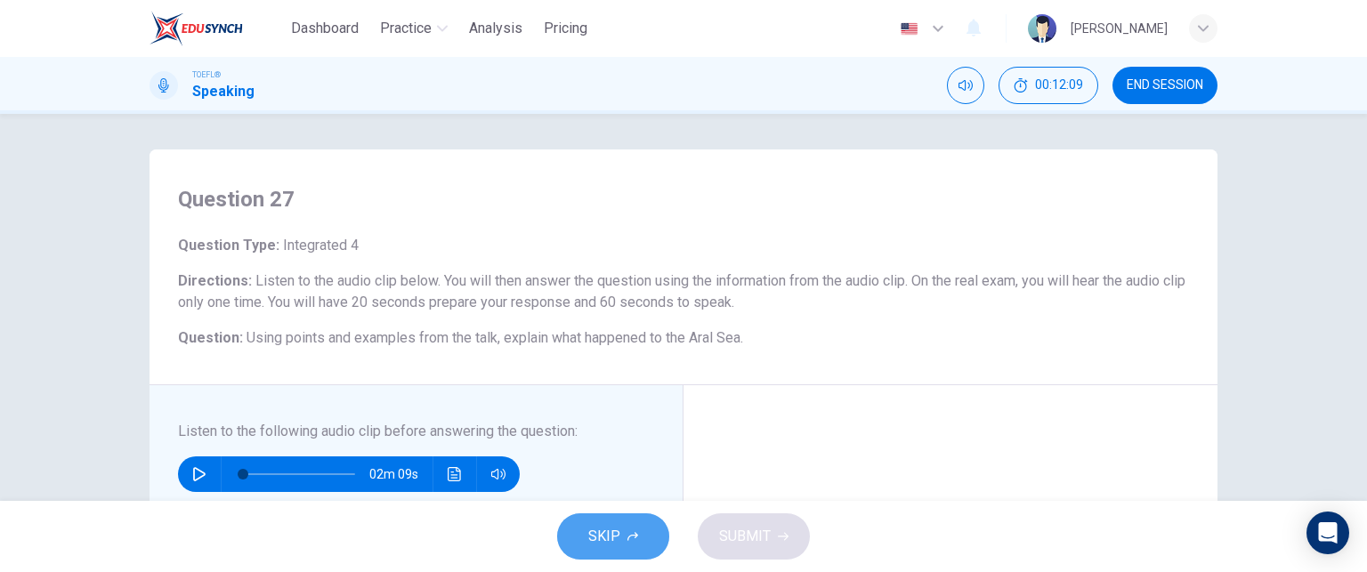
click at [615, 541] on span "SKIP" at bounding box center [604, 536] width 32 height 25
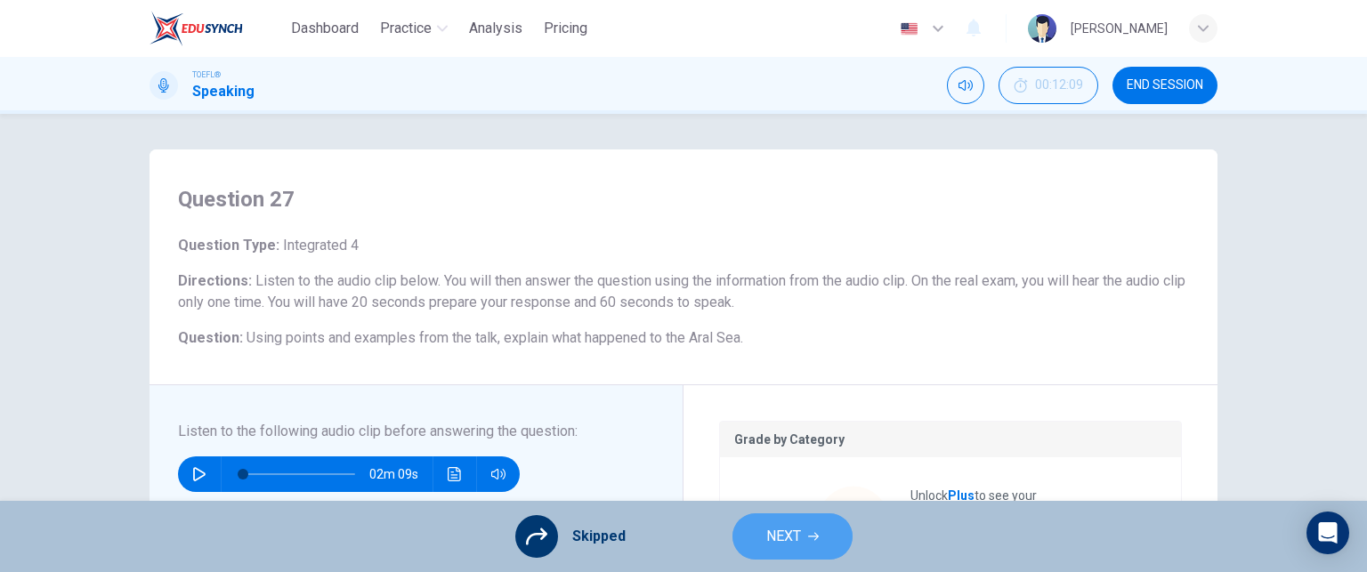
click at [797, 536] on span "NEXT" at bounding box center [783, 536] width 35 height 25
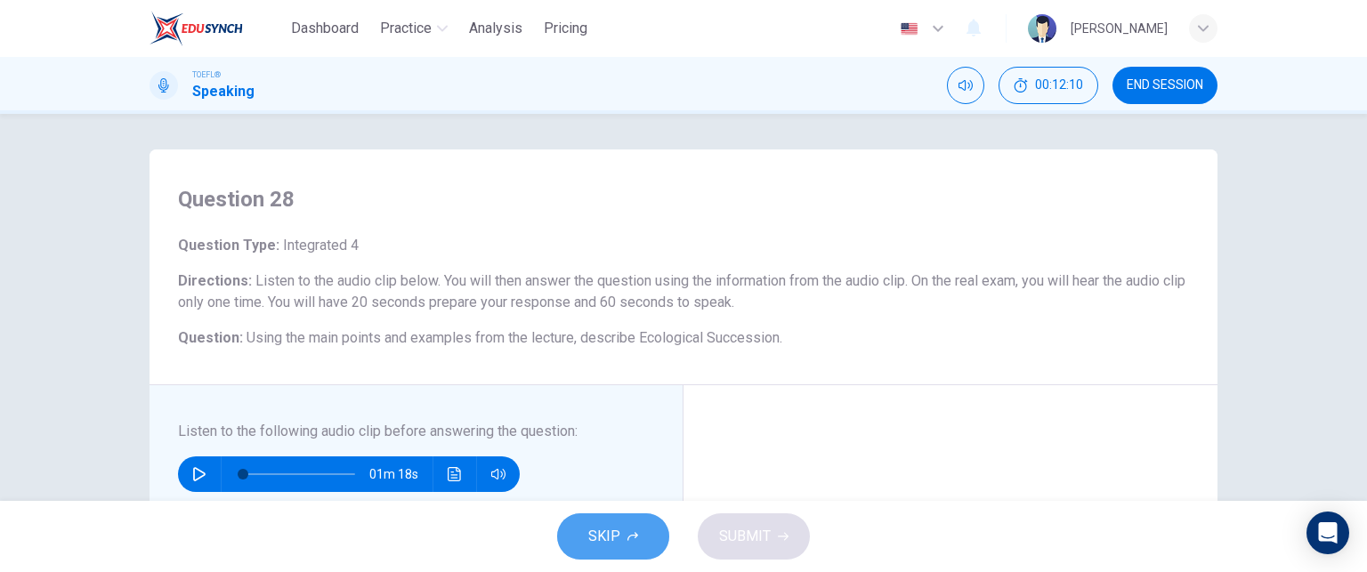
click at [610, 540] on span "SKIP" at bounding box center [604, 536] width 32 height 25
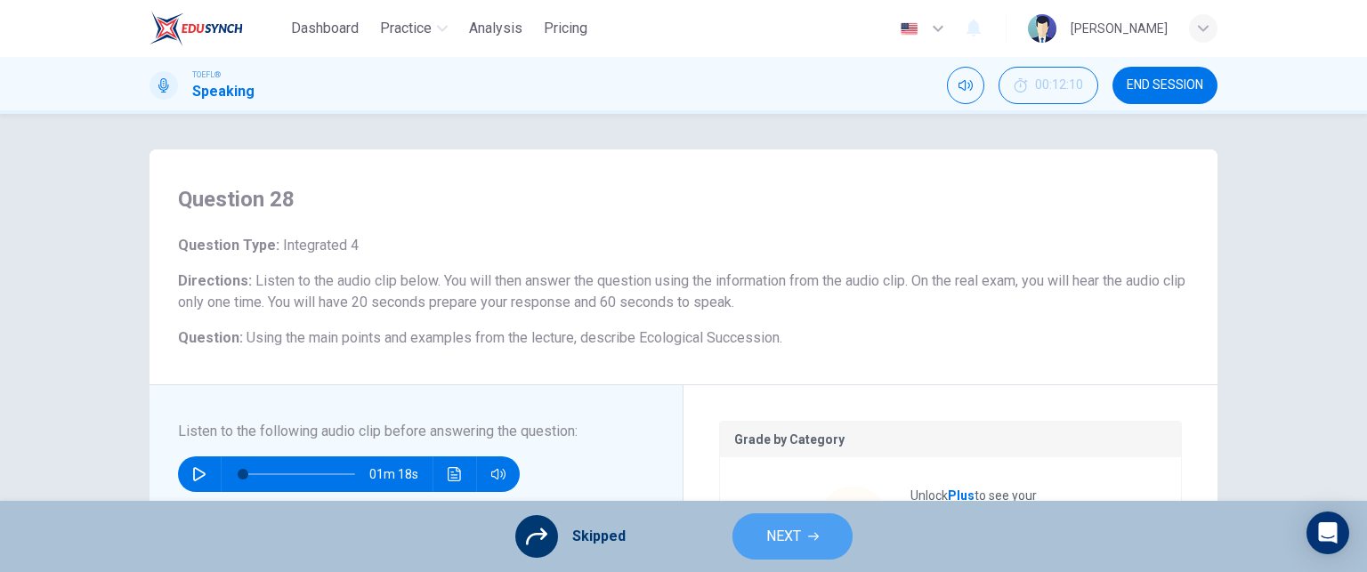
click at [779, 530] on span "NEXT" at bounding box center [783, 536] width 35 height 25
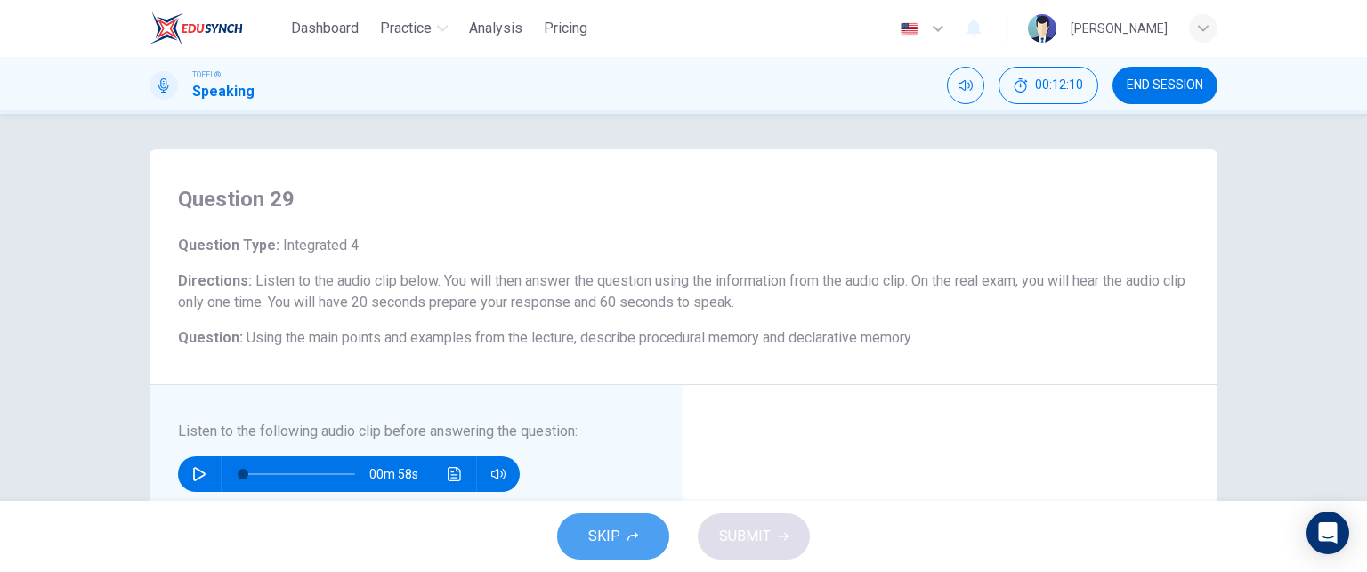
click at [623, 530] on button "SKIP" at bounding box center [613, 537] width 112 height 46
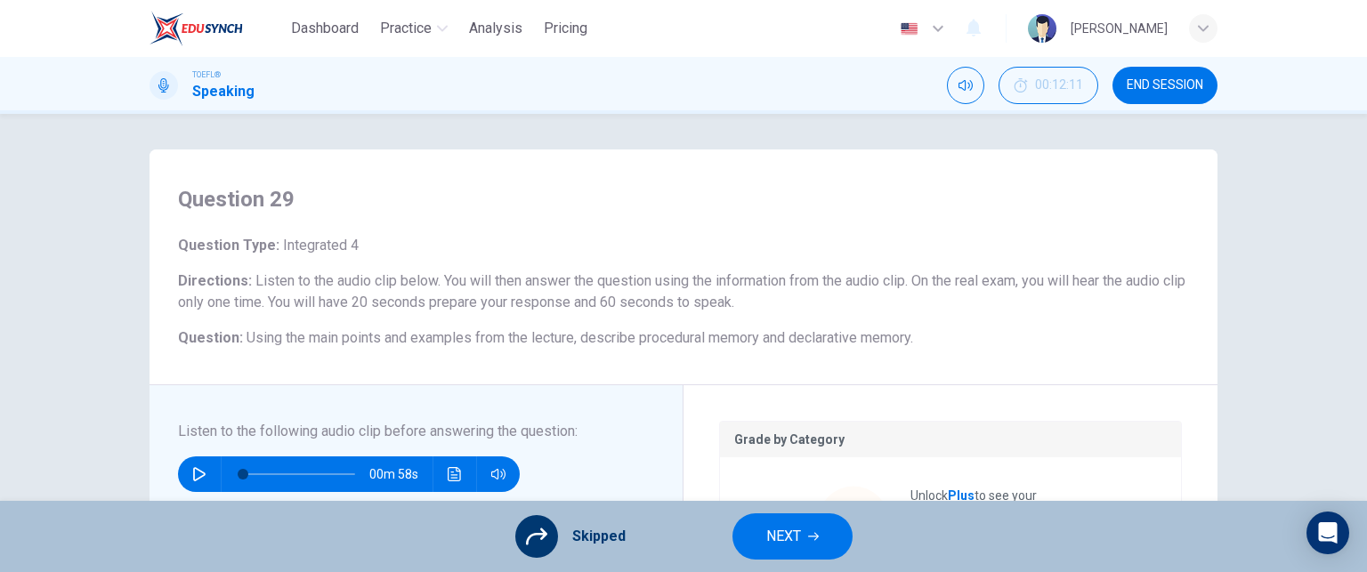
click at [810, 536] on icon "button" at bounding box center [813, 536] width 11 height 11
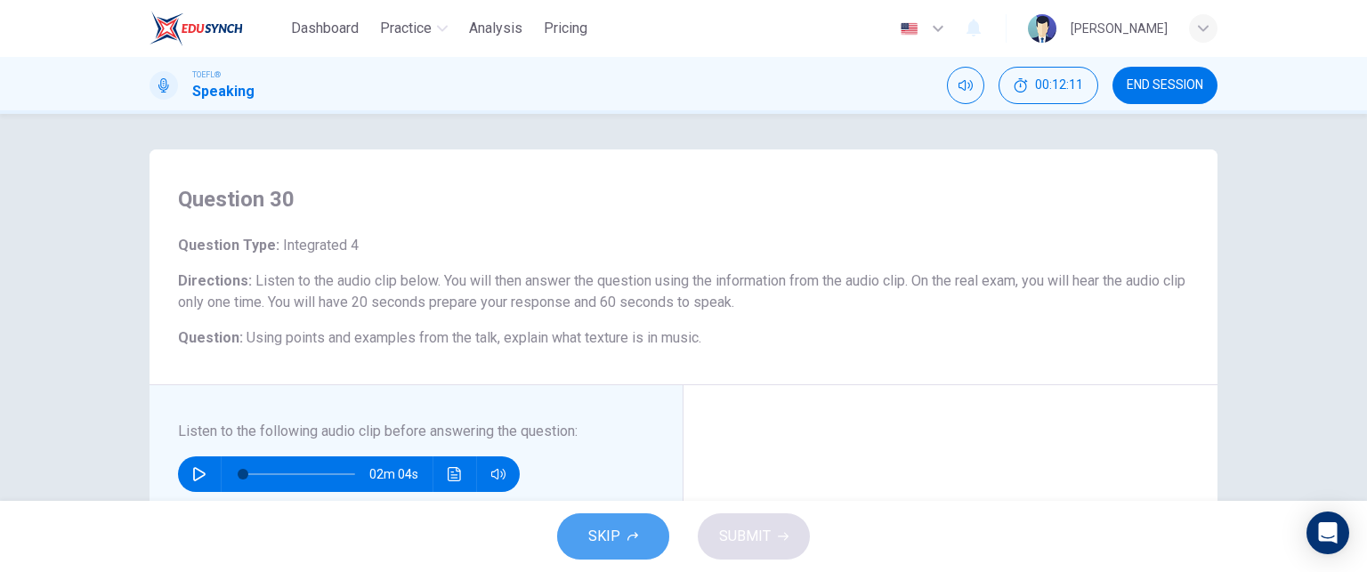
click at [632, 533] on icon "button" at bounding box center [633, 536] width 11 height 11
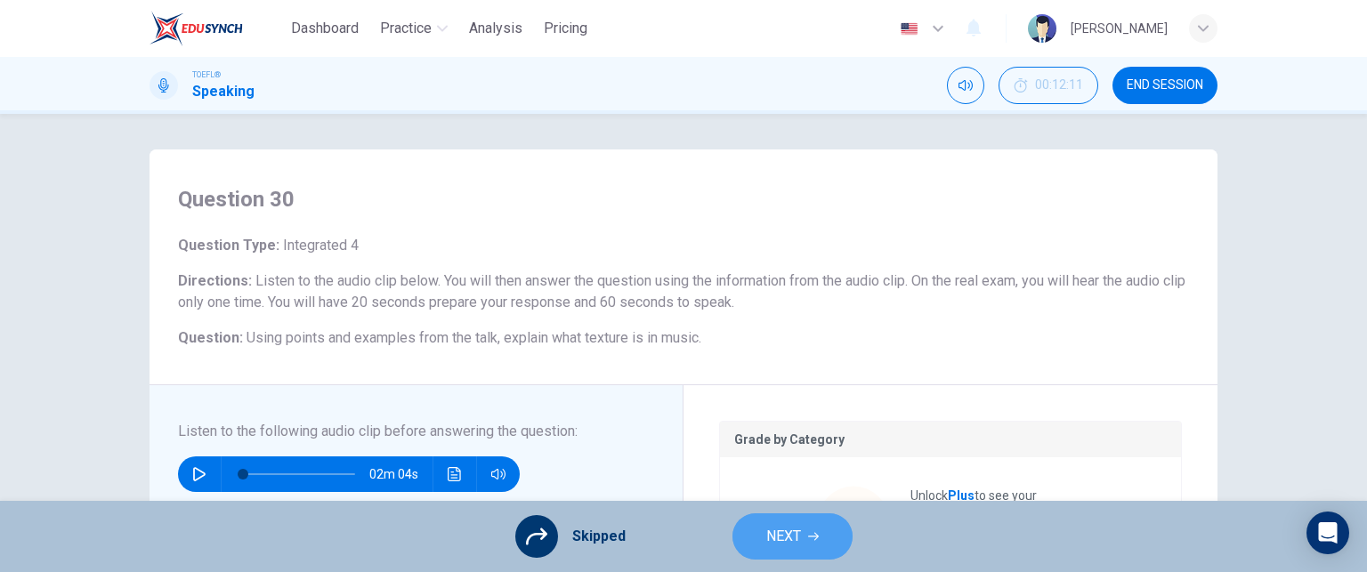
click at [823, 536] on button "NEXT" at bounding box center [793, 537] width 120 height 46
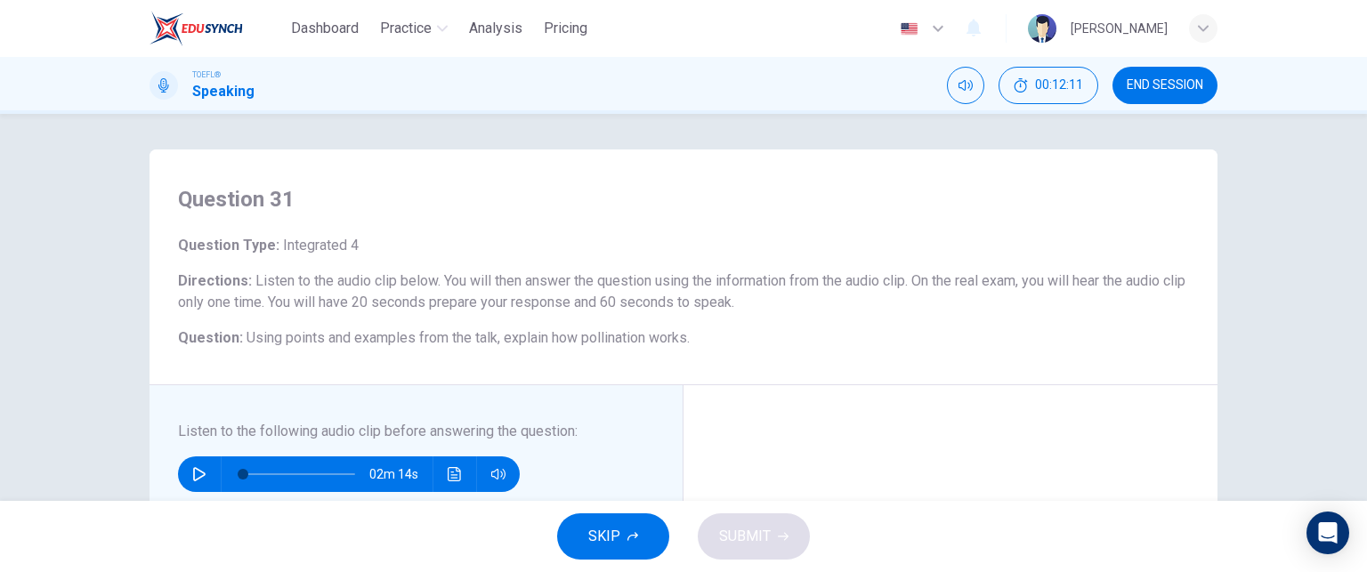
click at [595, 522] on button "SKIP" at bounding box center [613, 537] width 112 height 46
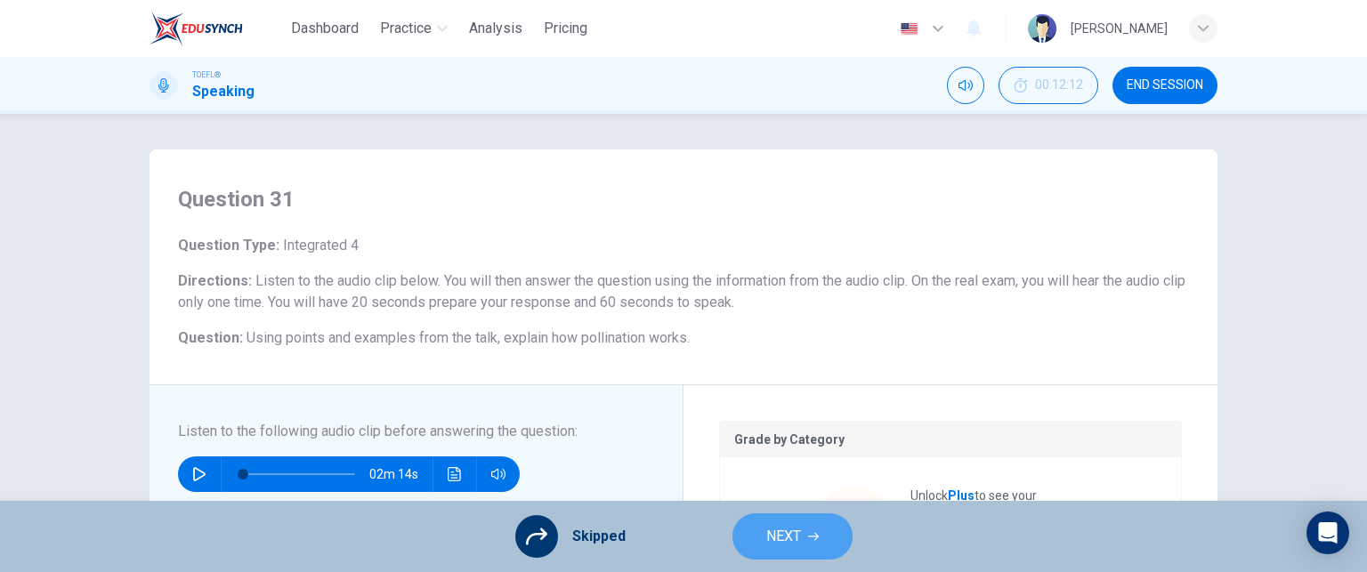
click at [801, 530] on button "NEXT" at bounding box center [793, 537] width 120 height 46
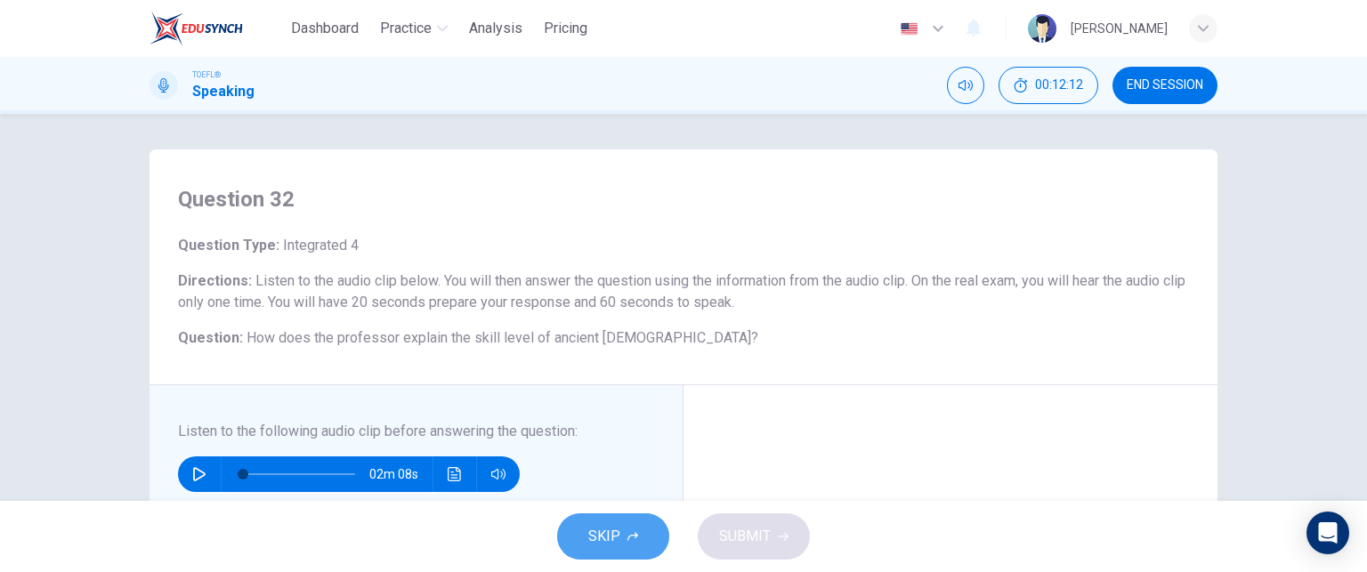
click at [622, 530] on button "SKIP" at bounding box center [613, 537] width 112 height 46
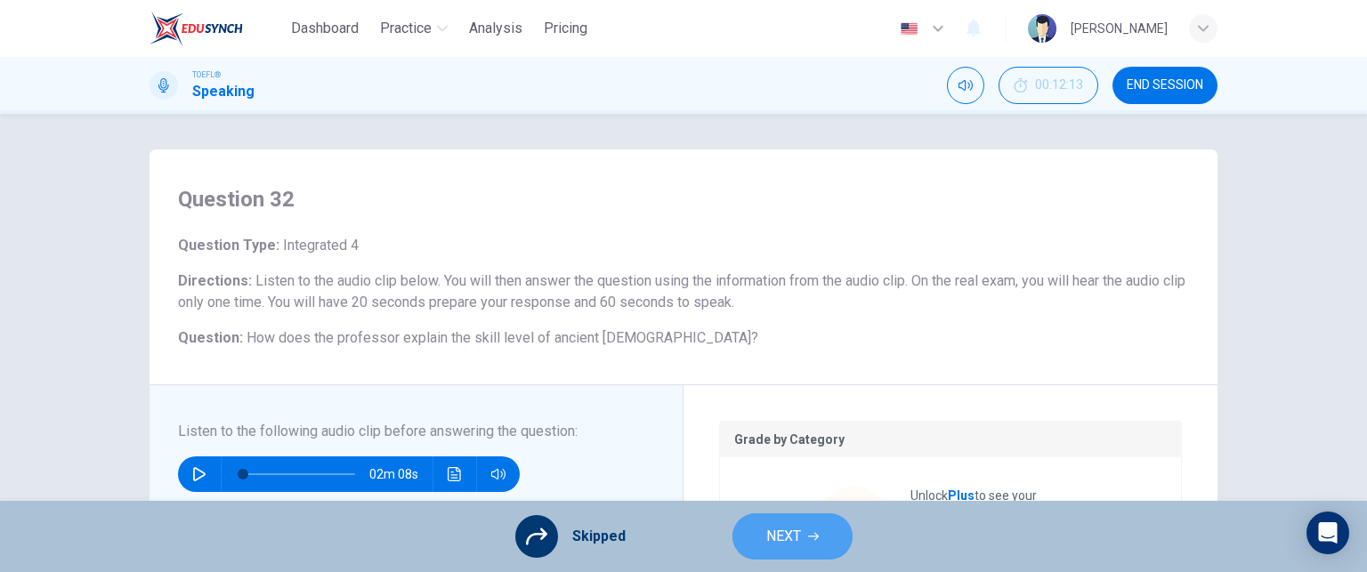
click at [803, 530] on button "NEXT" at bounding box center [793, 537] width 120 height 46
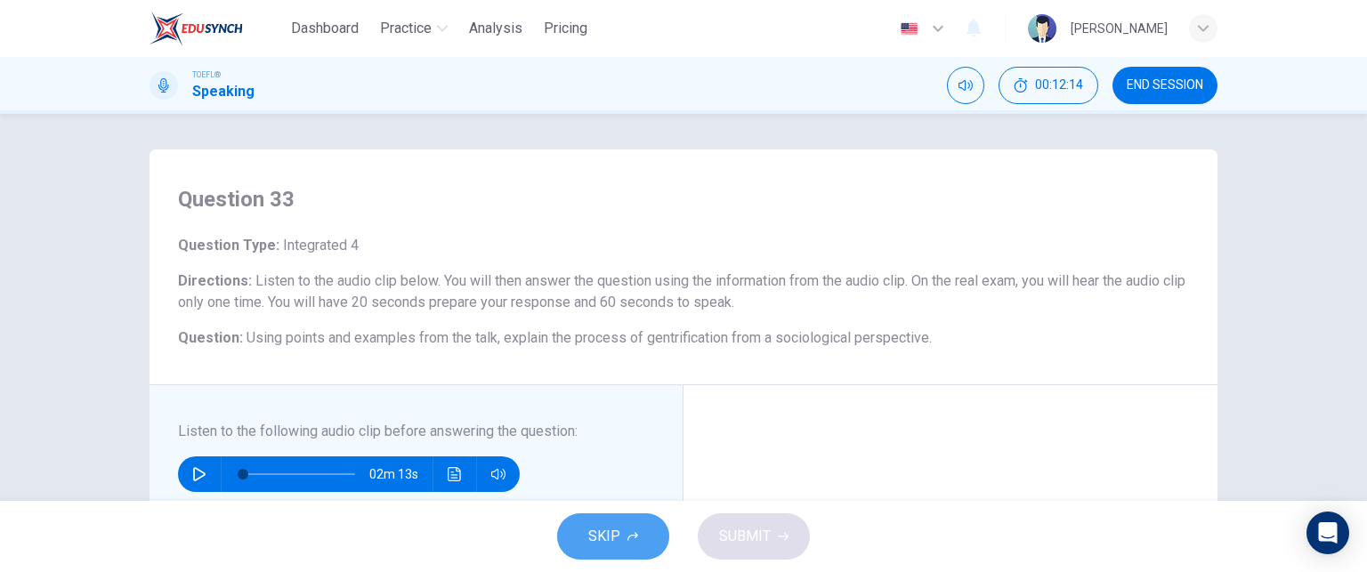
click at [602, 530] on span "SKIP" at bounding box center [604, 536] width 32 height 25
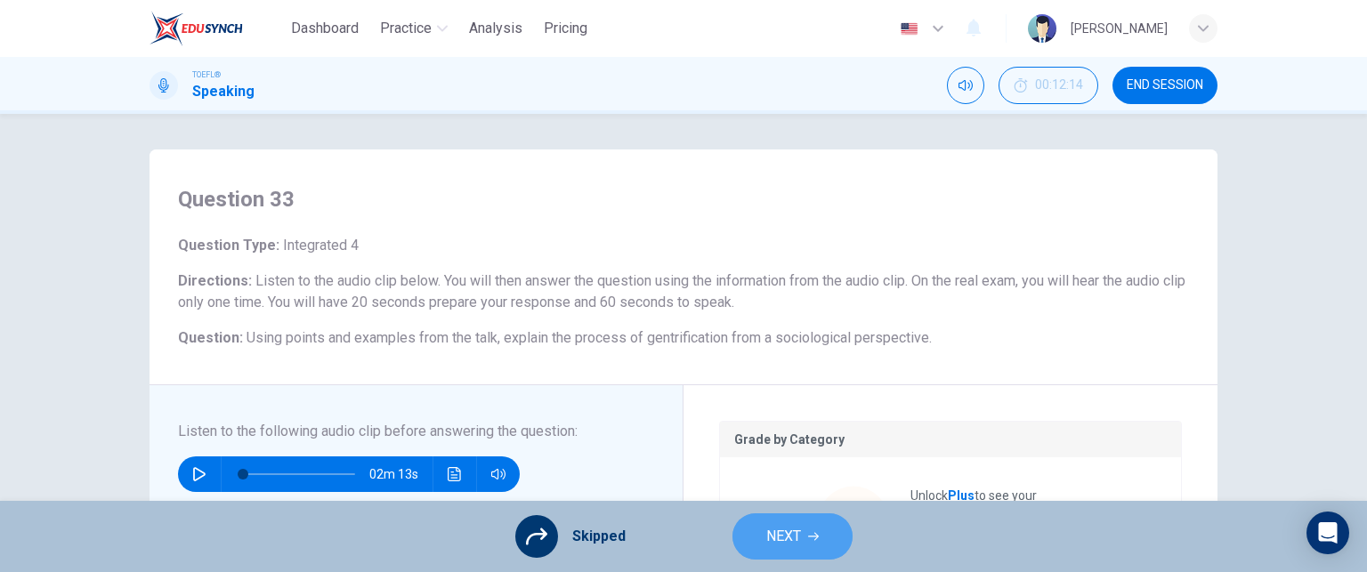
click at [799, 535] on span "NEXT" at bounding box center [783, 536] width 35 height 25
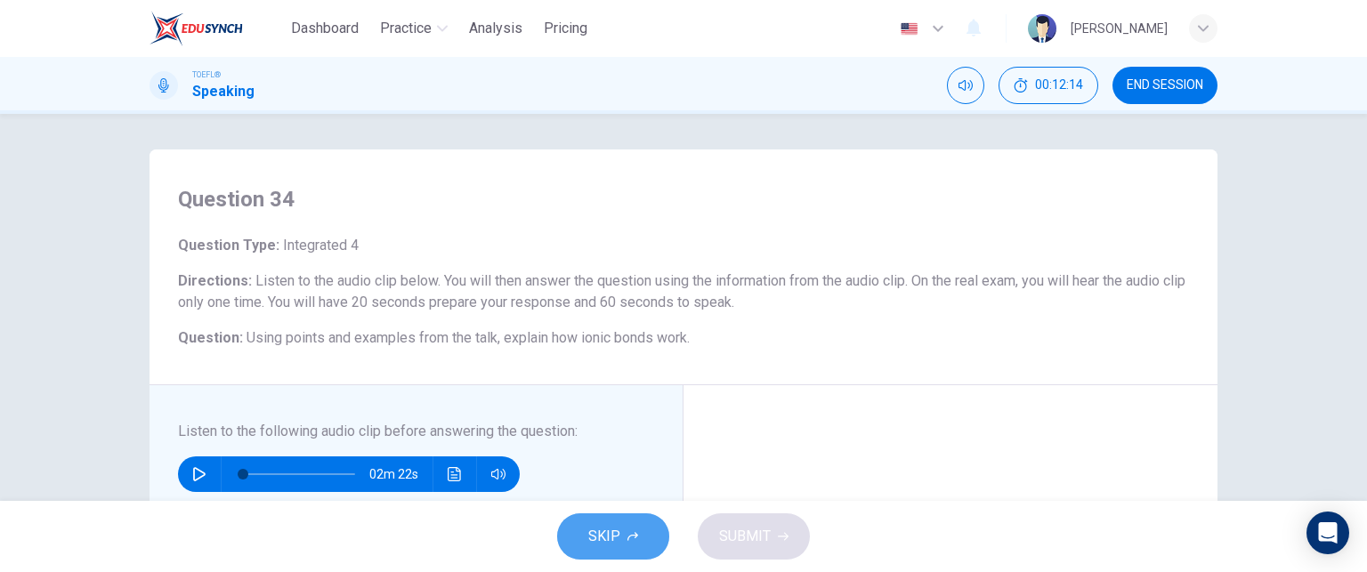
click at [621, 522] on button "SKIP" at bounding box center [613, 537] width 112 height 46
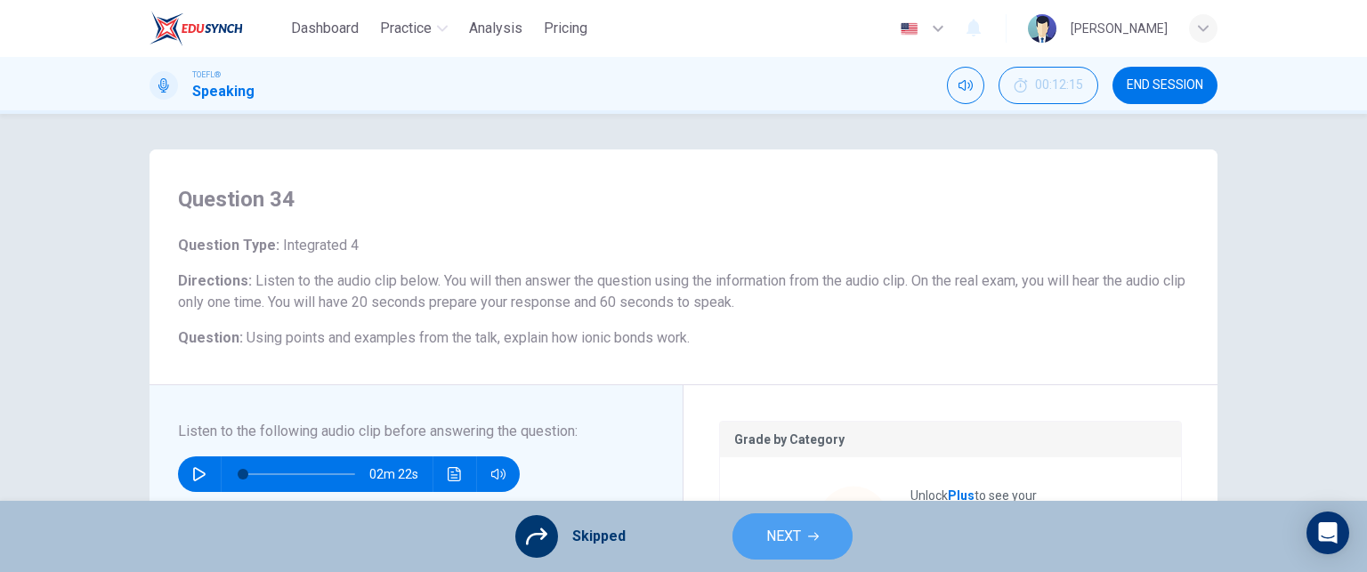
click at [790, 528] on span "NEXT" at bounding box center [783, 536] width 35 height 25
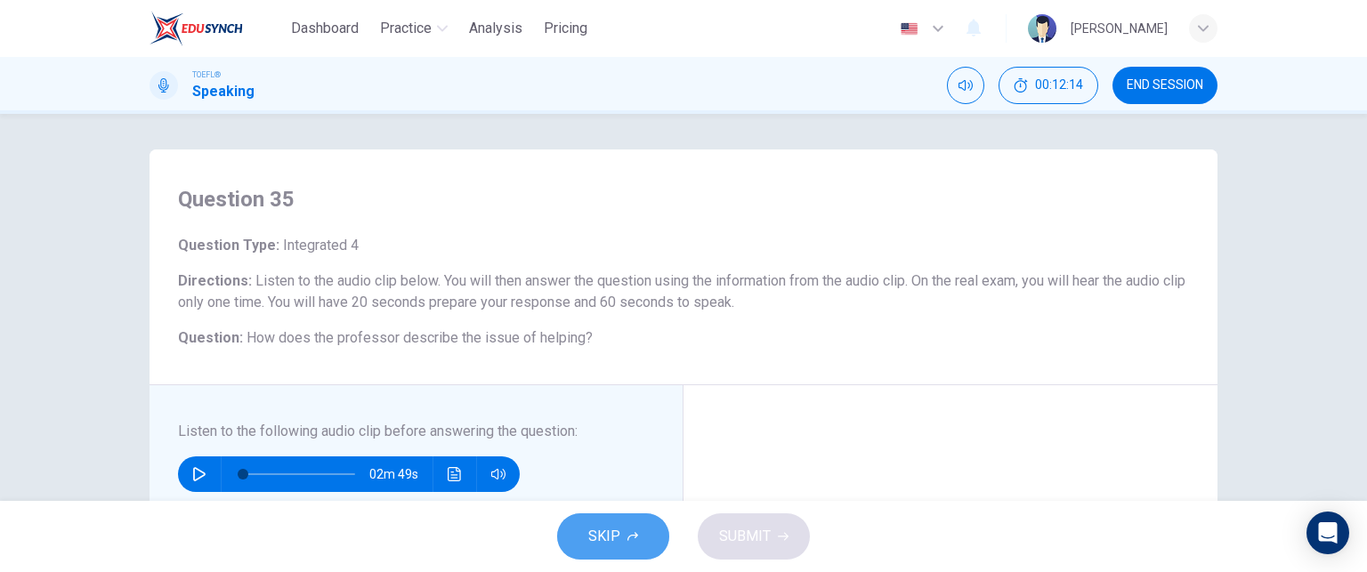
click at [619, 533] on button "SKIP" at bounding box center [613, 537] width 112 height 46
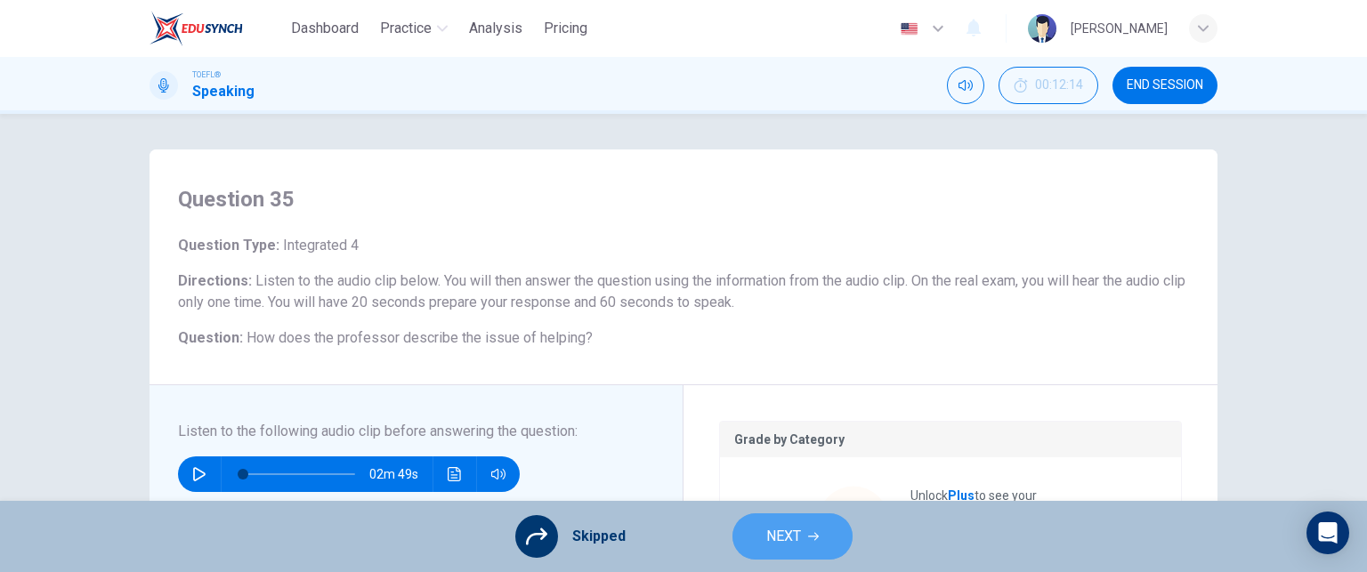
click at [798, 530] on span "NEXT" at bounding box center [783, 536] width 35 height 25
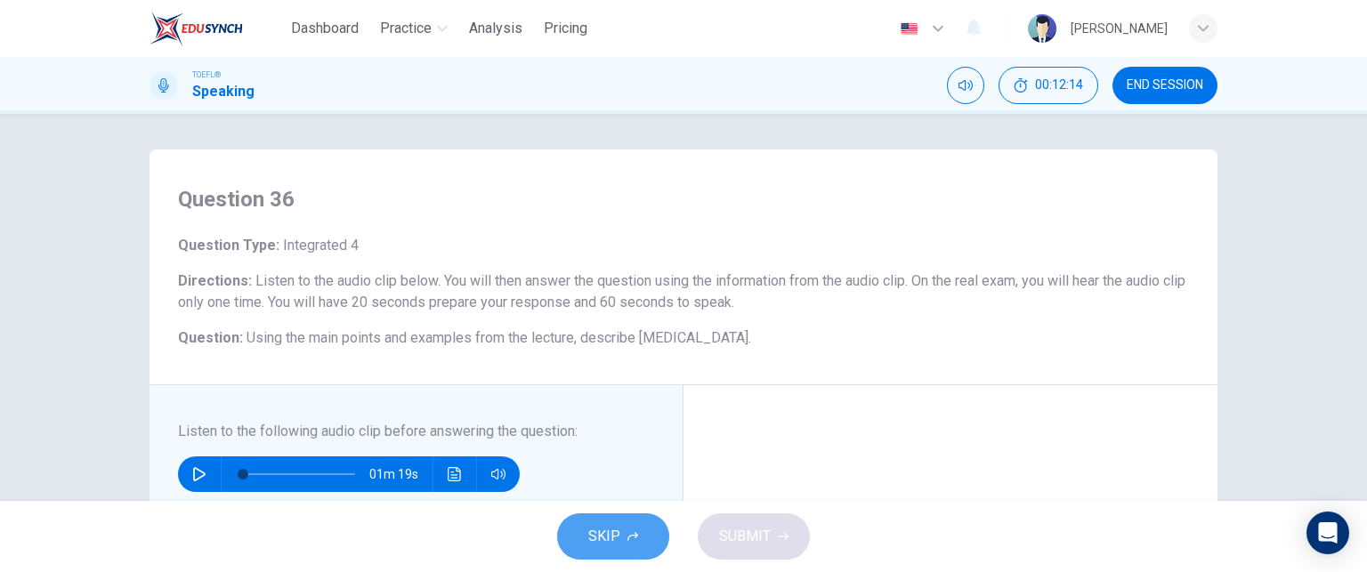
click at [631, 522] on button "SKIP" at bounding box center [613, 537] width 112 height 46
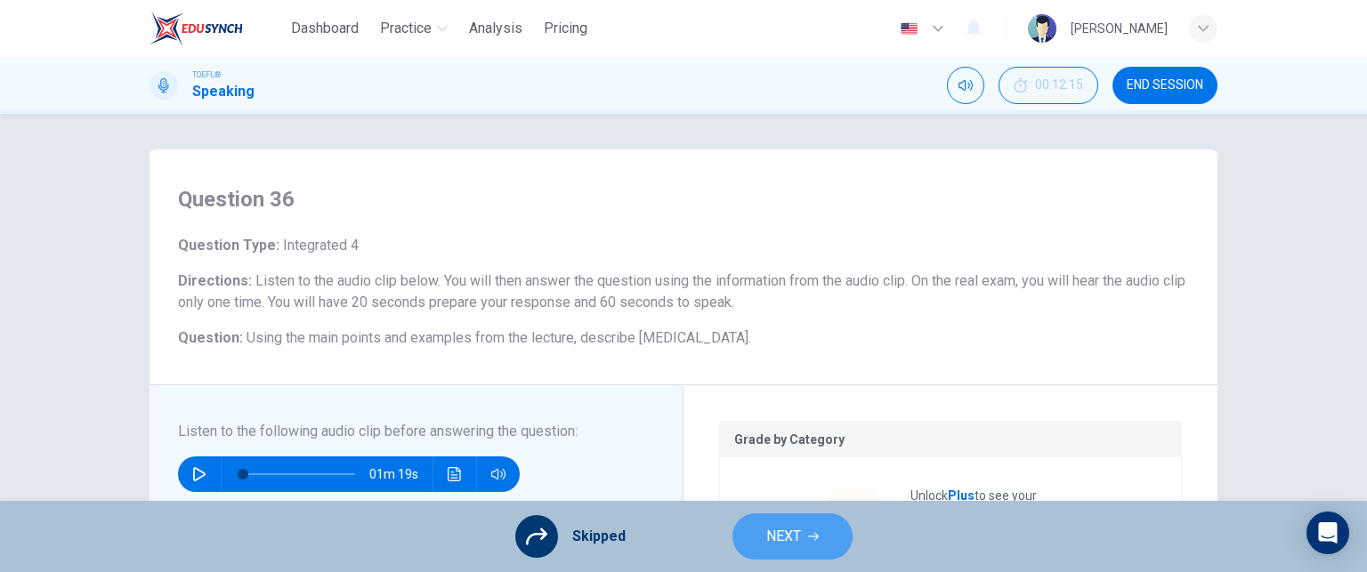
click at [782, 530] on span "NEXT" at bounding box center [783, 536] width 35 height 25
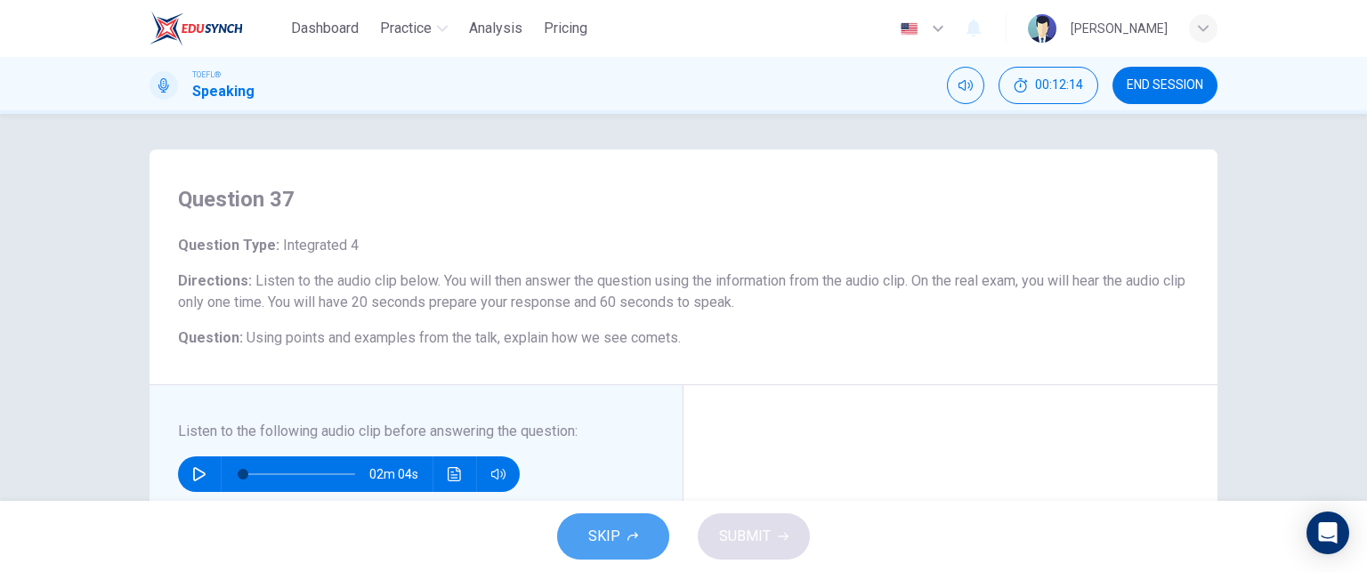
click at [650, 532] on button "SKIP" at bounding box center [613, 537] width 112 height 46
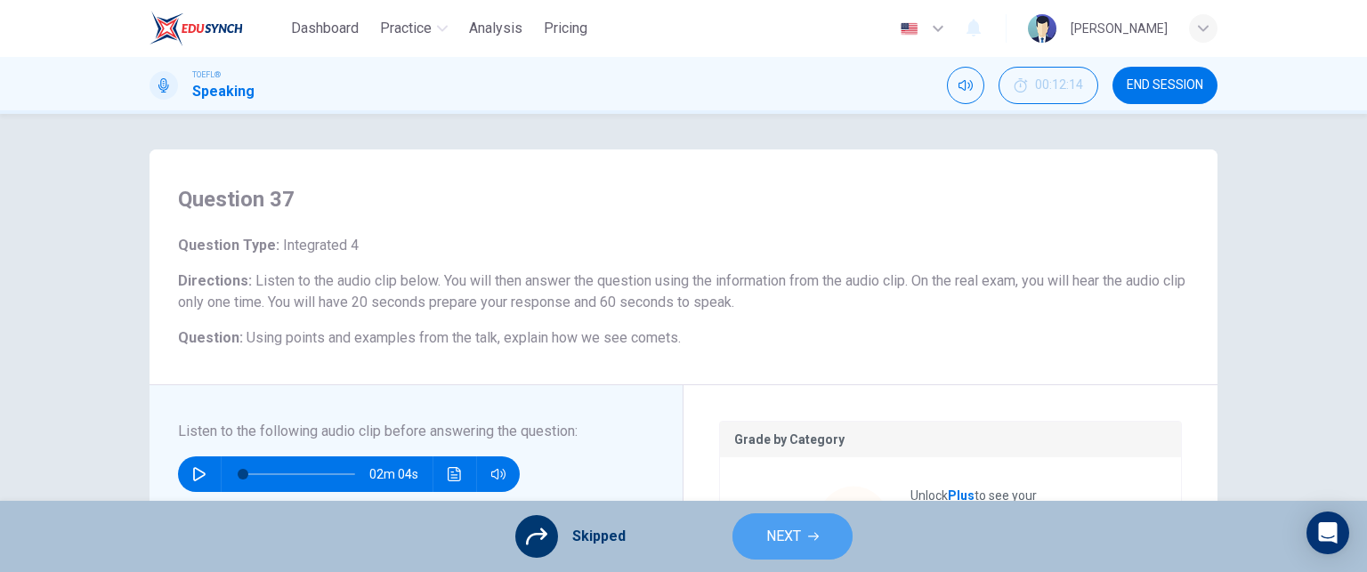
click at [766, 528] on span "NEXT" at bounding box center [783, 536] width 35 height 25
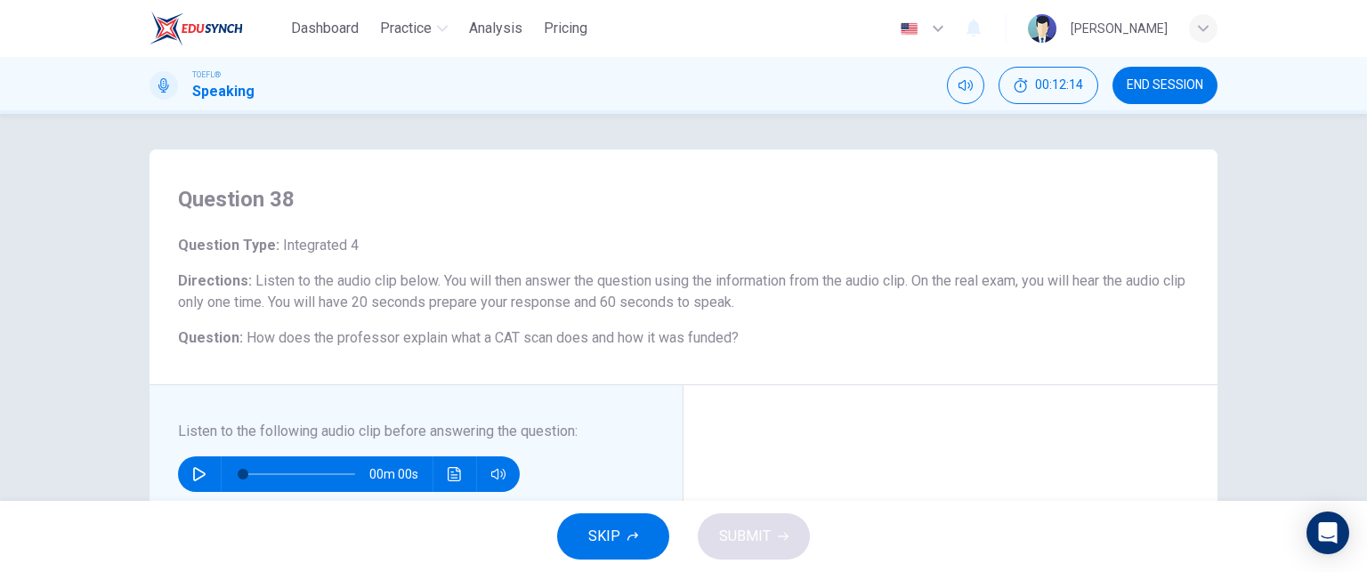
click at [617, 528] on span "SKIP" at bounding box center [604, 536] width 32 height 25
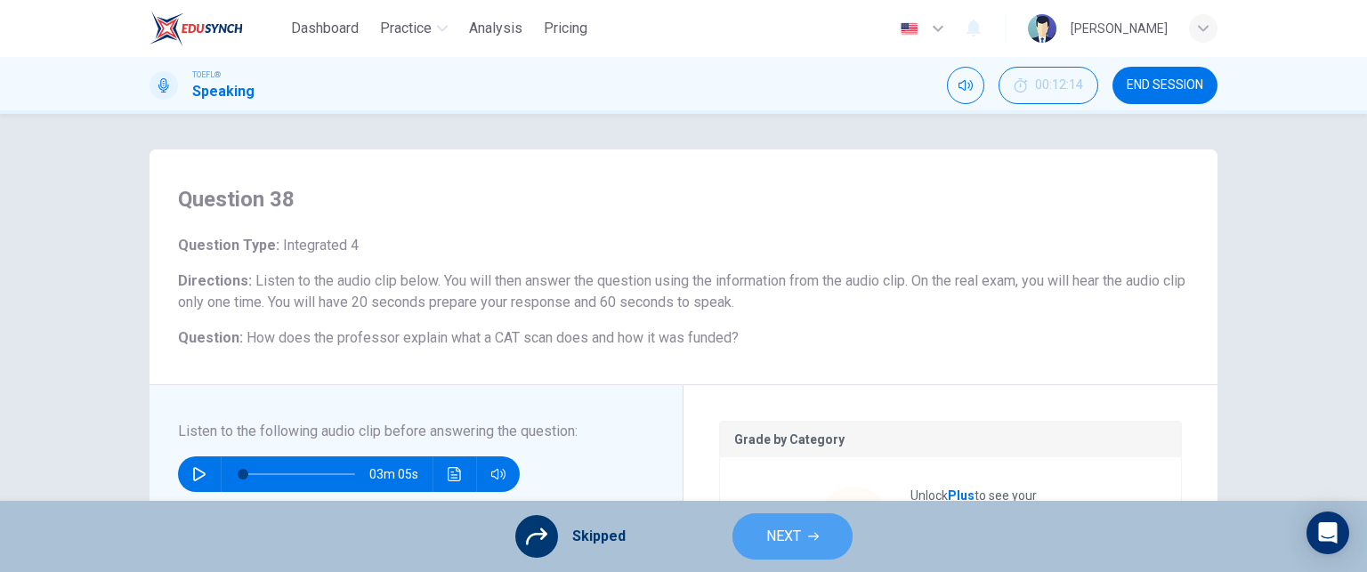
click at [757, 540] on button "NEXT" at bounding box center [793, 537] width 120 height 46
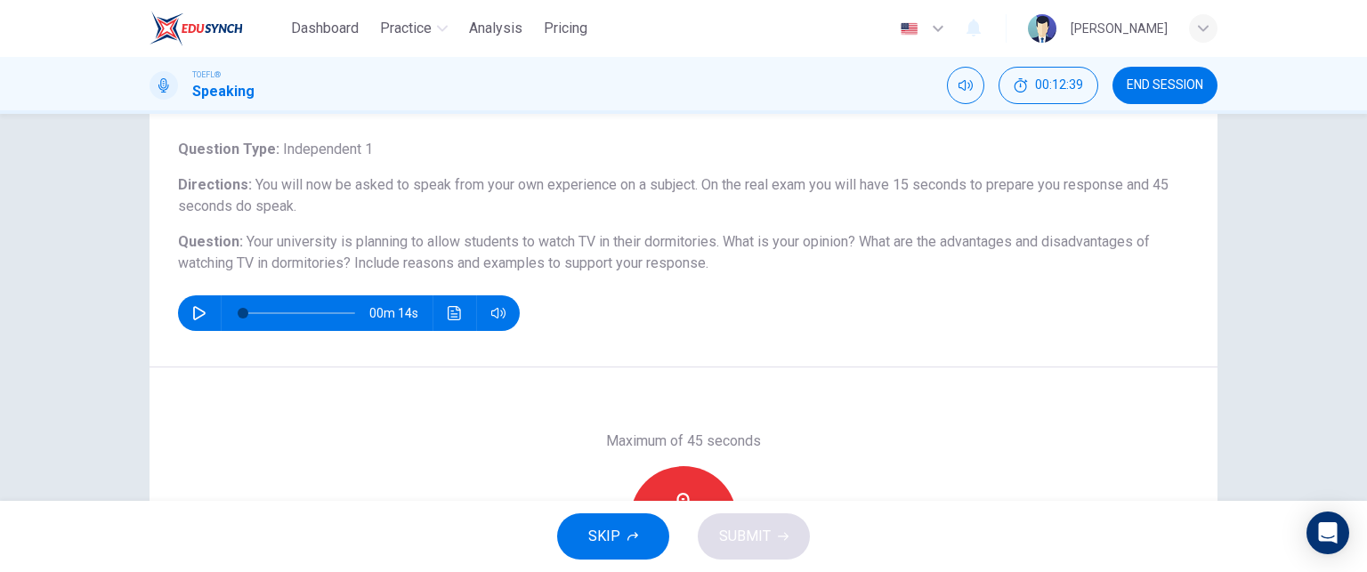
scroll to position [85, 0]
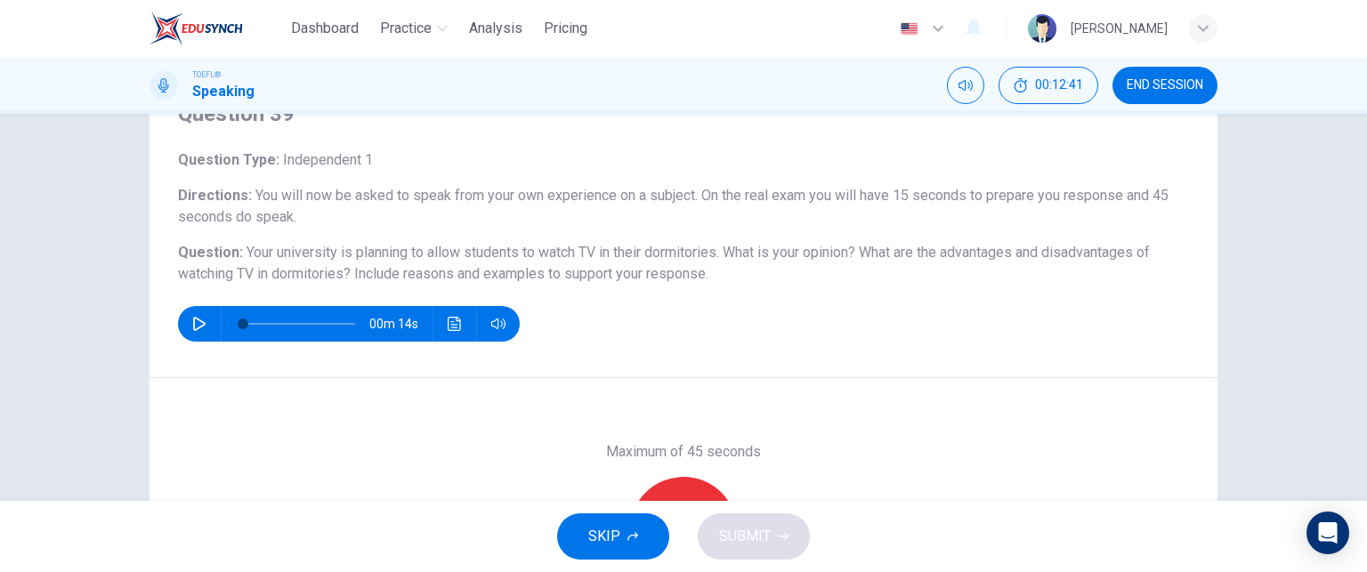
click at [196, 320] on icon "button" at bounding box center [199, 324] width 14 height 14
type input "0"
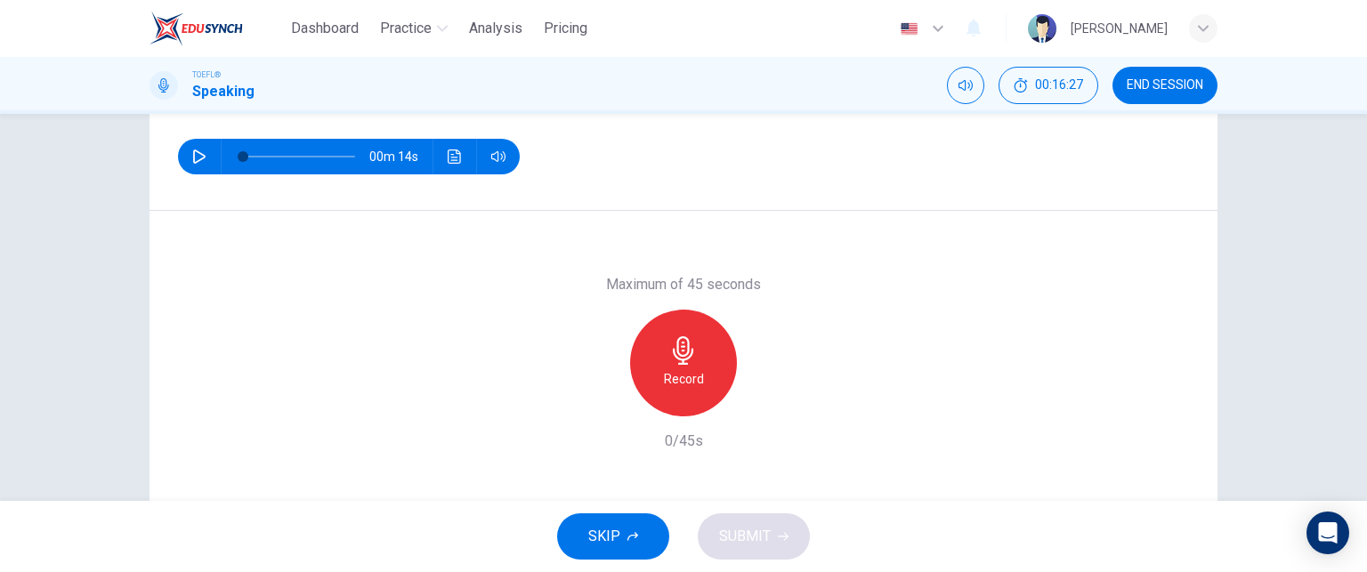
scroll to position [263, 0]
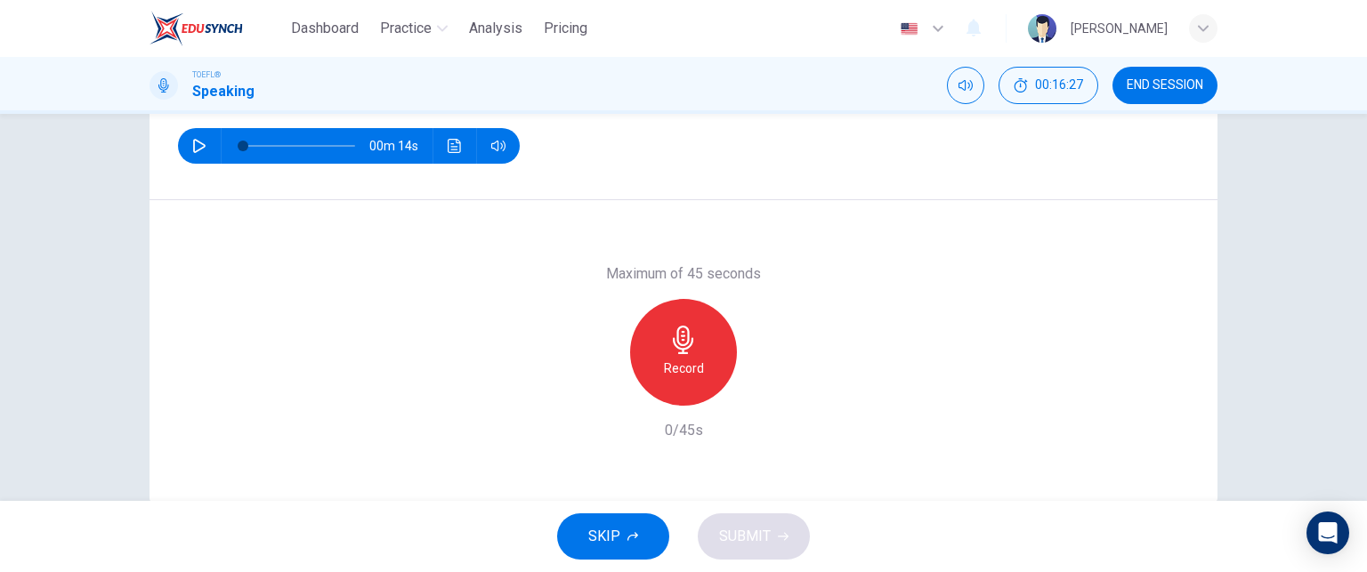
click at [659, 356] on div "Record" at bounding box center [683, 352] width 107 height 107
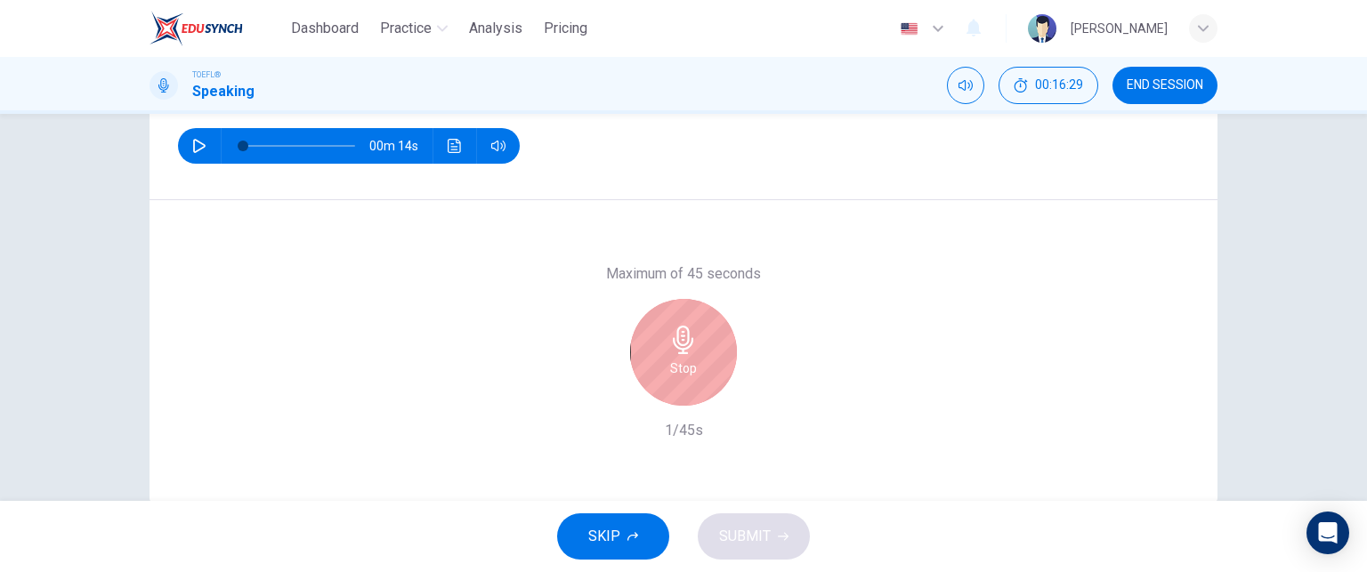
click at [694, 356] on div "Stop" at bounding box center [683, 352] width 107 height 107
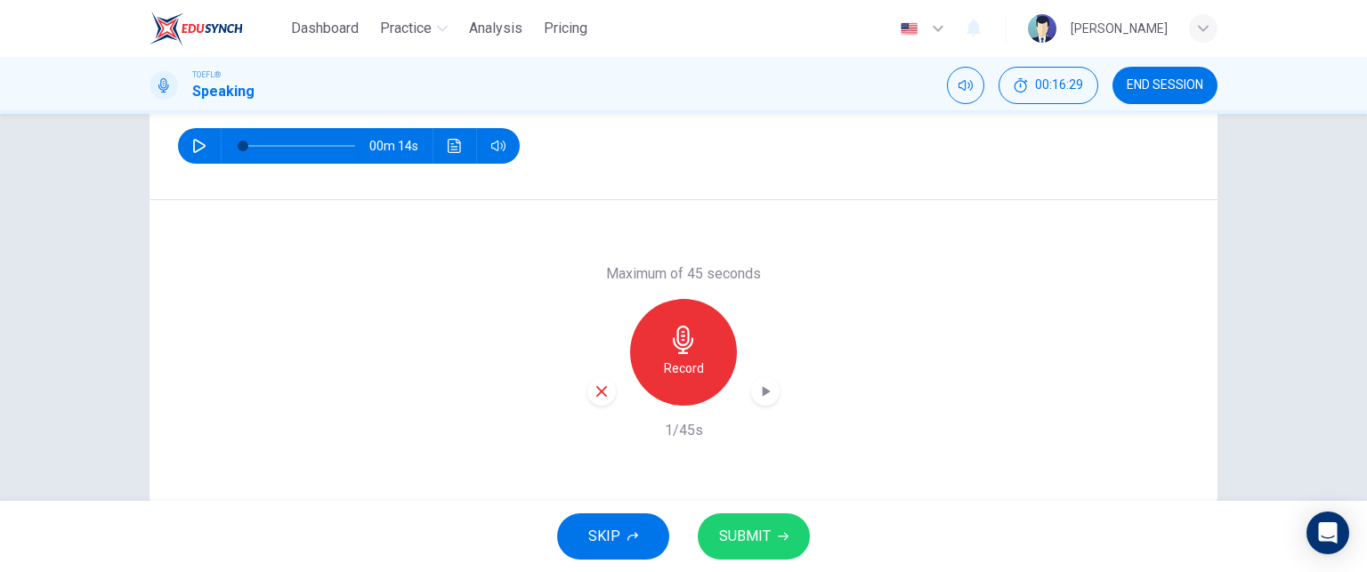
click at [737, 525] on span "SUBMIT" at bounding box center [745, 536] width 52 height 25
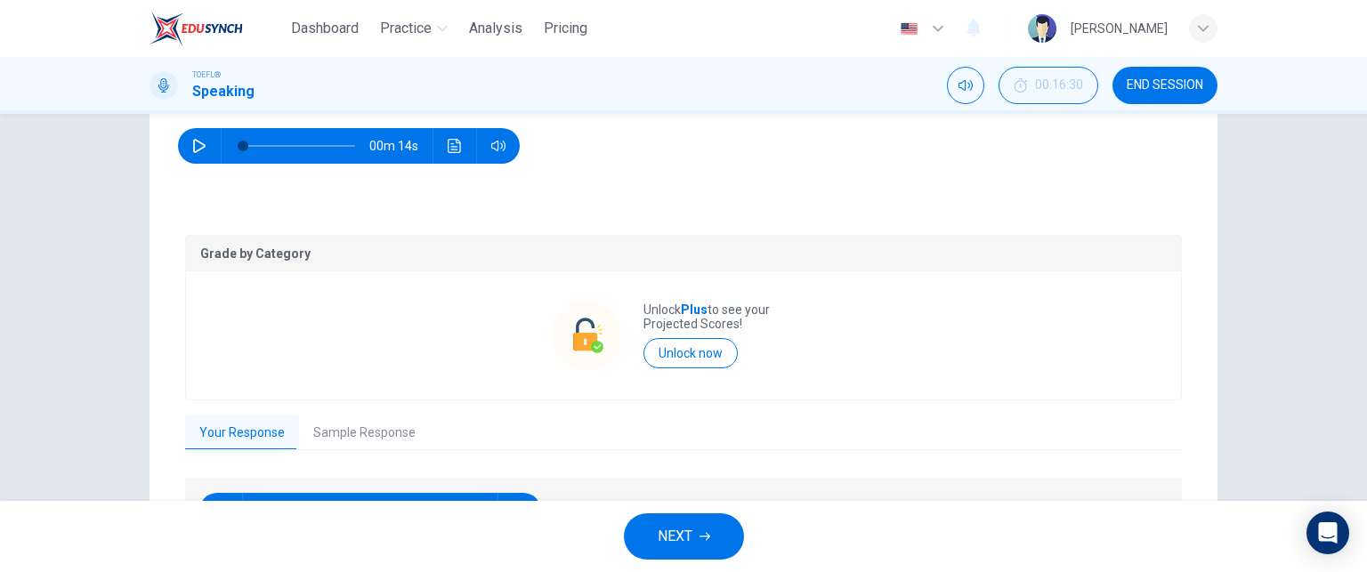
click at [730, 552] on button "NEXT" at bounding box center [684, 537] width 120 height 46
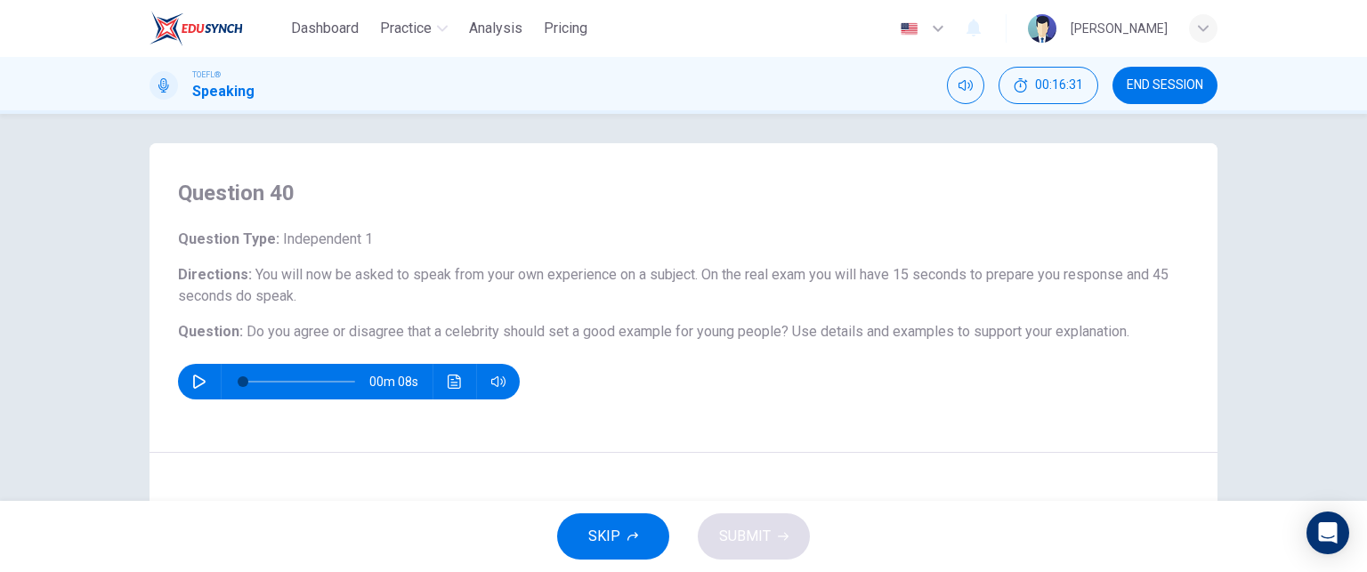
scroll to position [7, 0]
click at [193, 375] on icon "button" at bounding box center [199, 381] width 12 height 14
type input "0"
